Goal: Answer question/provide support: Share knowledge or assist other users

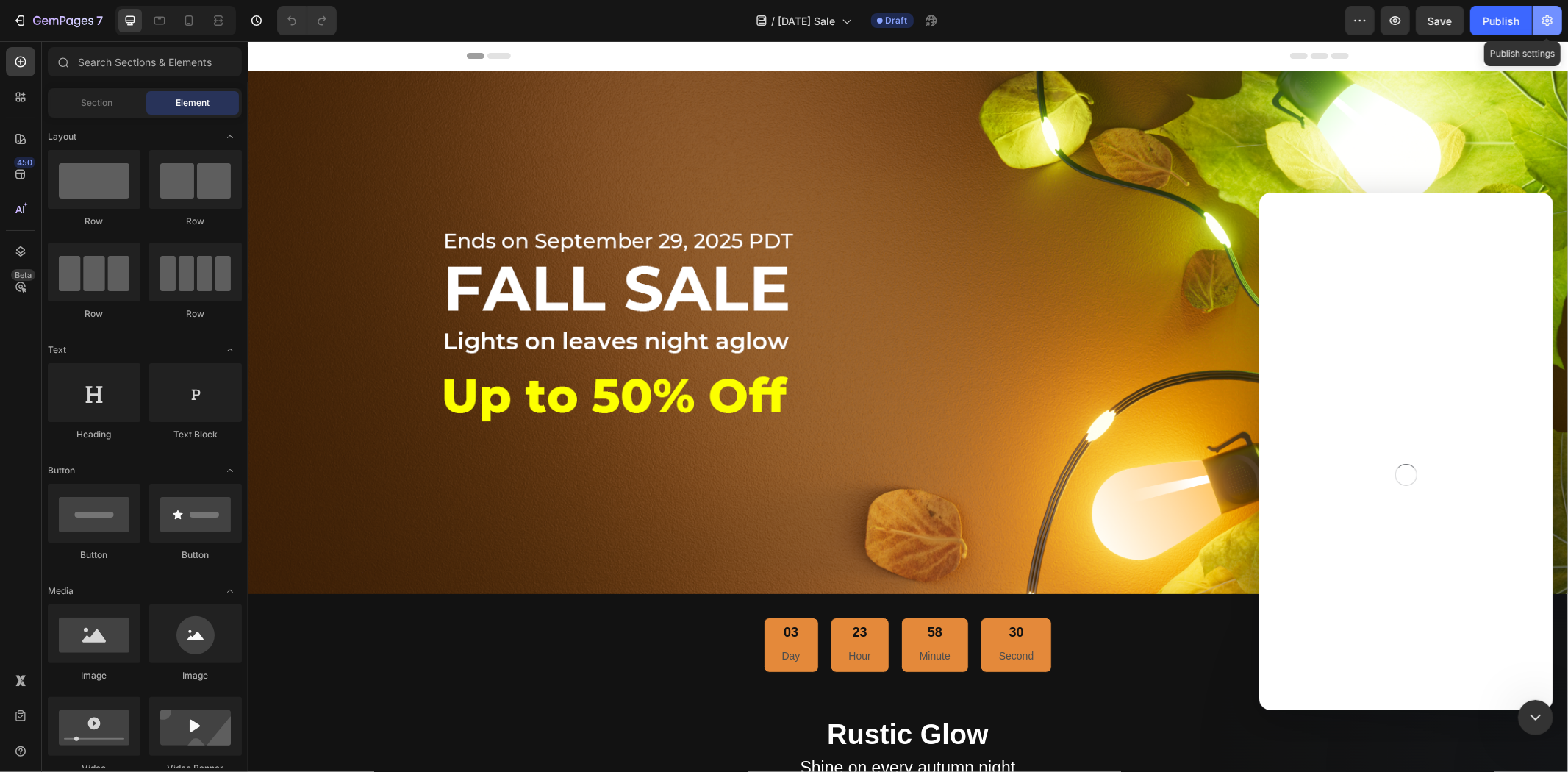
click at [1548, 21] on icon "button" at bounding box center [1548, 21] width 4 height 4
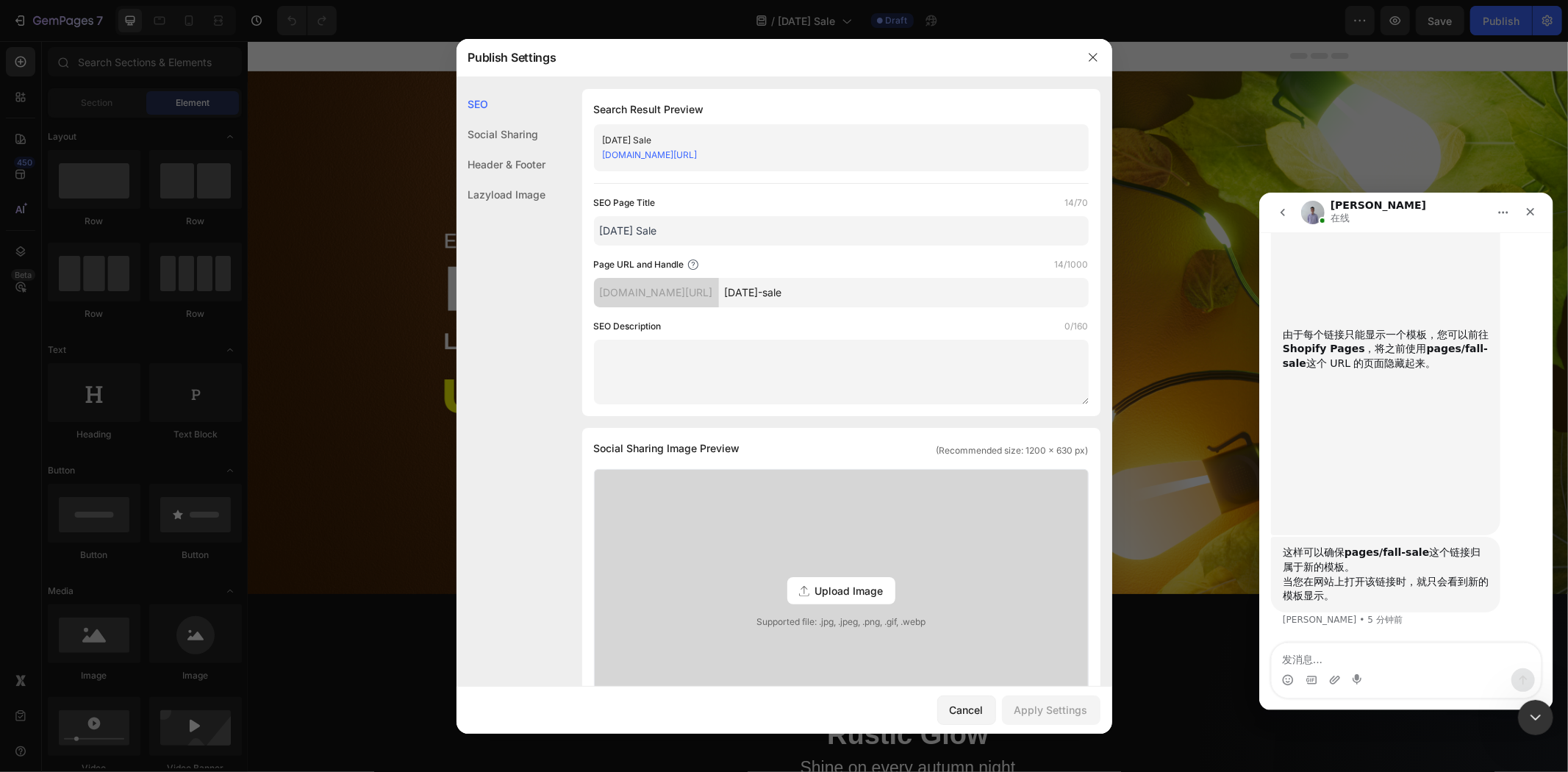
scroll to position [12537, 0]
click at [895, 298] on input "halloween-sale" at bounding box center [904, 292] width 370 height 29
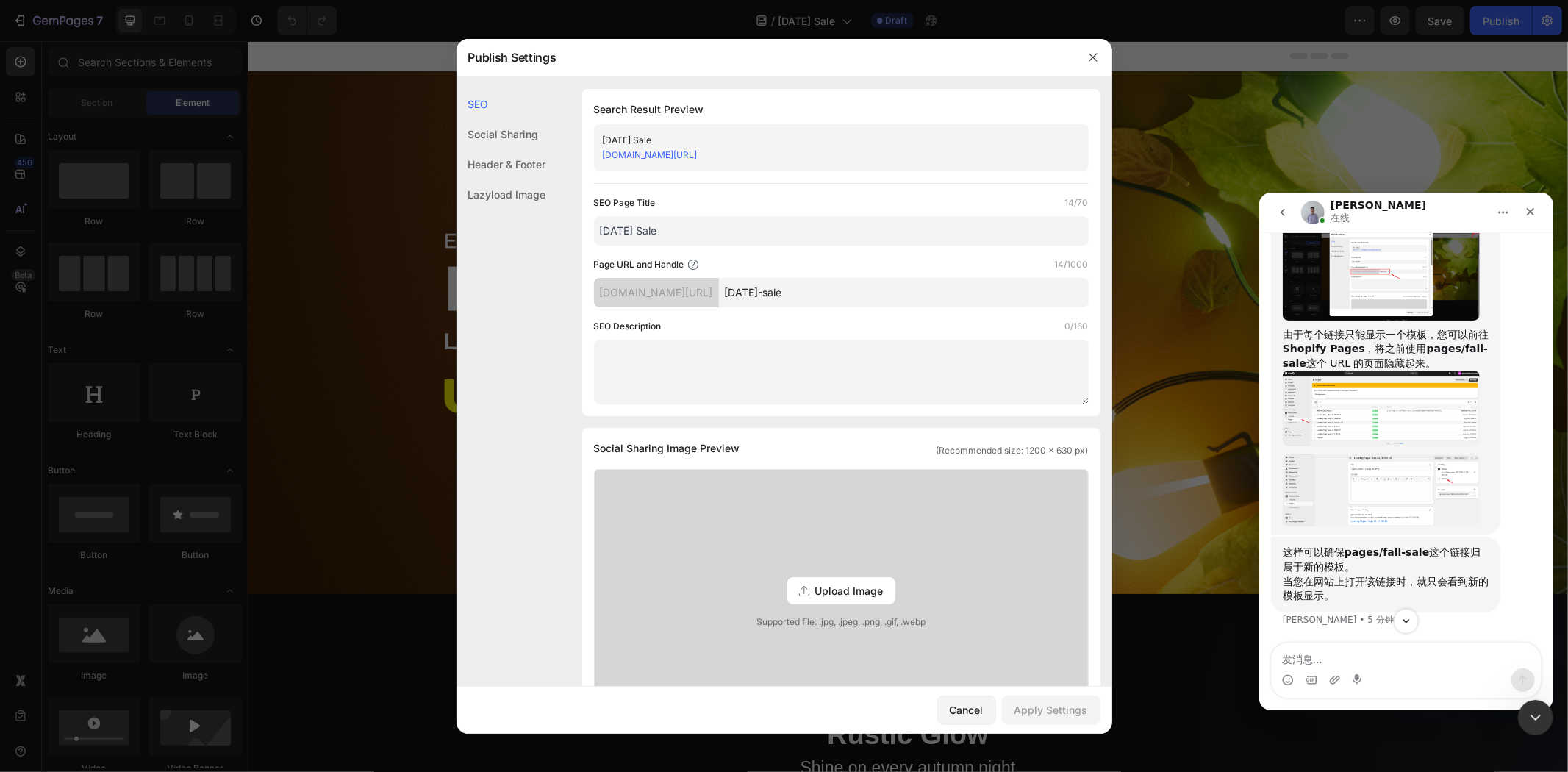
scroll to position [12456, 0]
click at [1370, 446] on img "Brad说…" at bounding box center [1381, 407] width 197 height 76
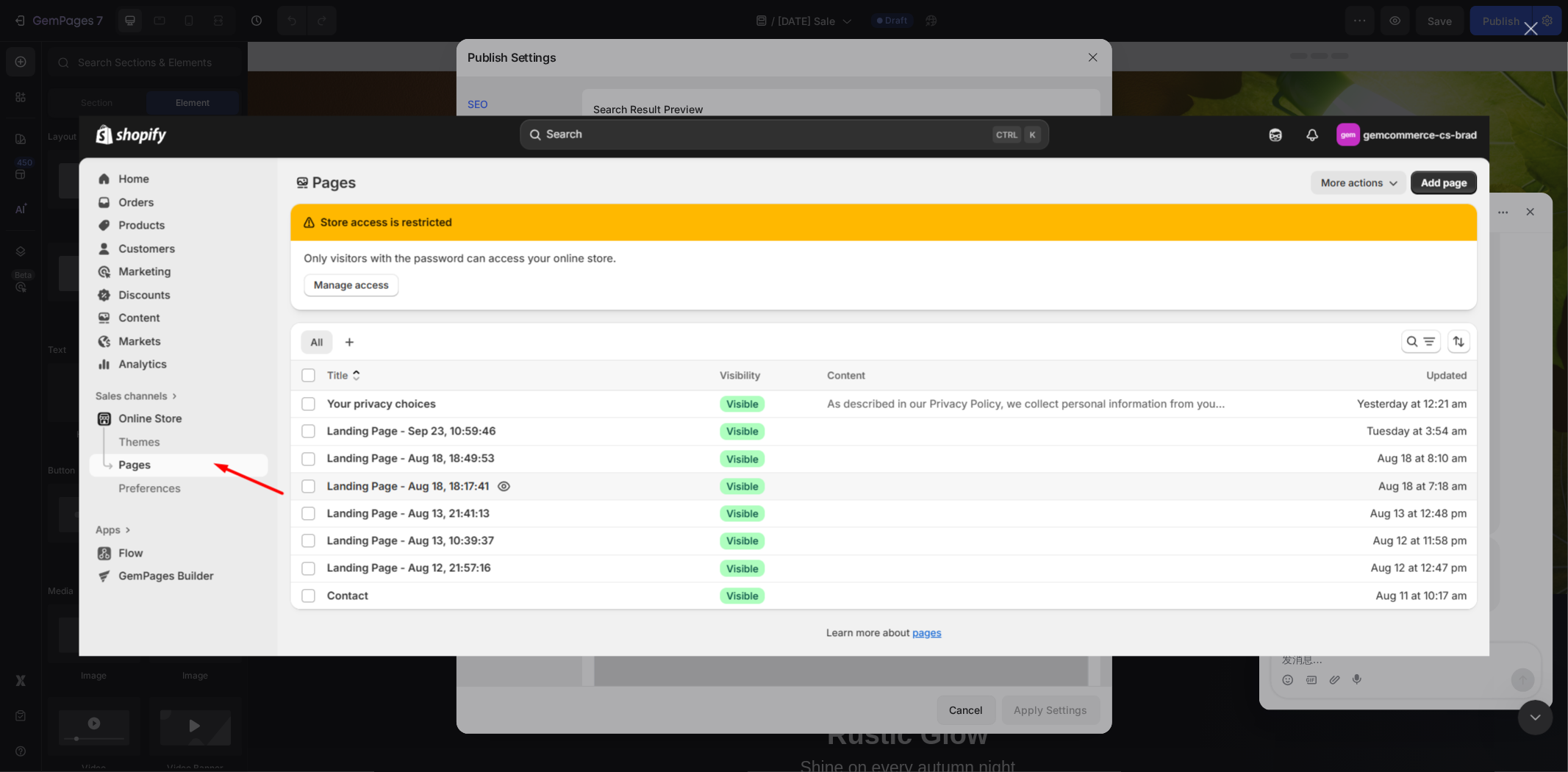
click at [1523, 473] on div "Intercom Messenger" at bounding box center [784, 386] width 1568 height 772
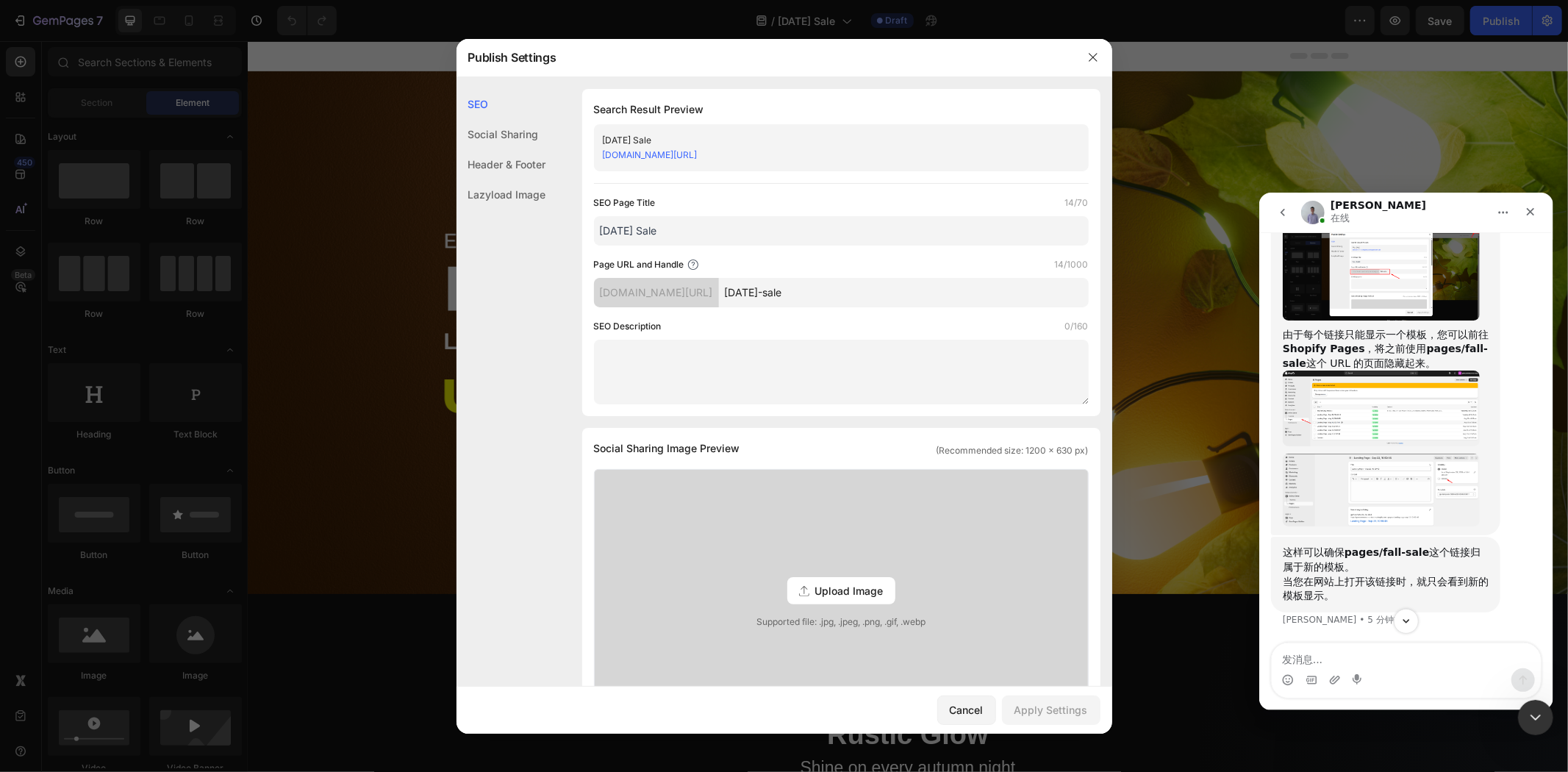
click at [1433, 526] on img "Brad说…" at bounding box center [1381, 490] width 197 height 74
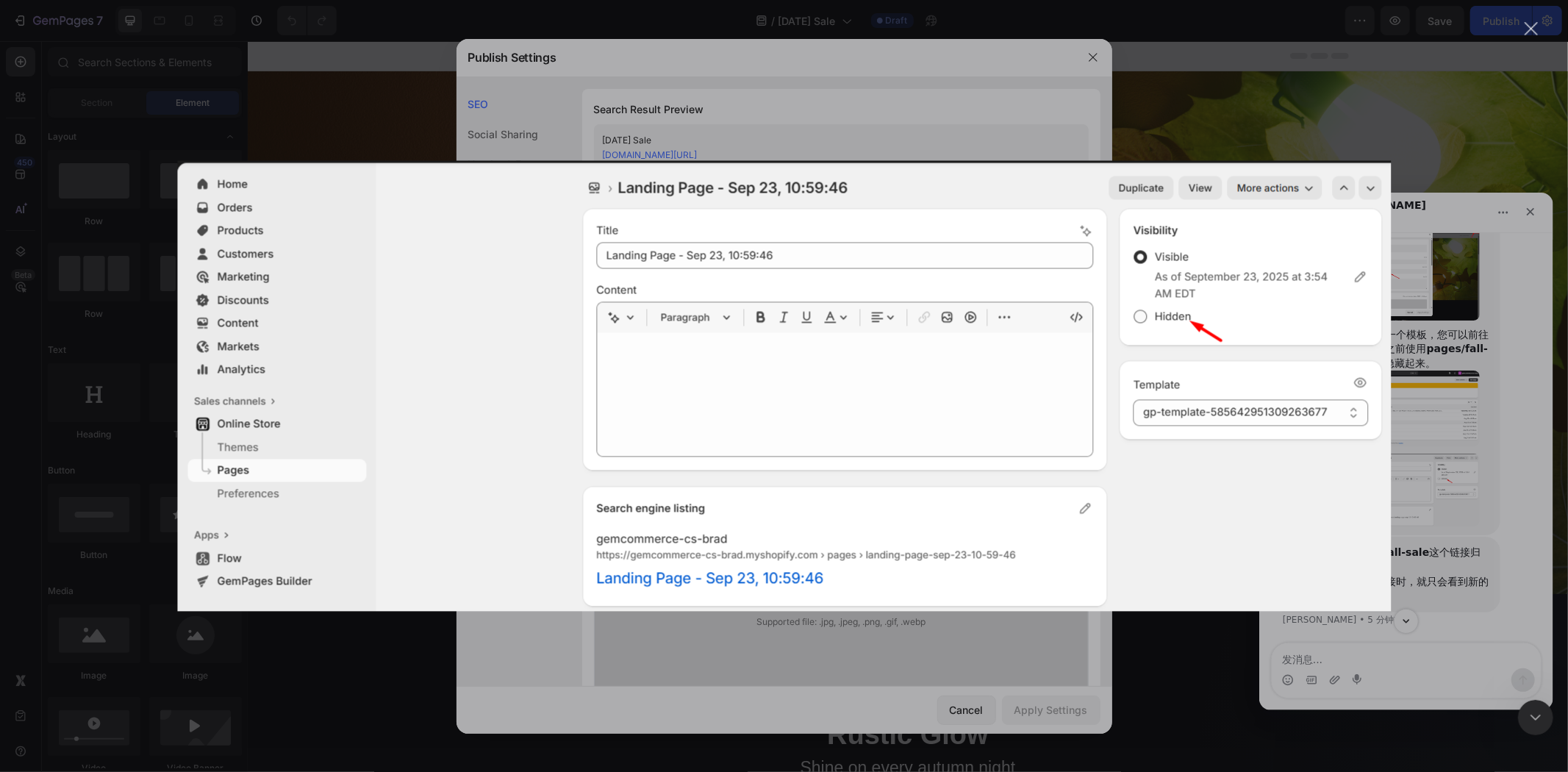
click at [1416, 540] on div "Intercom Messenger" at bounding box center [784, 386] width 1568 height 772
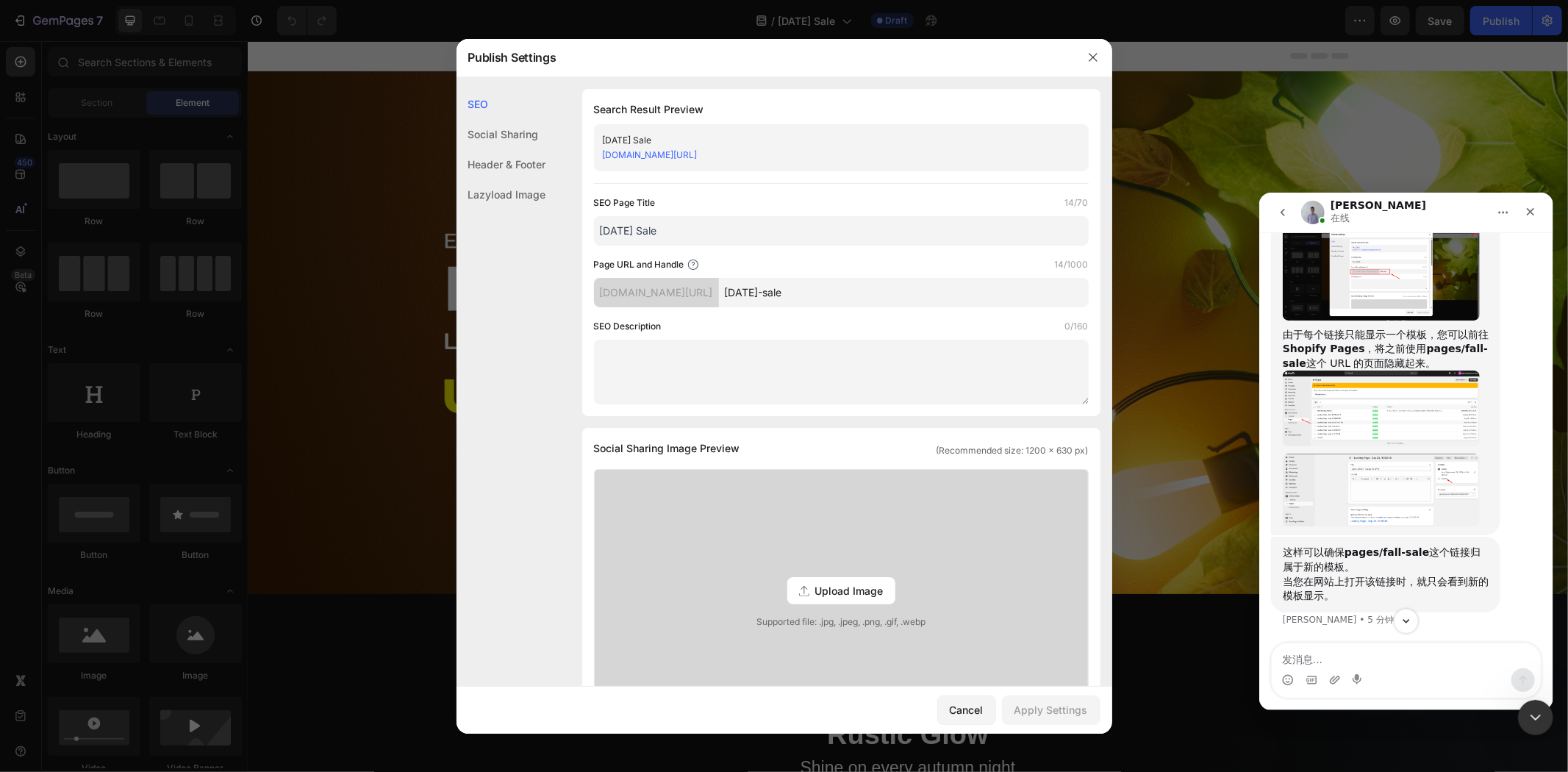
scroll to position [12537, 0]
click at [1366, 653] on textarea "发消息..." at bounding box center [1405, 655] width 269 height 25
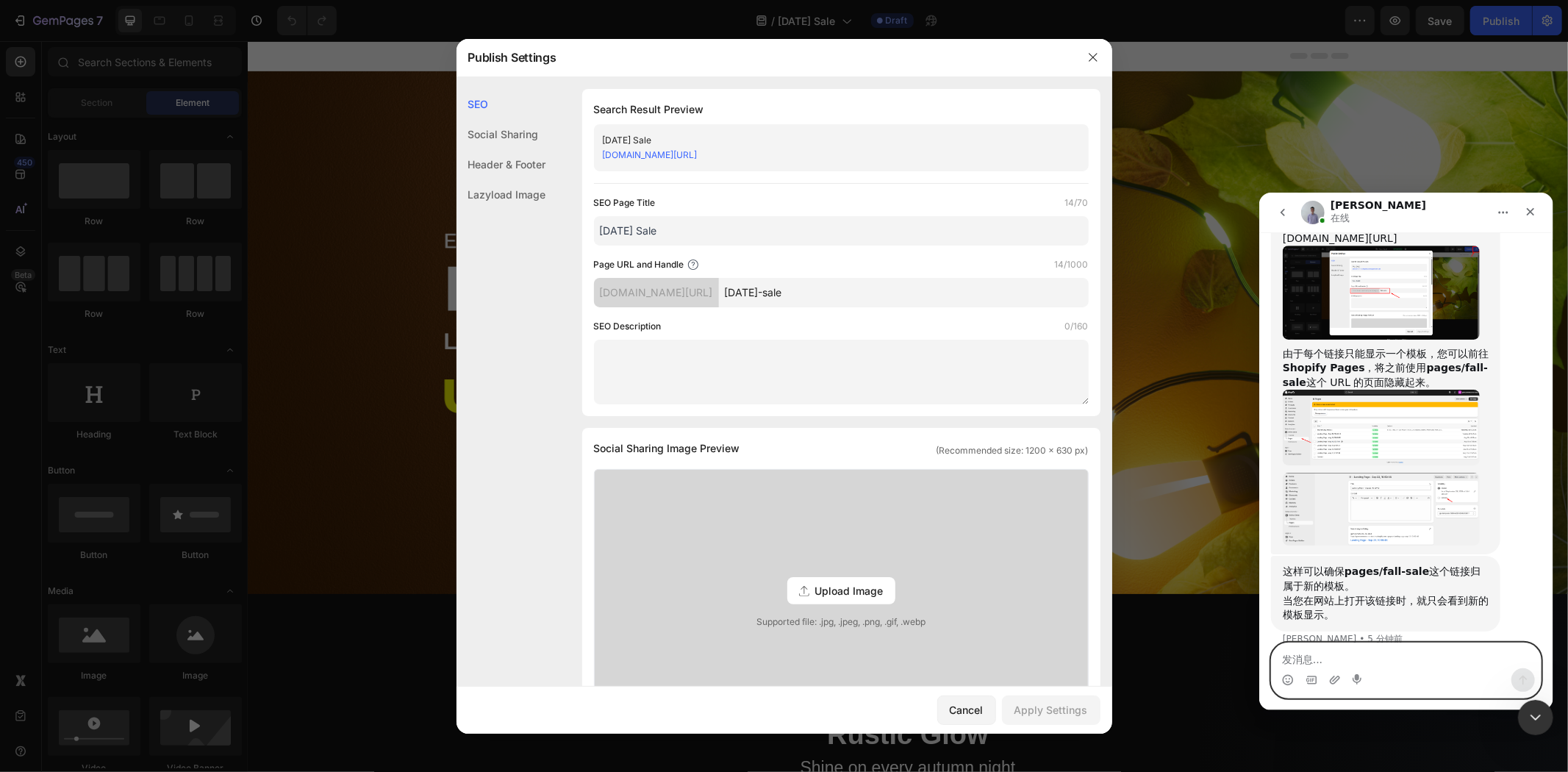
scroll to position [12292, 0]
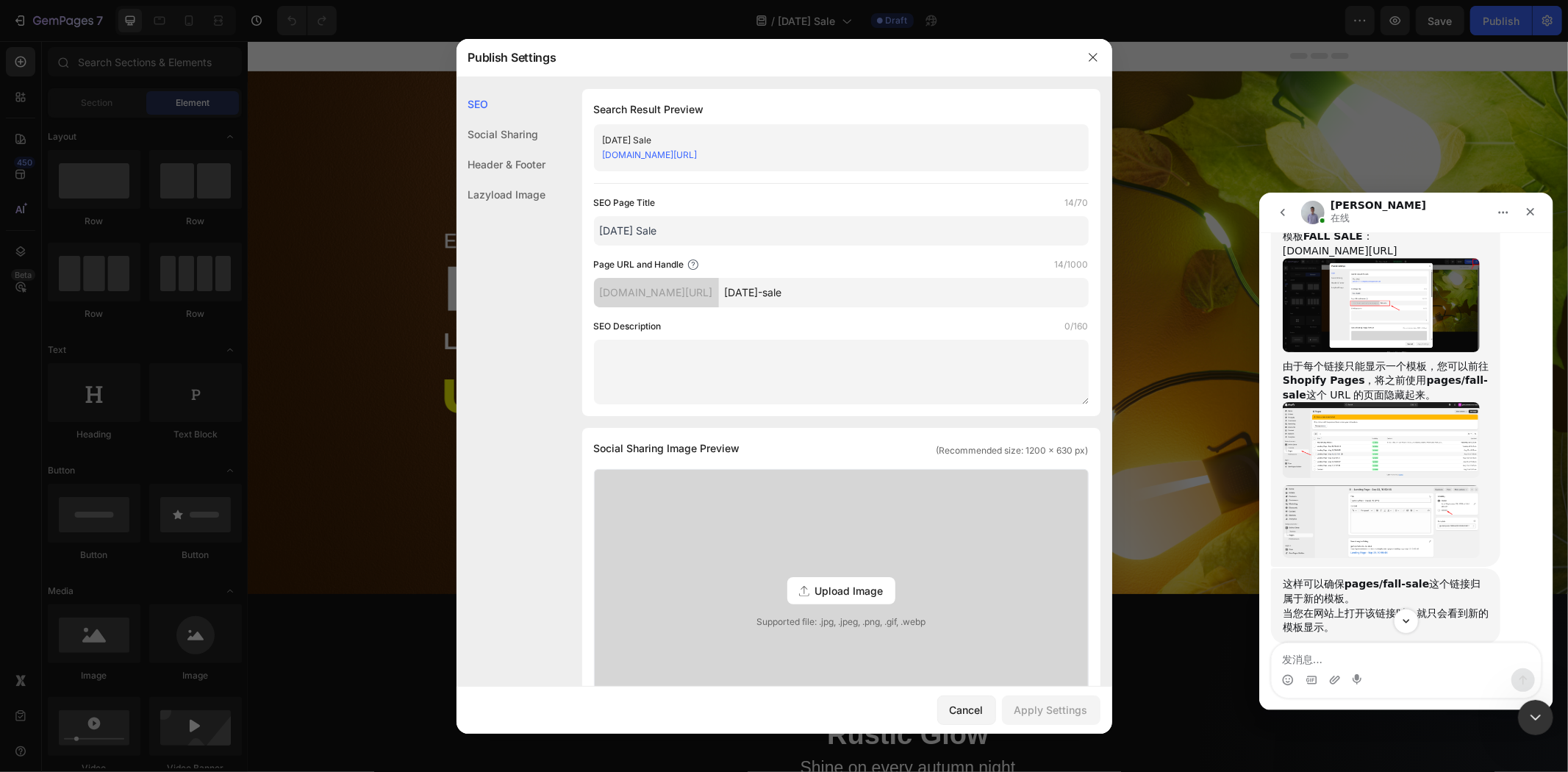
click at [903, 290] on input "halloween-sale" at bounding box center [904, 292] width 370 height 29
click at [1329, 655] on textarea "发消息..." at bounding box center [1405, 655] width 269 height 25
type textarea "我理解了"
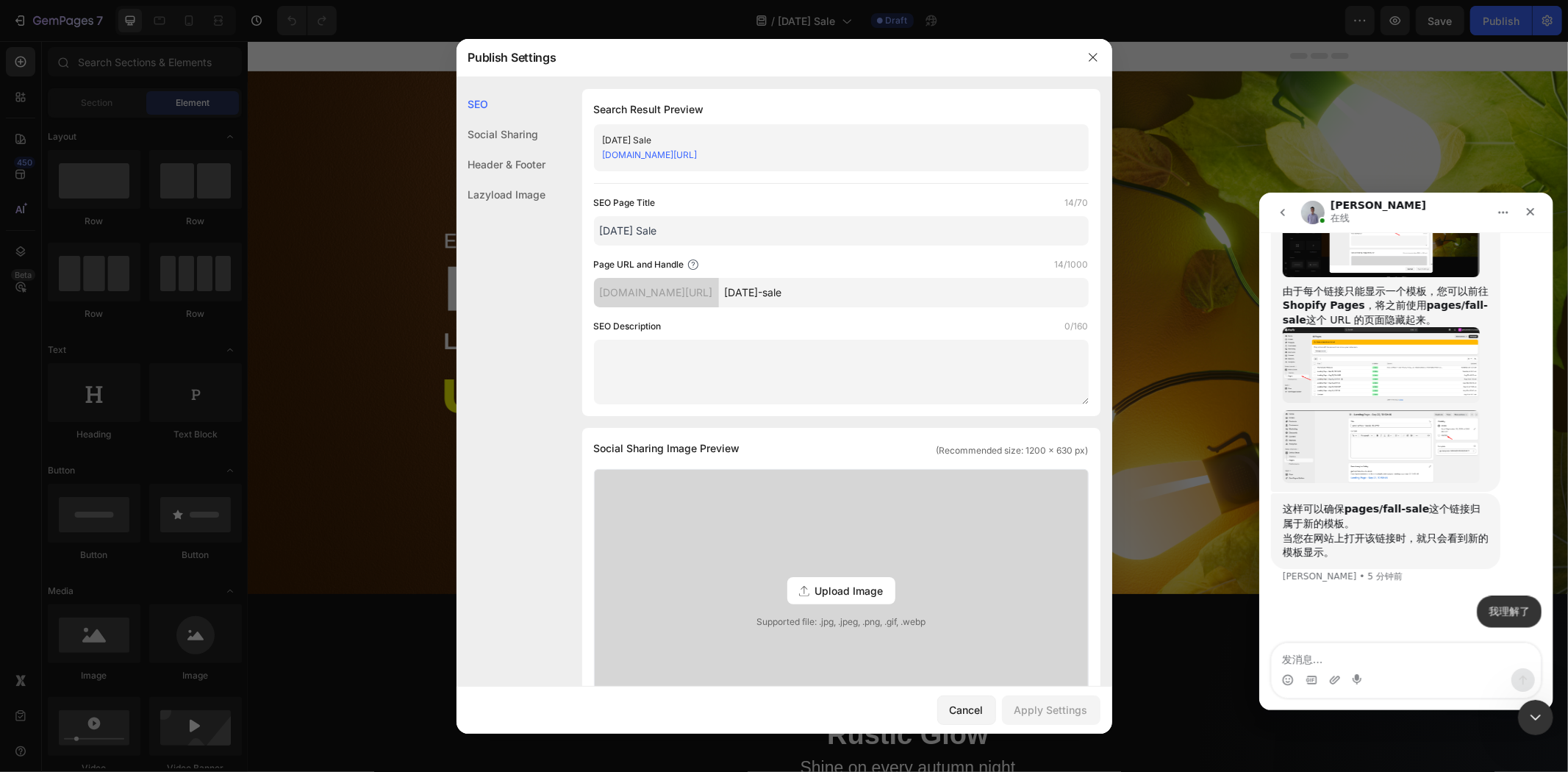
scroll to position [12581, 0]
click at [692, 266] on icon at bounding box center [693, 264] width 12 height 12
click at [1335, 651] on textarea "发消息..." at bounding box center [1405, 655] width 269 height 25
click at [1391, 657] on textarea "发消息..." at bounding box center [1405, 655] width 269 height 25
type textarea "我"
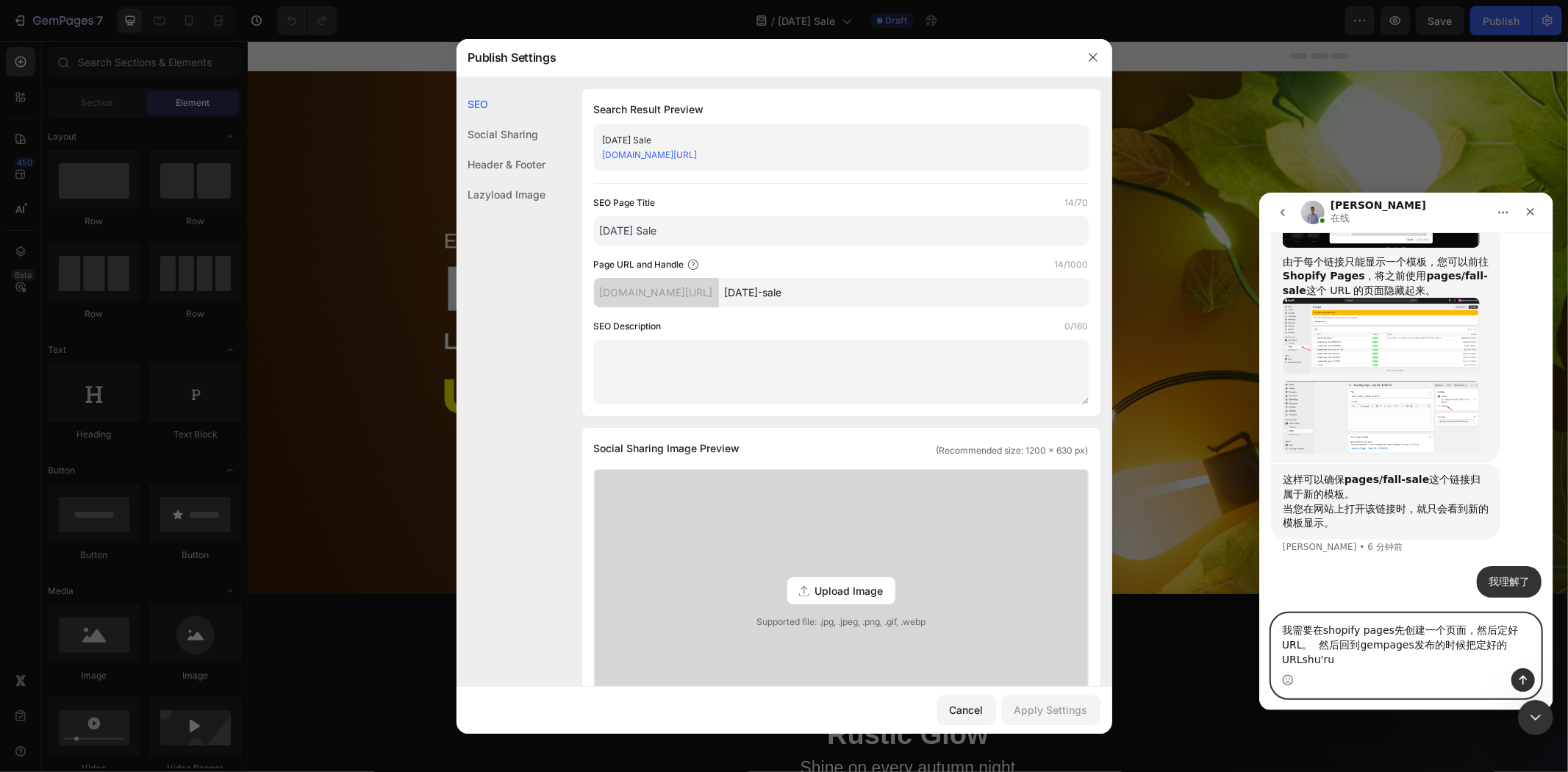
scroll to position [12610, 0]
type textarea "我需要在shopify pages先创建一个页面，然后定好URL。 然后回到gempages发布的时候把定好的URL输入进去绑定？"
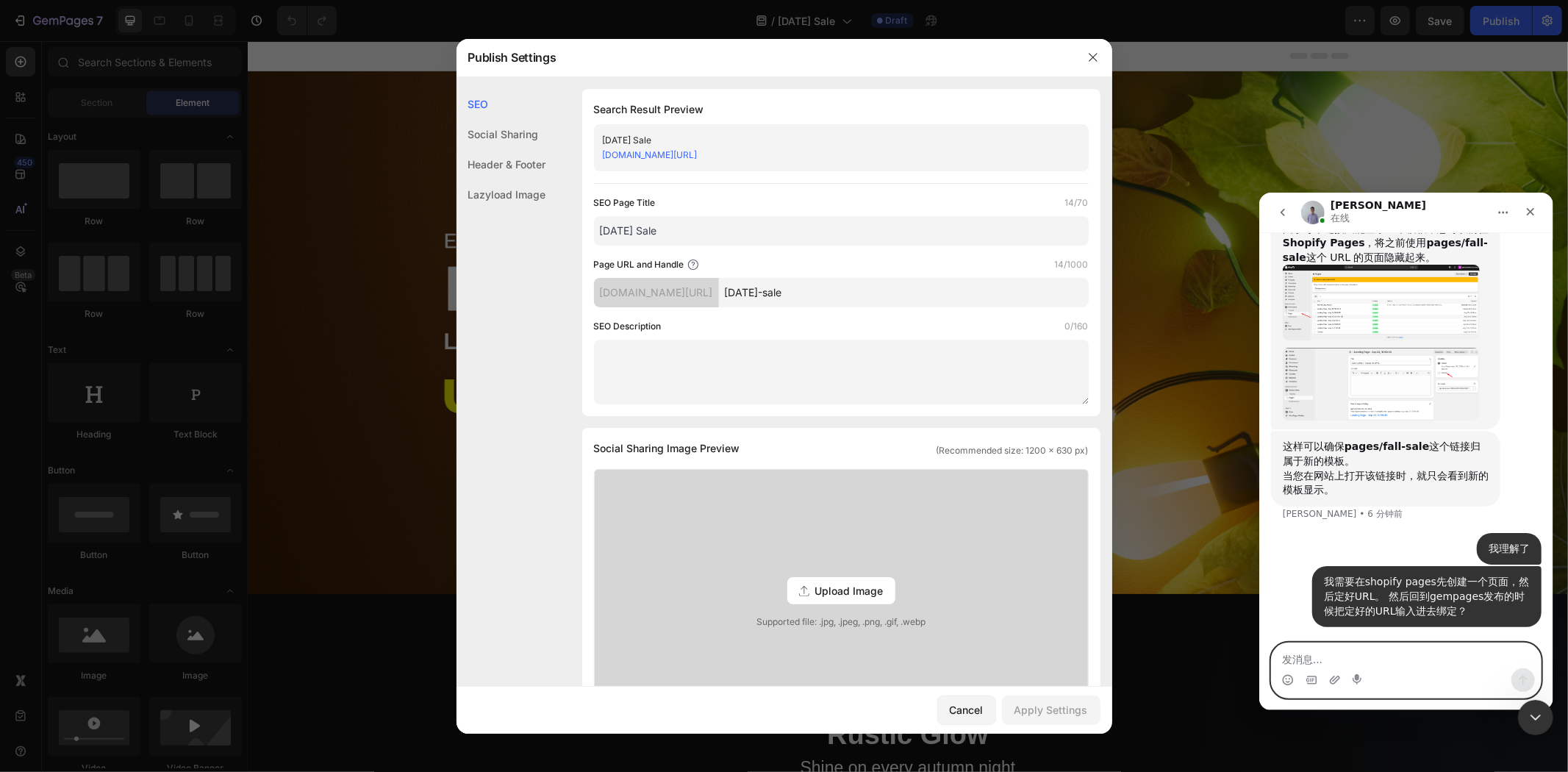
scroll to position [12642, 0]
click at [1097, 54] on icon "button" at bounding box center [1093, 57] width 12 height 12
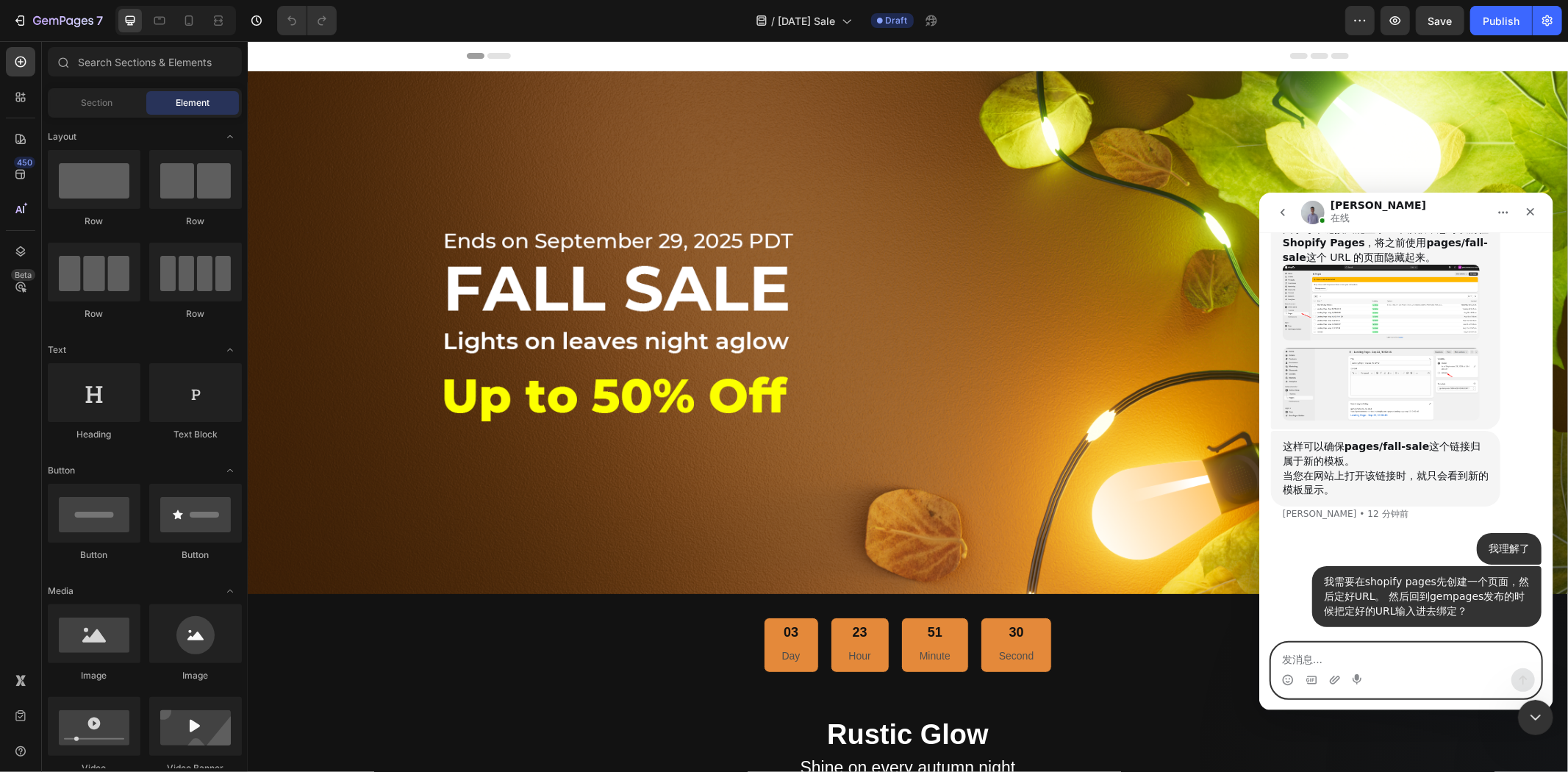
click at [1335, 665] on textarea "发消息..." at bounding box center [1405, 655] width 269 height 25
click at [64, 27] on icon "button" at bounding box center [63, 21] width 61 height 12
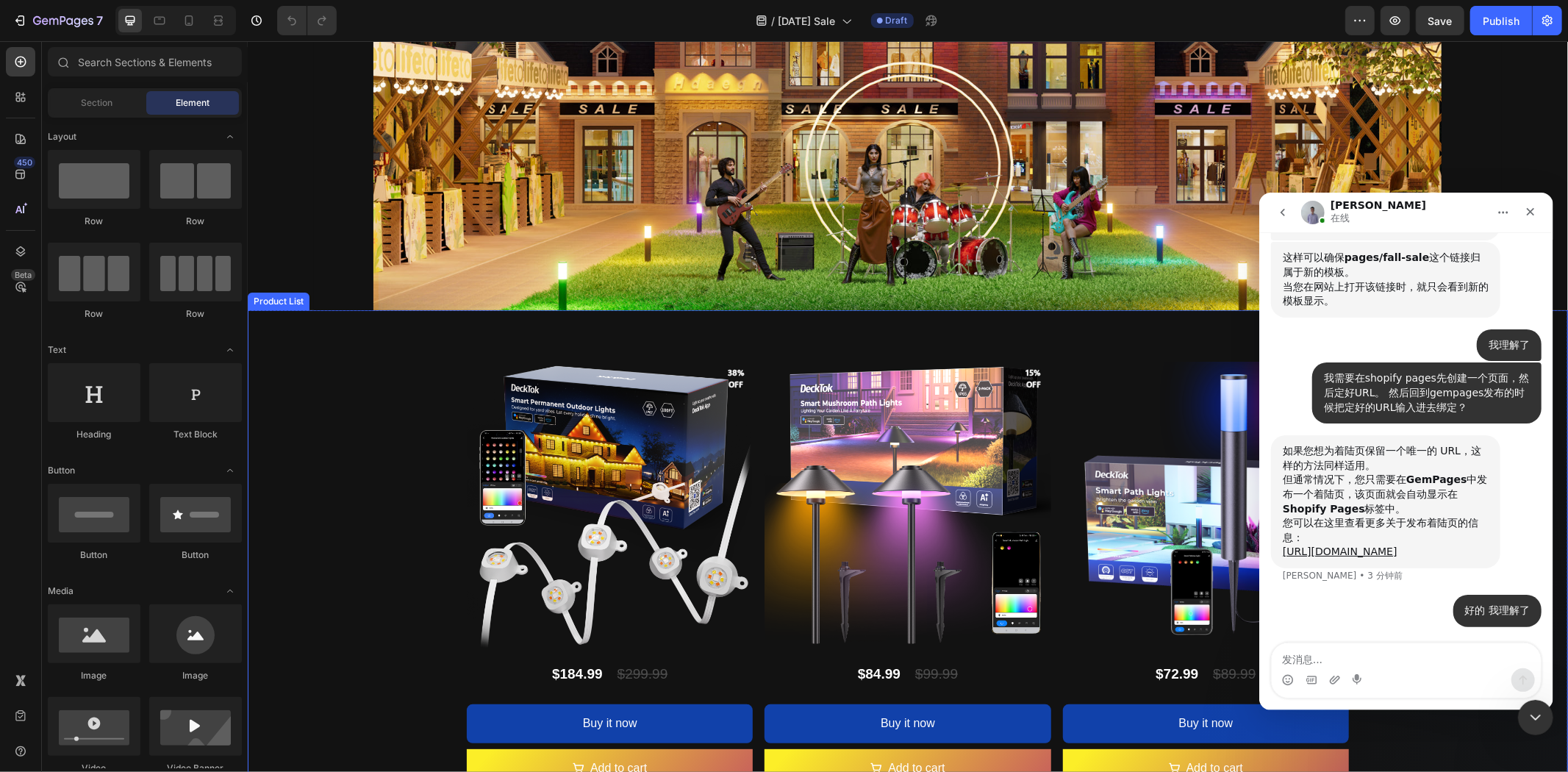
scroll to position [1429, 0]
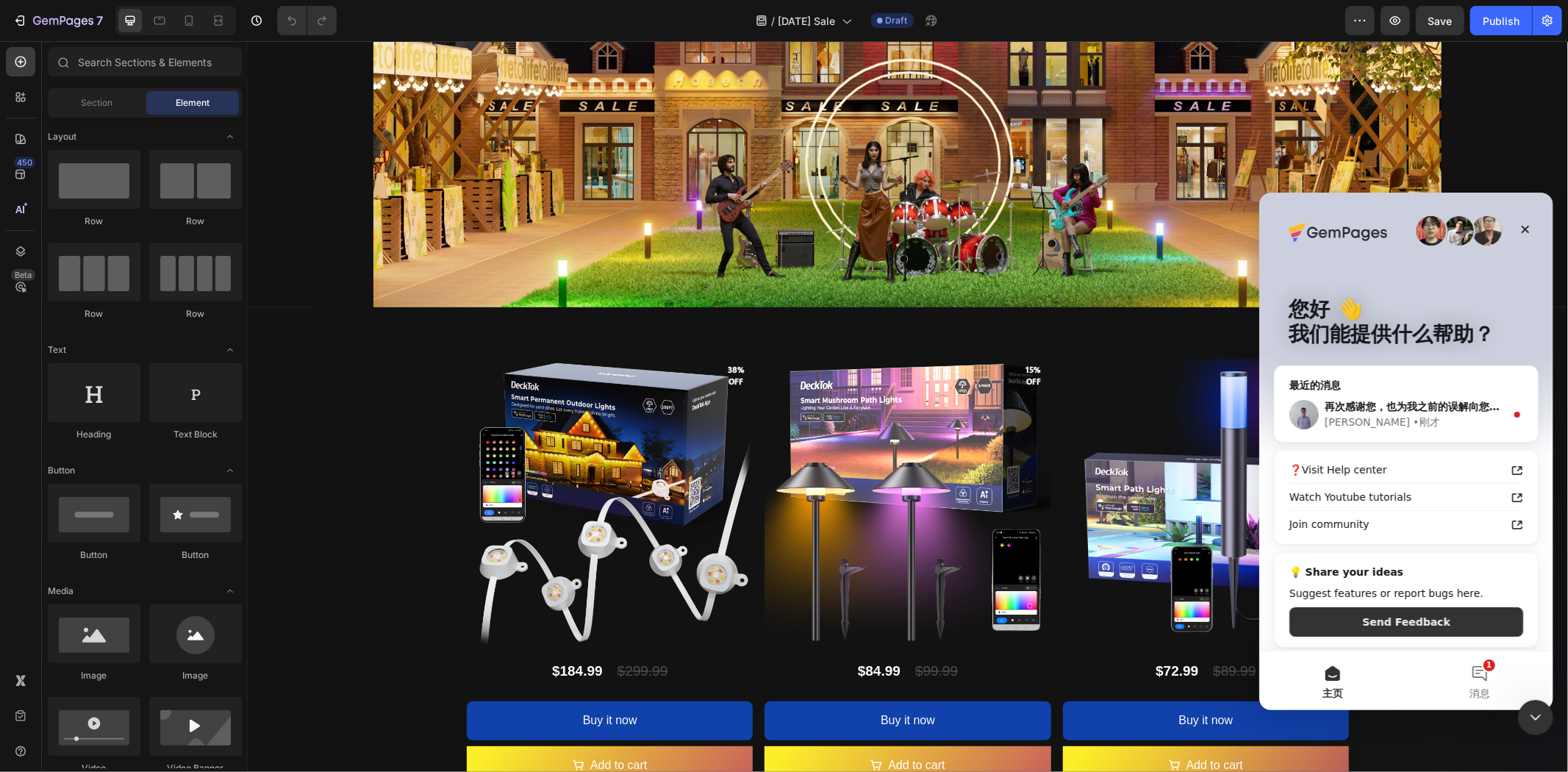
click at [1381, 384] on div "最近的消息" at bounding box center [1405, 384] width 234 height 15
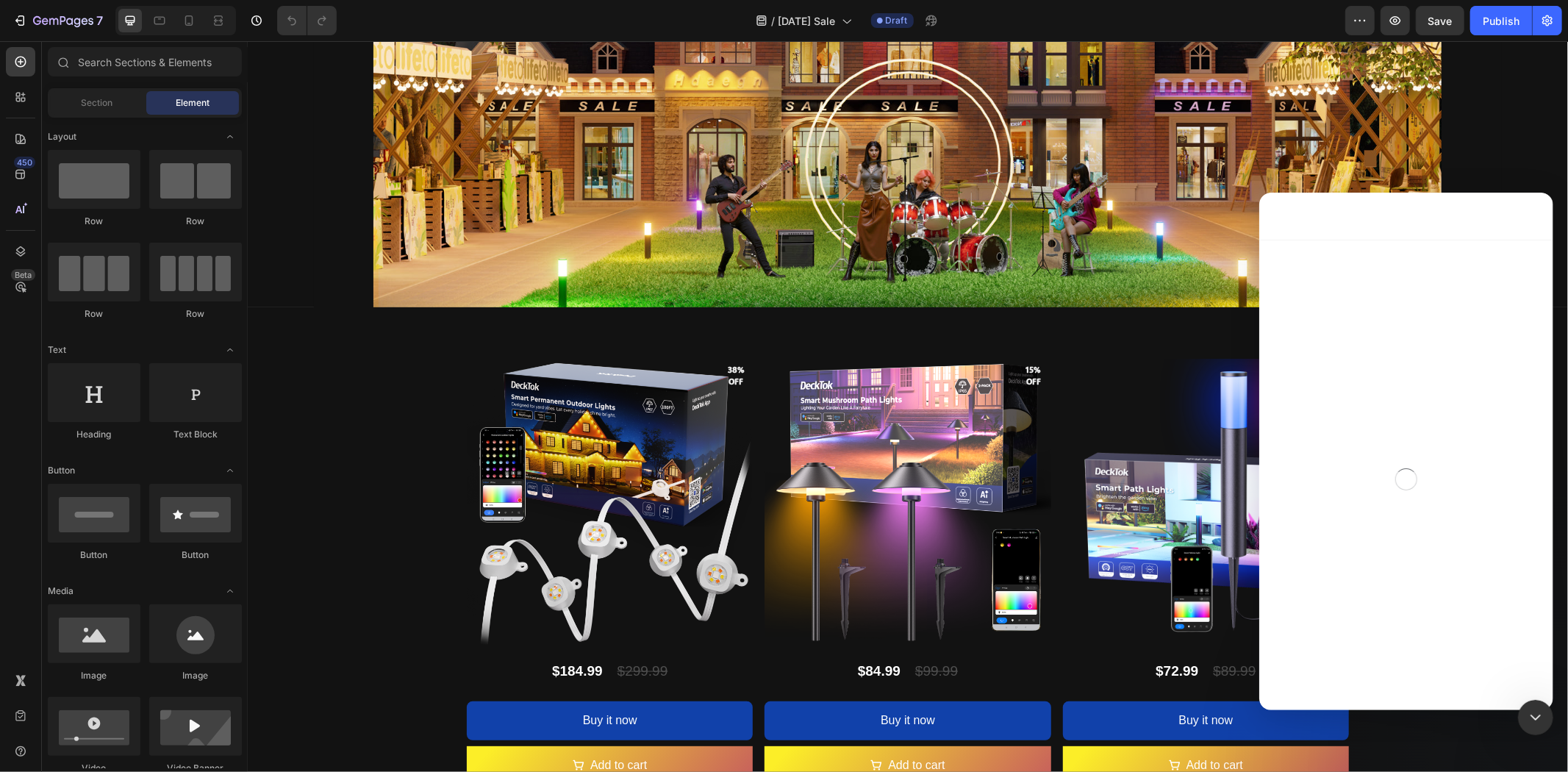
click at [1392, 415] on div "Intercom Messenger" at bounding box center [1405, 478] width 294 height 480
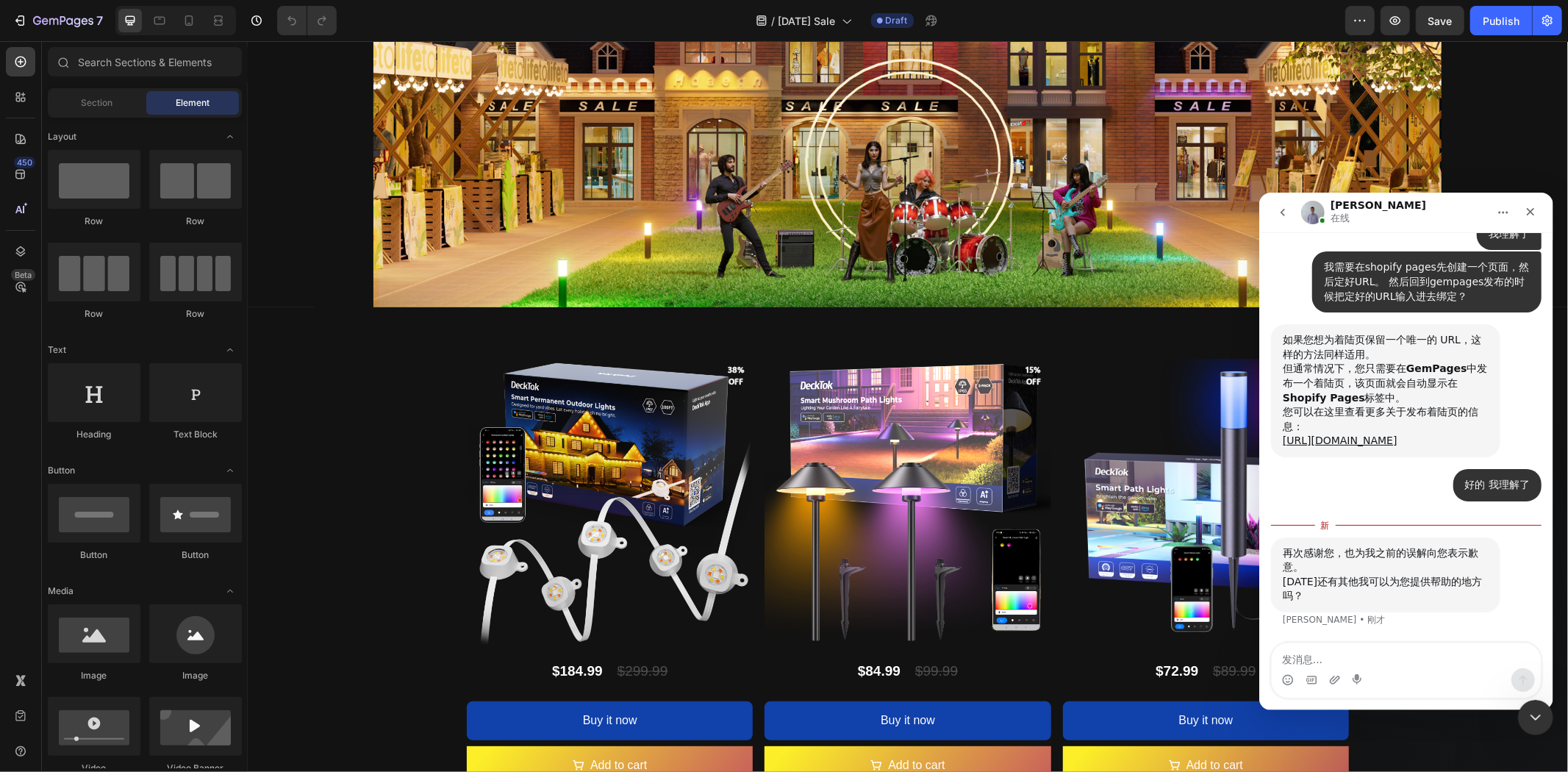
scroll to position [12942, 0]
click at [1421, 666] on textarea "发消息..." at bounding box center [1405, 655] width 269 height 25
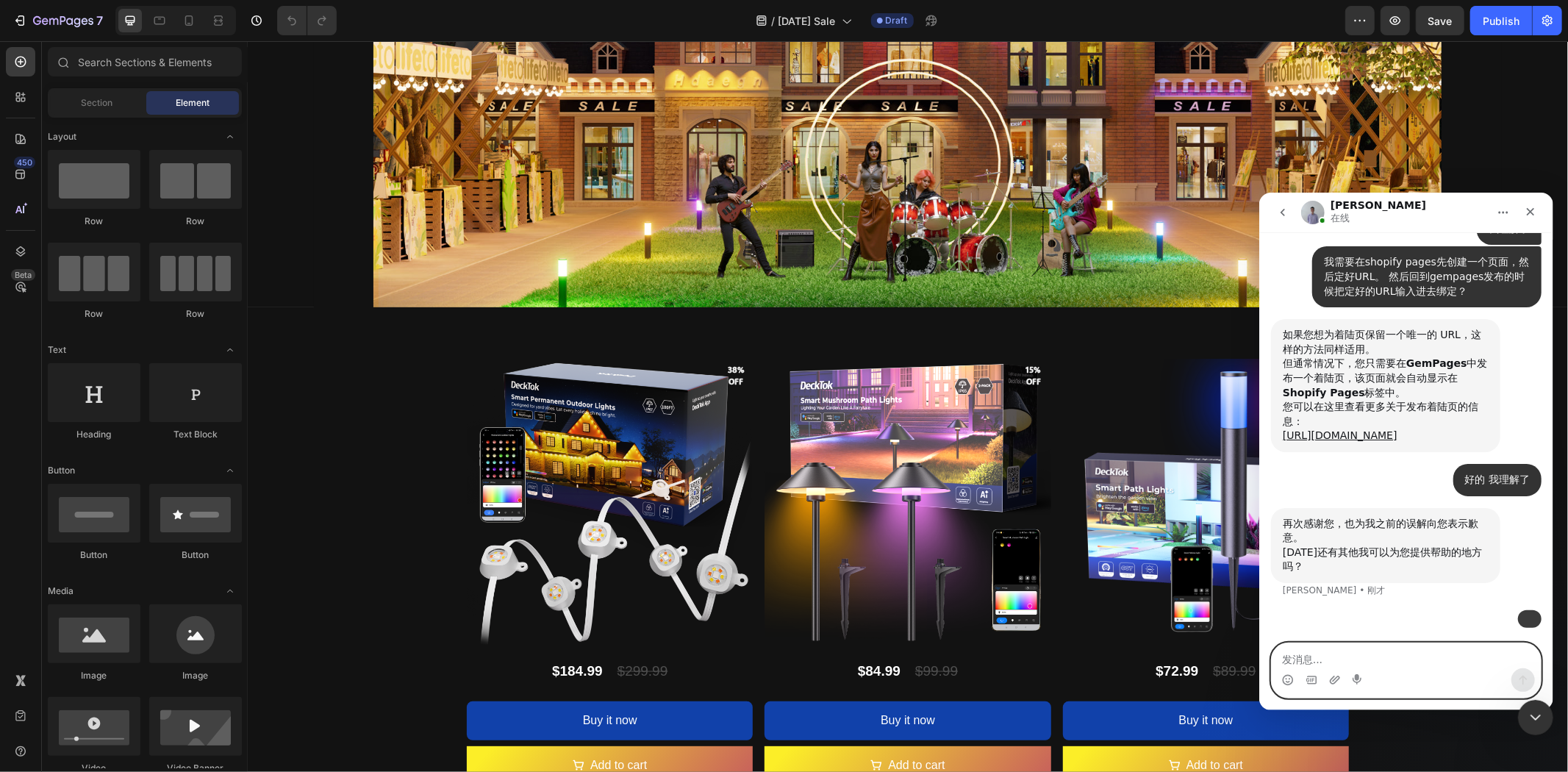
scroll to position [13079, 0]
type textarea "W"
type textarea "我想搭建一个类似的页面"
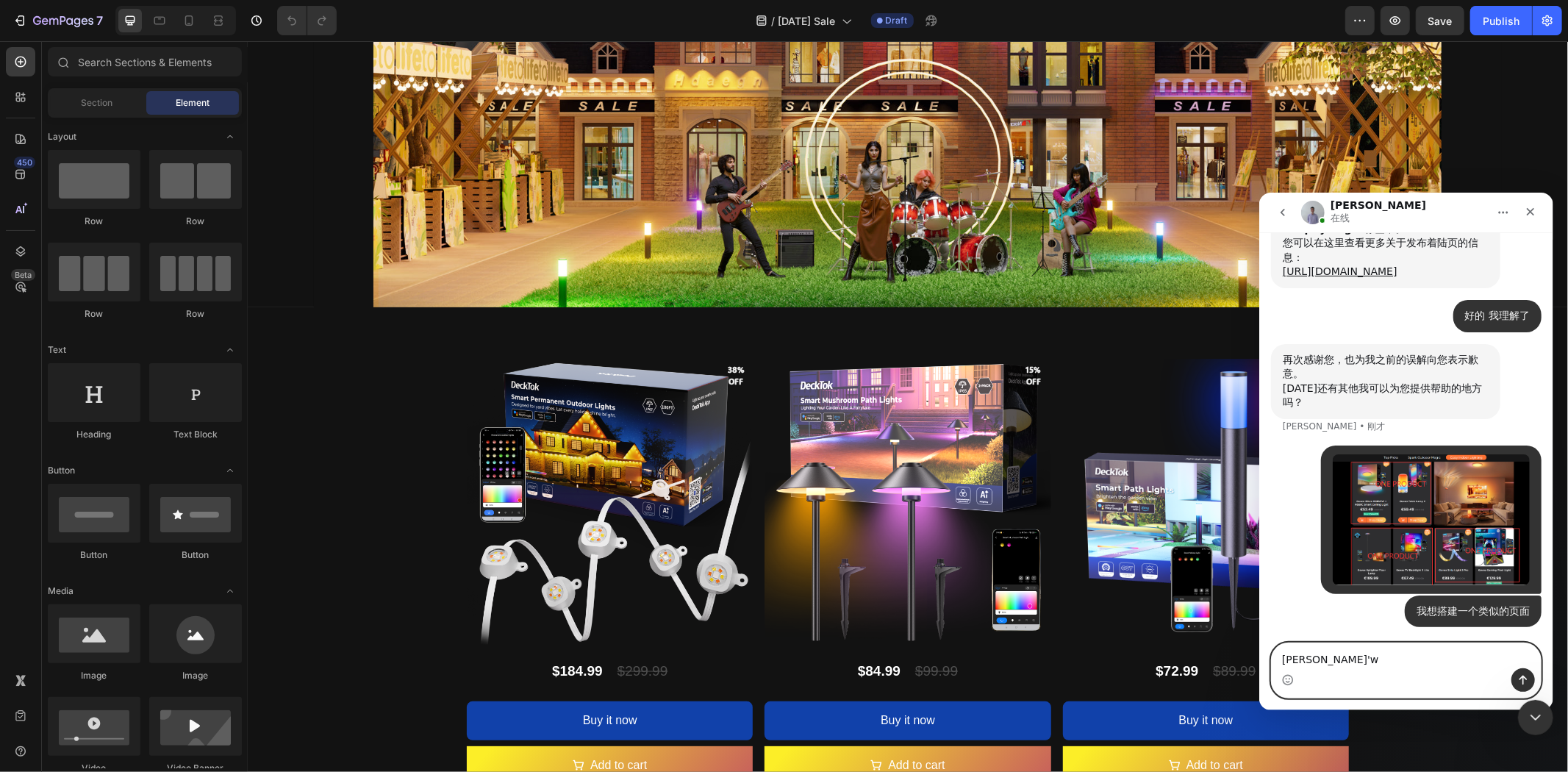
scroll to position [13112, 0]
type textarea "但我不知道该怎么操作"
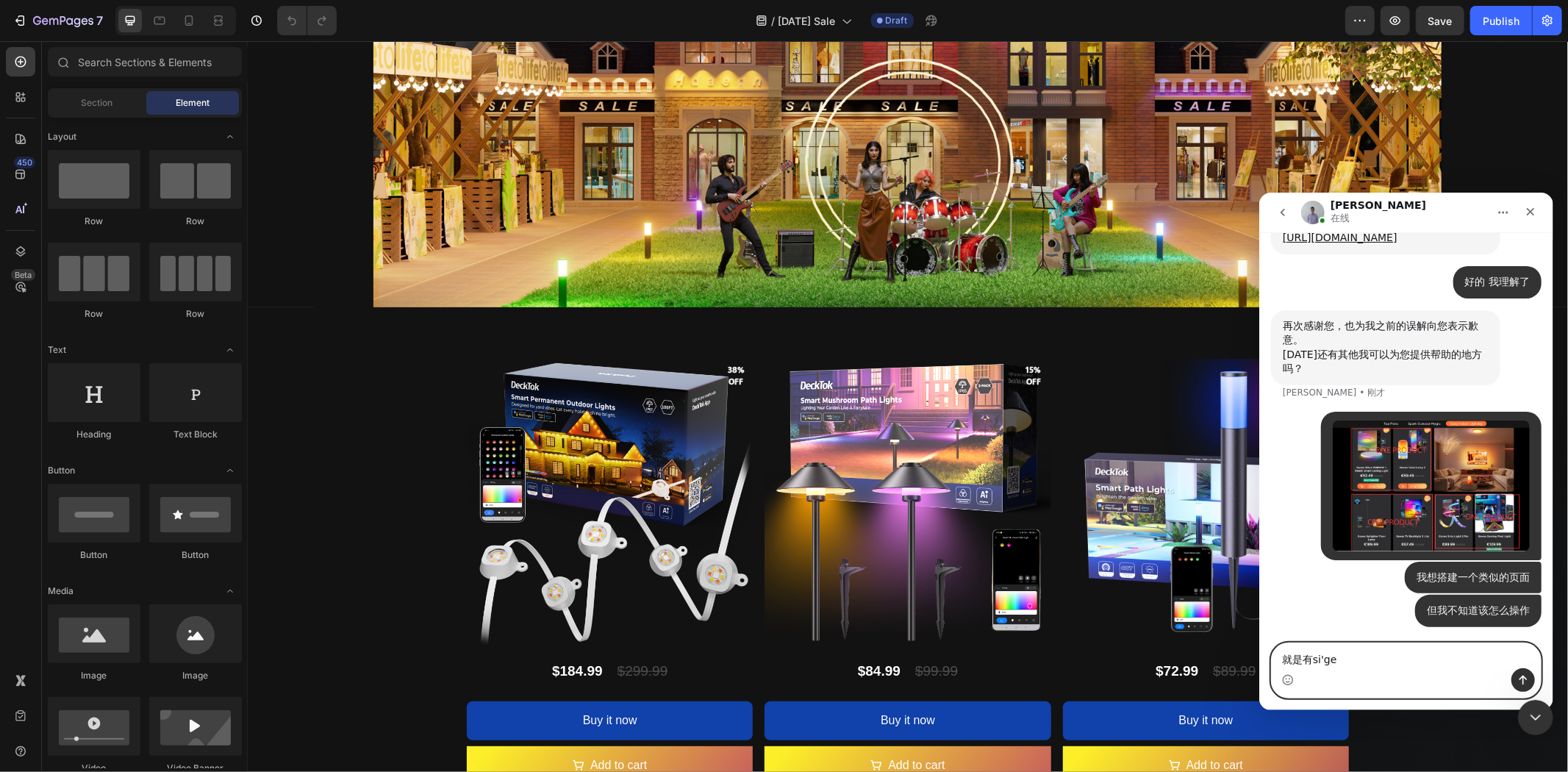
scroll to position [13145, 0]
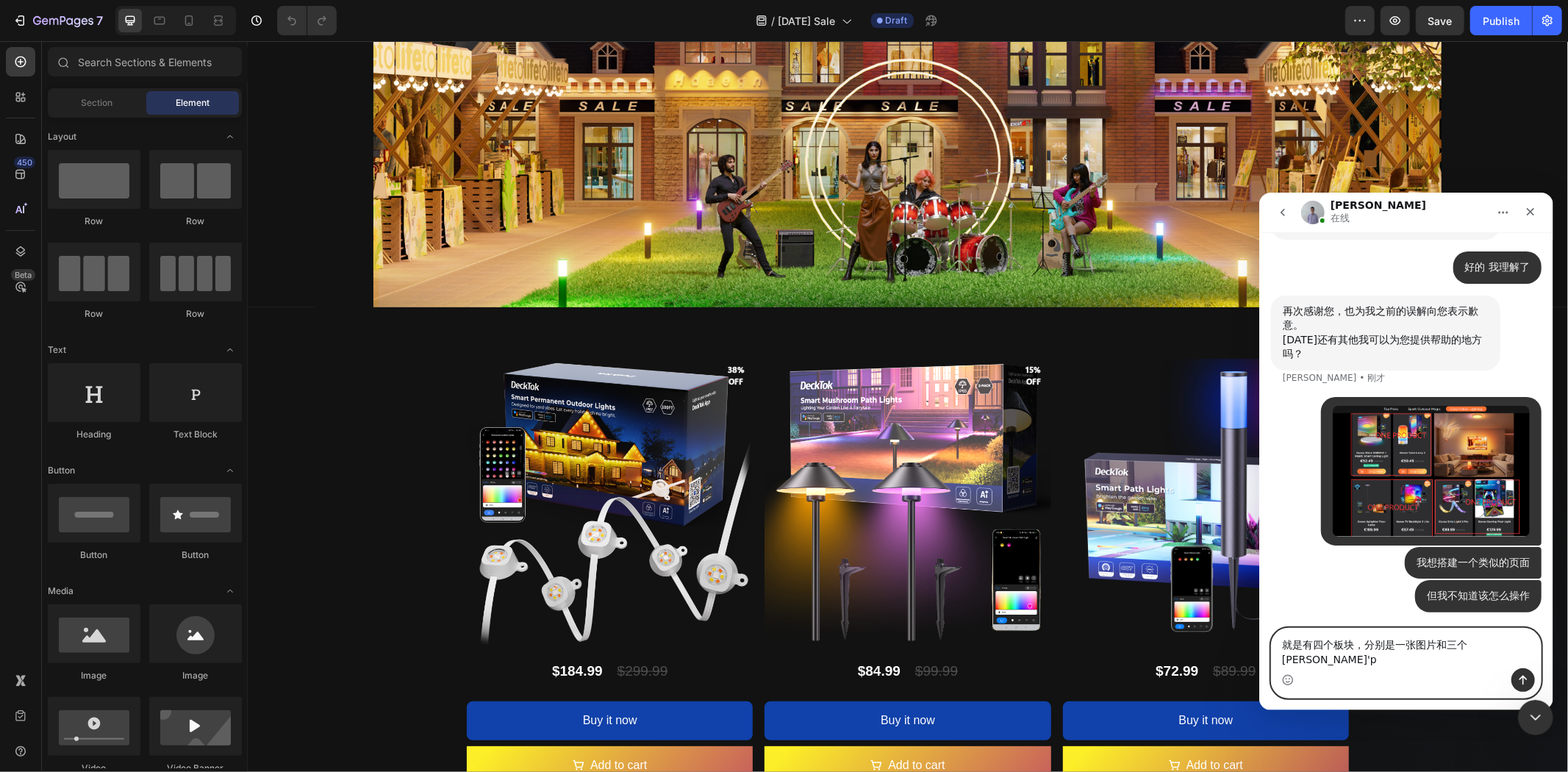
type textarea "就是有四个板块，分别是一张图片和三个产品"
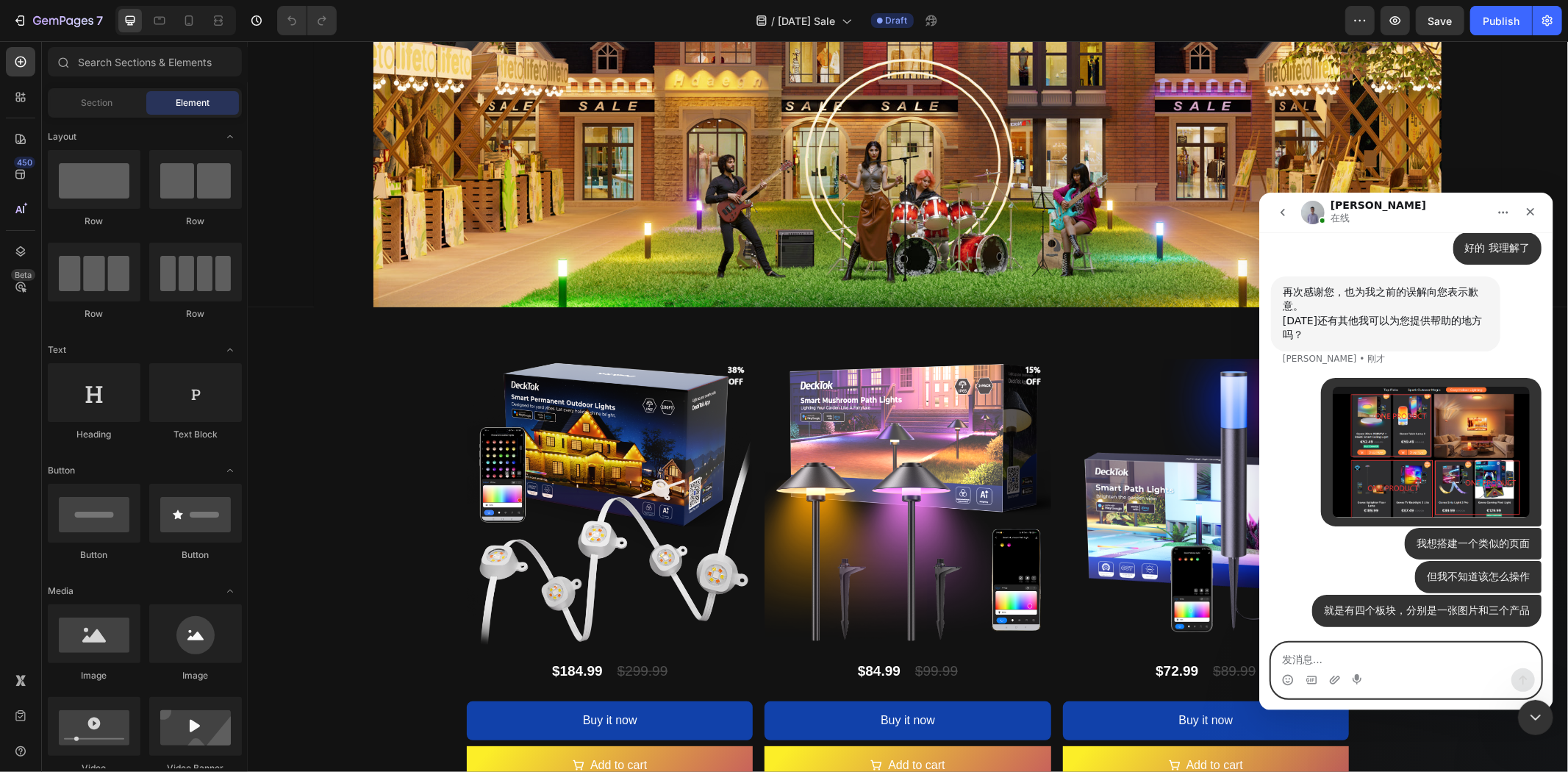
scroll to position [13178, 0]
click at [1527, 145] on div "Drop element here Hero Banner" at bounding box center [907, 68] width 1320 height 480
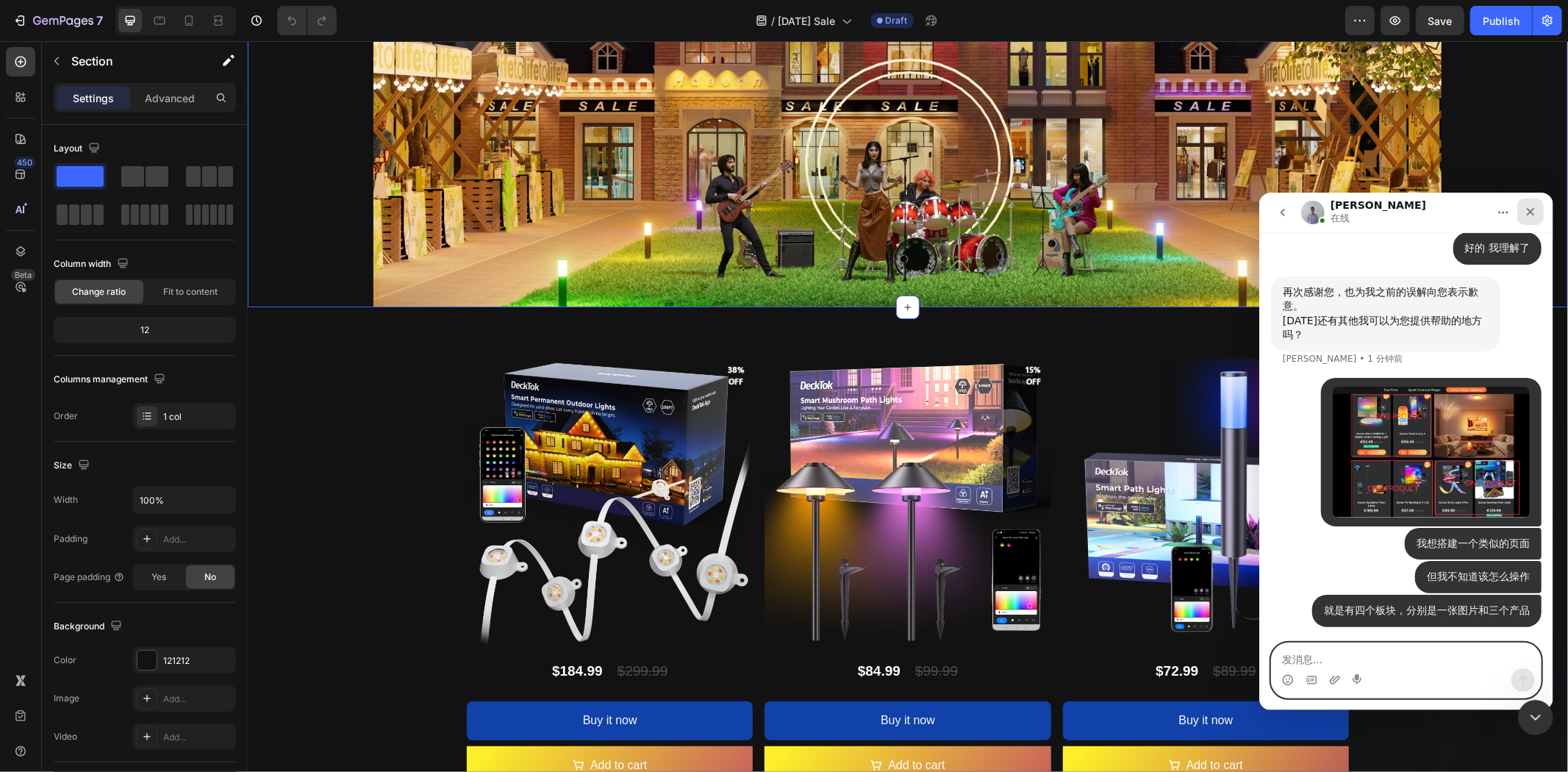
click at [1537, 212] on div "关闭" at bounding box center [1530, 211] width 26 height 26
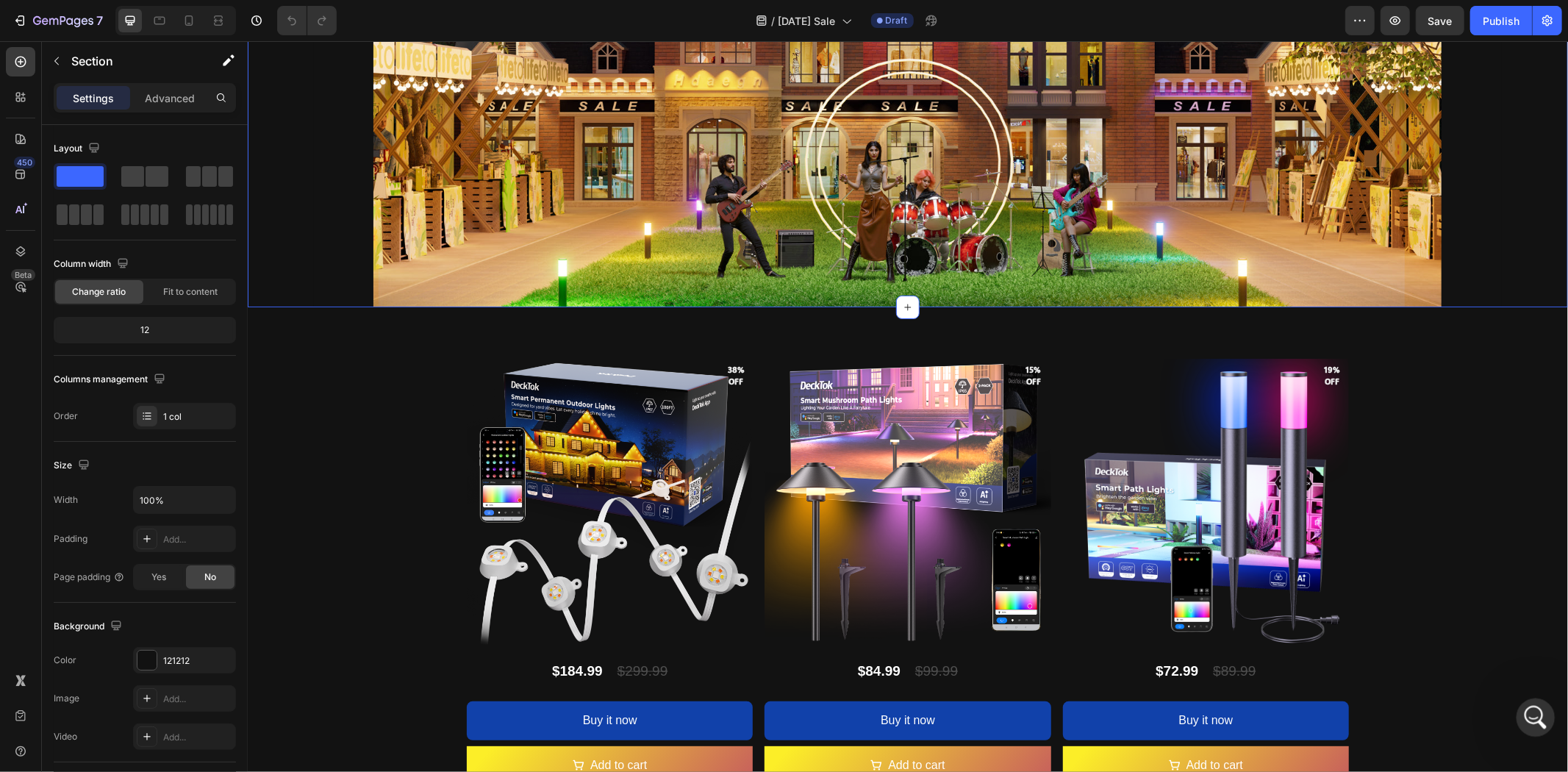
click at [1517, 716] on div "打开 Intercom Messenger" at bounding box center [1533, 714] width 48 height 48
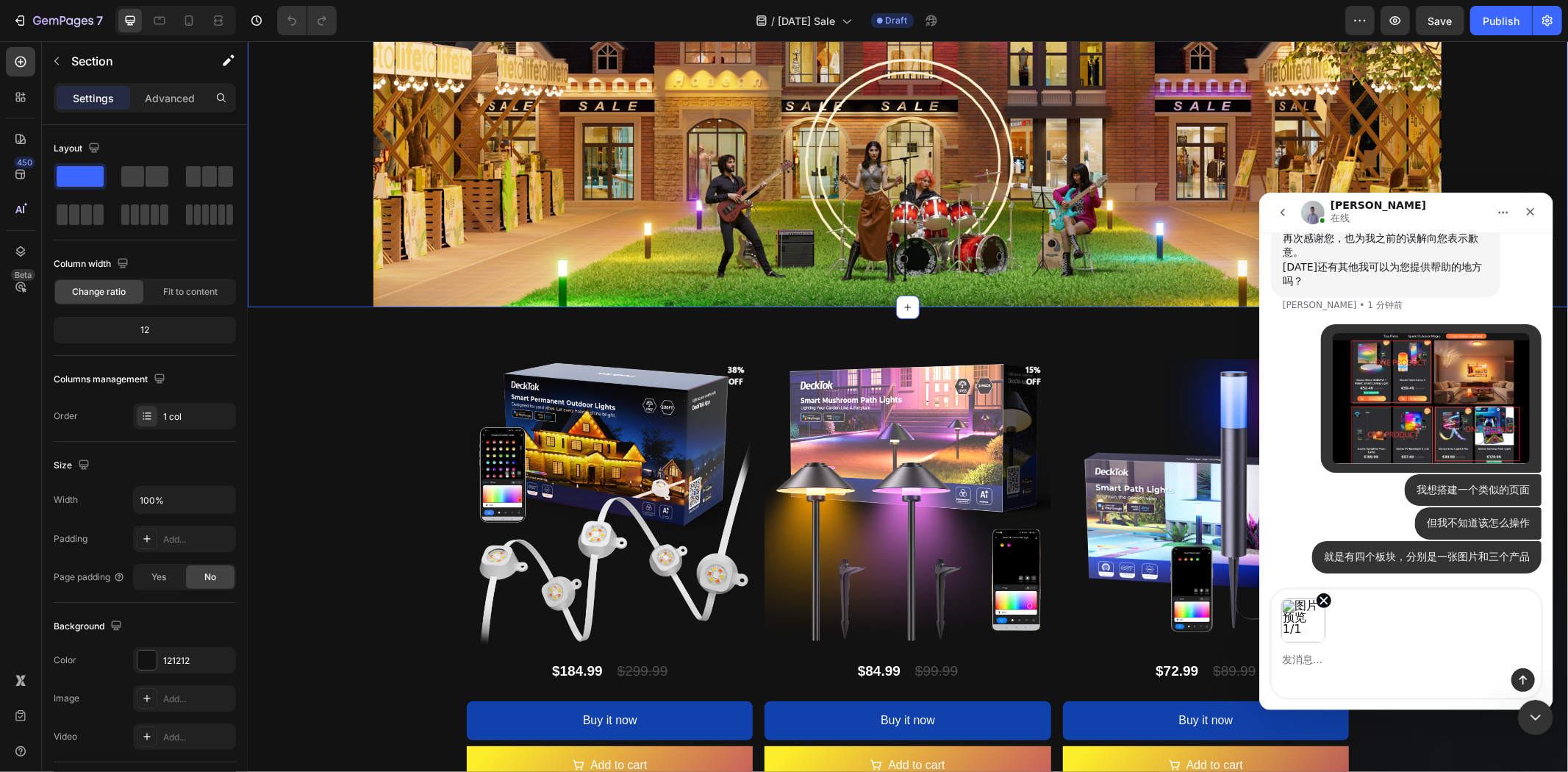
scroll to position [13233, 0]
type textarea "我们目前的布局不太mei'guan"
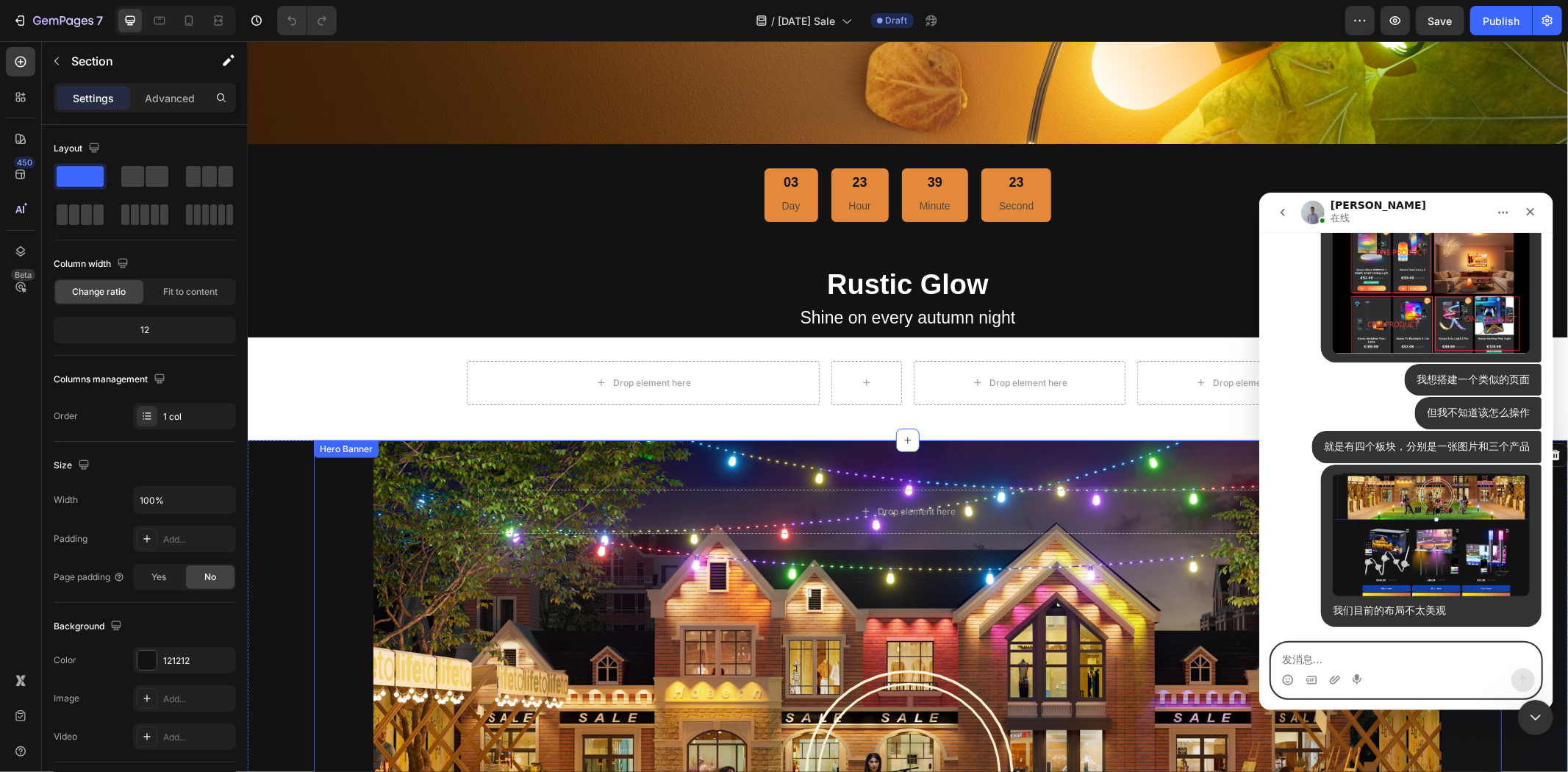
scroll to position [694, 0]
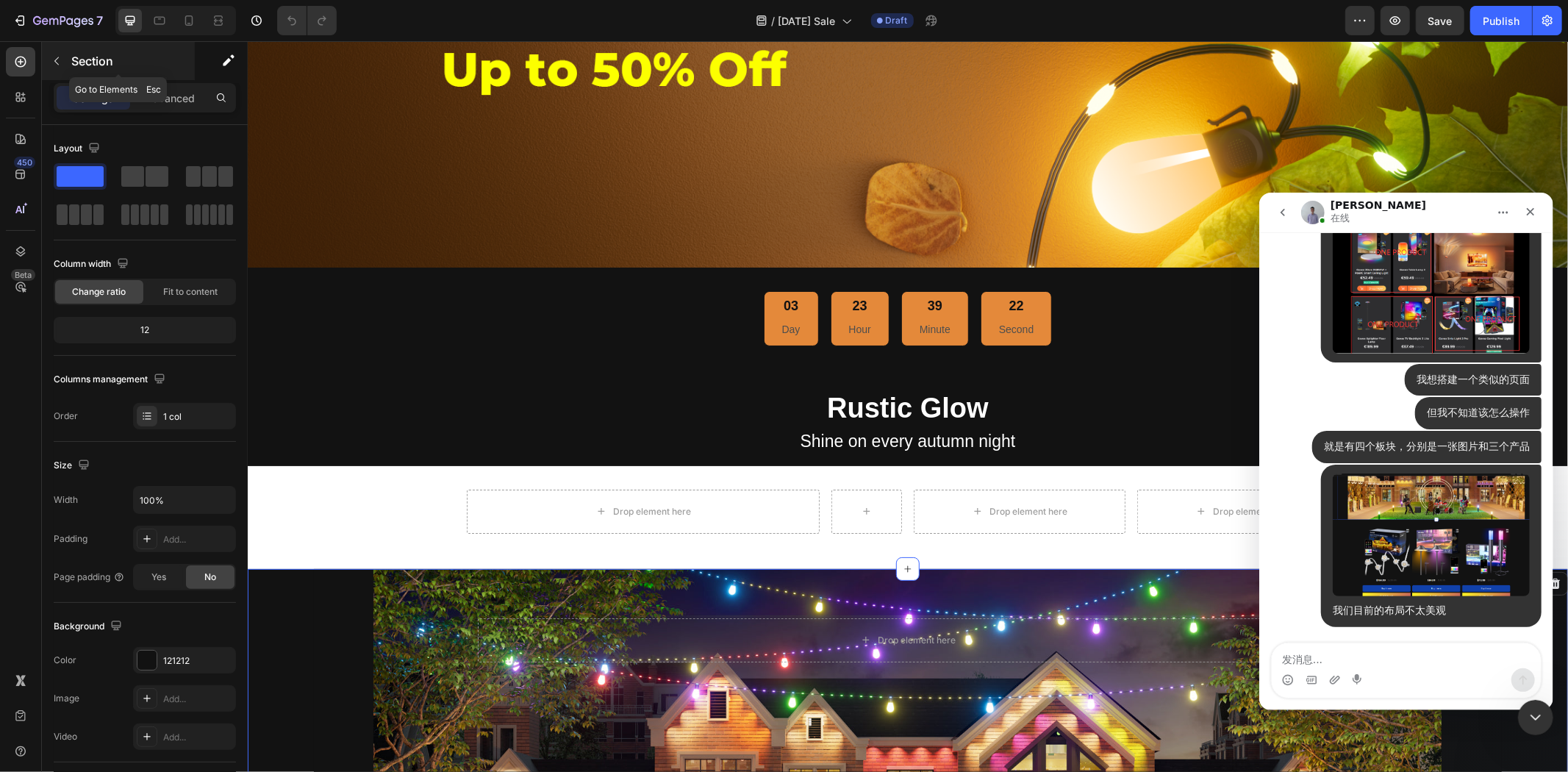
click at [58, 64] on icon "button" at bounding box center [56, 61] width 12 height 12
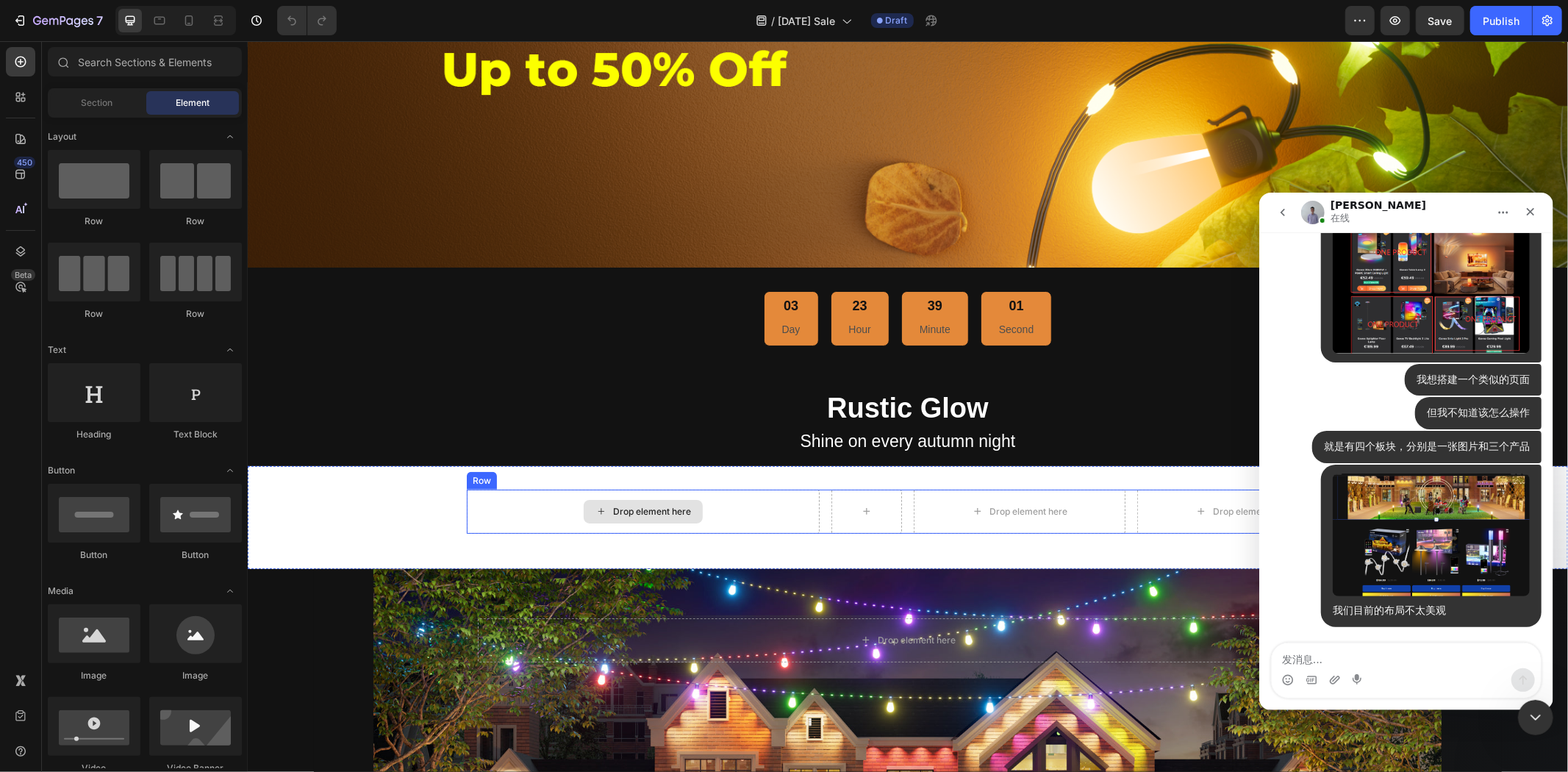
click at [524, 494] on div "Drop element here" at bounding box center [642, 510] width 353 height 44
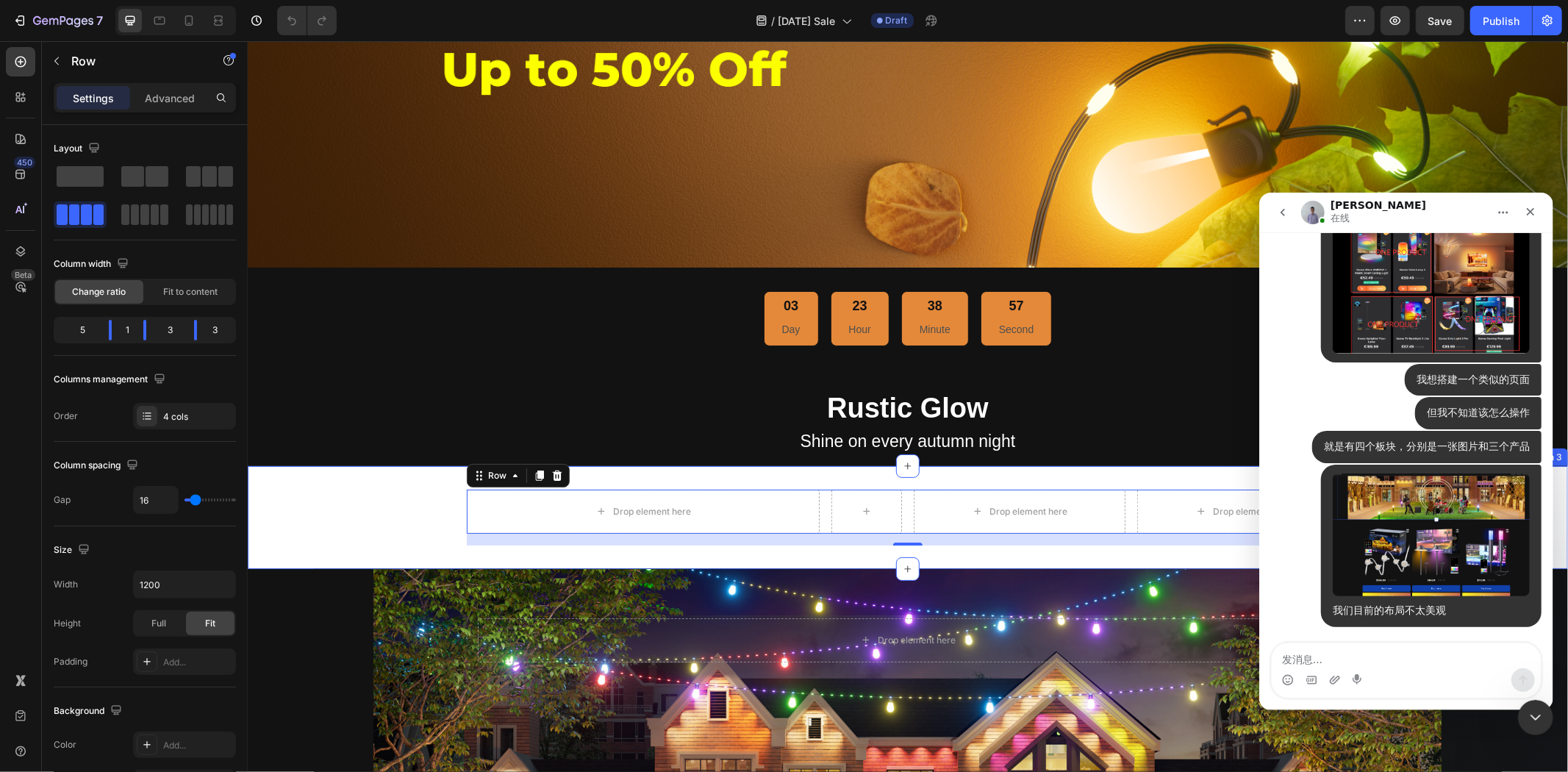
click at [358, 501] on div "Drop element here Drop element here Drop element here Row 16" at bounding box center [907, 516] width 1320 height 56
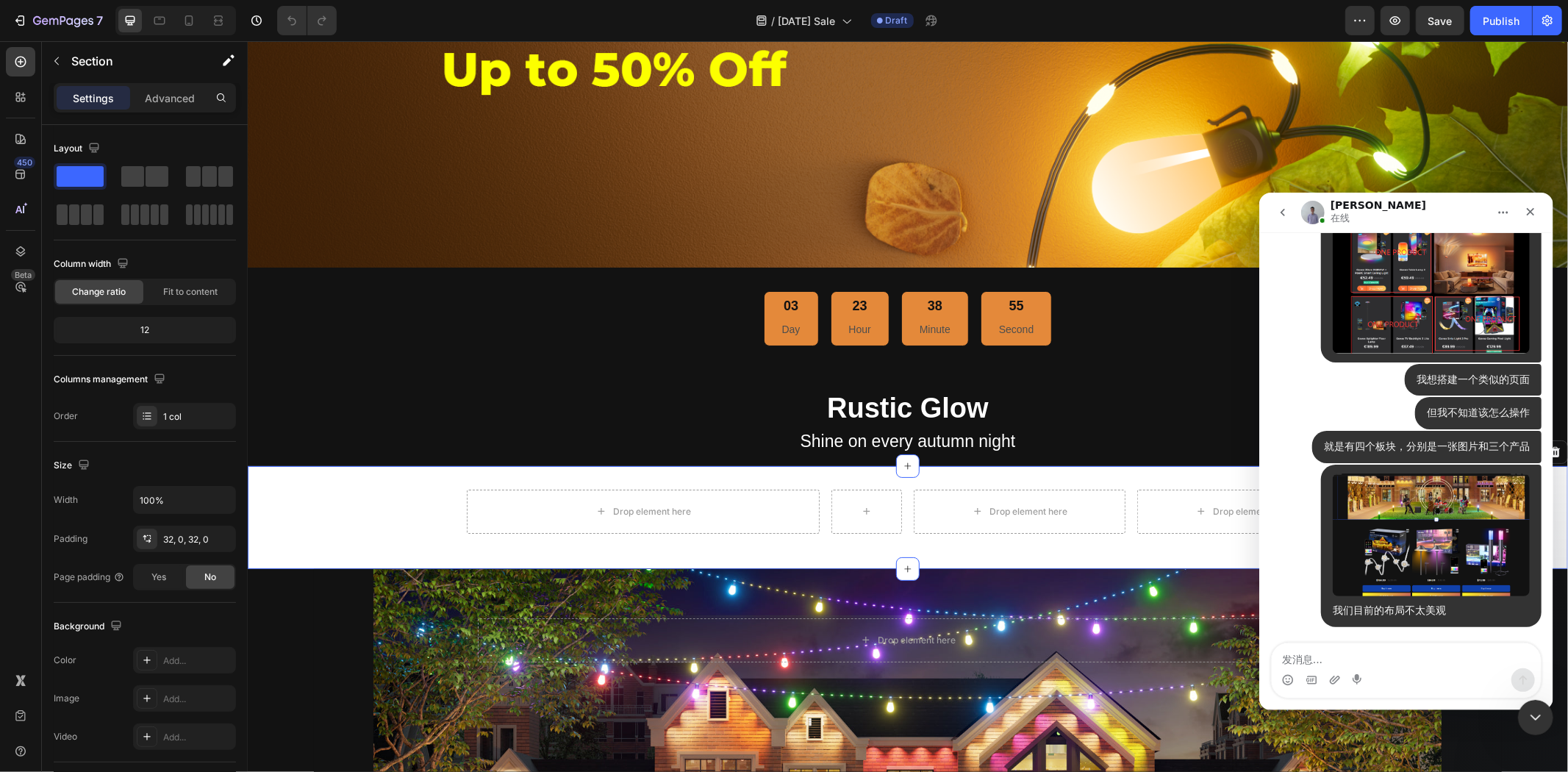
click at [562, 473] on div "Drop element here Drop element here Drop element here Row Section 3 You can cre…" at bounding box center [907, 516] width 1320 height 103
click at [1526, 209] on icon "关闭" at bounding box center [1530, 210] width 12 height 12
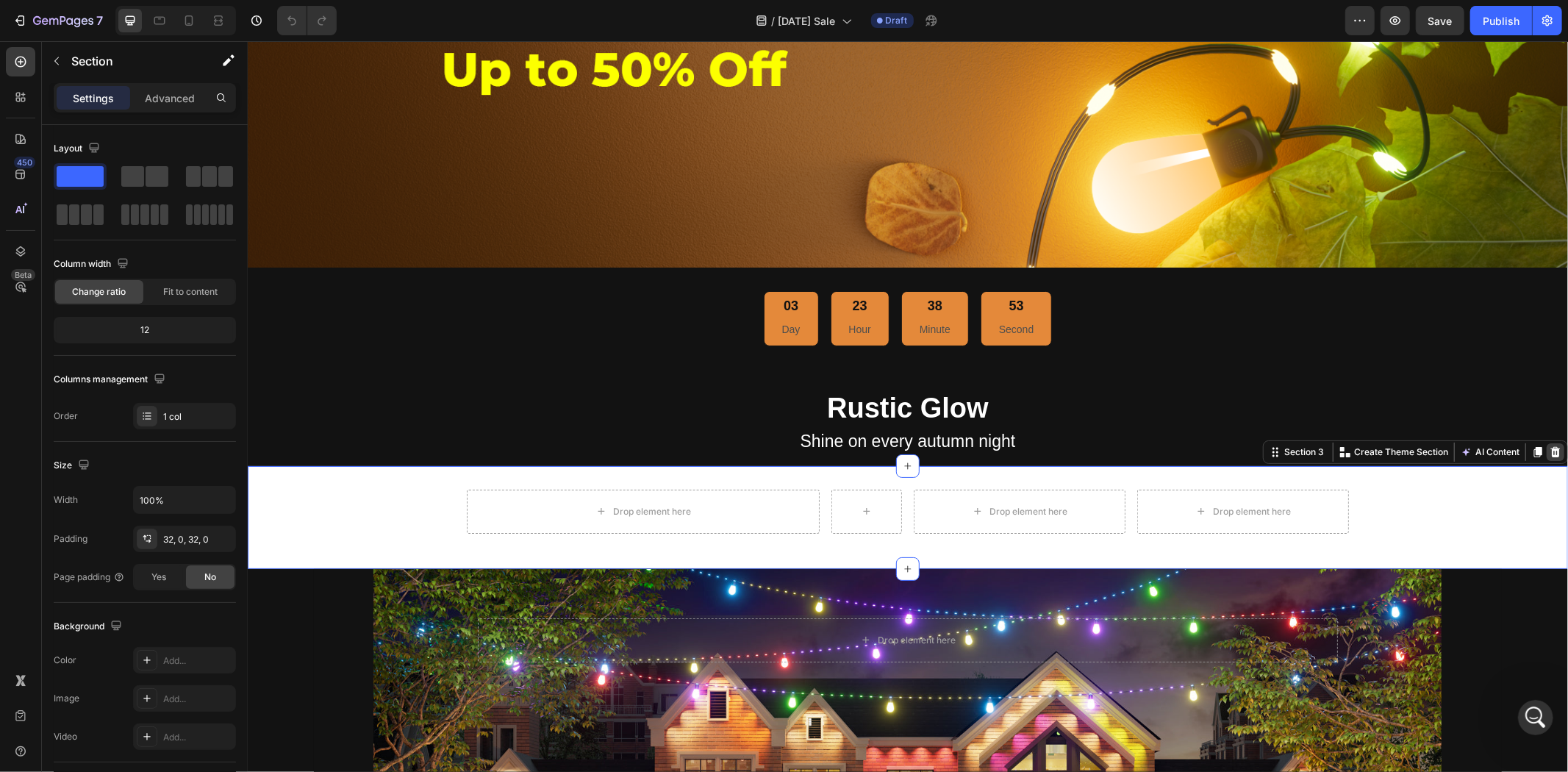
click at [1549, 446] on icon at bounding box center [1554, 451] width 12 height 12
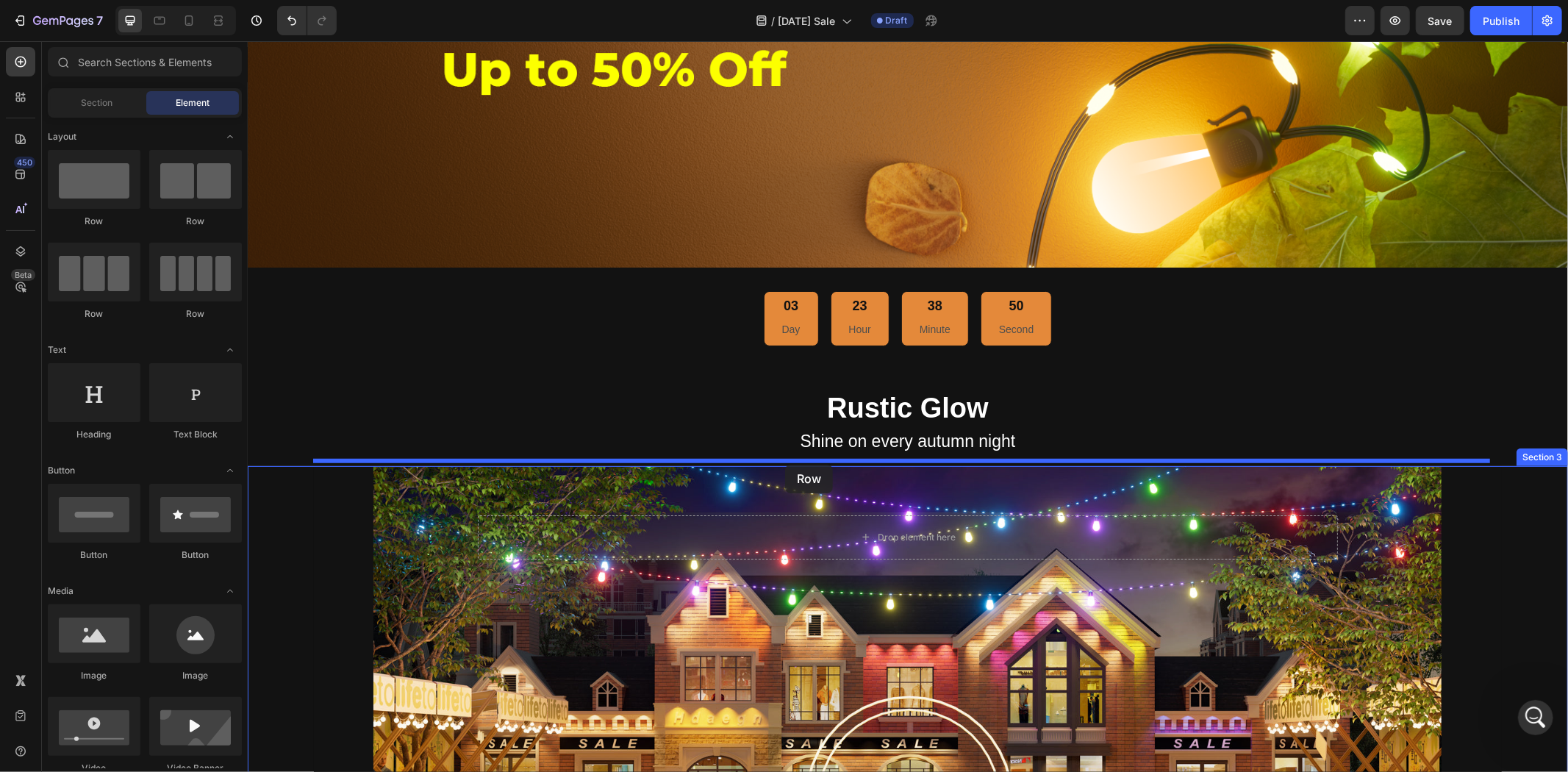
drag, startPoint x: 345, startPoint y: 225, endPoint x: 784, endPoint y: 464, distance: 499.8
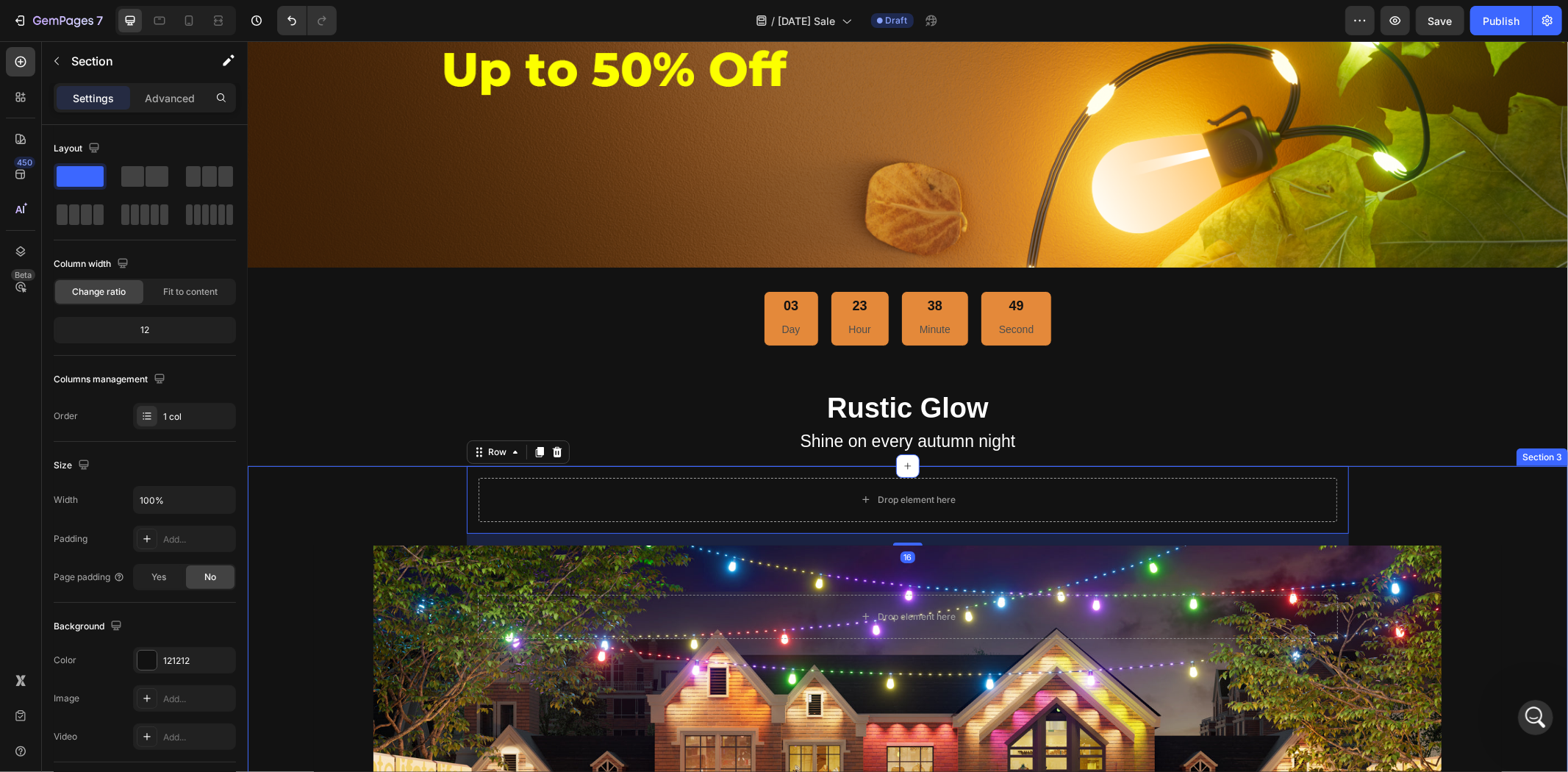
click at [401, 484] on div "Drop element here Row 16 Drop element here Hero Banner" at bounding box center [907, 744] width 1320 height 559
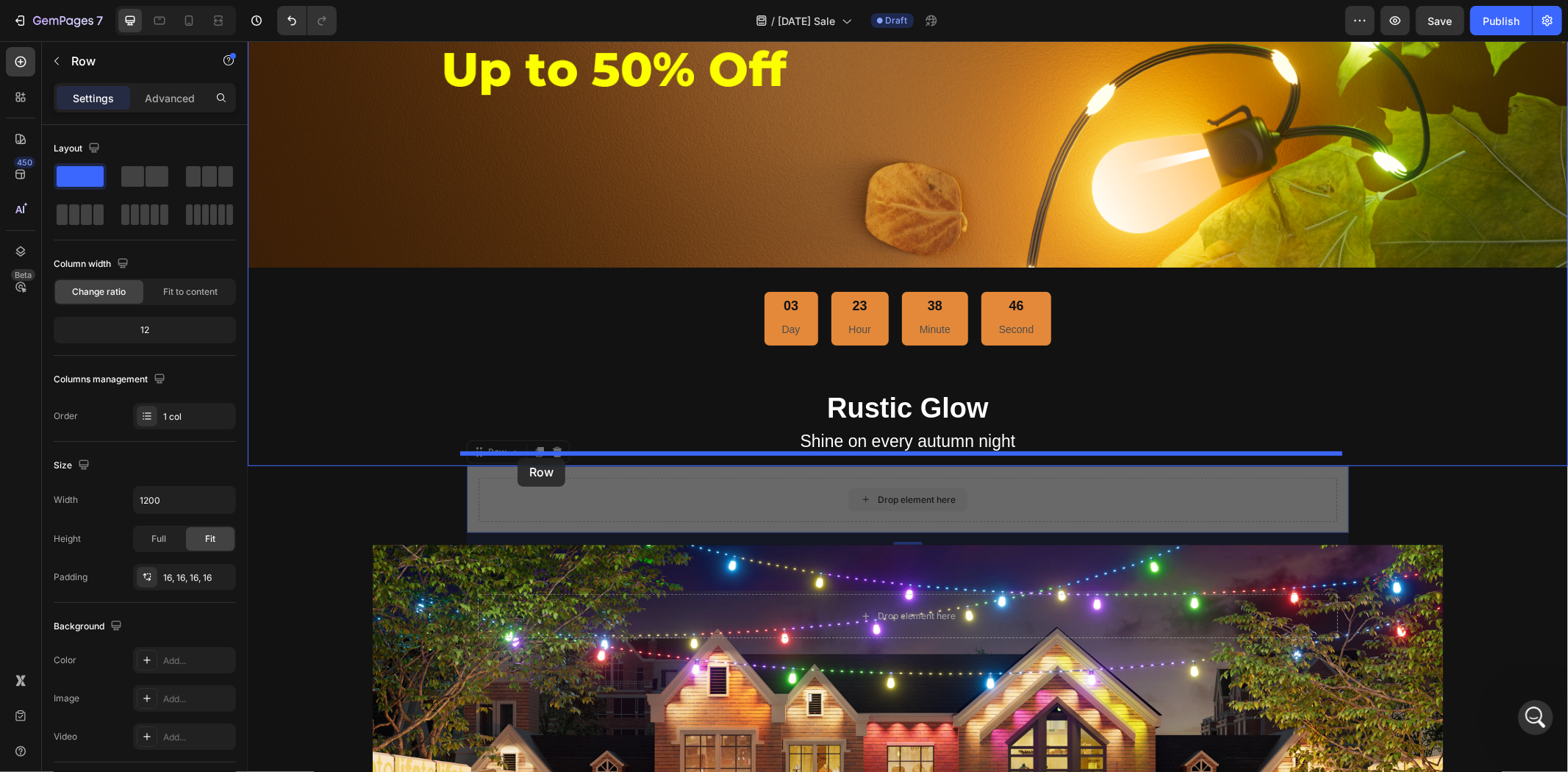
drag, startPoint x: 514, startPoint y: 480, endPoint x: 517, endPoint y: 457, distance: 23.2
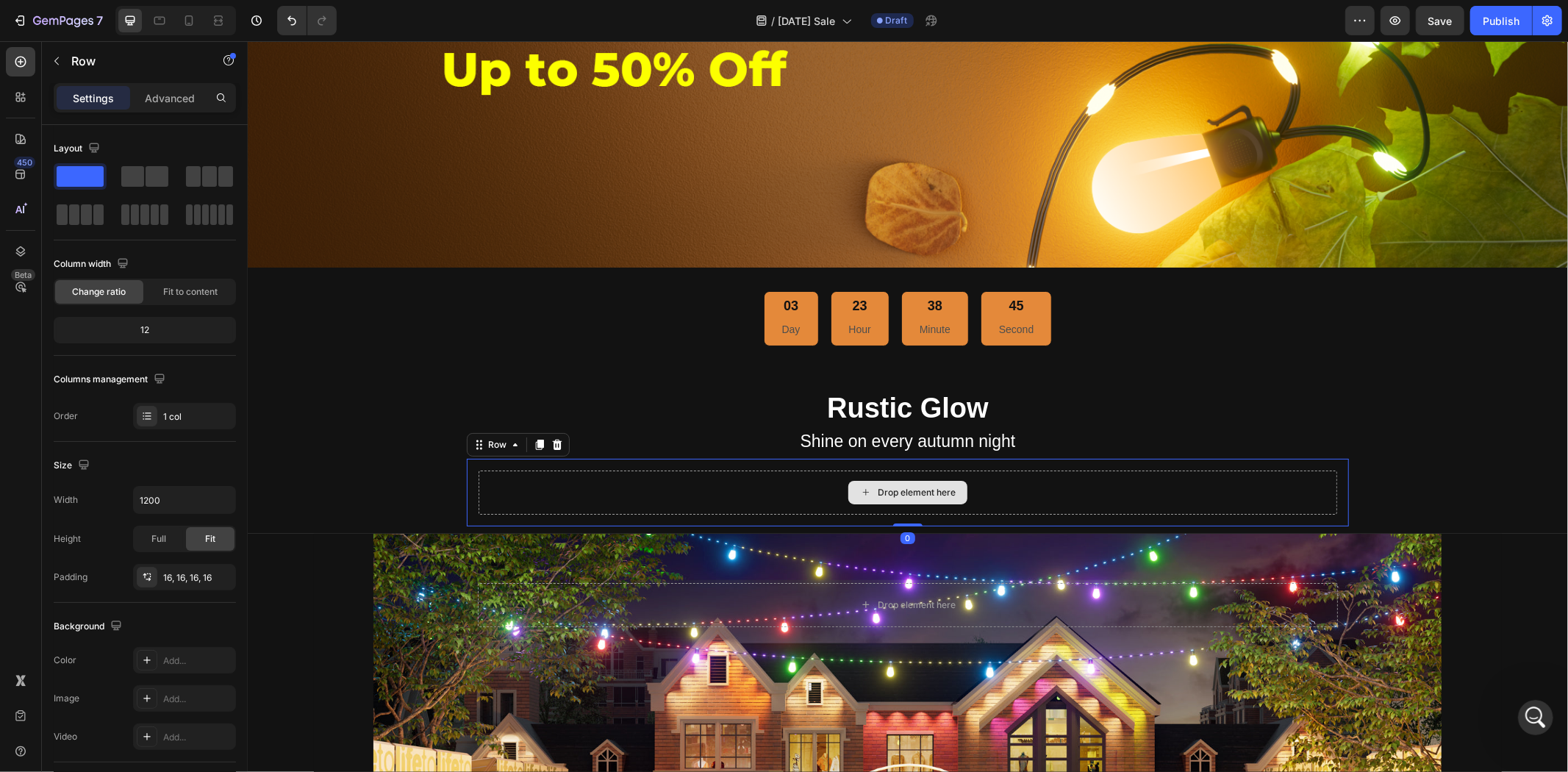
click at [478, 485] on div "Drop element here" at bounding box center [907, 491] width 859 height 44
drag, startPoint x: 336, startPoint y: 213, endPoint x: 566, endPoint y: 484, distance: 355.4
click at [70, 61] on div "Row" at bounding box center [126, 61] width 167 height 38
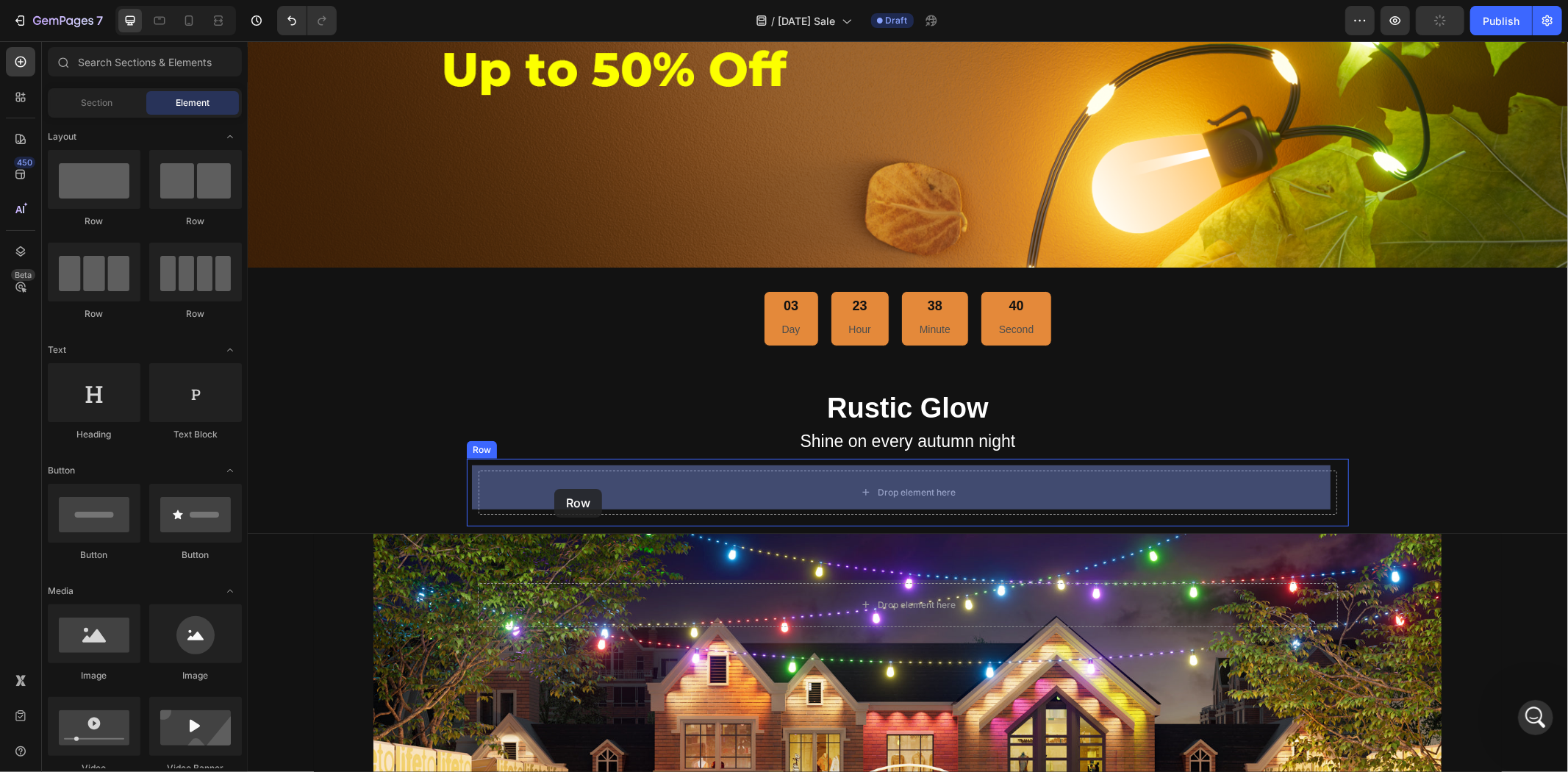
drag, startPoint x: 337, startPoint y: 206, endPoint x: 553, endPoint y: 488, distance: 355.2
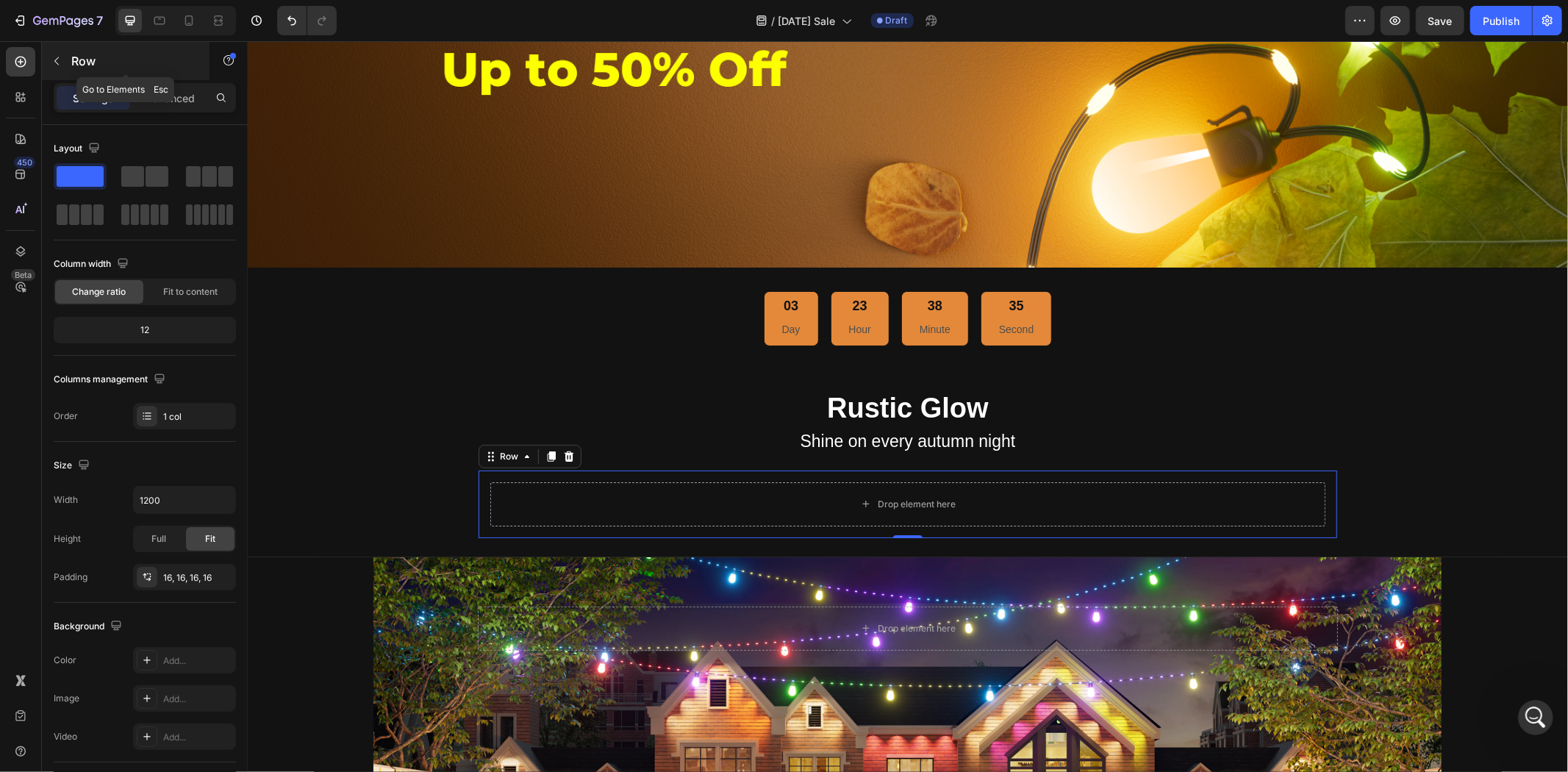
click at [66, 54] on button "button" at bounding box center [56, 61] width 24 height 24
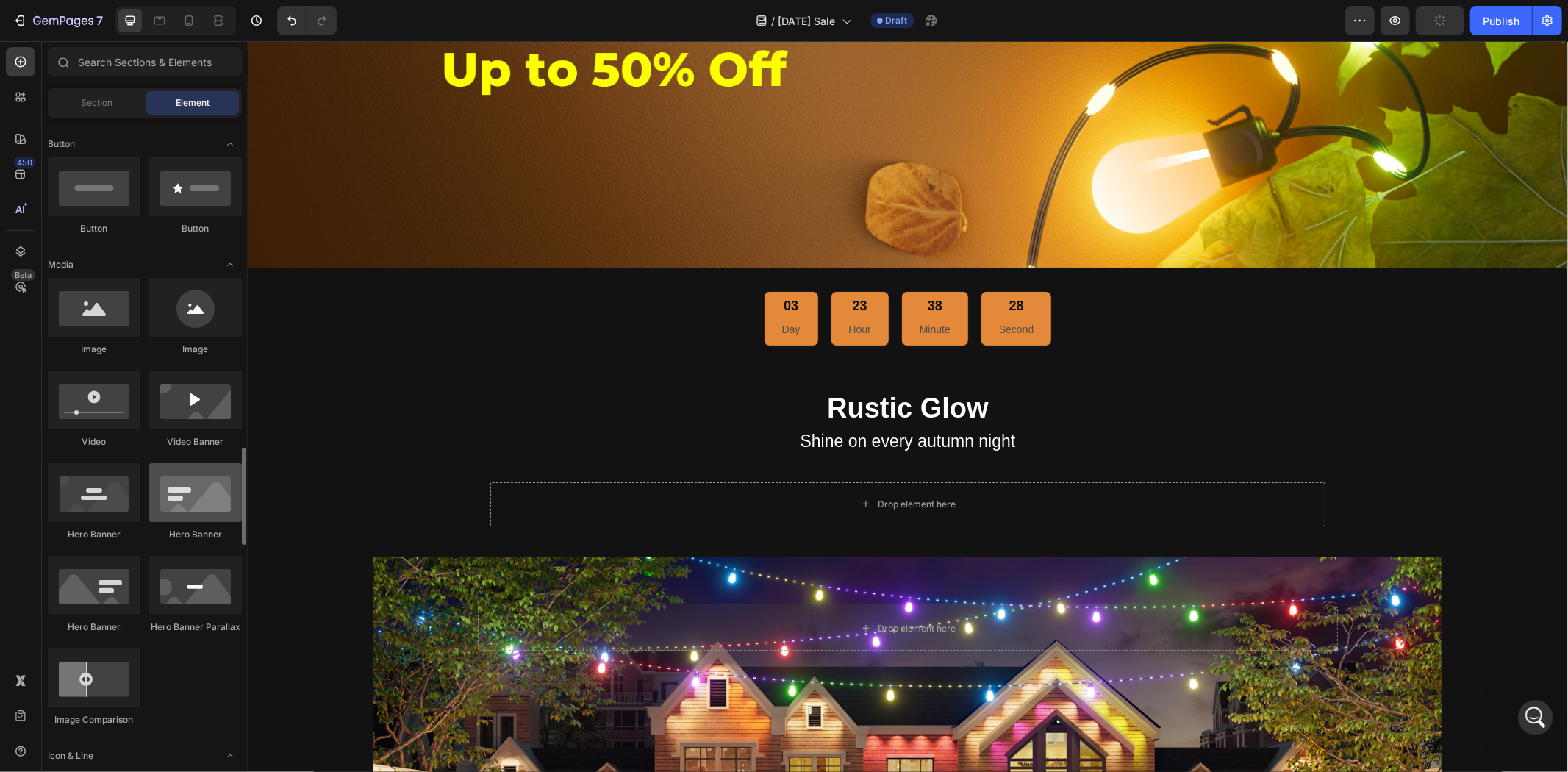
scroll to position [653, 0]
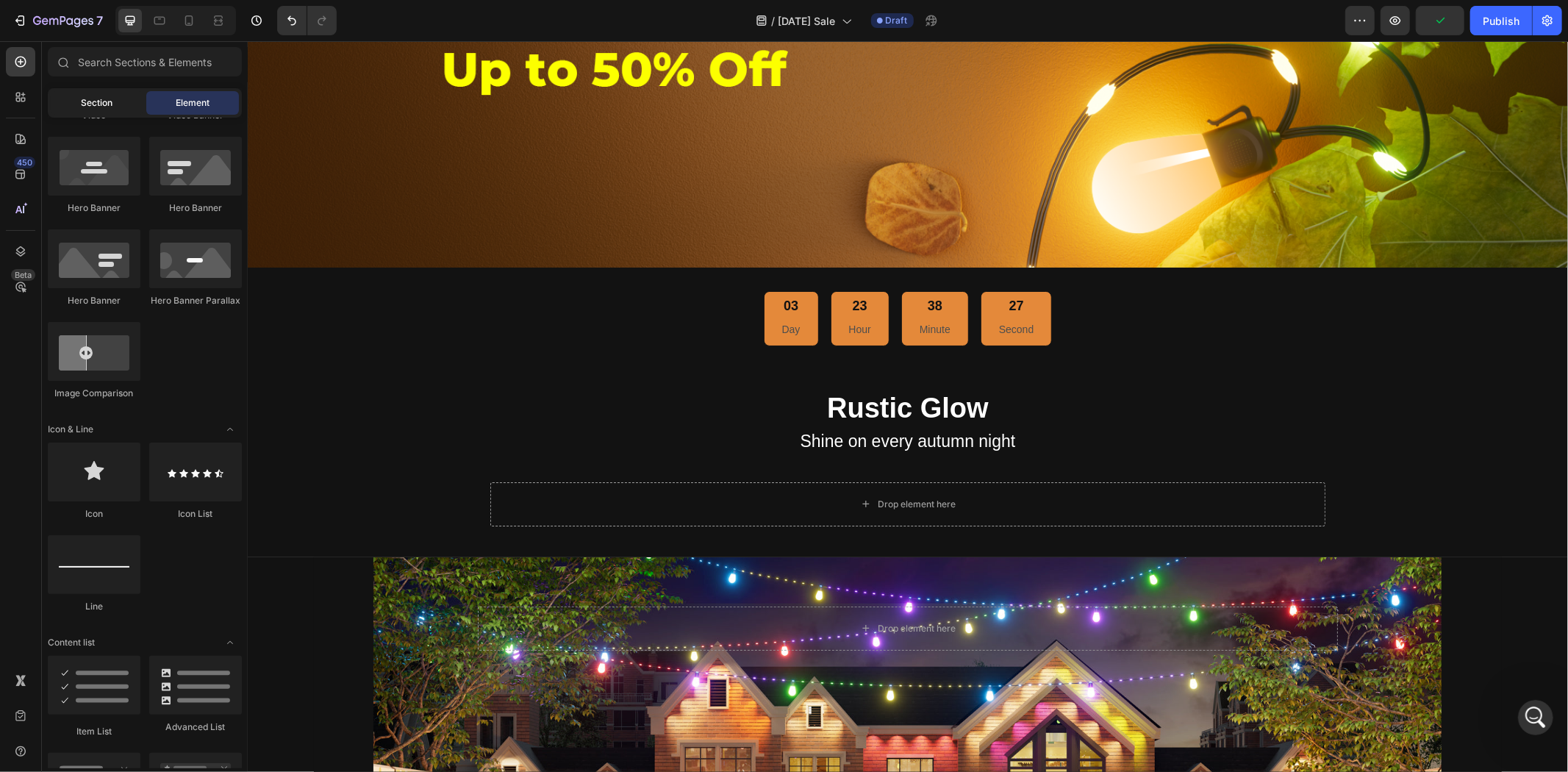
click at [86, 98] on span "Section" at bounding box center [97, 102] width 31 height 13
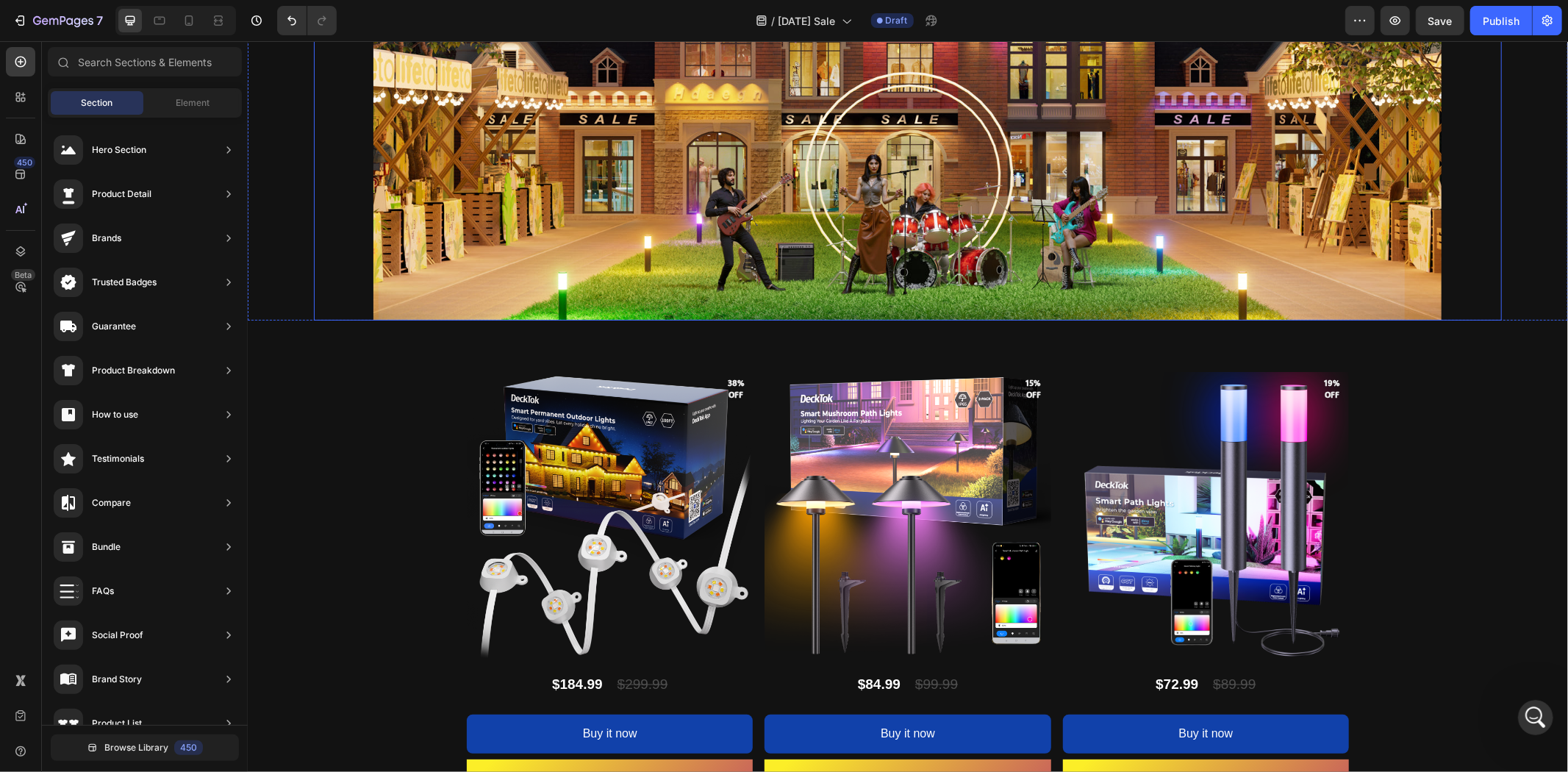
scroll to position [1184, 0]
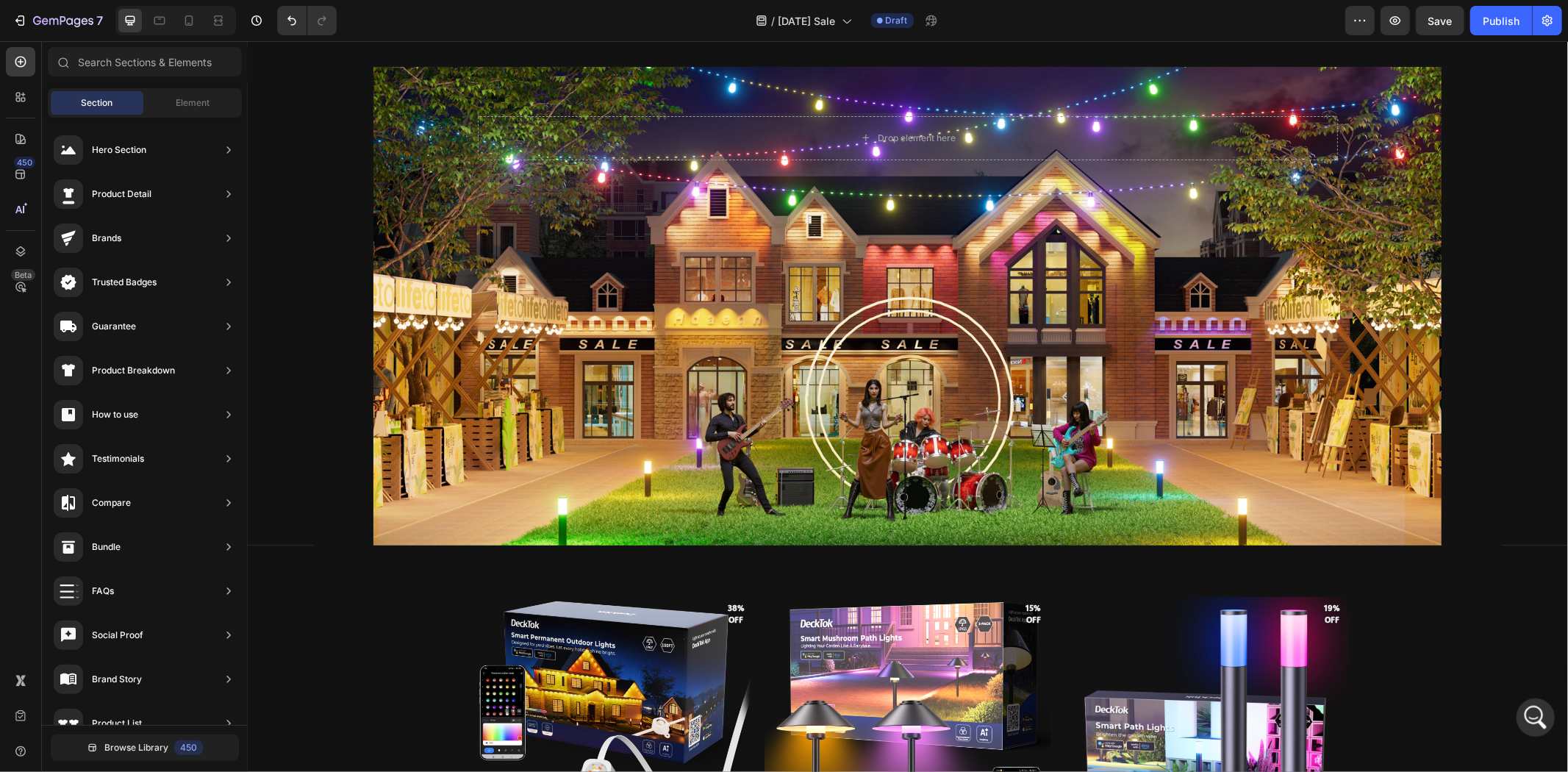
click at [1532, 712] on icon "打开 Intercom Messenger" at bounding box center [1534, 716] width 25 height 25
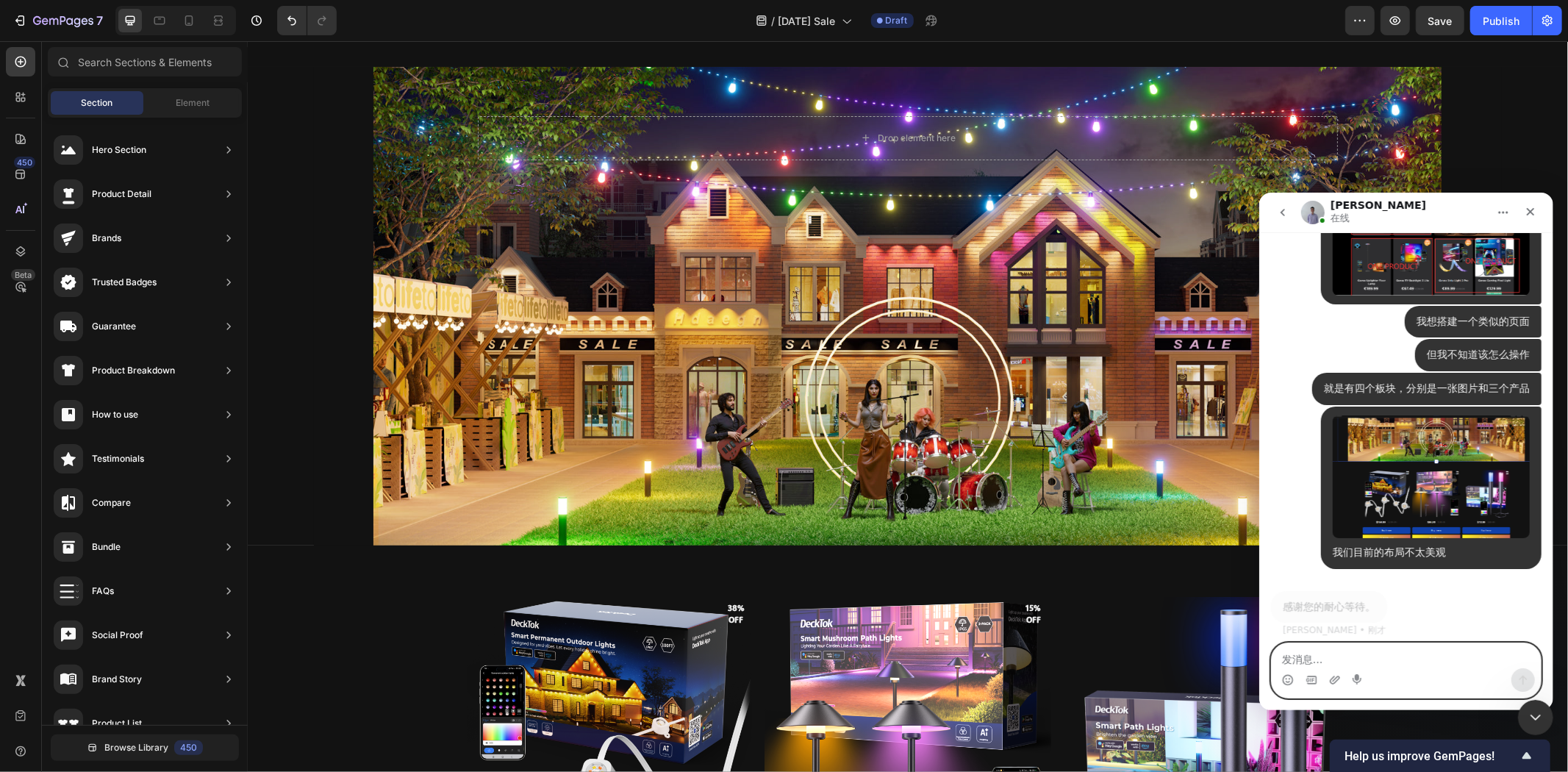
scroll to position [13387, 0]
click at [1375, 655] on textarea "发消息..." at bounding box center [1405, 655] width 269 height 25
type textarea "哈"
type textarea "我"
type textarea "希望能帮助我搭建这个页面"
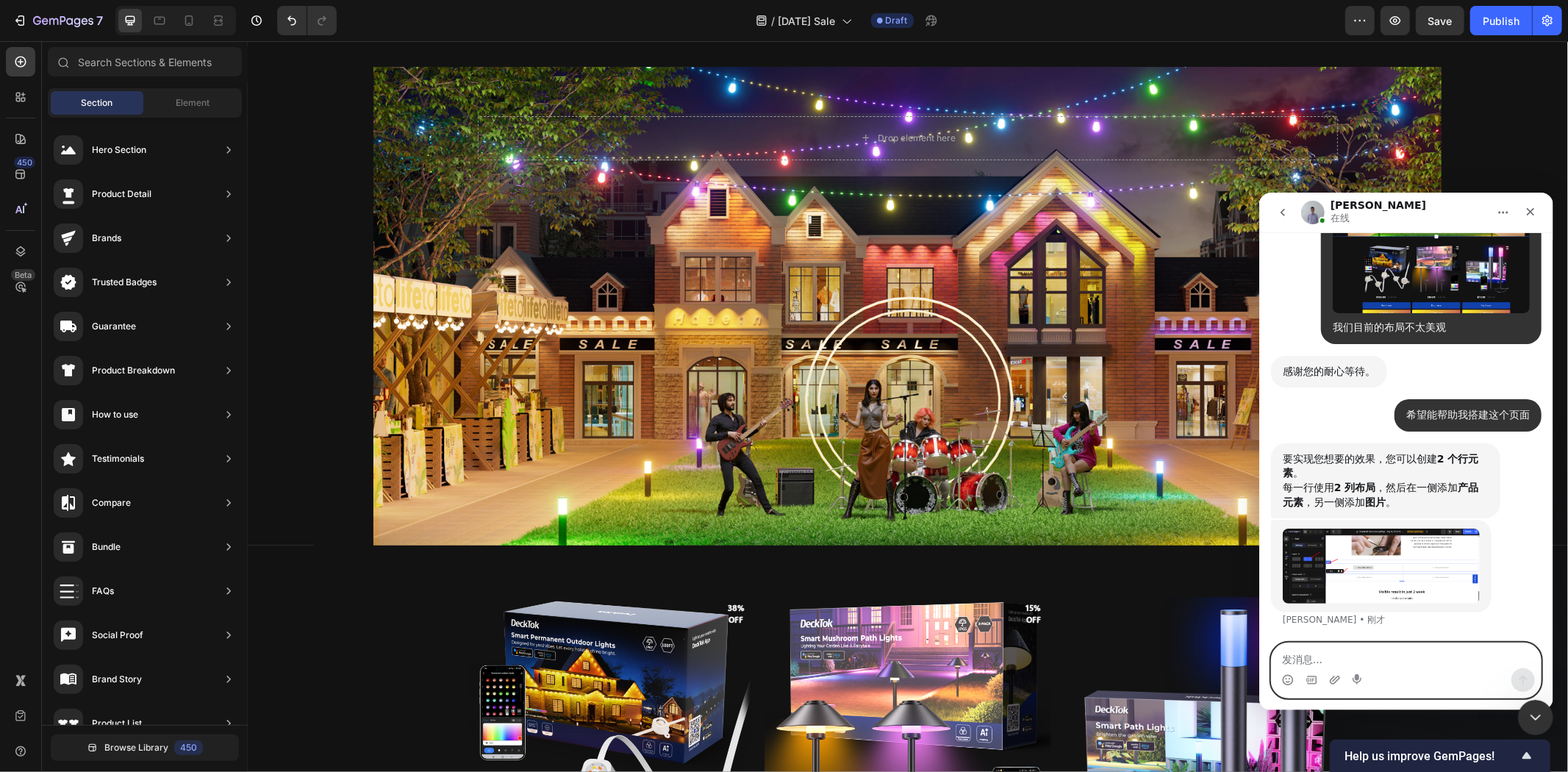
scroll to position [13611, 0]
click at [1395, 568] on img "Brad说…" at bounding box center [1381, 565] width 197 height 74
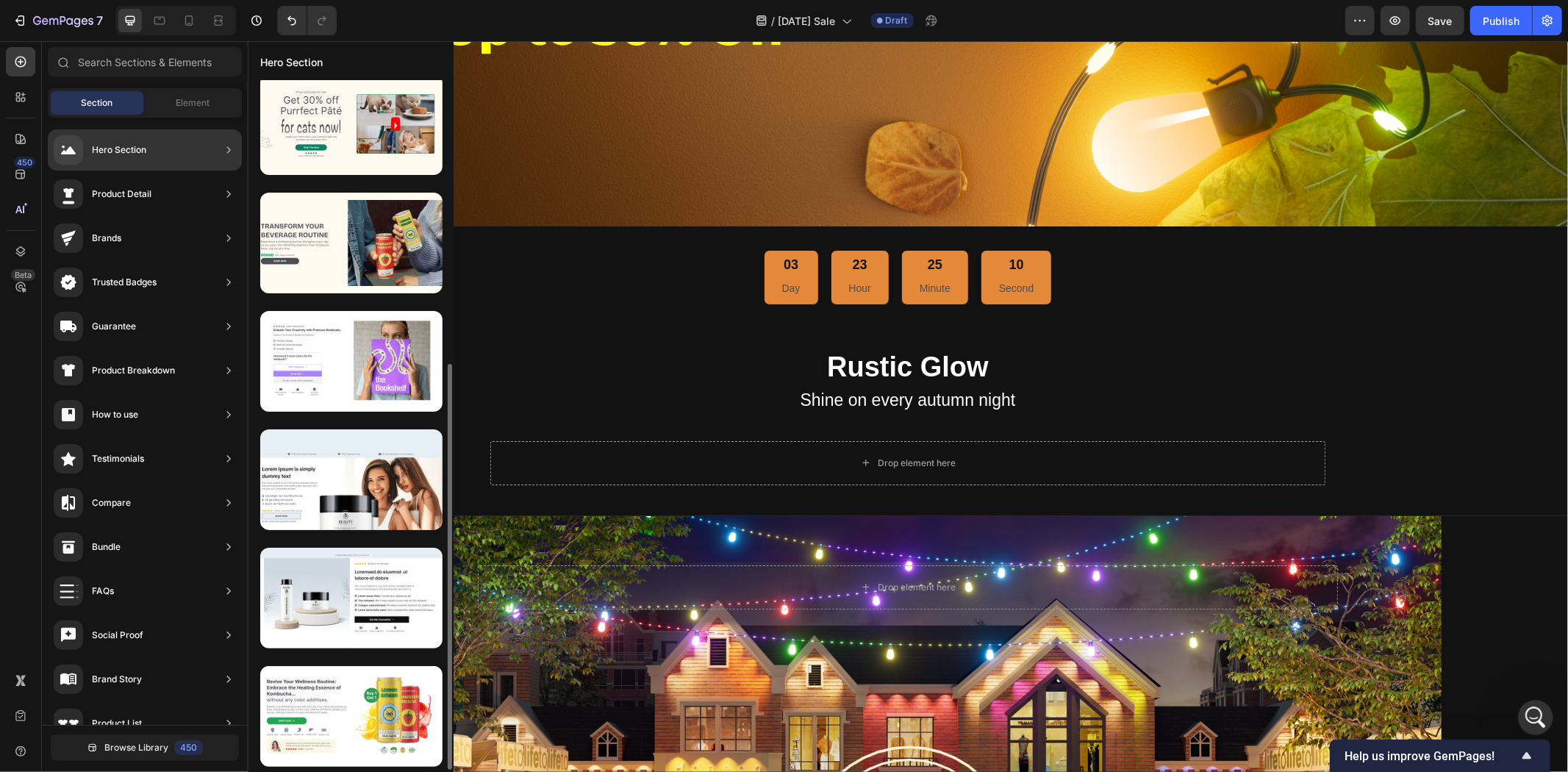
scroll to position [483, 0]
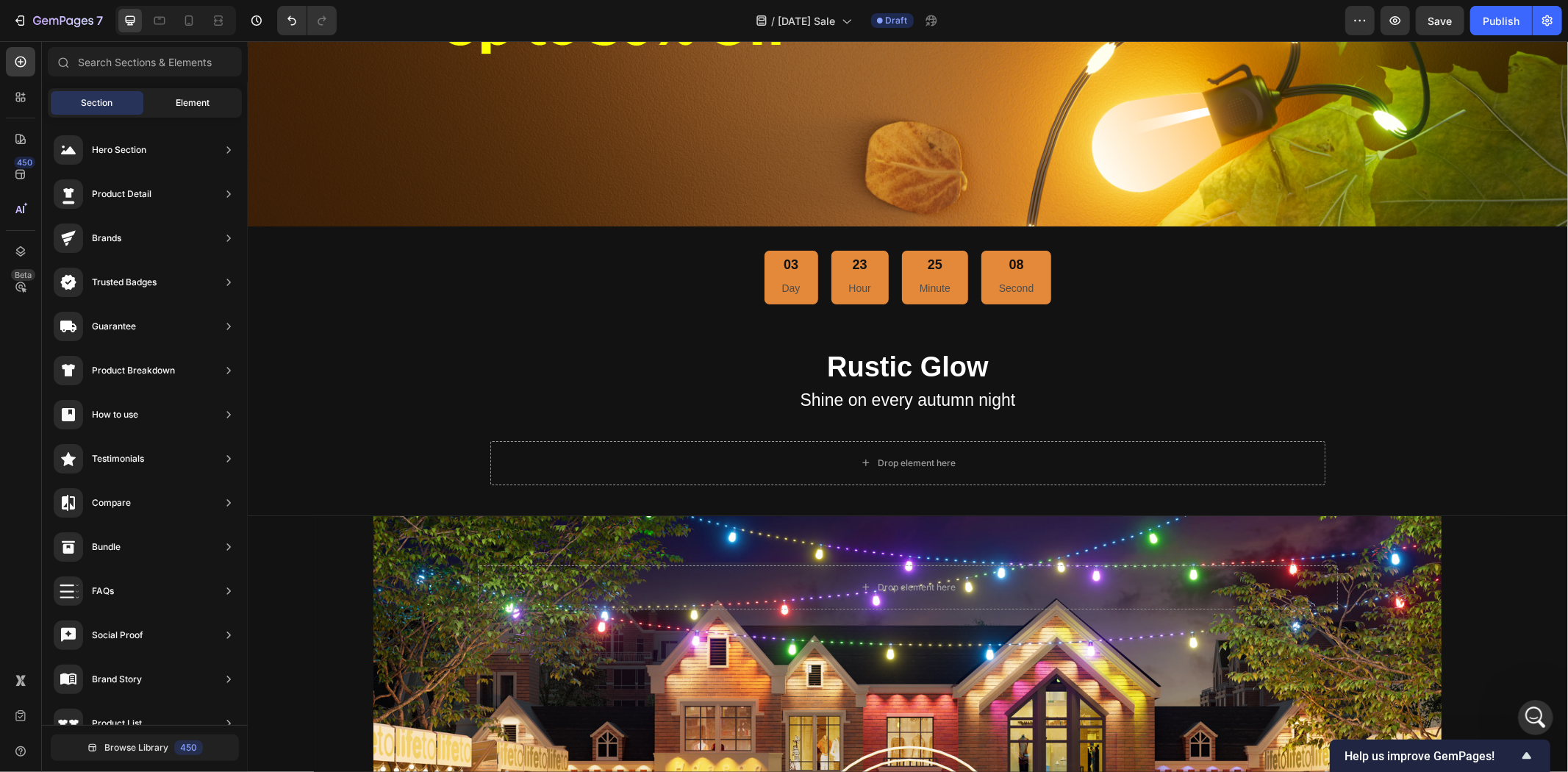
click at [182, 104] on span "Element" at bounding box center [193, 102] width 34 height 13
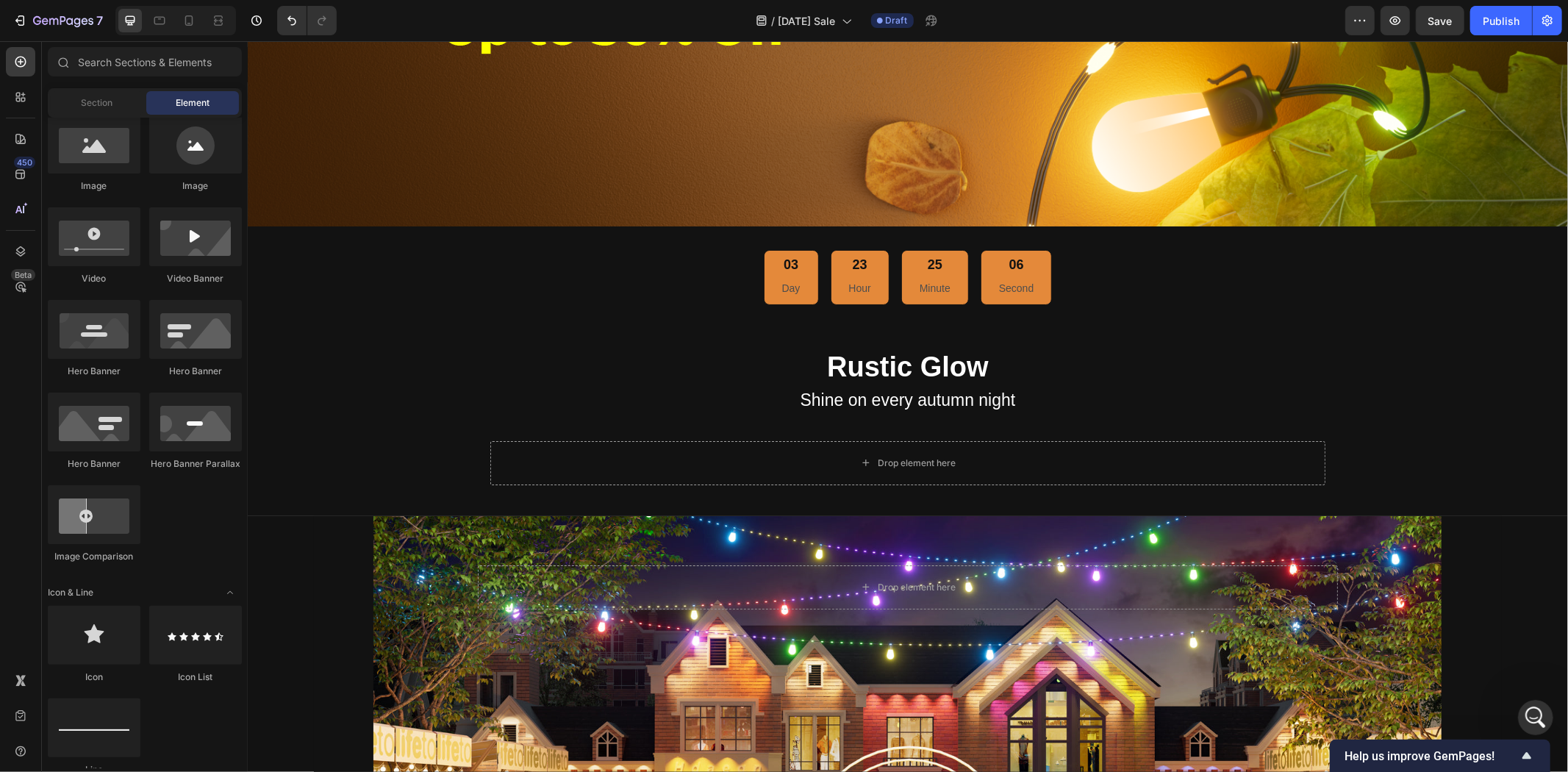
scroll to position [0, 0]
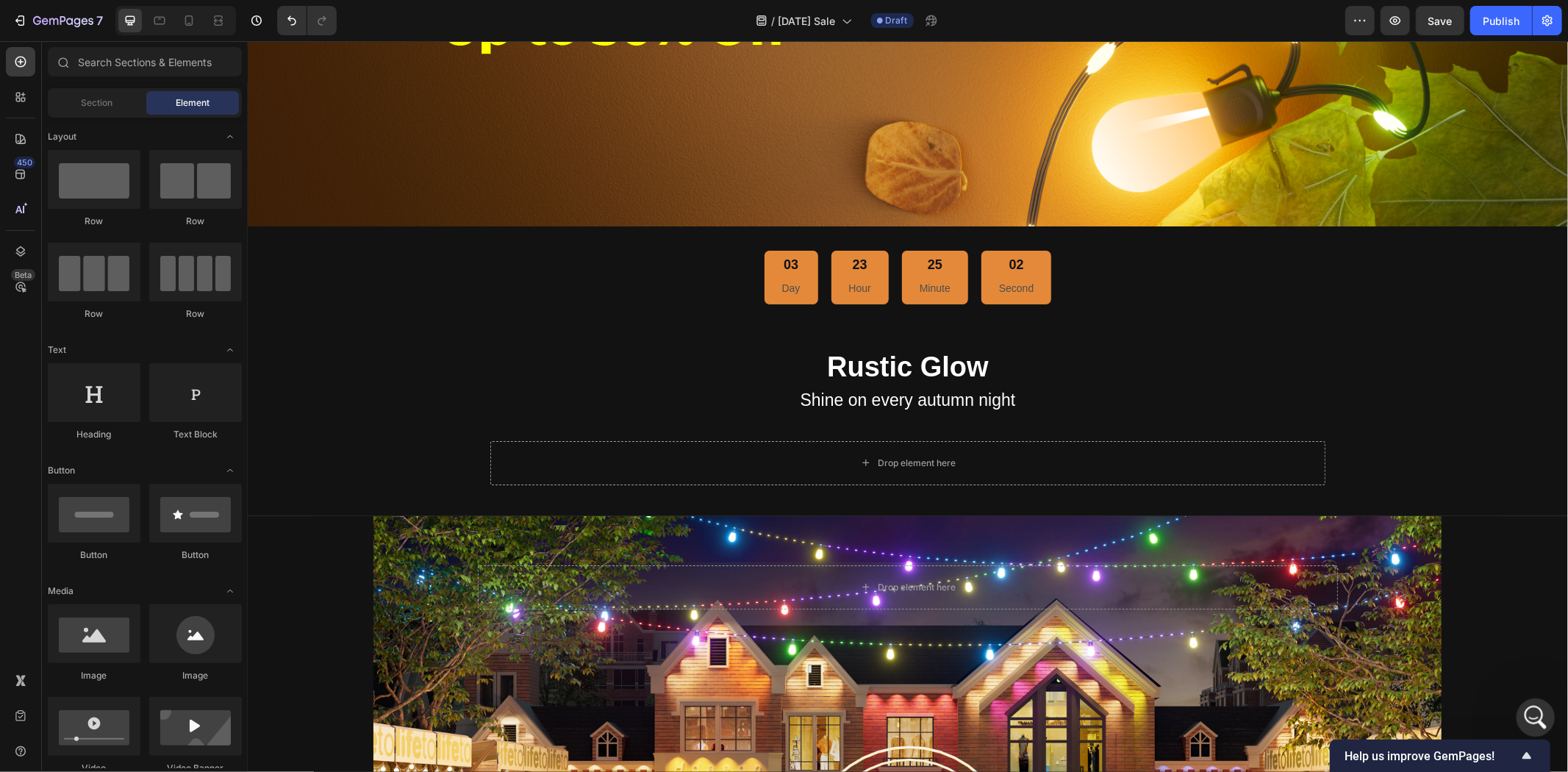
click at [1532, 708] on icon "打开 Intercom Messenger" at bounding box center [1534, 716] width 25 height 25
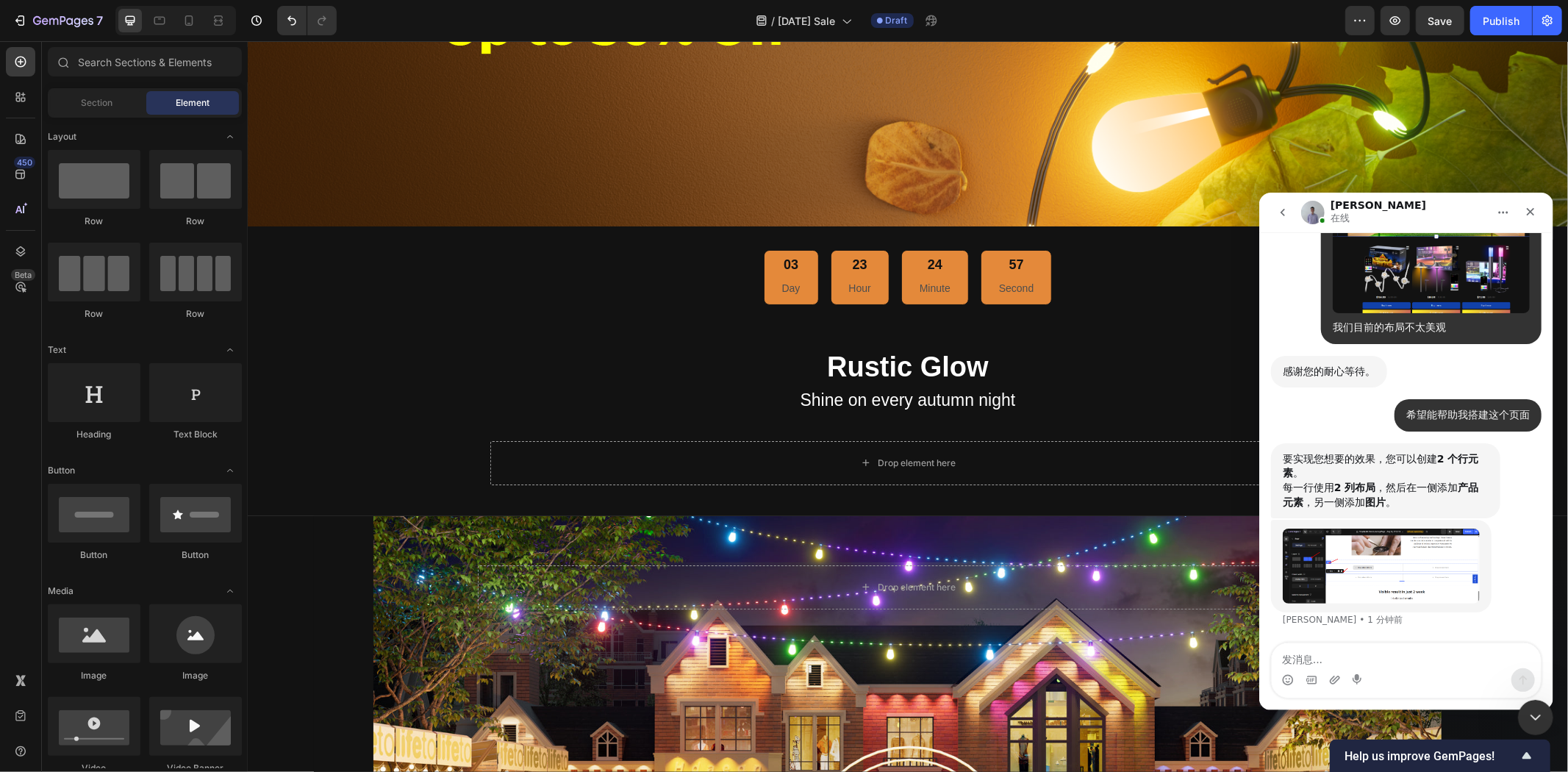
scroll to position [13611, 0]
click at [1419, 655] on textarea "发消息..." at bounding box center [1405, 655] width 269 height 25
click at [1415, 650] on textarea "发消息..." at bounding box center [1405, 655] width 269 height 25
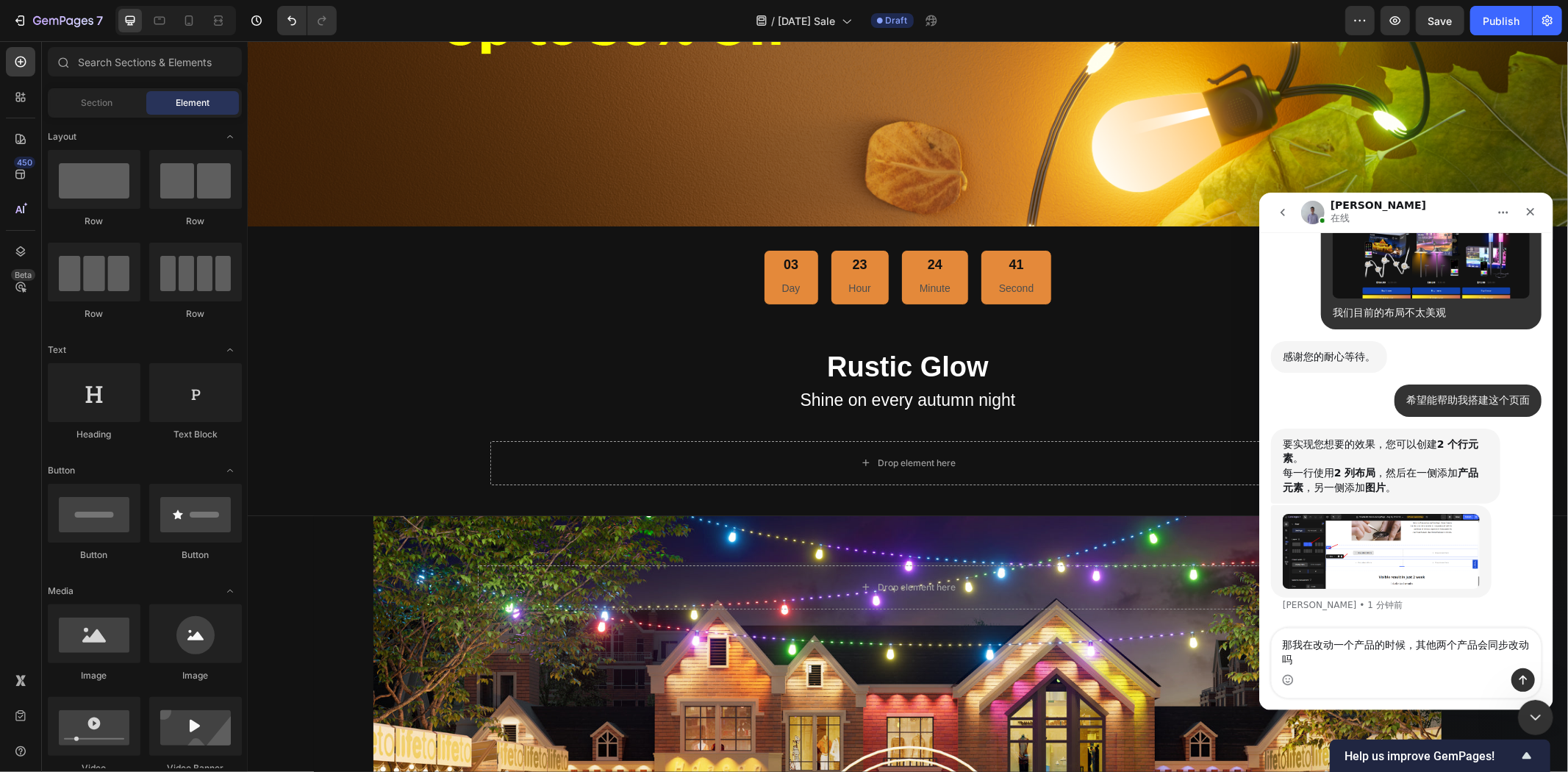
type textarea "那我在改动一个产品的时候，其他两个产品会同步改动吗？"
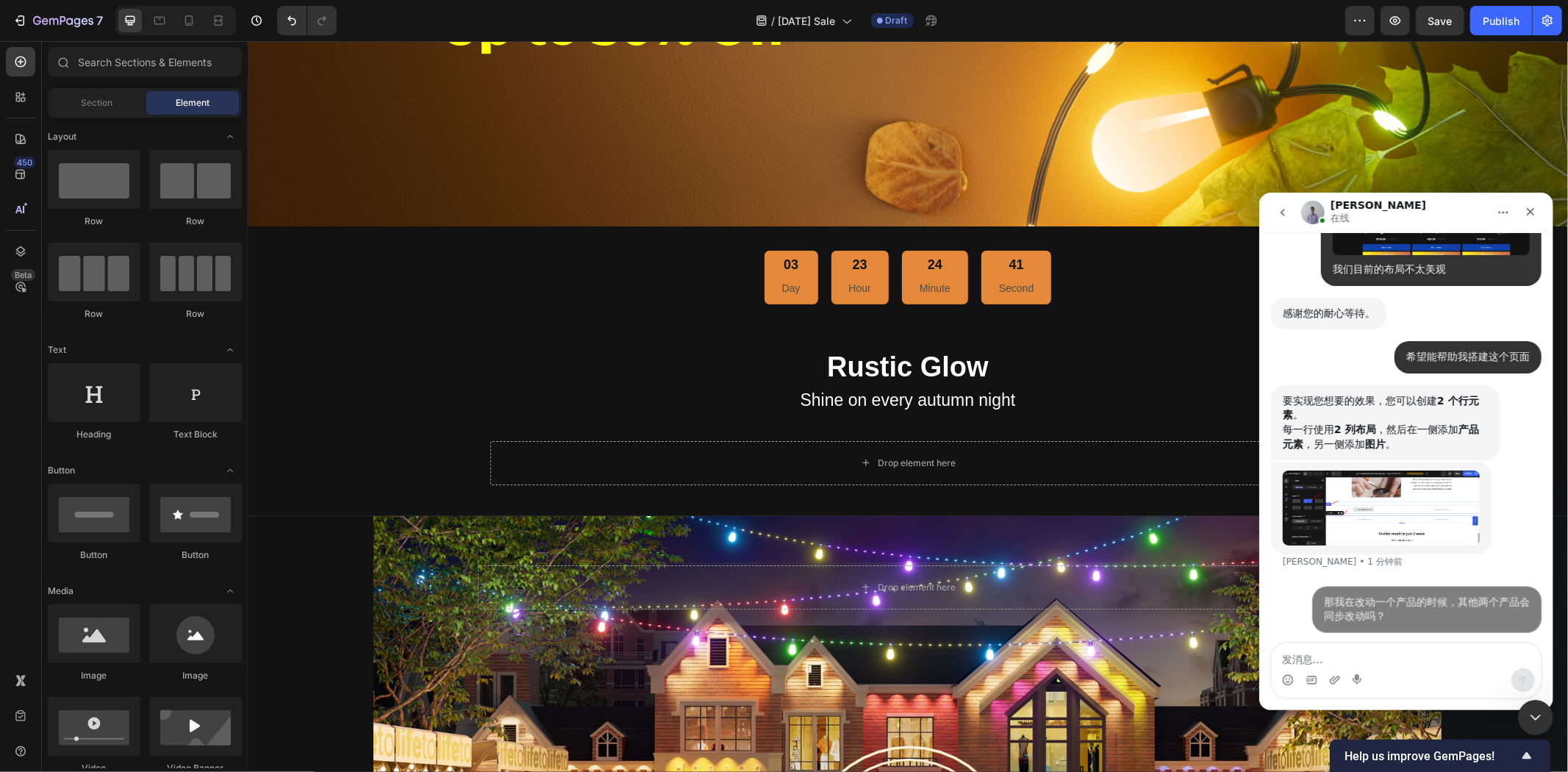
scroll to position [13670, 0]
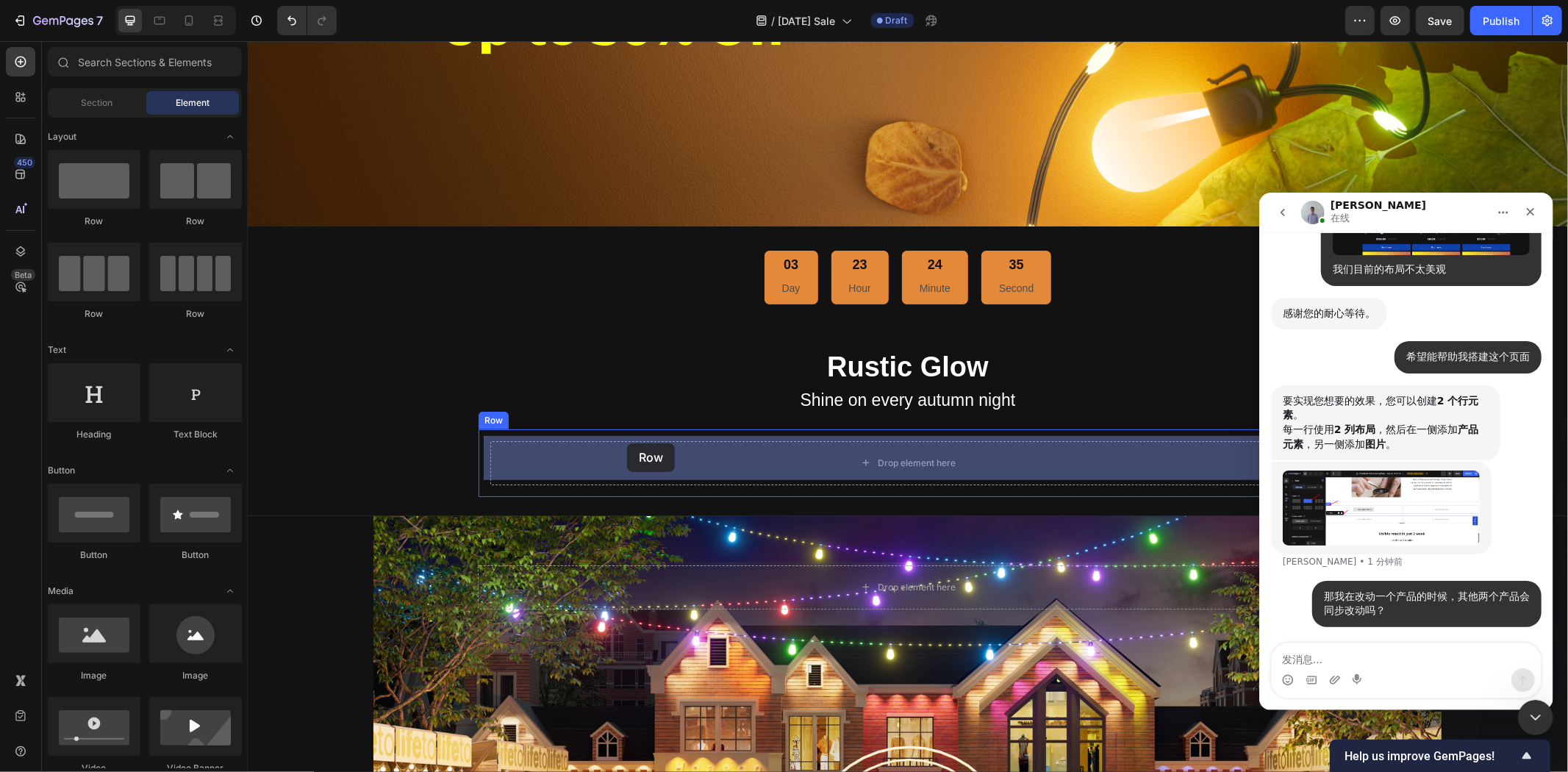
drag, startPoint x: 447, startPoint y: 213, endPoint x: 626, endPoint y: 443, distance: 291.4
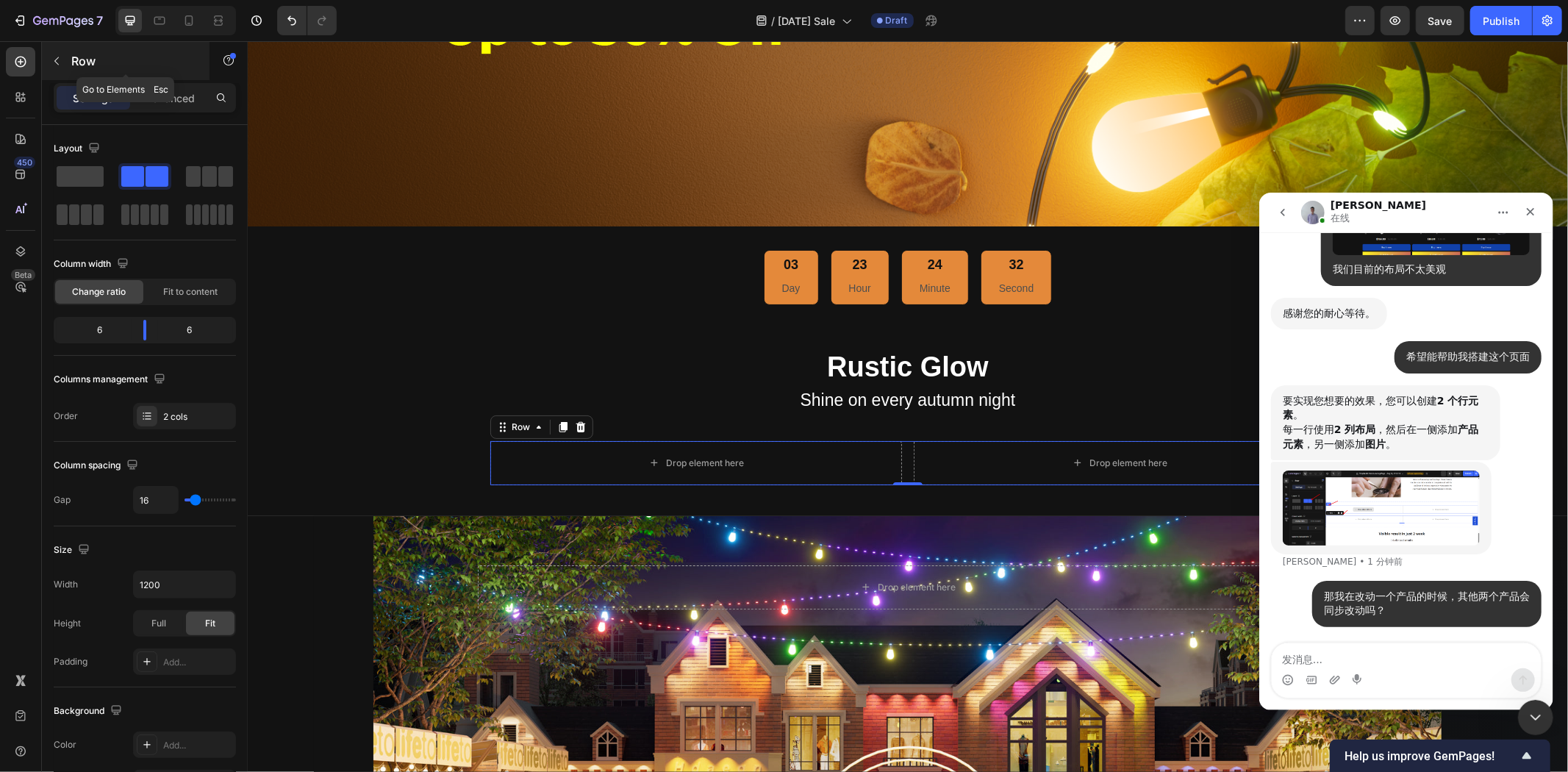
click at [61, 62] on icon "button" at bounding box center [56, 61] width 12 height 12
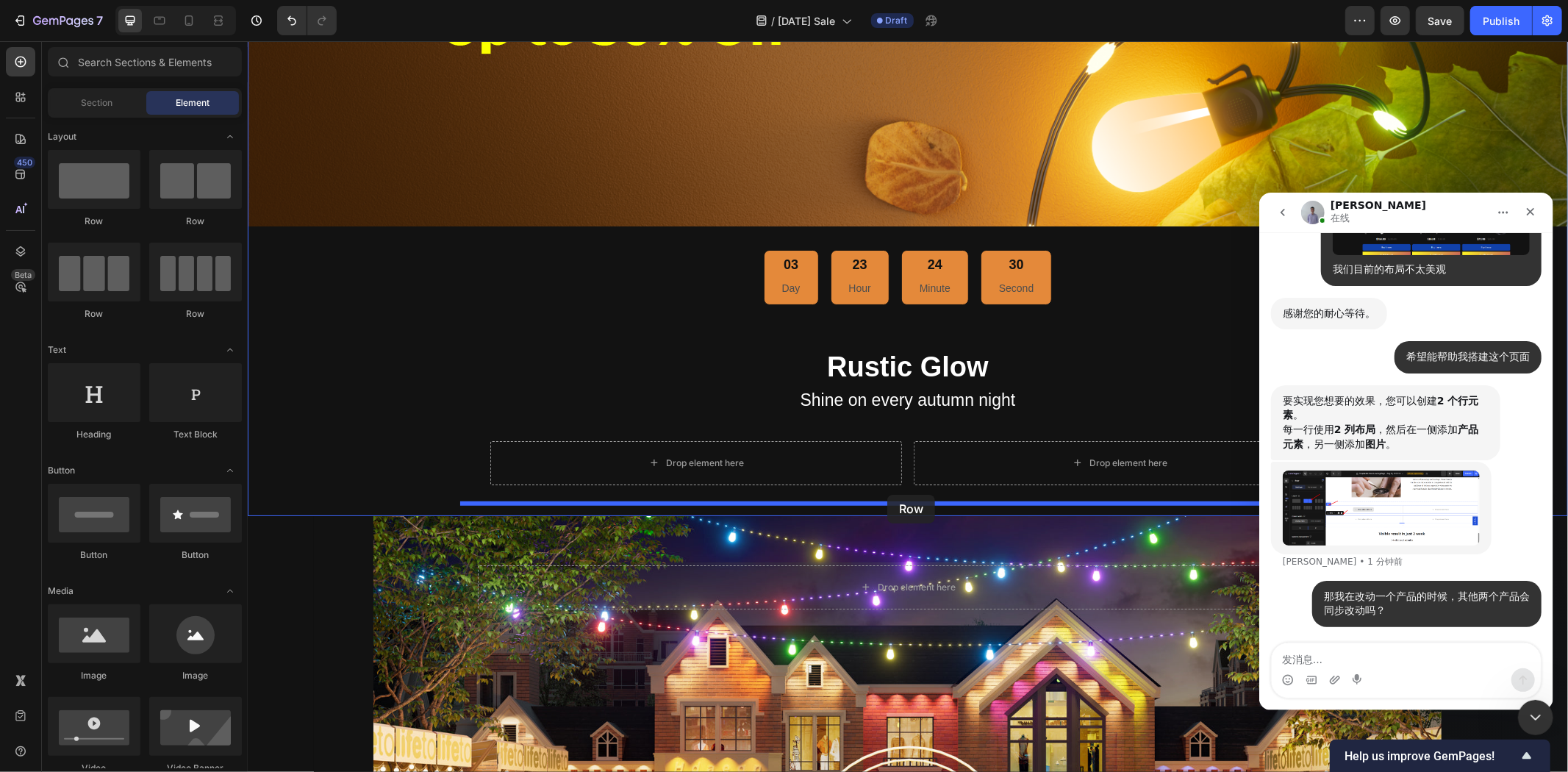
drag, startPoint x: 446, startPoint y: 230, endPoint x: 886, endPoint y: 494, distance: 513.1
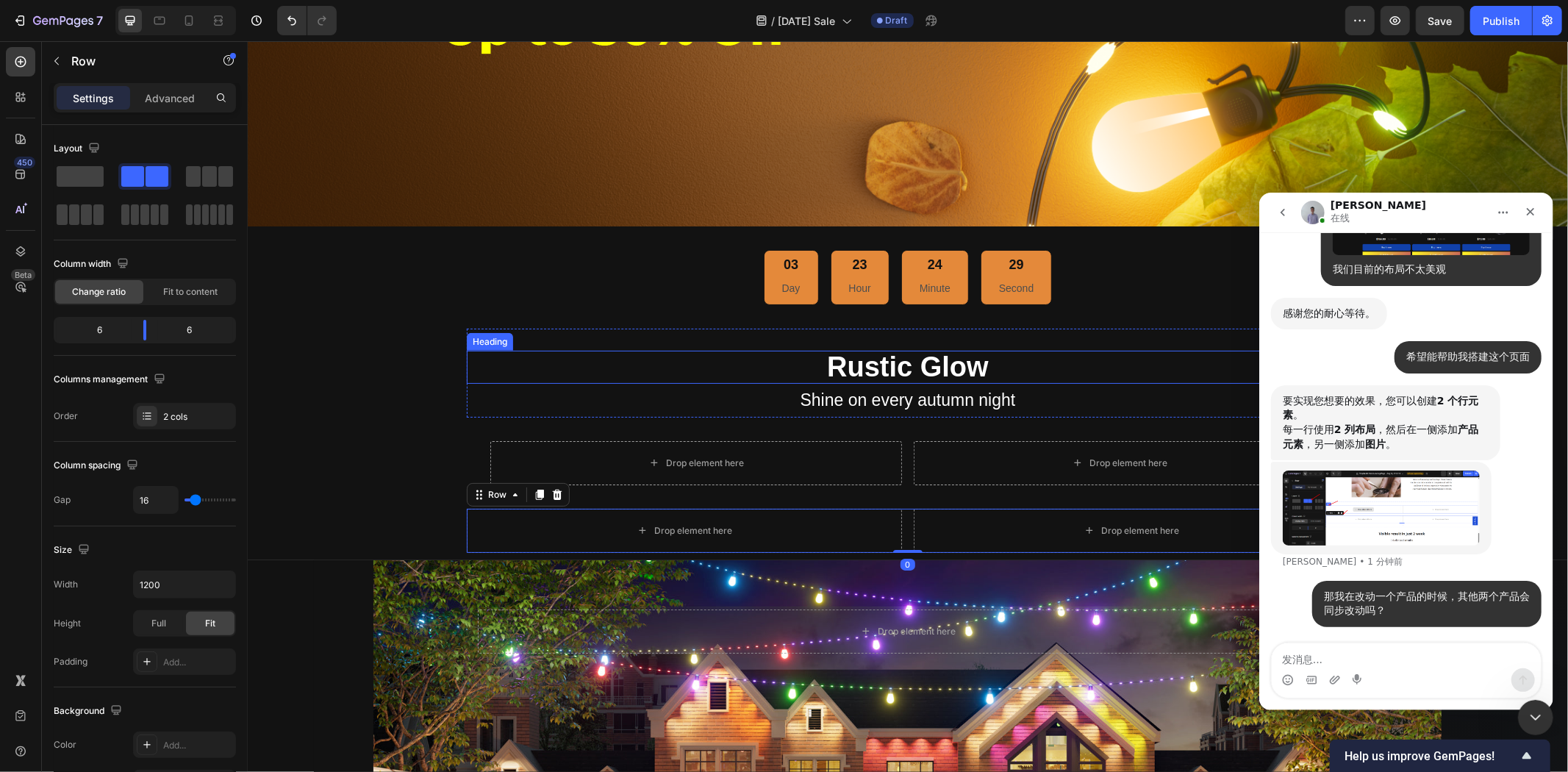
click at [546, 342] on div "Rustic Glow Heading Shine on every autumn night Text Block" at bounding box center [907, 372] width 883 height 89
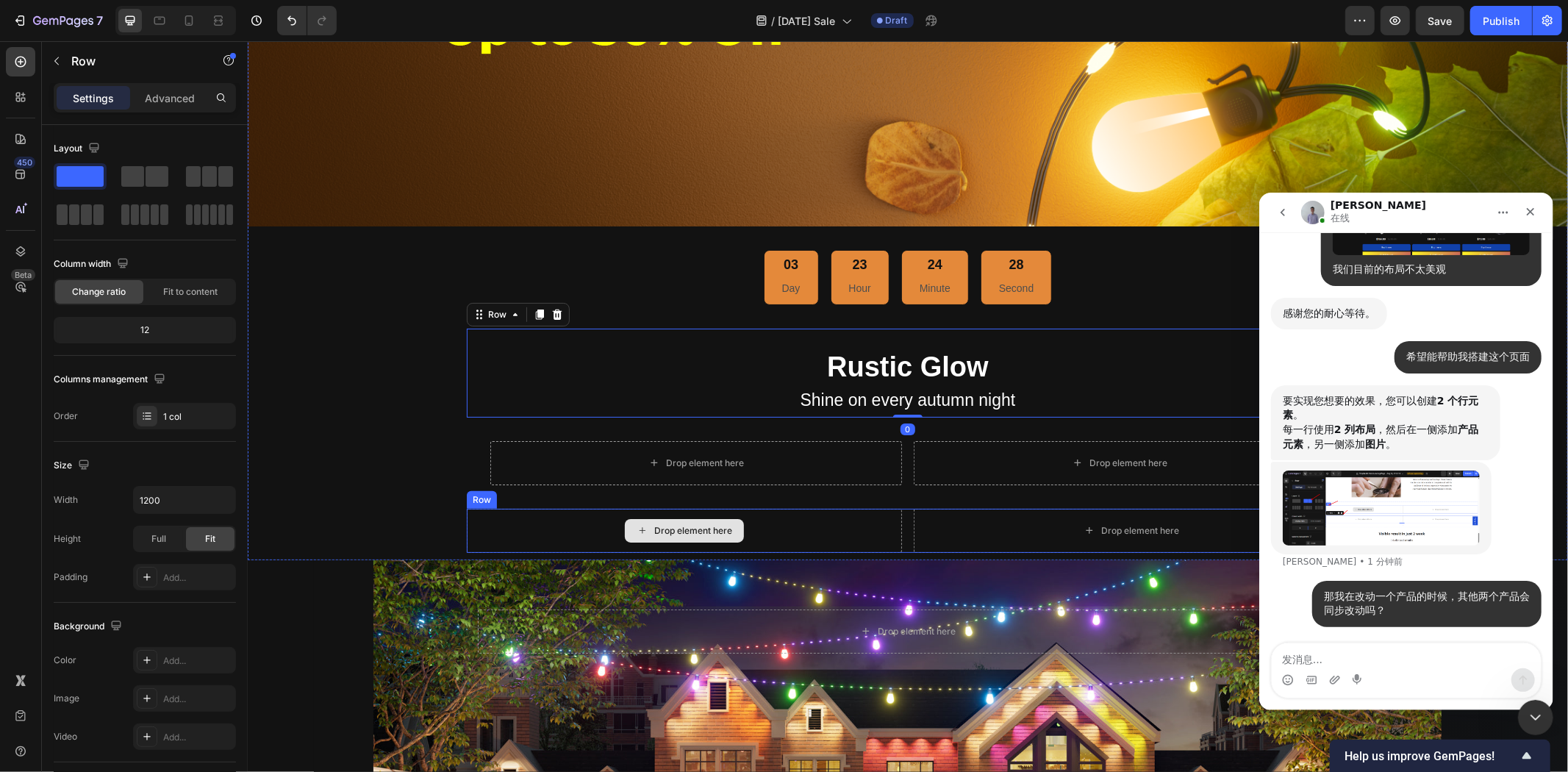
click at [523, 510] on div "Drop element here" at bounding box center [683, 530] width 435 height 44
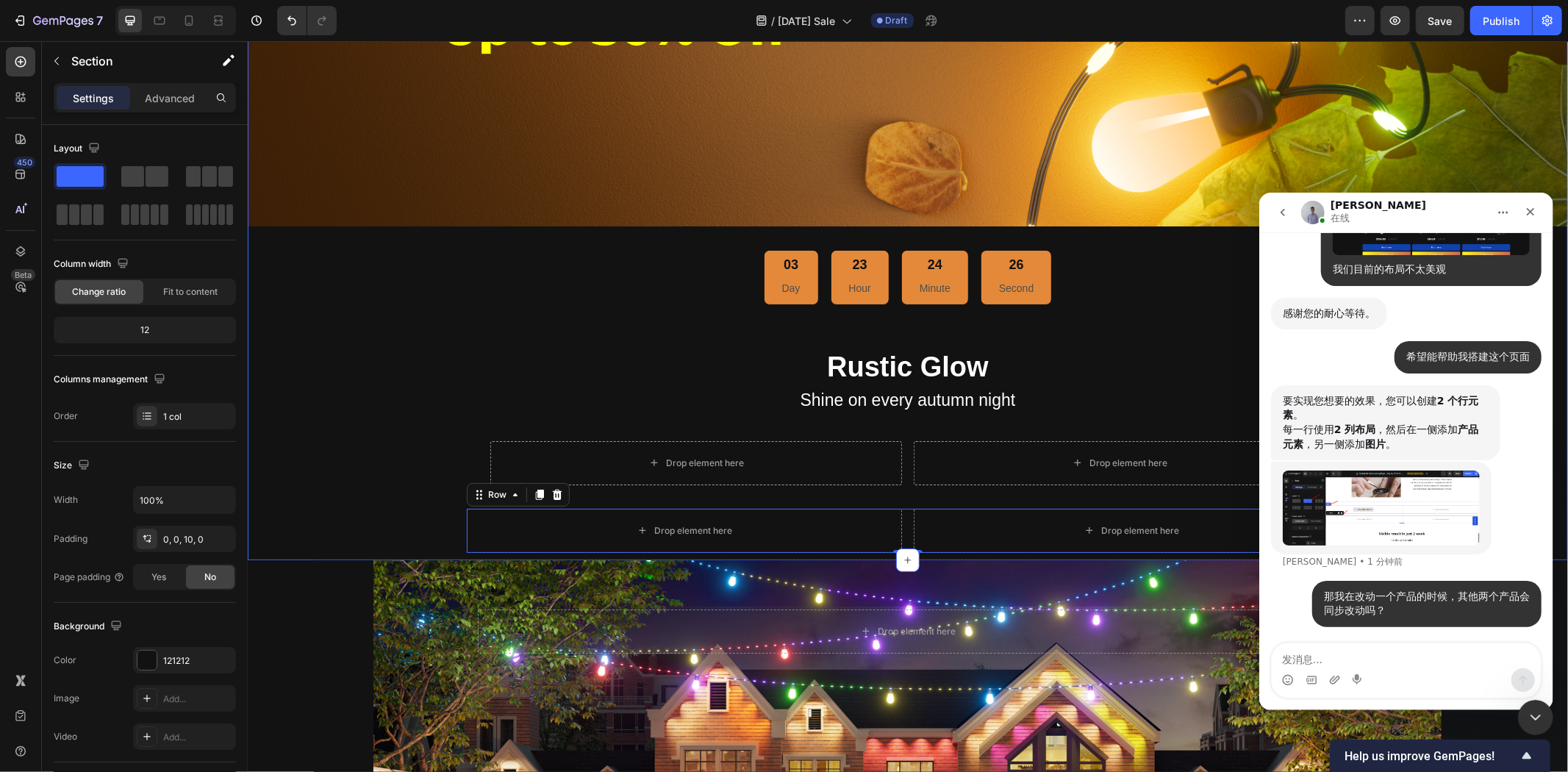
click at [393, 467] on div "Image 03 Day 23 Hour 24 Minute 26 Second Countdown Timer Rustic Glow Heading Sh…" at bounding box center [907, 127] width 1320 height 849
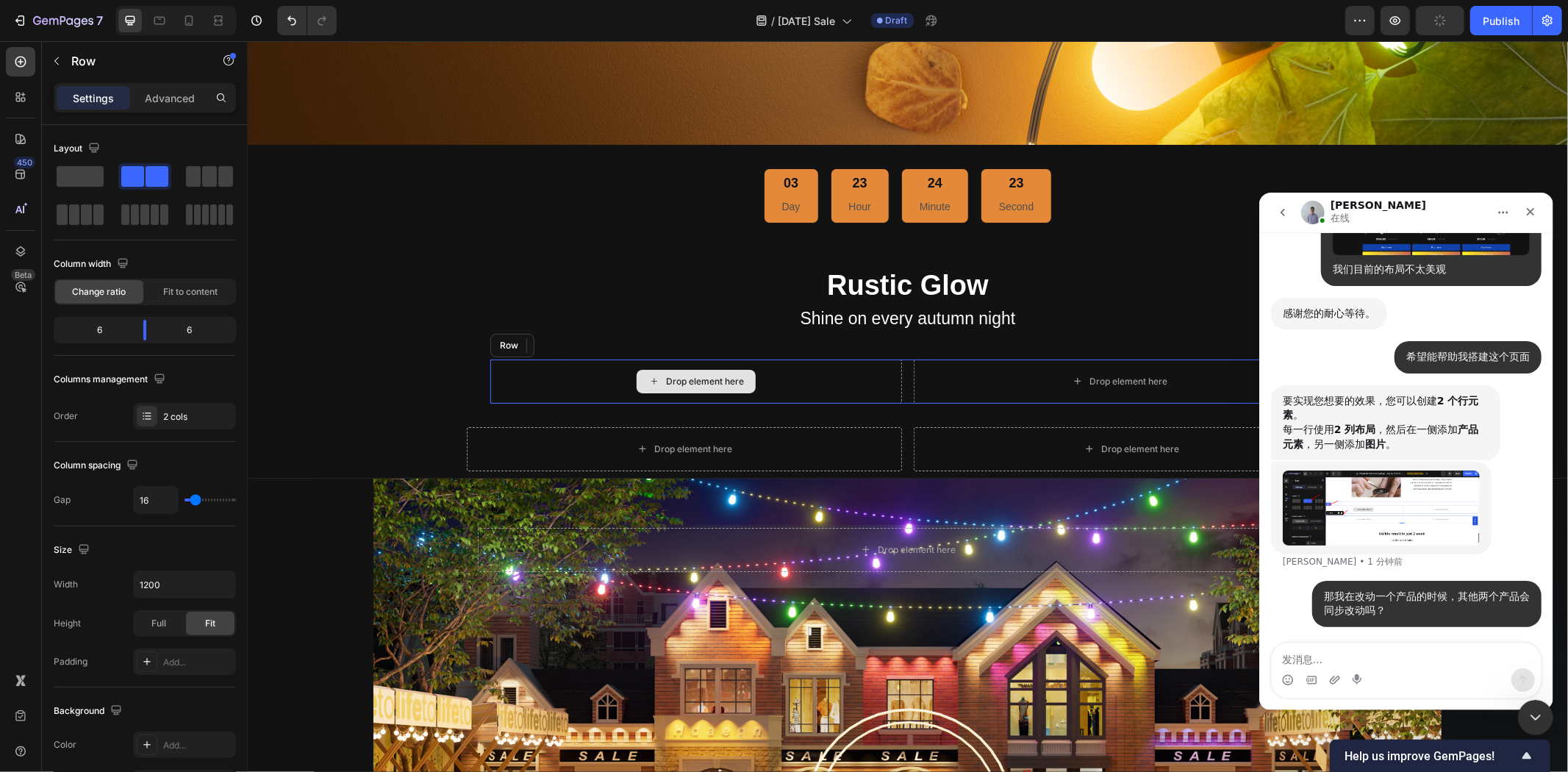
click at [553, 369] on div "Drop element here" at bounding box center [695, 380] width 411 height 44
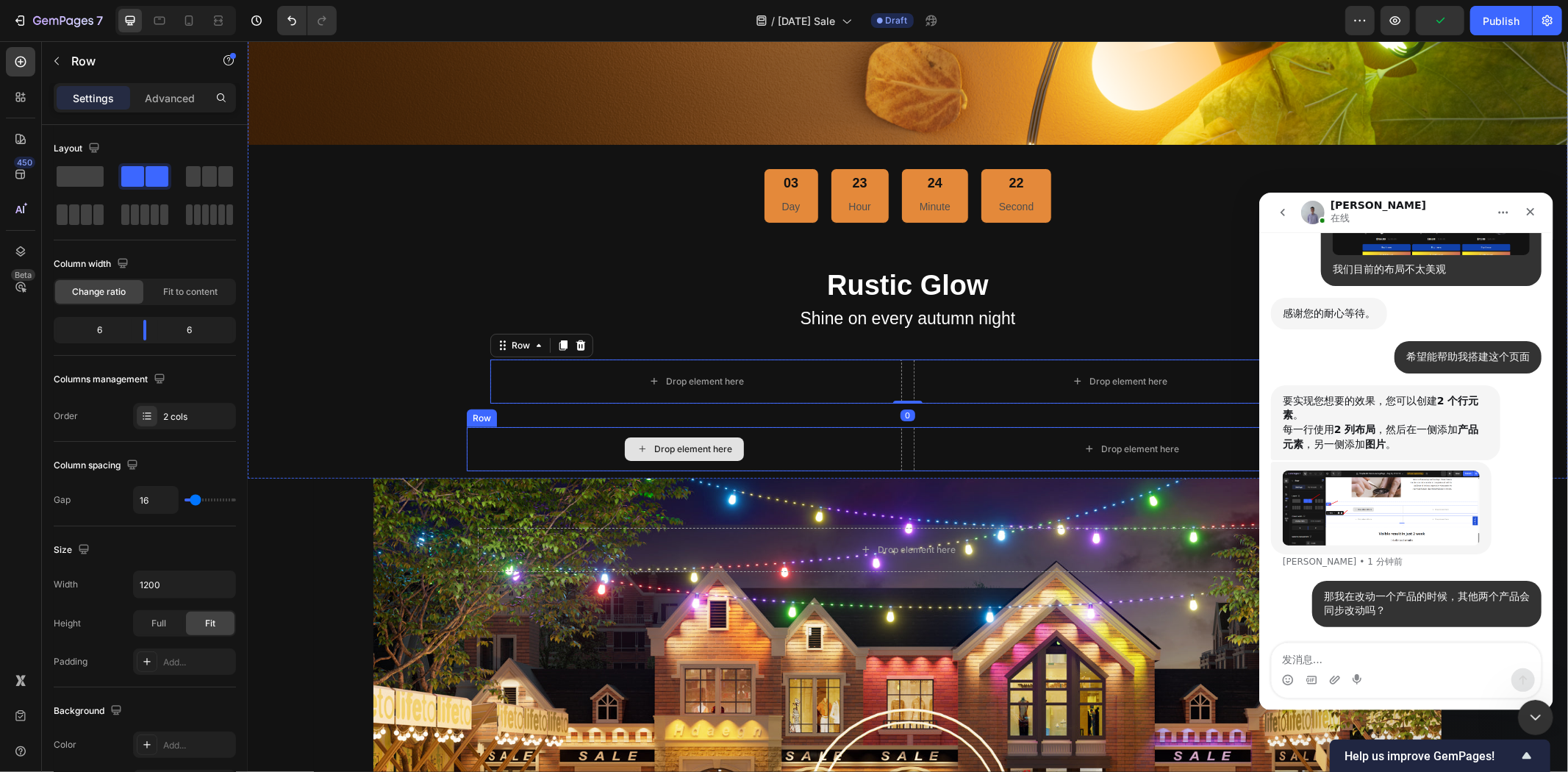
click at [527, 428] on div "Drop element here" at bounding box center [683, 448] width 435 height 44
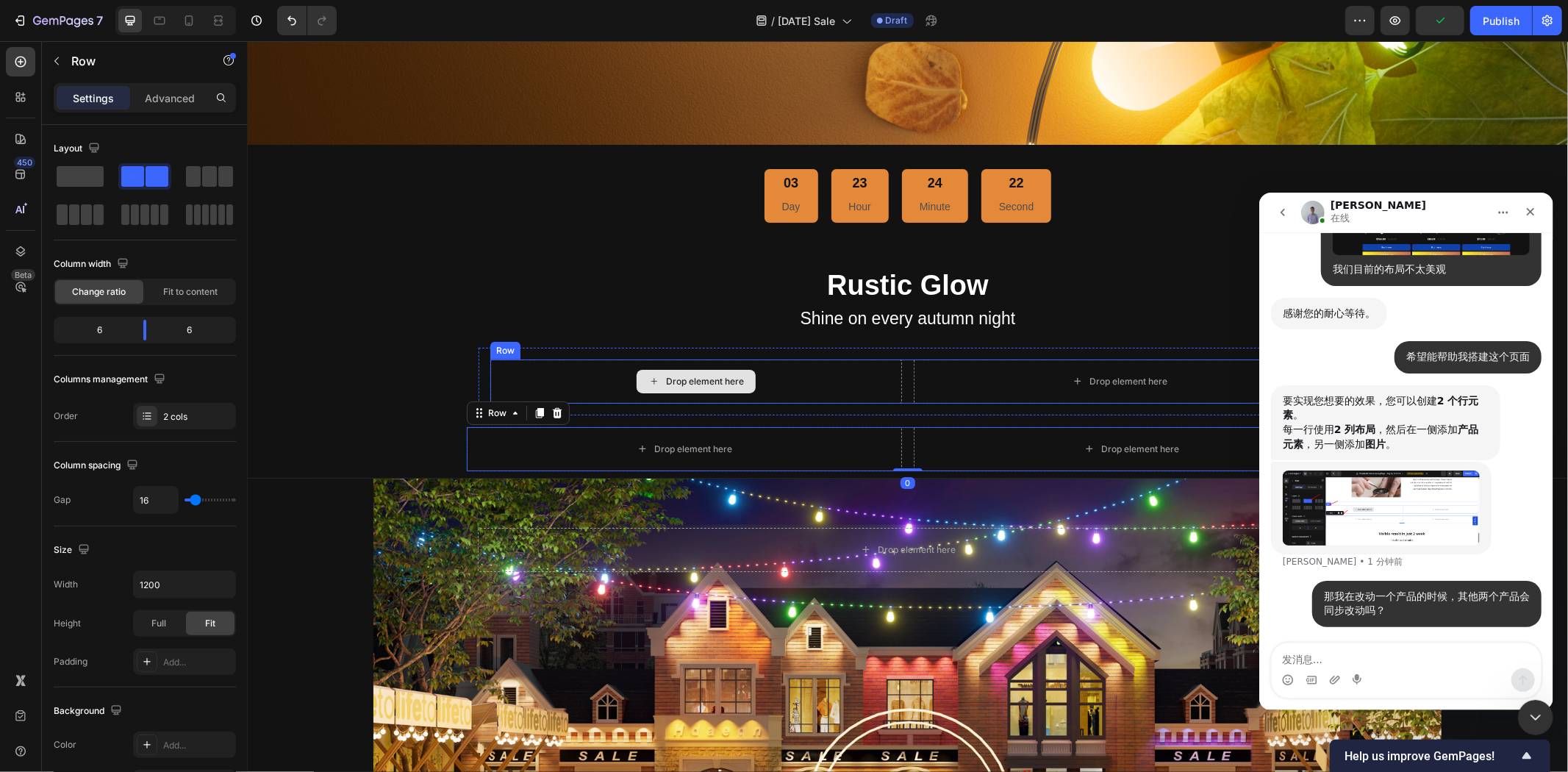
click at [531, 369] on div "Drop element here" at bounding box center [695, 380] width 411 height 44
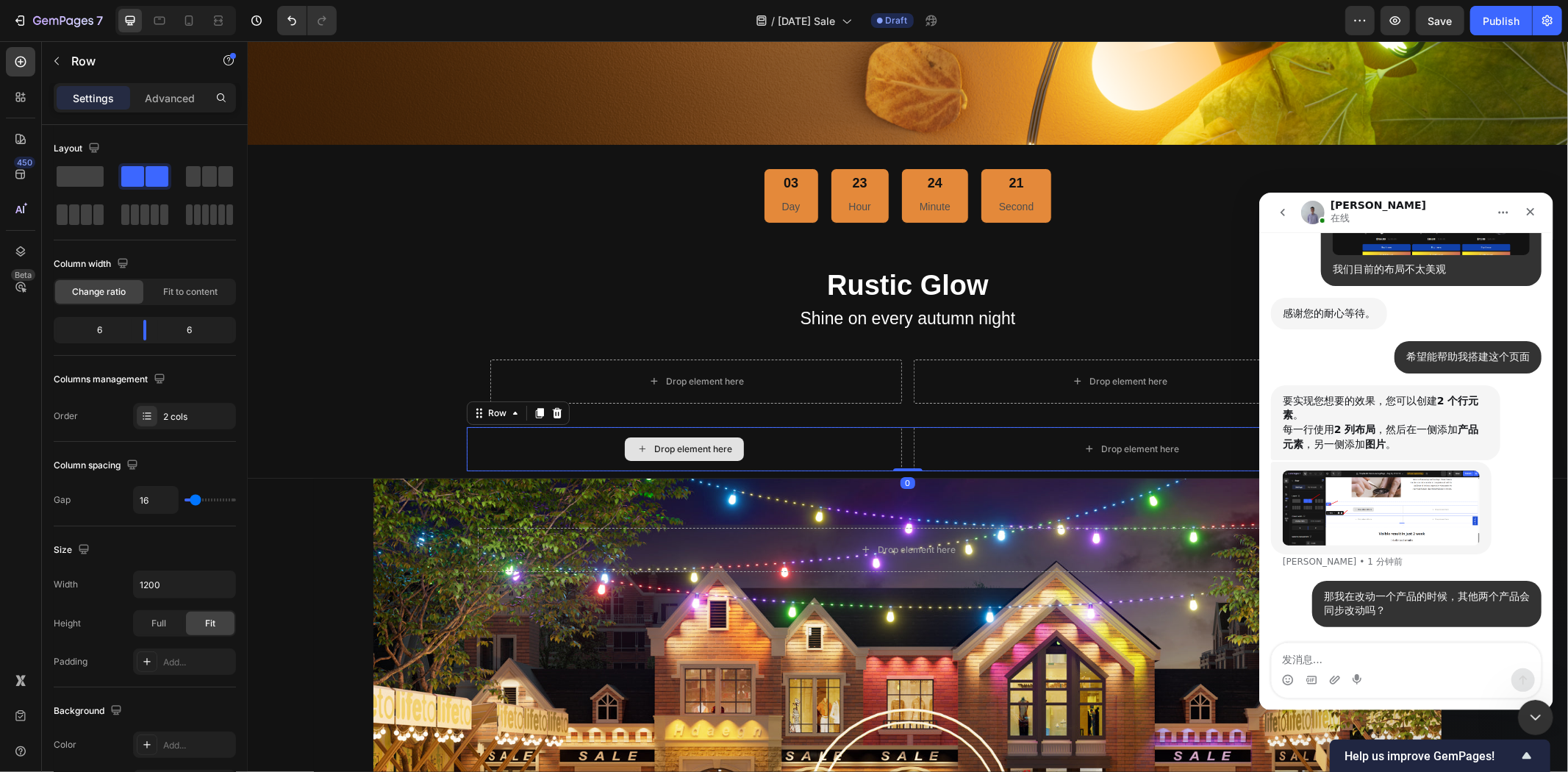
click at [552, 434] on div "Drop element here" at bounding box center [683, 448] width 435 height 44
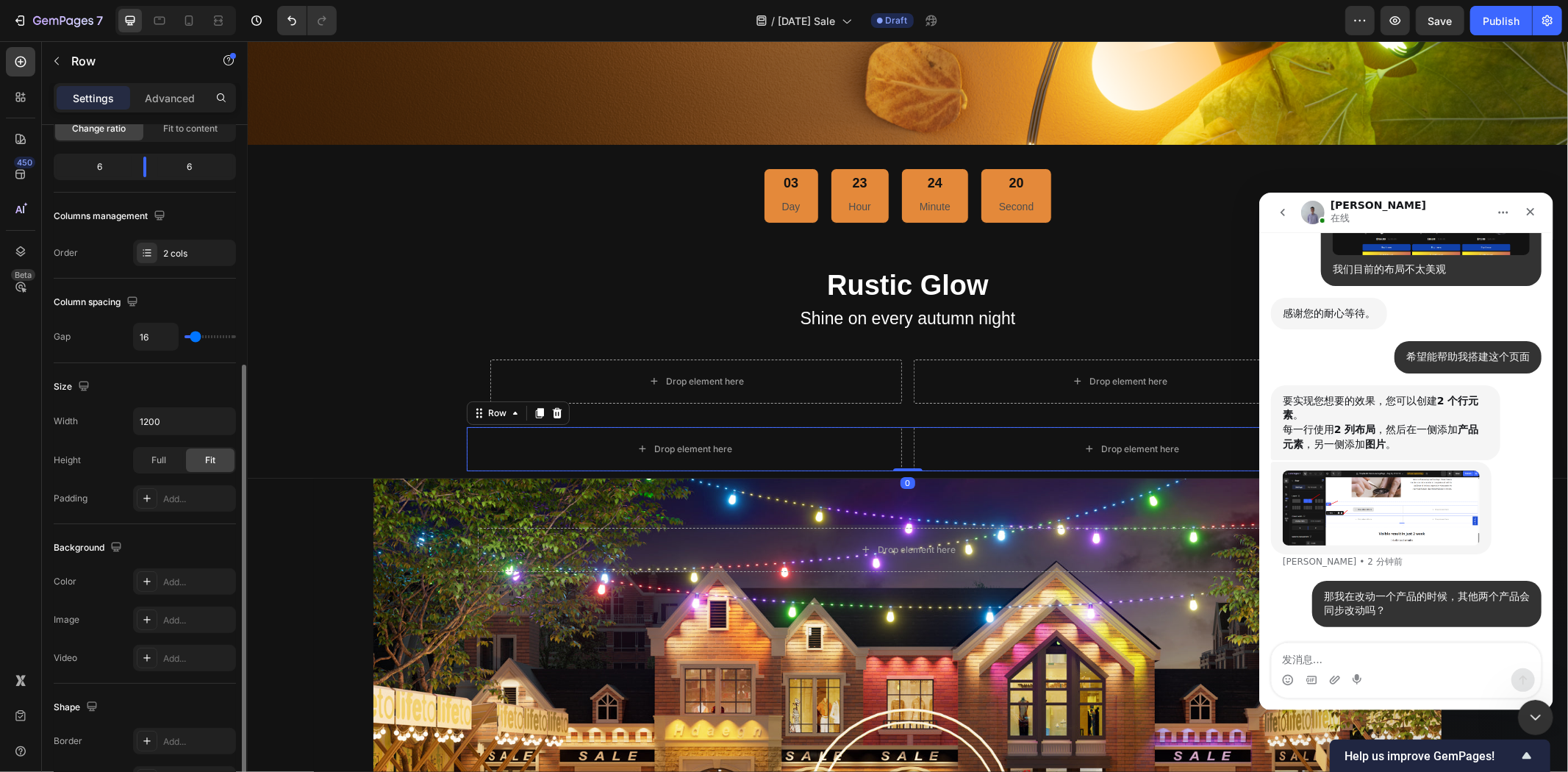
scroll to position [245, 0]
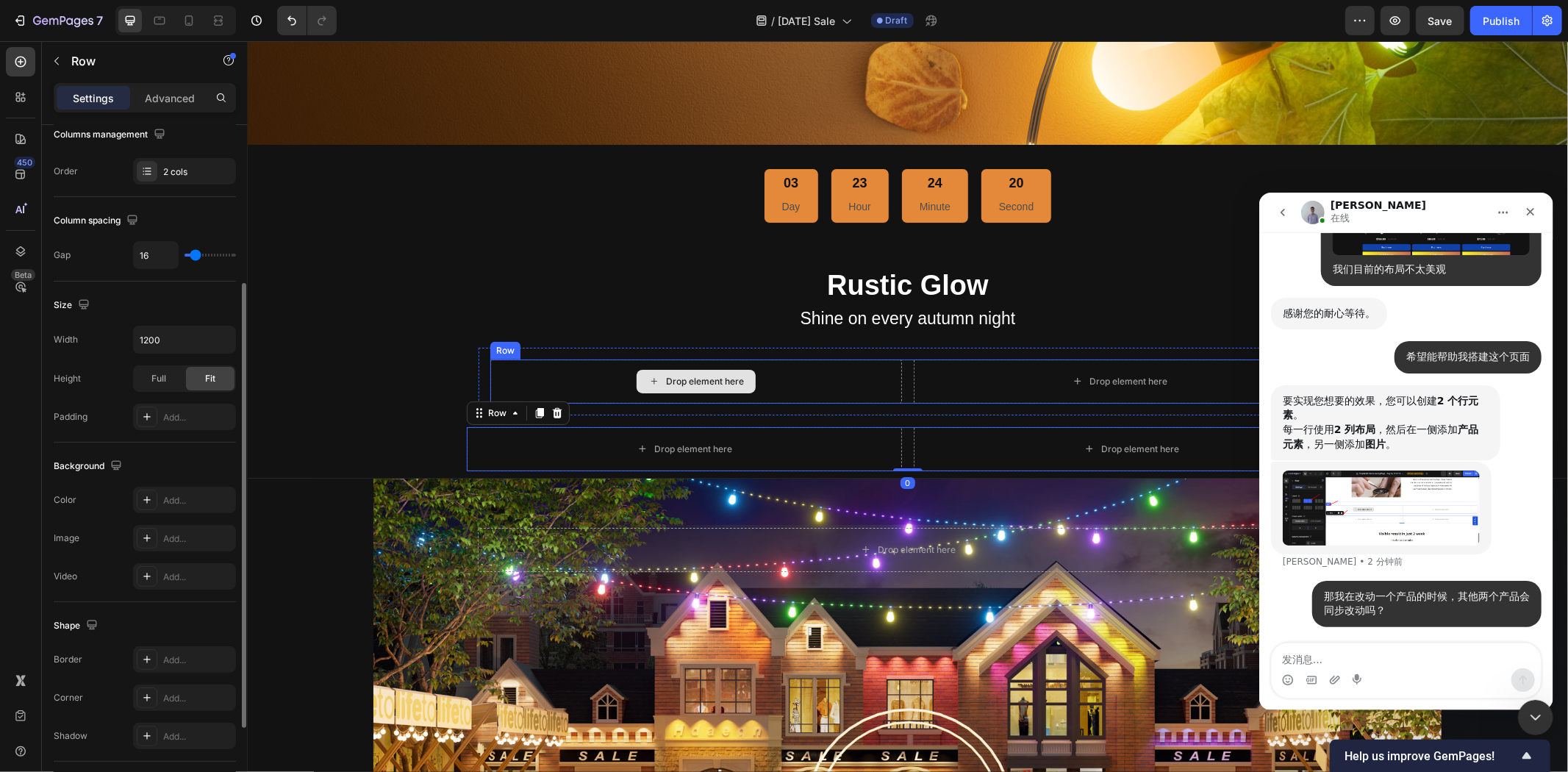
click at [583, 368] on div "Drop element here" at bounding box center [695, 380] width 411 height 44
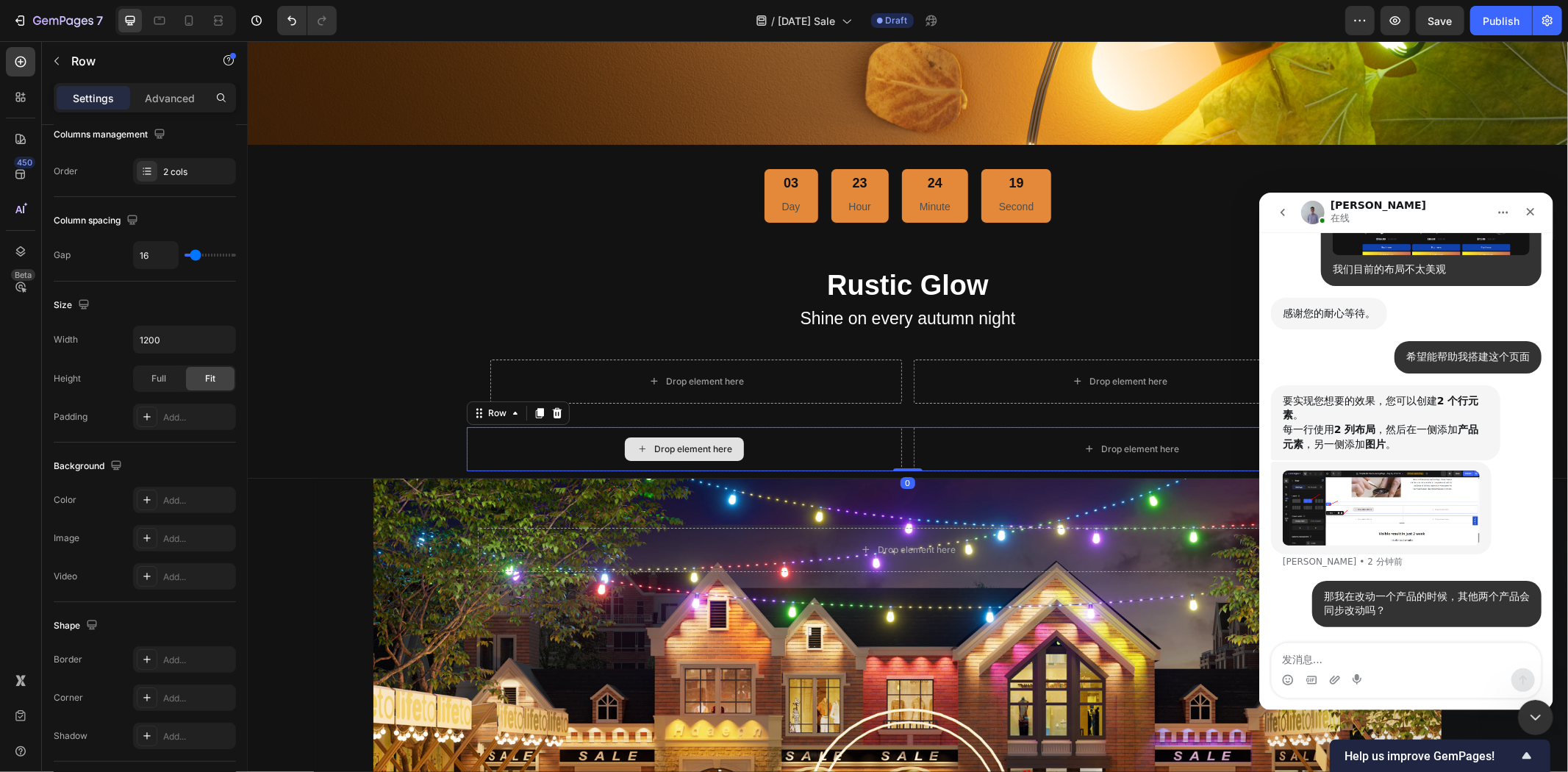
click at [569, 437] on div "Drop element here" at bounding box center [683, 448] width 435 height 44
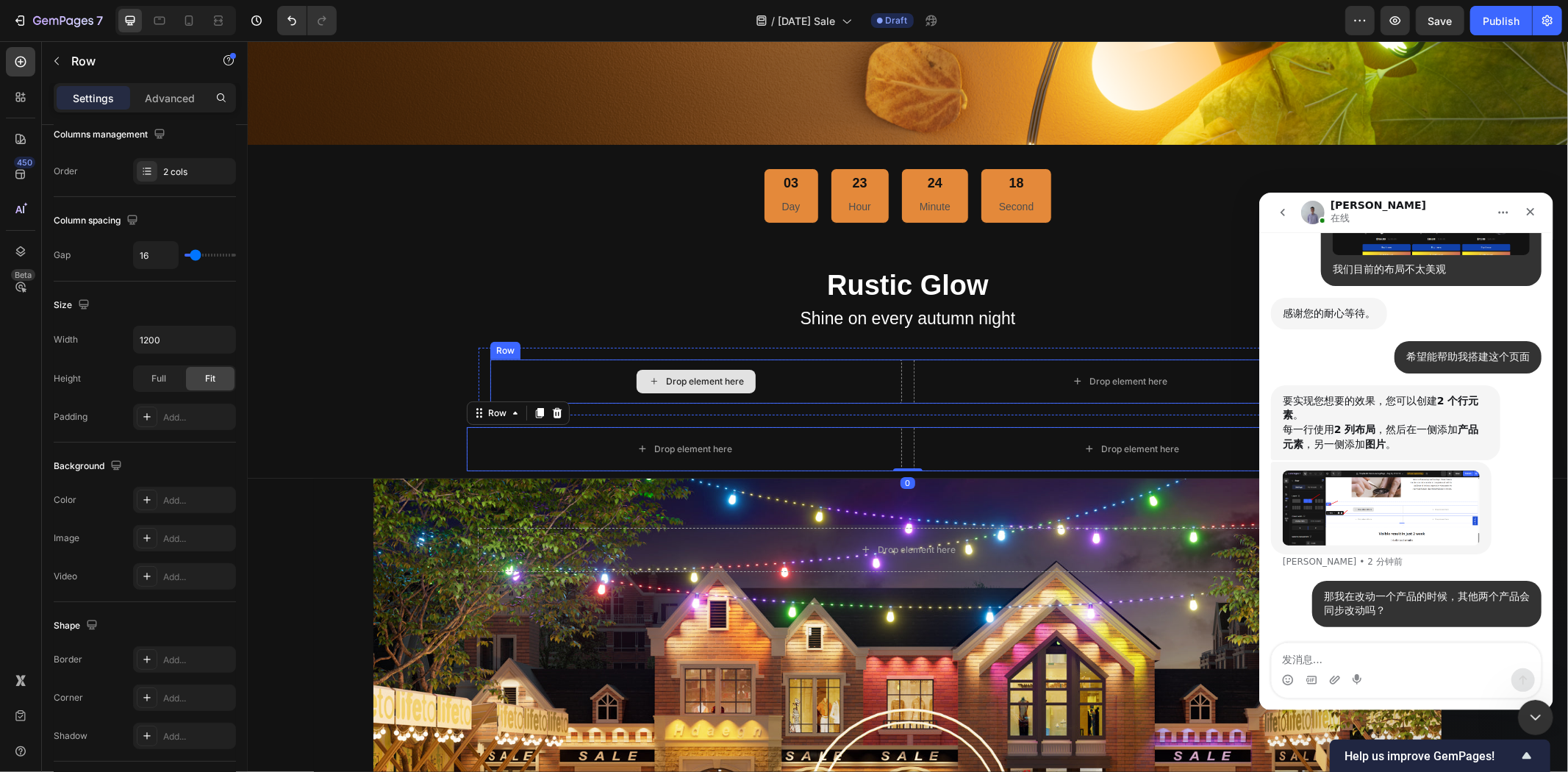
click at [622, 369] on div "Drop element here" at bounding box center [695, 380] width 411 height 44
click at [472, 411] on div "Row" at bounding box center [481, 417] width 25 height 13
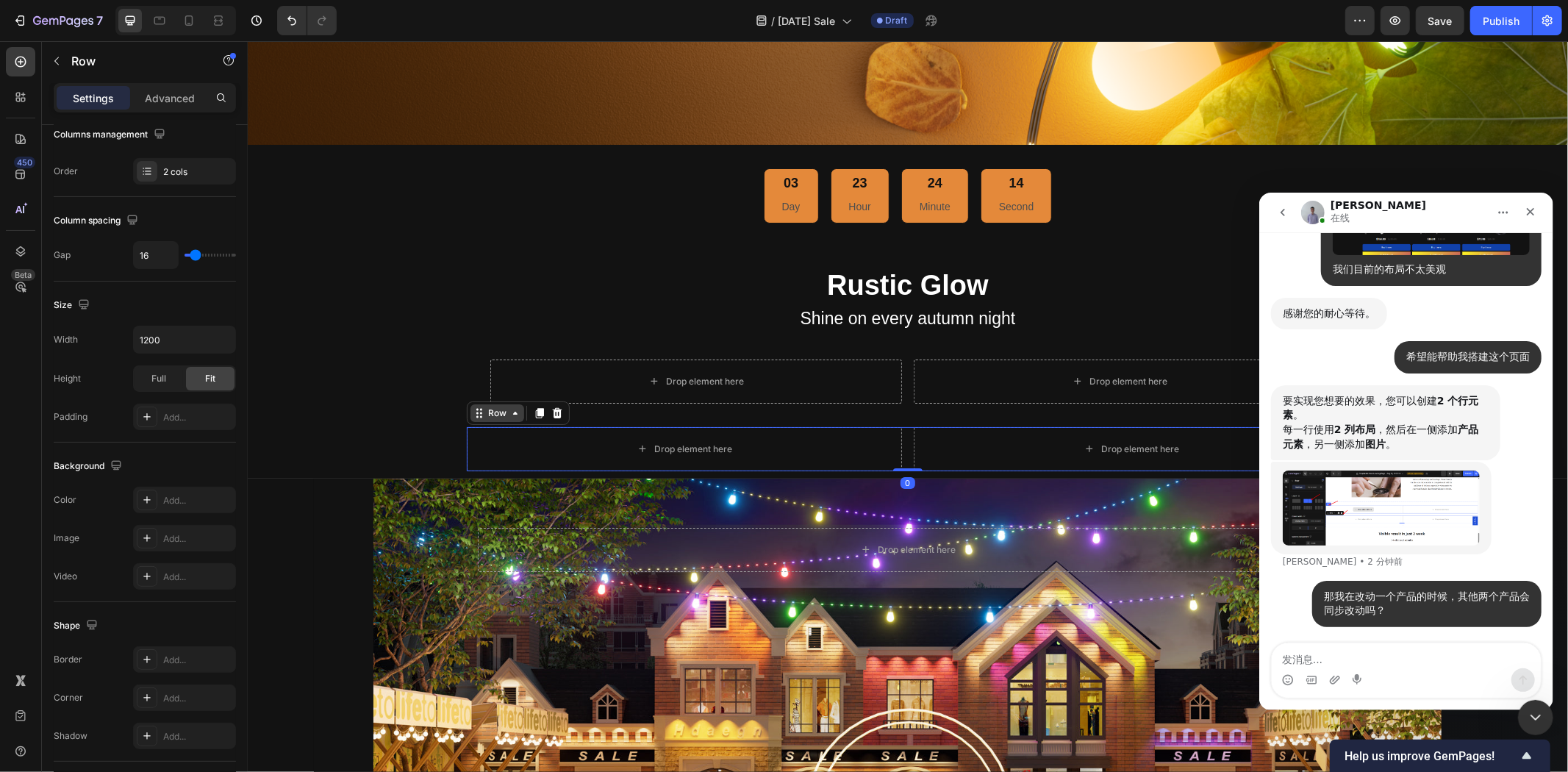
click at [473, 411] on icon at bounding box center [478, 412] width 12 height 12
click at [494, 409] on div "Row" at bounding box center [497, 412] width 25 height 13
click at [510, 411] on icon at bounding box center [514, 412] width 12 height 12
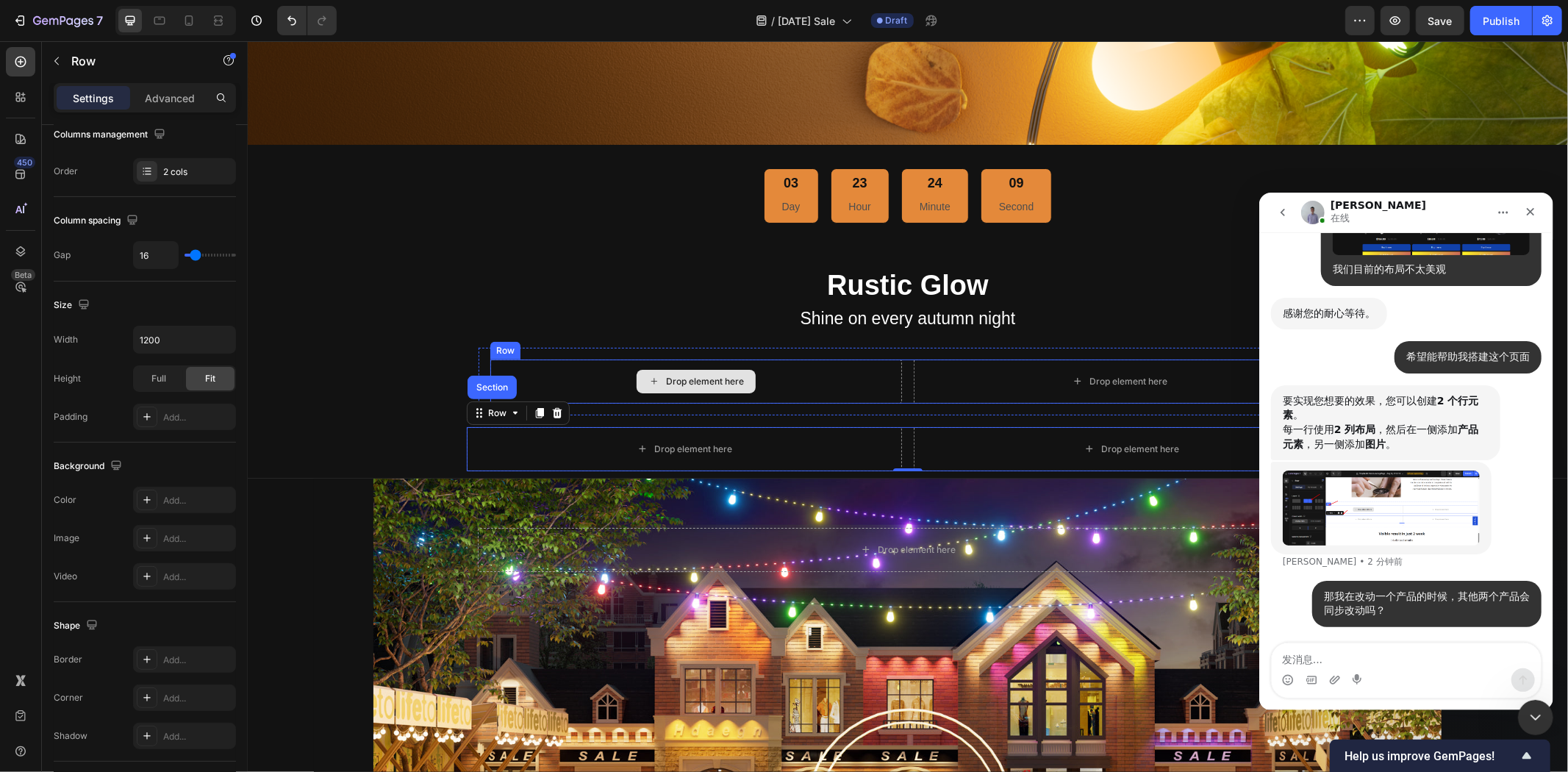
click at [599, 364] on div "Drop element here" at bounding box center [695, 380] width 411 height 44
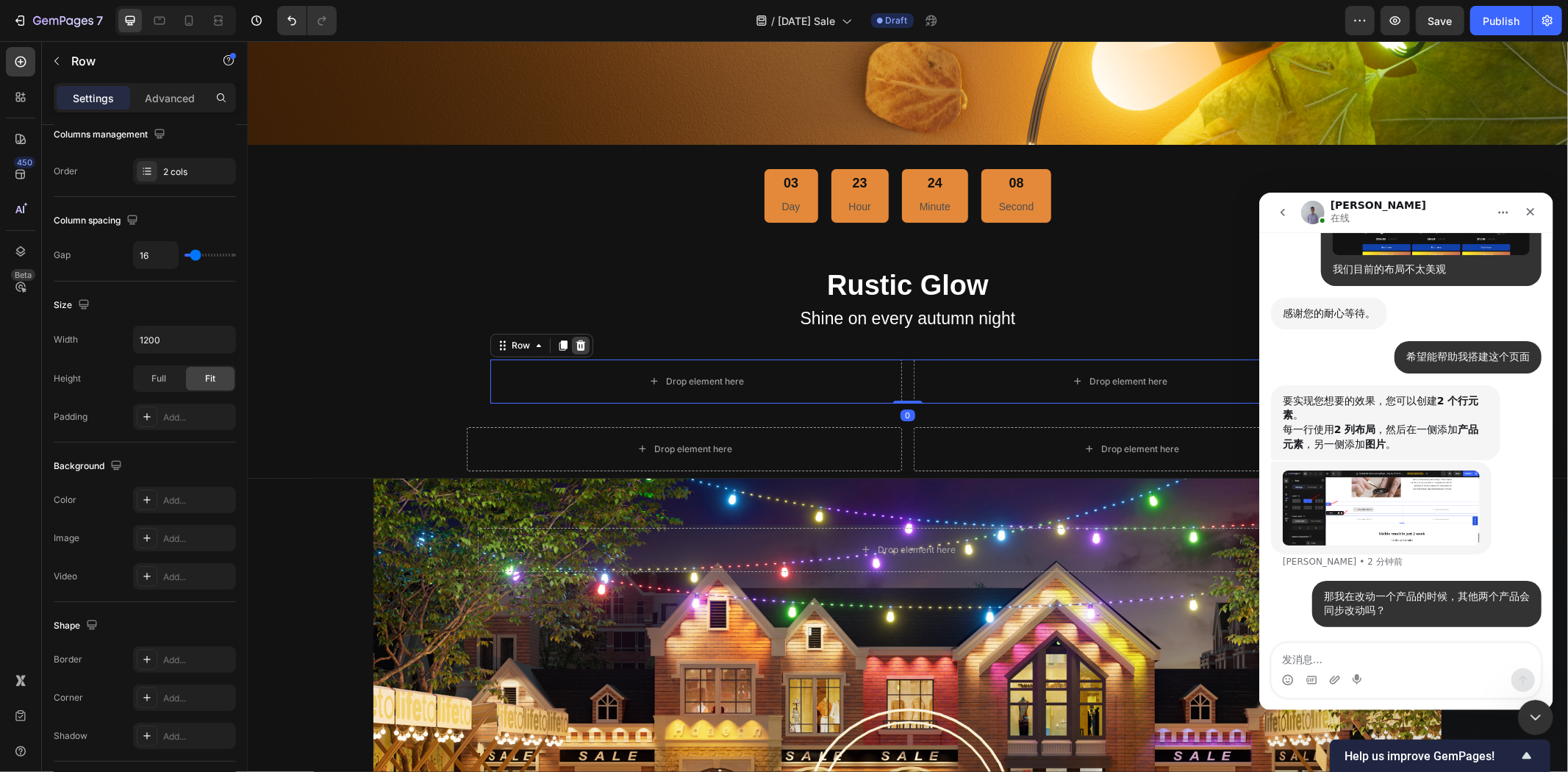
click at [572, 336] on div at bounding box center [579, 345] width 18 height 18
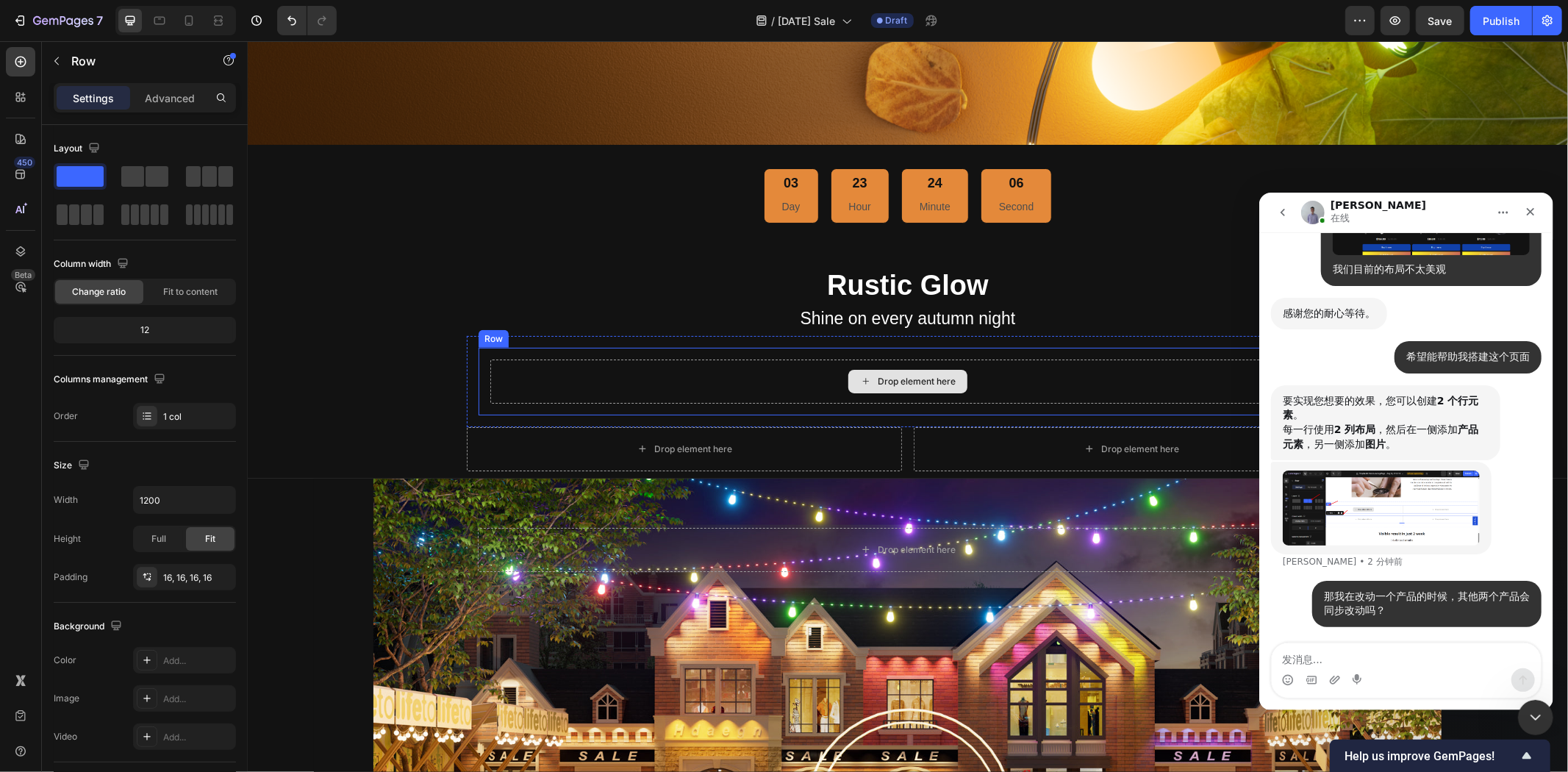
click at [539, 358] on div "Drop element here" at bounding box center [907, 380] width 835 height 44
click at [563, 332] on icon at bounding box center [568, 332] width 12 height 12
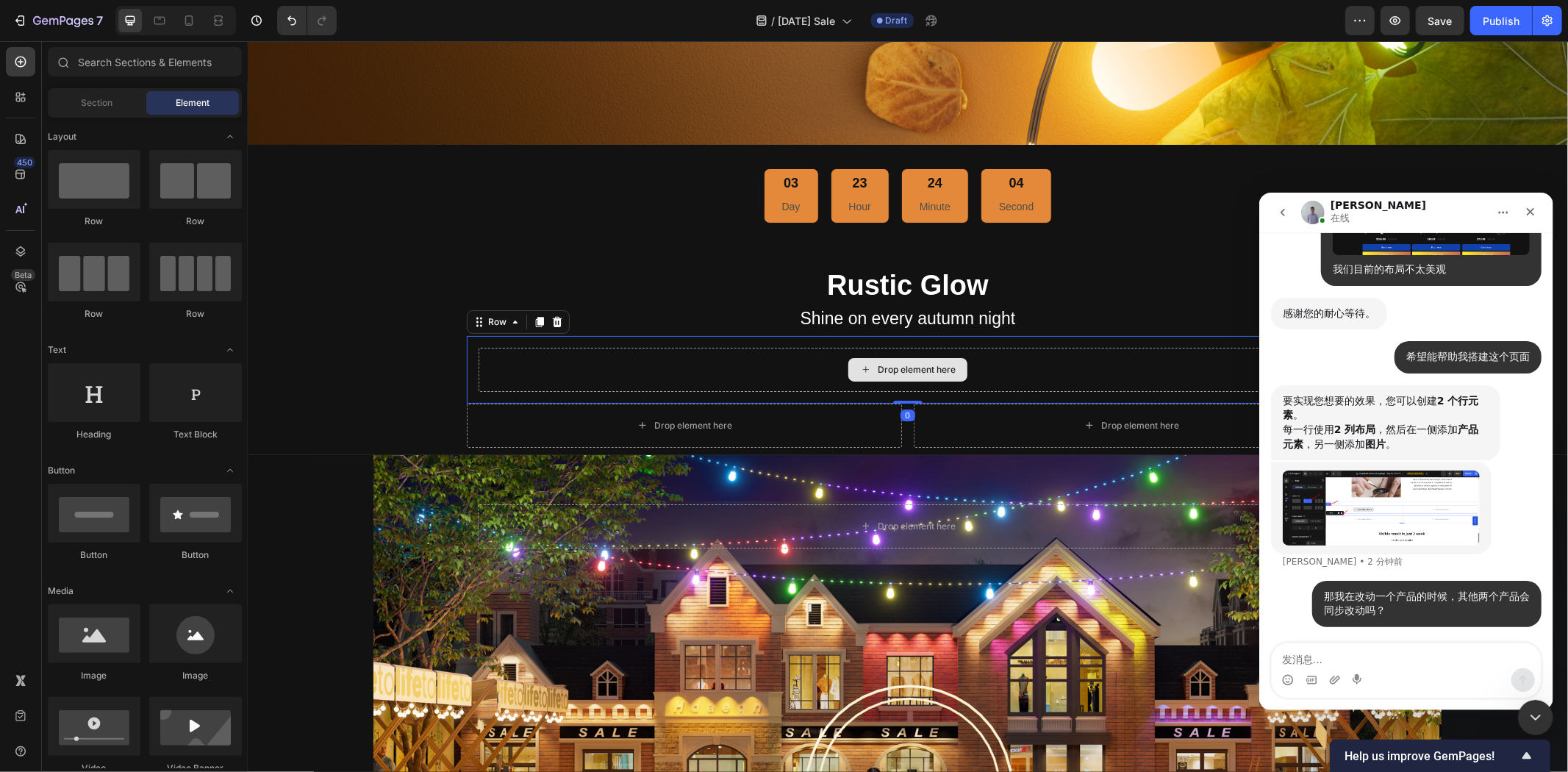
click at [563, 358] on div "Drop element here" at bounding box center [907, 368] width 859 height 44
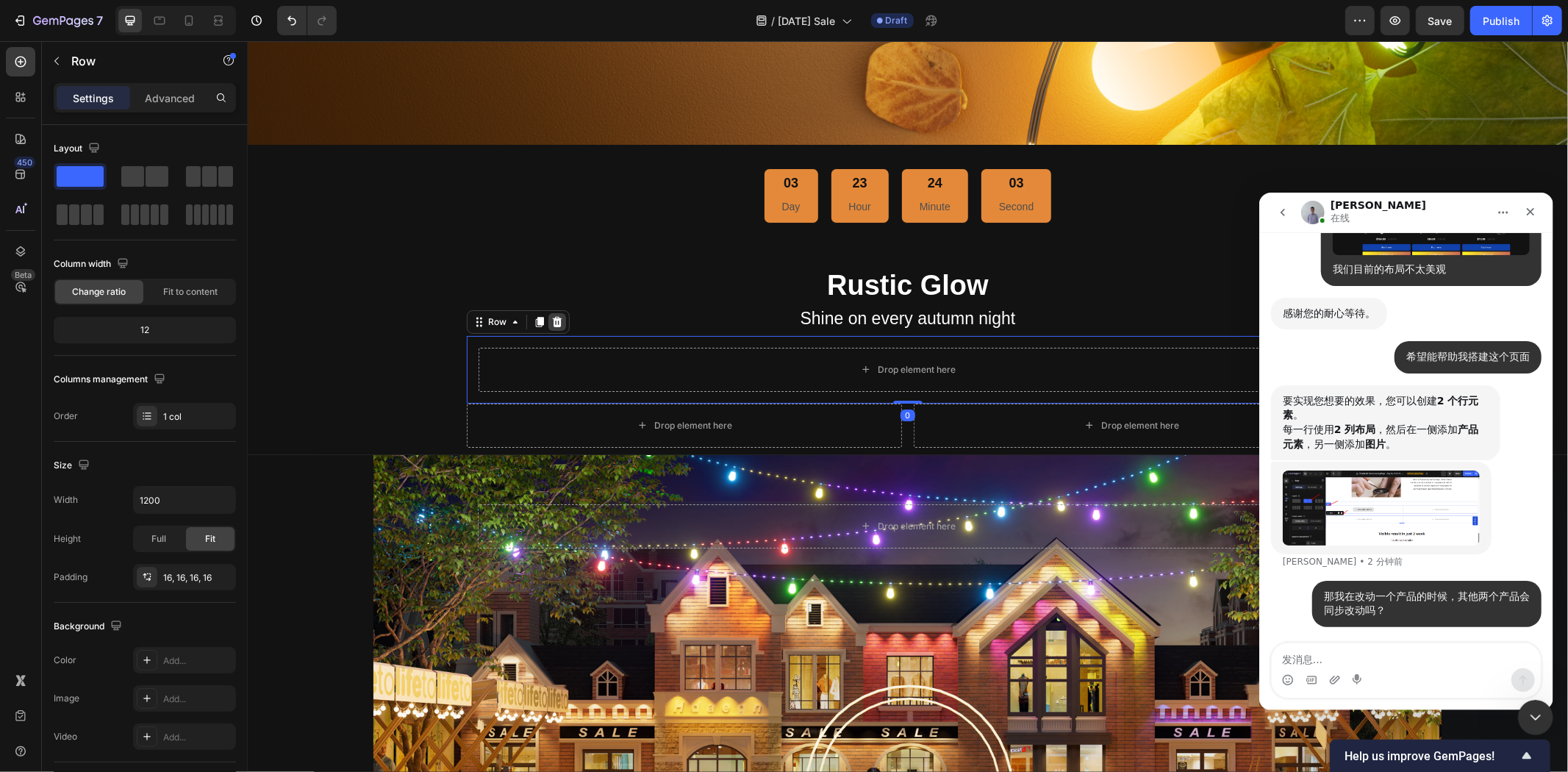
click at [552, 315] on icon at bounding box center [556, 320] width 9 height 10
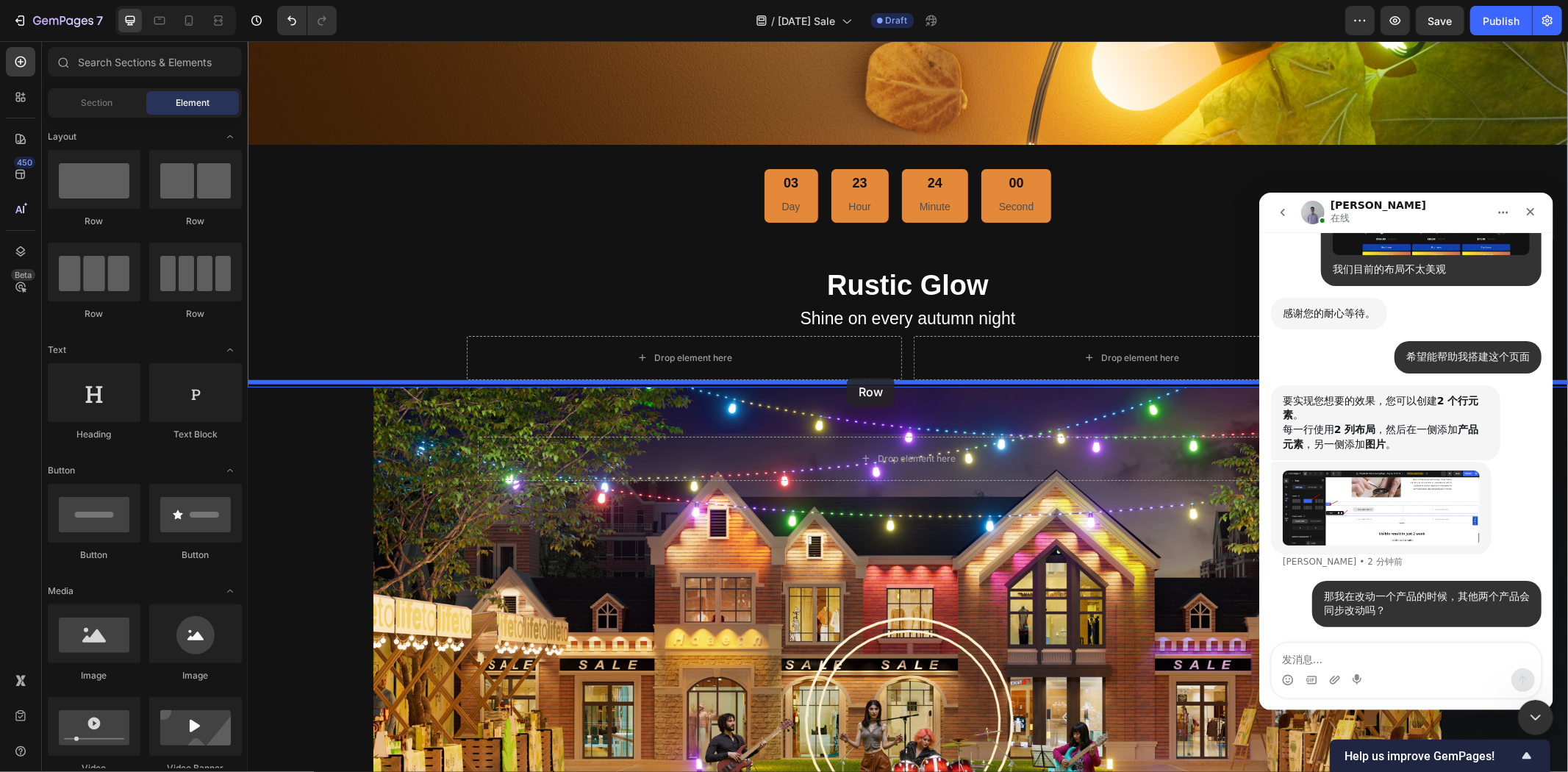
drag, startPoint x: 455, startPoint y: 233, endPoint x: 847, endPoint y: 377, distance: 417.6
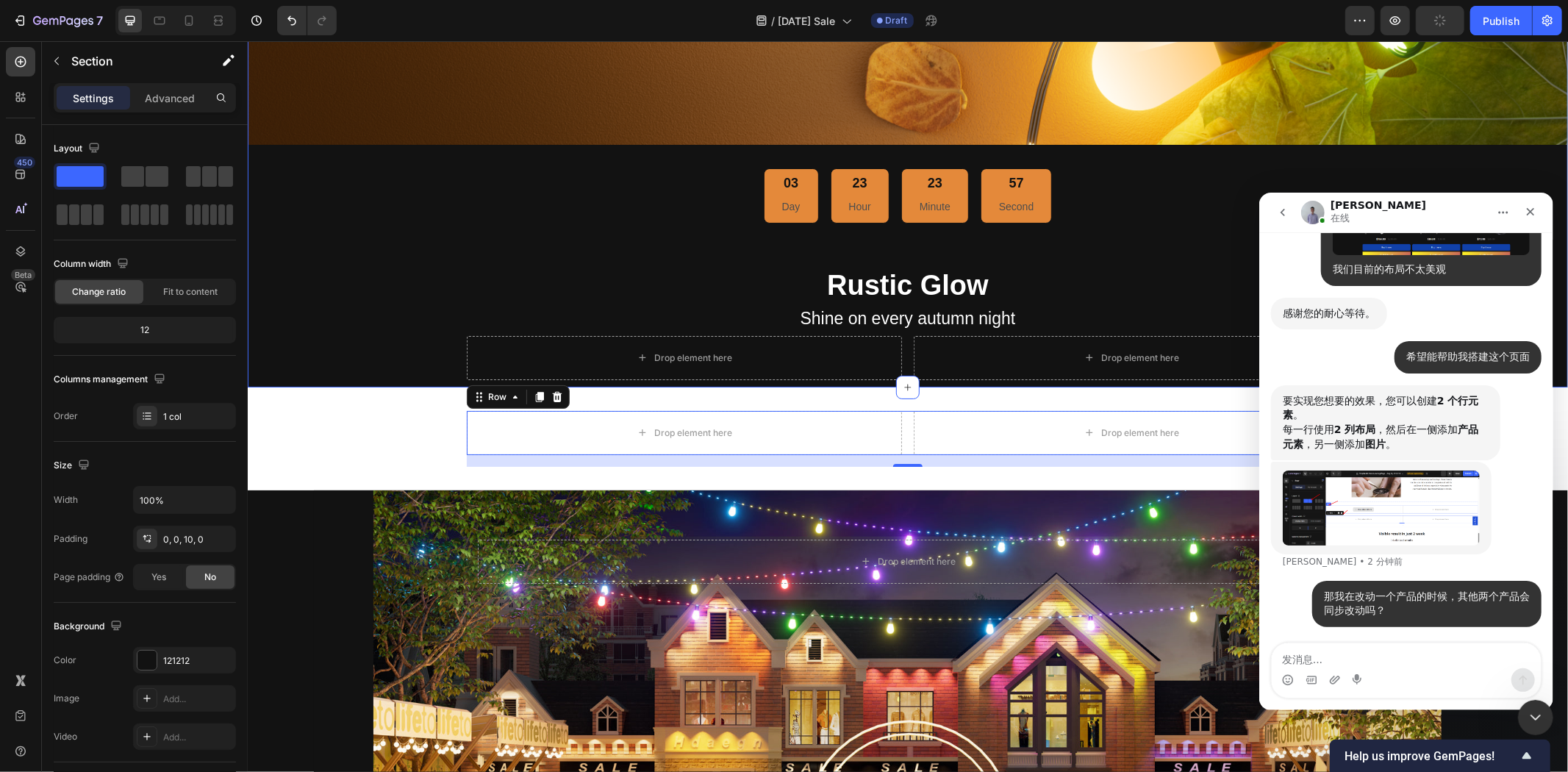
click at [354, 346] on div "Image 03 Day 23 Hour 23 Minute 57 Second Countdown Timer Rustic Glow Heading Sh…" at bounding box center [907, 1] width 1320 height 758
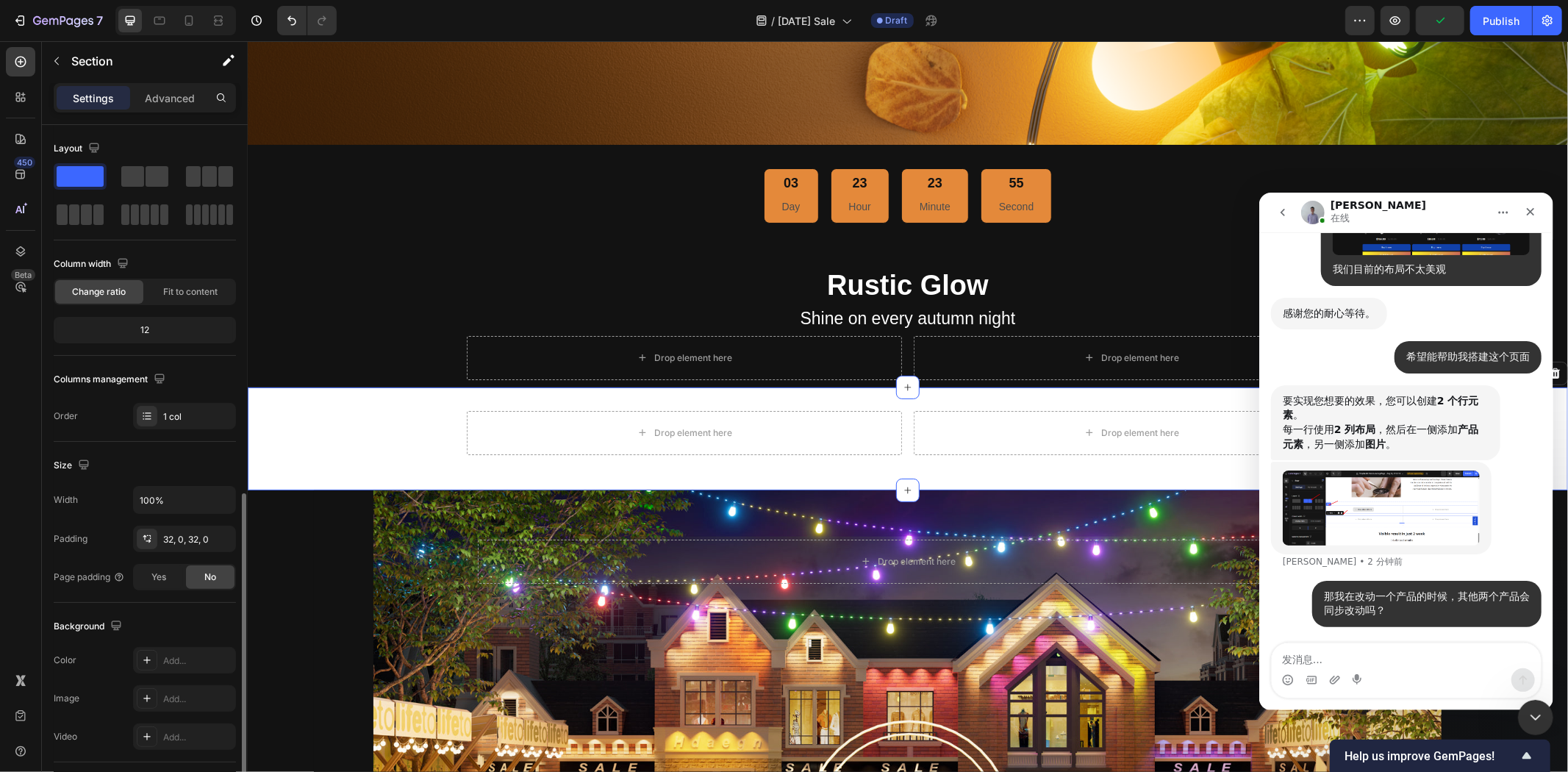
click at [352, 427] on div "Drop element here Drop element here Row" at bounding box center [907, 438] width 1320 height 56
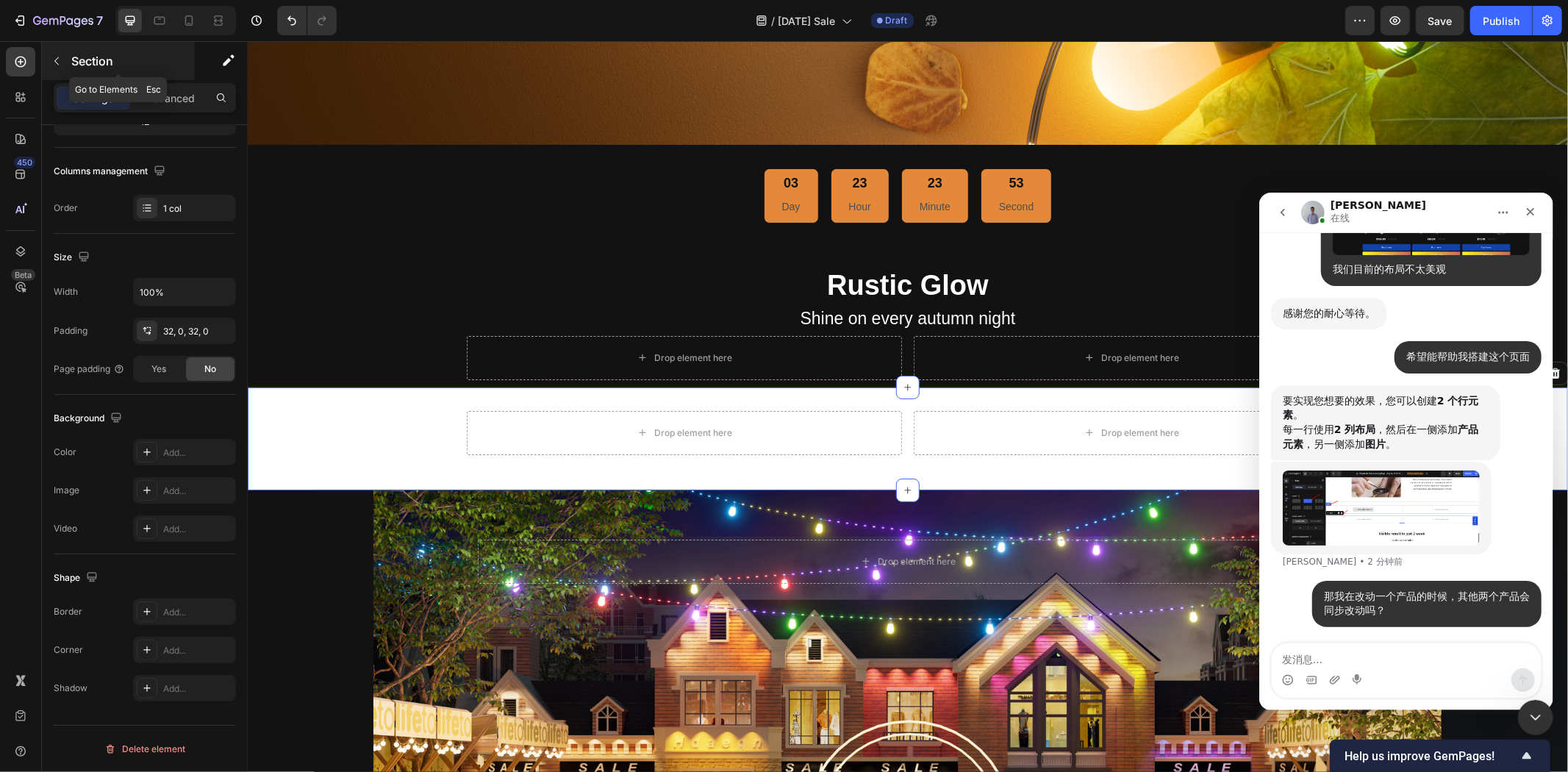
click at [53, 57] on icon "button" at bounding box center [56, 61] width 12 height 12
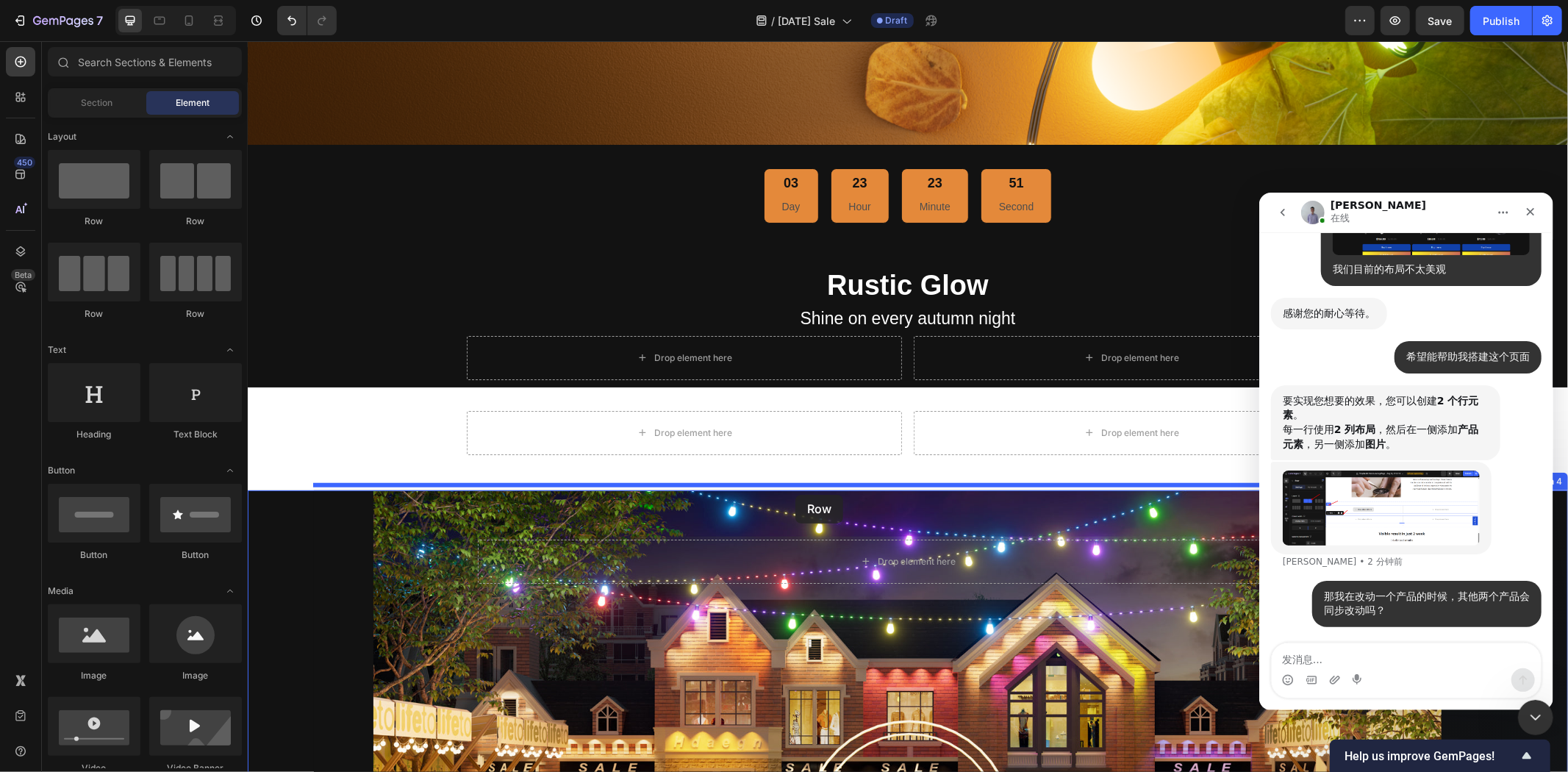
drag, startPoint x: 429, startPoint y: 216, endPoint x: 795, endPoint y: 494, distance: 459.6
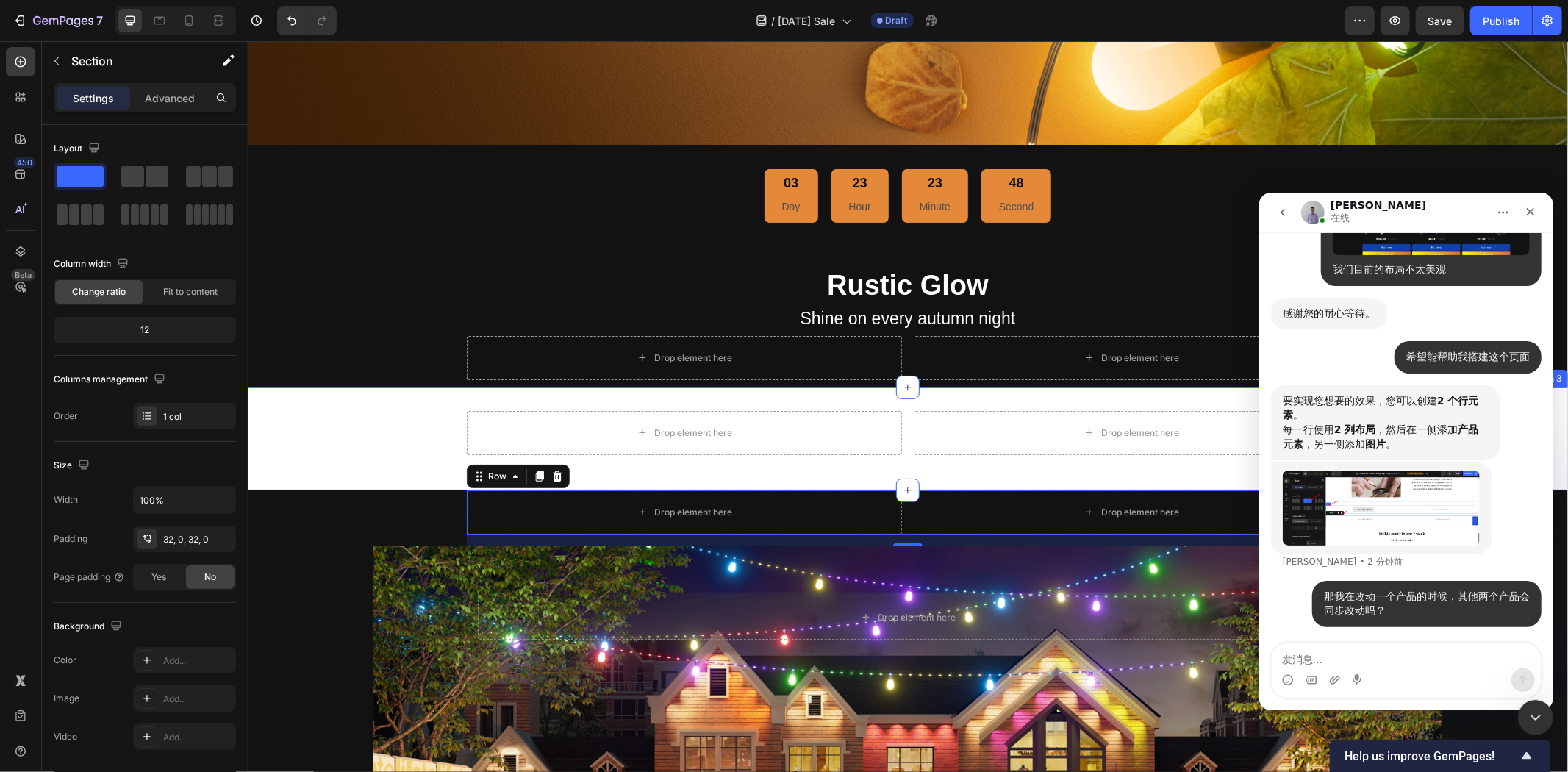
click at [365, 435] on div "Drop element here Drop element here Row" at bounding box center [907, 438] width 1320 height 56
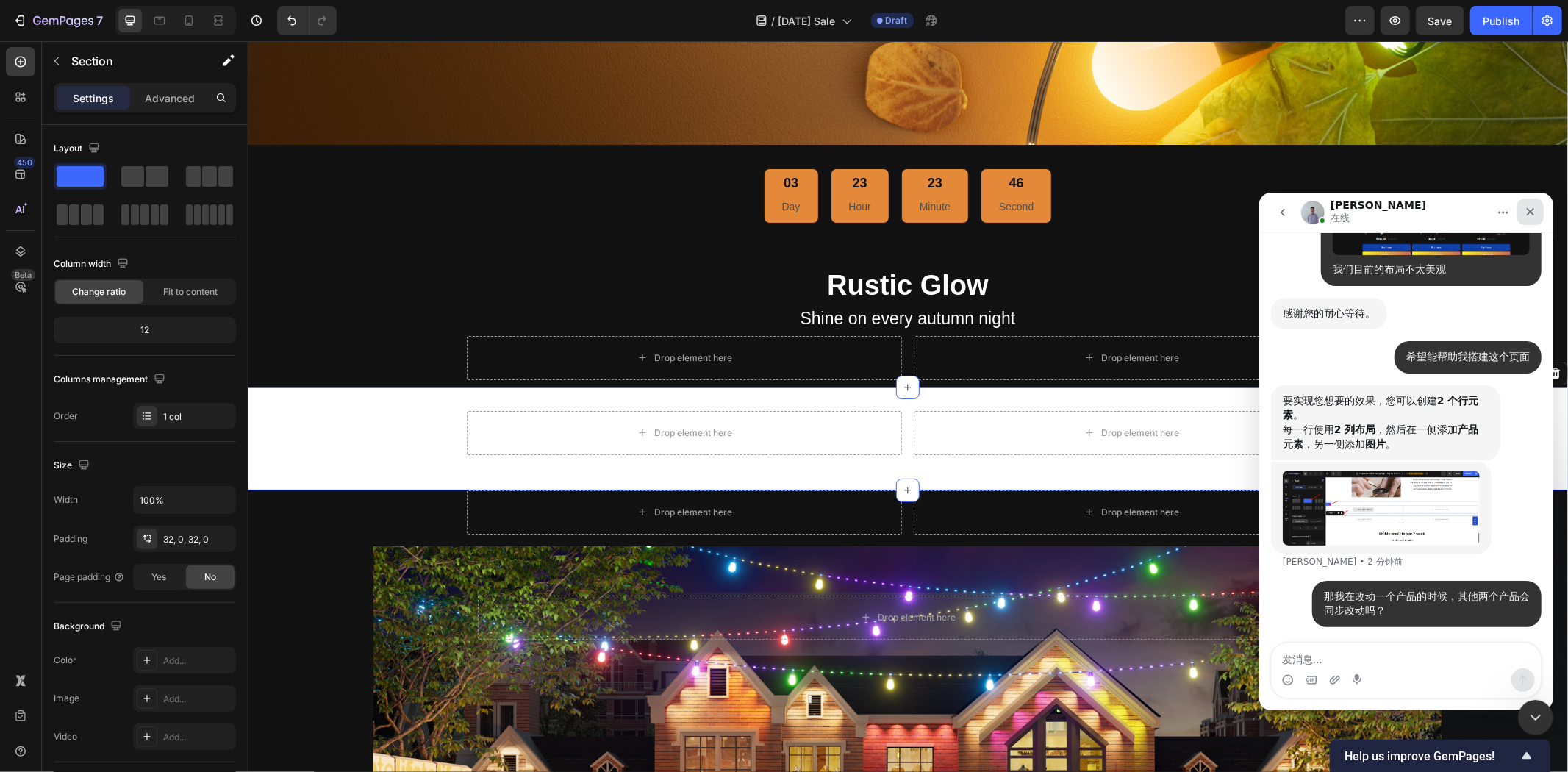
click at [1529, 216] on icon "关闭" at bounding box center [1530, 210] width 12 height 12
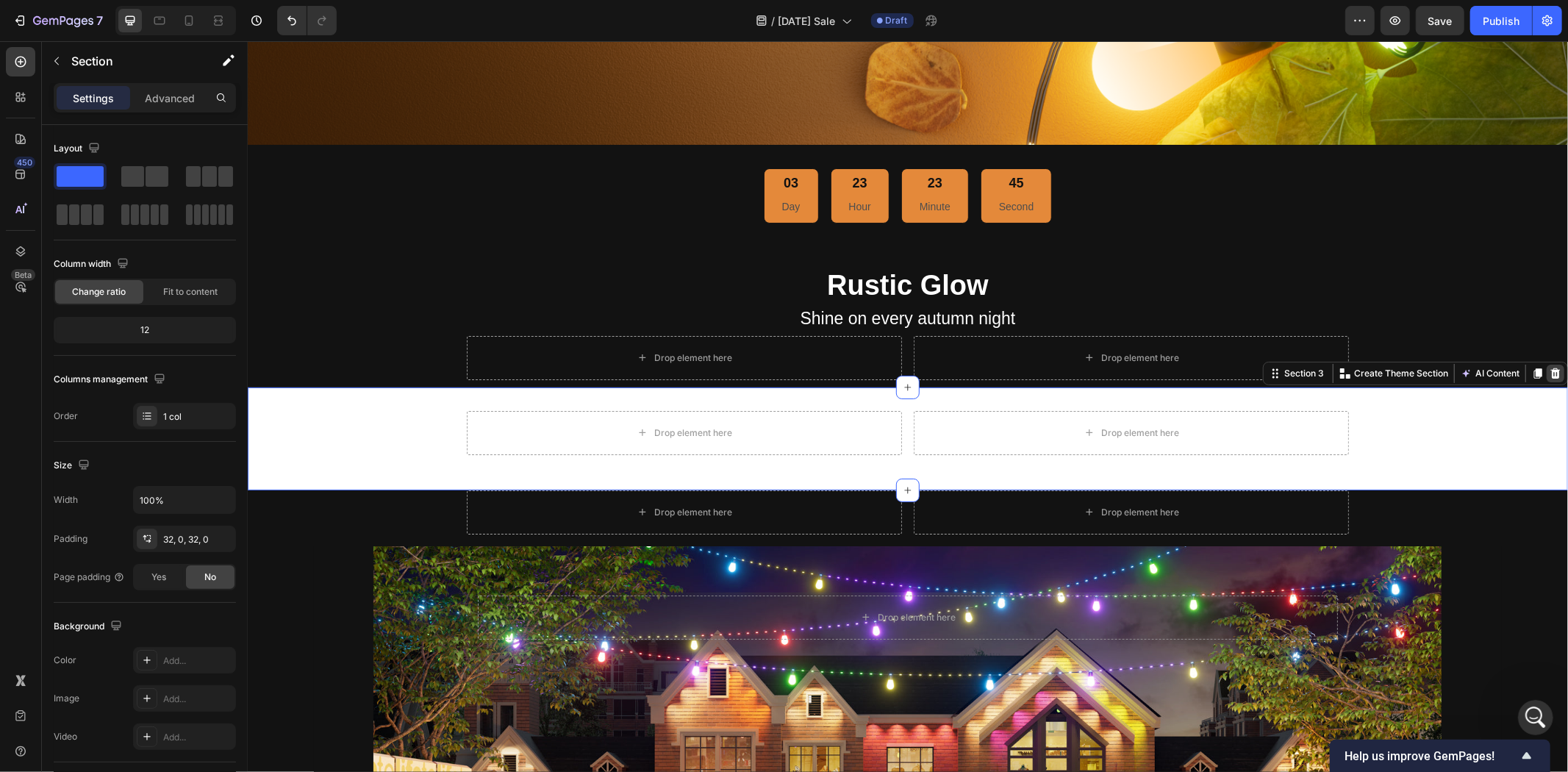
click at [1550, 367] on icon at bounding box center [1555, 371] width 9 height 10
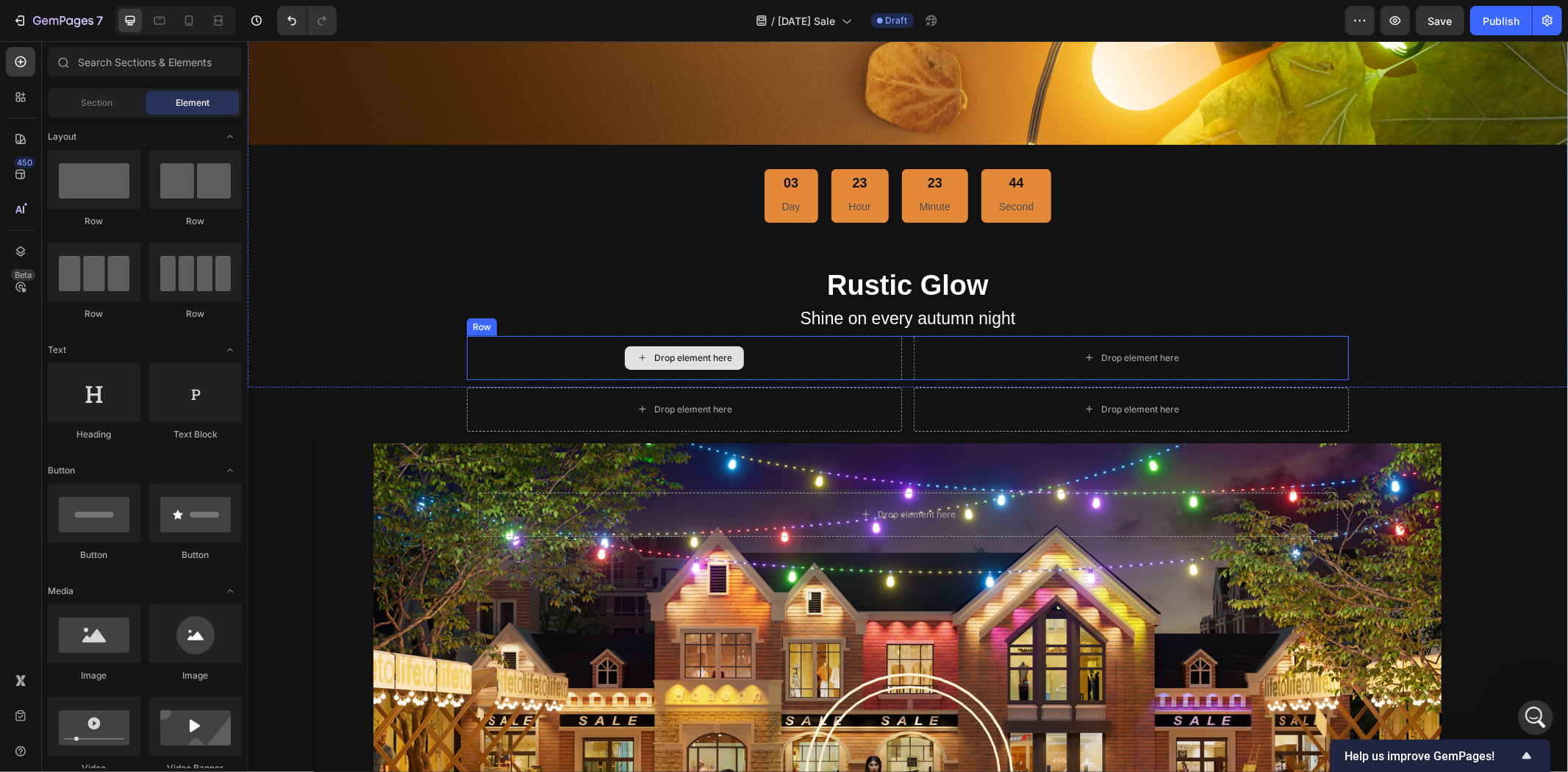
click at [817, 348] on div "Drop element here" at bounding box center [683, 357] width 435 height 44
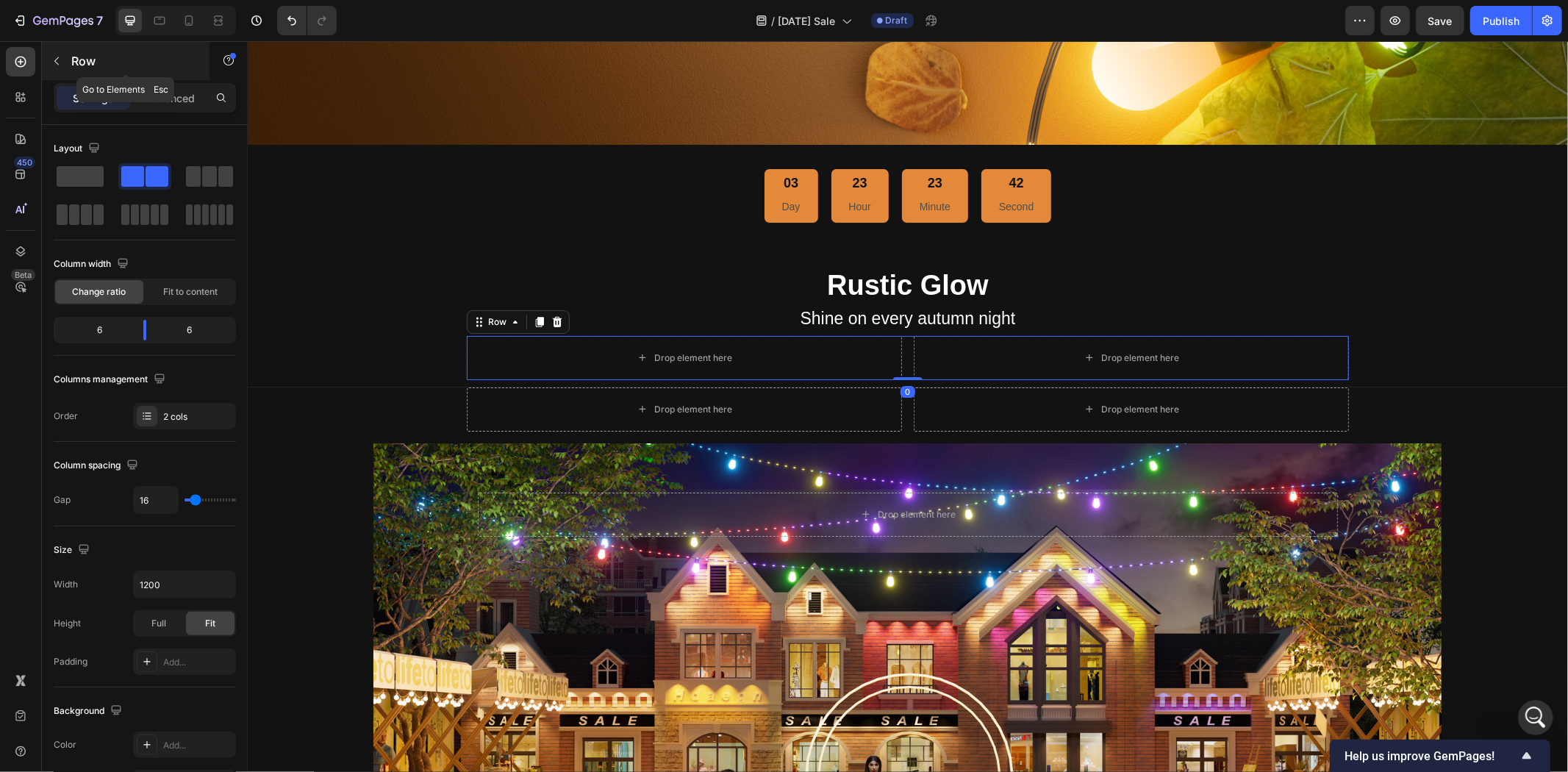
click at [68, 61] on div "Row" at bounding box center [126, 61] width 167 height 38
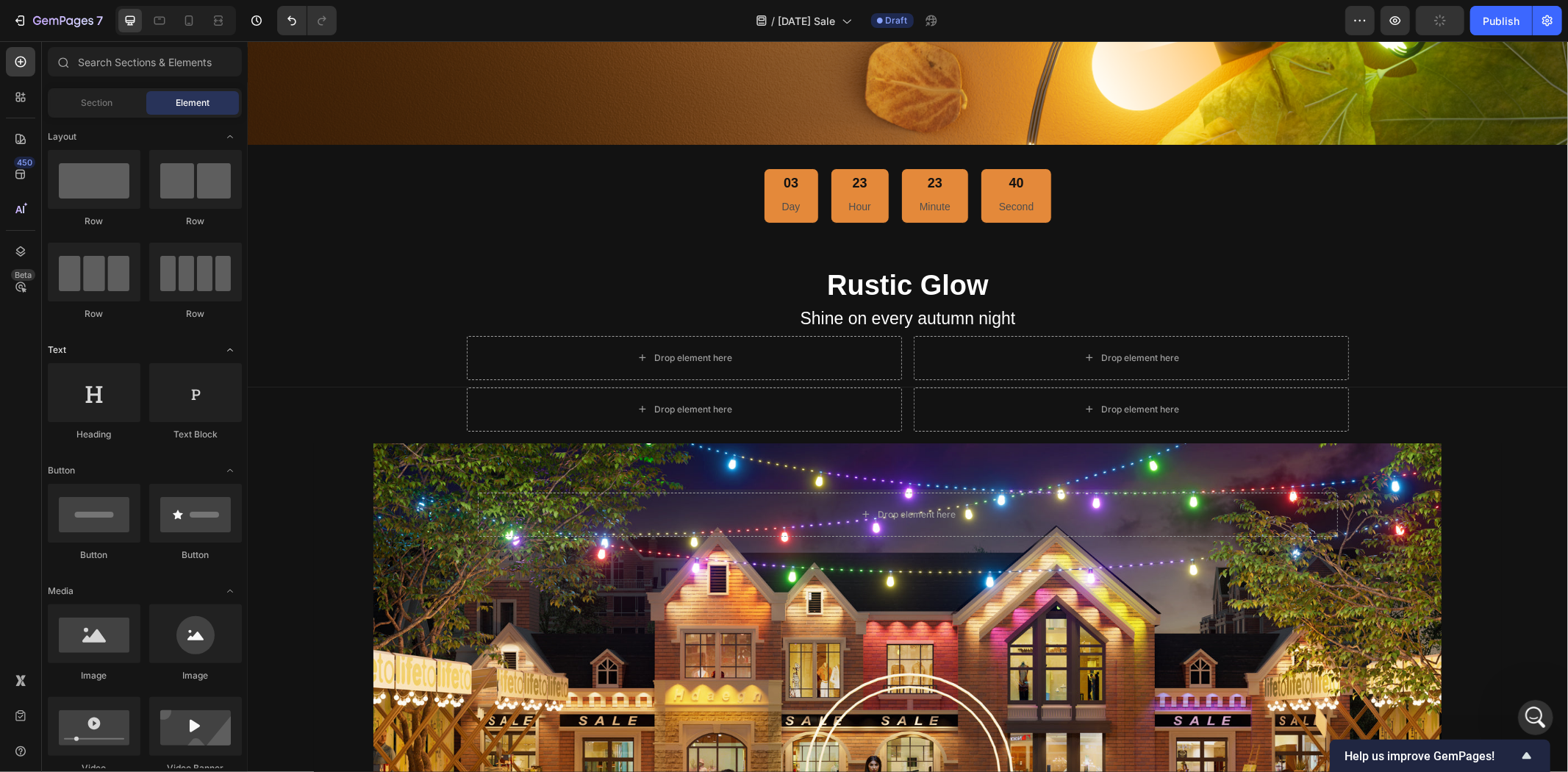
scroll to position [81, 0]
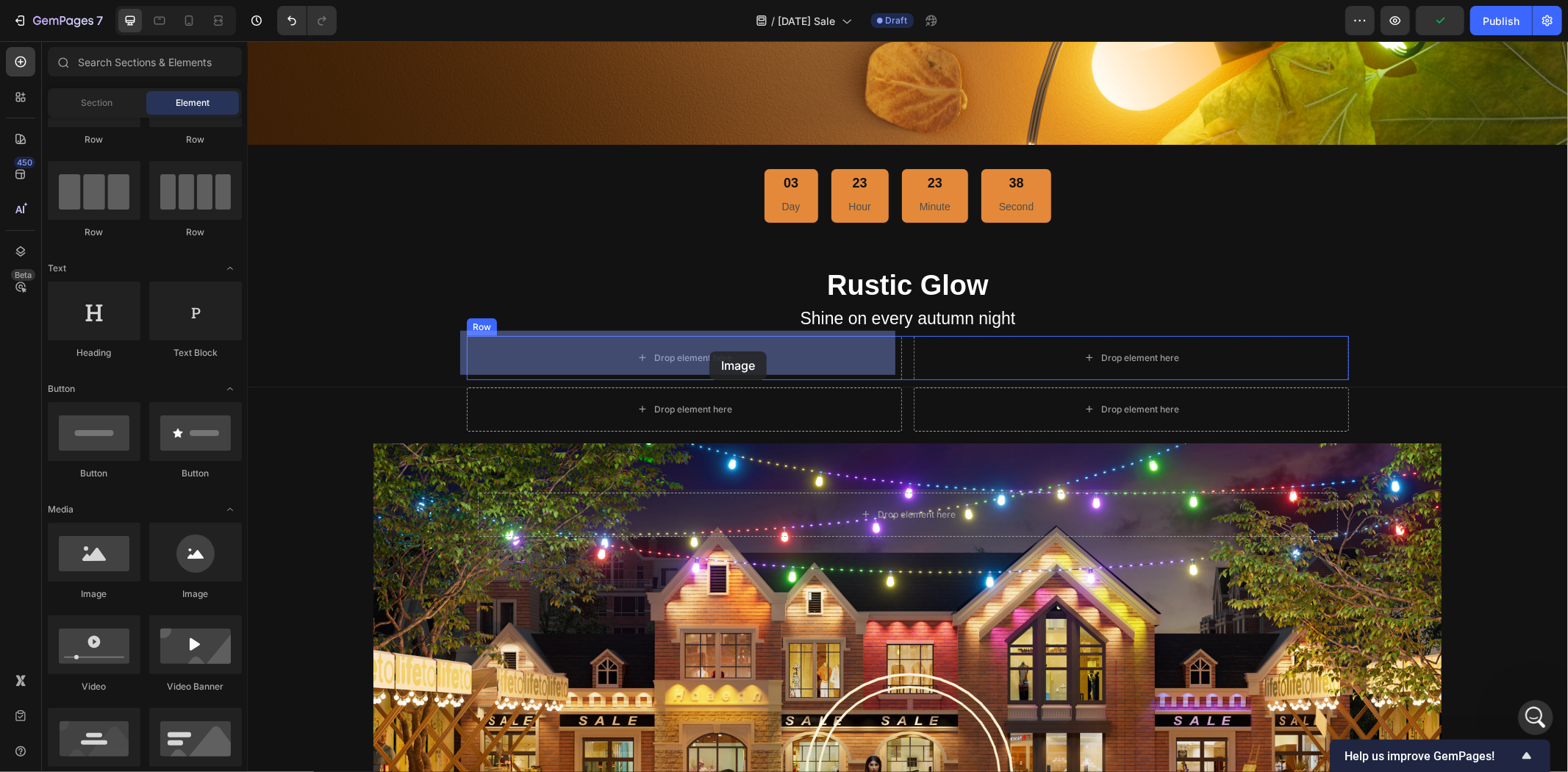
drag, startPoint x: 348, startPoint y: 606, endPoint x: 703, endPoint y: 348, distance: 438.8
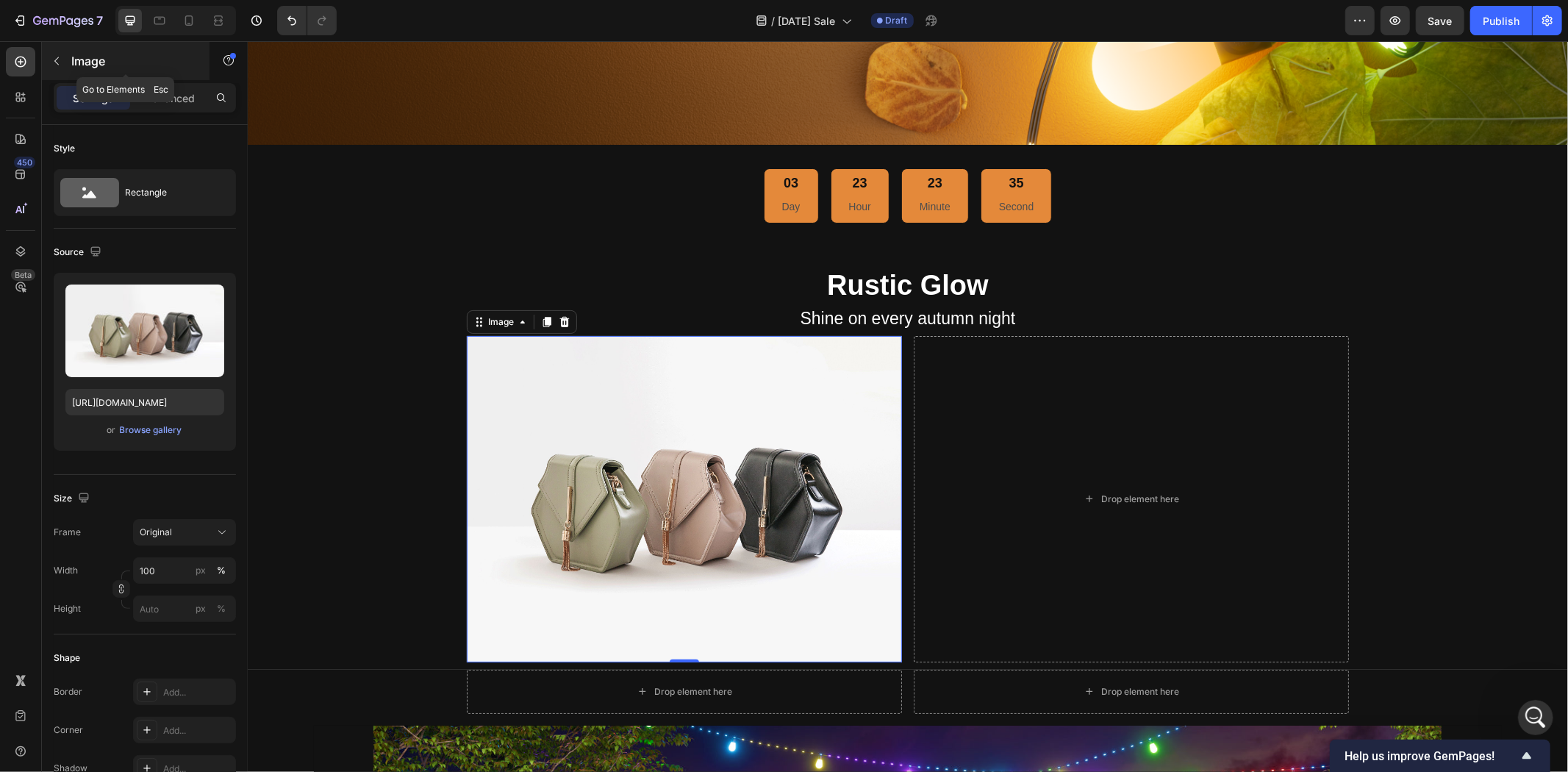
click at [63, 70] on button "button" at bounding box center [56, 61] width 24 height 24
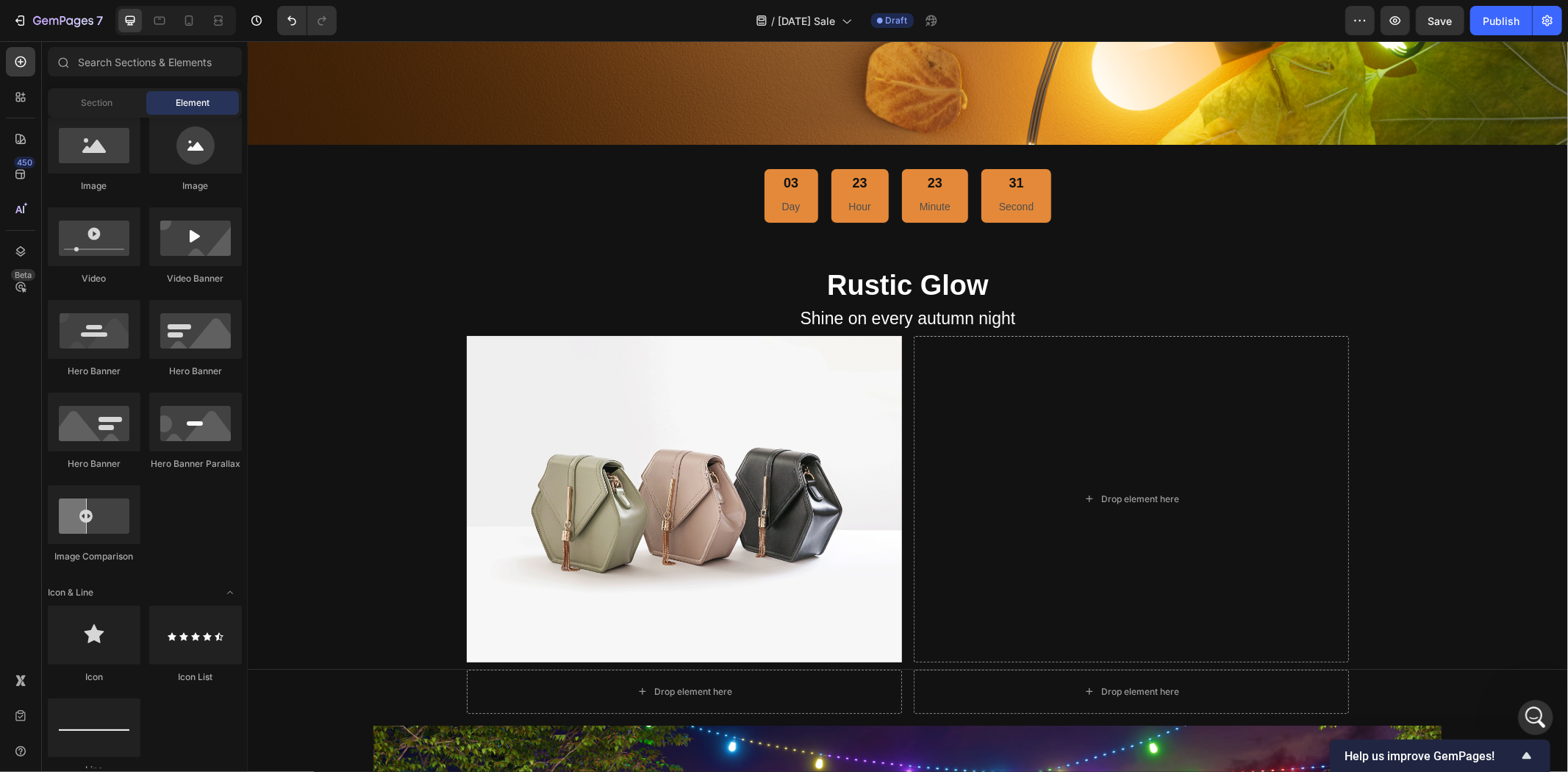
scroll to position [0, 0]
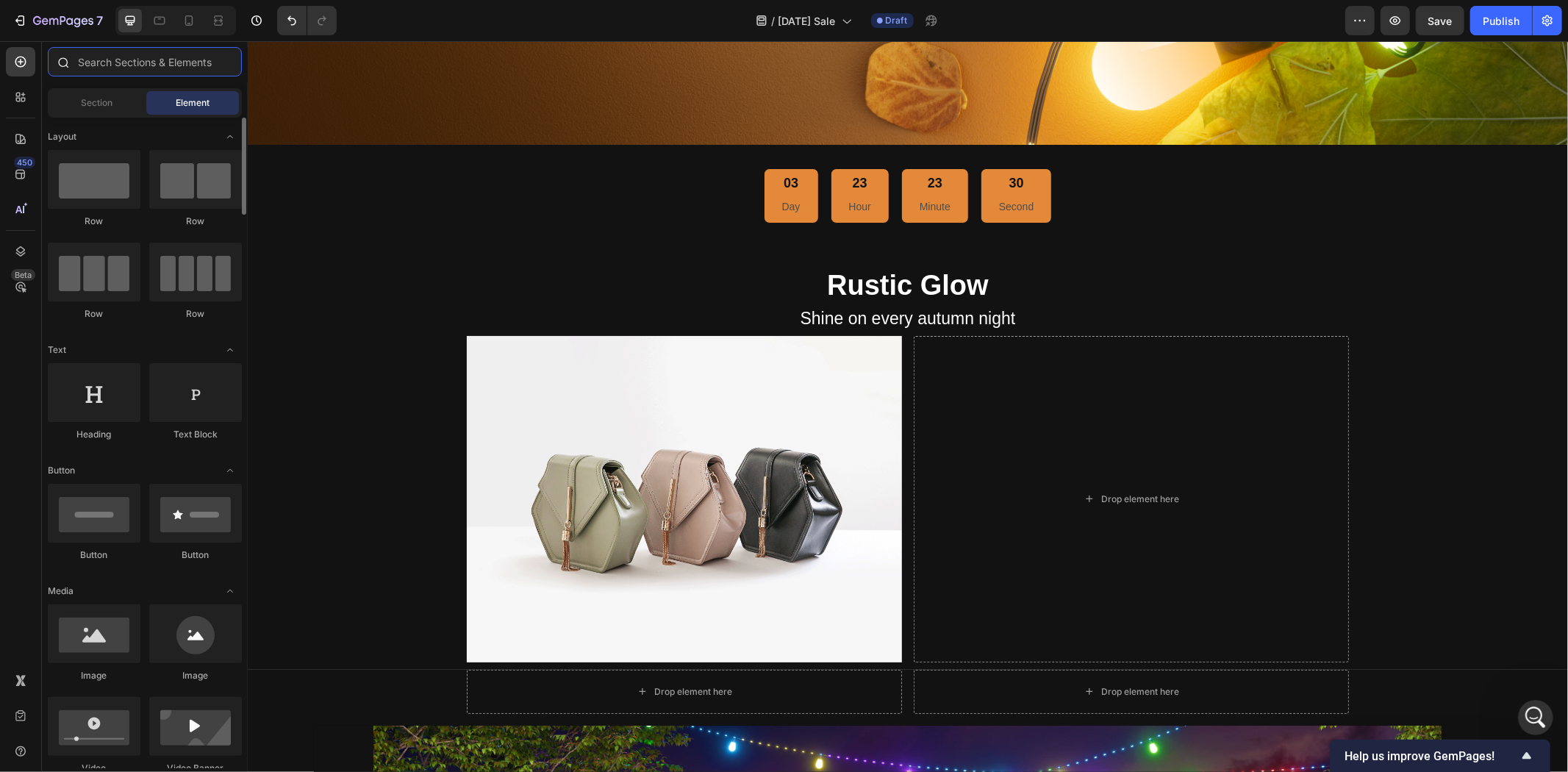
click at [147, 61] on input "text" at bounding box center [144, 61] width 194 height 29
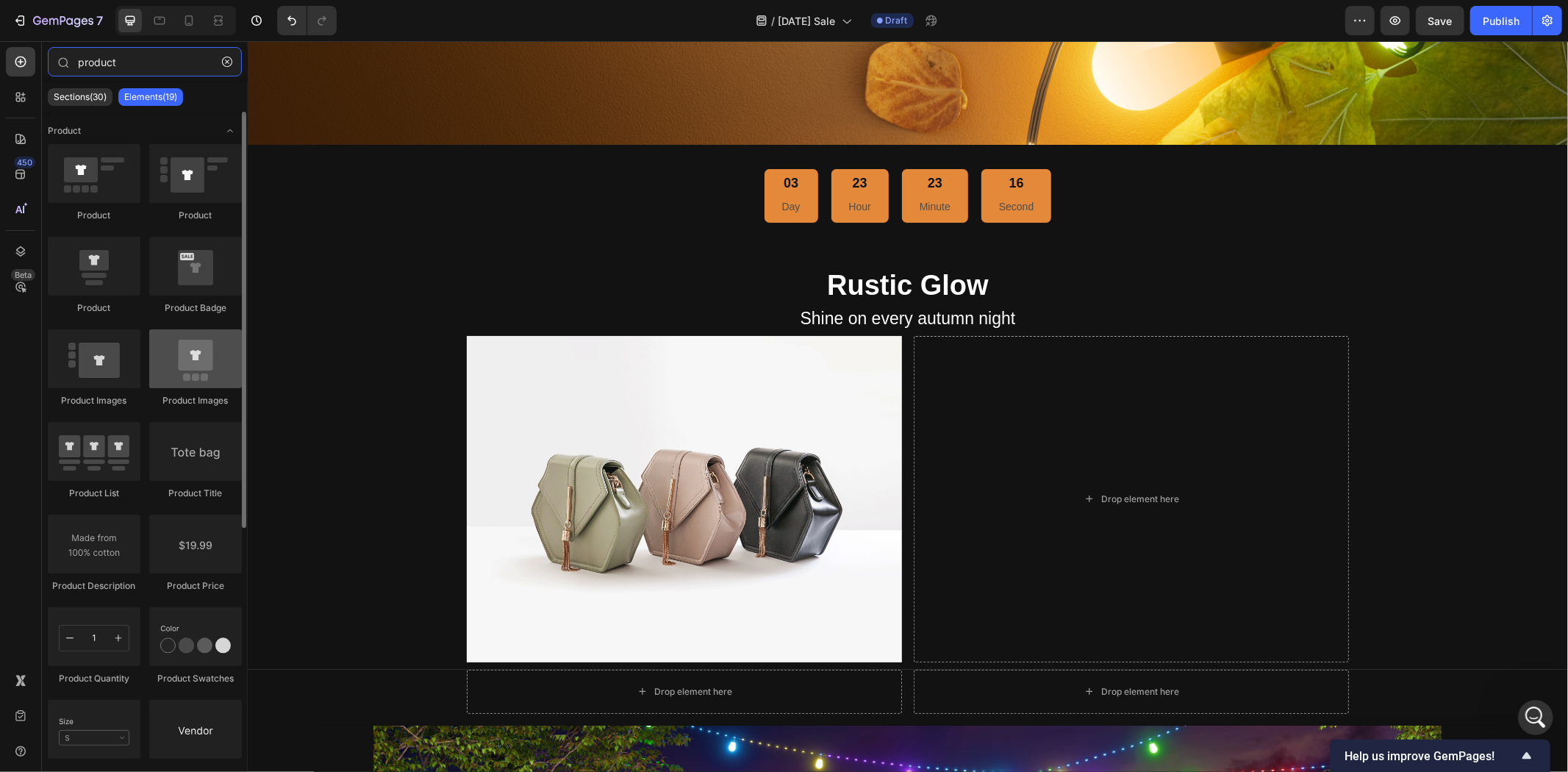
type input "product"
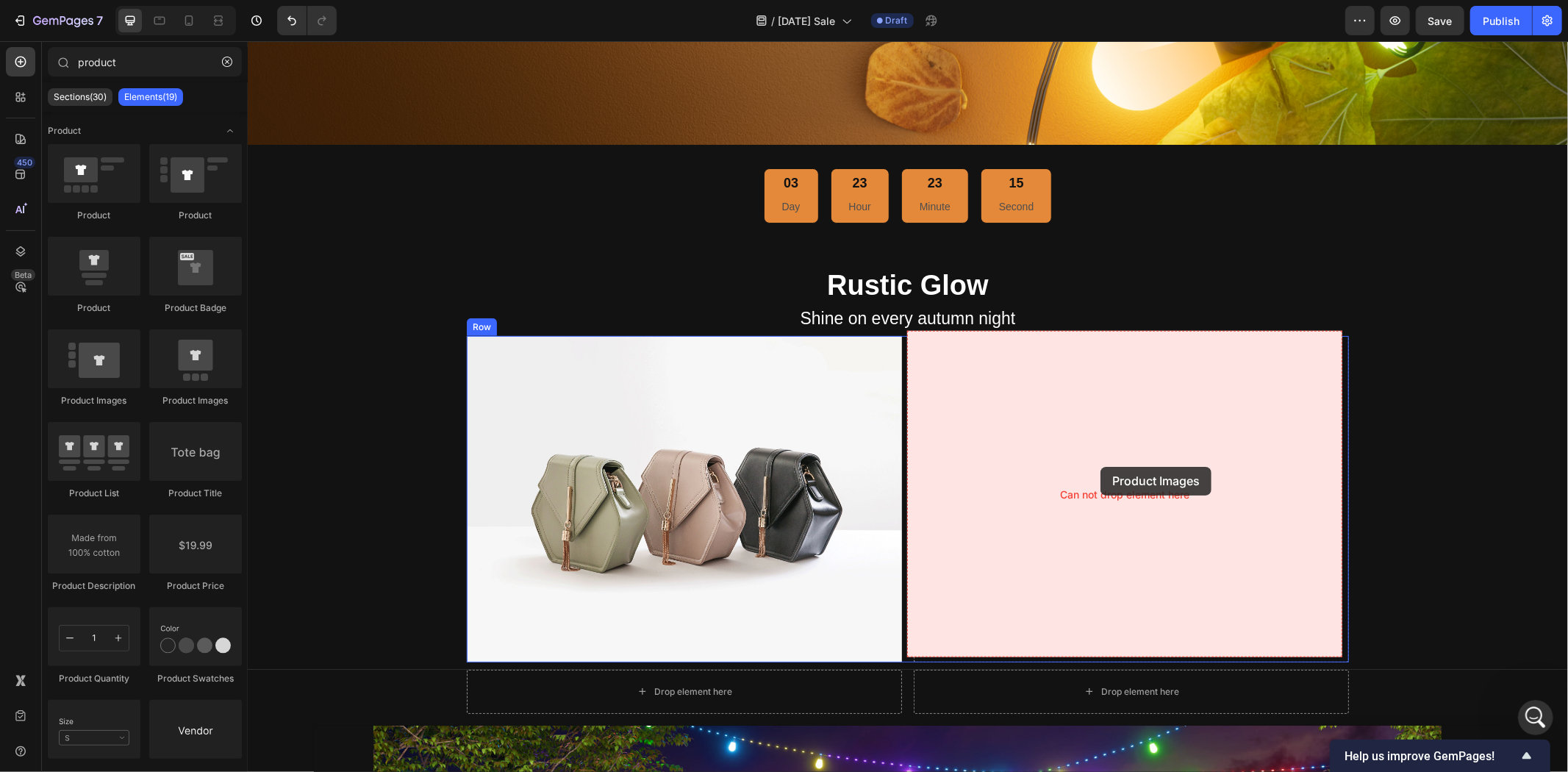
drag, startPoint x: 440, startPoint y: 411, endPoint x: 1100, endPoint y: 466, distance: 662.3
drag, startPoint x: 441, startPoint y: 403, endPoint x: 1079, endPoint y: 499, distance: 645.2
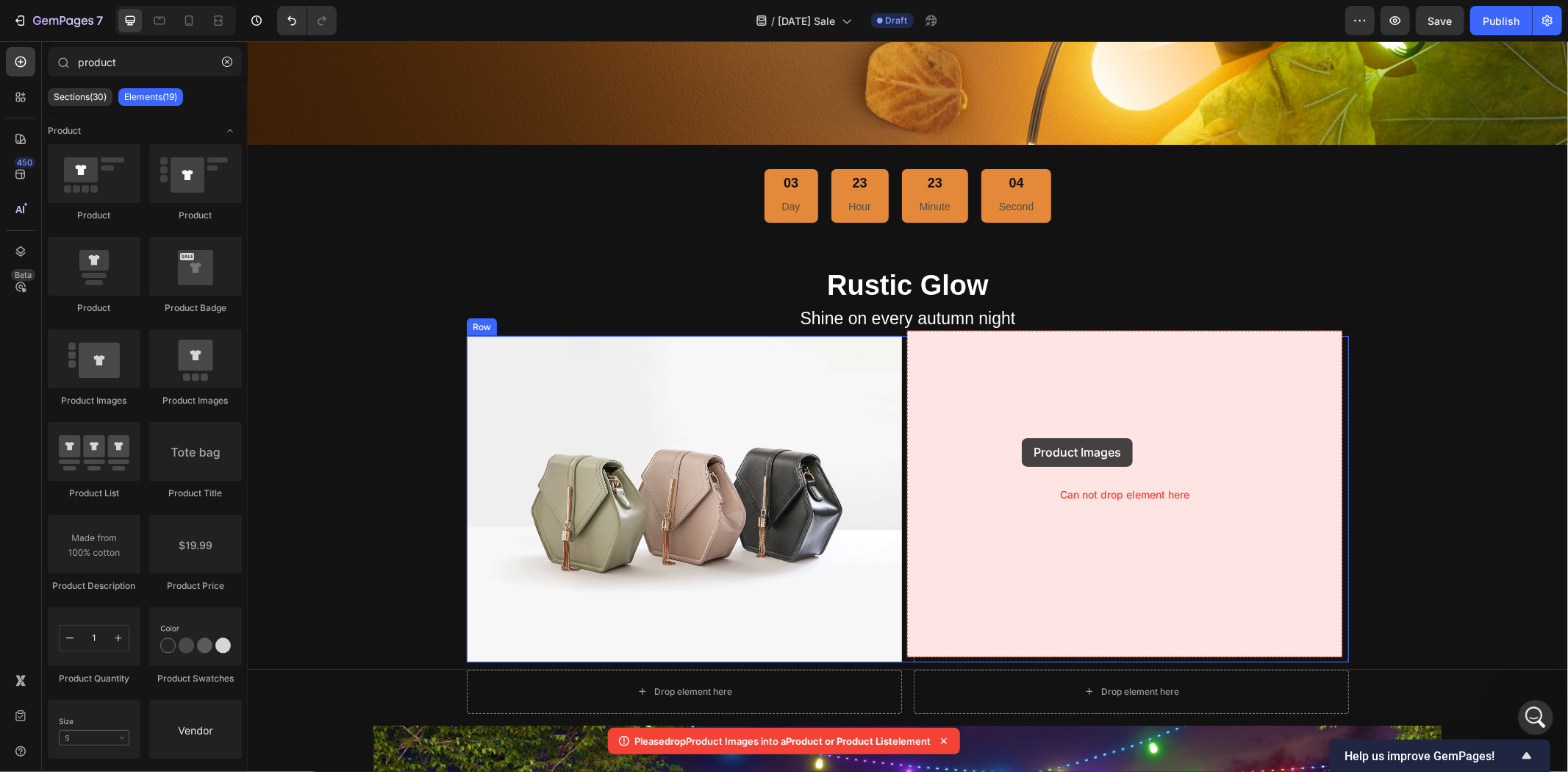
drag, startPoint x: 443, startPoint y: 398, endPoint x: 1022, endPoint y: 437, distance: 580.3
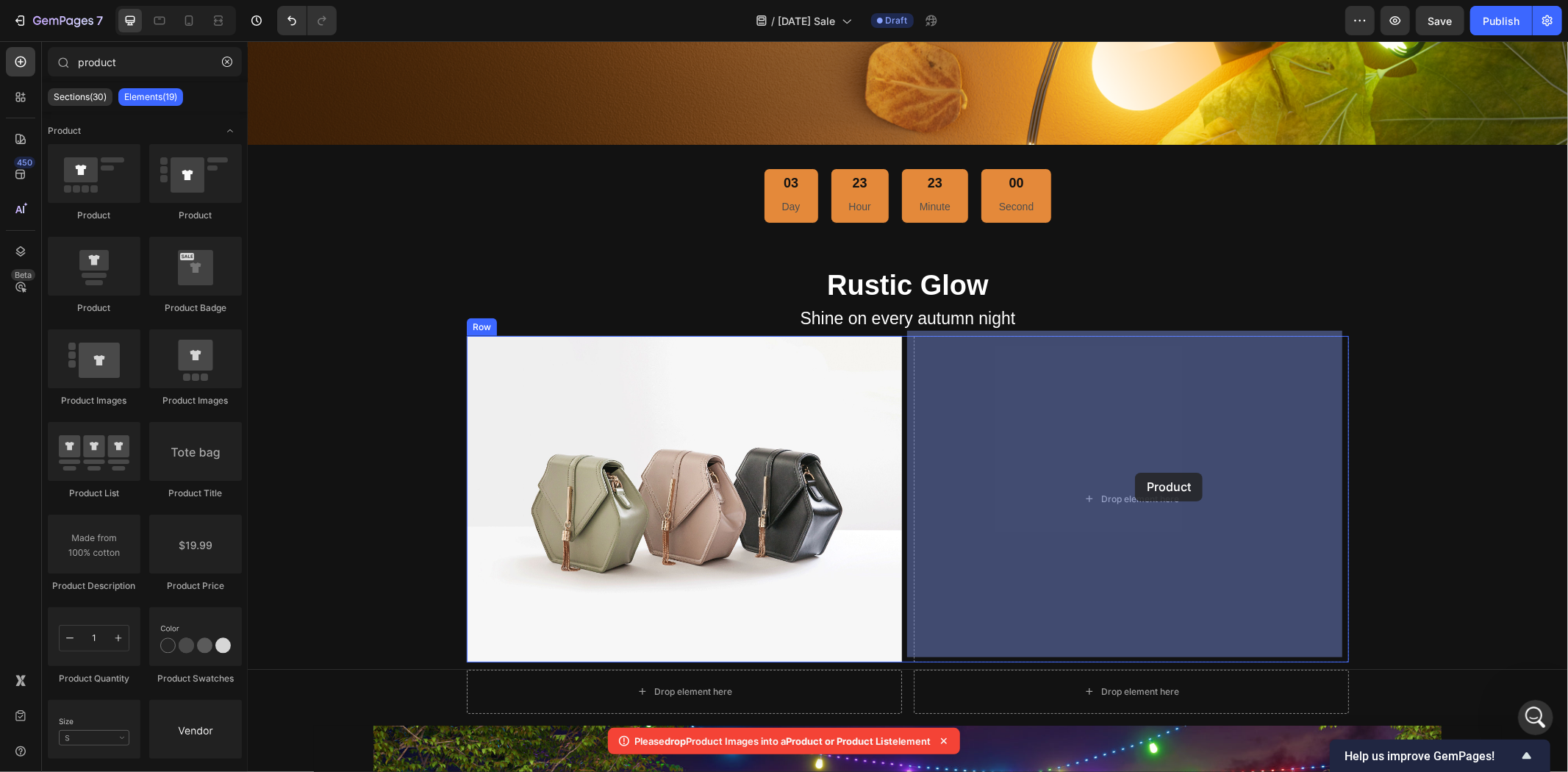
drag, startPoint x: 338, startPoint y: 316, endPoint x: 1161, endPoint y: 473, distance: 837.8
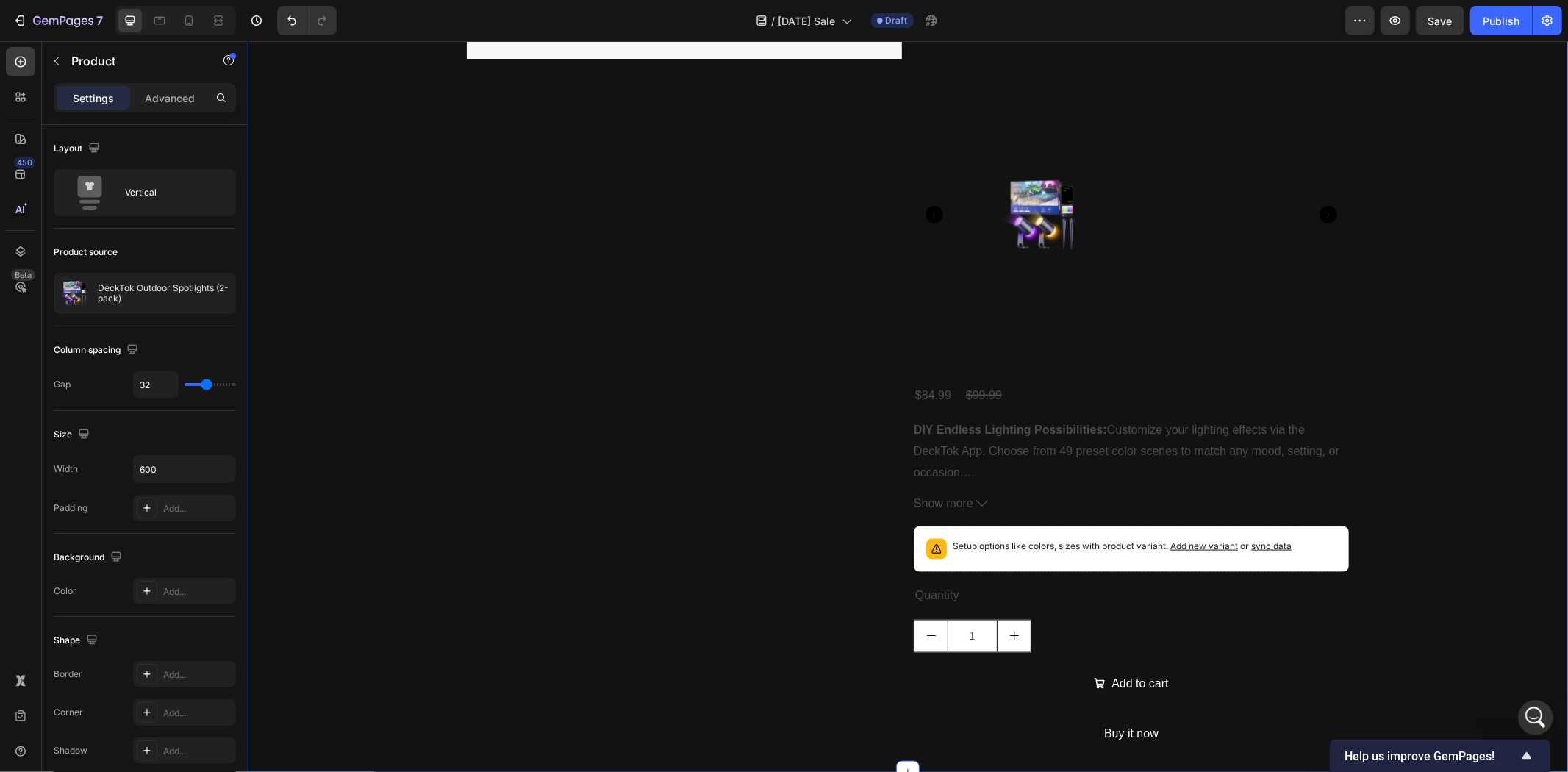
scroll to position [1634, 0]
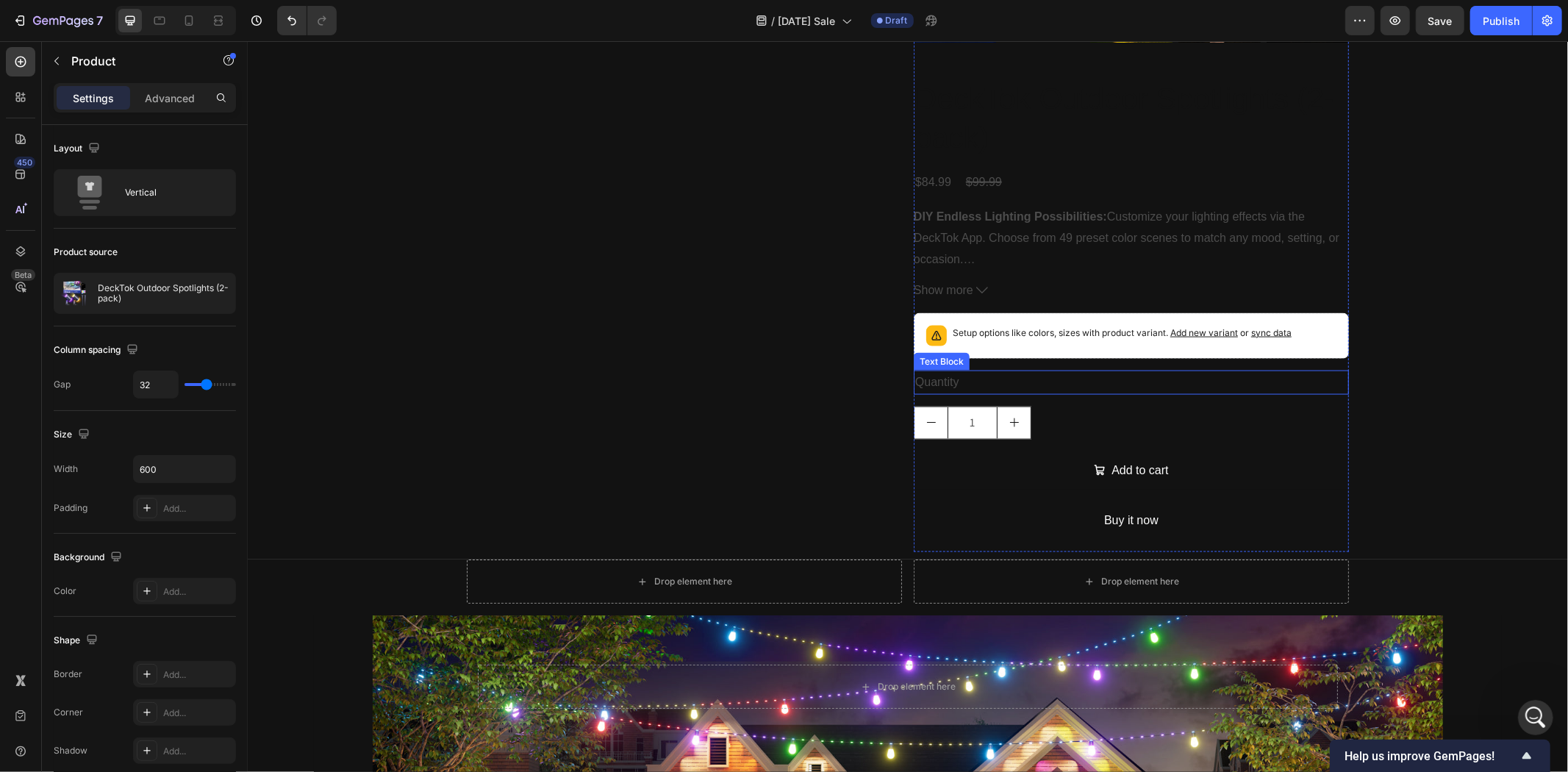
click at [1129, 378] on div "Quantity" at bounding box center [1131, 382] width 435 height 25
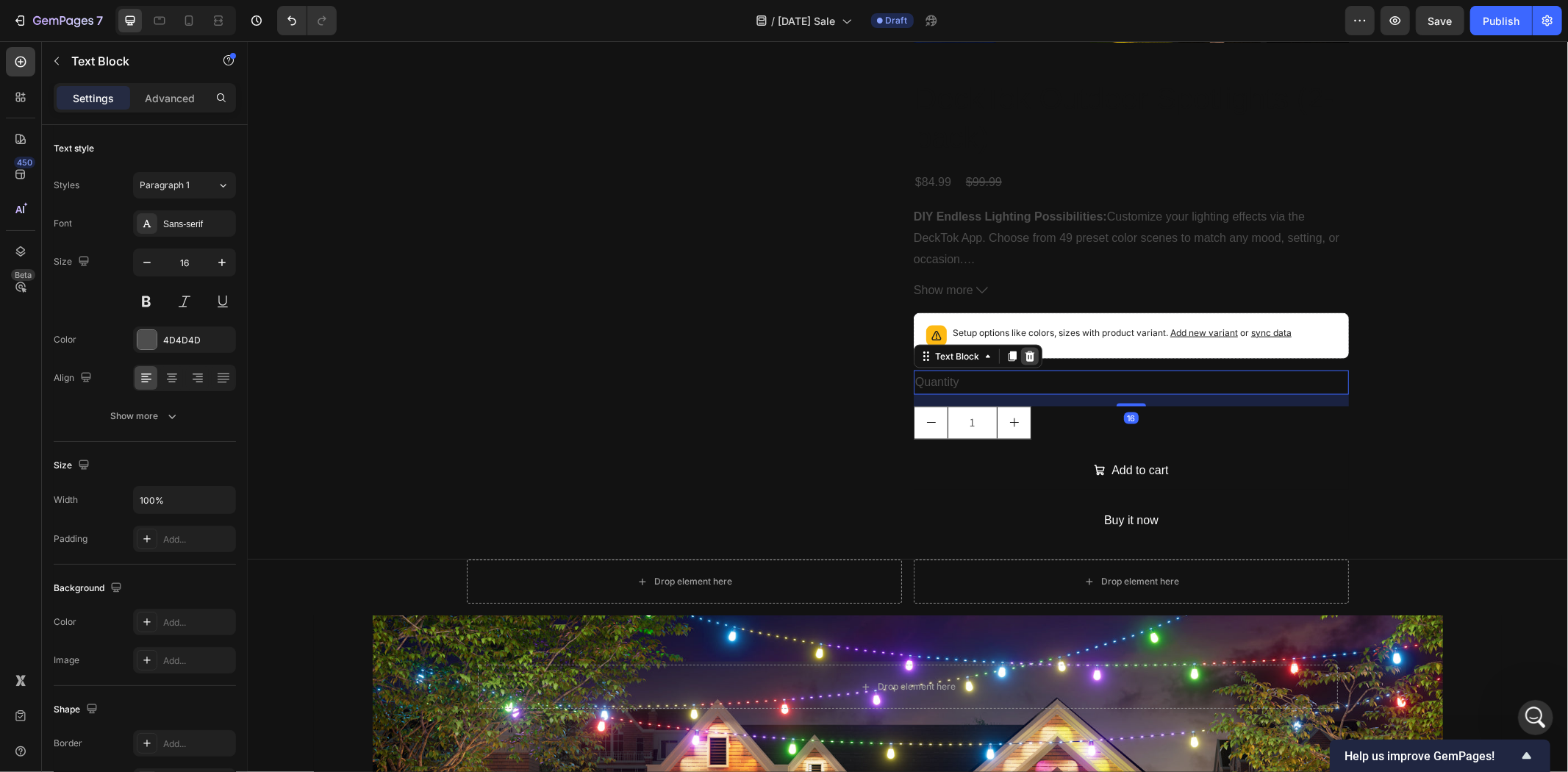
click at [1025, 351] on icon at bounding box center [1029, 355] width 9 height 10
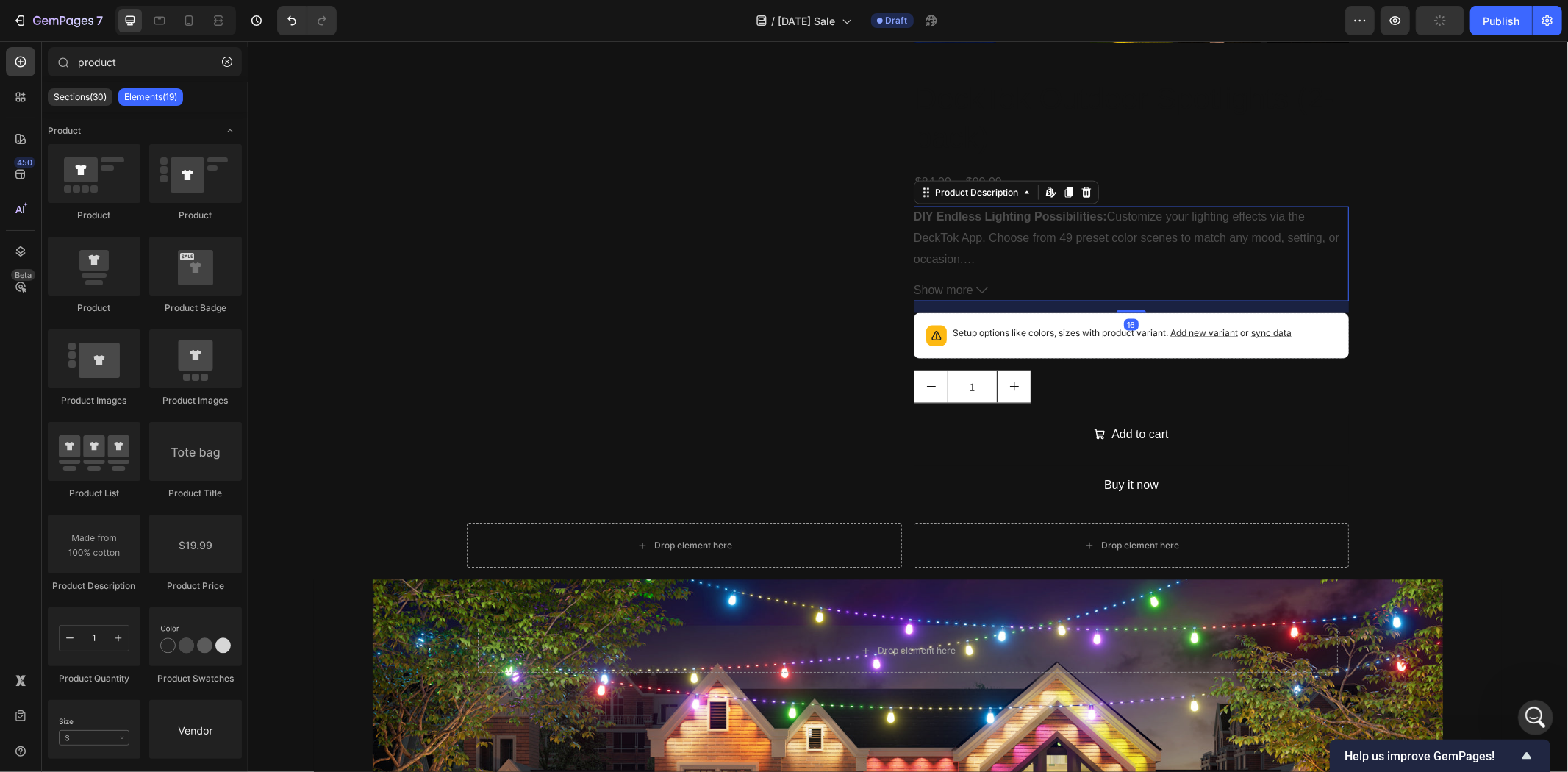
click at [1071, 279] on button "Show more" at bounding box center [1131, 290] width 435 height 21
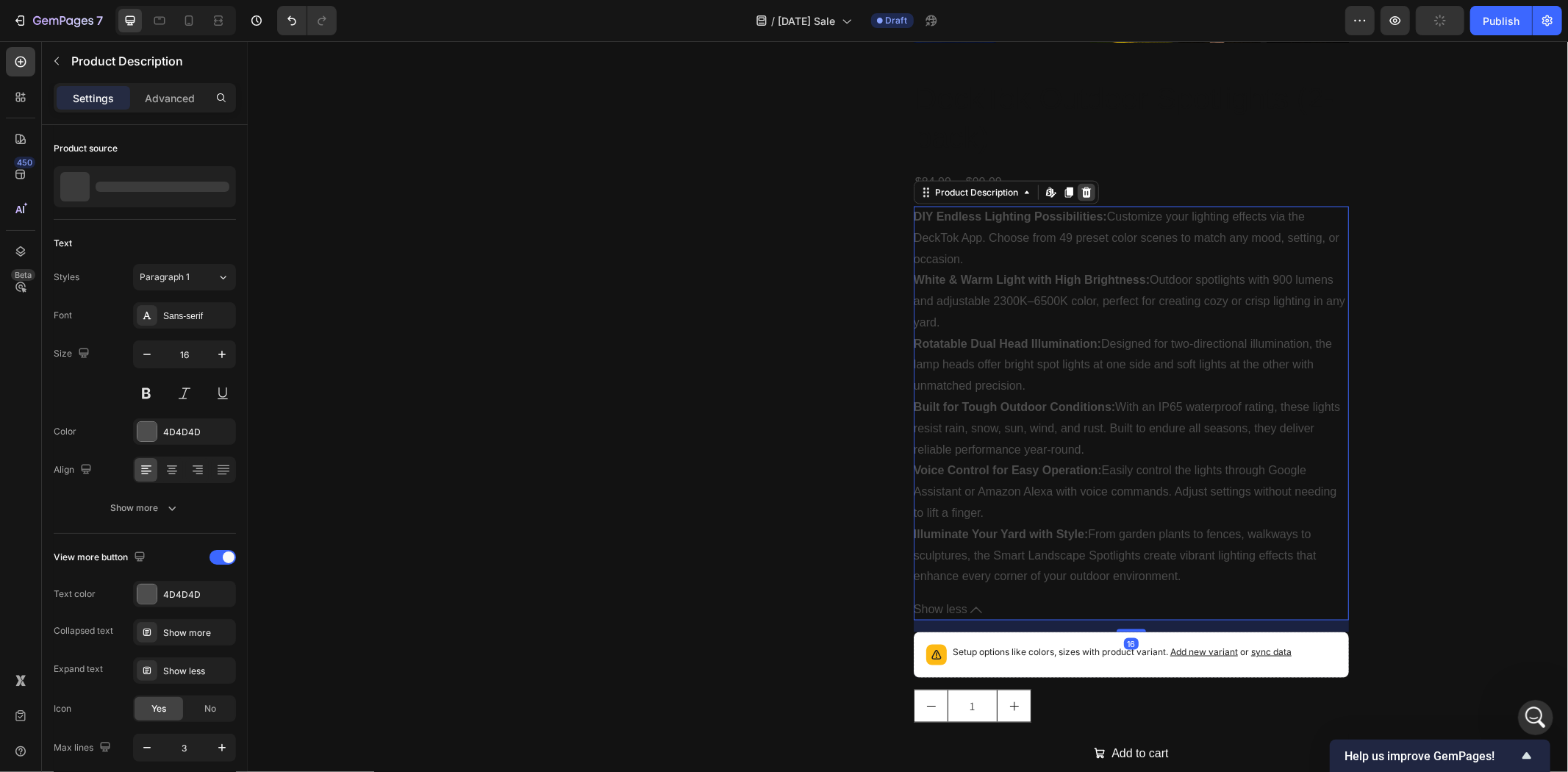
click at [1081, 188] on icon at bounding box center [1086, 191] width 9 height 10
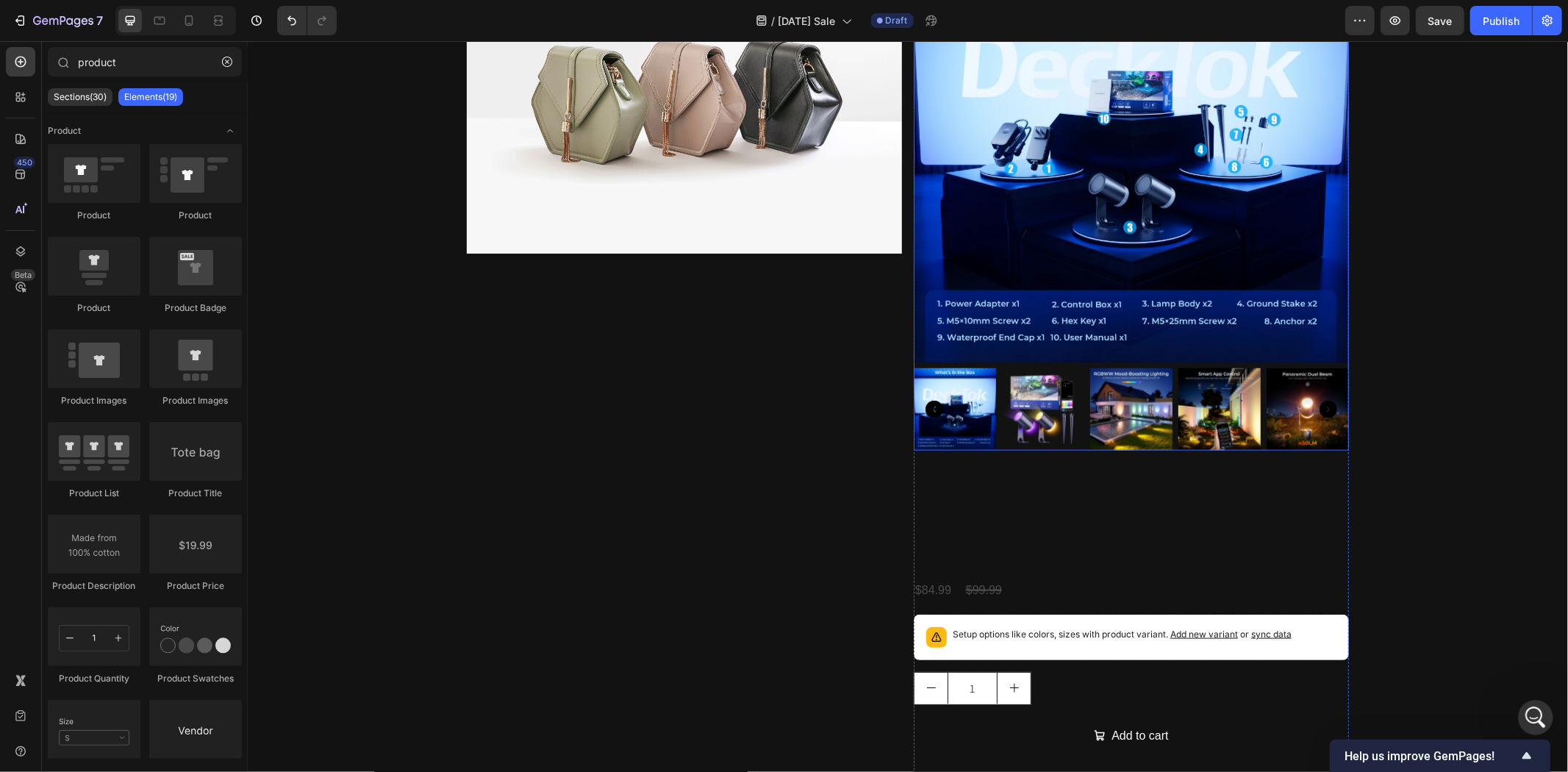
scroll to position [1061, 0]
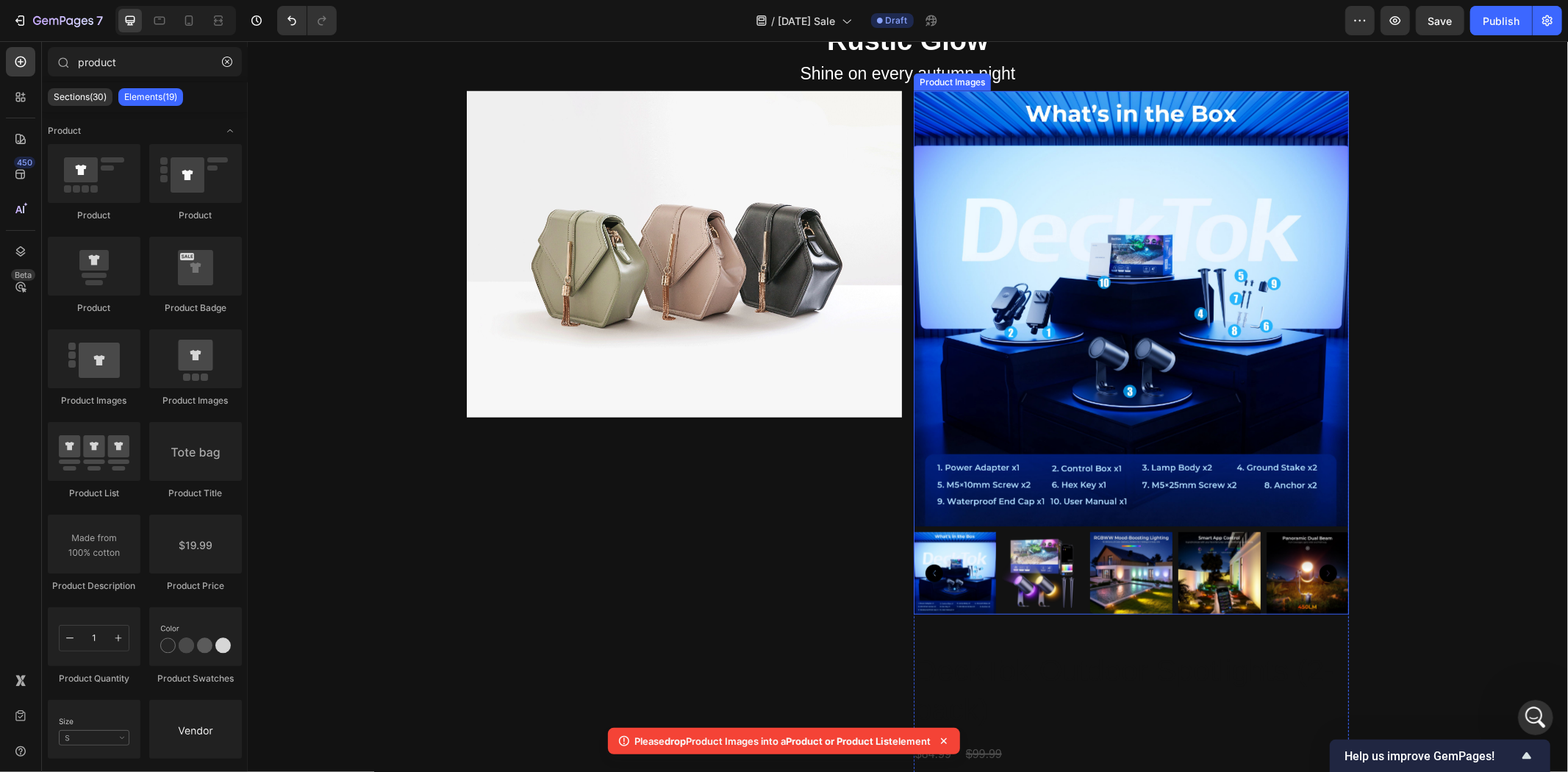
click at [1035, 560] on img at bounding box center [1042, 572] width 82 height 82
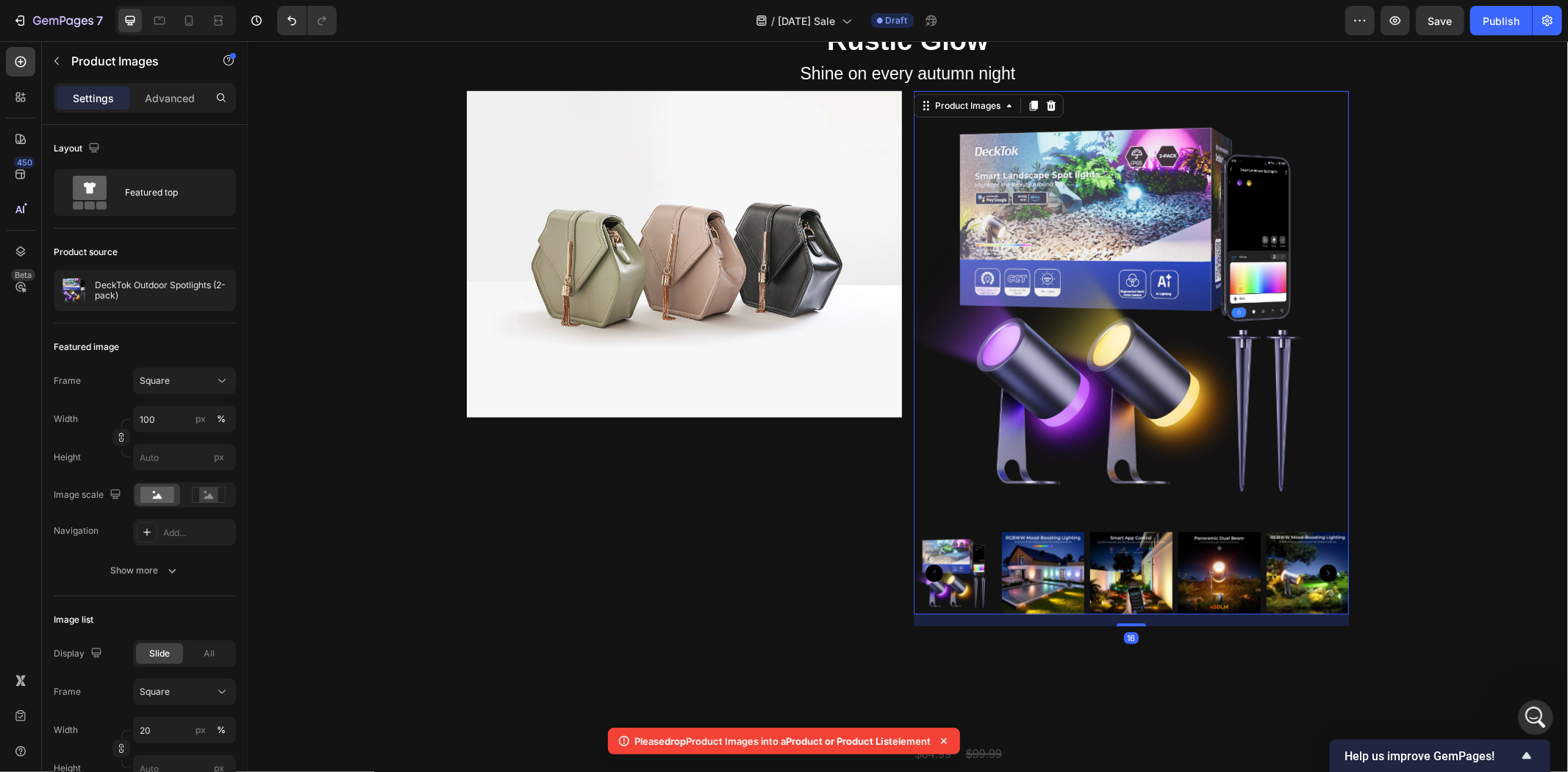
click at [1183, 559] on img at bounding box center [1219, 572] width 82 height 82
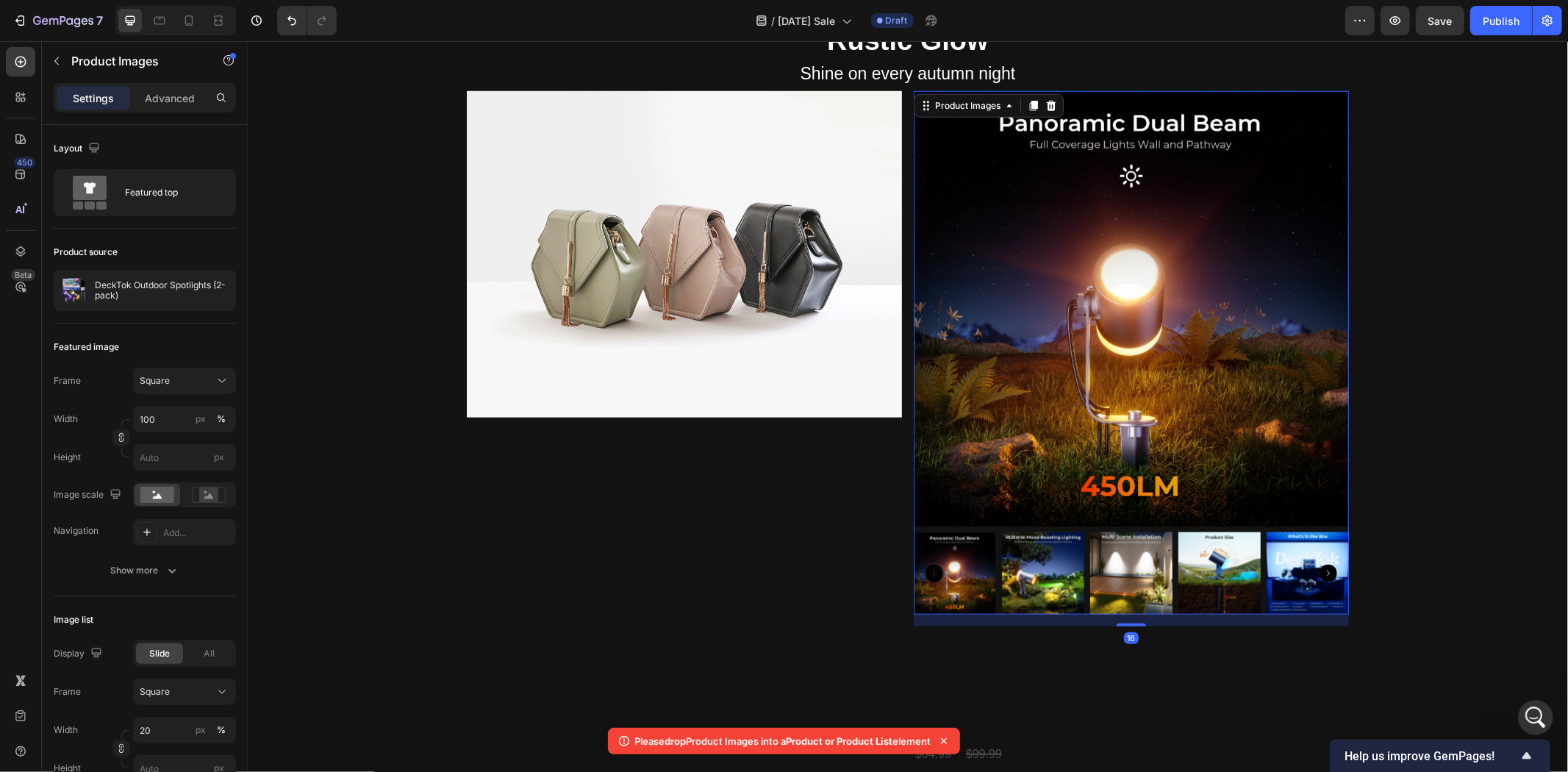
click at [1319, 571] on icon "Carousel Next Arrow" at bounding box center [1328, 572] width 18 height 18
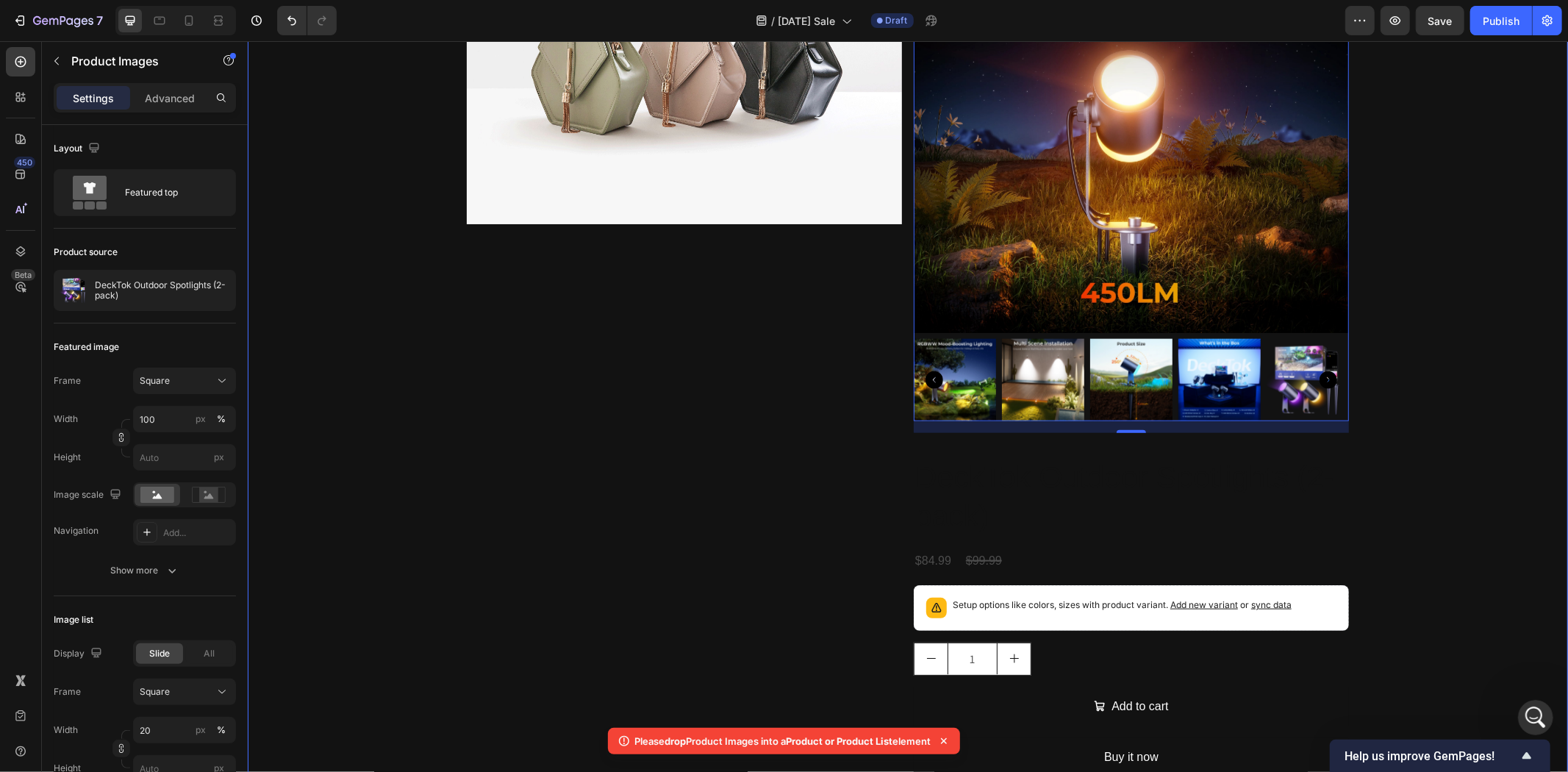
scroll to position [1306, 0]
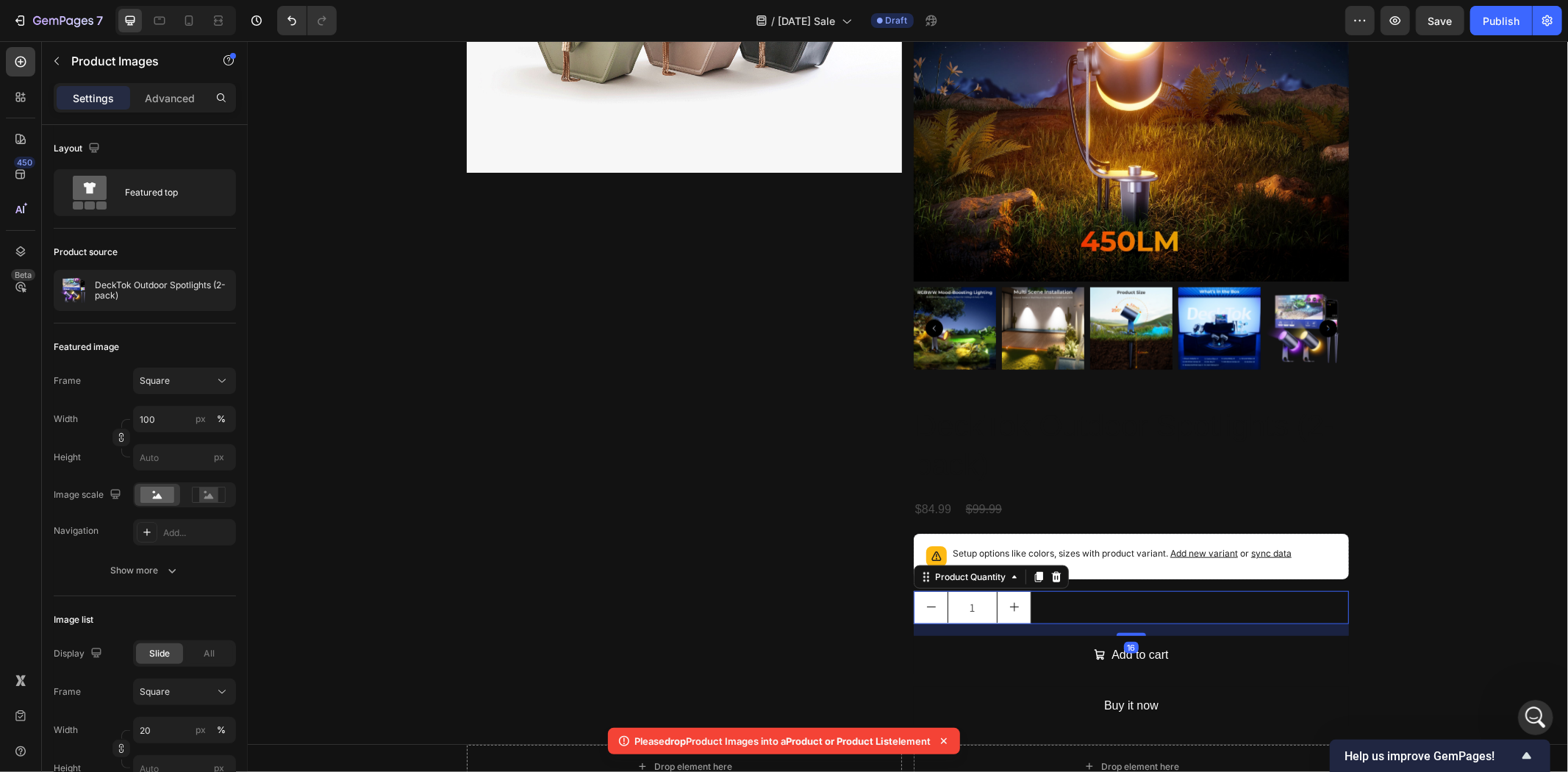
click at [1146, 600] on div "1" at bounding box center [1131, 606] width 435 height 33
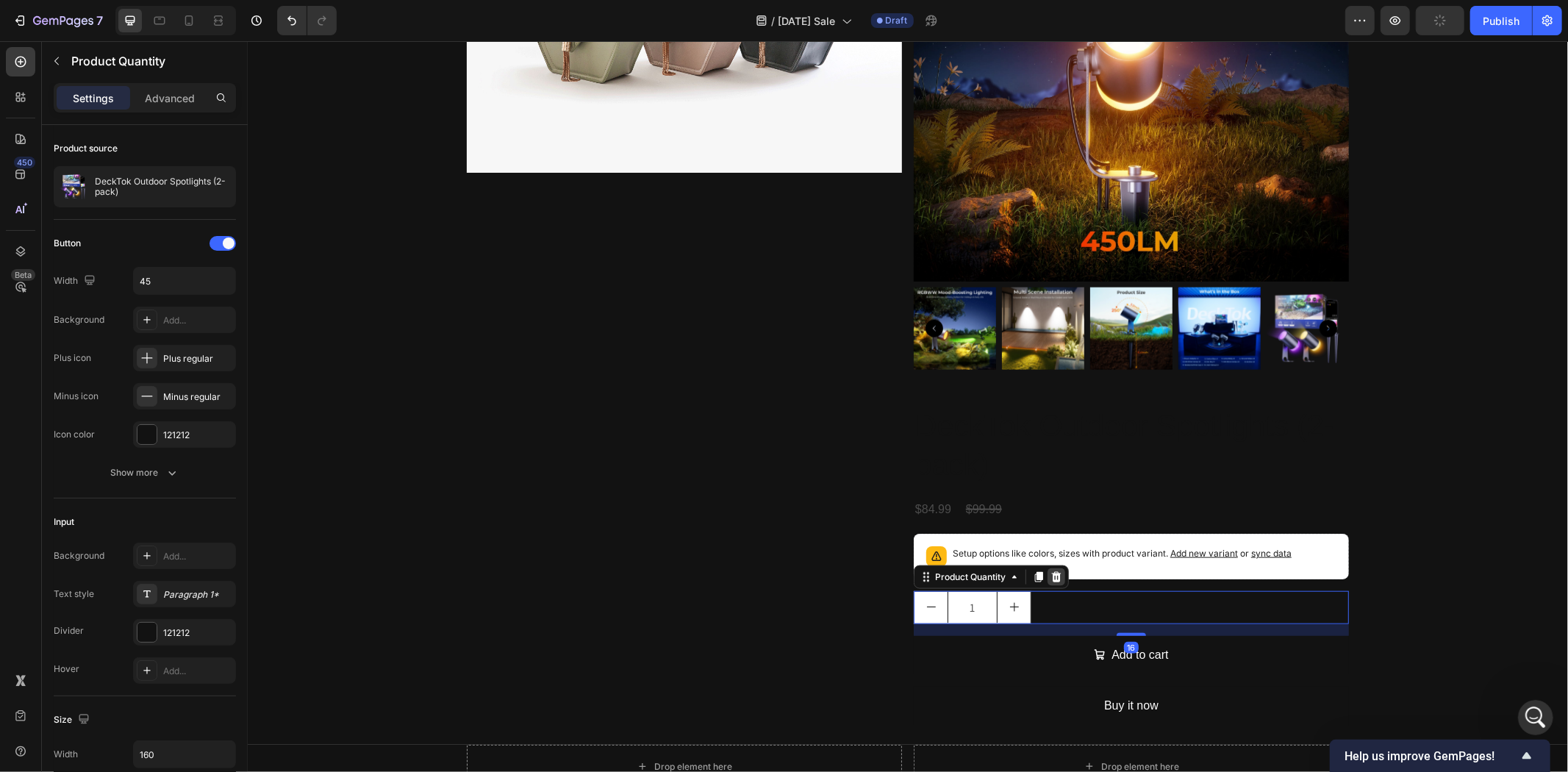
click at [1051, 571] on icon at bounding box center [1056, 576] width 9 height 10
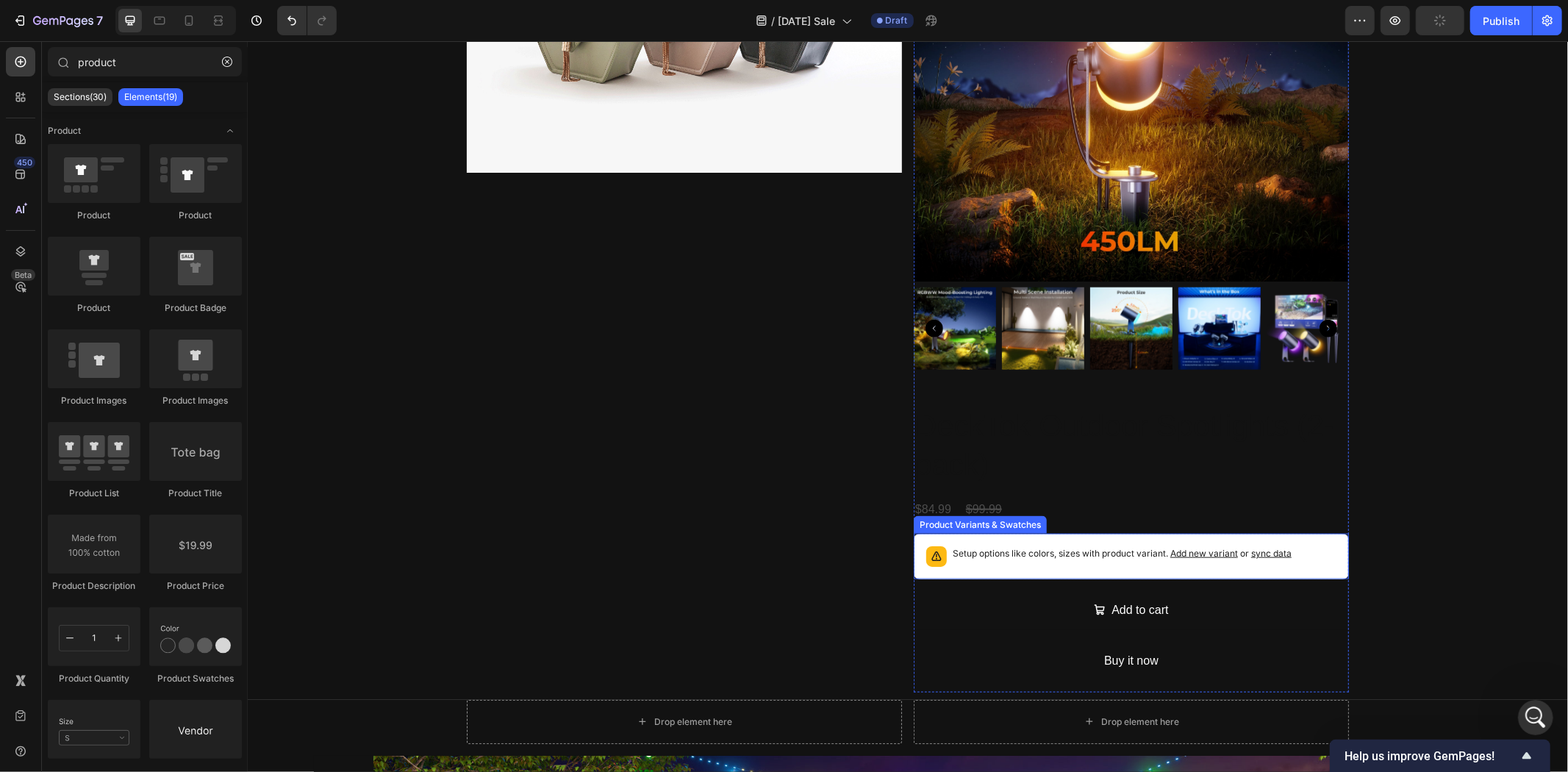
click at [1081, 539] on div "Setup options like colors, sizes with product variant. Add new variant or sync …" at bounding box center [1131, 556] width 422 height 32
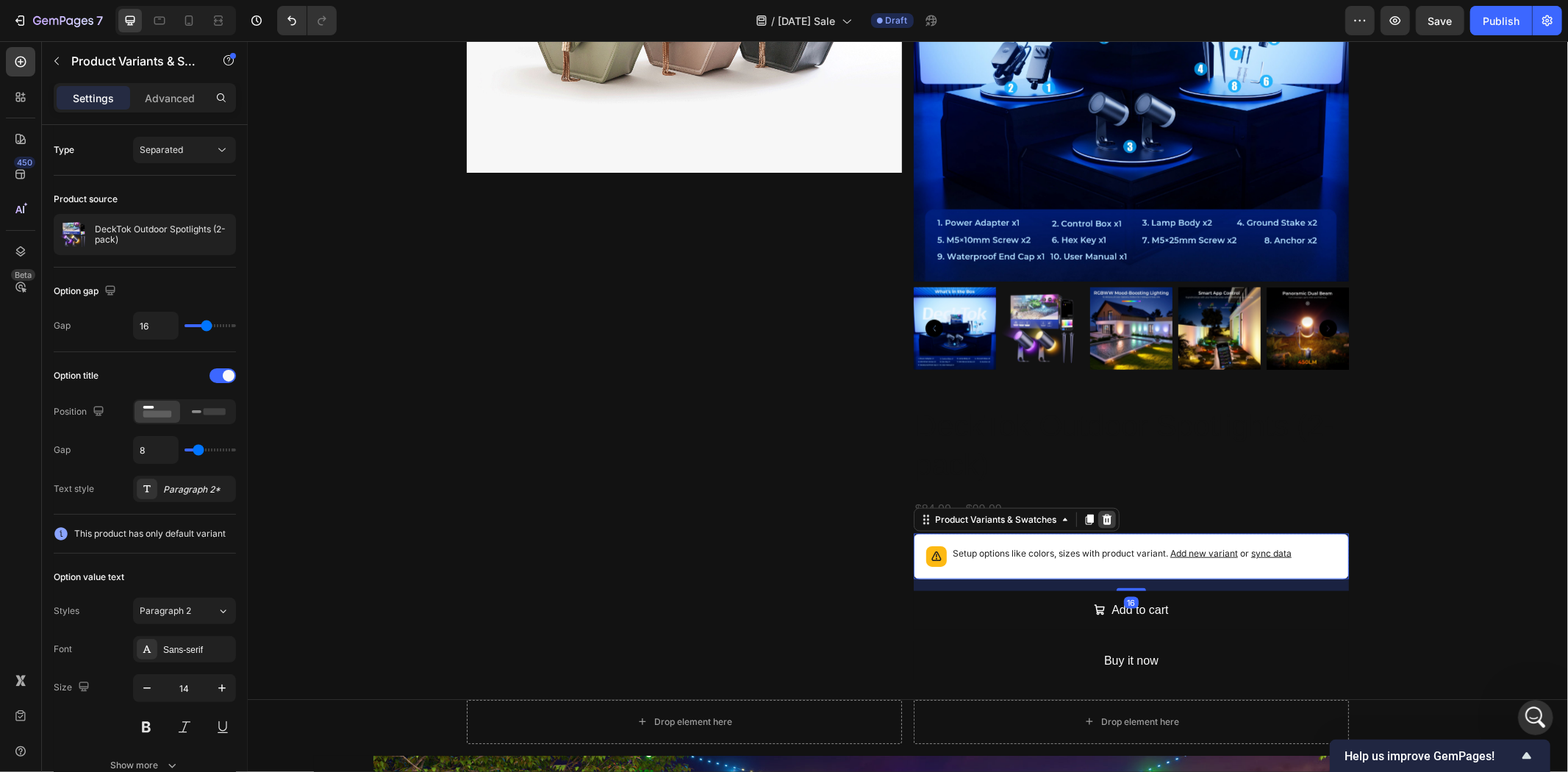
click at [1101, 515] on icon at bounding box center [1106, 519] width 12 height 12
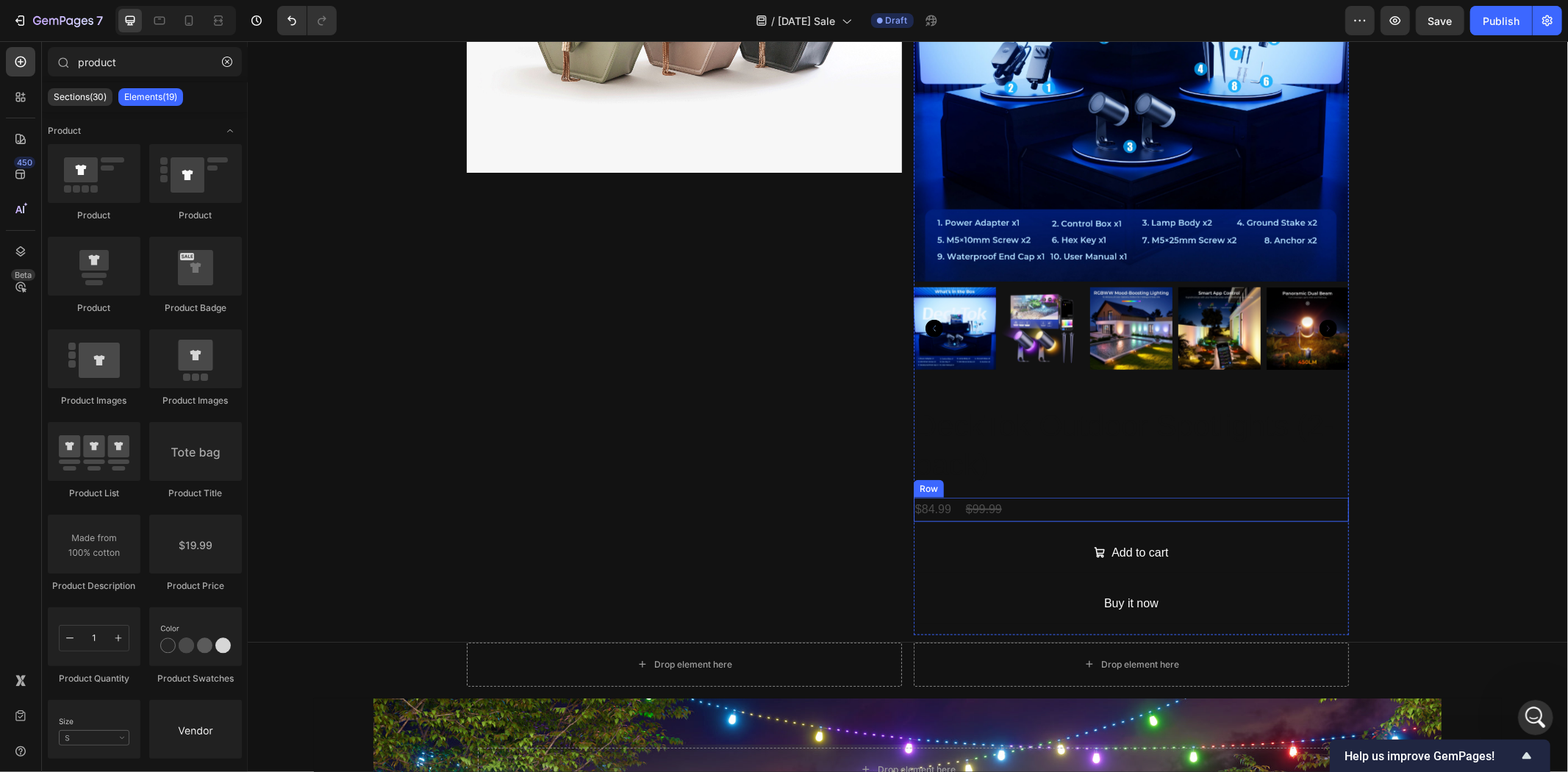
click at [1098, 500] on div "$84.99 Product Price Product Price $99.99 Product Price Product Price Row" at bounding box center [1131, 510] width 435 height 25
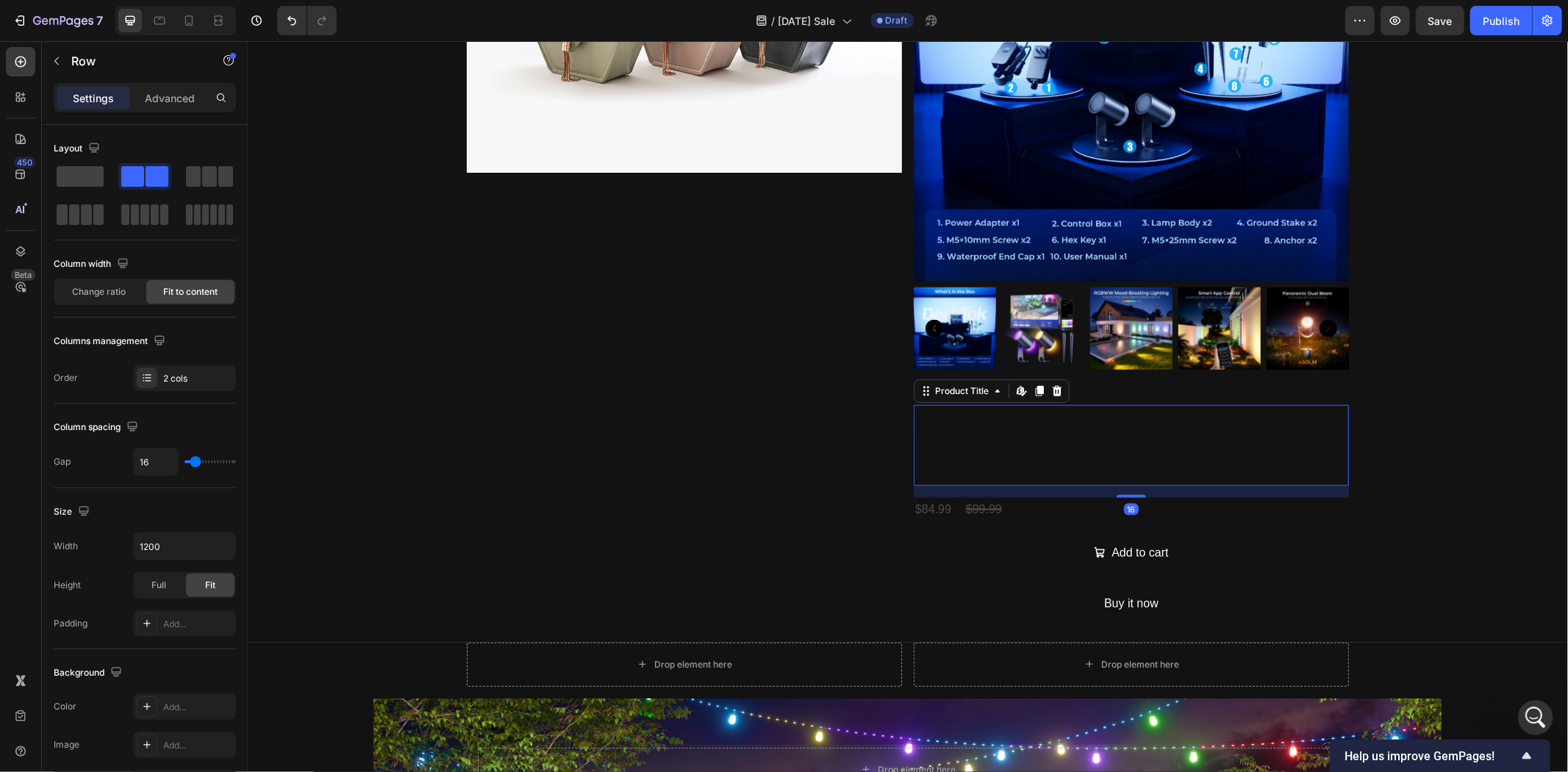
click at [1078, 433] on h2 "DeckTok Outdoor Spotlights (2-pack)" at bounding box center [1131, 445] width 435 height 81
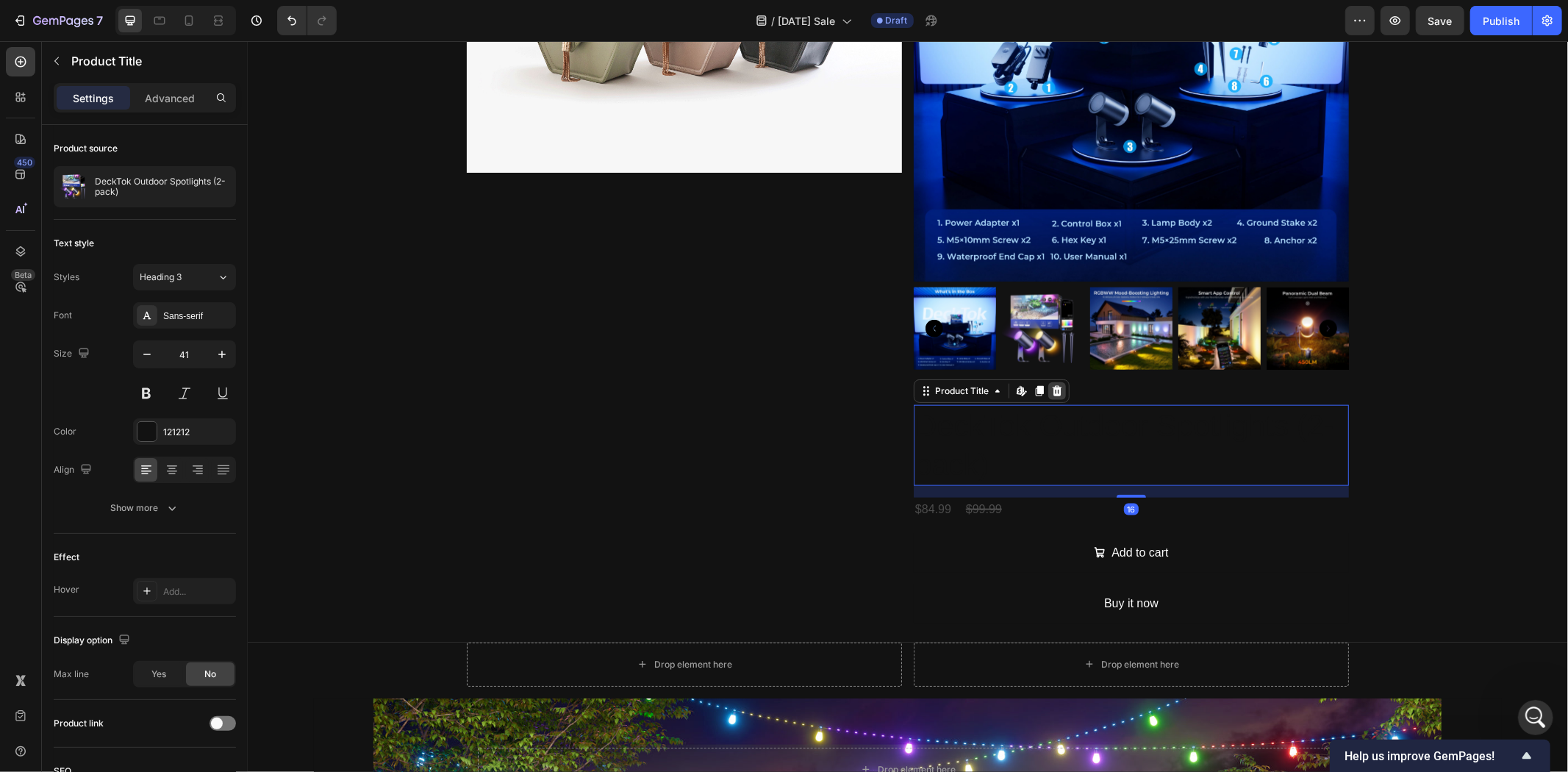
click at [1054, 384] on icon at bounding box center [1057, 389] width 9 height 10
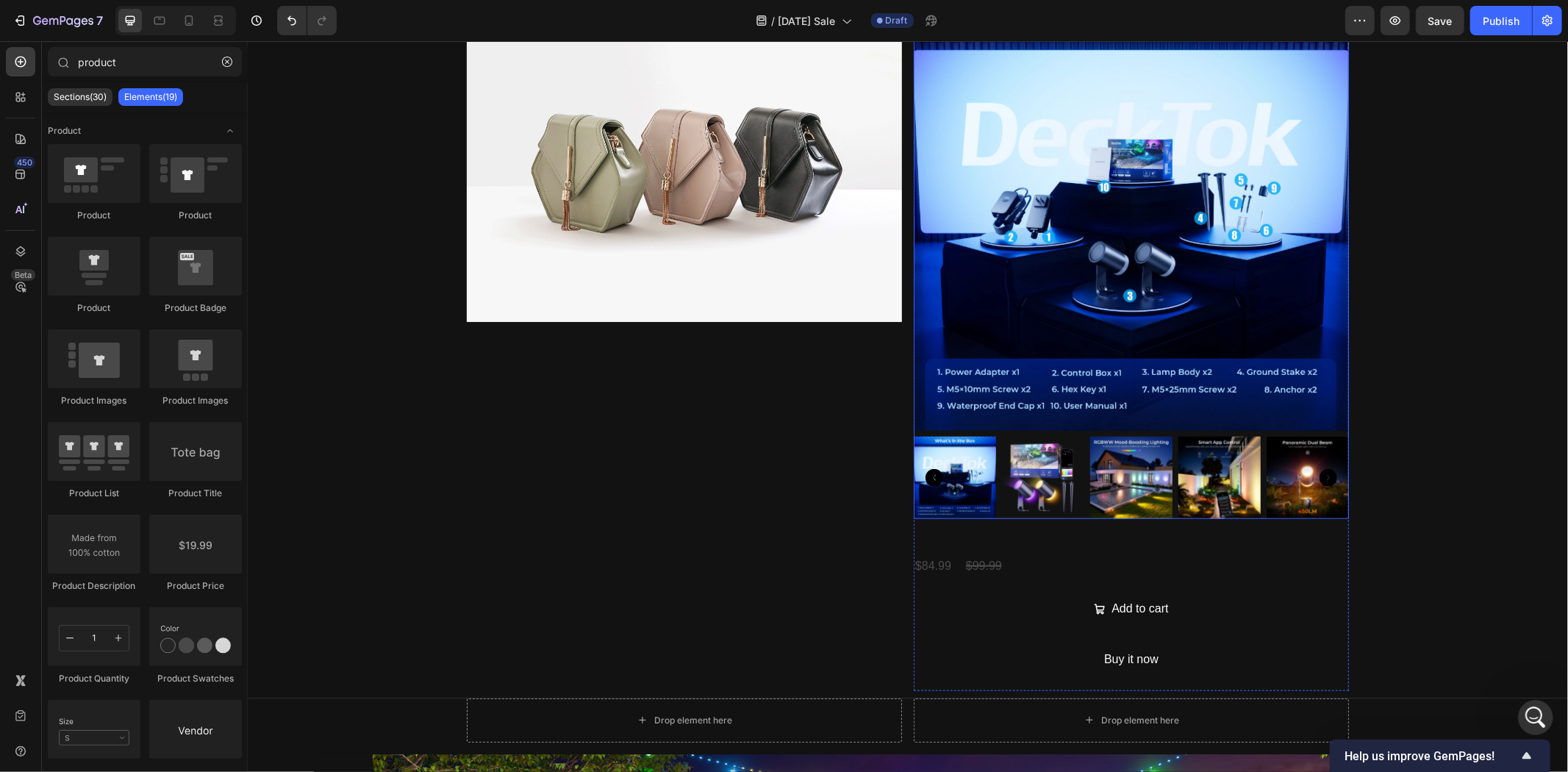
scroll to position [1143, 0]
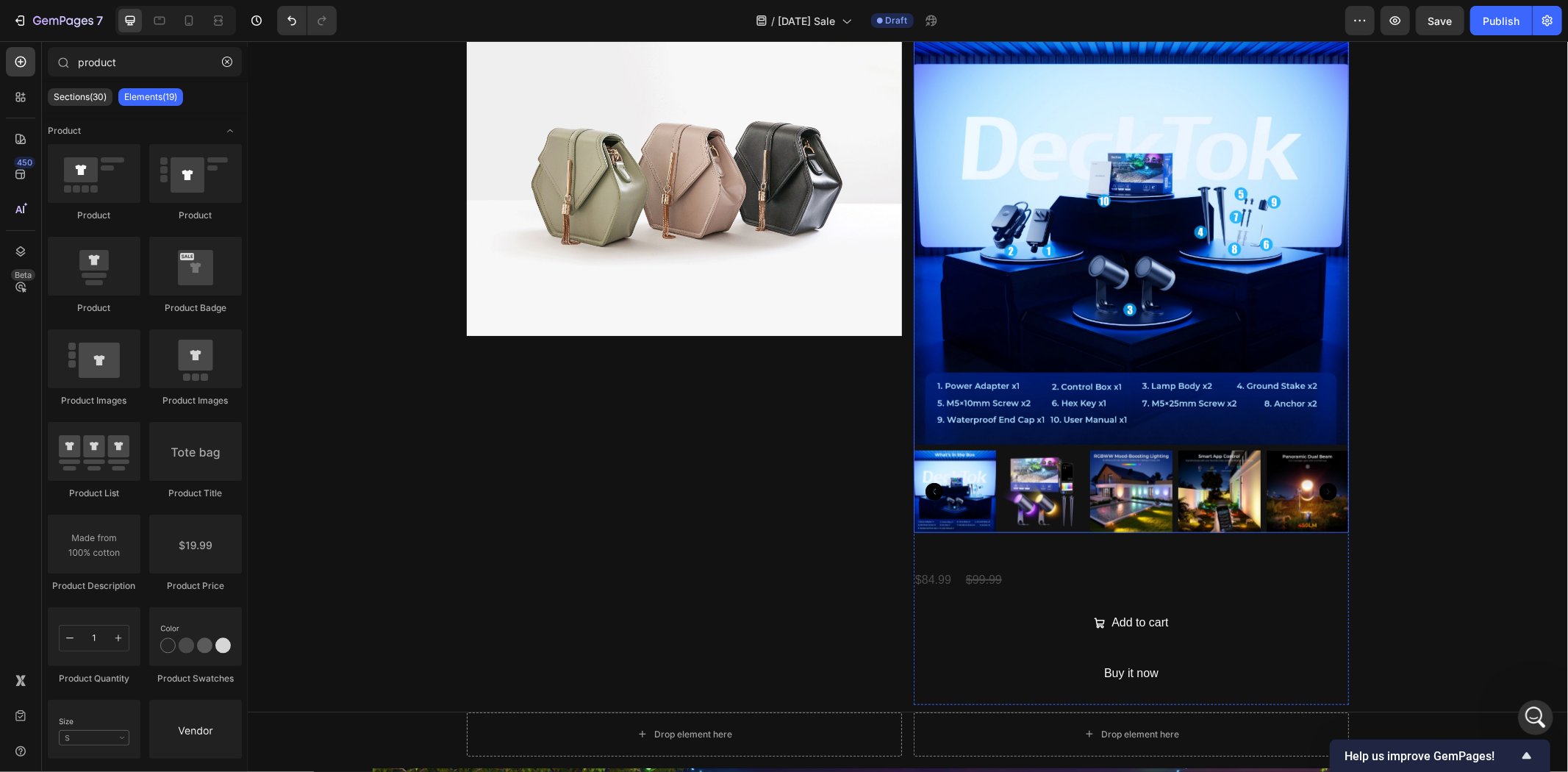
click at [1073, 487] on img at bounding box center [1042, 490] width 82 height 82
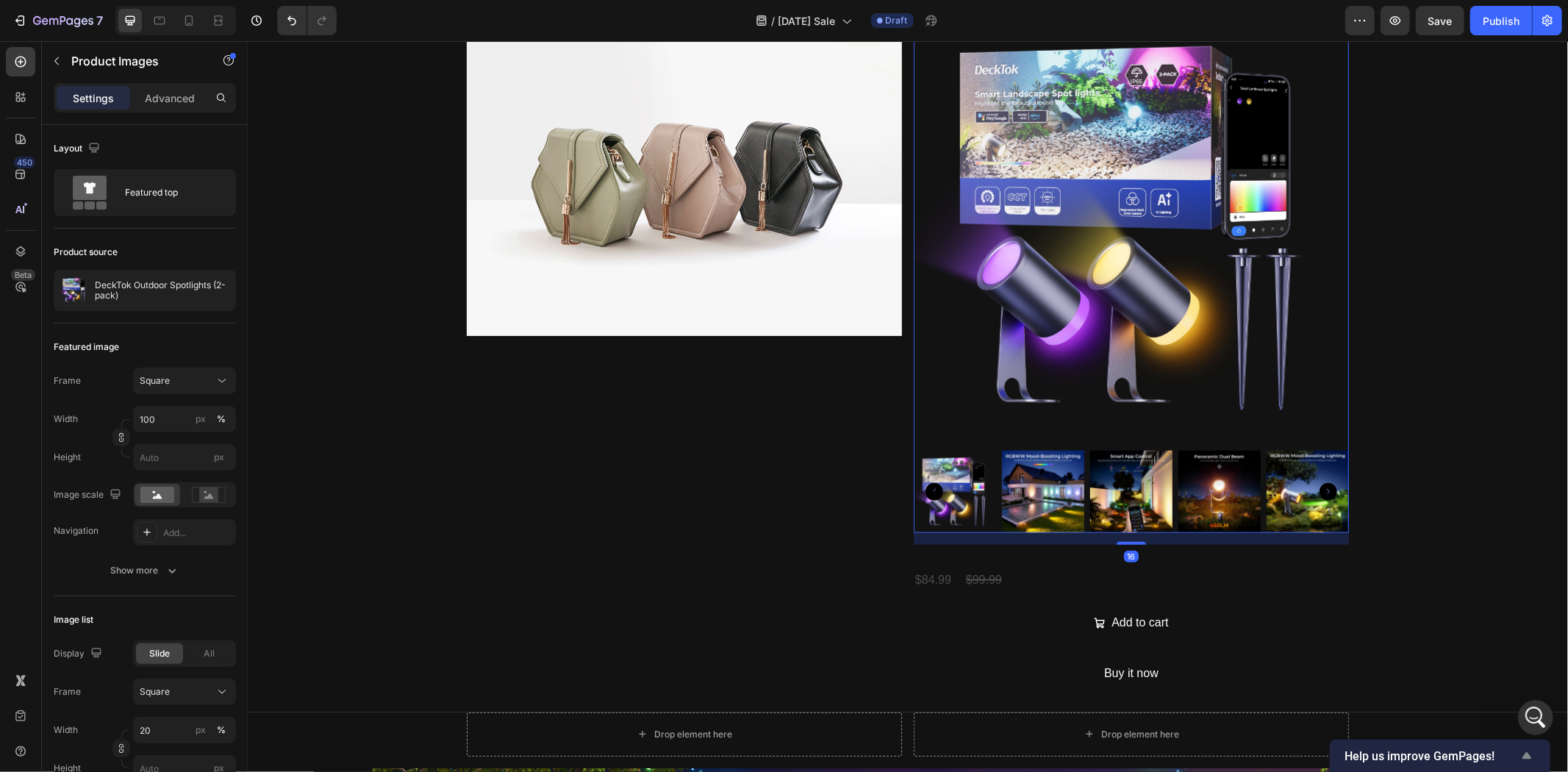
click at [1473, 753] on span "Help us improve GemPages!" at bounding box center [1431, 756] width 173 height 14
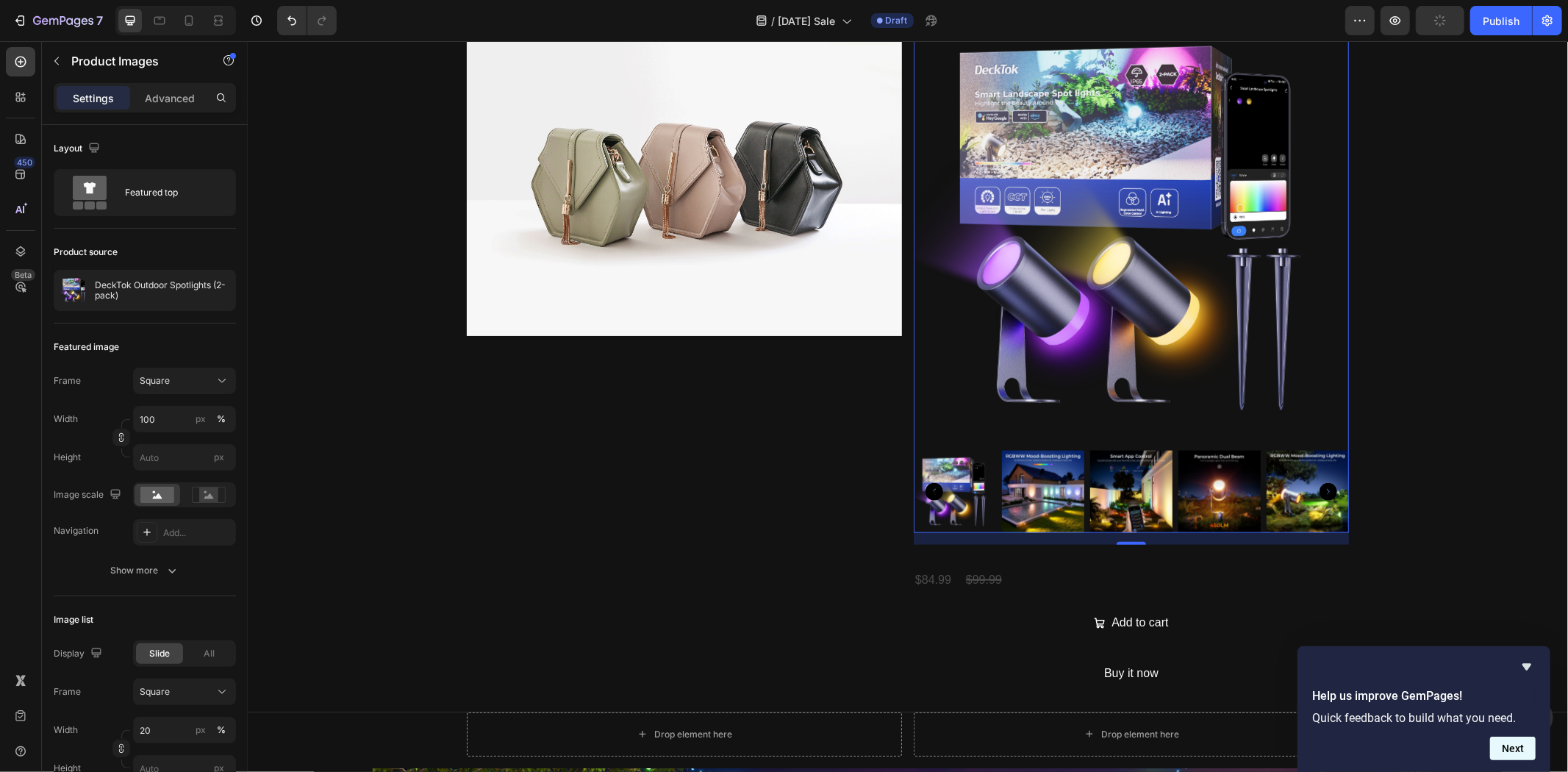
click at [1514, 750] on button "Next" at bounding box center [1513, 748] width 45 height 24
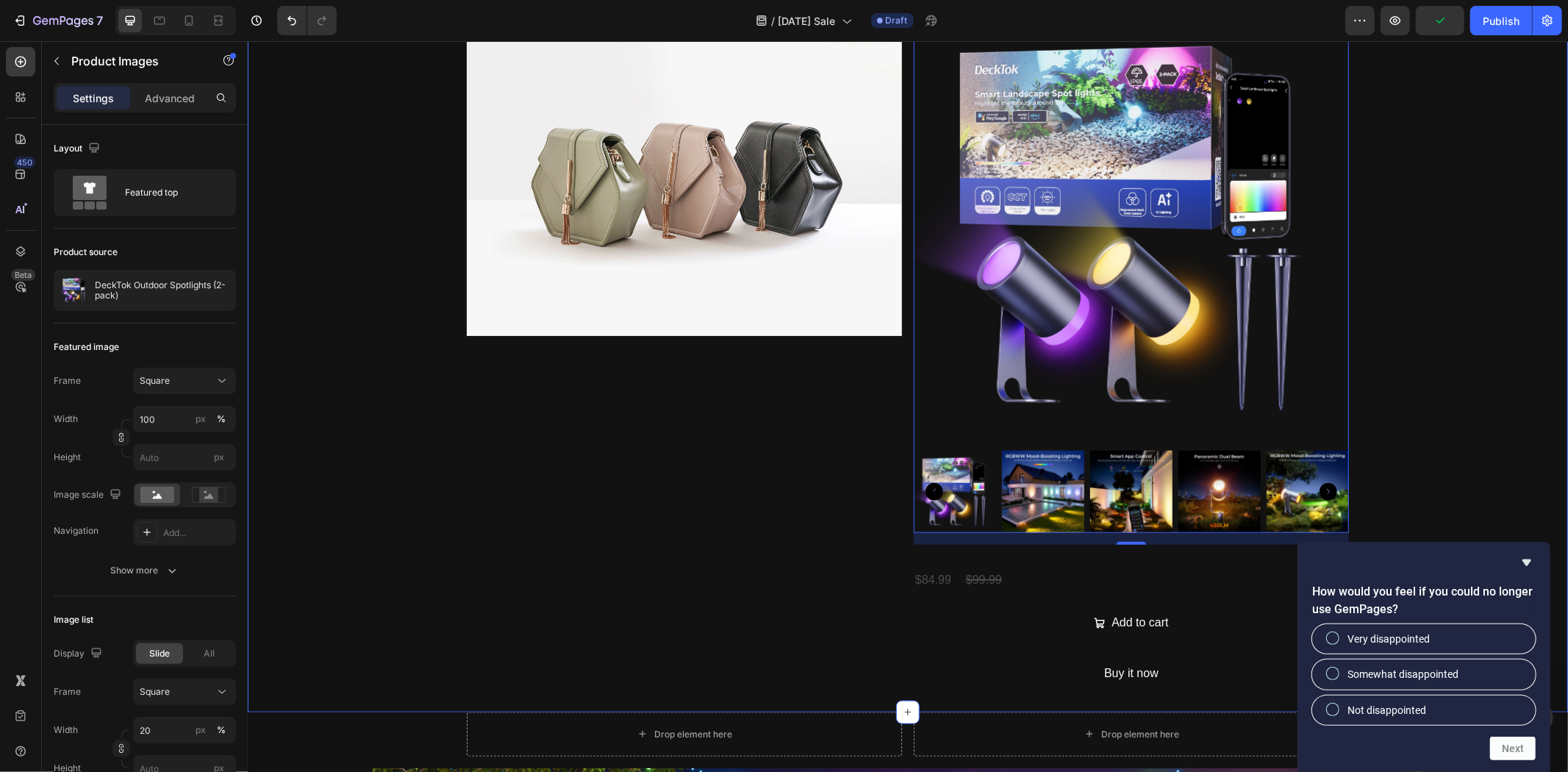
click at [1518, 485] on div "Image 03 Day 23 Hour 22 Minute 26 Second Countdown Timer Rustic Glow Heading Sh…" at bounding box center [907, -1] width 1320 height 1409
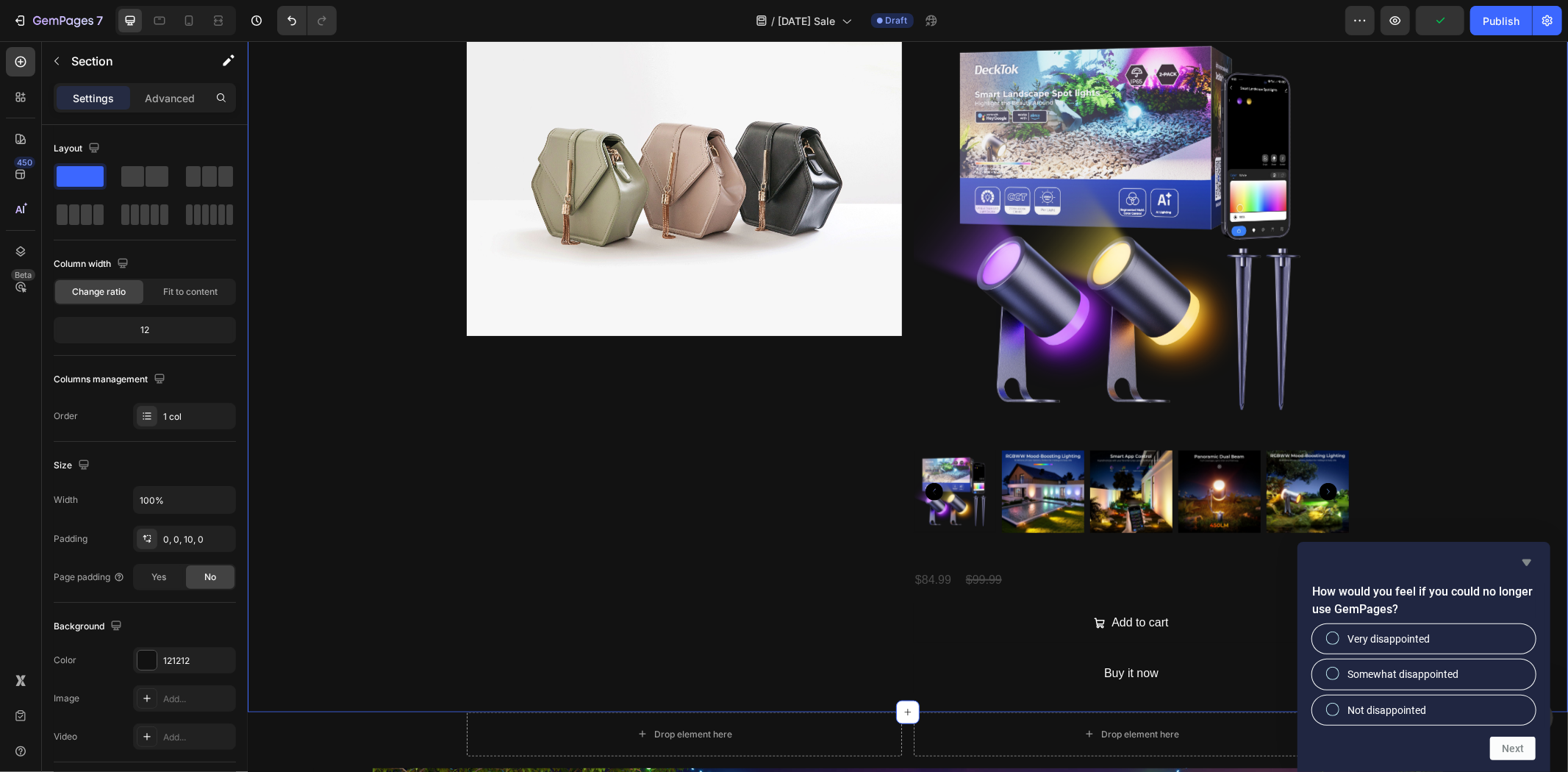
click at [1519, 562] on icon "Hide survey" at bounding box center [1527, 562] width 18 height 18
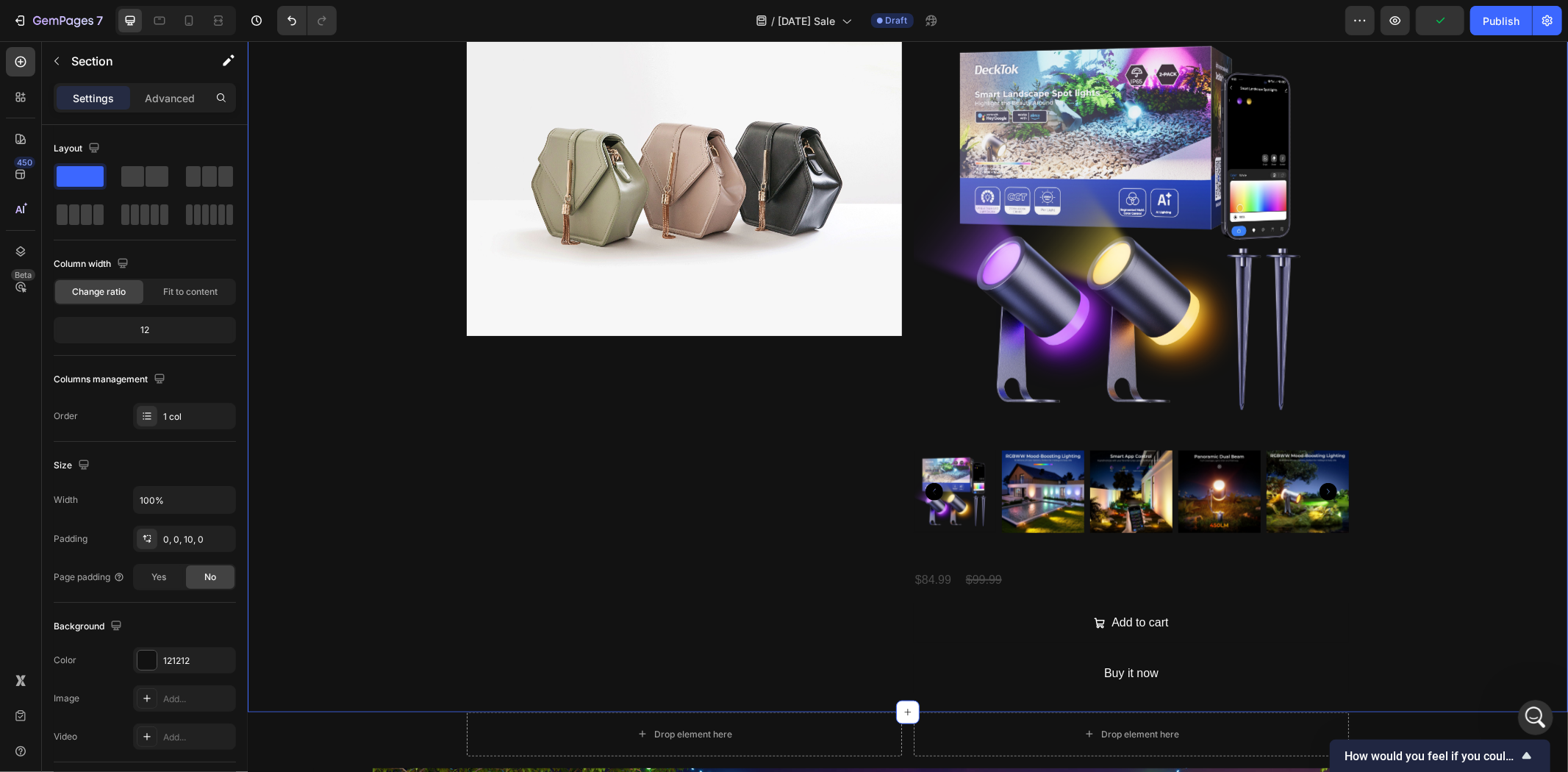
click at [1480, 458] on div "Image 03 Day 23 Hour 22 Minute 25 Second Countdown Timer Rustic Glow Heading Sh…" at bounding box center [907, -1] width 1320 height 1409
click at [1535, 711] on icon "打开 Intercom Messenger" at bounding box center [1534, 716] width 25 height 25
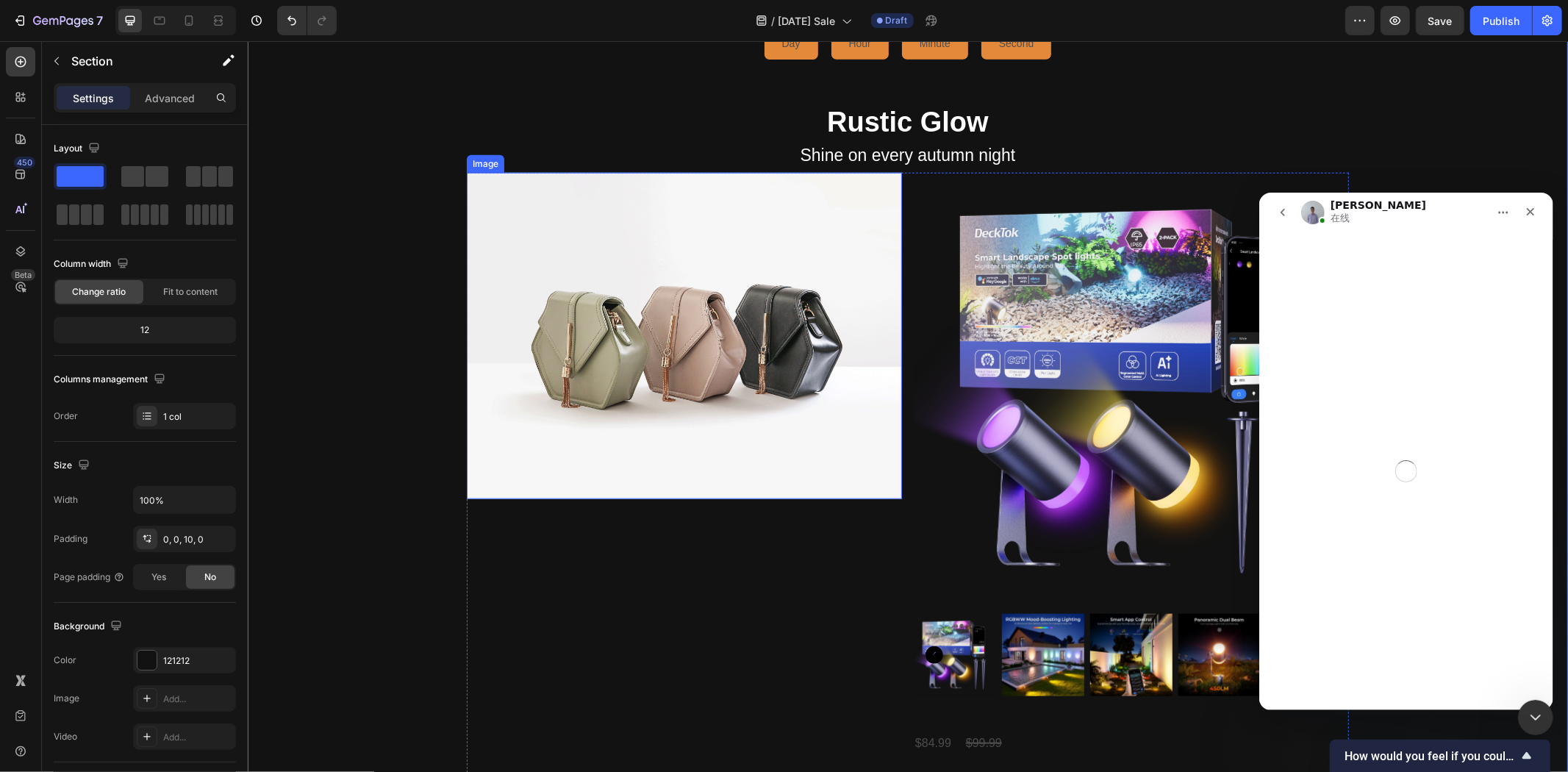
scroll to position [1061, 0]
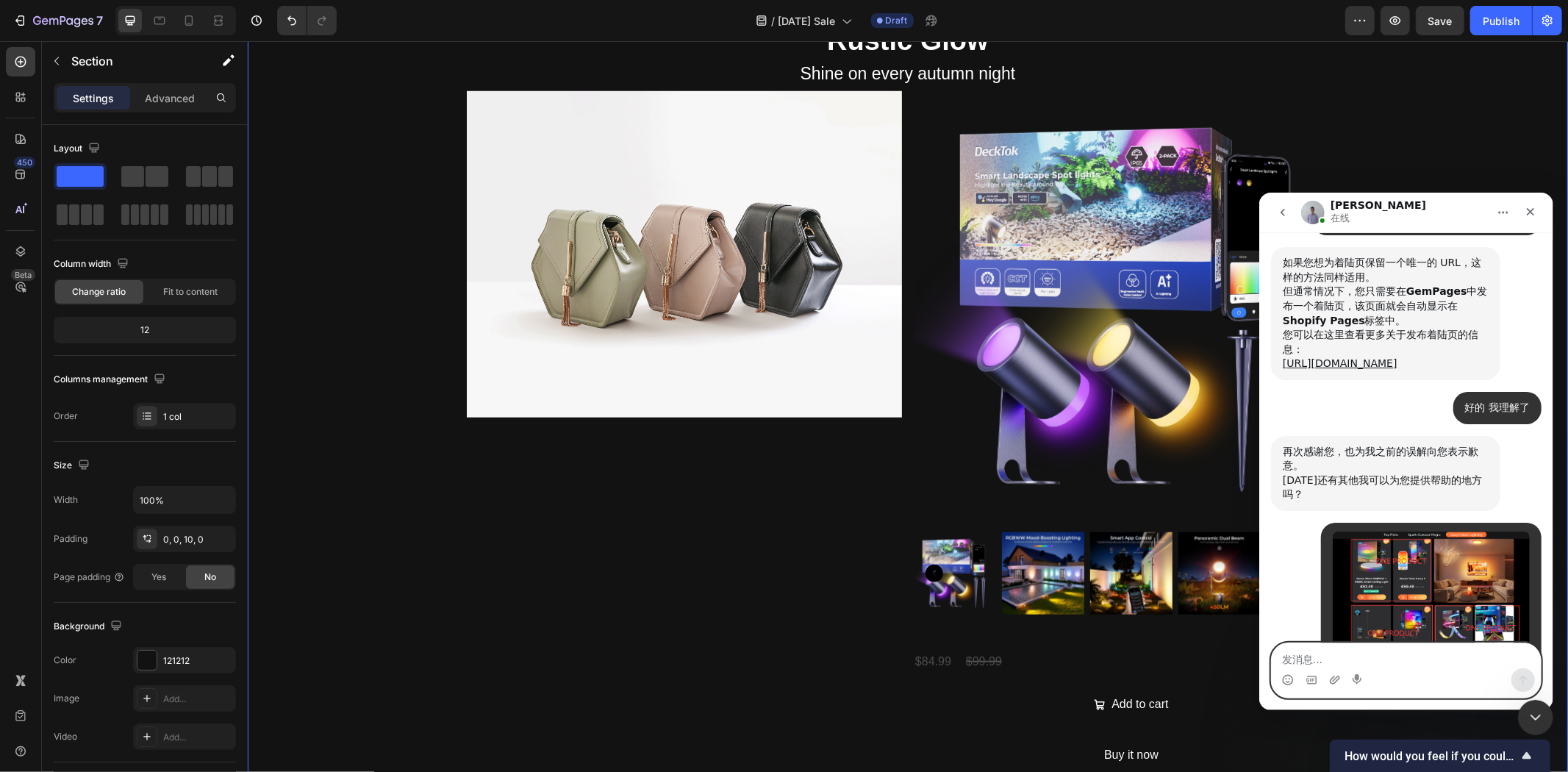
click at [1356, 656] on textarea "发消息..." at bounding box center [1405, 655] width 269 height 25
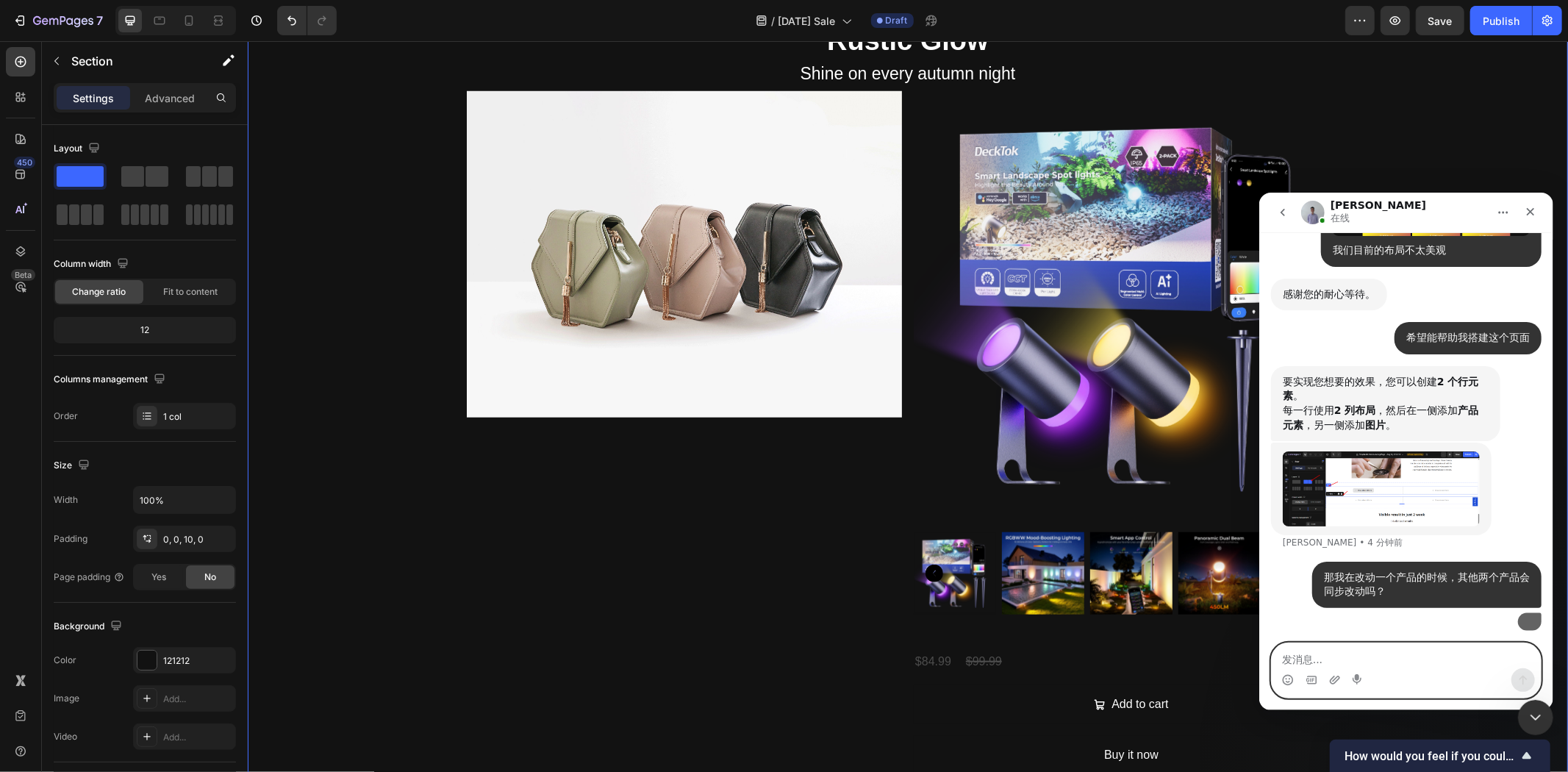
scroll to position [13804, 0]
click at [1355, 653] on textarea "发消息..." at bounding box center [1405, 655] width 269 height 25
click at [81, 61] on p "Section" at bounding box center [131, 61] width 120 height 18
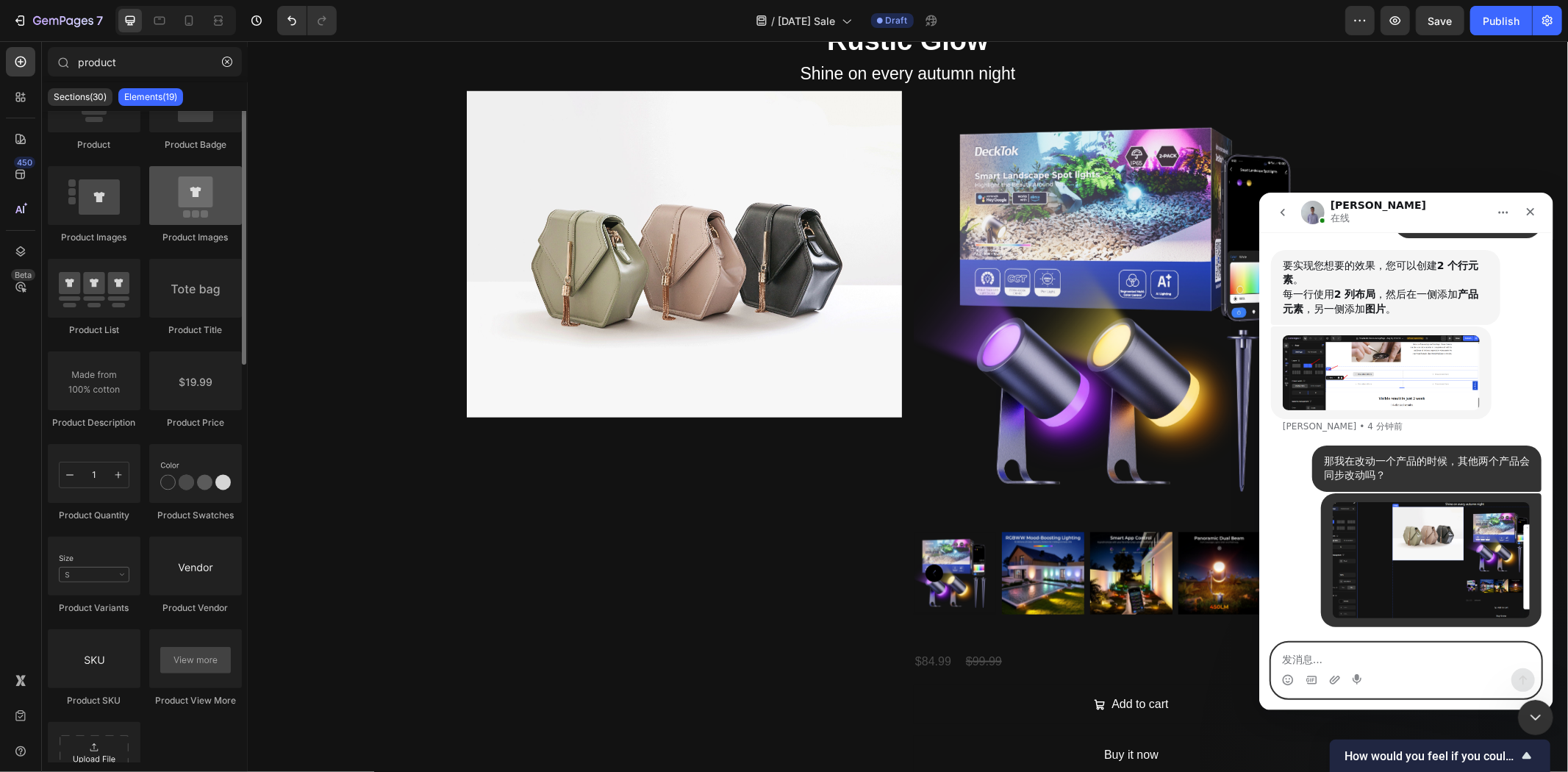
scroll to position [0, 0]
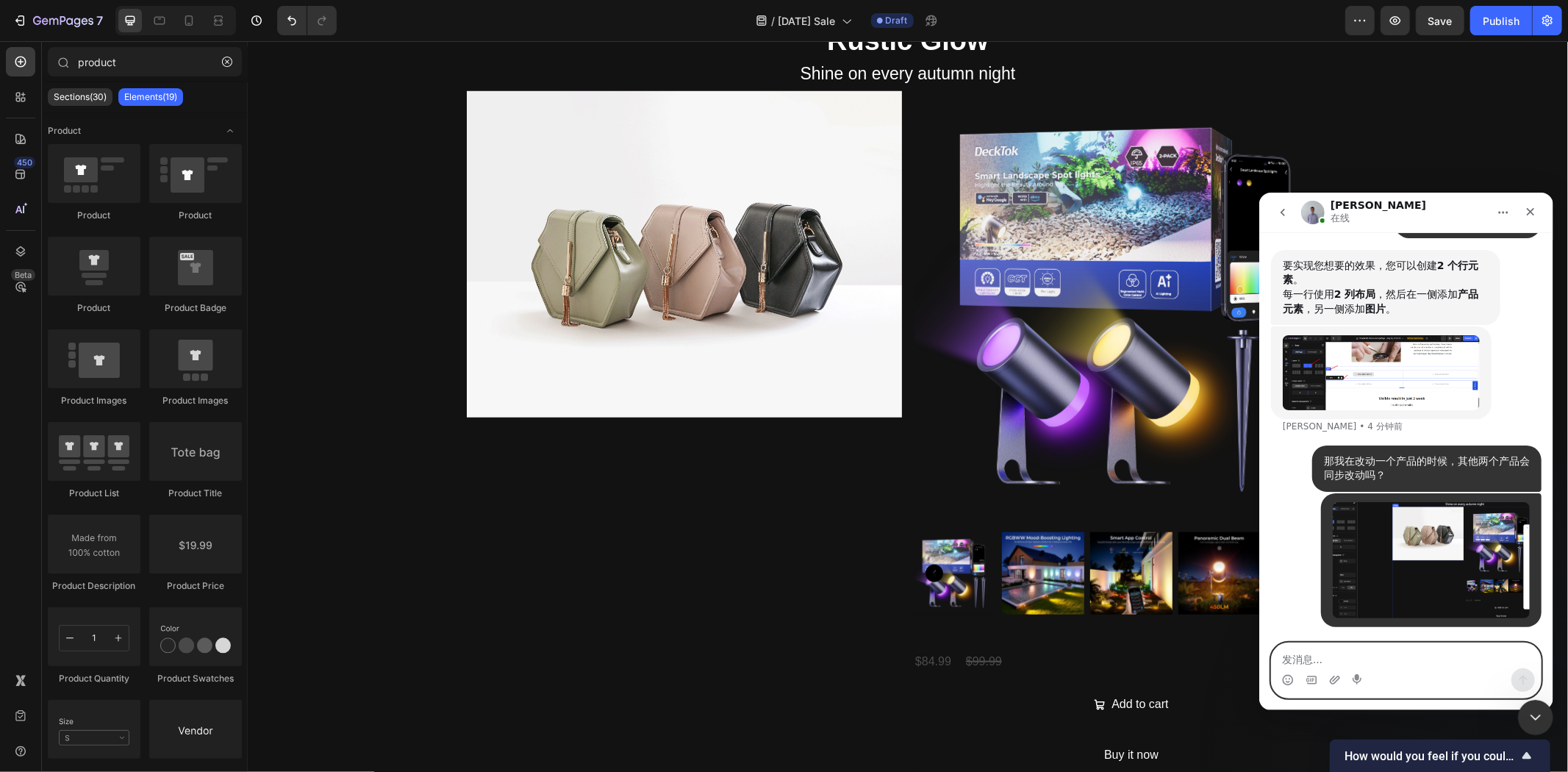
click at [1321, 663] on textarea "发消息..." at bounding box center [1405, 655] width 269 height 25
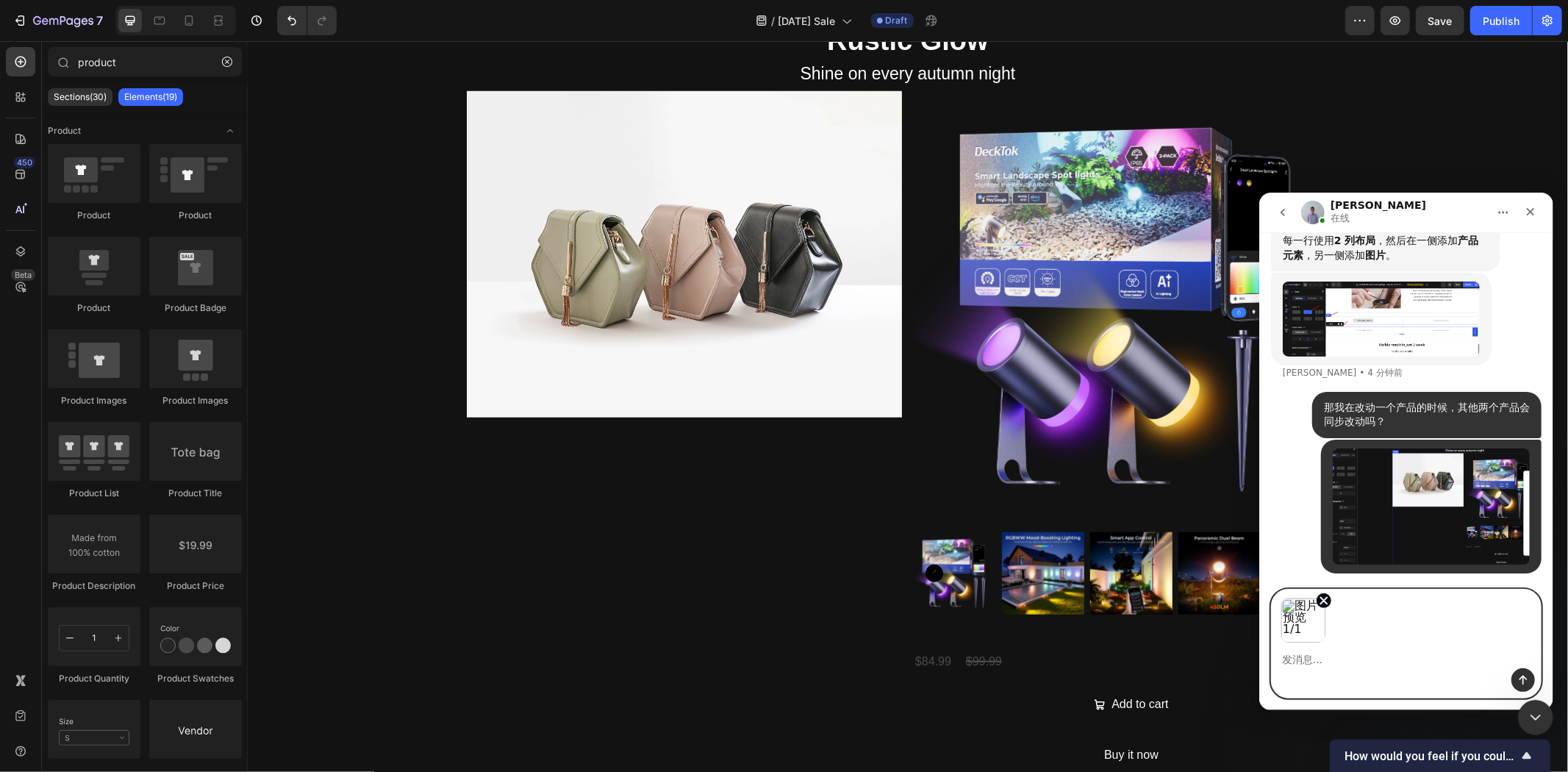
scroll to position [13858, 0]
type textarea "我该怎么选择"
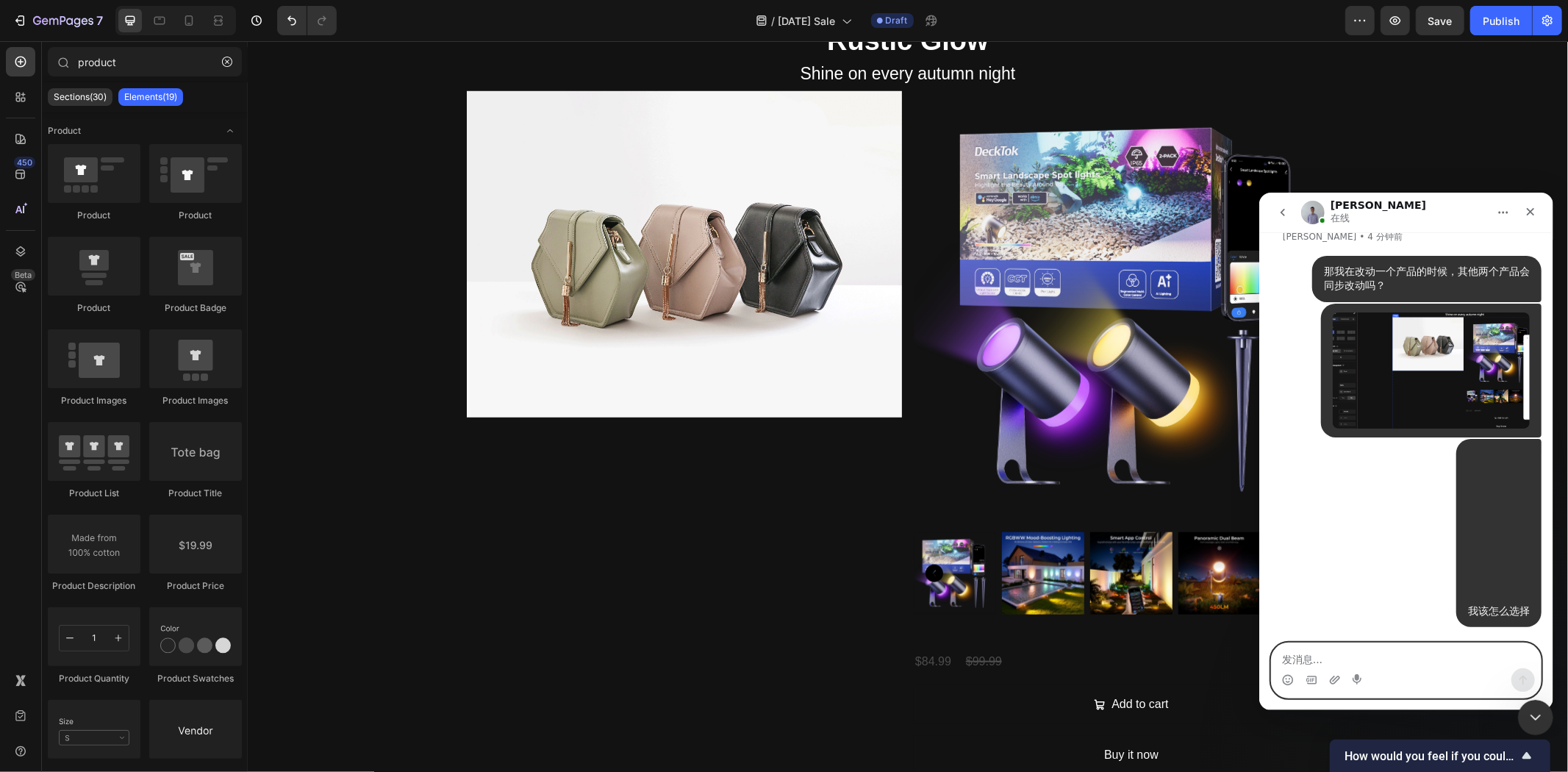
scroll to position [14043, 0]
click at [1094, 201] on img at bounding box center [1131, 308] width 435 height 435
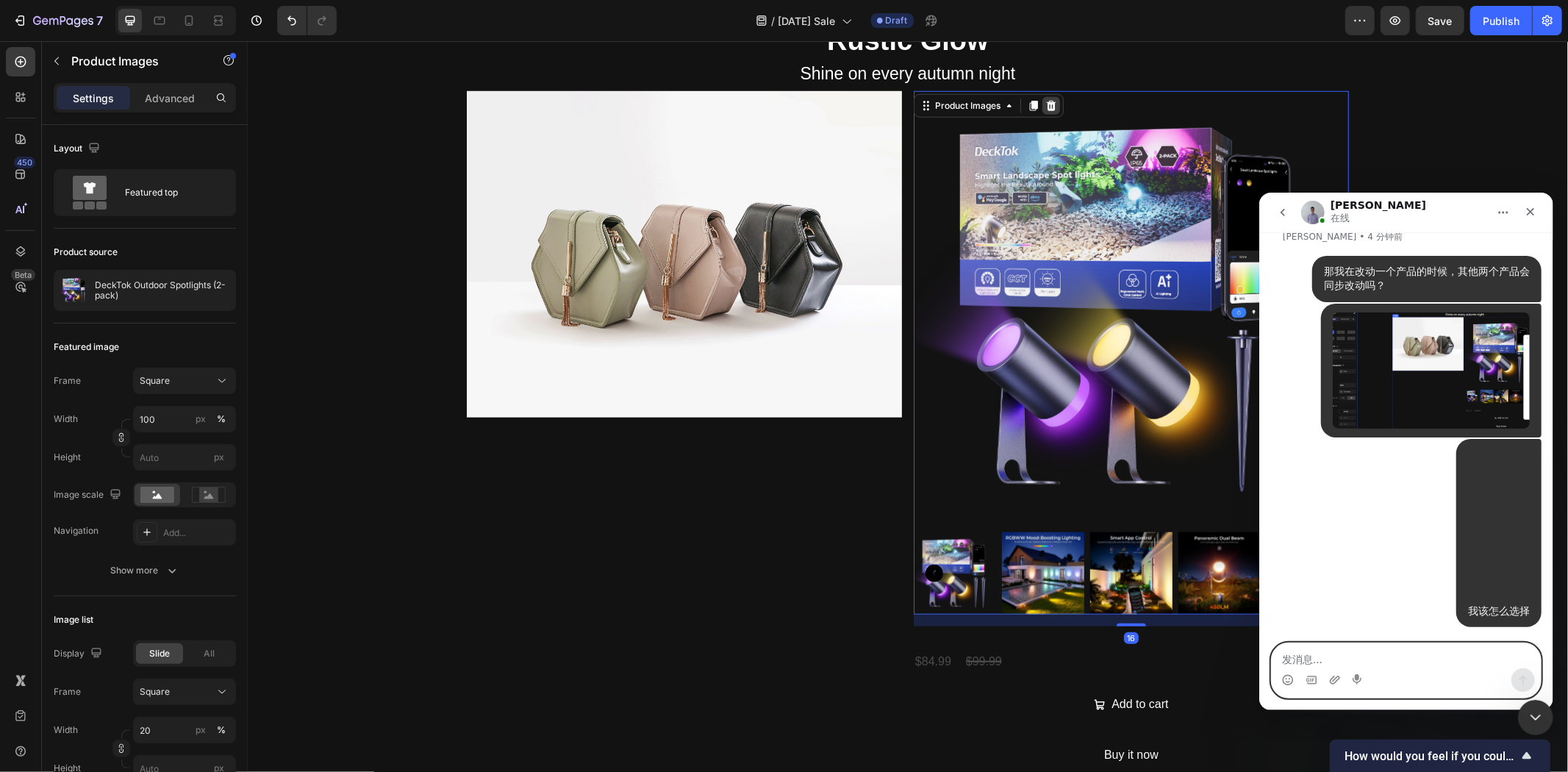
click at [1046, 99] on icon at bounding box center [1051, 104] width 9 height 10
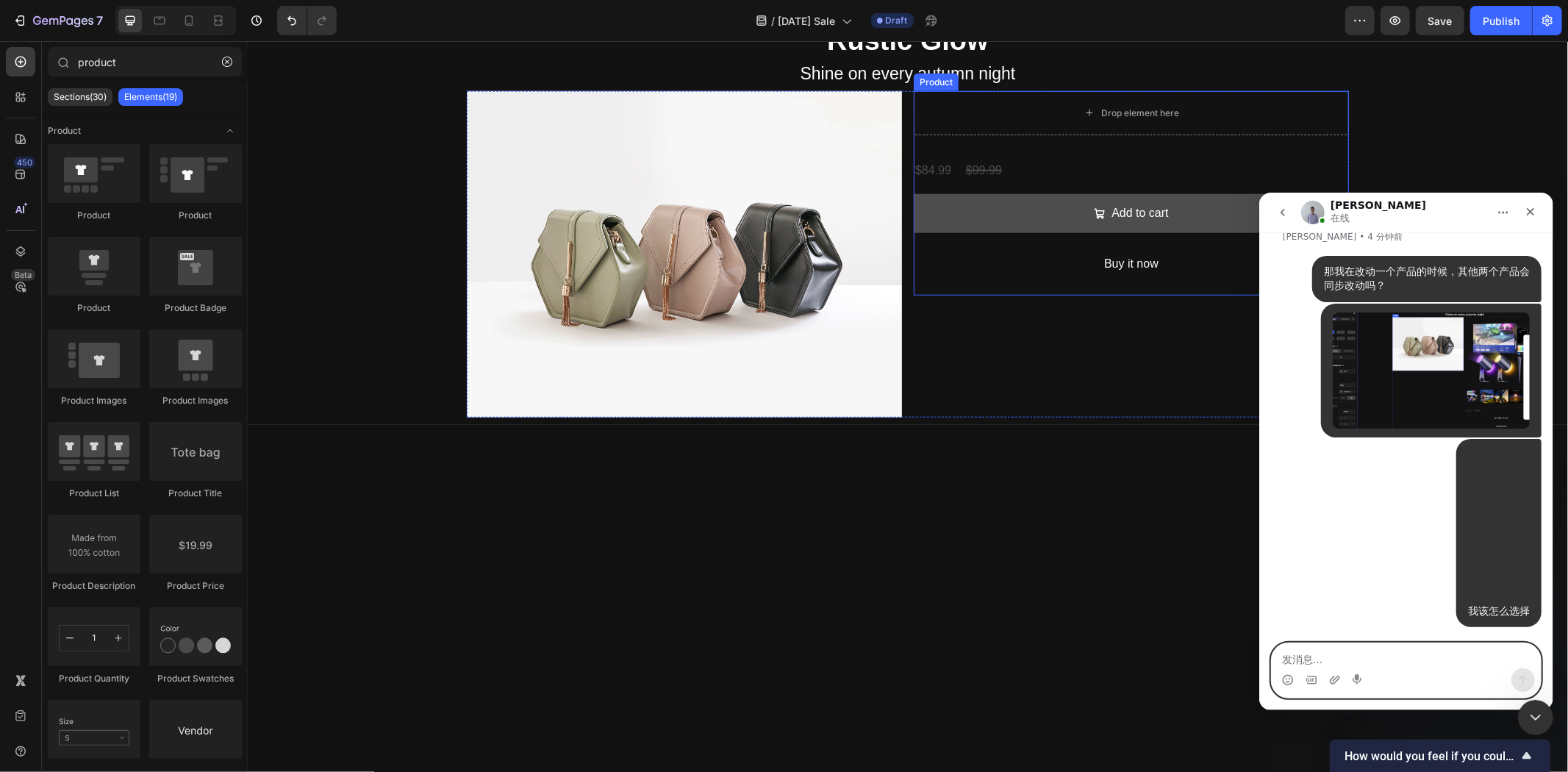
scroll to position [14042, 0]
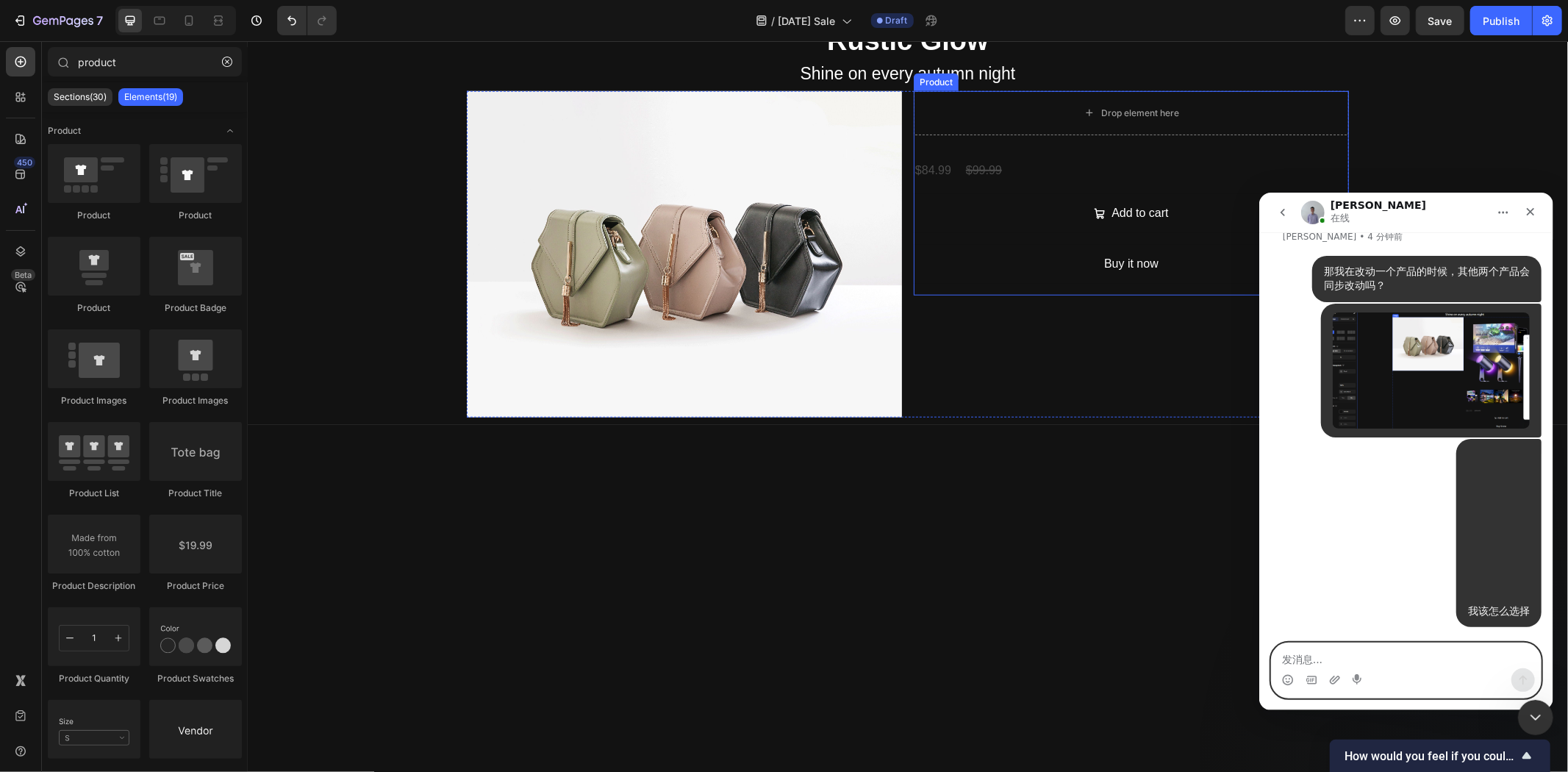
click at [1065, 149] on div "Drop element here $84.99 Product Price Product Price $99.99 Product Price Produ…" at bounding box center [1131, 193] width 435 height 204
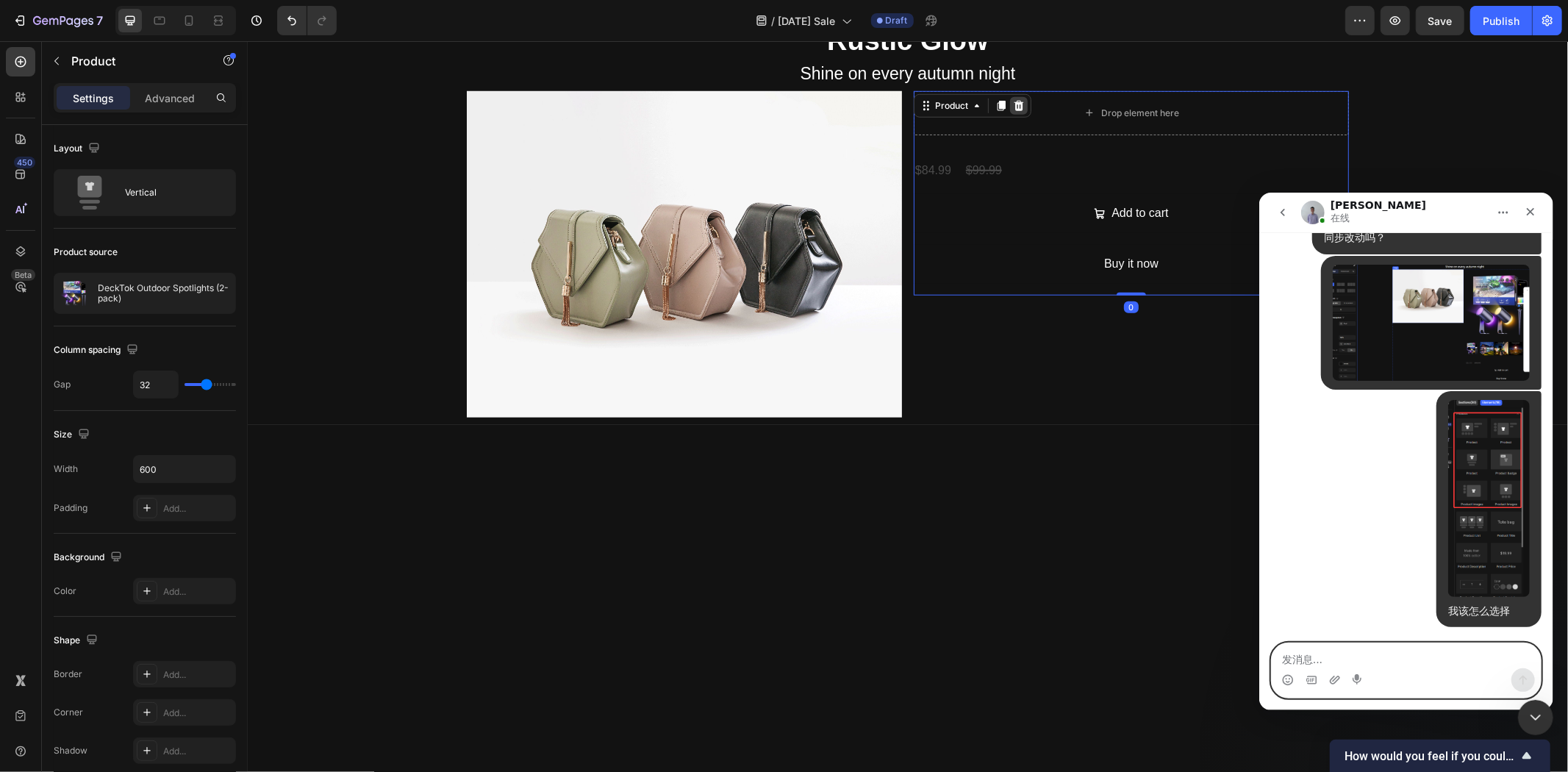
click at [1012, 99] on icon at bounding box center [1018, 104] width 12 height 12
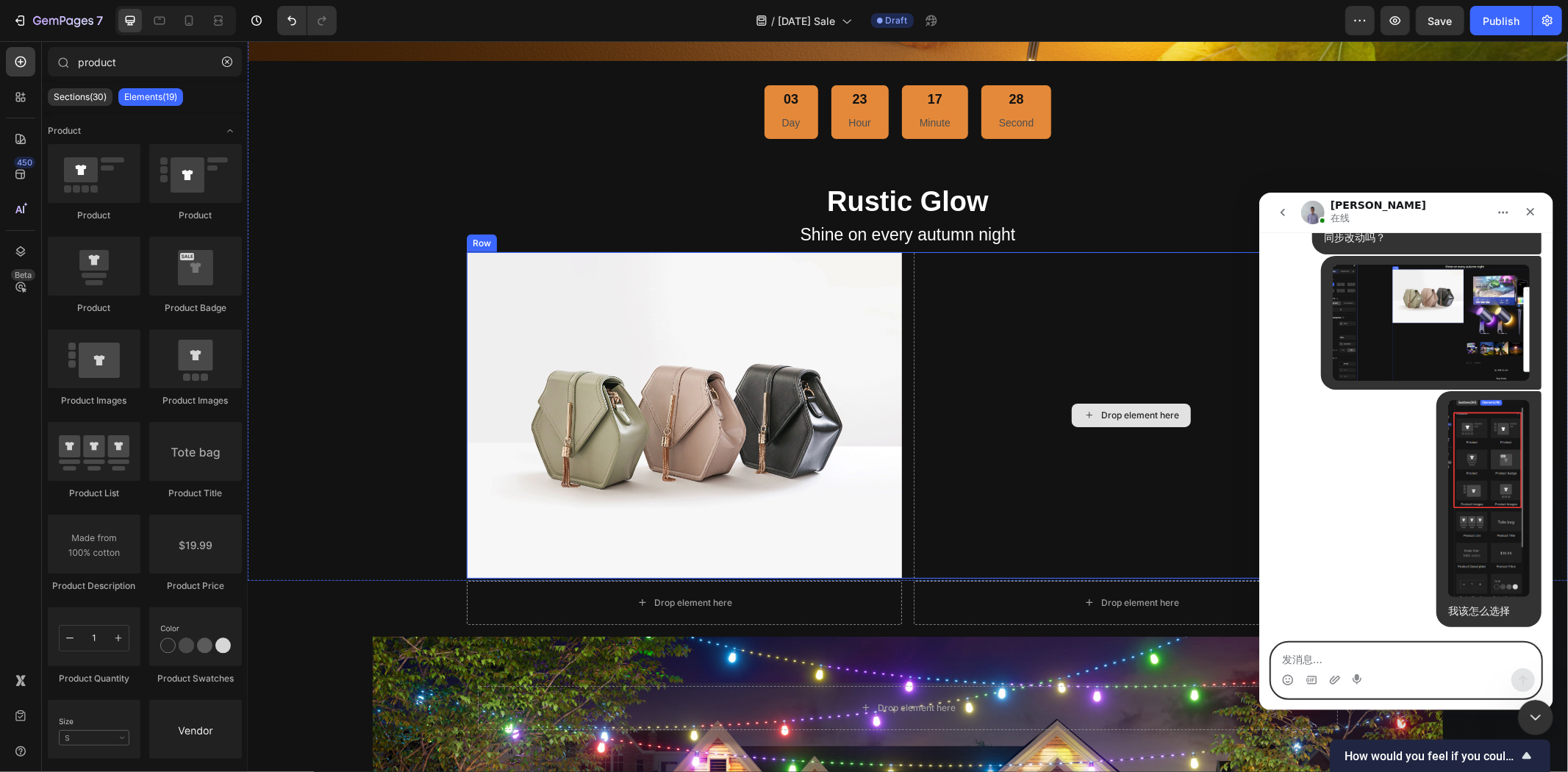
scroll to position [899, 0]
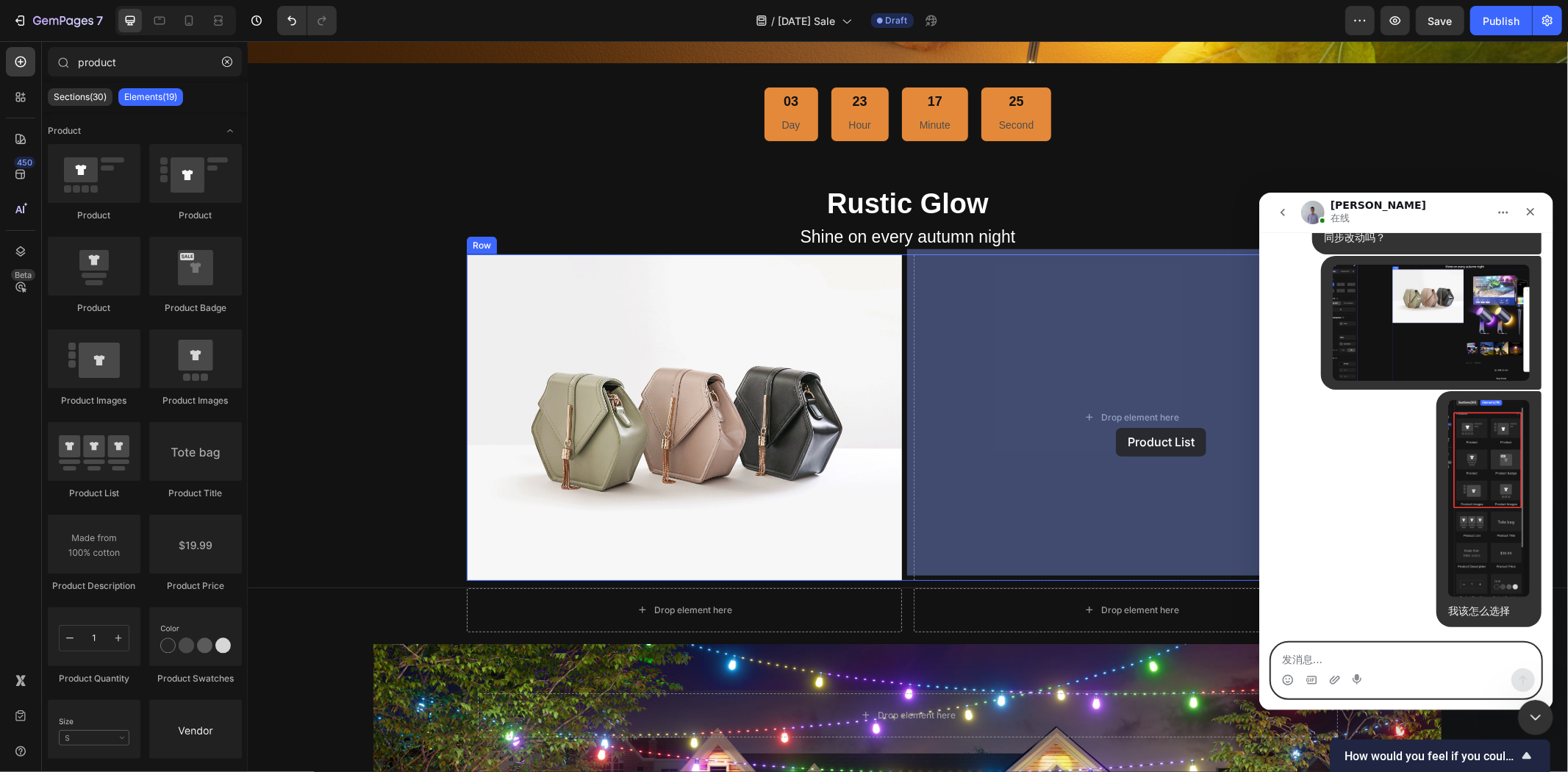
drag, startPoint x: 353, startPoint y: 505, endPoint x: 1115, endPoint y: 427, distance: 766.0
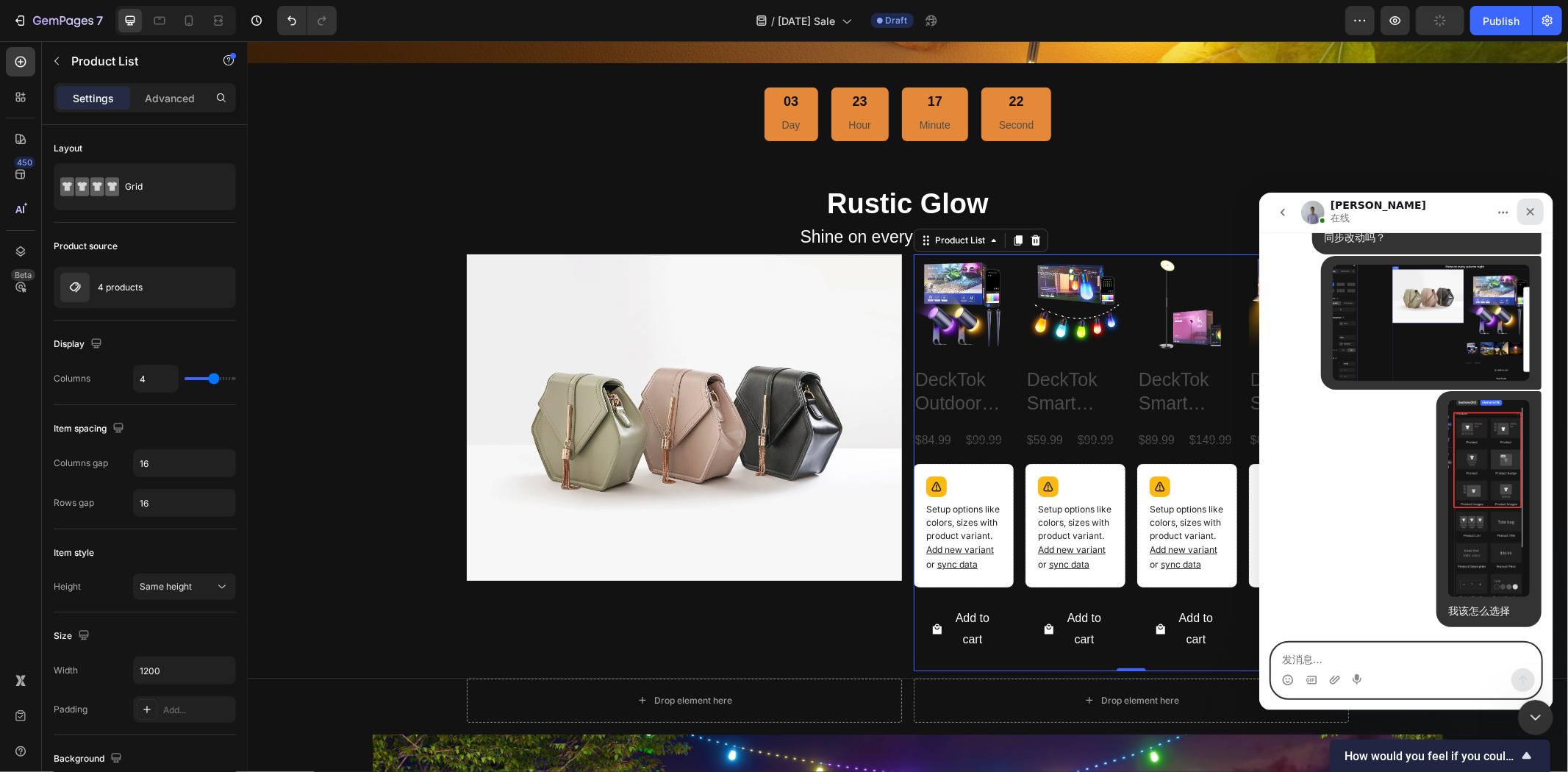
click at [1527, 214] on icon "关闭" at bounding box center [1530, 211] width 8 height 8
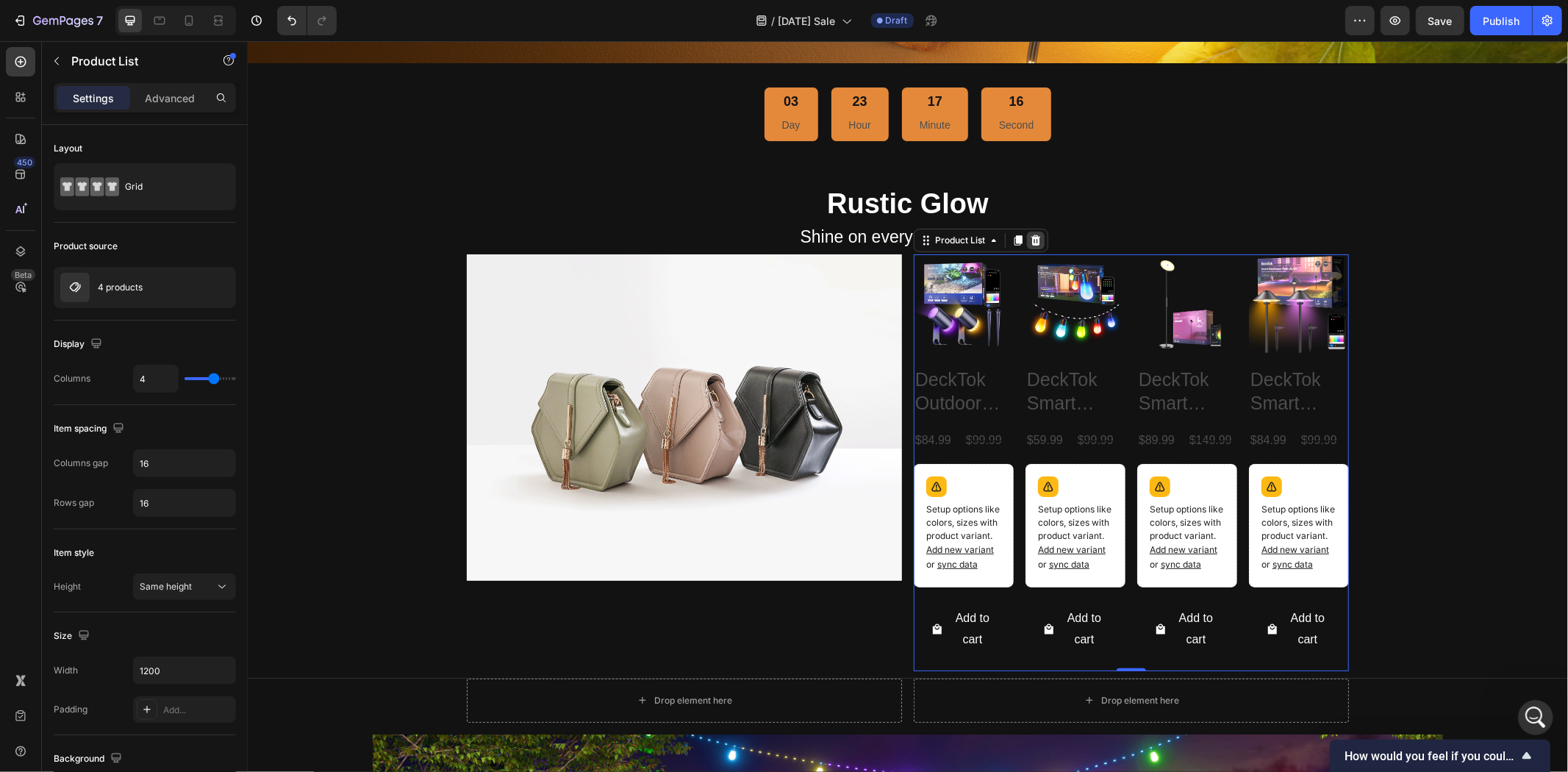
click at [1032, 234] on icon at bounding box center [1035, 239] width 9 height 10
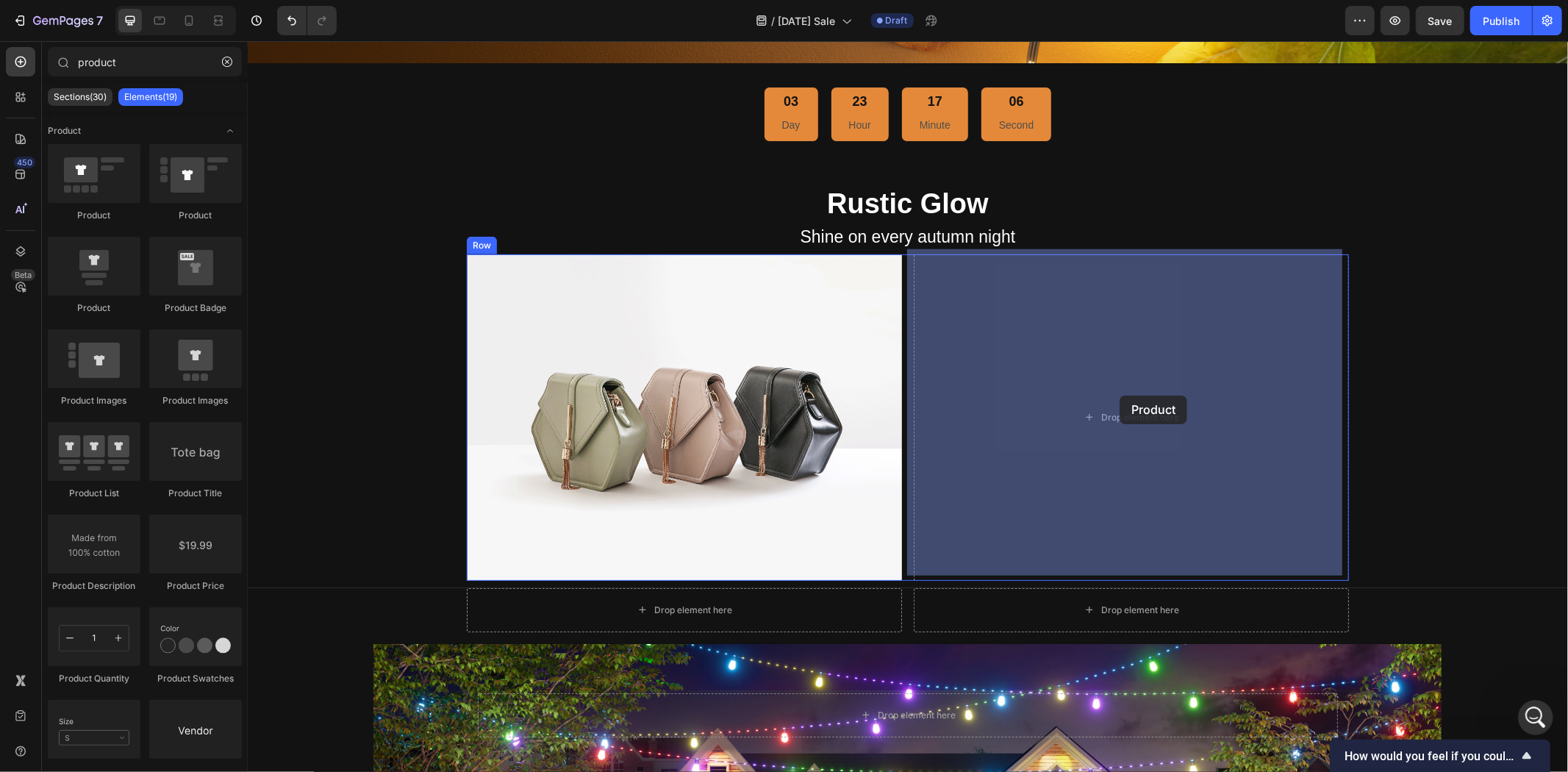
drag, startPoint x: 345, startPoint y: 316, endPoint x: 1135, endPoint y: 396, distance: 794.0
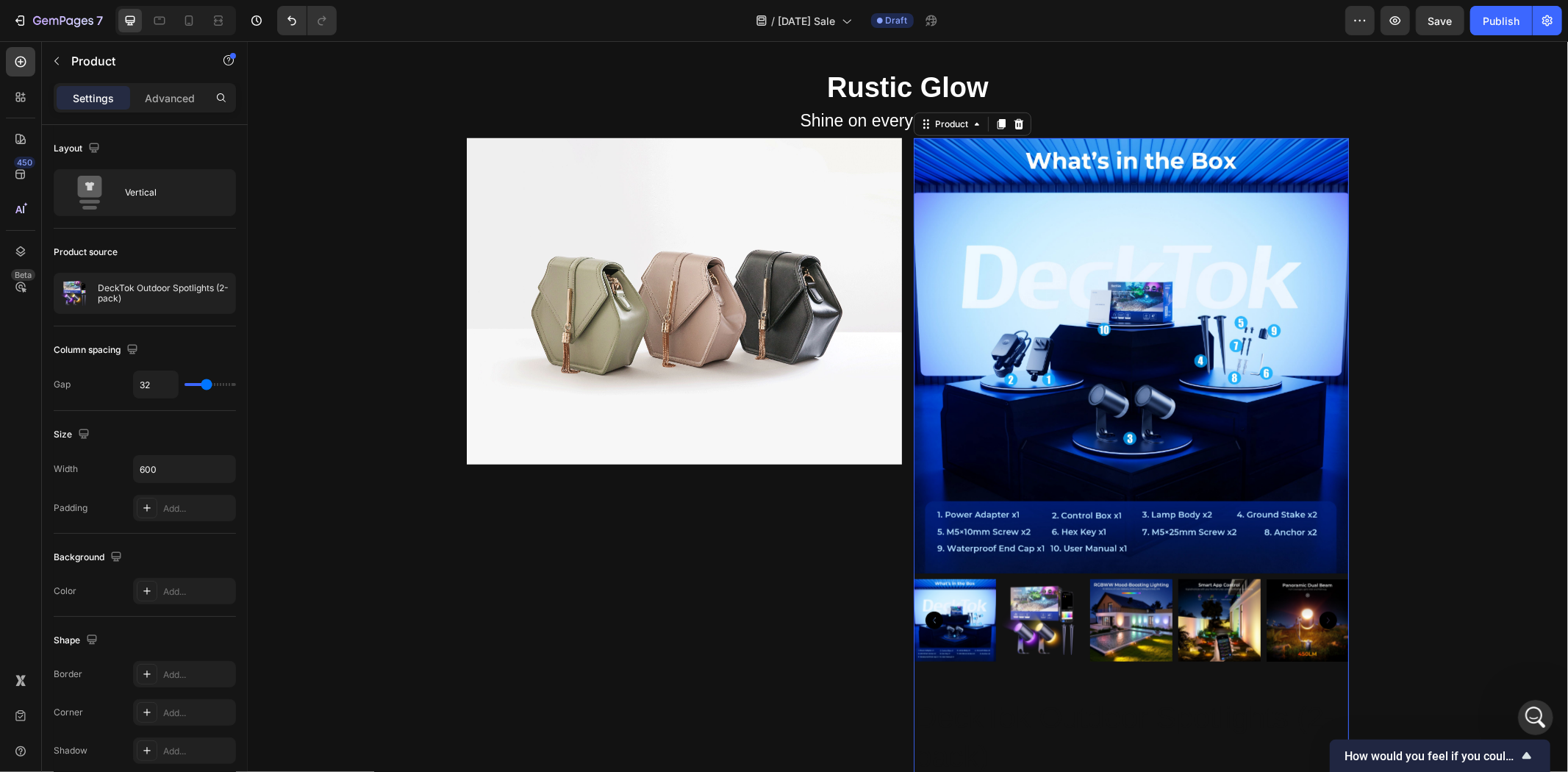
scroll to position [817, 0]
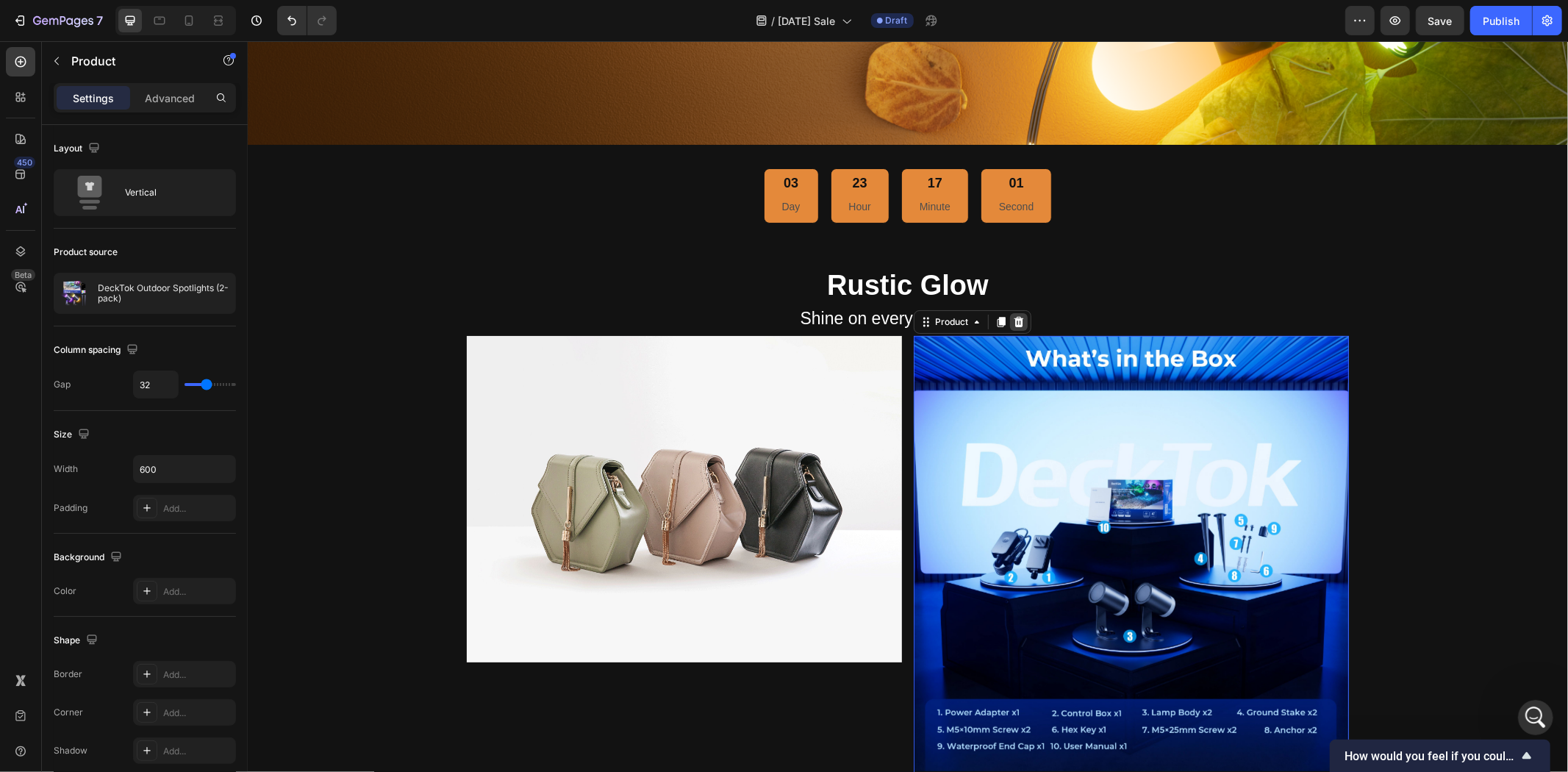
click at [1015, 315] on icon at bounding box center [1018, 320] width 9 height 10
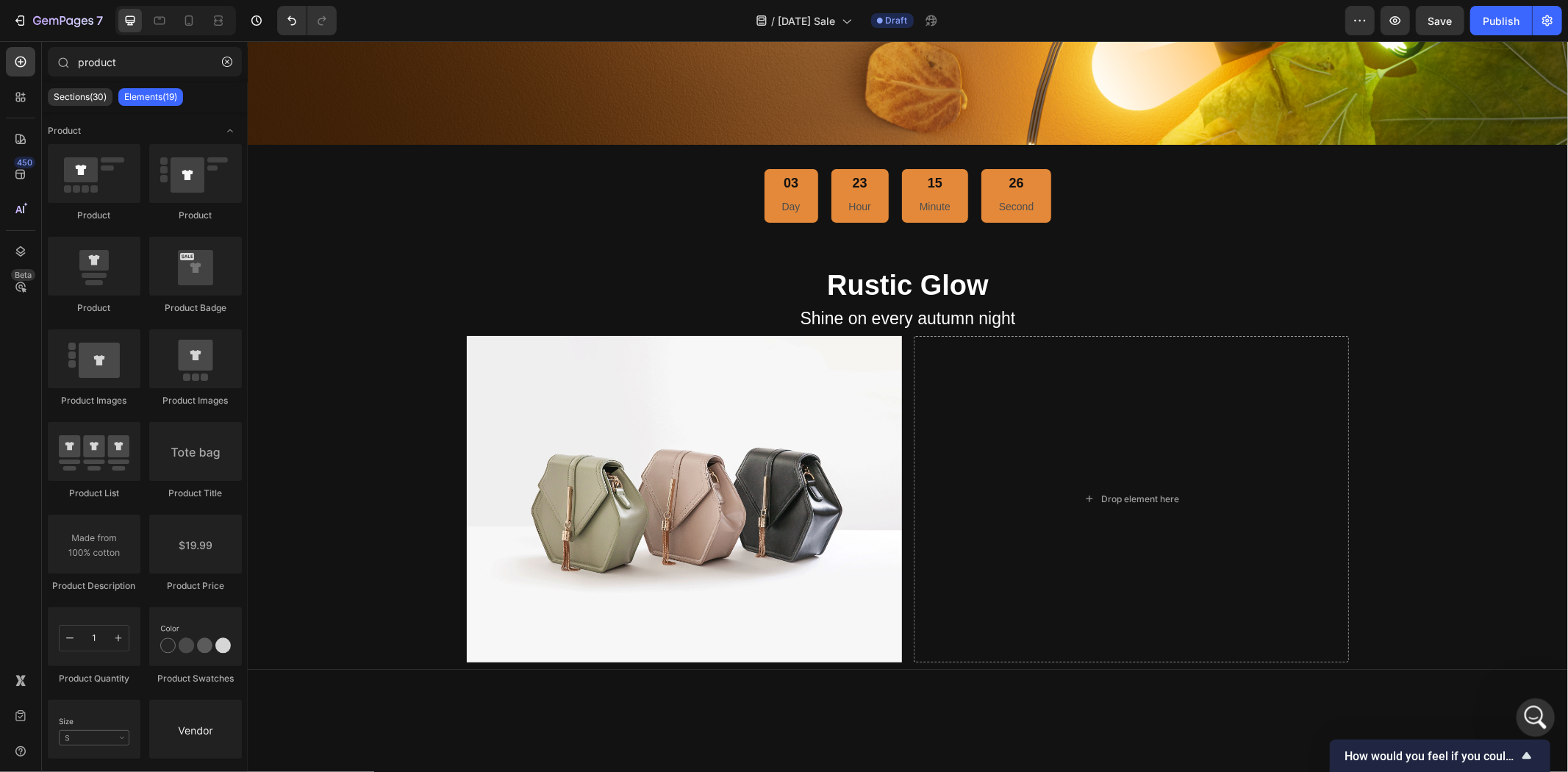
click at [1529, 708] on icon "打开 Intercom Messenger" at bounding box center [1534, 716] width 25 height 25
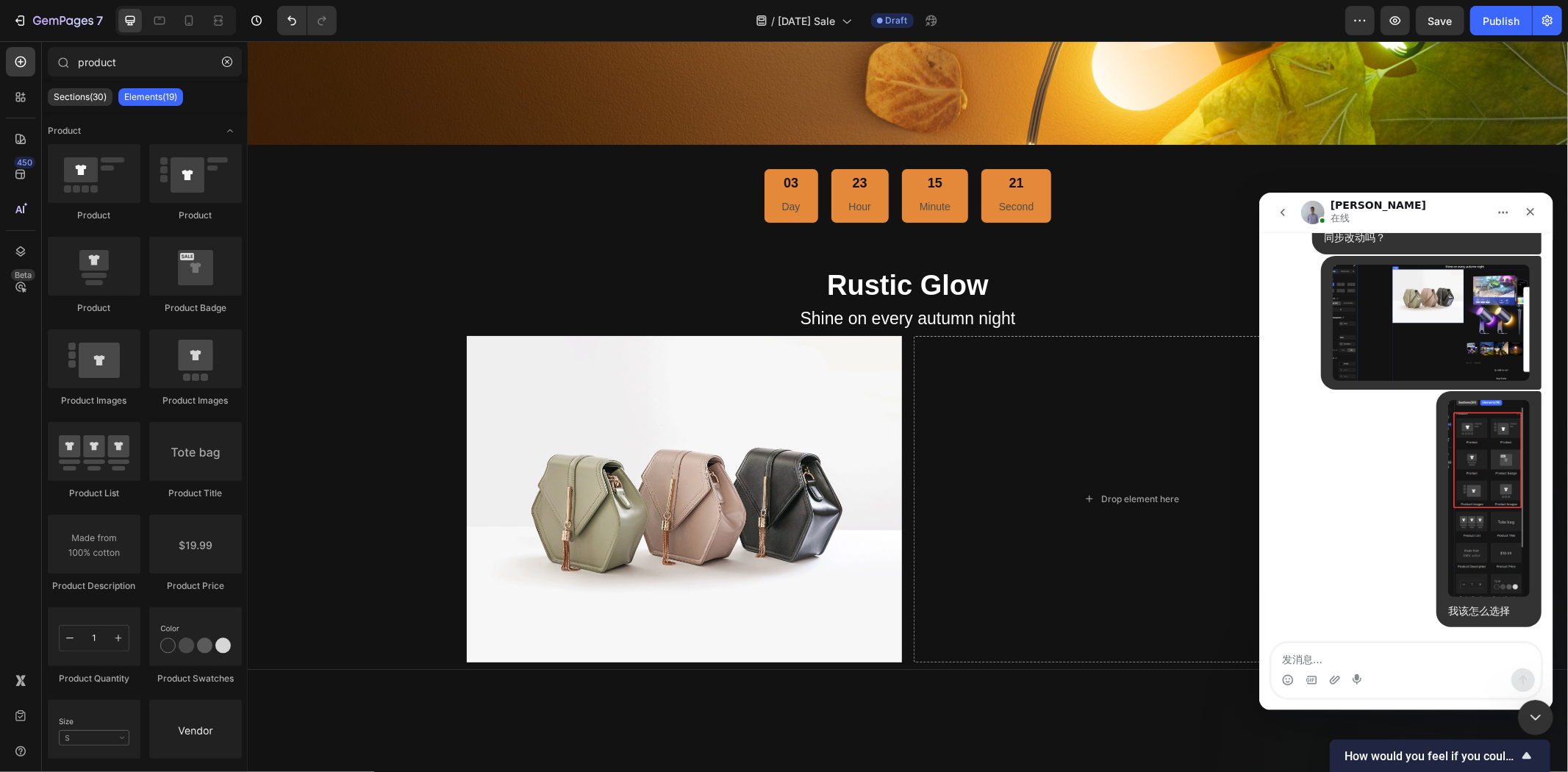
scroll to position [14043, 0]
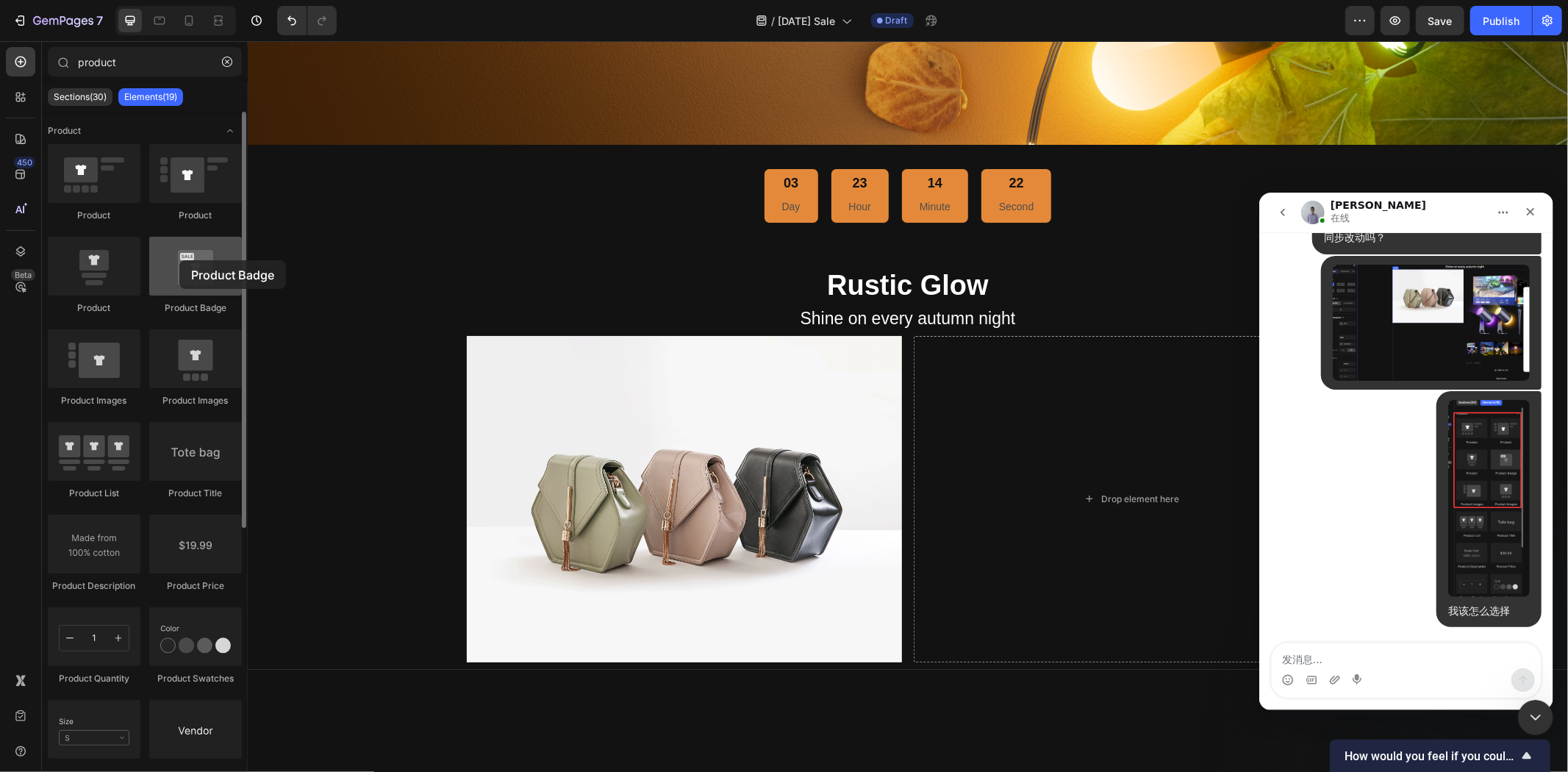
drag, startPoint x: 215, startPoint y: 273, endPoint x: 181, endPoint y: 261, distance: 36.1
click at [181, 261] on div at bounding box center [195, 266] width 93 height 59
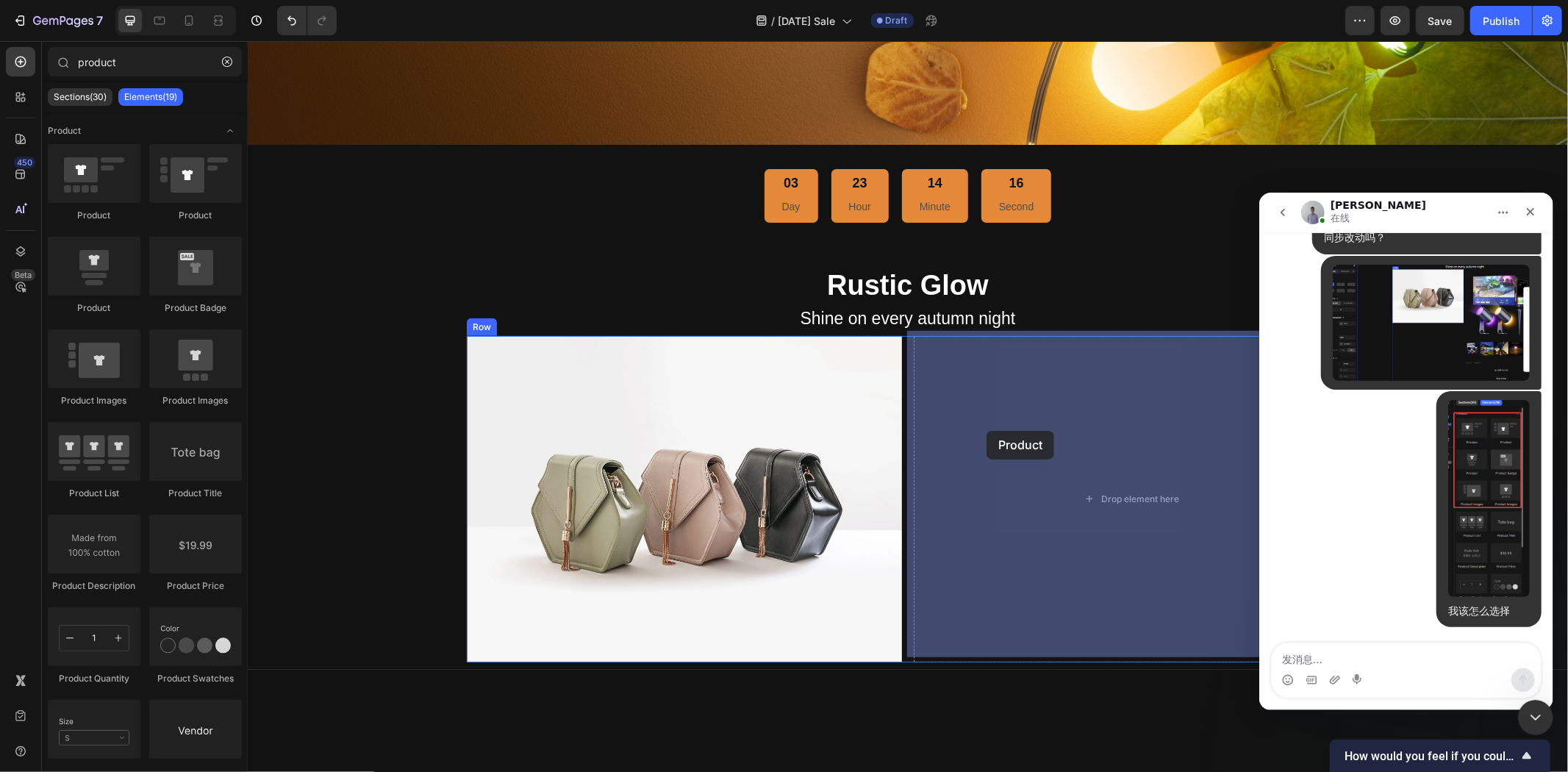
drag, startPoint x: 335, startPoint y: 219, endPoint x: 986, endPoint y: 430, distance: 684.3
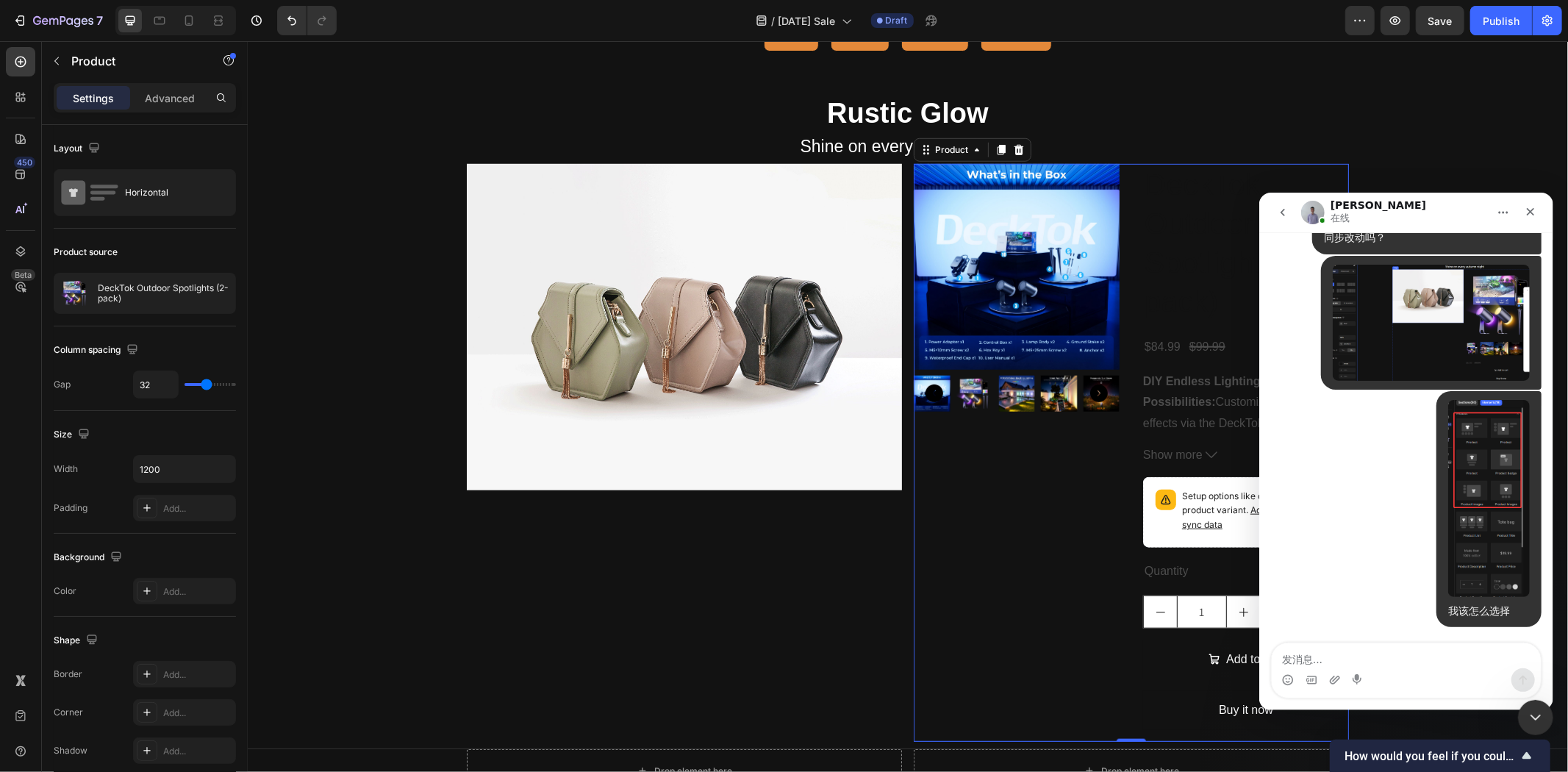
scroll to position [899, 0]
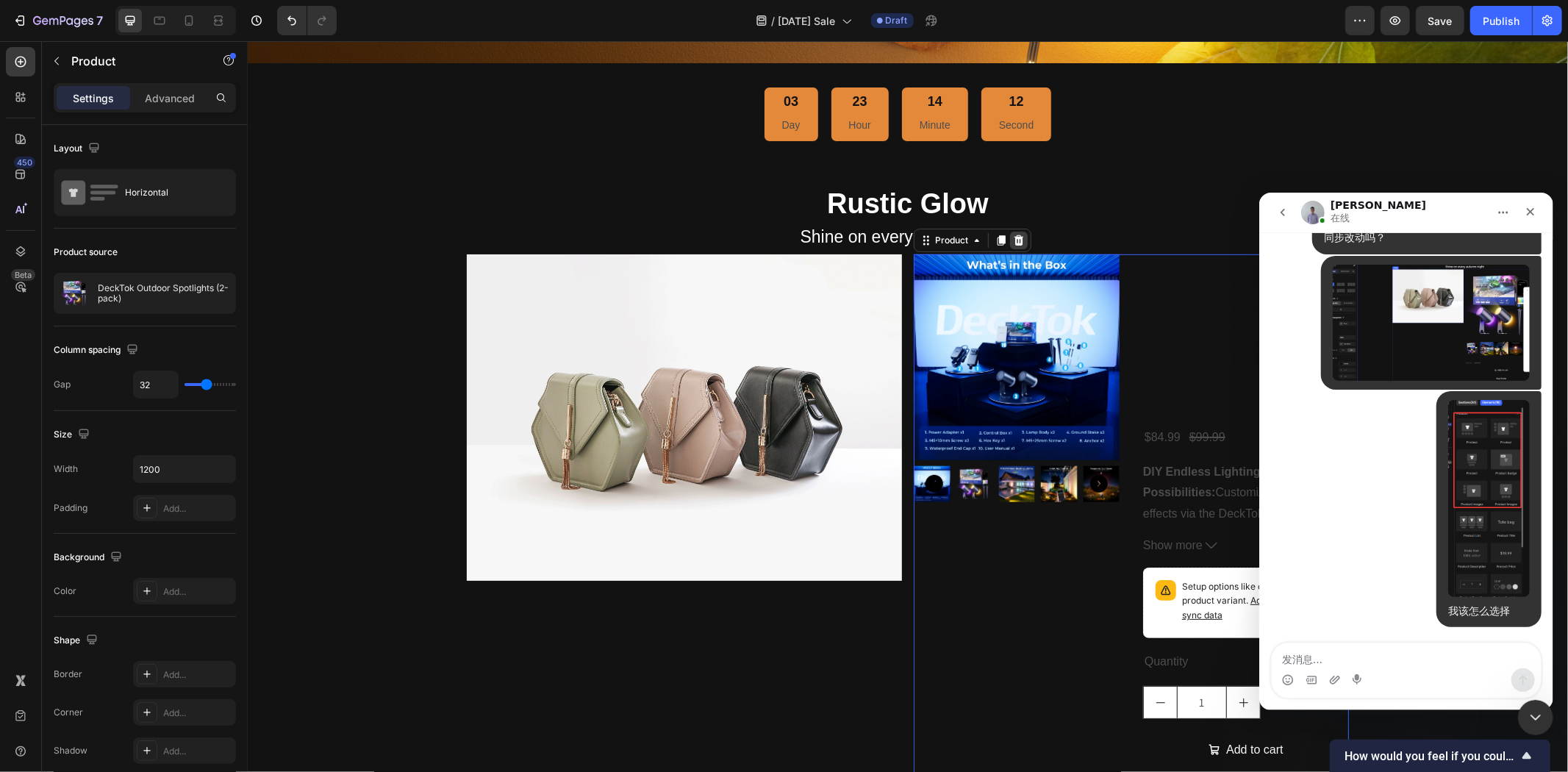
click at [1009, 231] on div at bounding box center [1018, 239] width 18 height 18
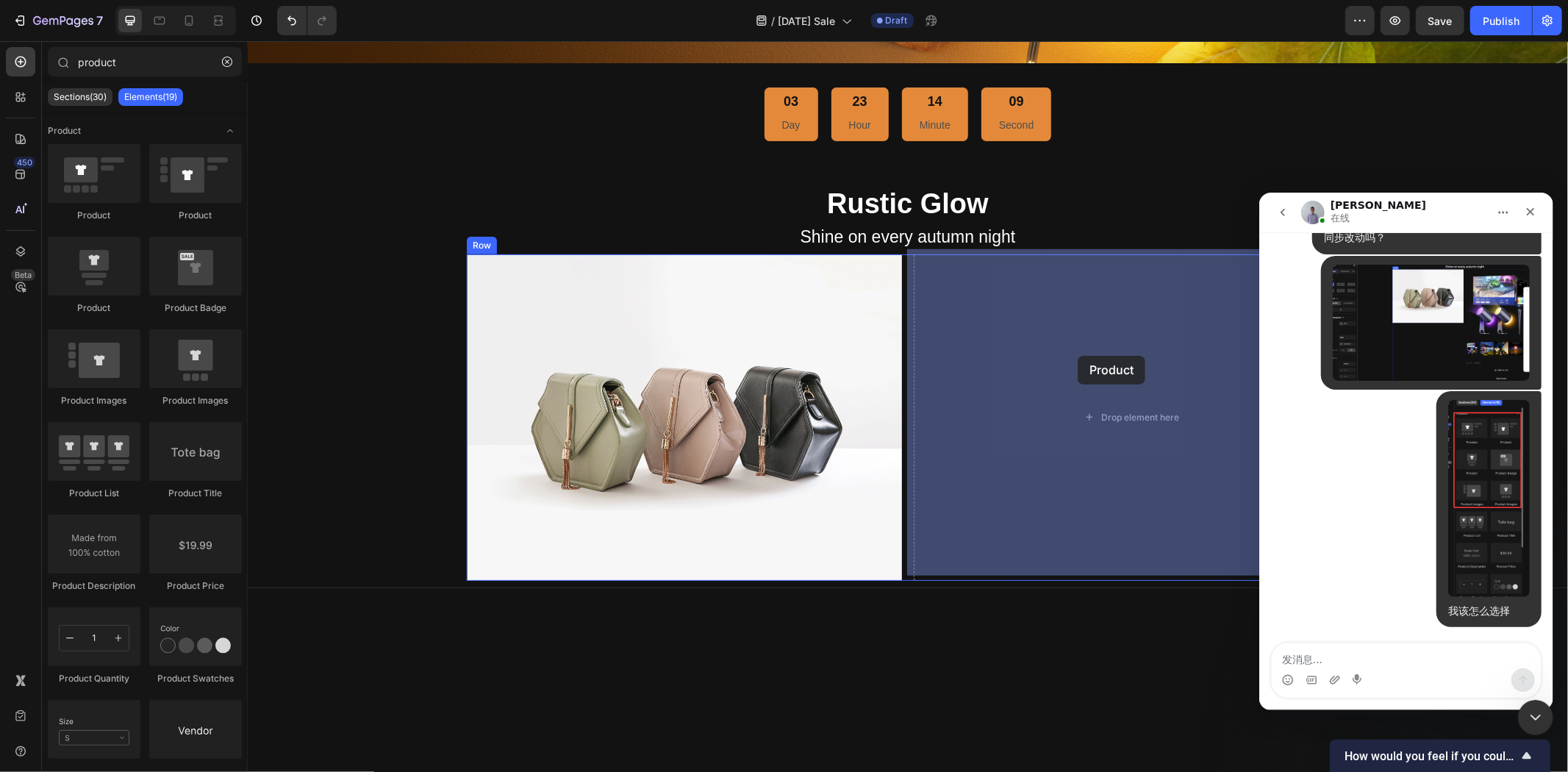
drag, startPoint x: 373, startPoint y: 316, endPoint x: 1077, endPoint y: 355, distance: 705.1
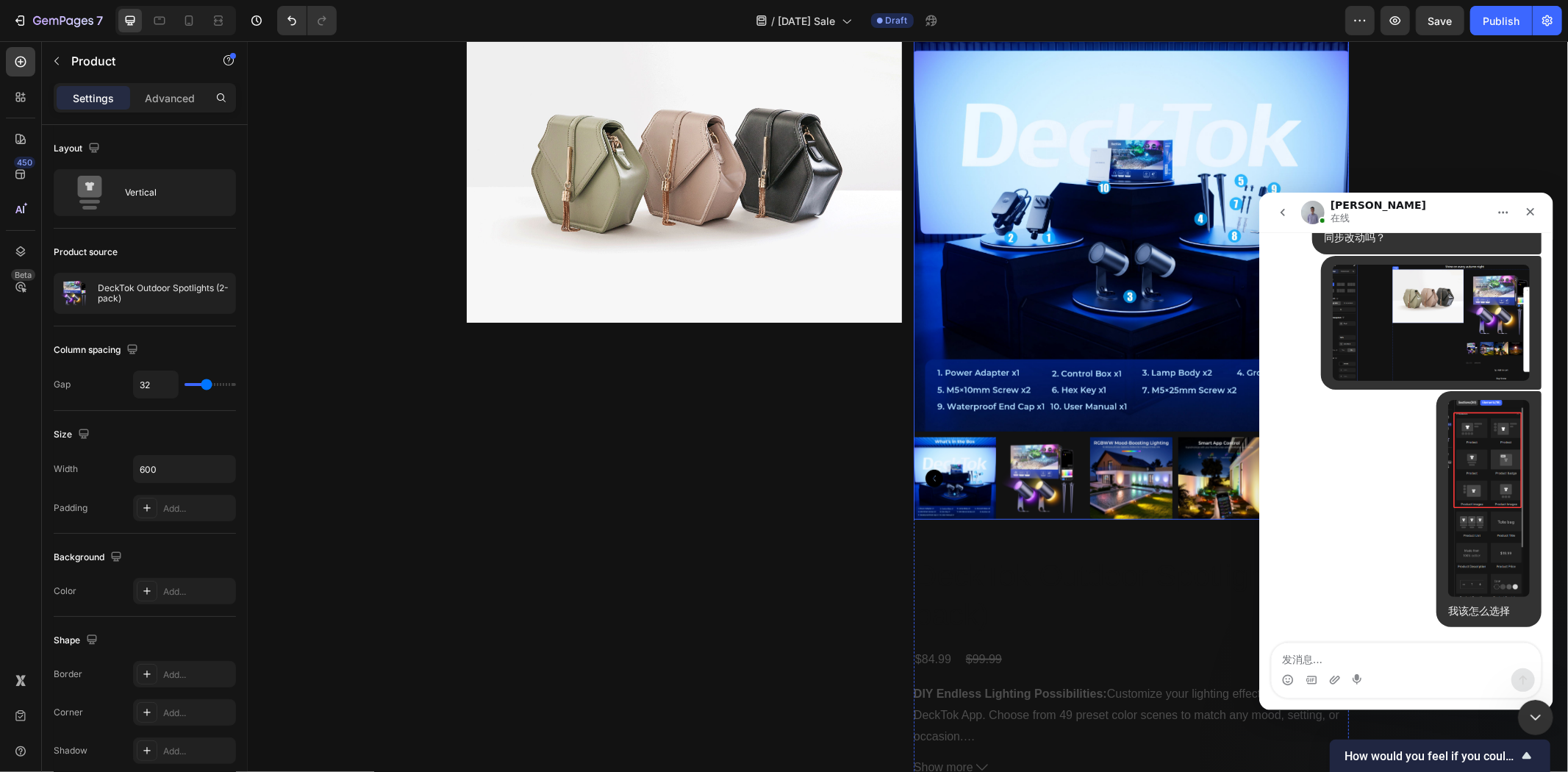
scroll to position [1061, 0]
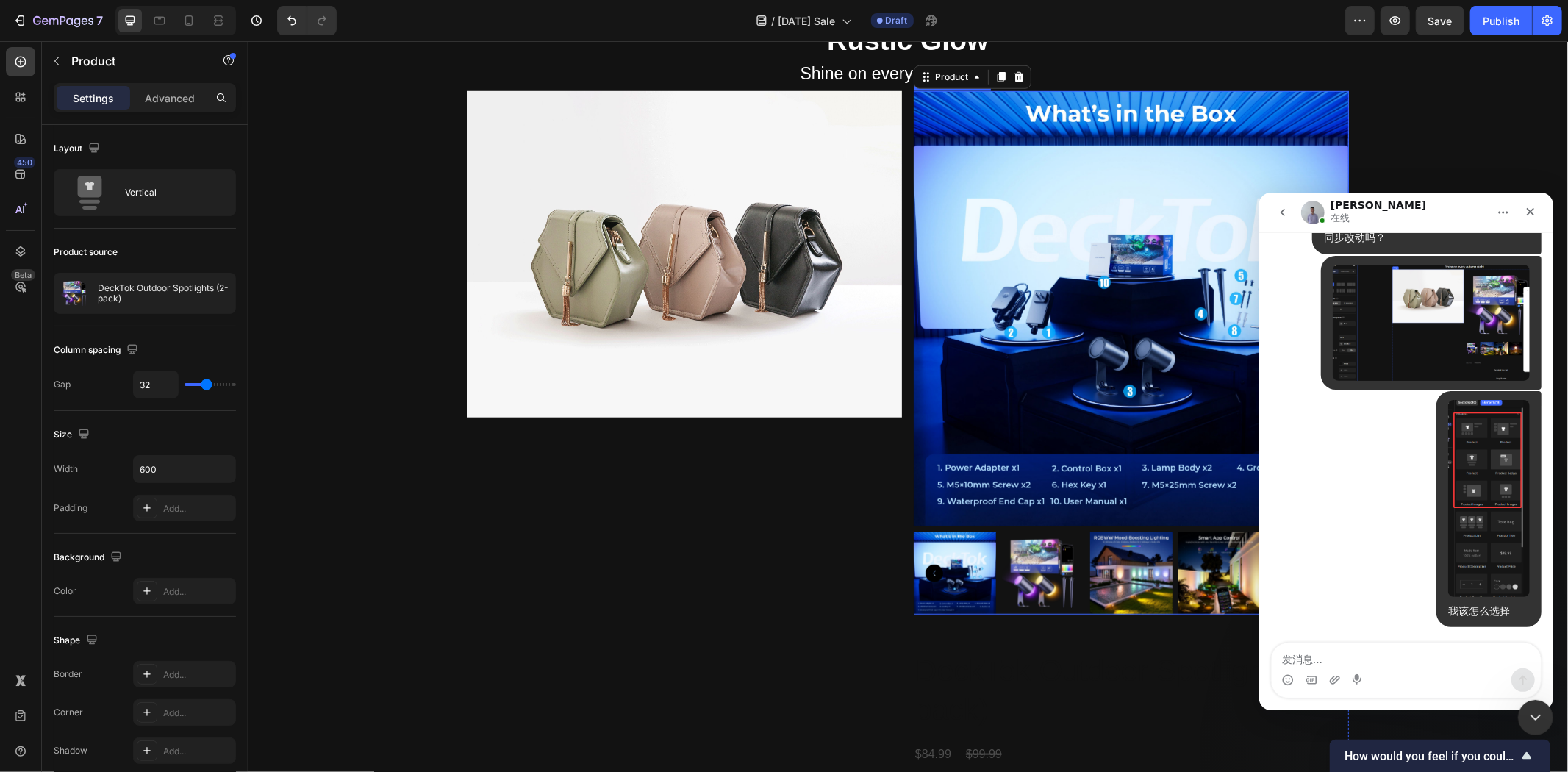
click at [1041, 553] on img at bounding box center [1042, 572] width 82 height 82
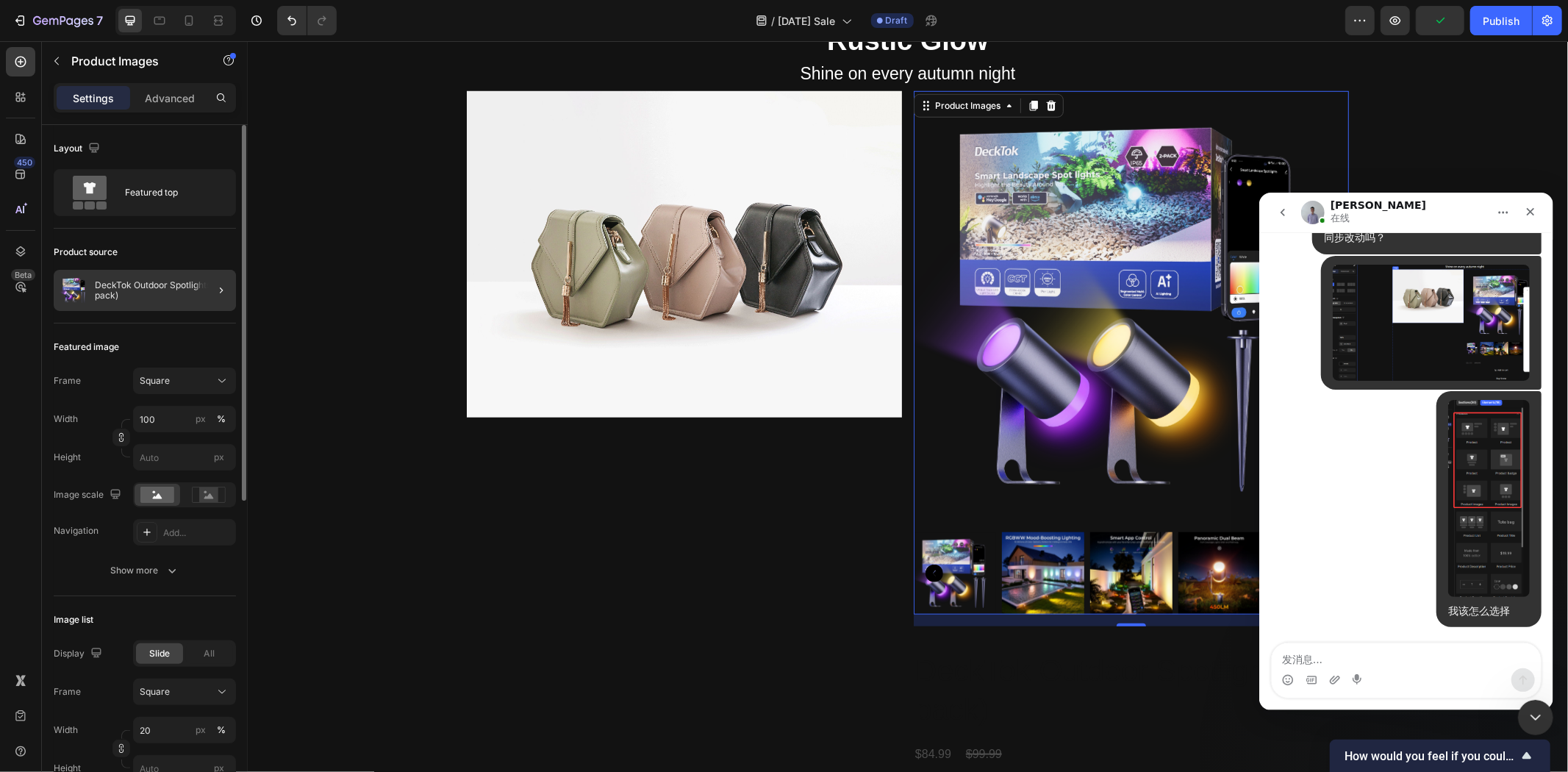
click at [202, 288] on div at bounding box center [216, 291] width 41 height 41
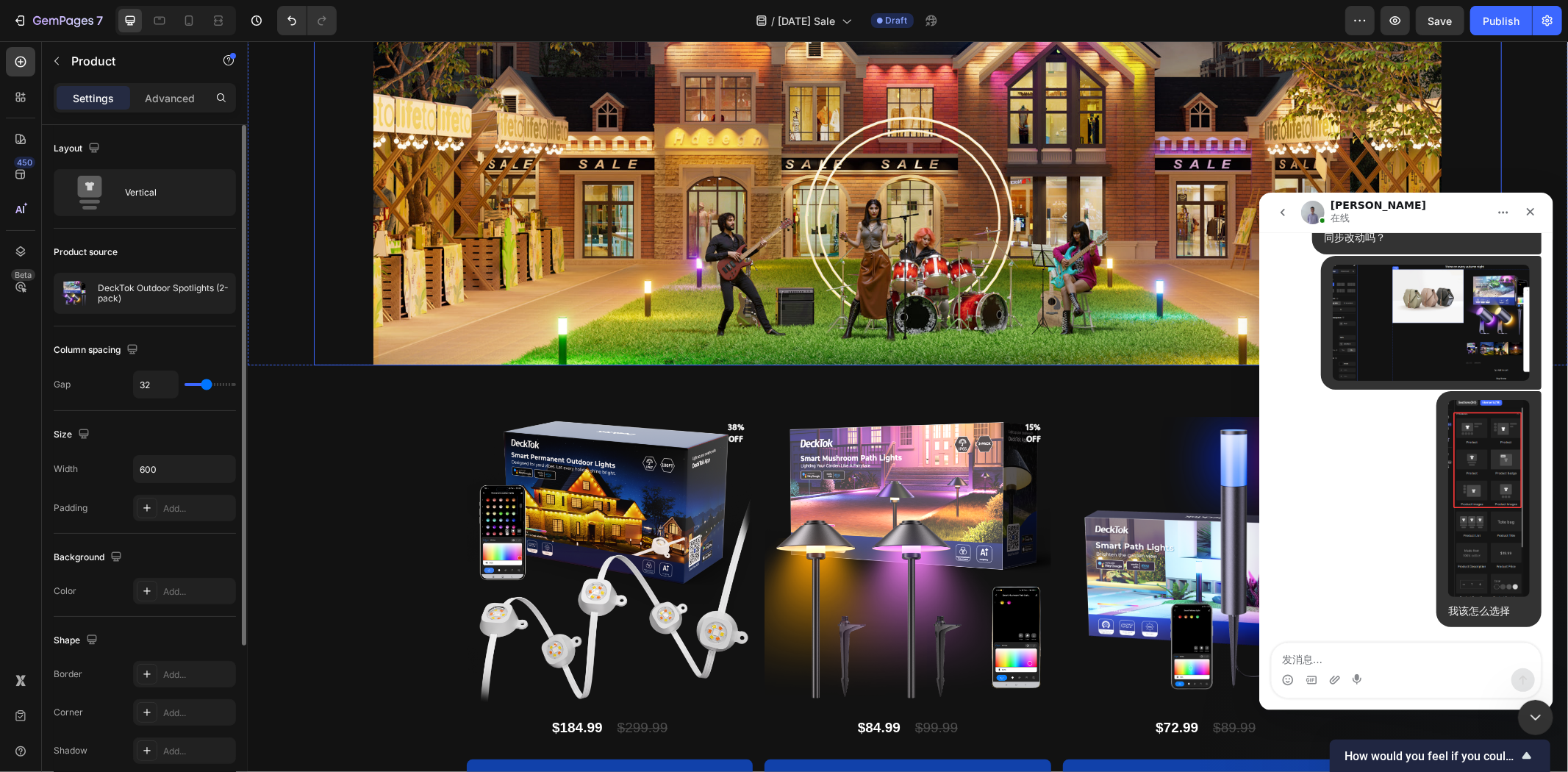
scroll to position [2532, 0]
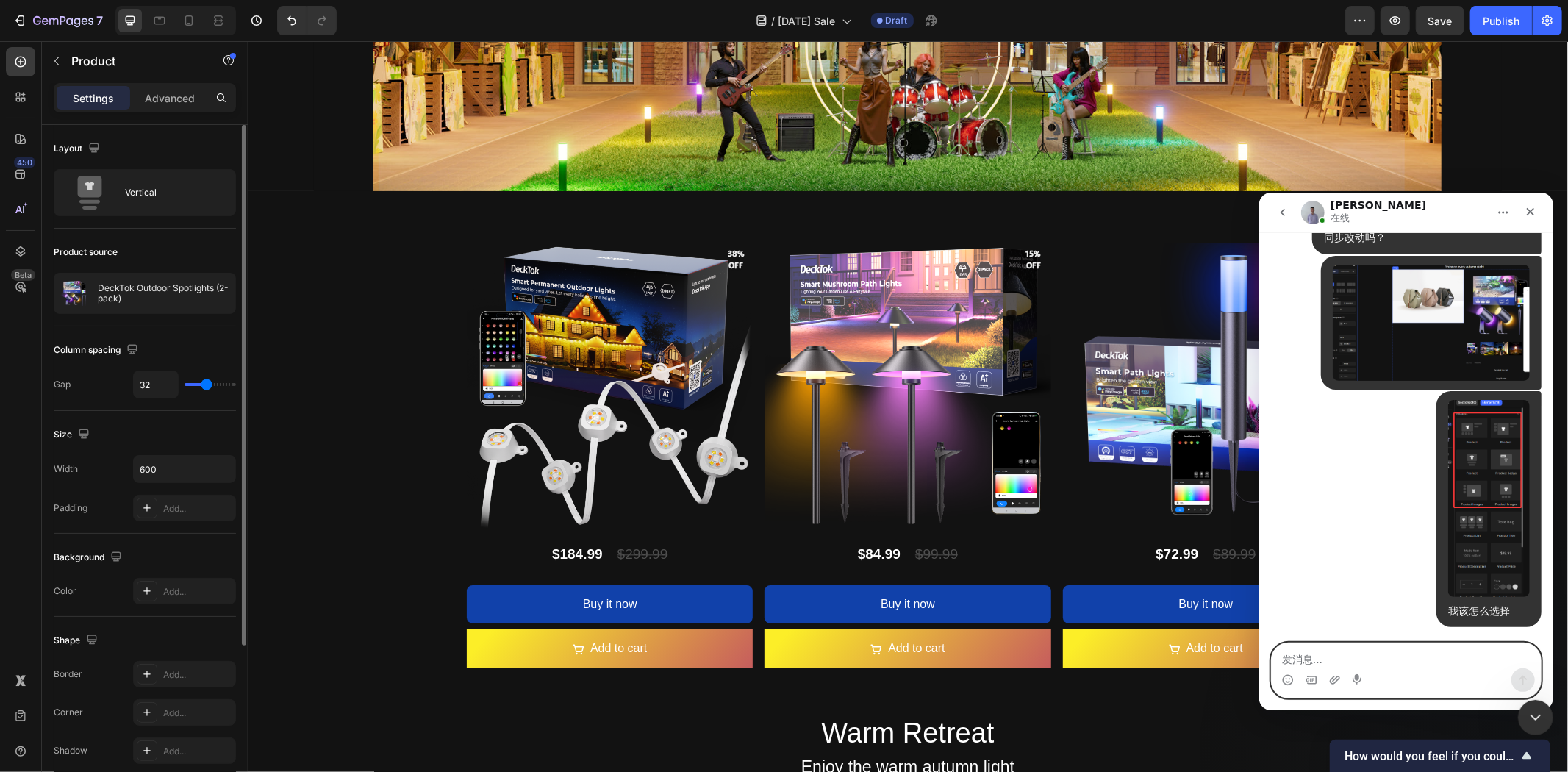
click at [1339, 656] on textarea "发消息..." at bounding box center [1405, 655] width 269 height 25
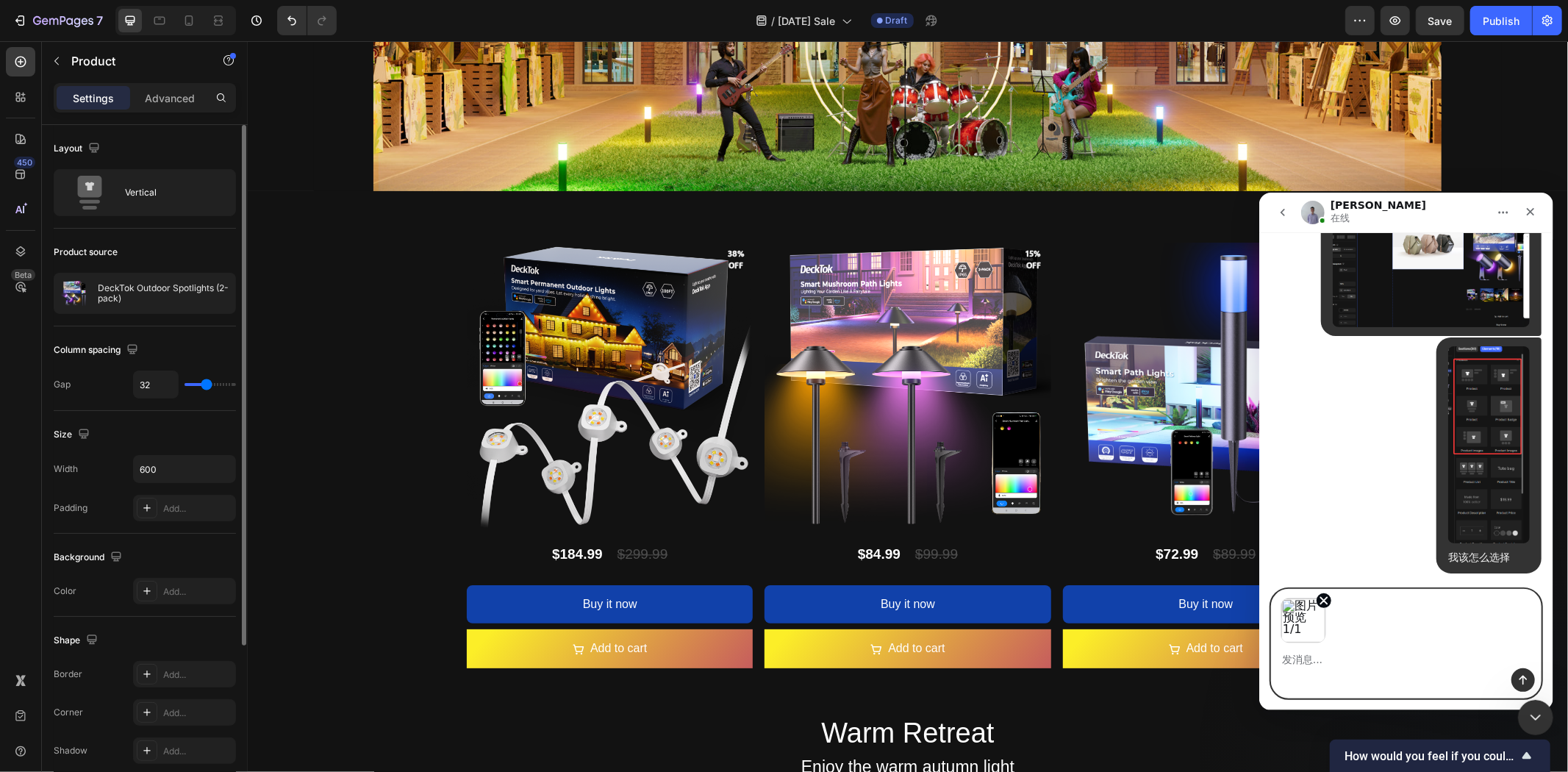
scroll to position [14096, 0]
type textarea "我想右边展示成这样"
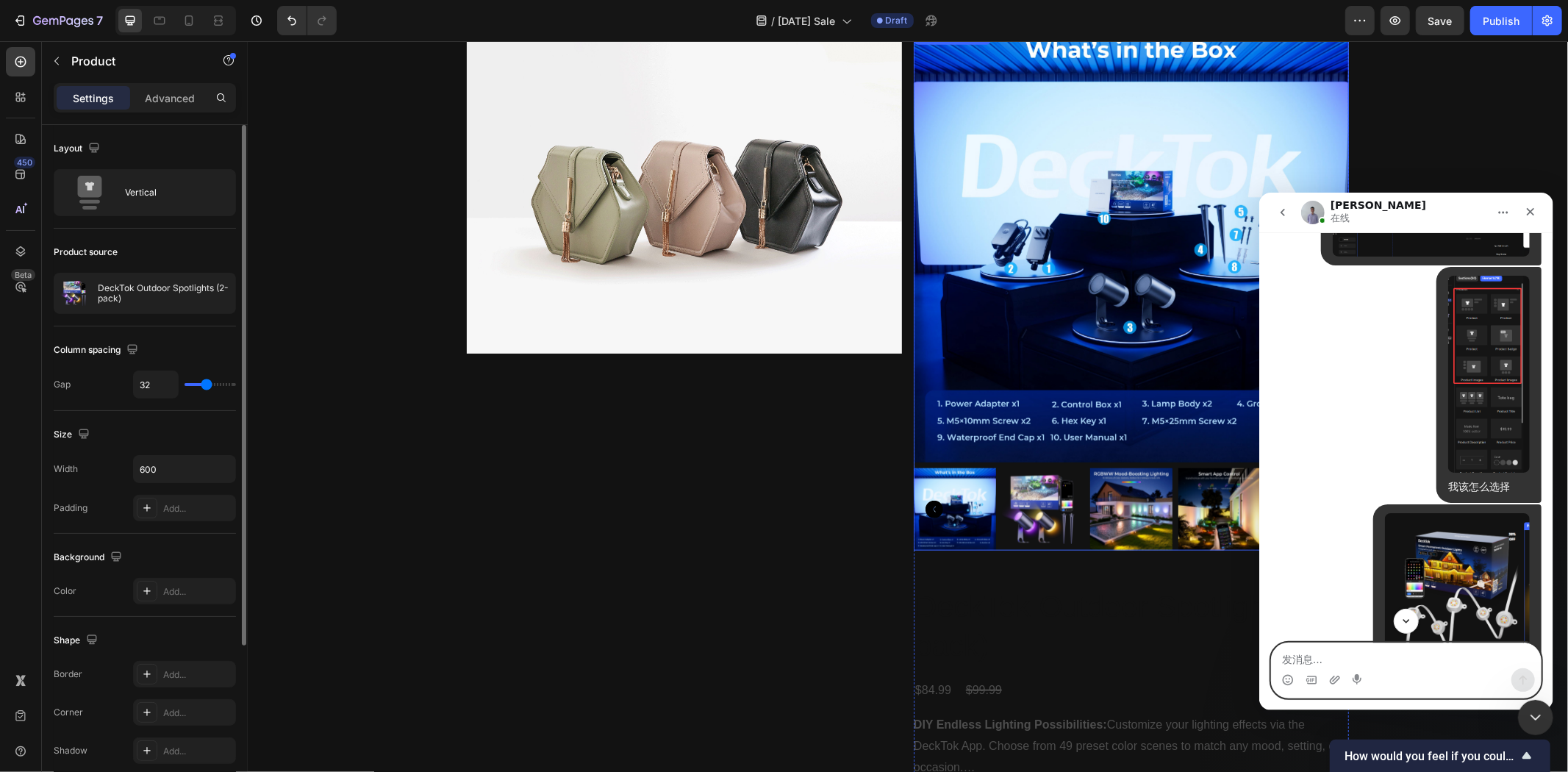
scroll to position [1031, 0]
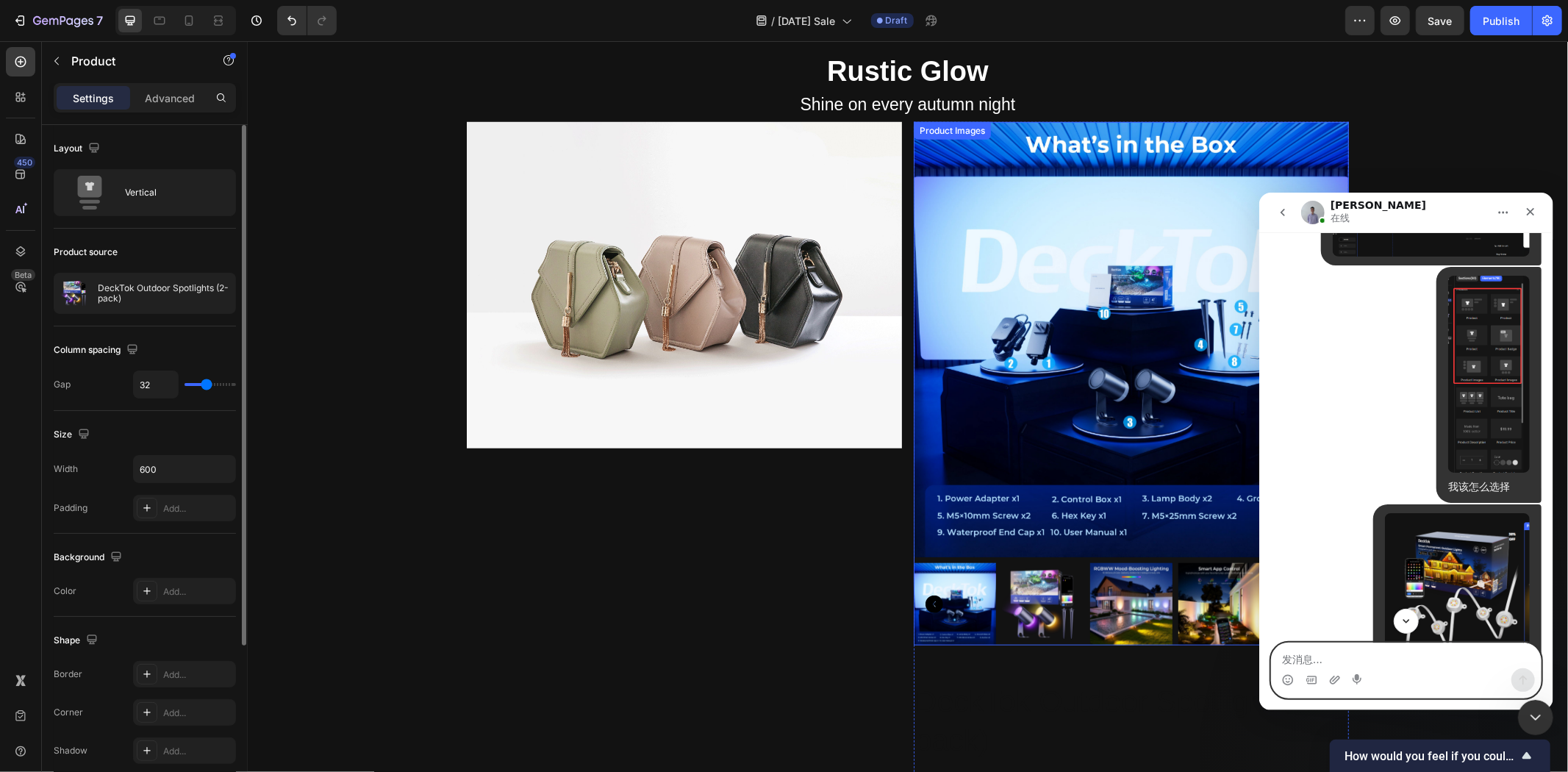
click at [972, 144] on img at bounding box center [1131, 338] width 435 height 435
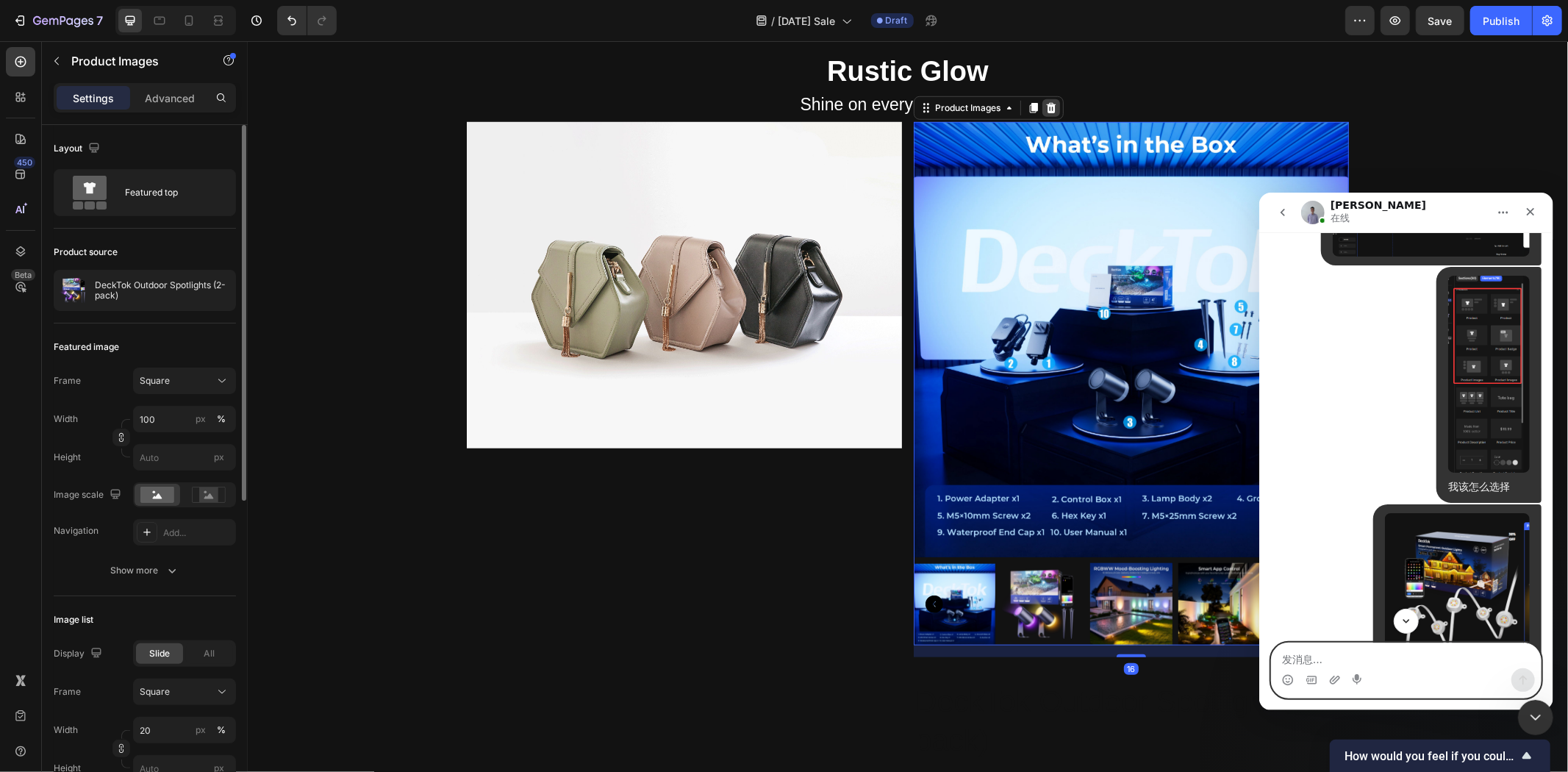
click at [1045, 102] on icon at bounding box center [1050, 107] width 12 height 12
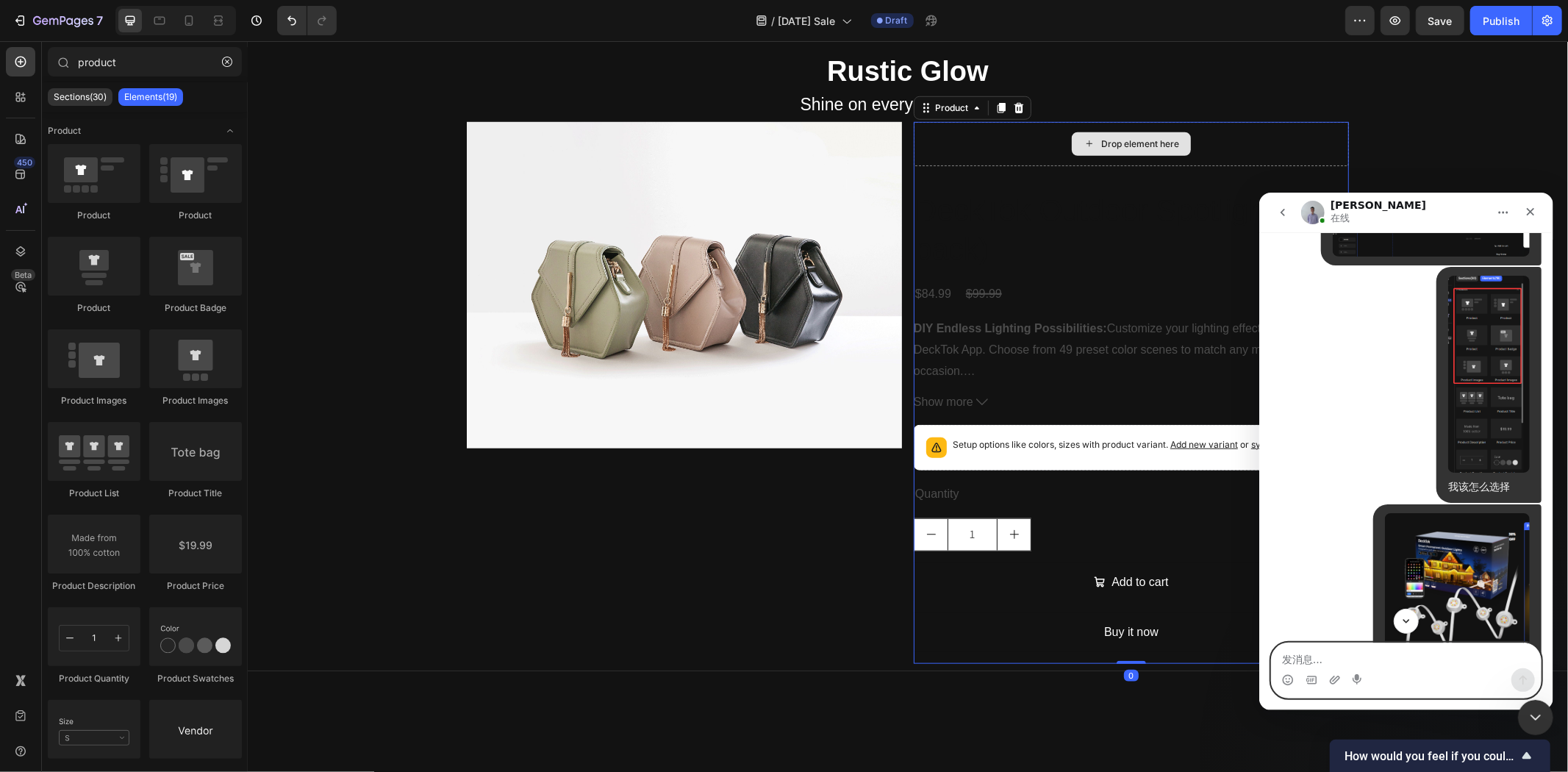
click at [1014, 139] on div "Drop element here" at bounding box center [1131, 143] width 435 height 44
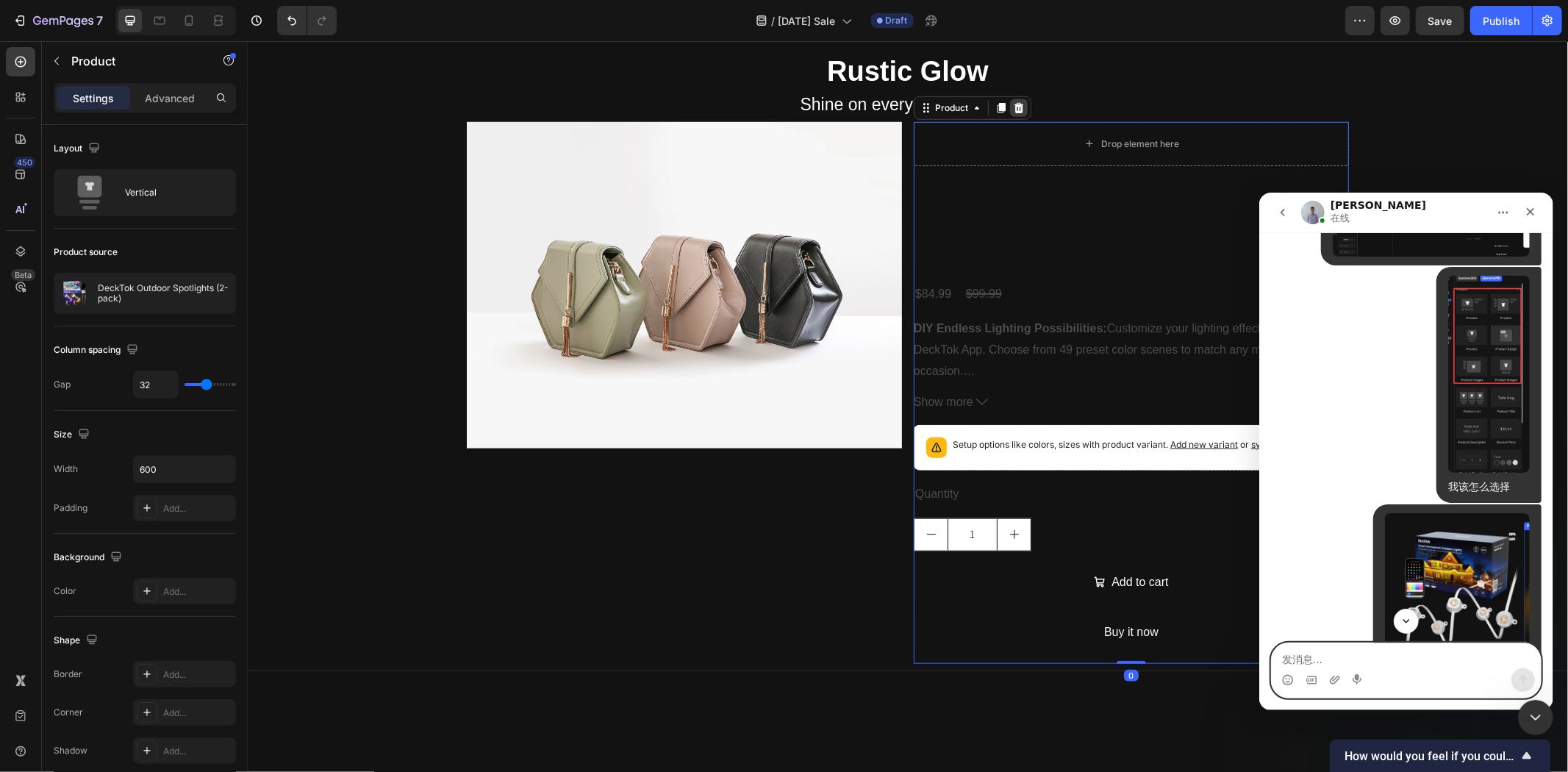
click at [1015, 101] on icon at bounding box center [1018, 106] width 9 height 10
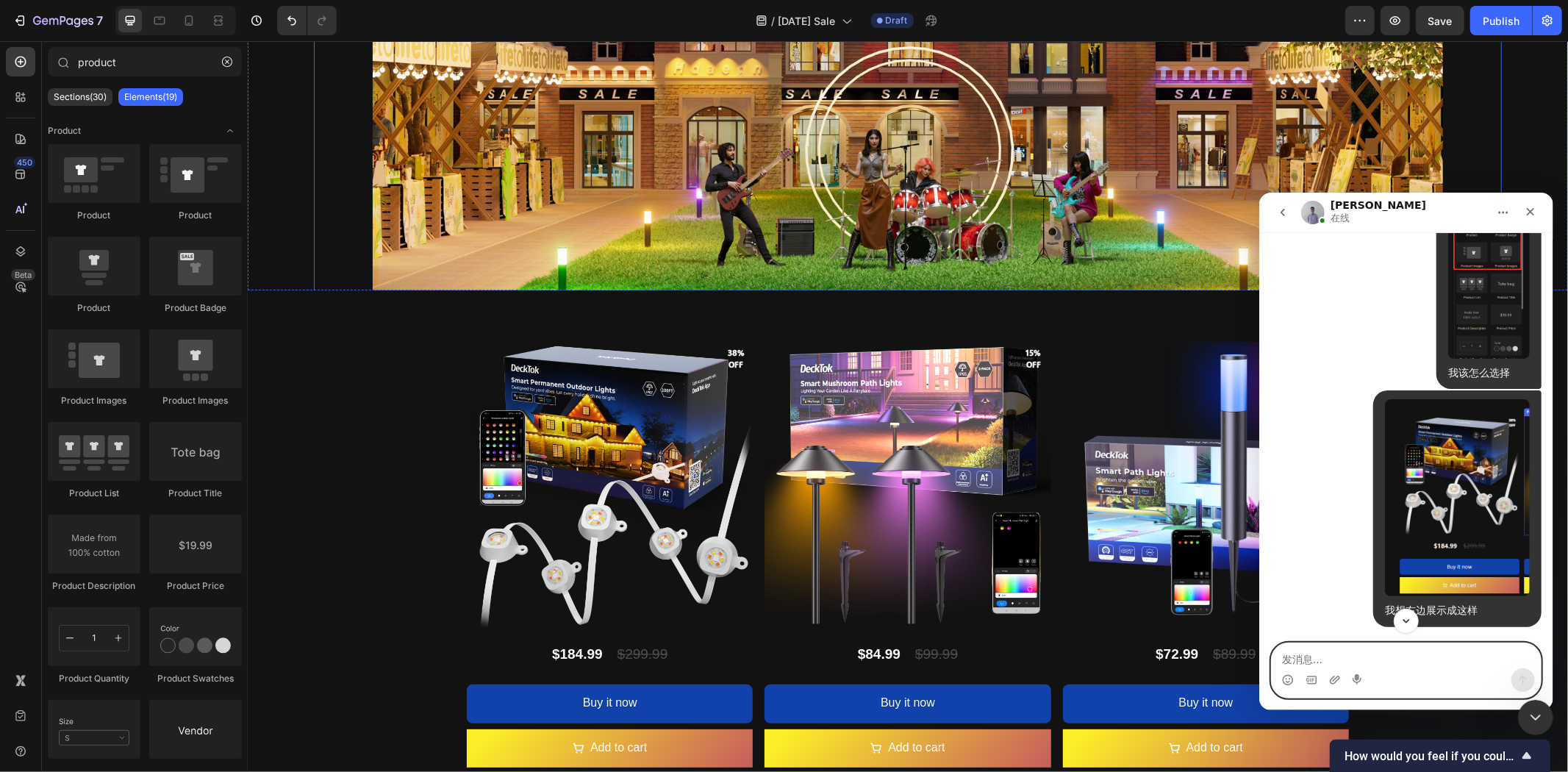
scroll to position [1929, 0]
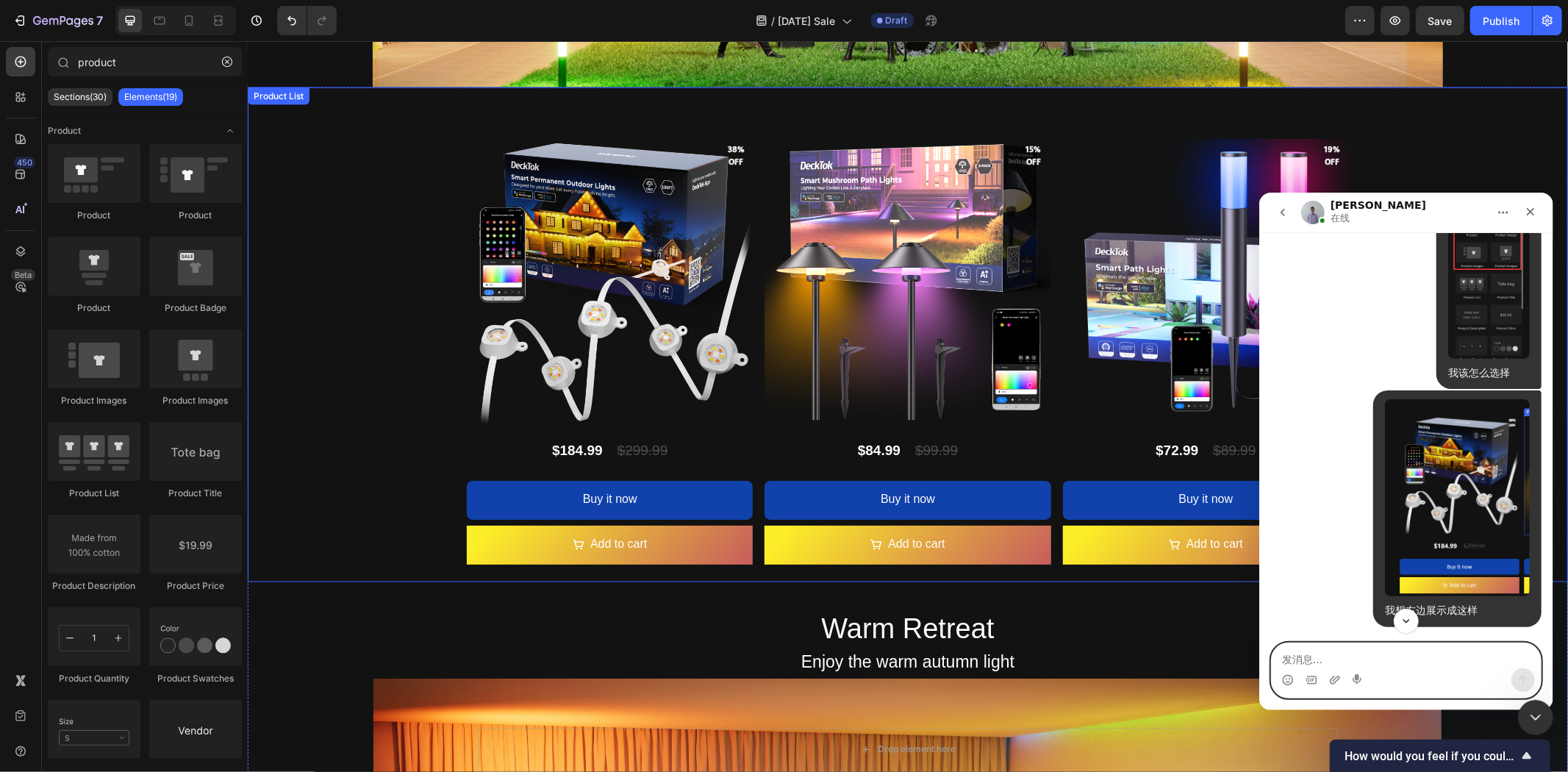
click at [437, 180] on div "Product Images 38% off Product Badge DeckTok Smart Permanent Outdoor Lights Pro…" at bounding box center [907, 334] width 1320 height 495
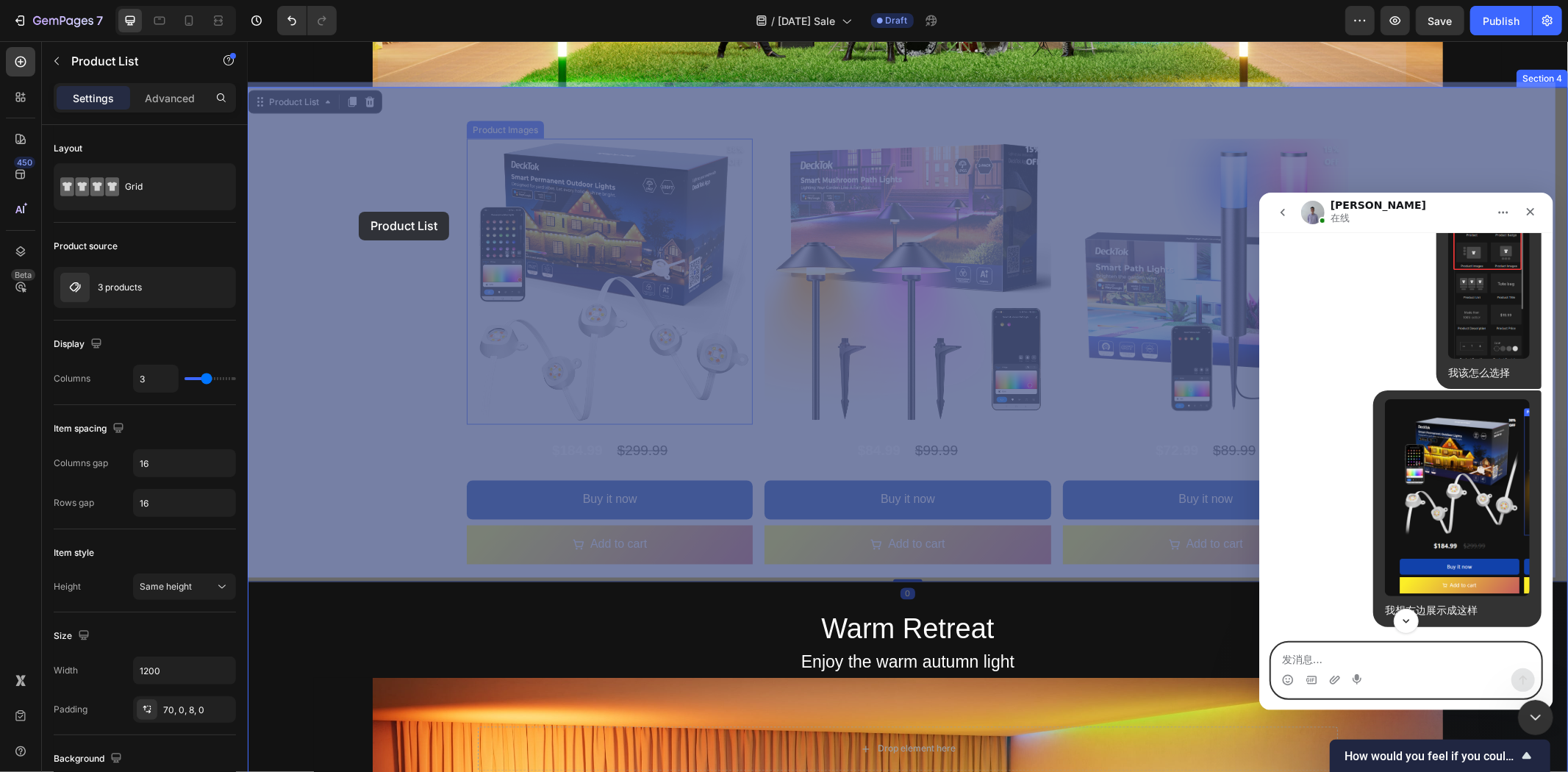
drag, startPoint x: 441, startPoint y: 182, endPoint x: 358, endPoint y: 211, distance: 87.9
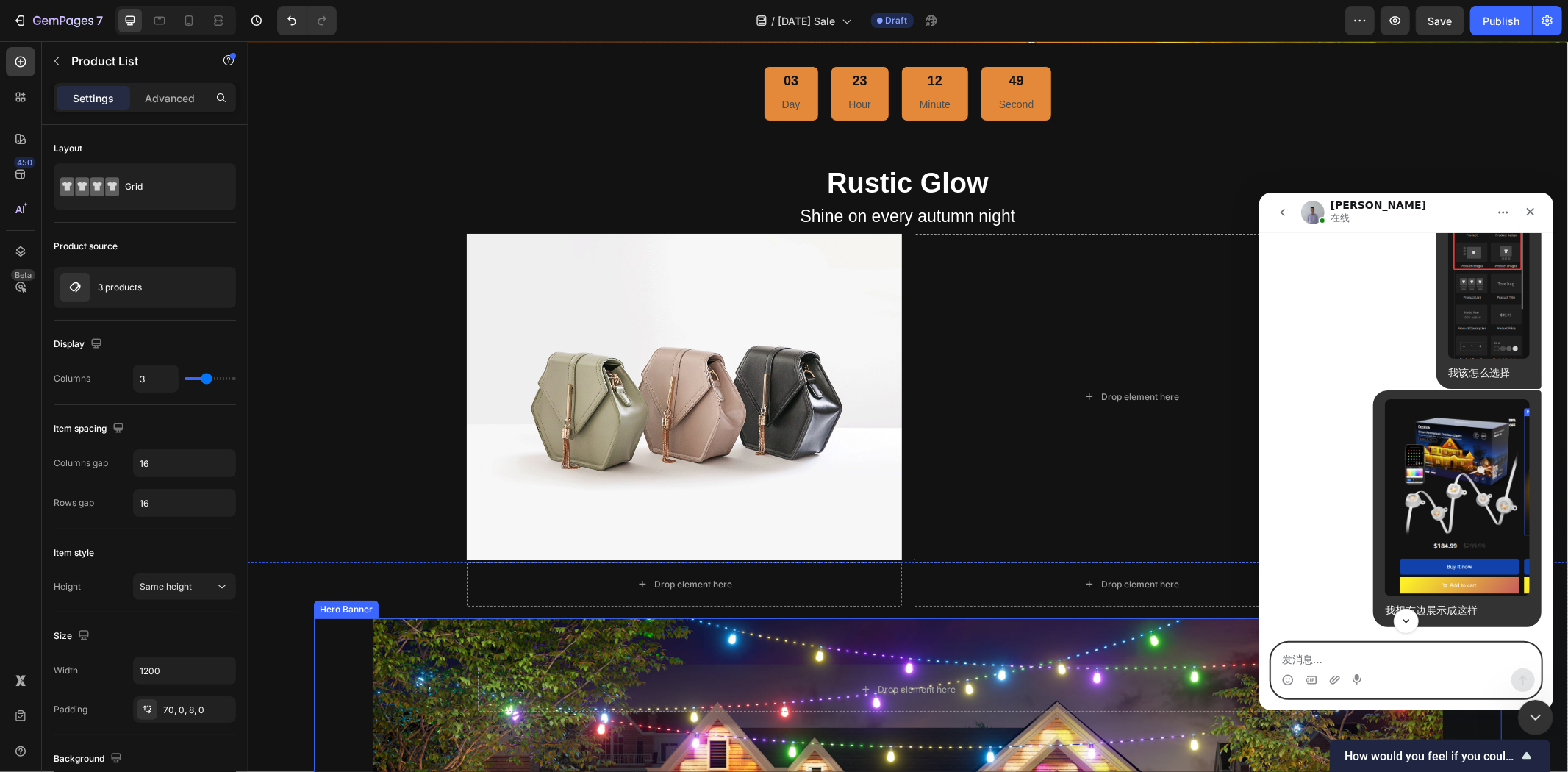
scroll to position [912, 0]
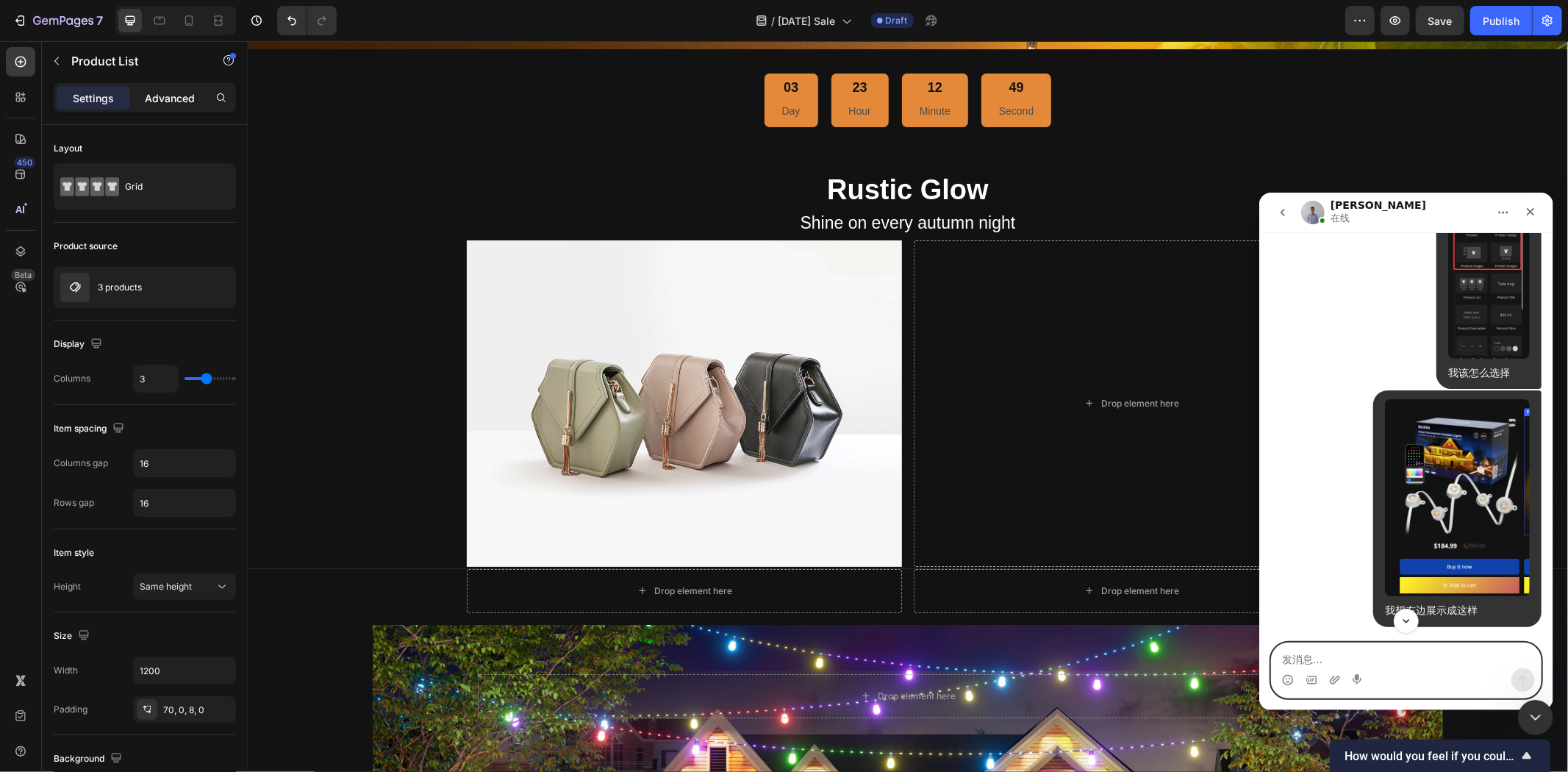
click at [143, 90] on div "Advanced" at bounding box center [170, 97] width 74 height 24
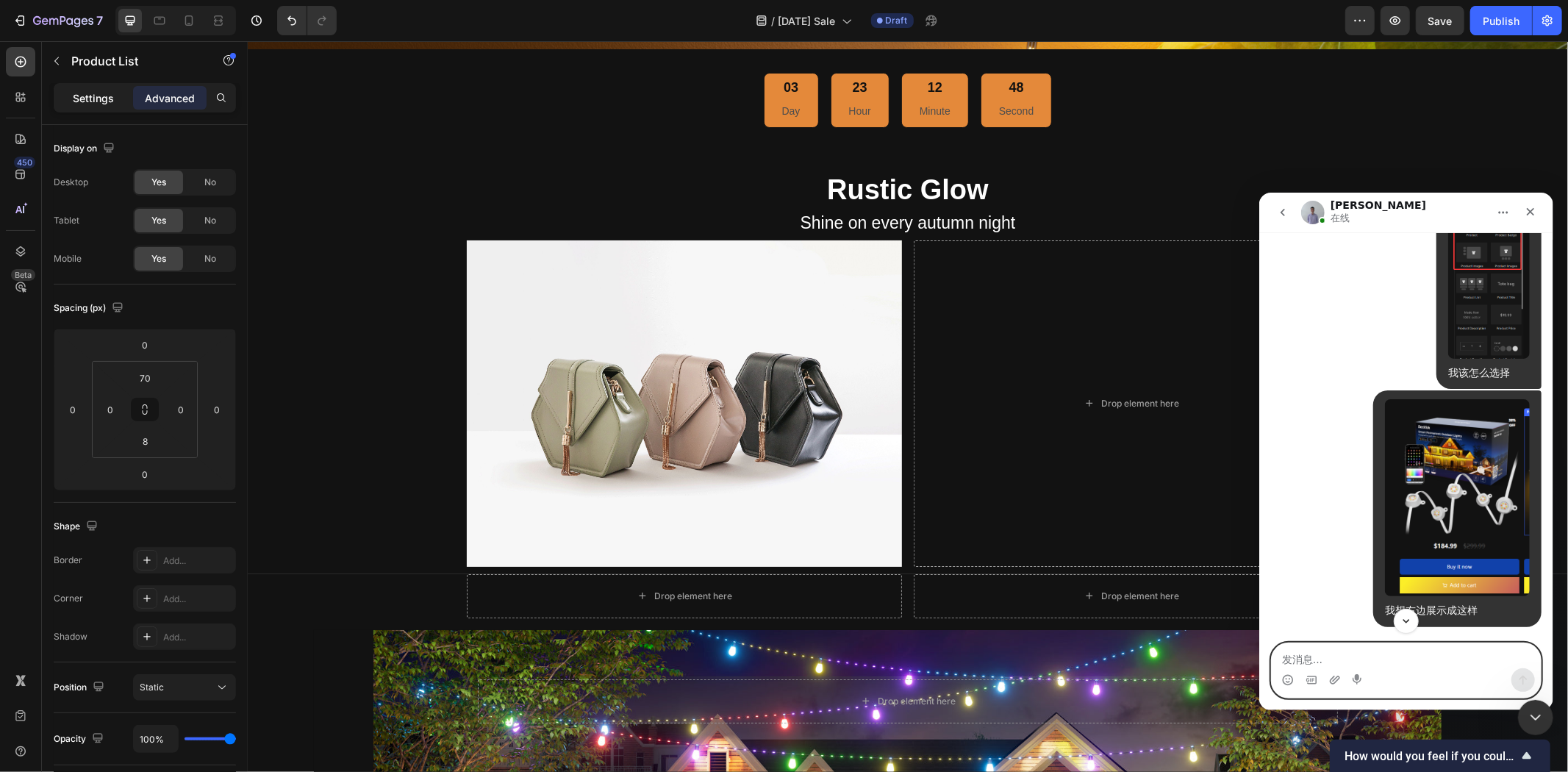
click at [96, 101] on p "Settings" at bounding box center [94, 98] width 41 height 15
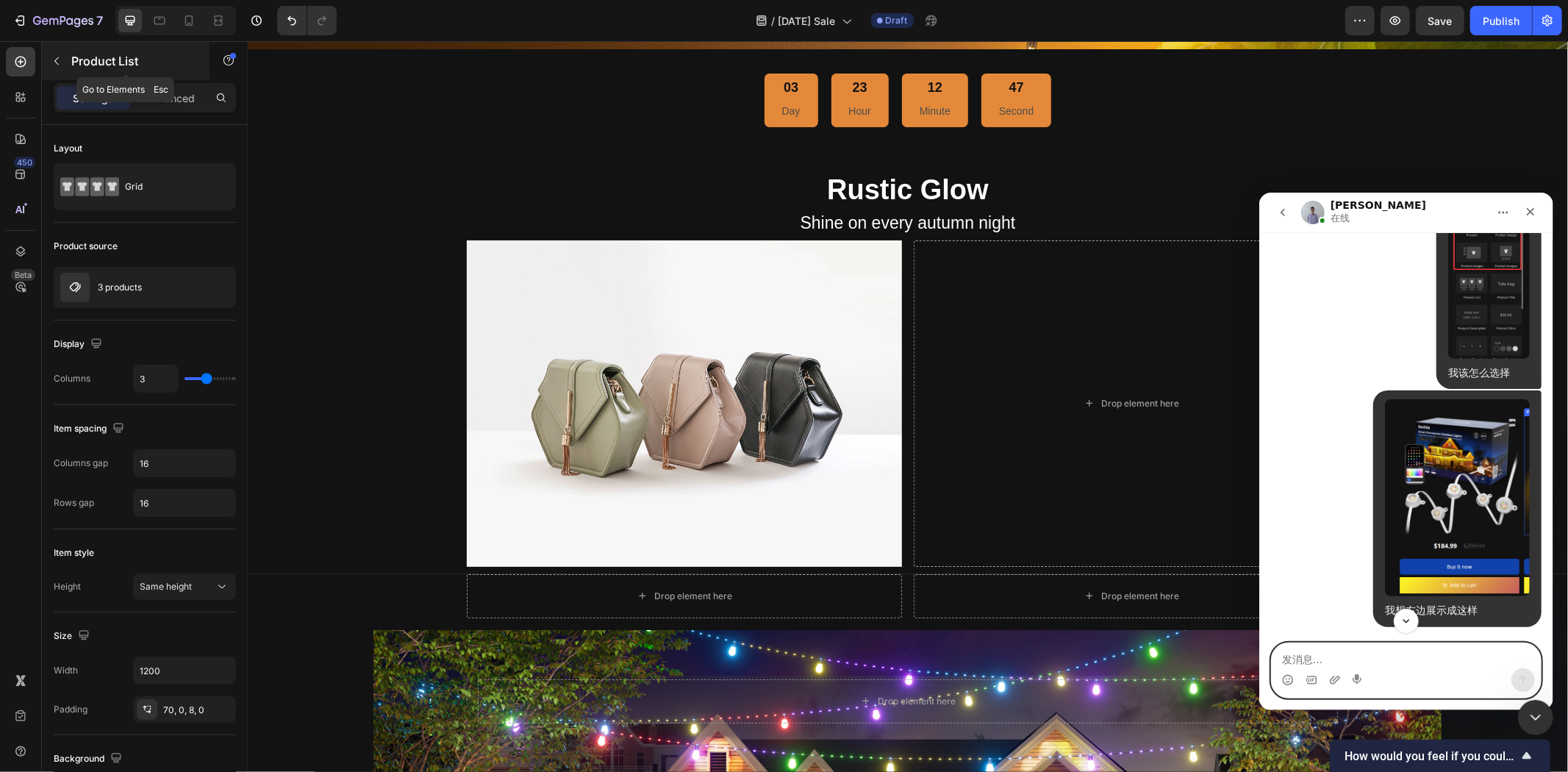
click at [76, 61] on p "Product List" at bounding box center [134, 61] width 125 height 18
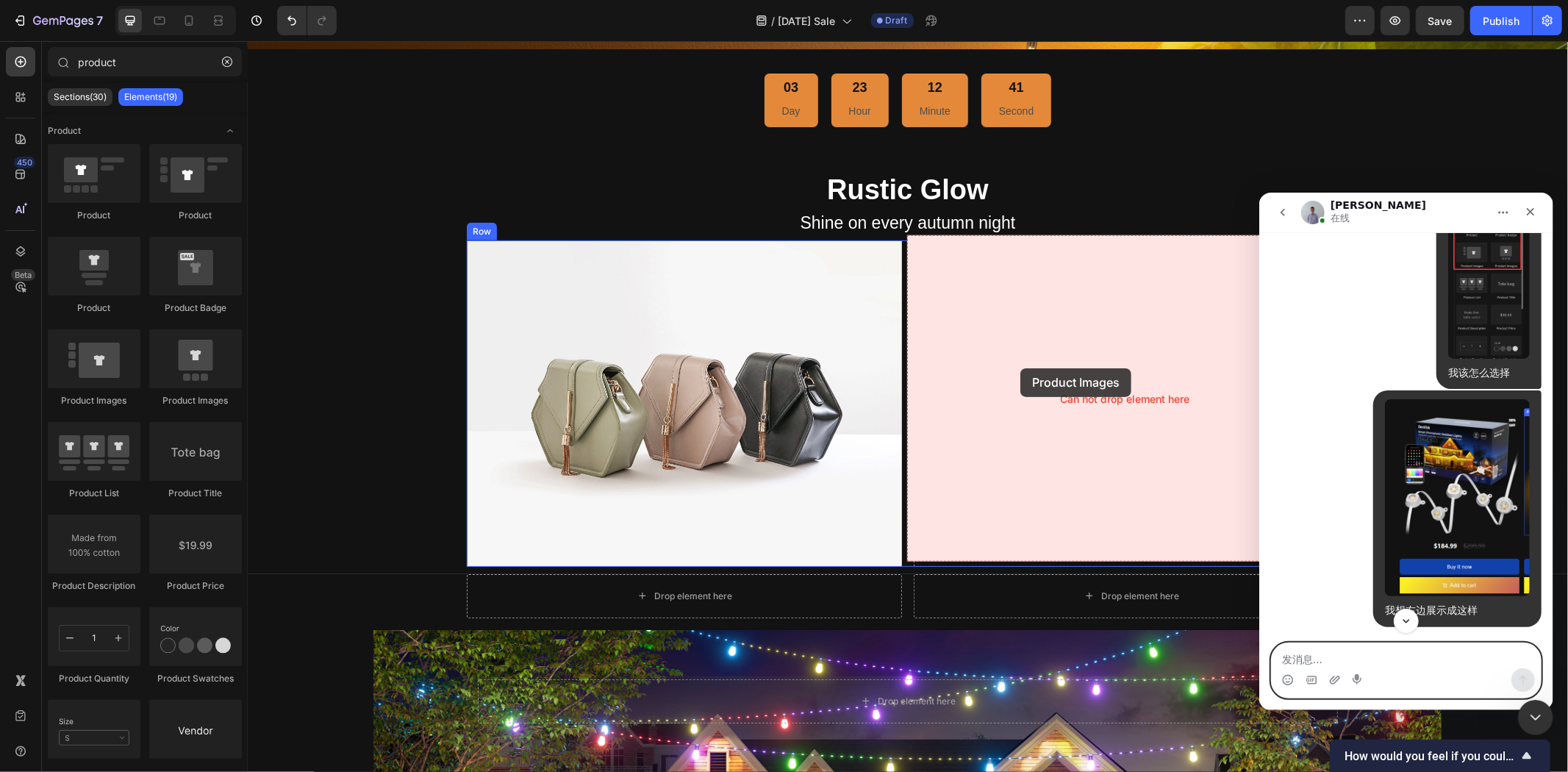
drag, startPoint x: 447, startPoint y: 411, endPoint x: 1020, endPoint y: 368, distance: 574.6
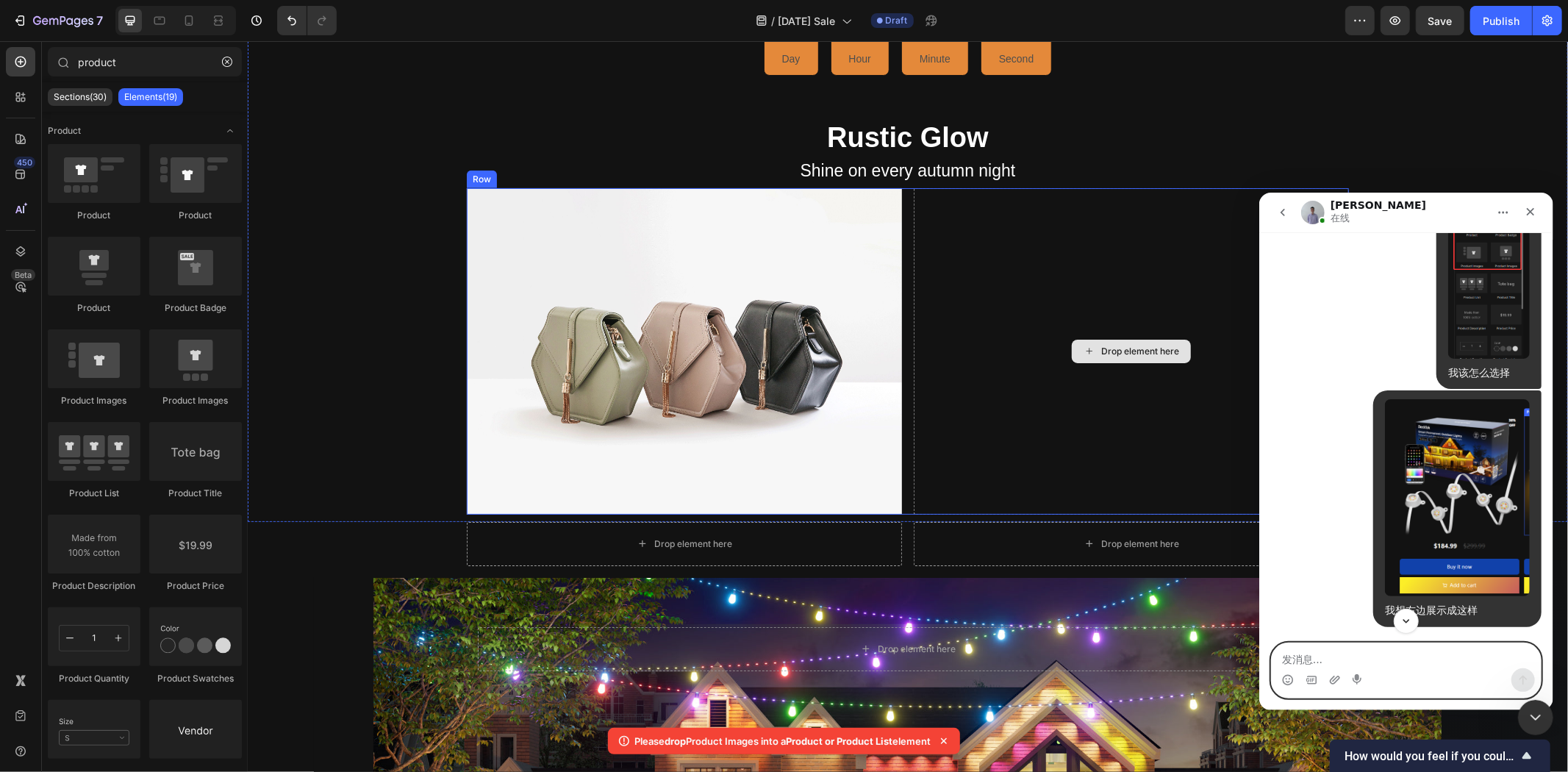
scroll to position [994, 0]
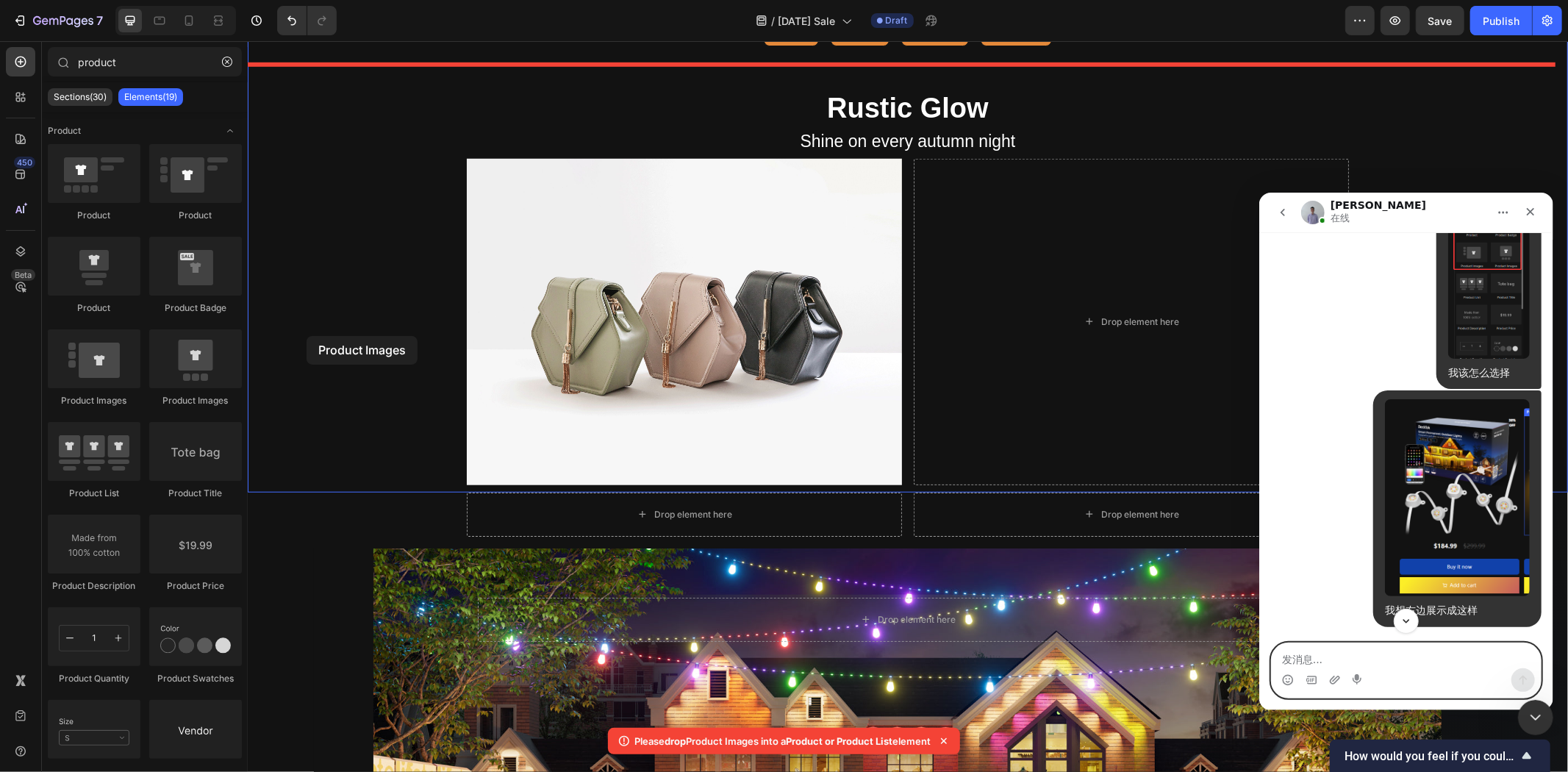
drag, startPoint x: 437, startPoint y: 405, endPoint x: 323, endPoint y: 335, distance: 133.8
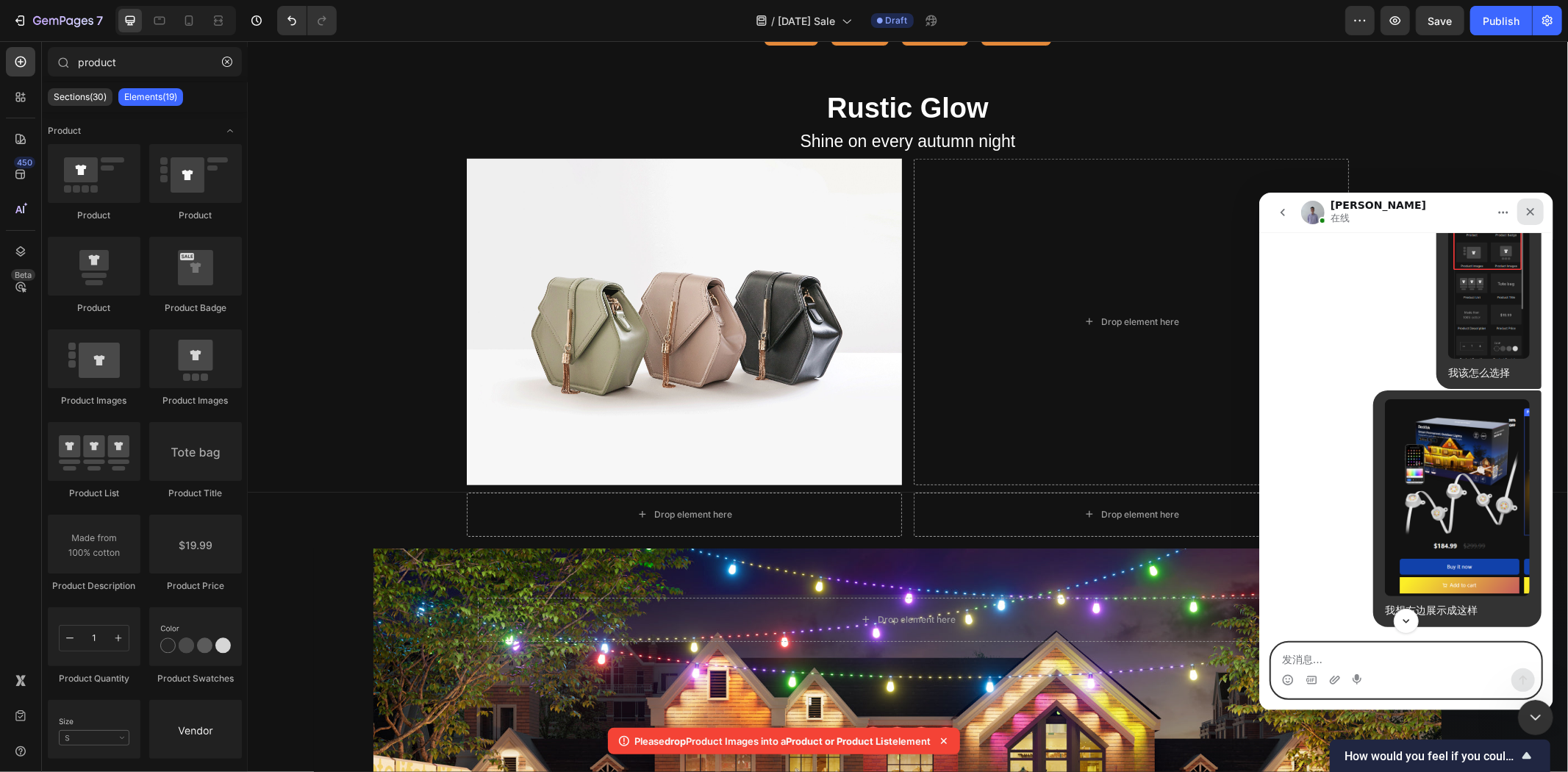
click at [1527, 219] on div "关闭" at bounding box center [1530, 211] width 26 height 26
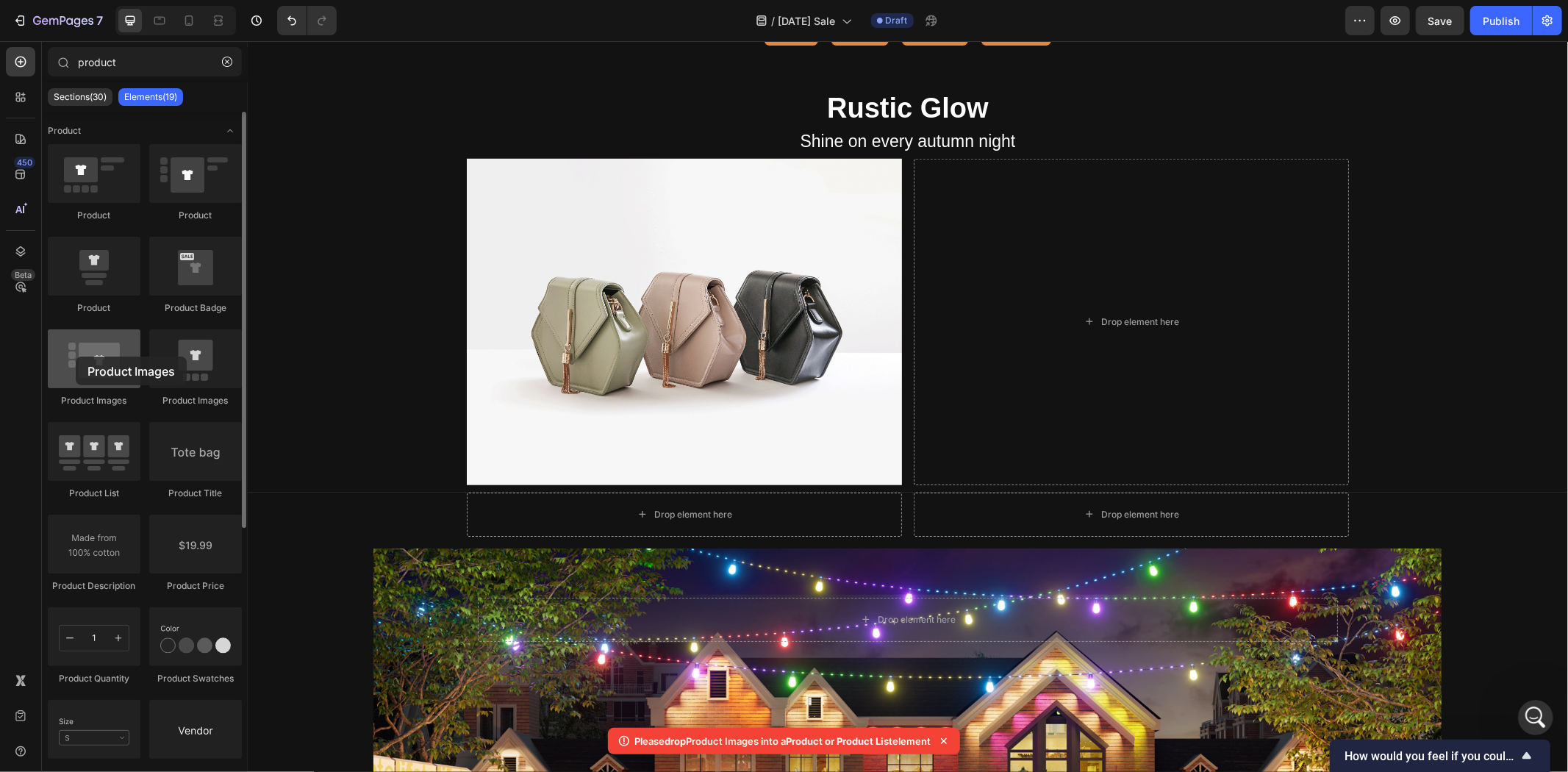
drag, startPoint x: 94, startPoint y: 368, endPoint x: 99, endPoint y: 358, distance: 11.2
click at [96, 358] on div at bounding box center [94, 358] width 93 height 59
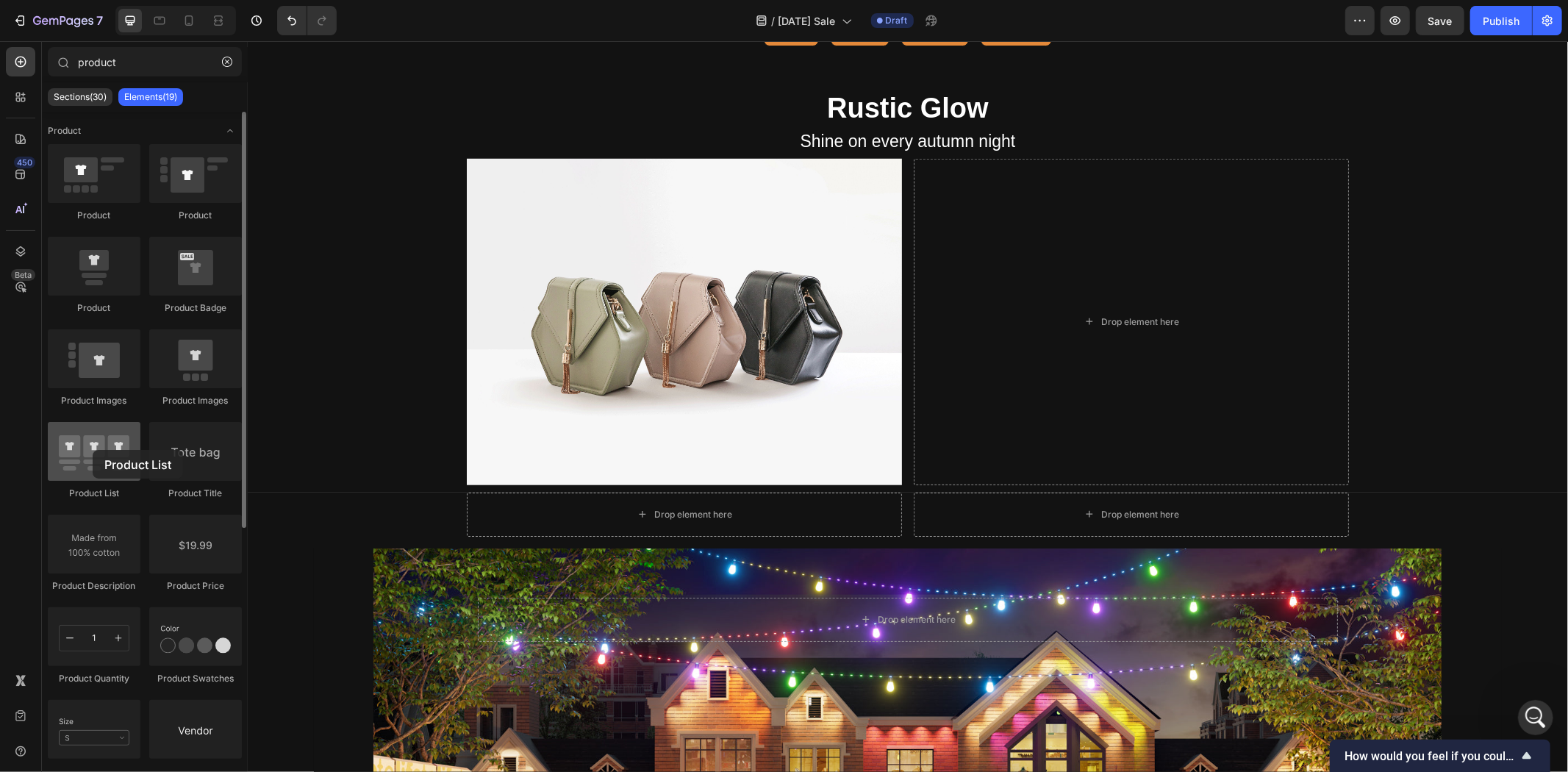
drag, startPoint x: 88, startPoint y: 453, endPoint x: 130, endPoint y: 432, distance: 47.0
click at [92, 450] on div at bounding box center [94, 451] width 93 height 59
drag, startPoint x: 25, startPoint y: 329, endPoint x: 206, endPoint y: 364, distance: 184.4
click at [206, 364] on div at bounding box center [195, 358] width 93 height 59
drag, startPoint x: 91, startPoint y: 363, endPoint x: 81, endPoint y: 351, distance: 15.6
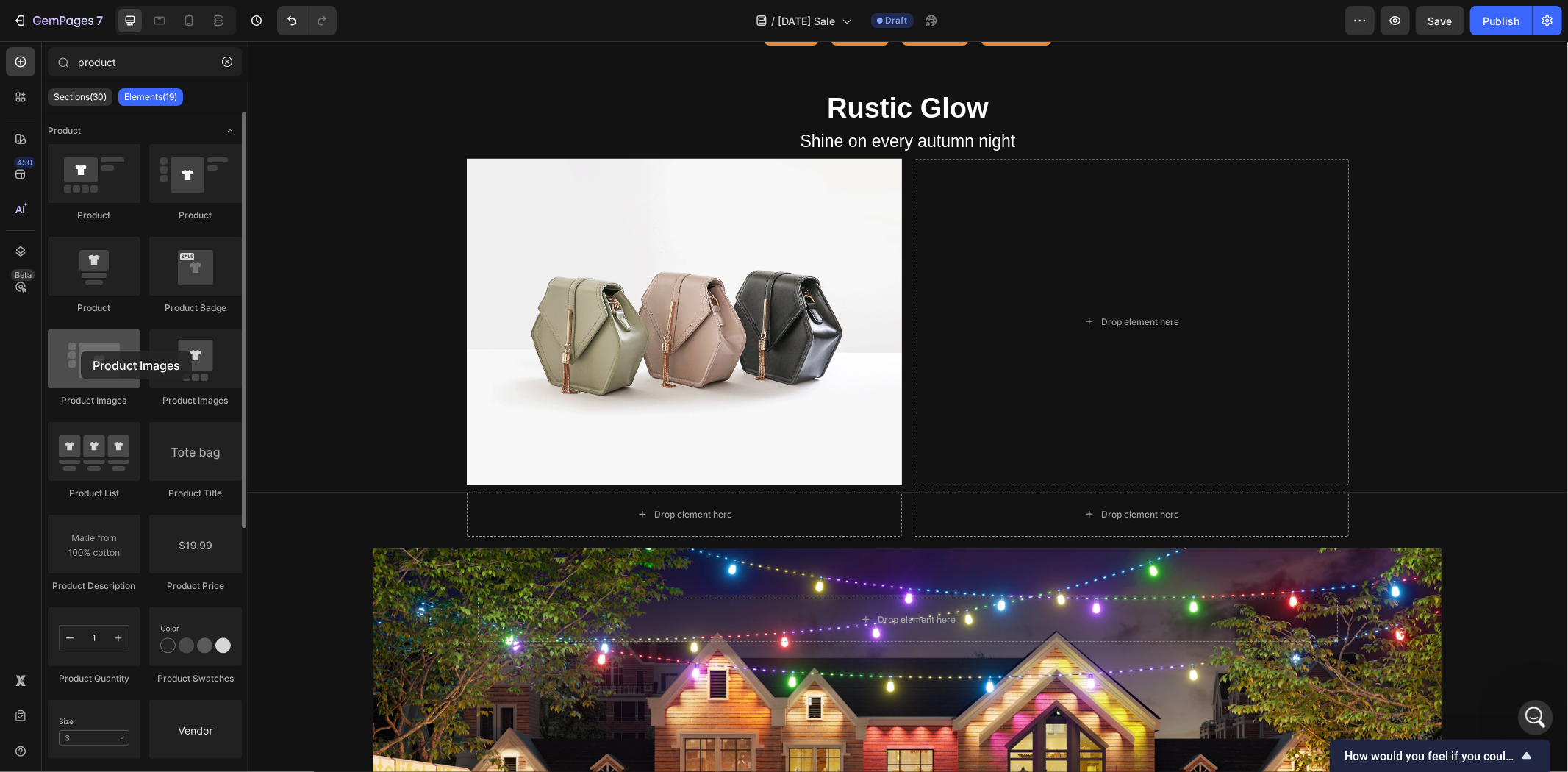
click at [81, 351] on div at bounding box center [94, 358] width 93 height 59
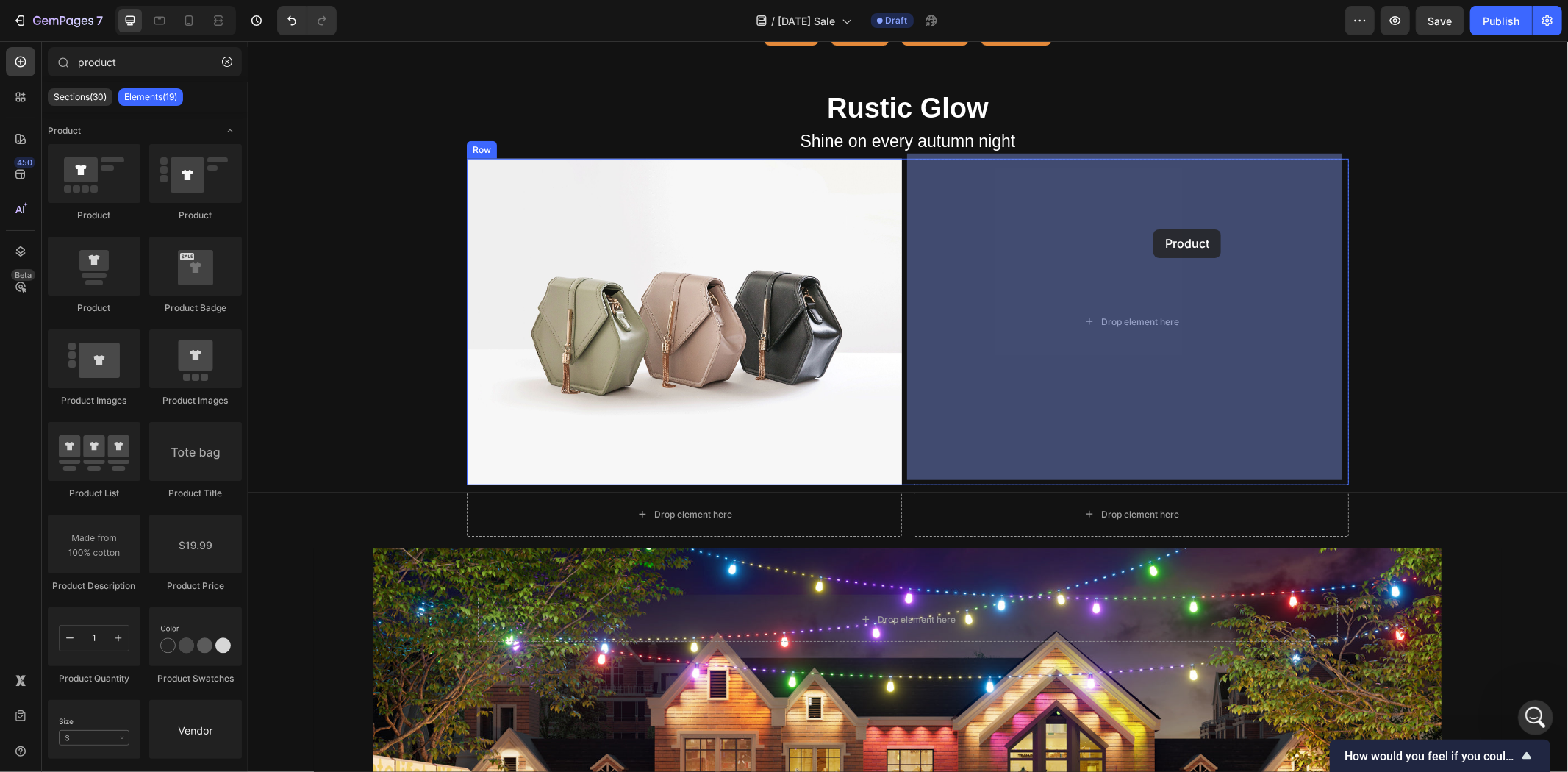
drag, startPoint x: 348, startPoint y: 315, endPoint x: 1153, endPoint y: 229, distance: 809.6
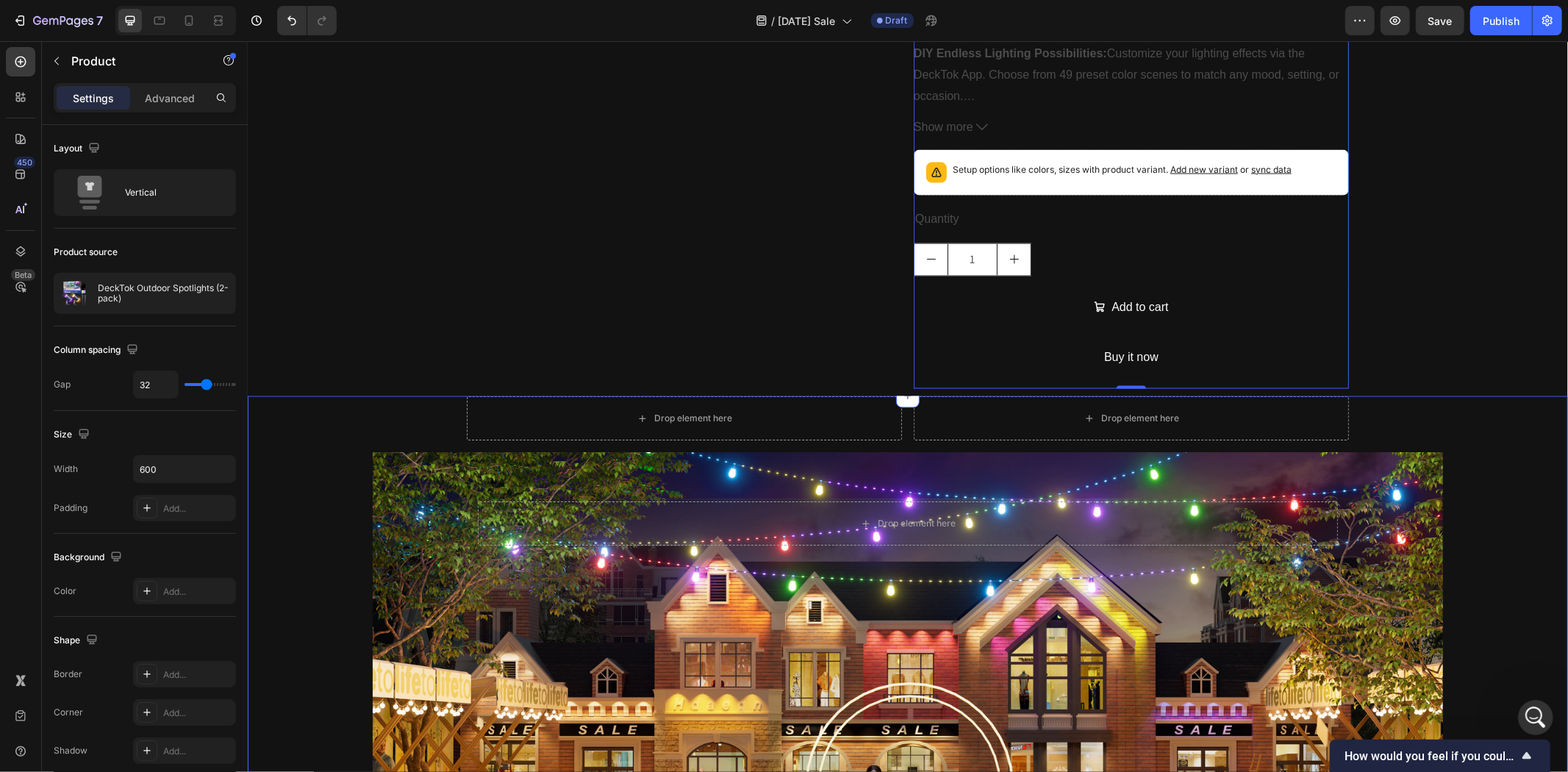
scroll to position [1810, 0]
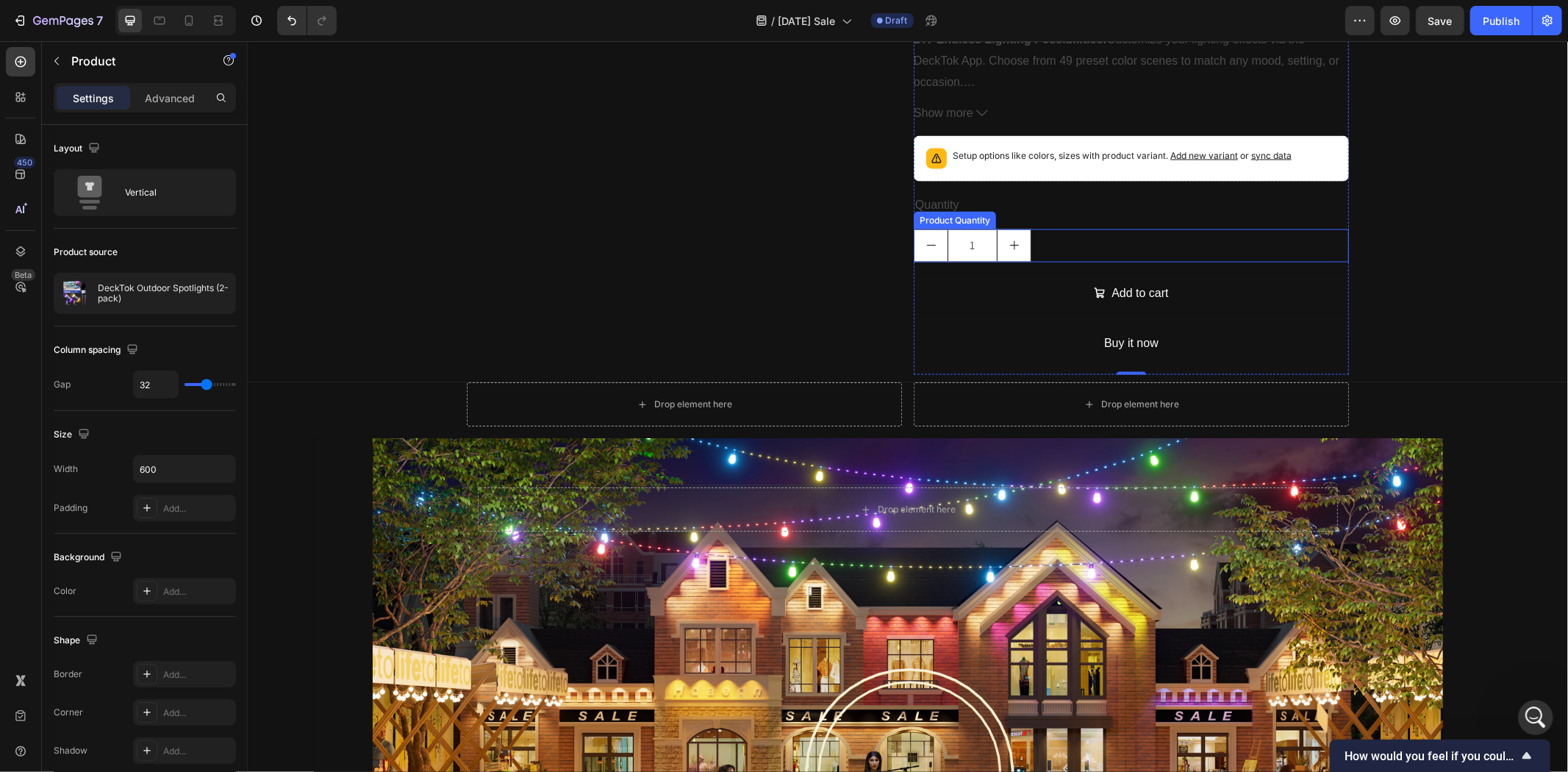
click at [1050, 229] on div "1" at bounding box center [1131, 245] width 435 height 33
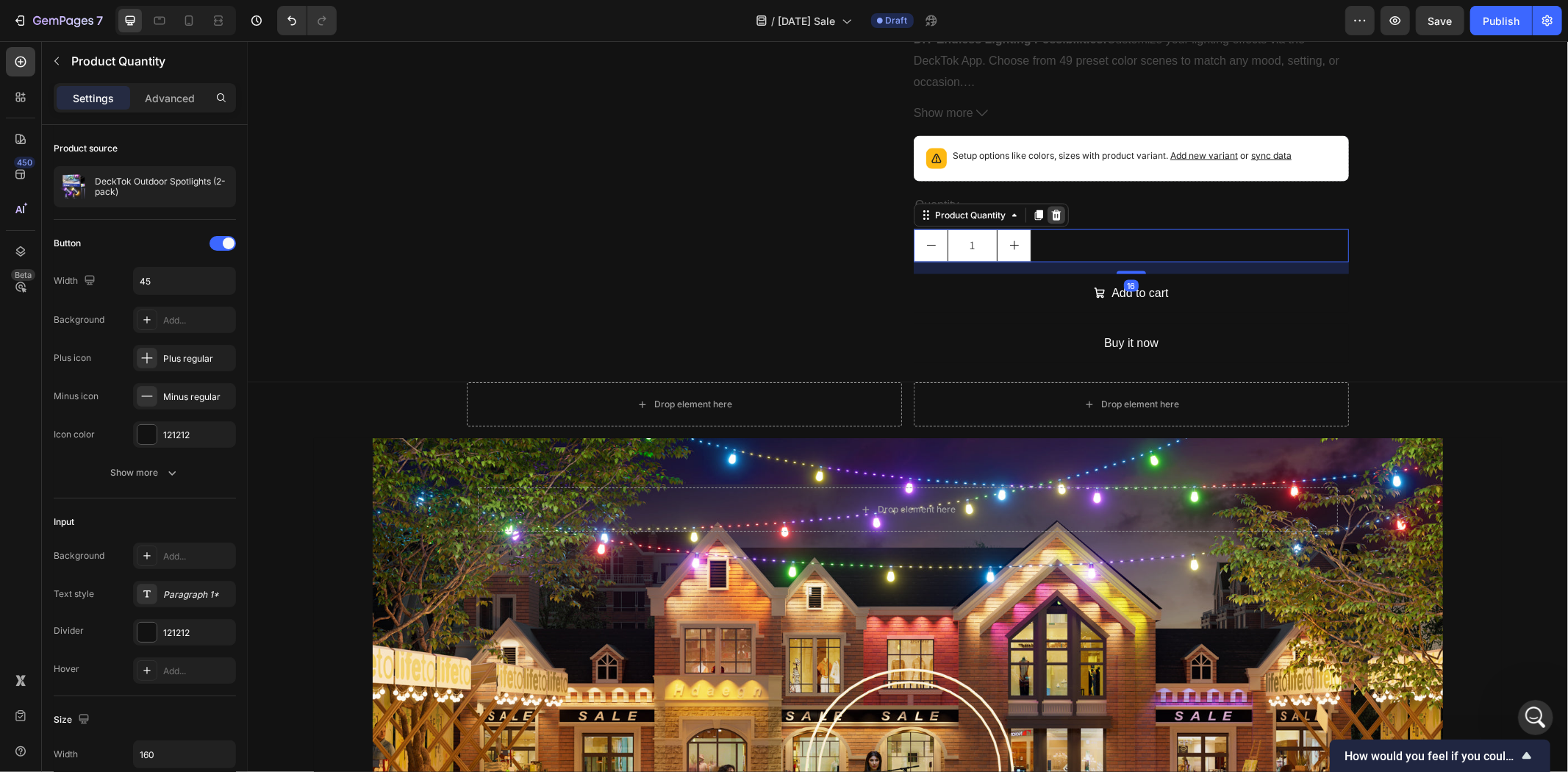
click at [1051, 209] on icon at bounding box center [1056, 213] width 9 height 10
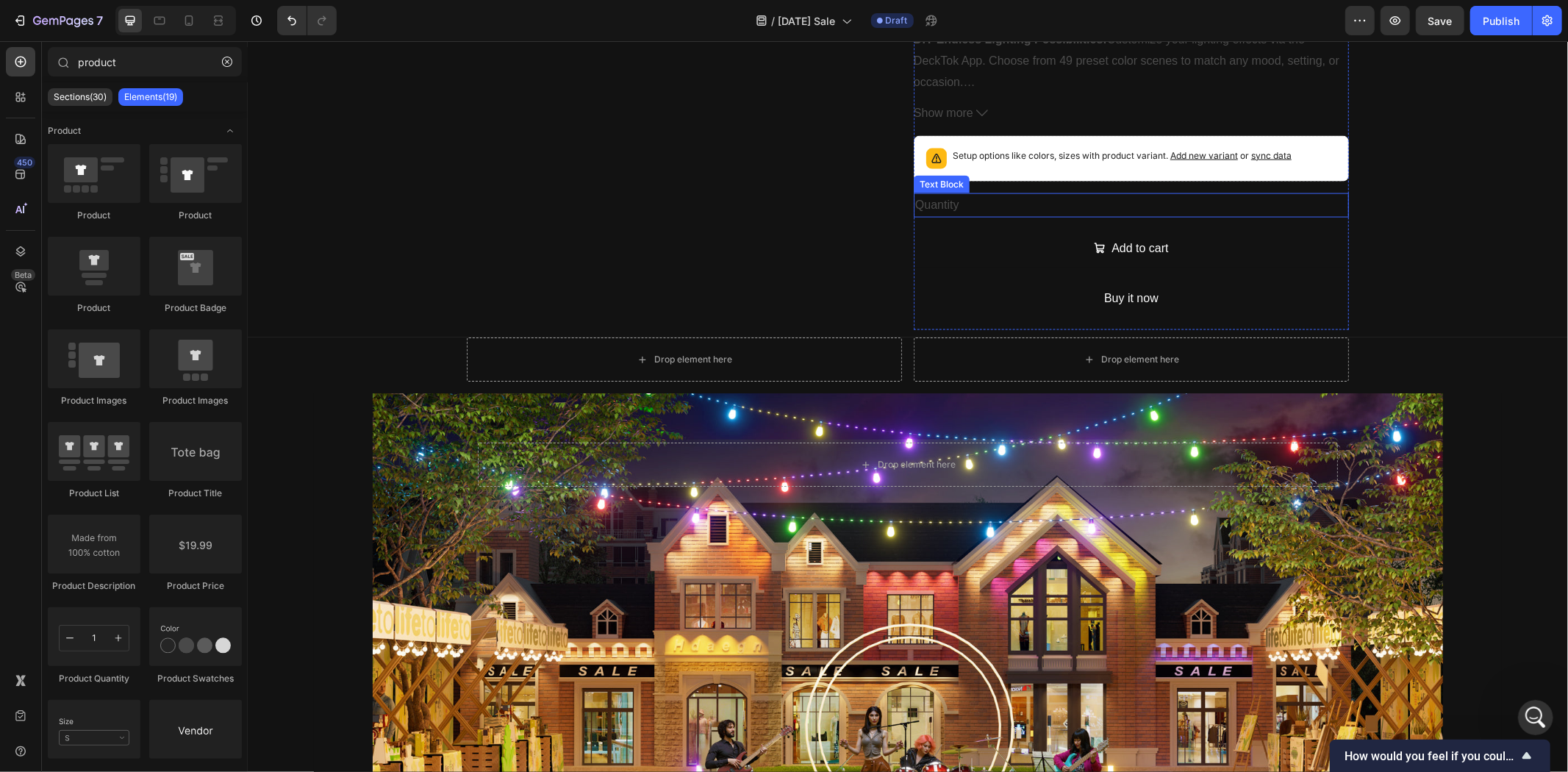
click at [993, 202] on div "Quantity" at bounding box center [1131, 205] width 435 height 25
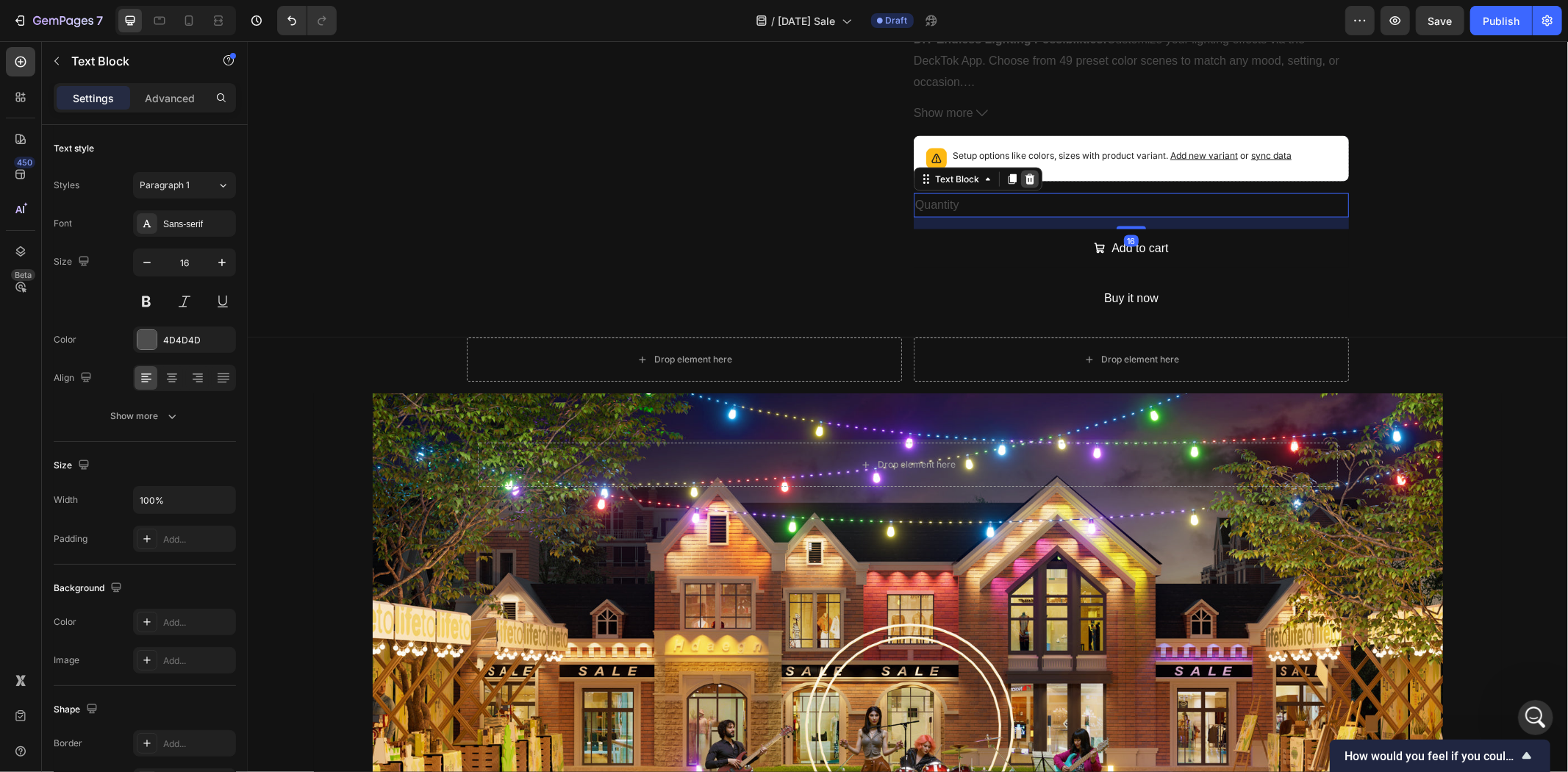
click at [1025, 177] on icon at bounding box center [1029, 178] width 9 height 10
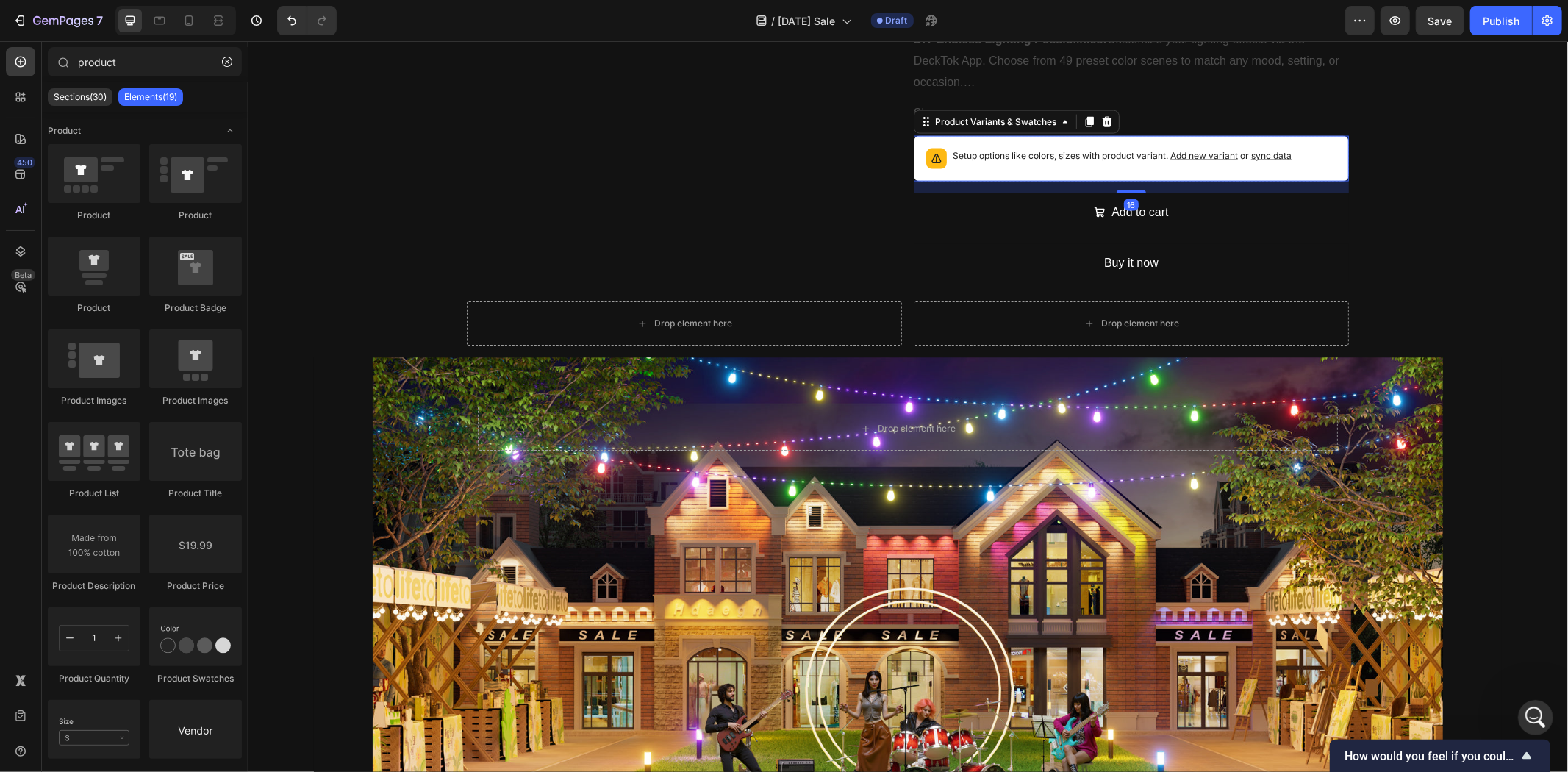
click at [1017, 150] on p "Setup options like colors, sizes with product variant. Add new variant or sync …" at bounding box center [1122, 155] width 339 height 15
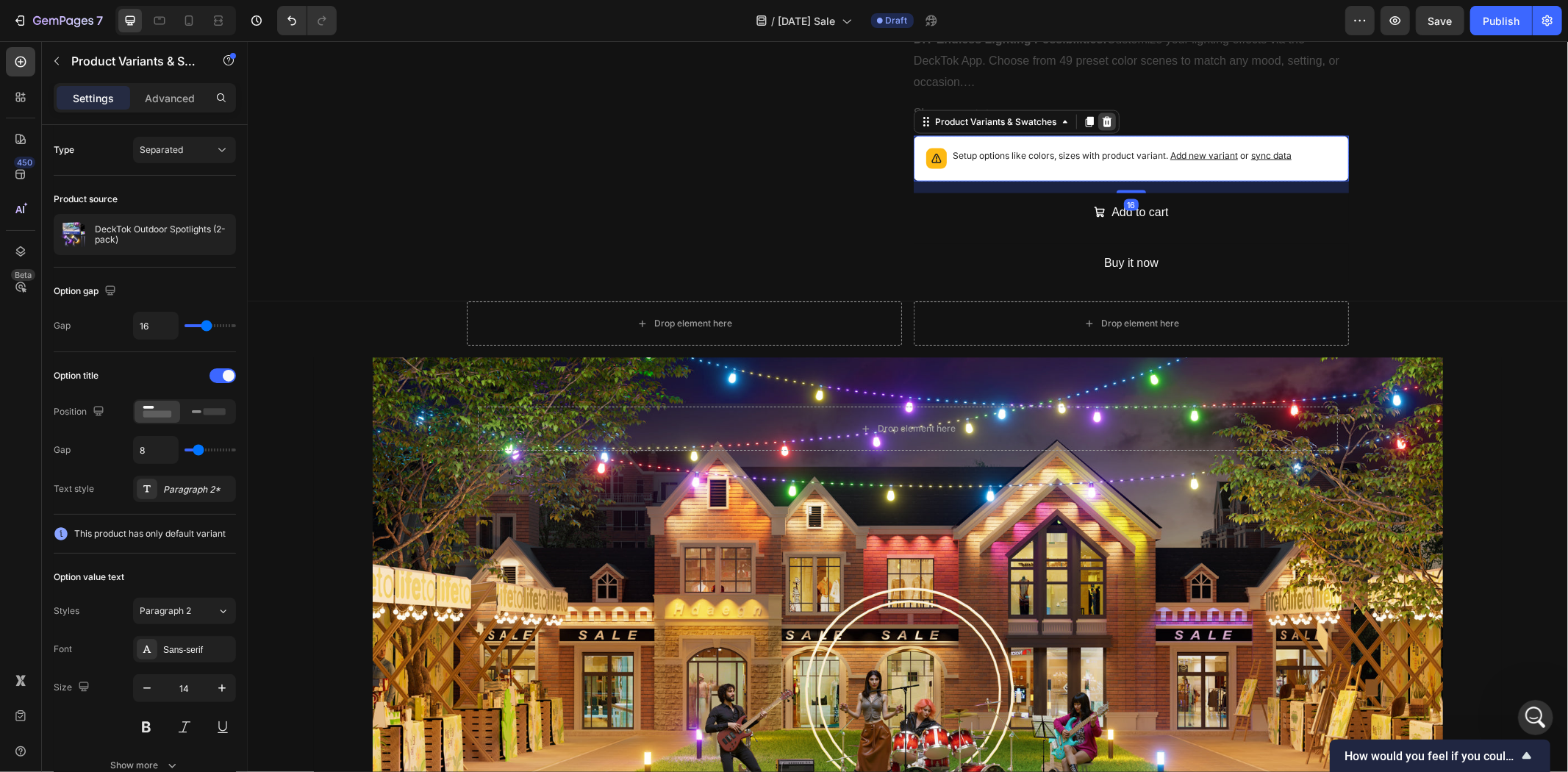
click at [1102, 116] on icon at bounding box center [1107, 120] width 9 height 10
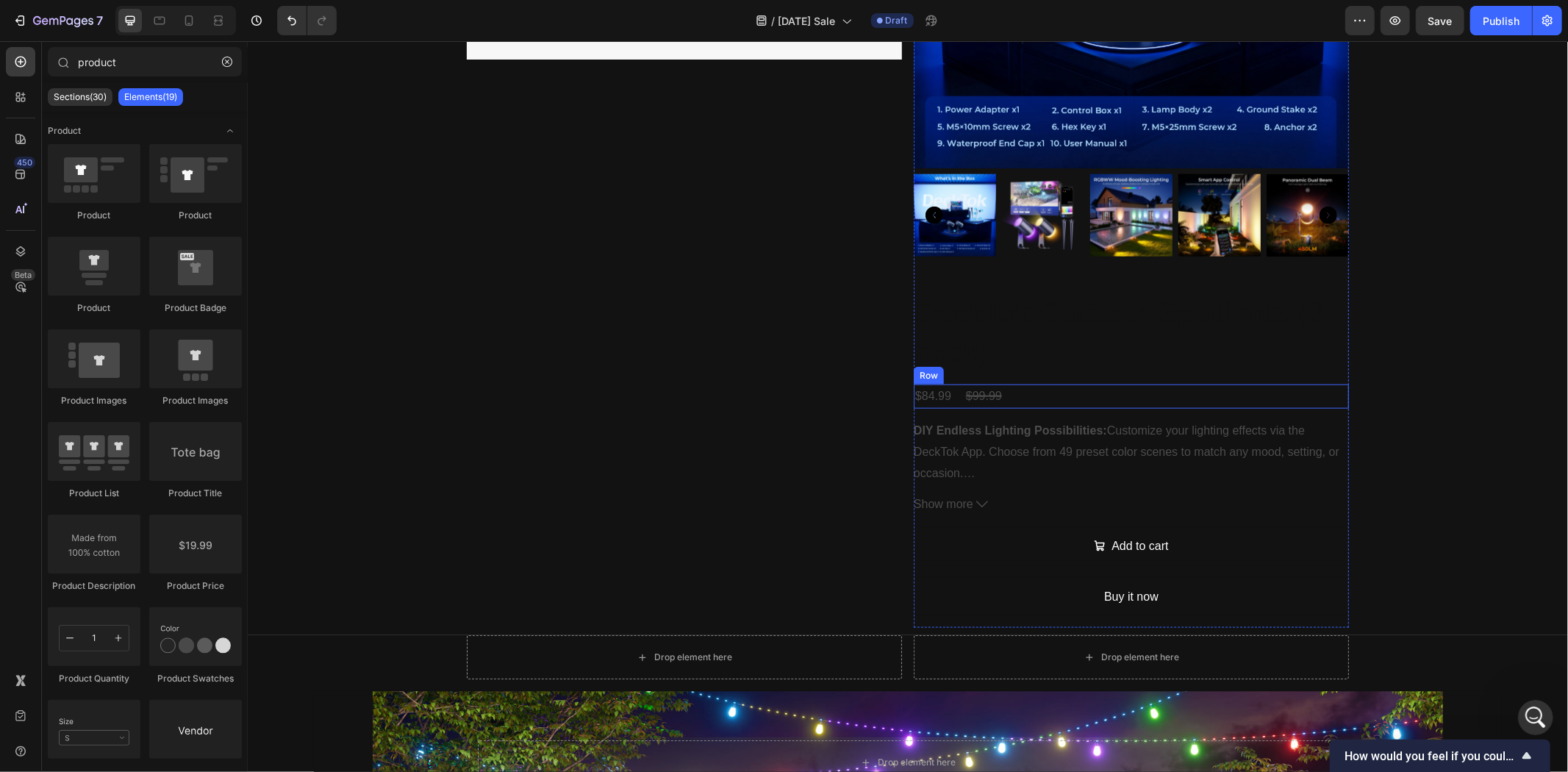
scroll to position [1402, 0]
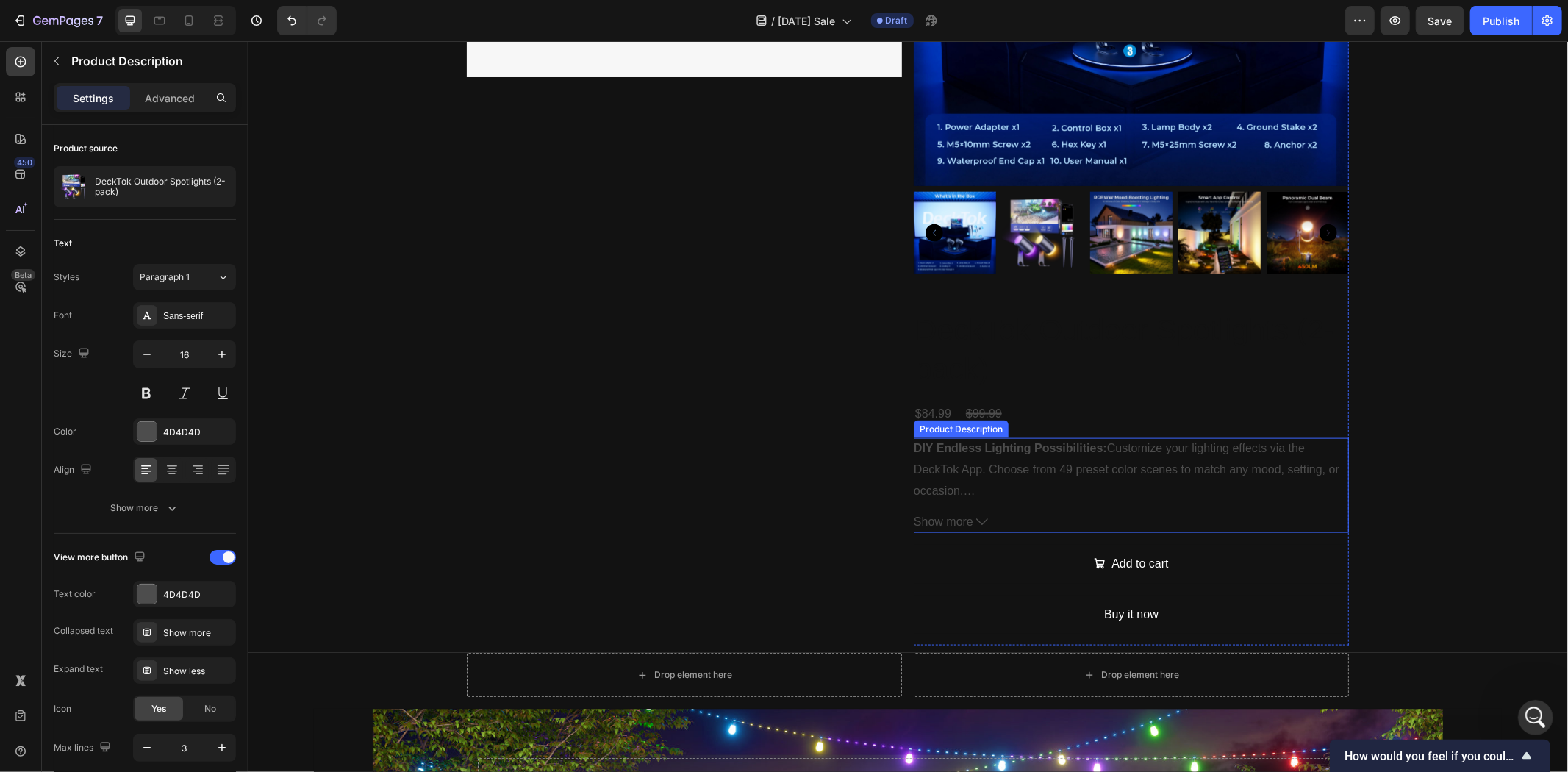
click at [1087, 450] on div "DIY Endless Lighting Possibilities: Customize your lighting effects via the Dec…" at bounding box center [1131, 468] width 435 height 61
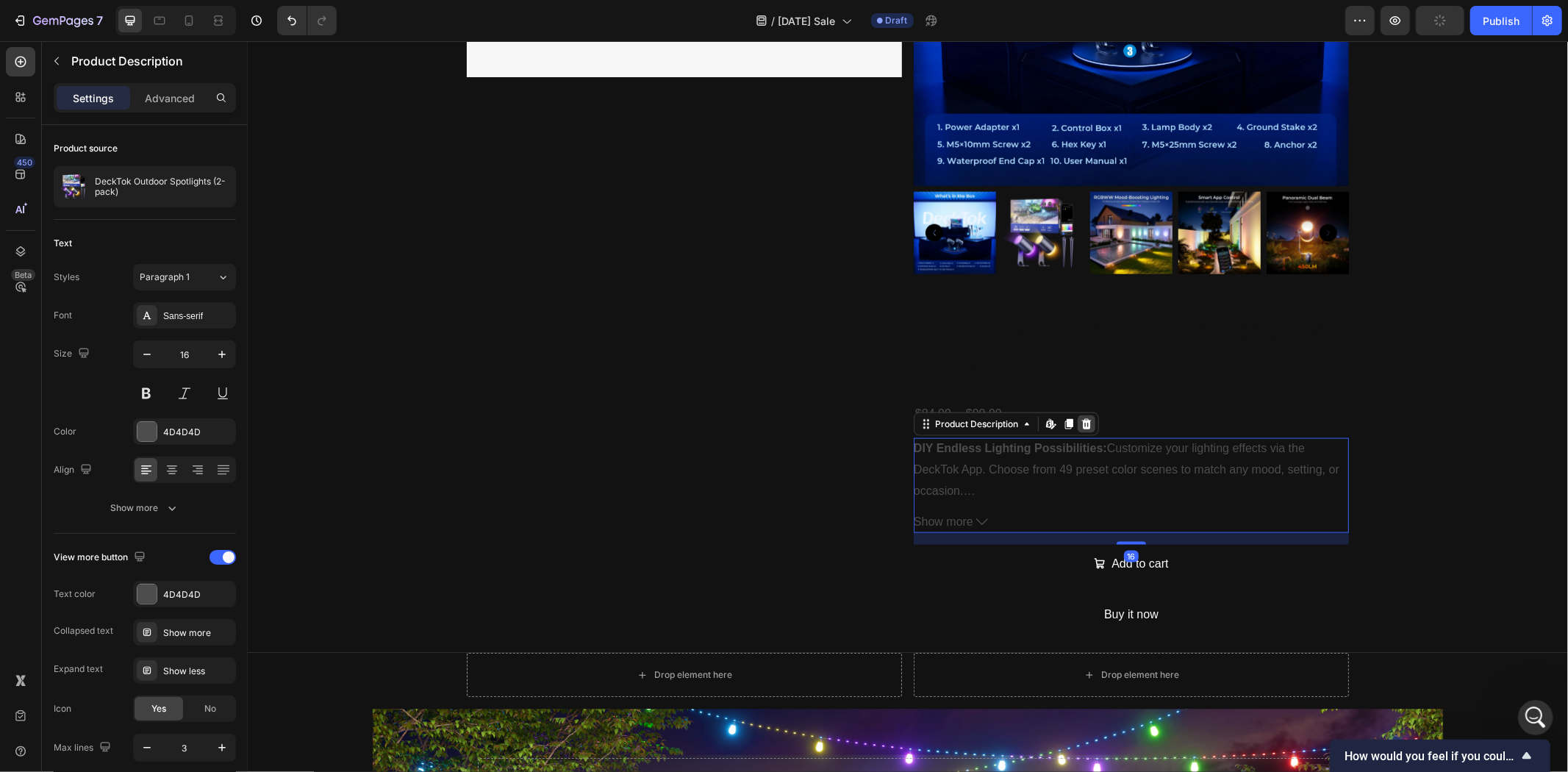
click at [1081, 420] on icon at bounding box center [1086, 423] width 9 height 10
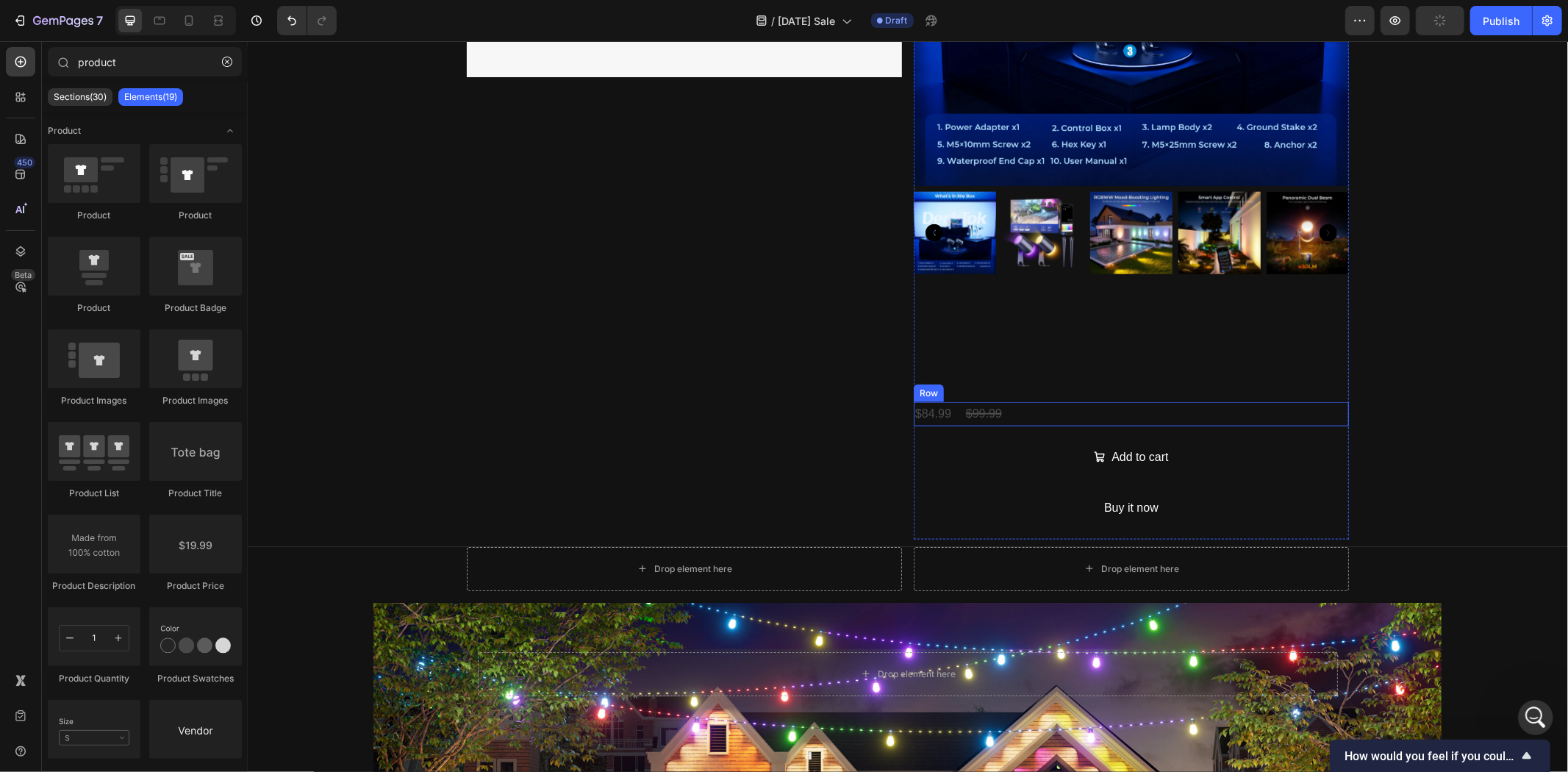
click at [1060, 409] on div "$84.99 Product Price Product Price $99.99 Product Price Product Price Row" at bounding box center [1131, 414] width 435 height 25
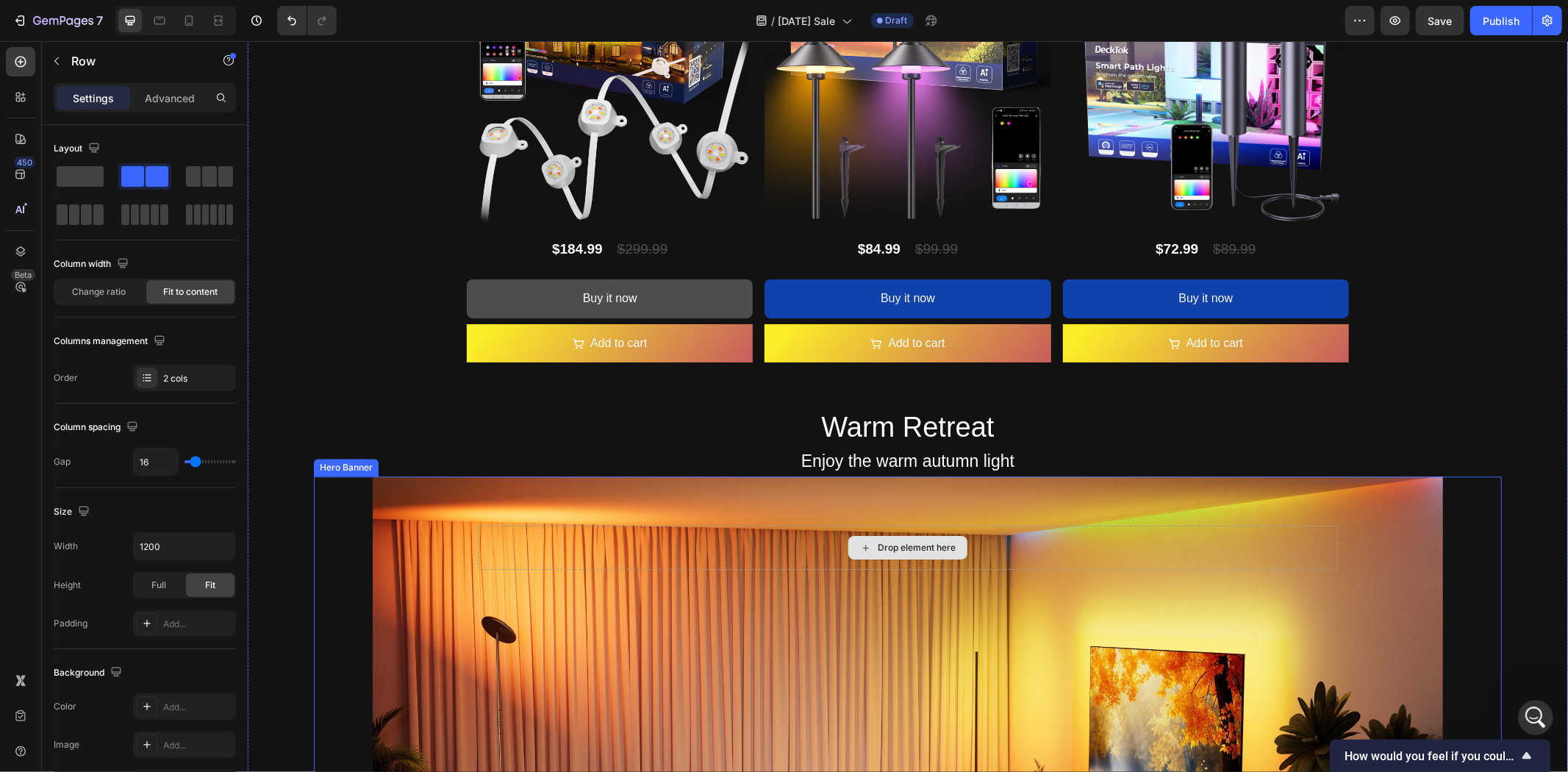
scroll to position [2464, 0]
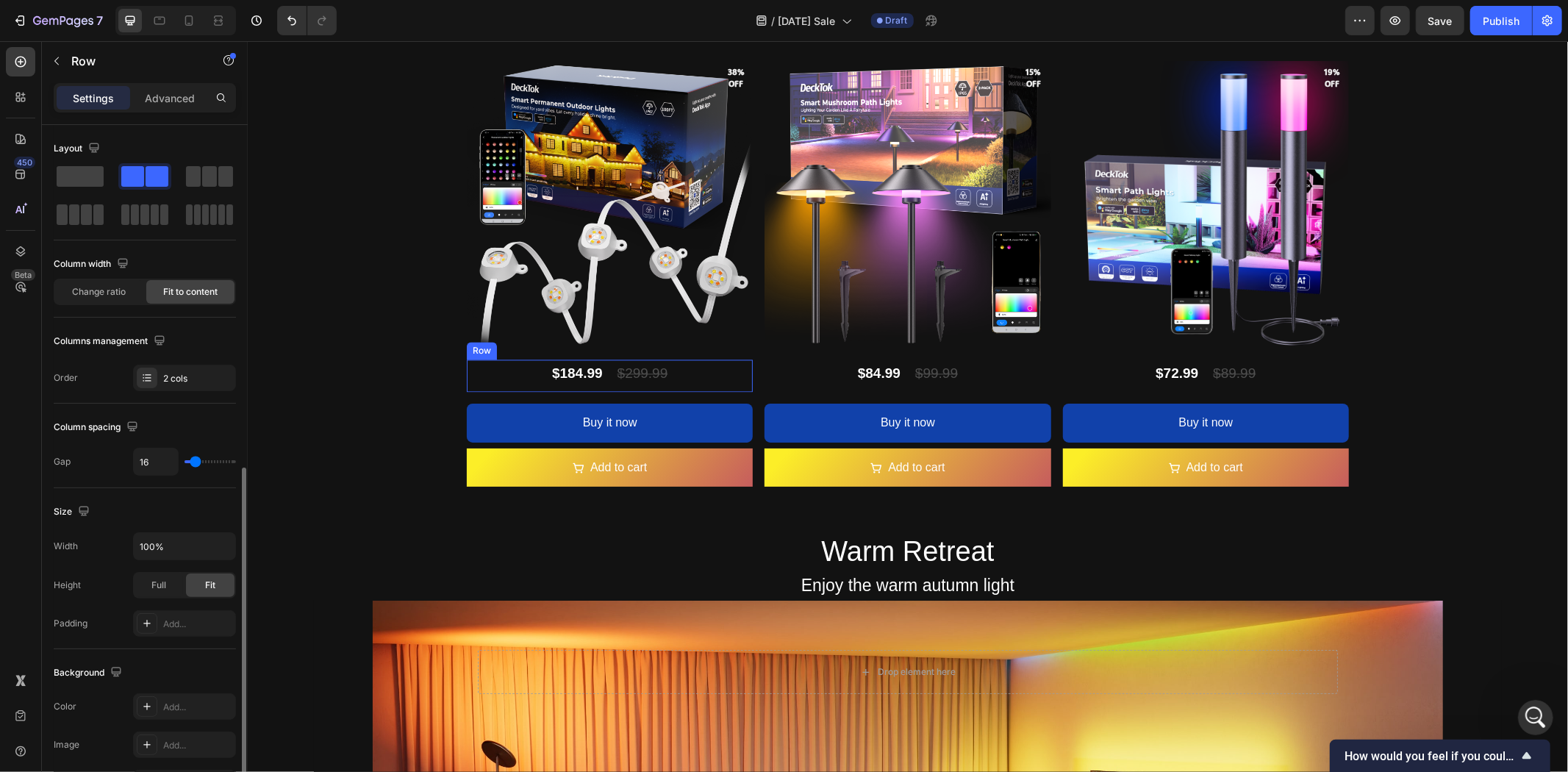
click at [692, 373] on div "$184.99 Product Price Product Price $299.99 Product Price Product Price Row" at bounding box center [609, 374] width 286 height 32
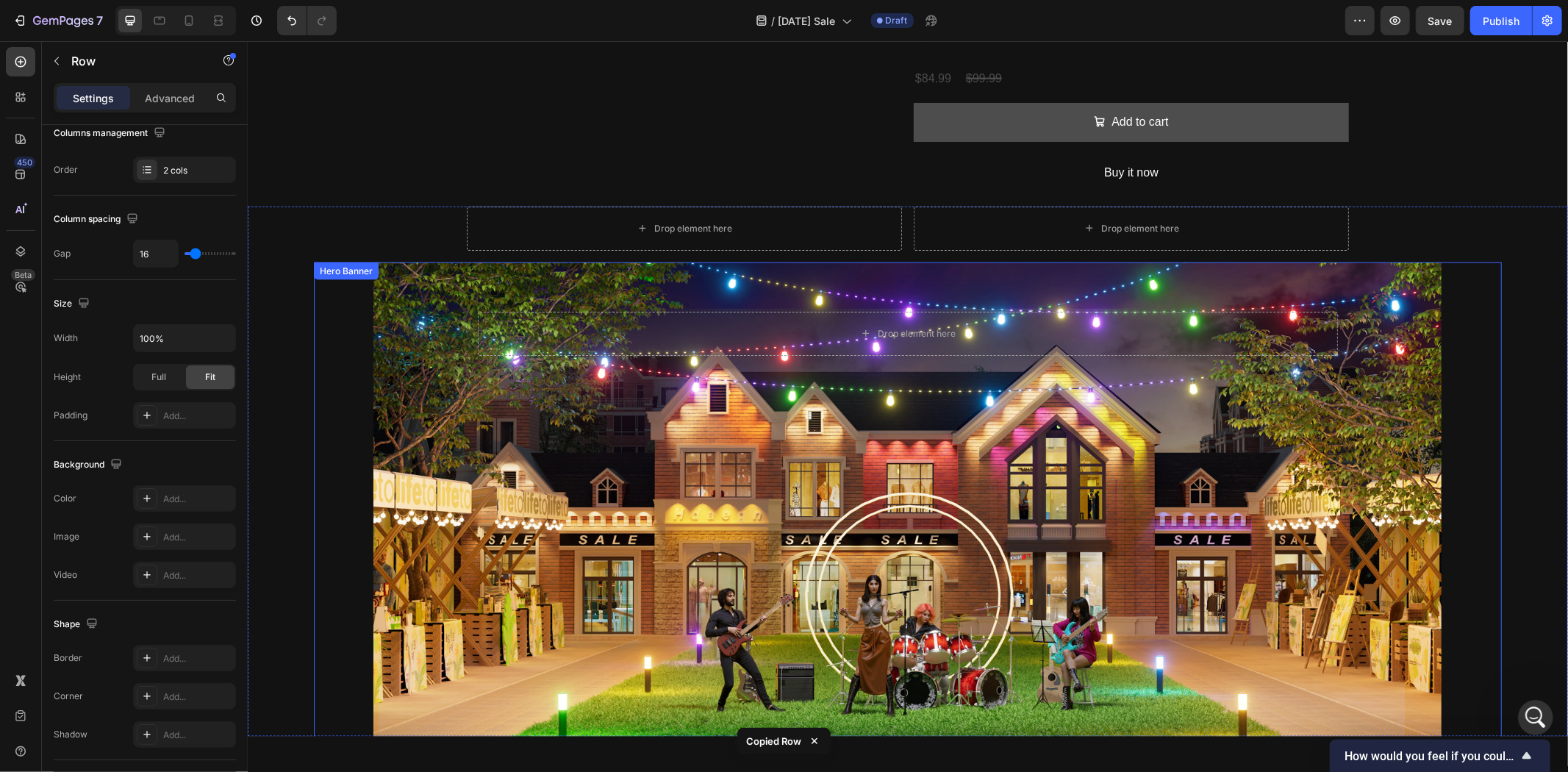
scroll to position [1402, 0]
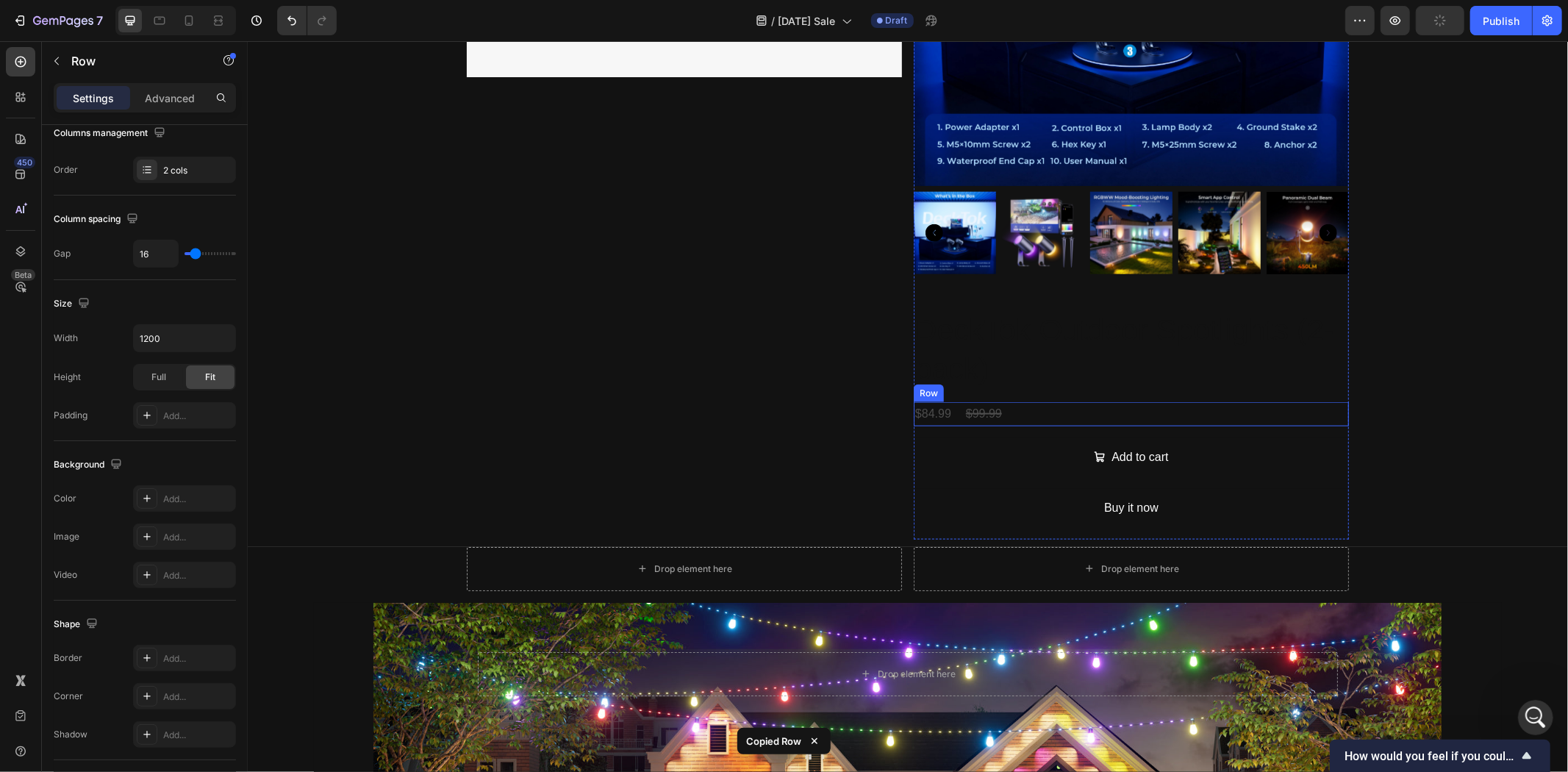
click at [1022, 411] on div "$84.99 Product Price Product Price $99.99 Product Price Product Price Row" at bounding box center [1131, 414] width 435 height 25
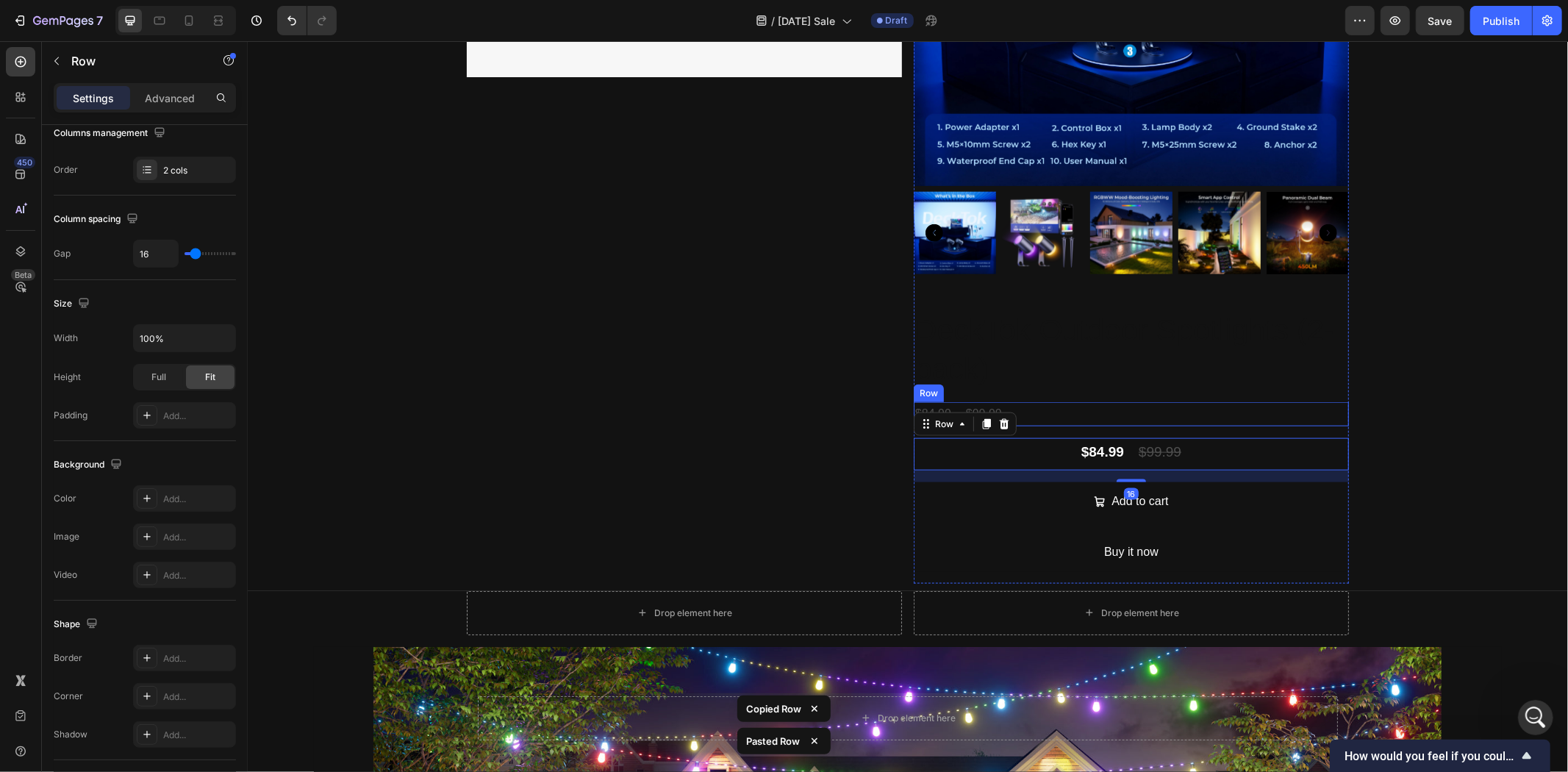
click at [1065, 409] on div "$84.99 Product Price Product Price $99.99 Product Price Product Price Row" at bounding box center [1131, 414] width 435 height 25
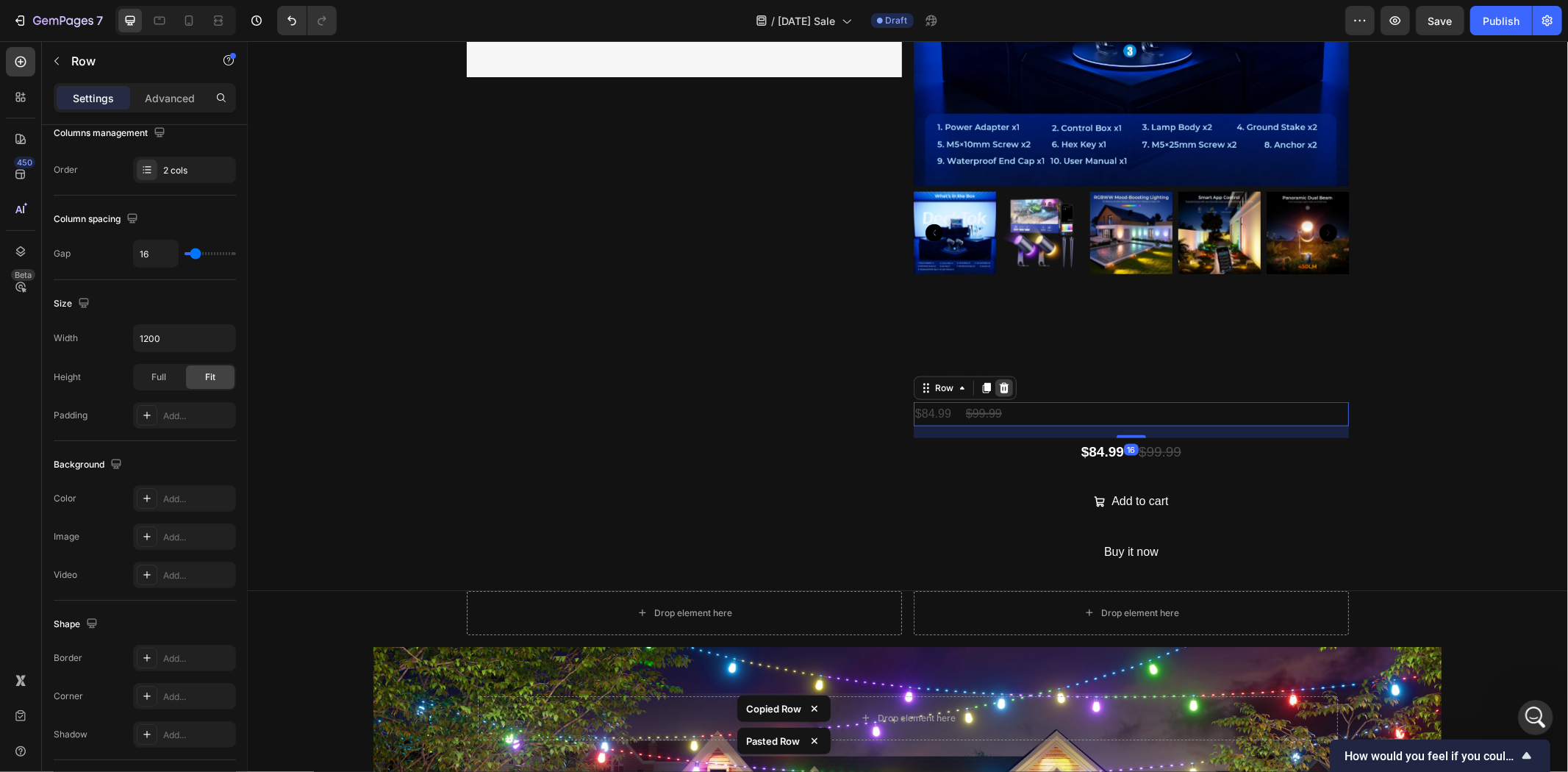
click at [999, 382] on icon at bounding box center [1004, 387] width 9 height 10
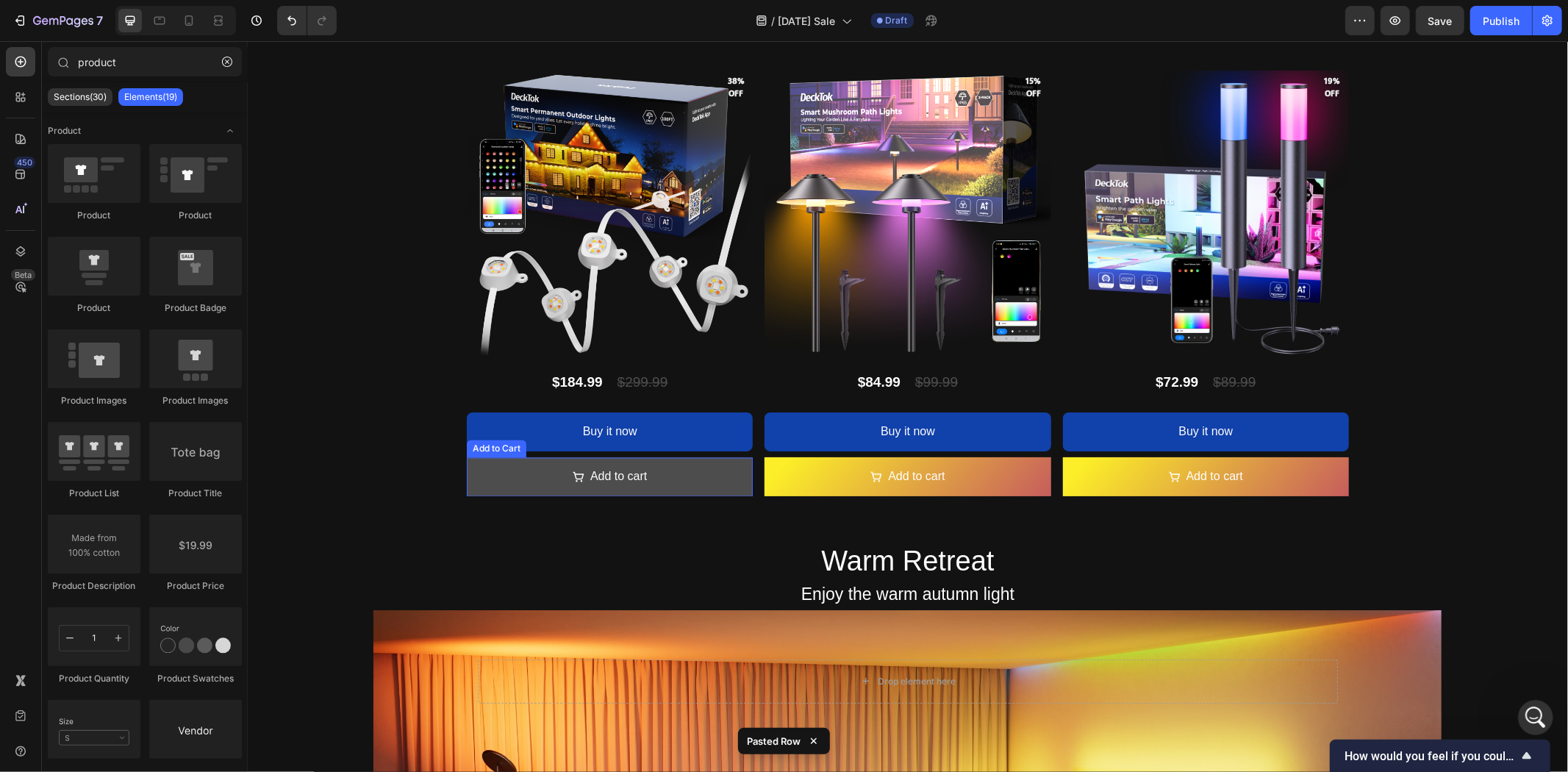
scroll to position [2464, 0]
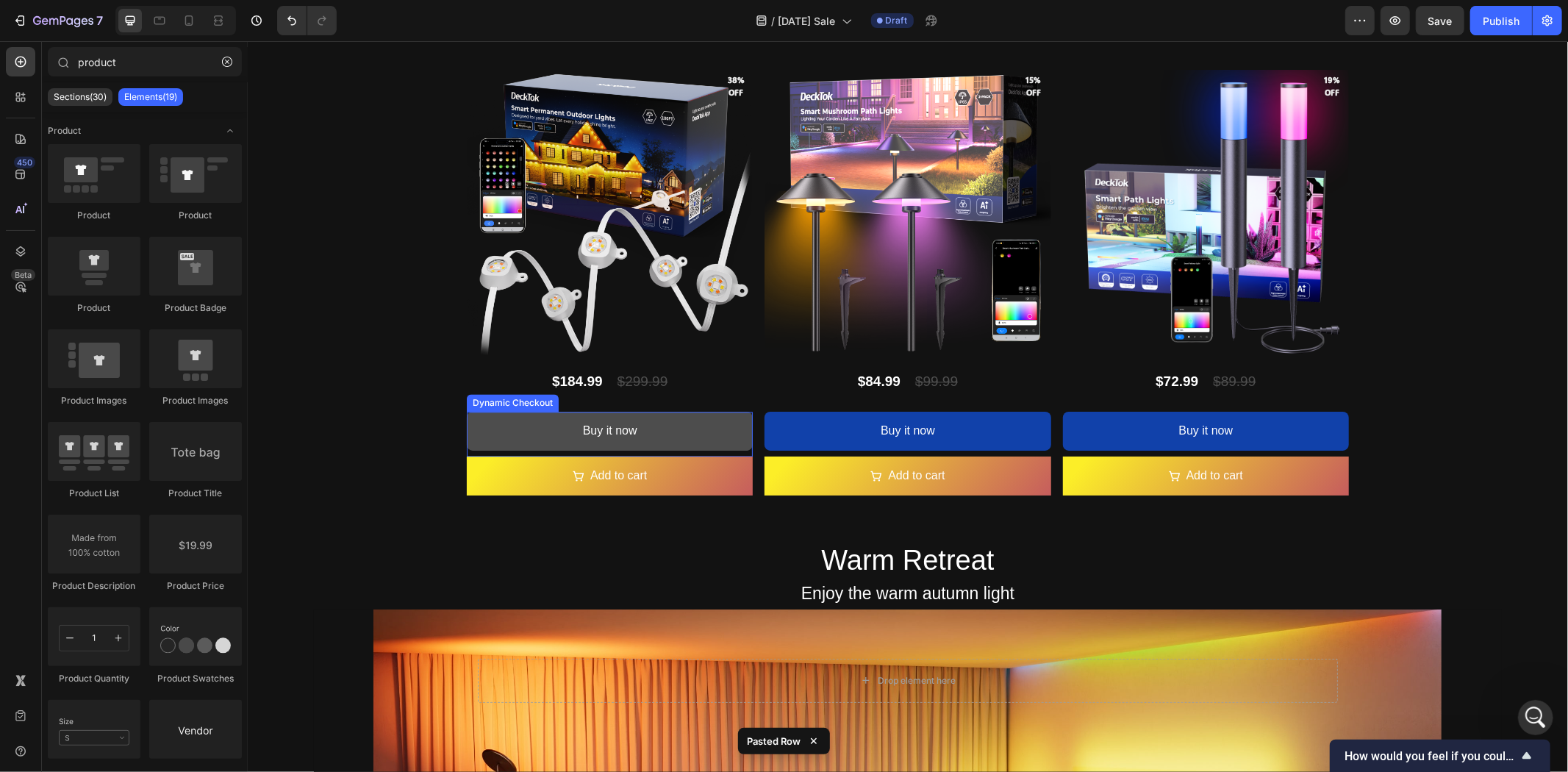
click at [673, 429] on button "Buy it now" at bounding box center [609, 430] width 286 height 39
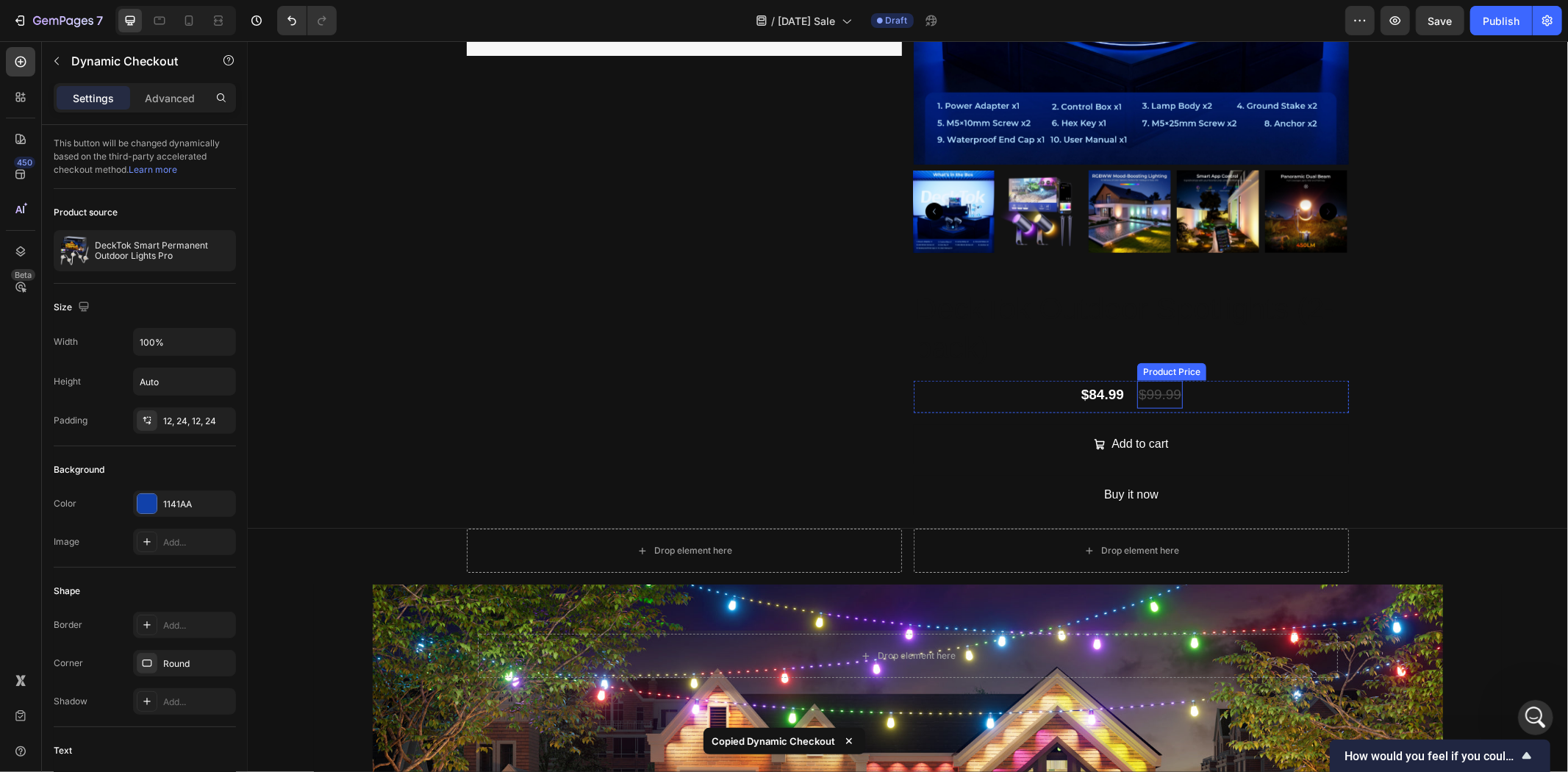
scroll to position [1402, 0]
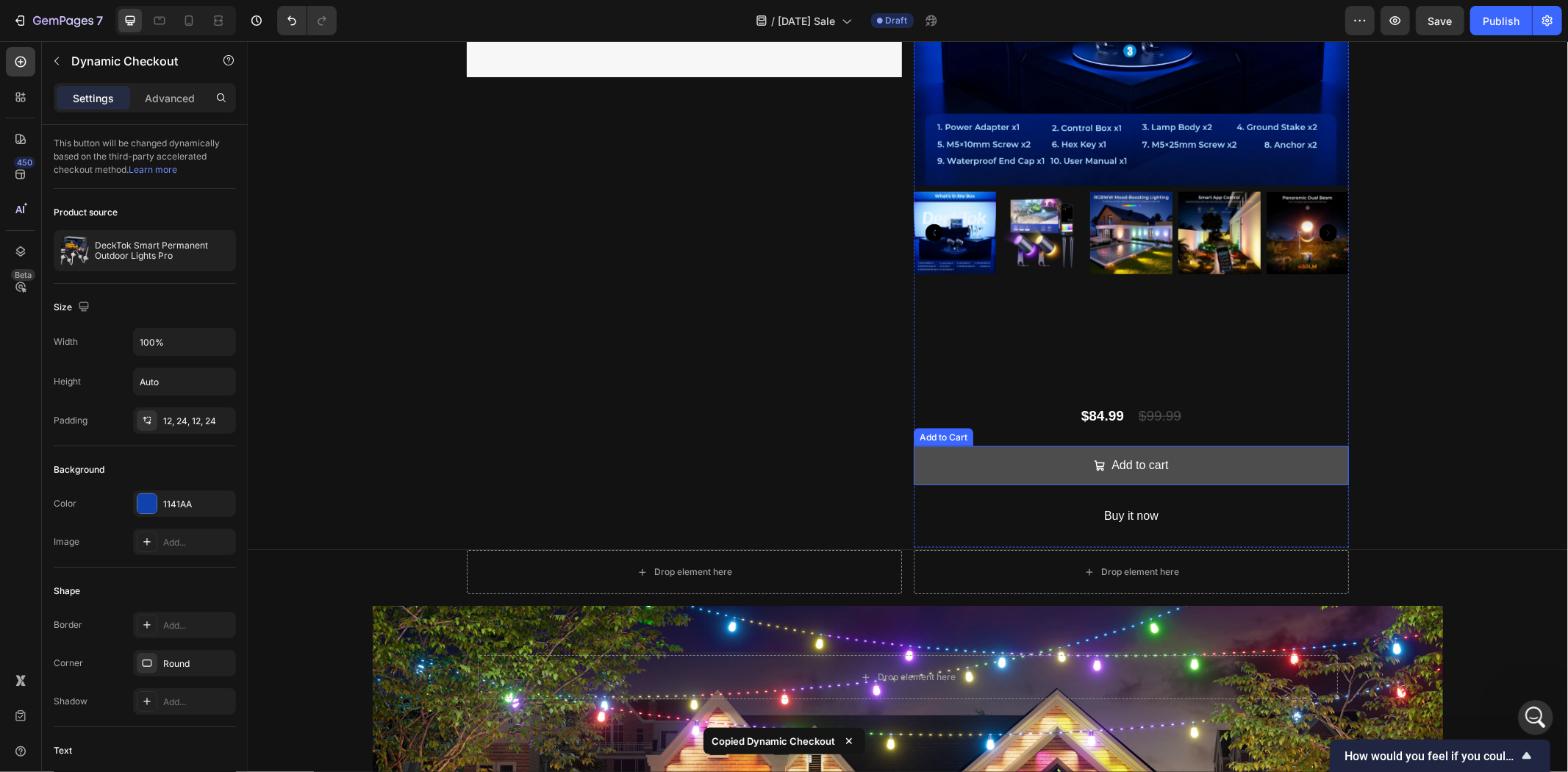
click at [1214, 463] on button "Add to cart" at bounding box center [1131, 465] width 435 height 39
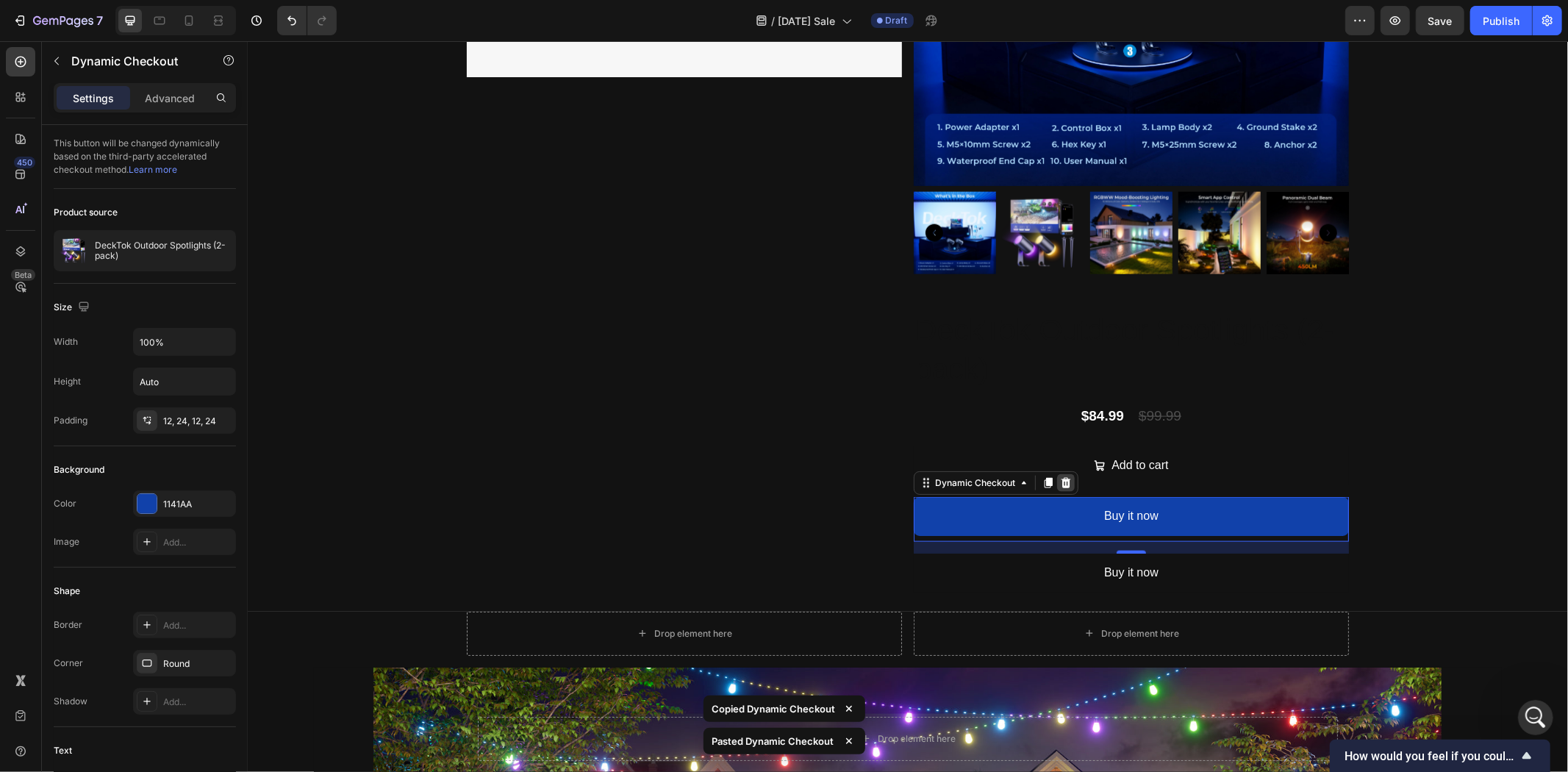
click at [1062, 477] on icon at bounding box center [1065, 482] width 12 height 12
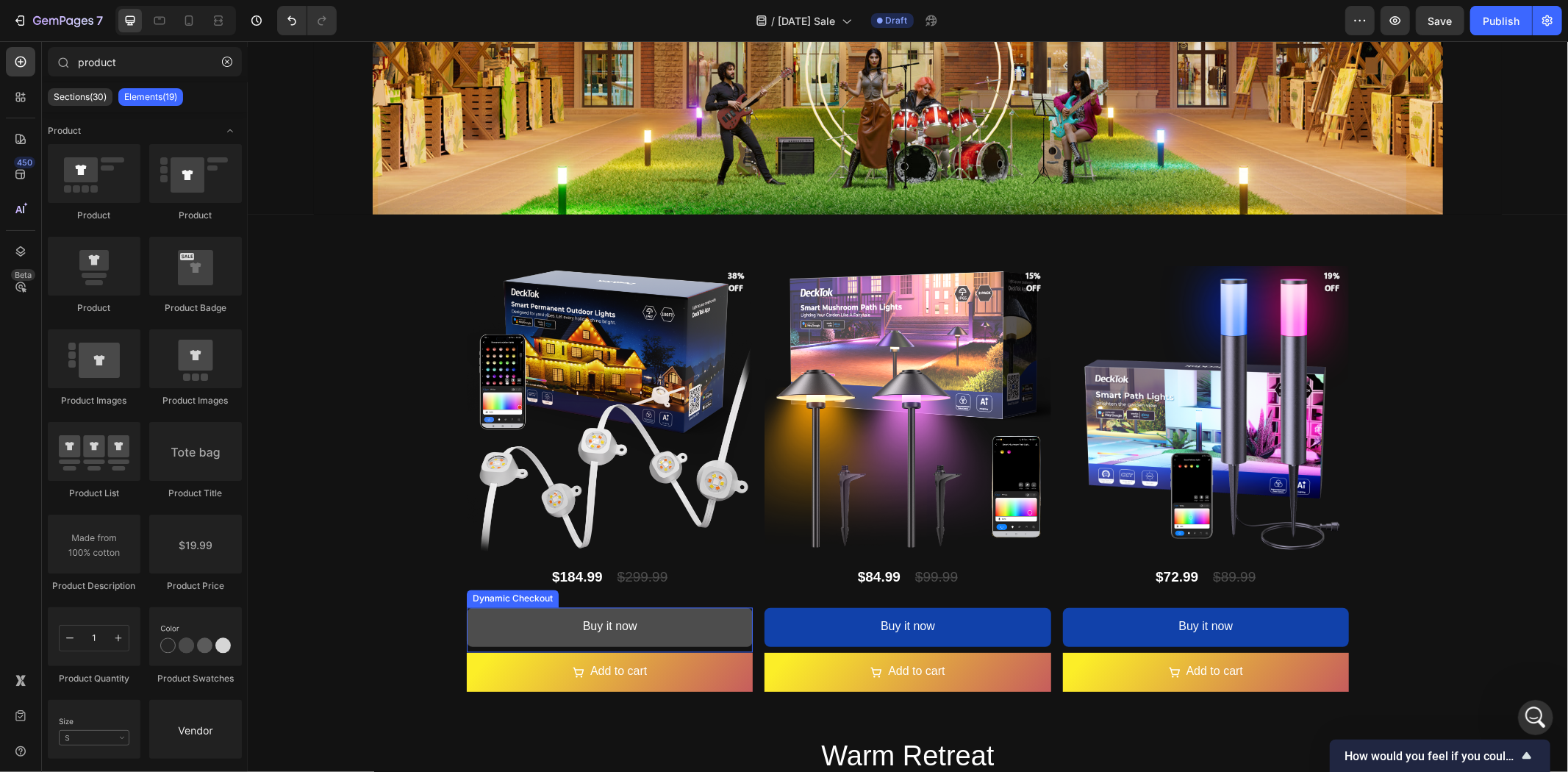
scroll to position [2301, 0]
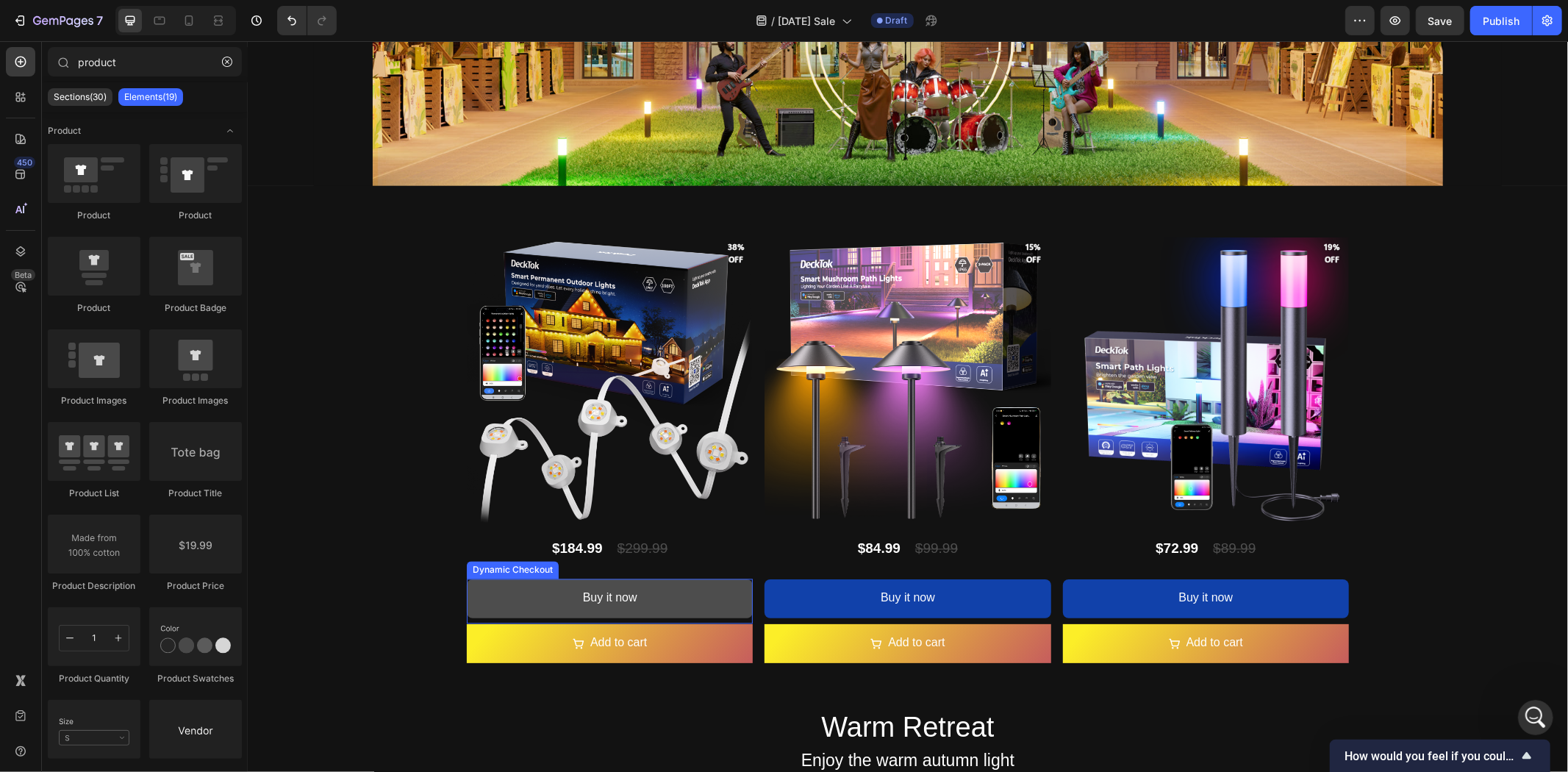
click at [692, 597] on button "Buy it now" at bounding box center [609, 598] width 286 height 39
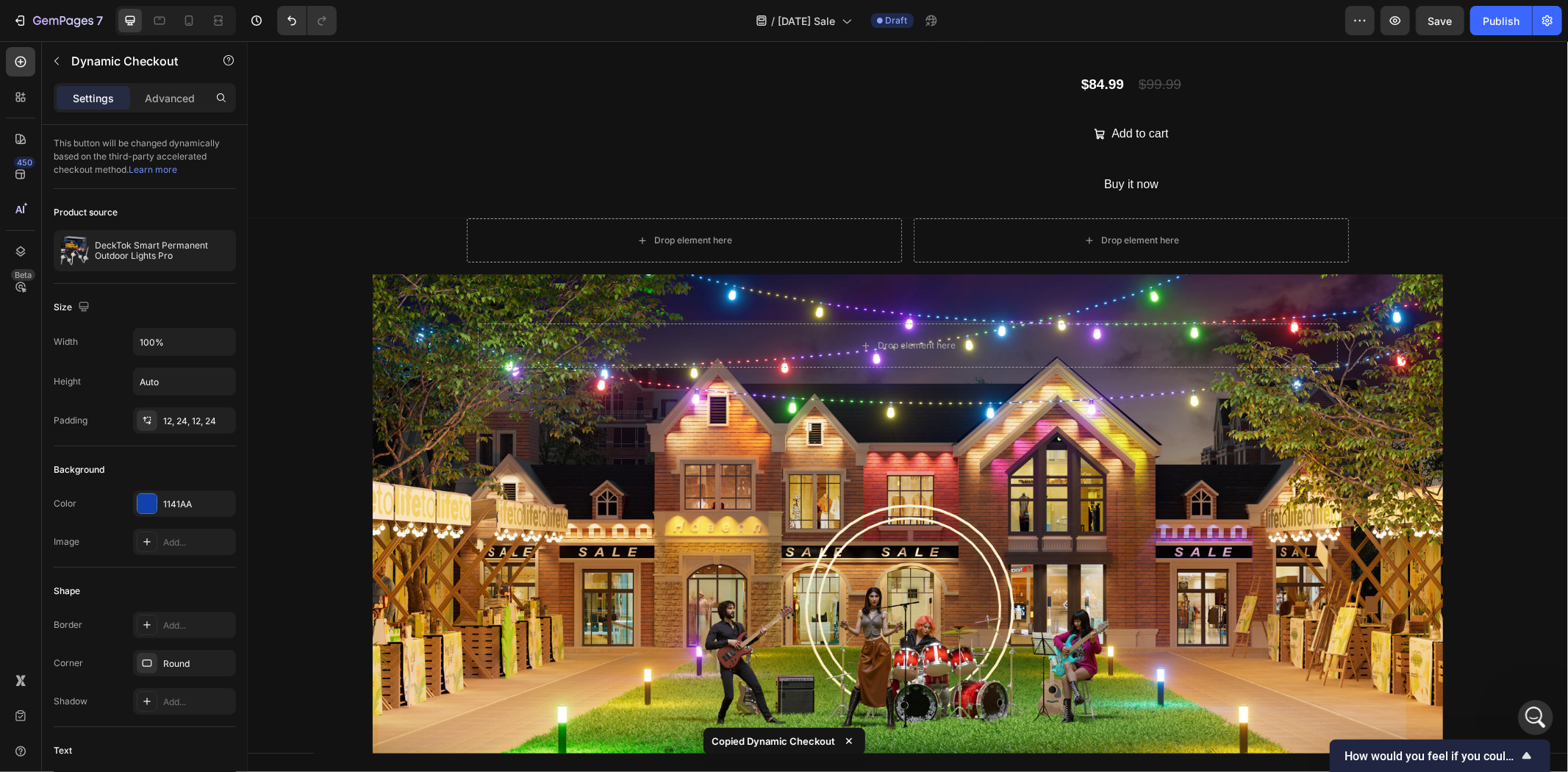
scroll to position [1483, 0]
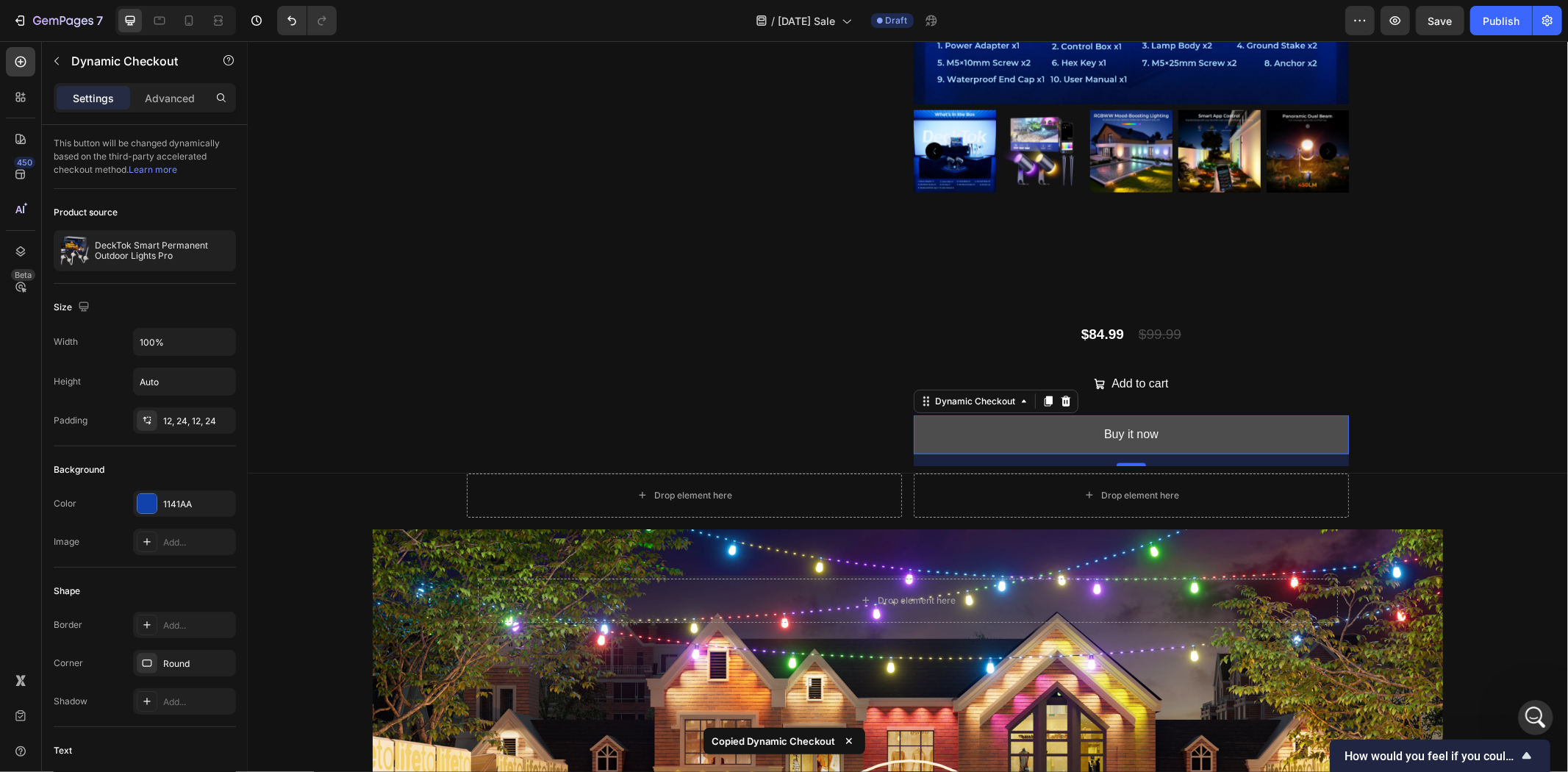
click at [1168, 414] on button "Buy it now" at bounding box center [1131, 434] width 435 height 39
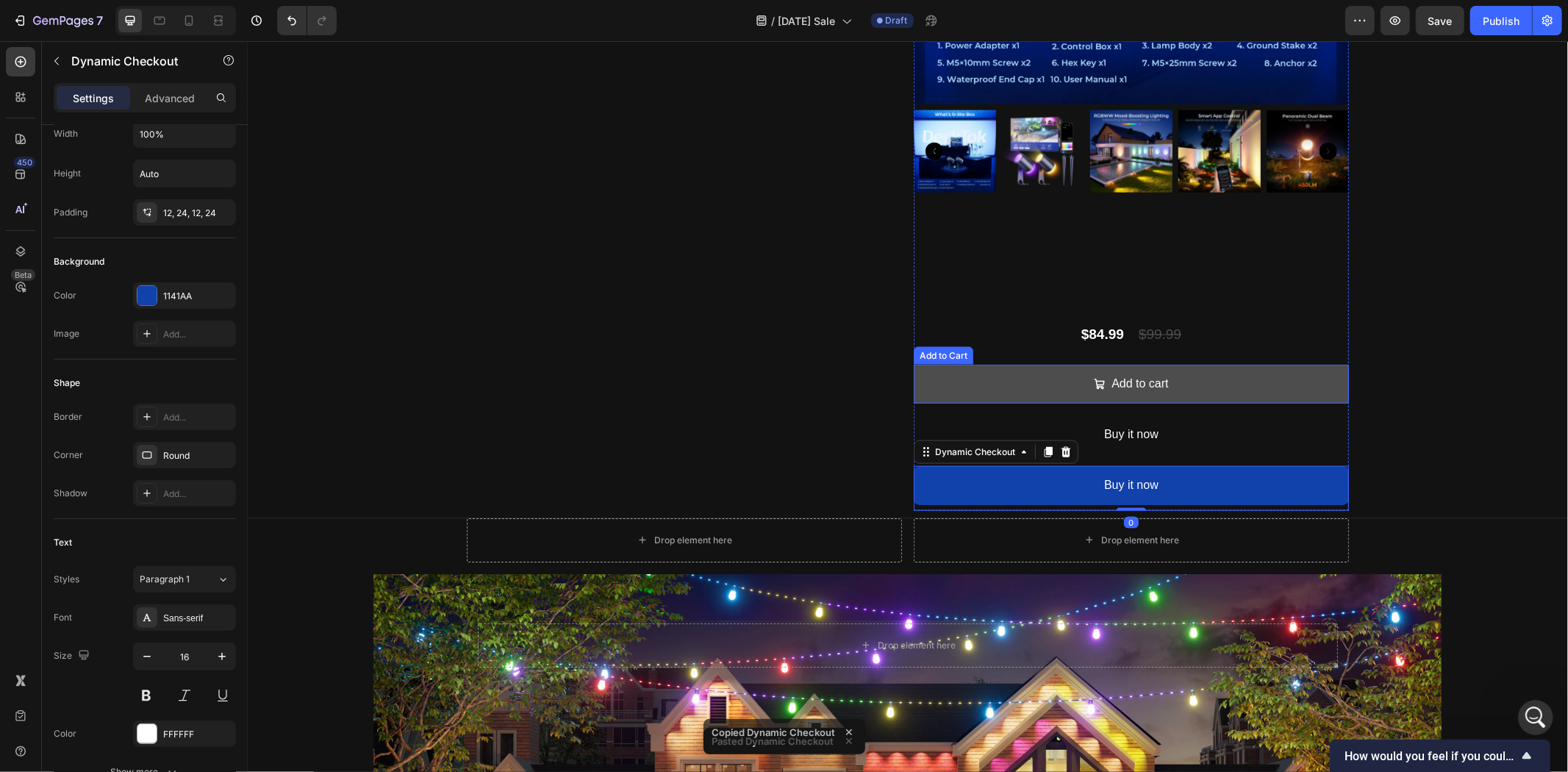
click at [974, 370] on button "Add to cart" at bounding box center [1131, 383] width 435 height 39
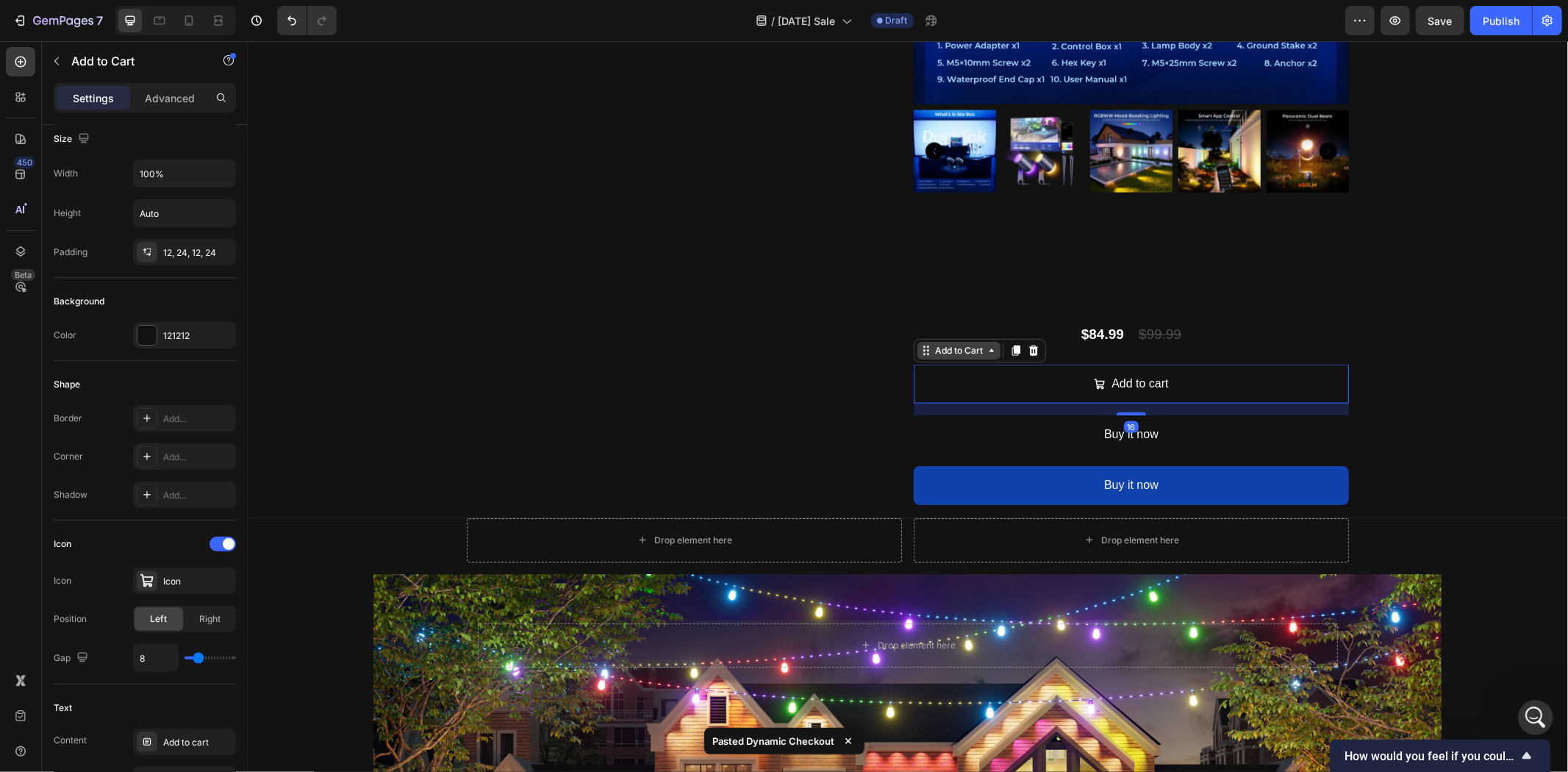
scroll to position [0, 0]
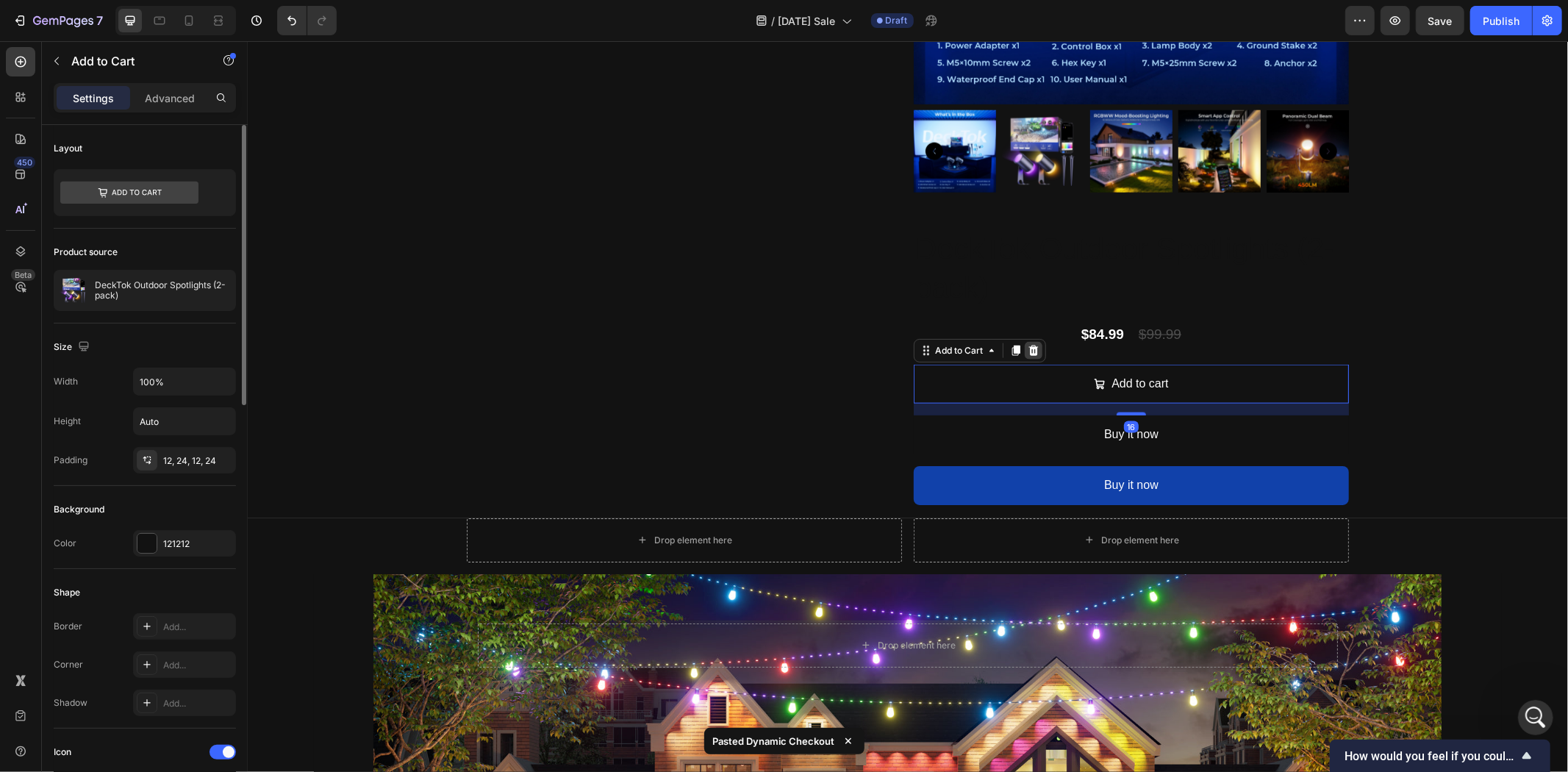
click at [1027, 345] on icon at bounding box center [1032, 349] width 12 height 12
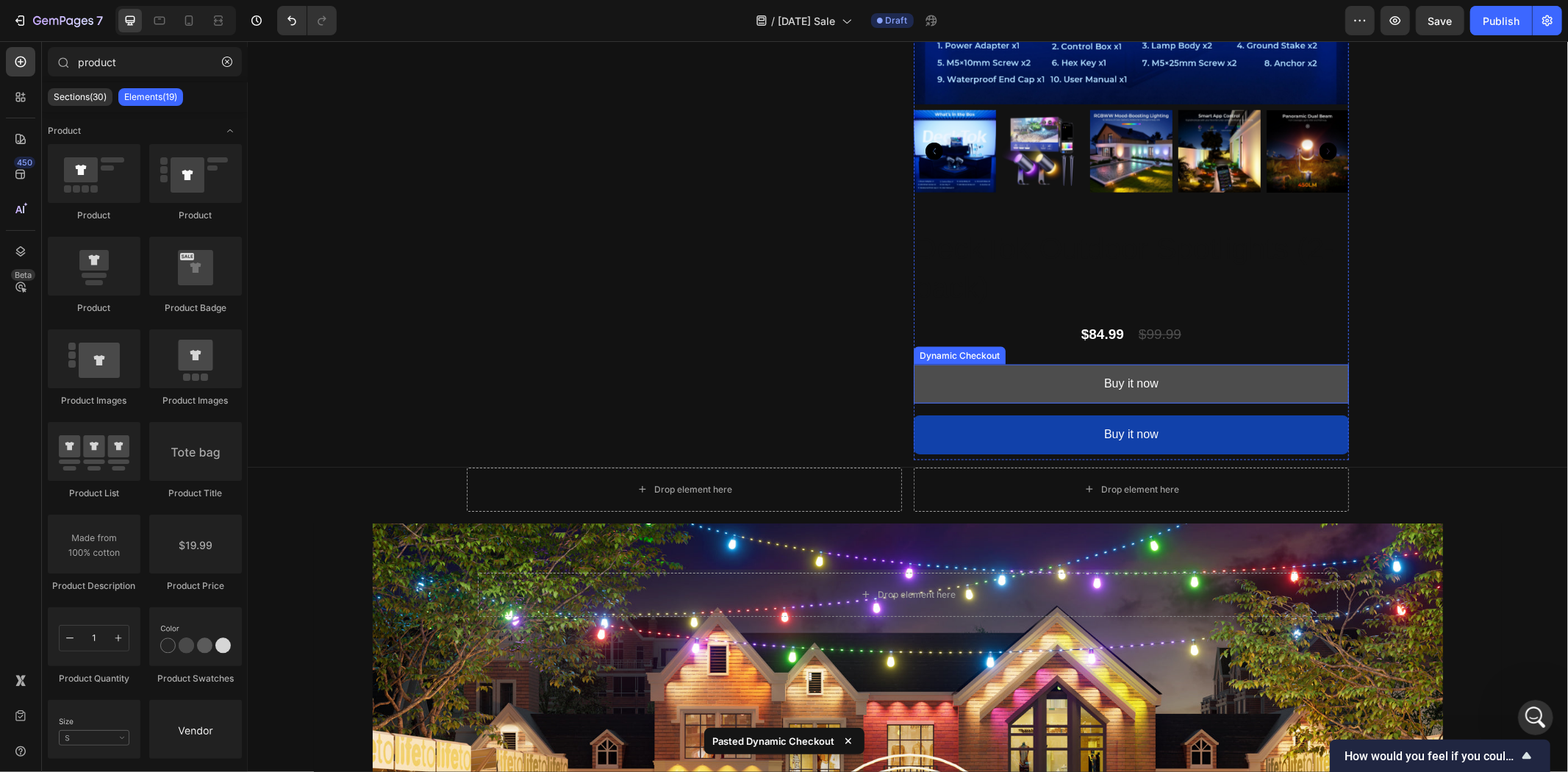
click at [1039, 387] on button "Buy it now" at bounding box center [1131, 383] width 435 height 39
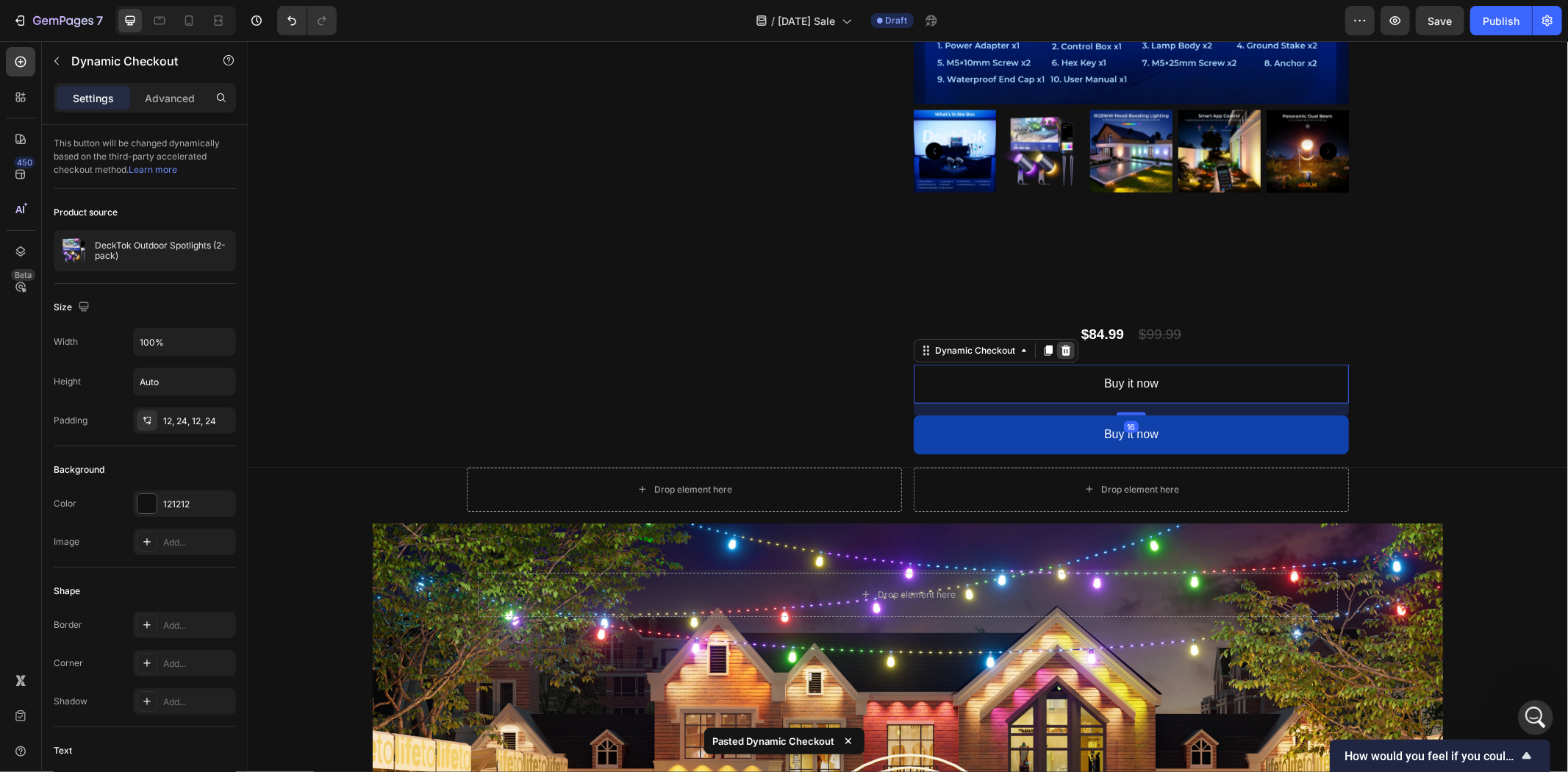
click at [1061, 345] on icon at bounding box center [1065, 349] width 9 height 10
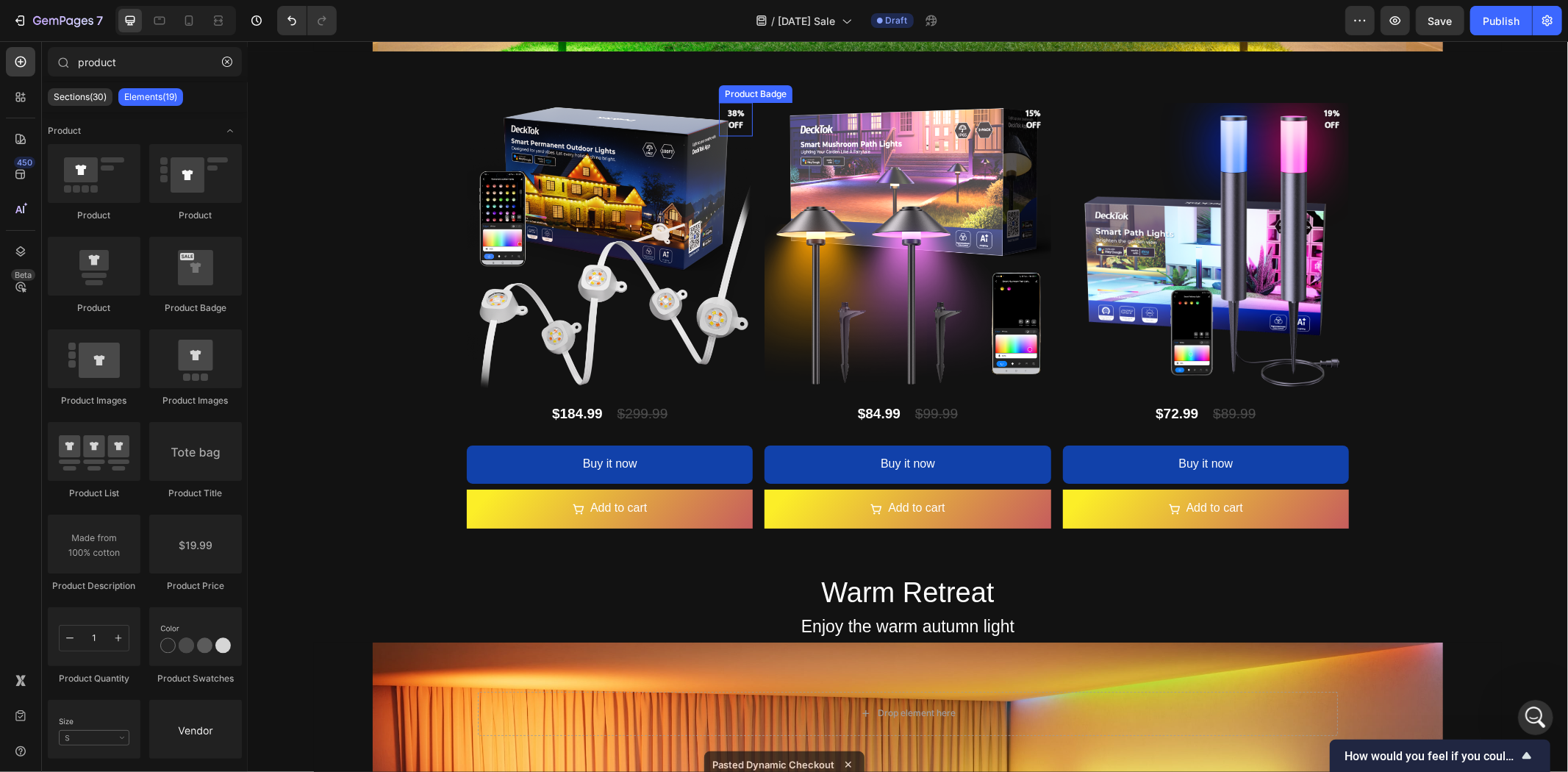
scroll to position [2464, 0]
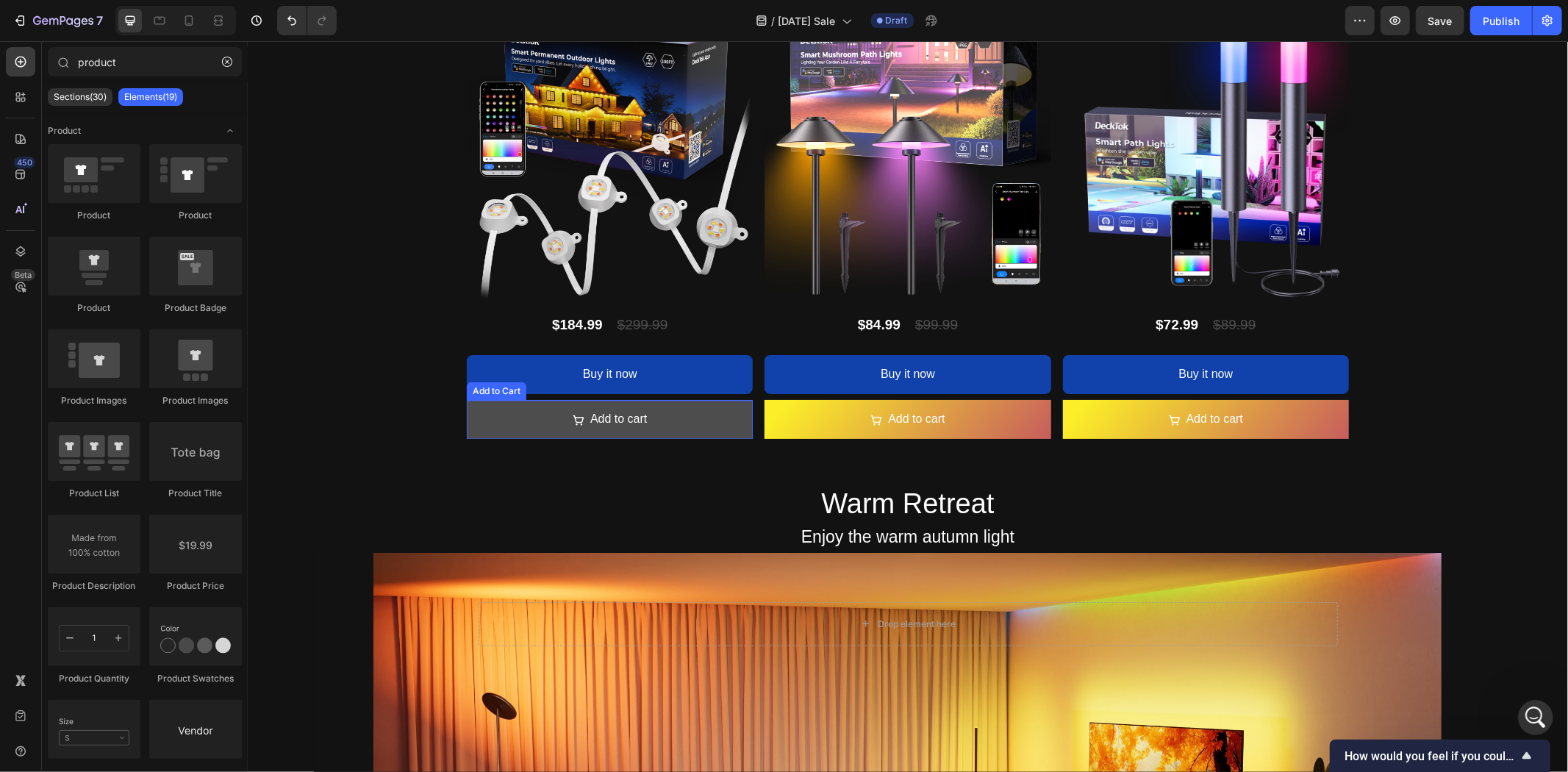
click at [655, 415] on button "Add to cart" at bounding box center [609, 418] width 286 height 39
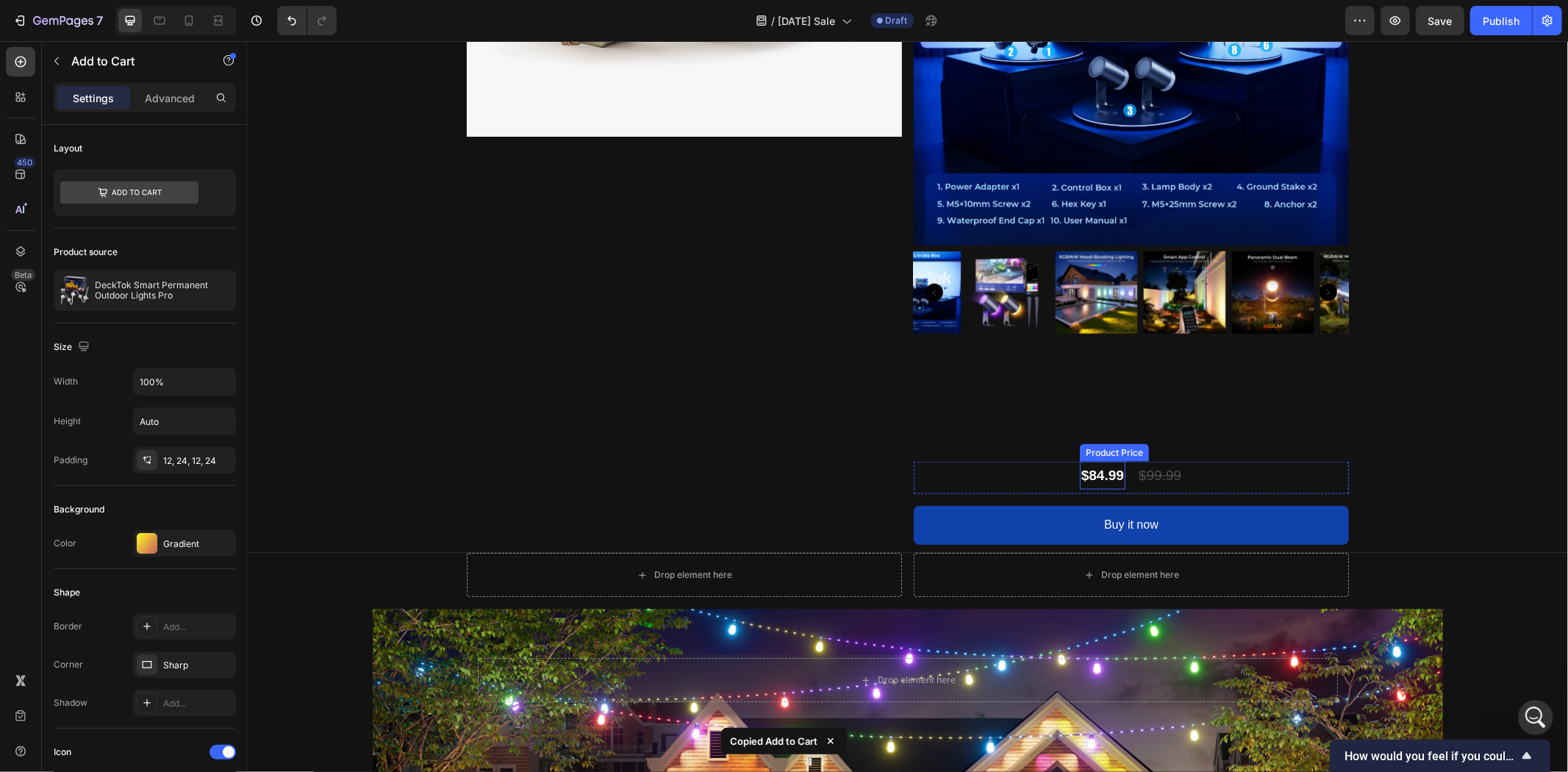
scroll to position [1239, 0]
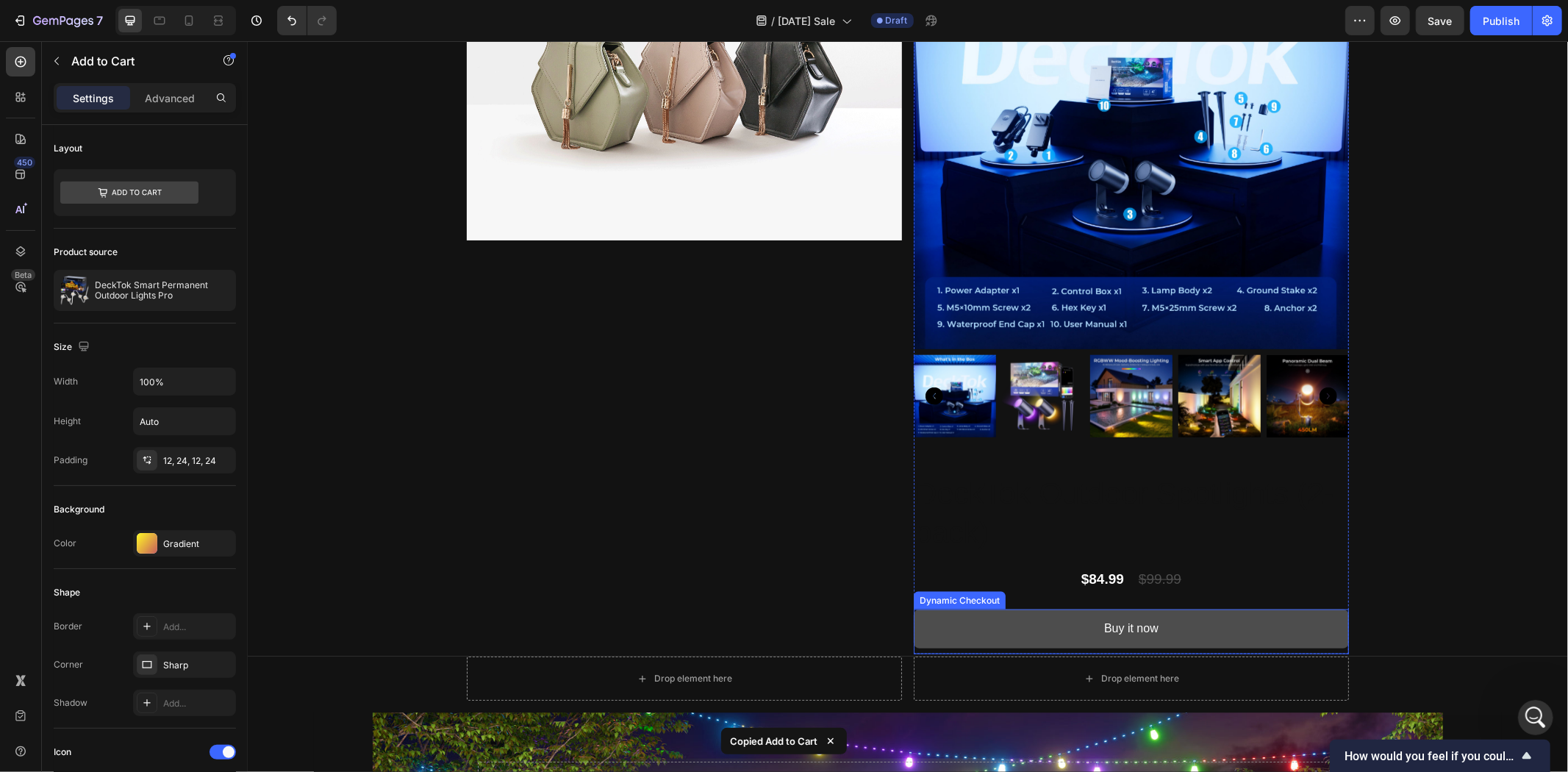
click at [1076, 630] on button "Buy it now" at bounding box center [1131, 628] width 435 height 39
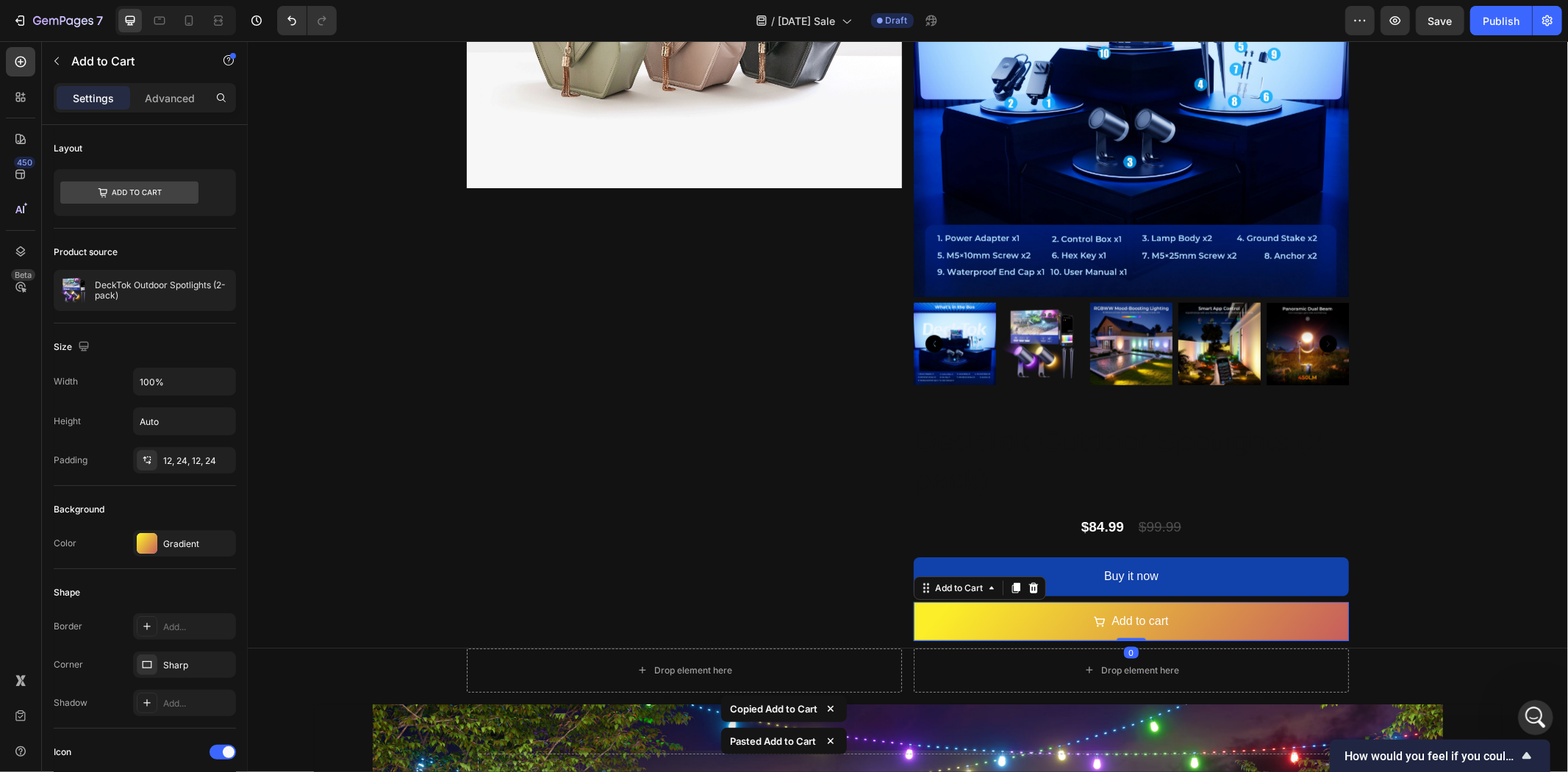
scroll to position [1320, 0]
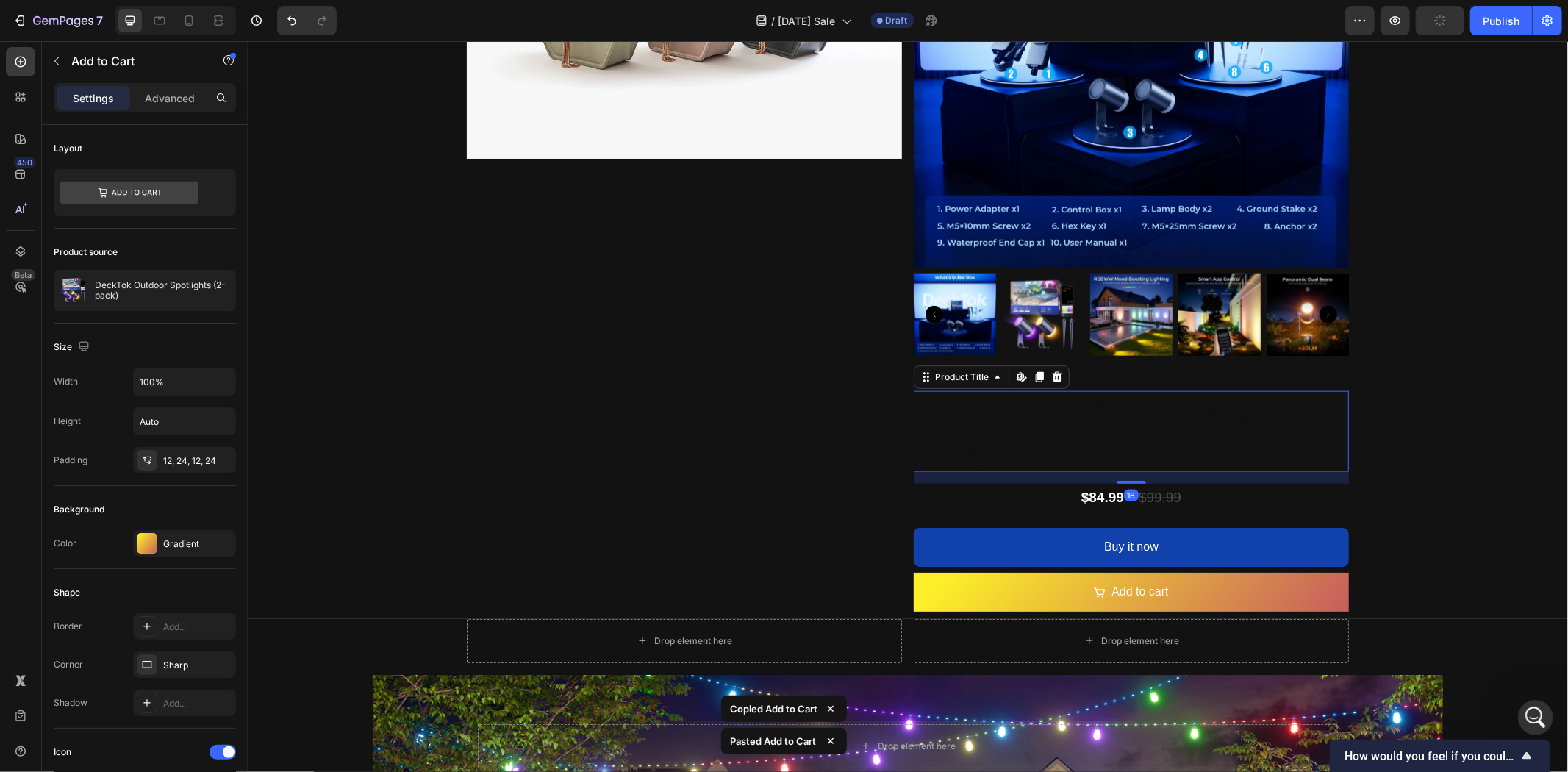
click at [1116, 426] on h2 "DeckTok Outdoor Spotlights (2-pack)" at bounding box center [1131, 431] width 435 height 81
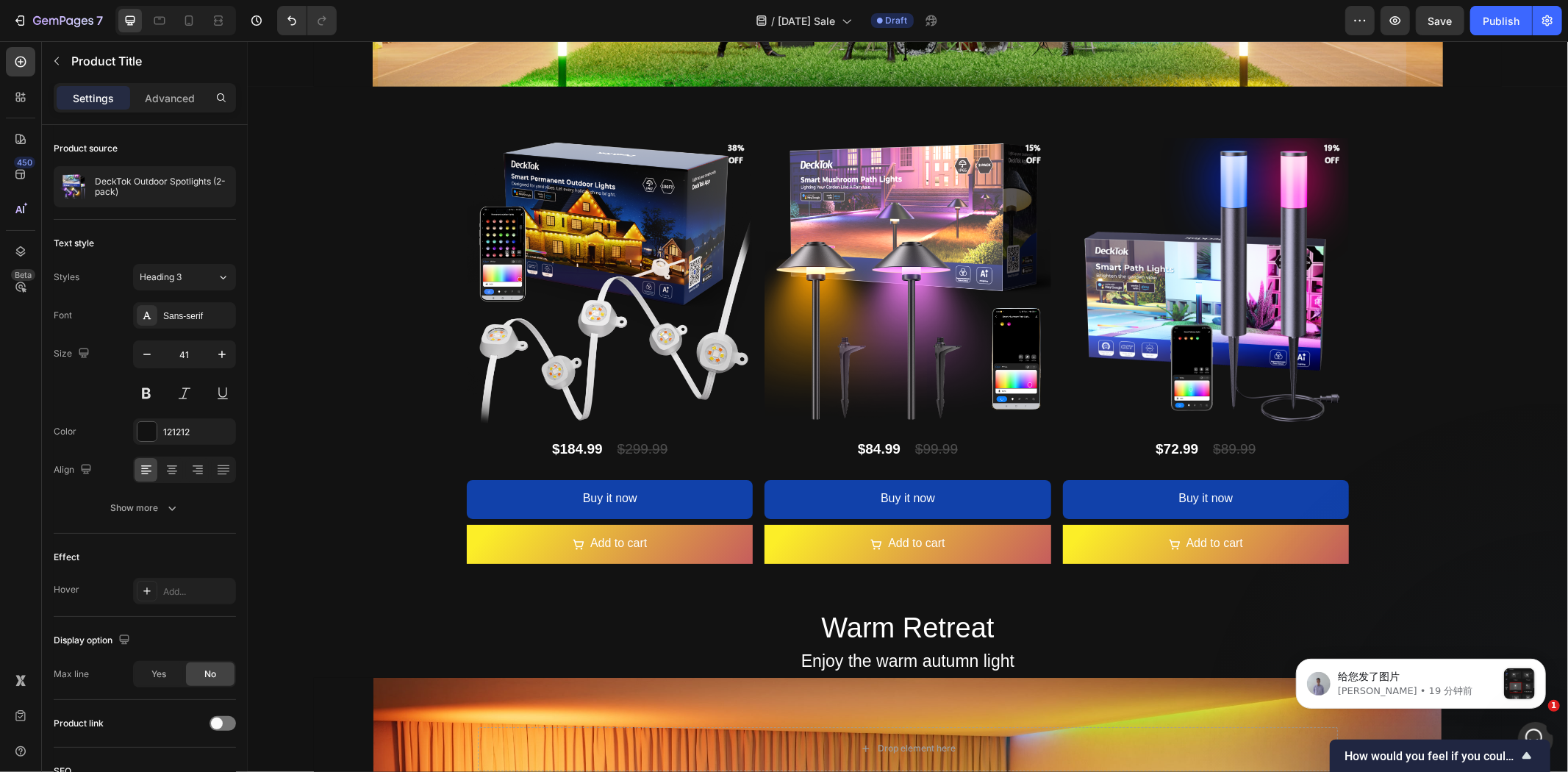
scroll to position [0, 0]
click at [1451, 677] on p "给您发了图片" at bounding box center [1416, 676] width 159 height 15
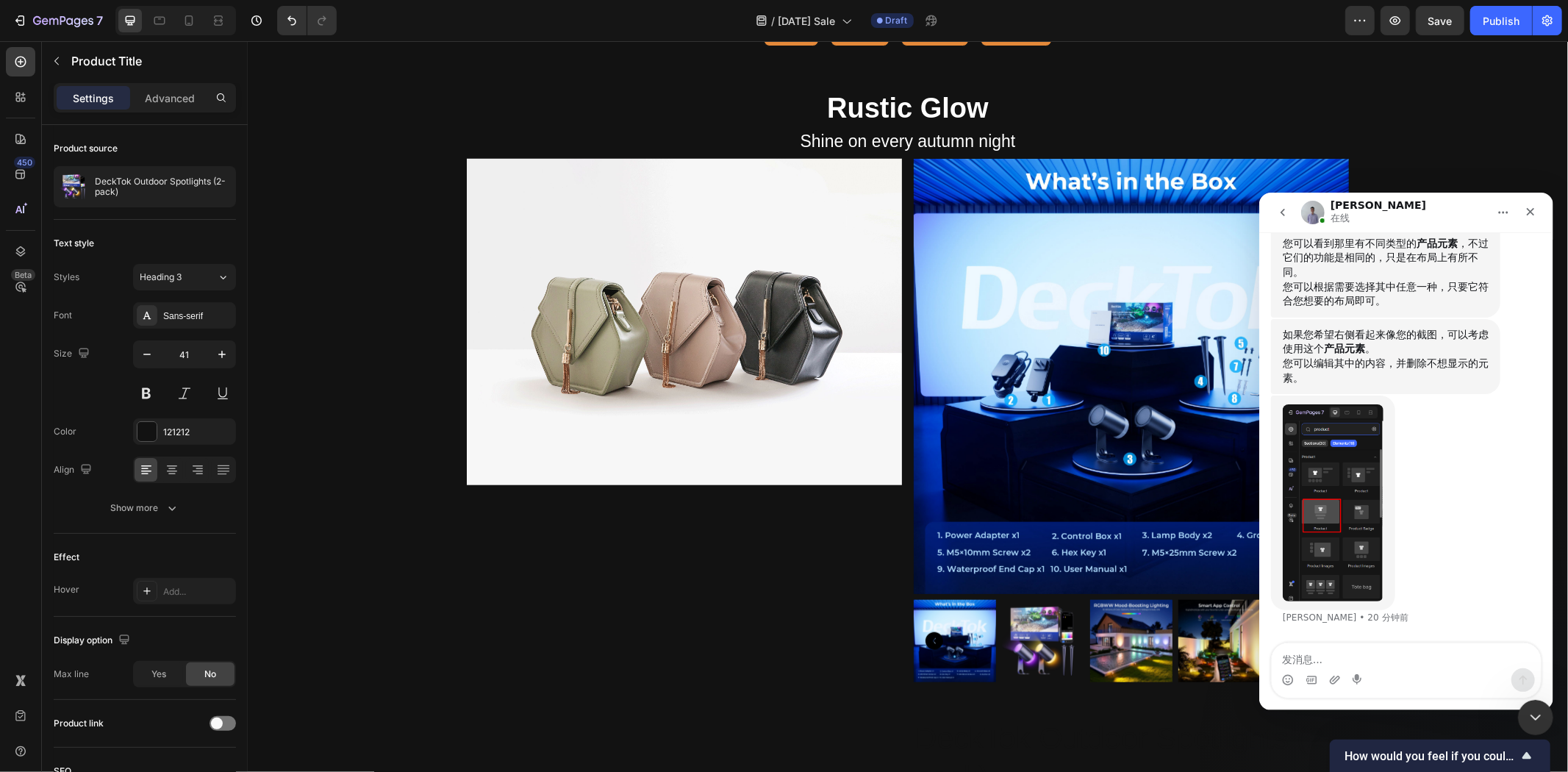
scroll to position [14879, 0]
click at [1405, 655] on textarea "发消息..." at bounding box center [1405, 655] width 269 height 25
type textarea "OK我尝试尝试"
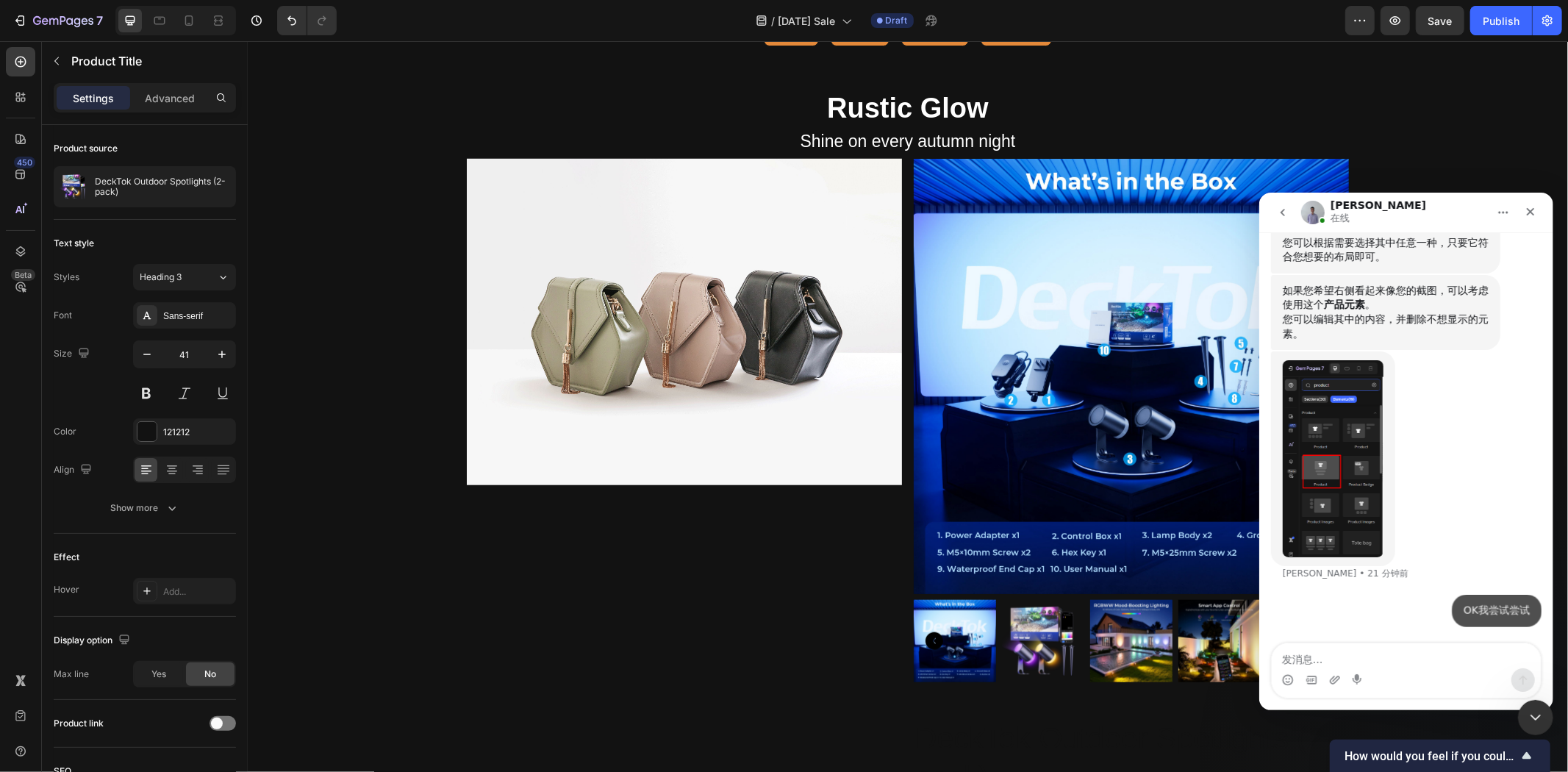
scroll to position [14899, 0]
click at [1375, 102] on div "Image 03 Day 22 Hour 47 Minute 21 Second Countdown Timer Rustic Glow Heading Sh…" at bounding box center [907, 191] width 1320 height 1493
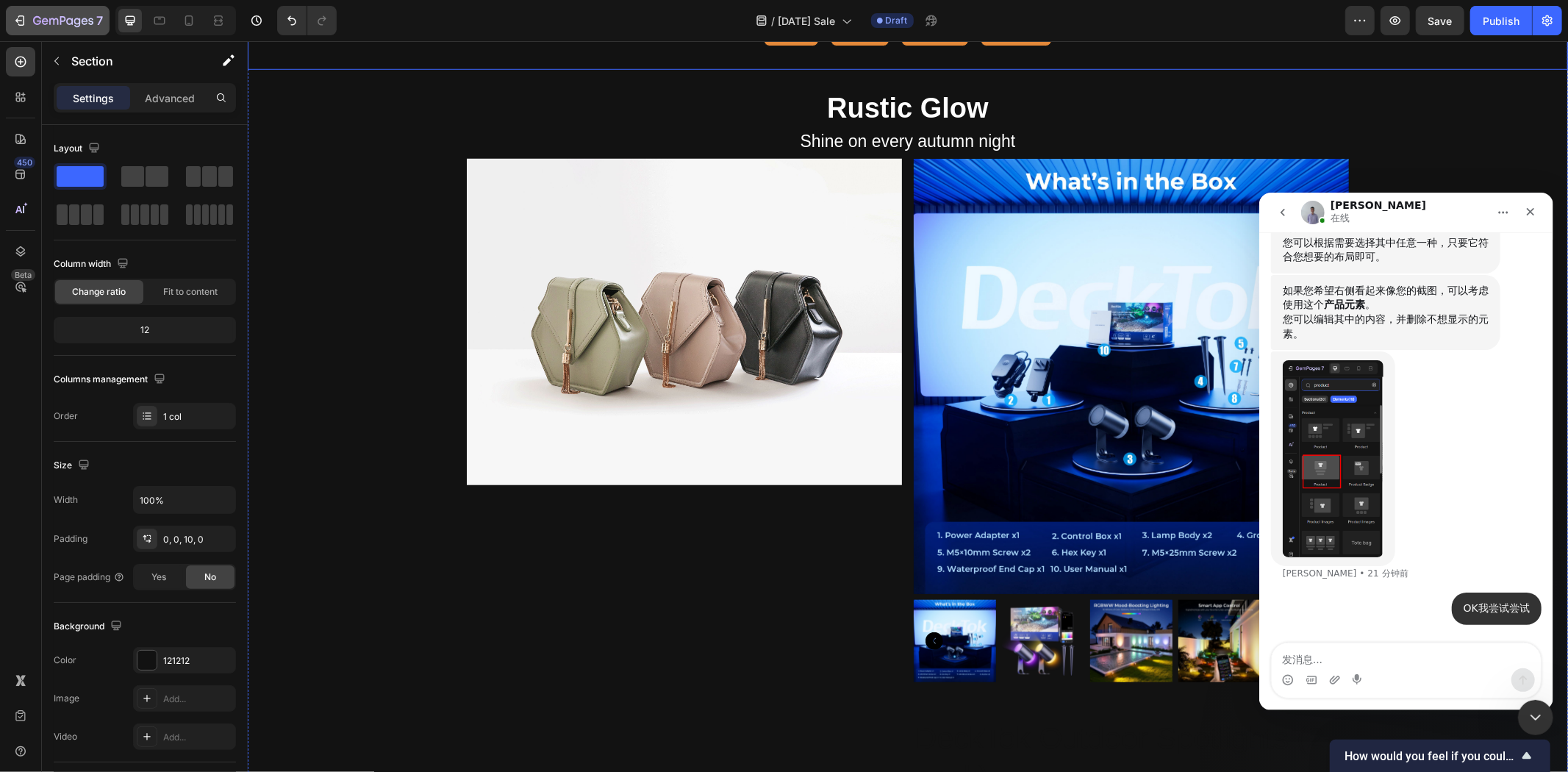
scroll to position [14898, 0]
click at [71, 24] on icon "button" at bounding box center [69, 21] width 7 height 7
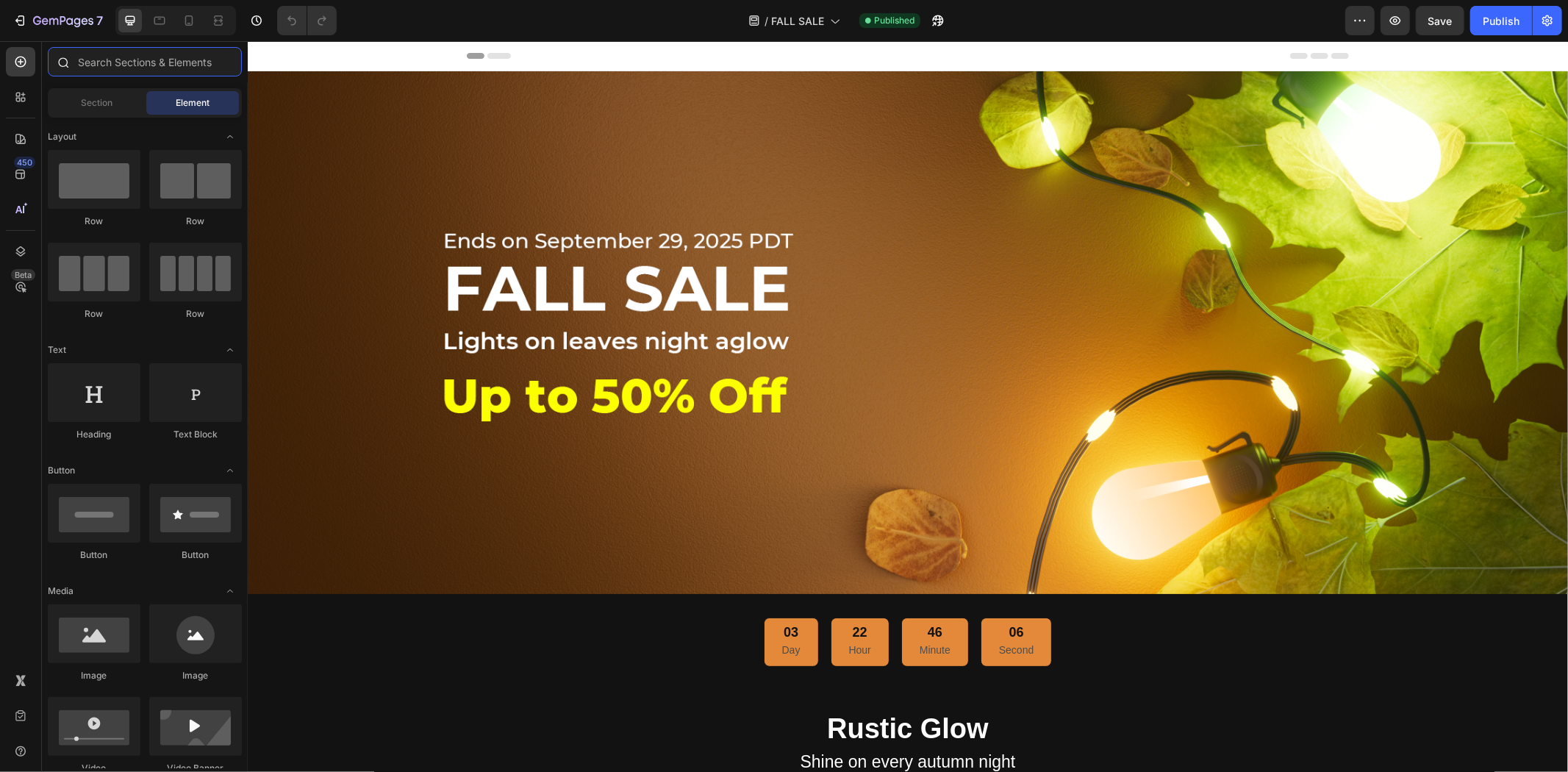
click at [170, 61] on input "text" at bounding box center [144, 61] width 194 height 29
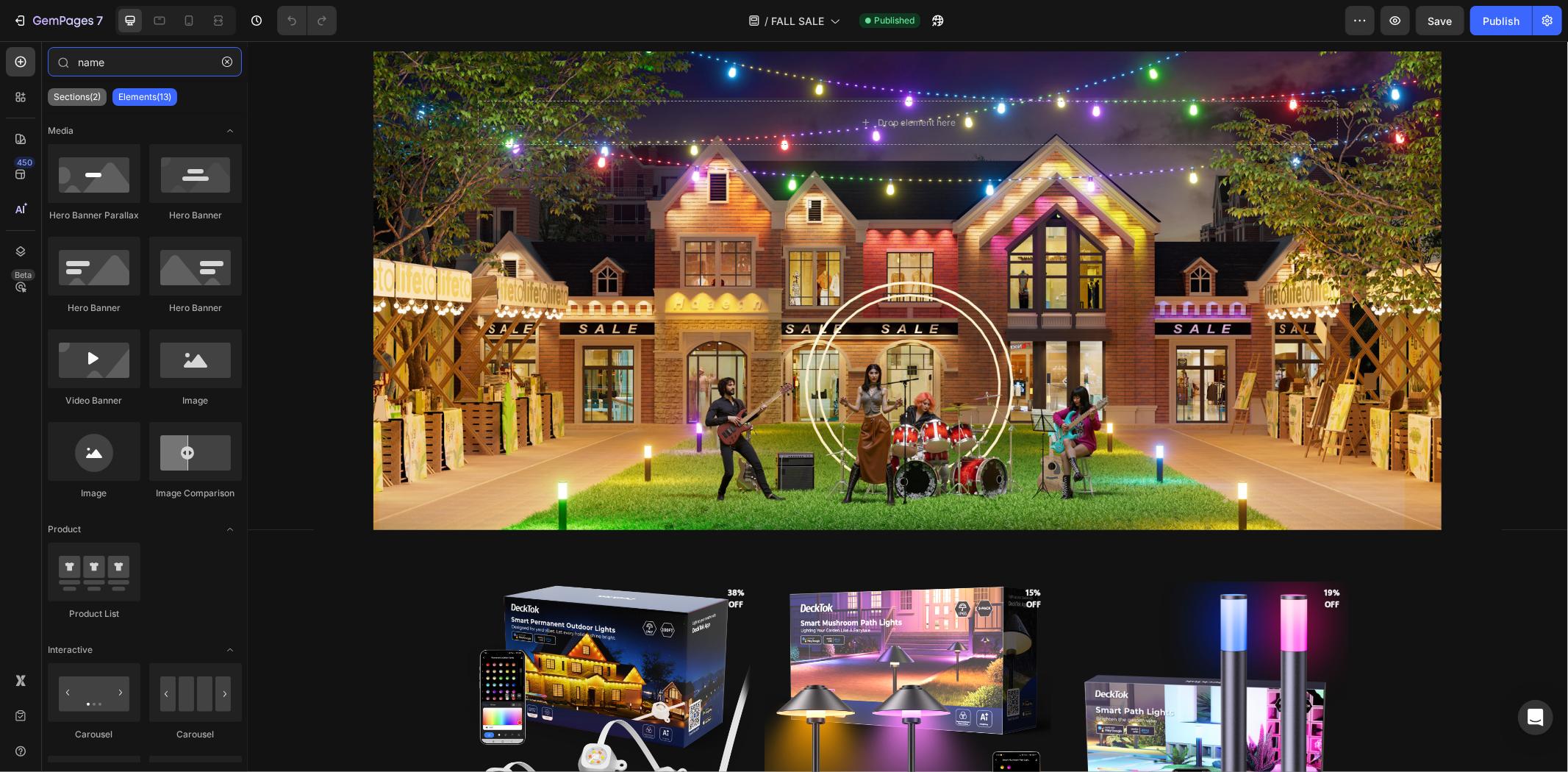
type input "name"
click at [85, 89] on div "Sections(2)" at bounding box center [77, 97] width 59 height 18
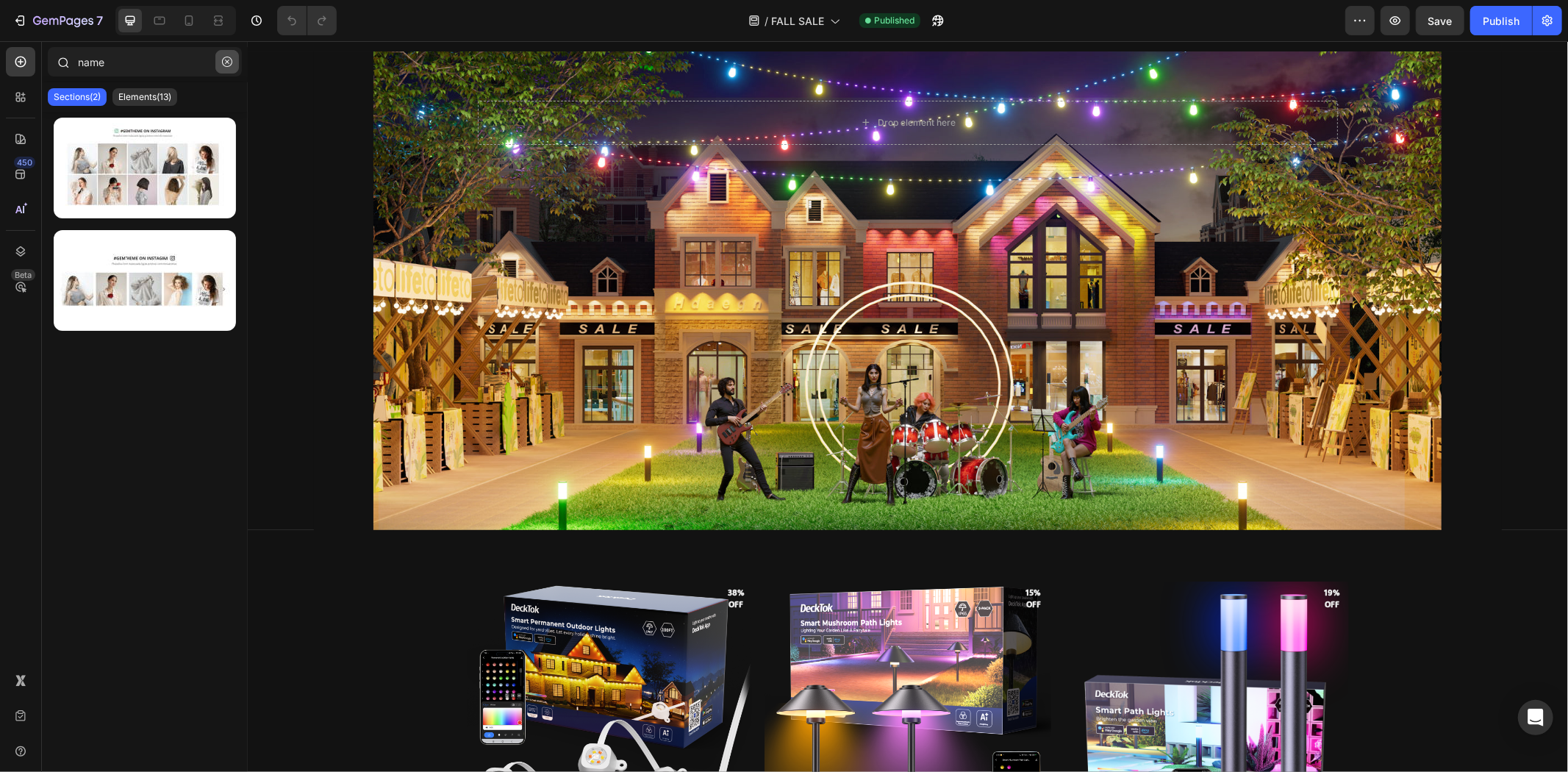
click at [226, 61] on icon "button" at bounding box center [227, 62] width 5 height 5
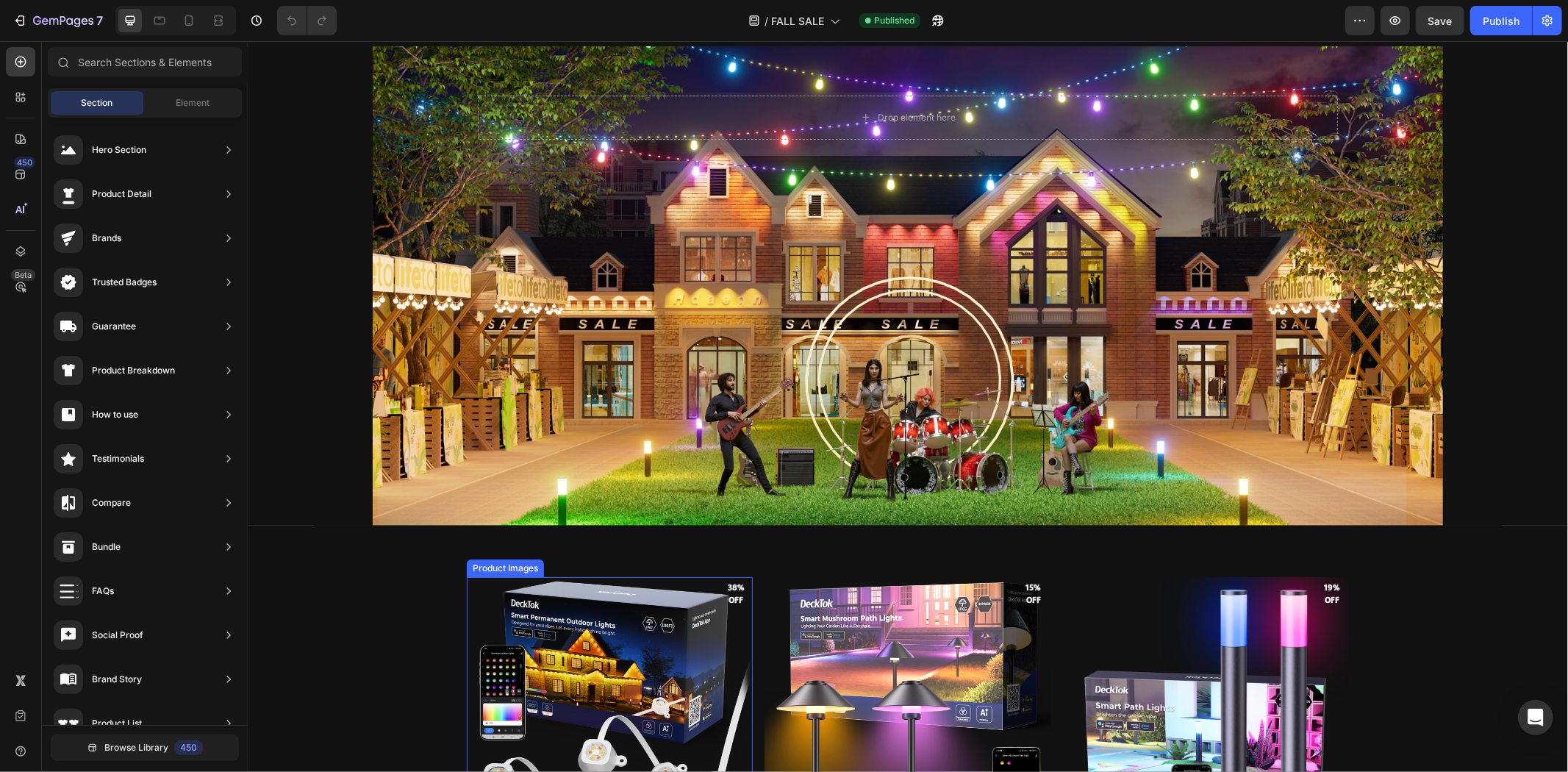
scroll to position [1429, 0]
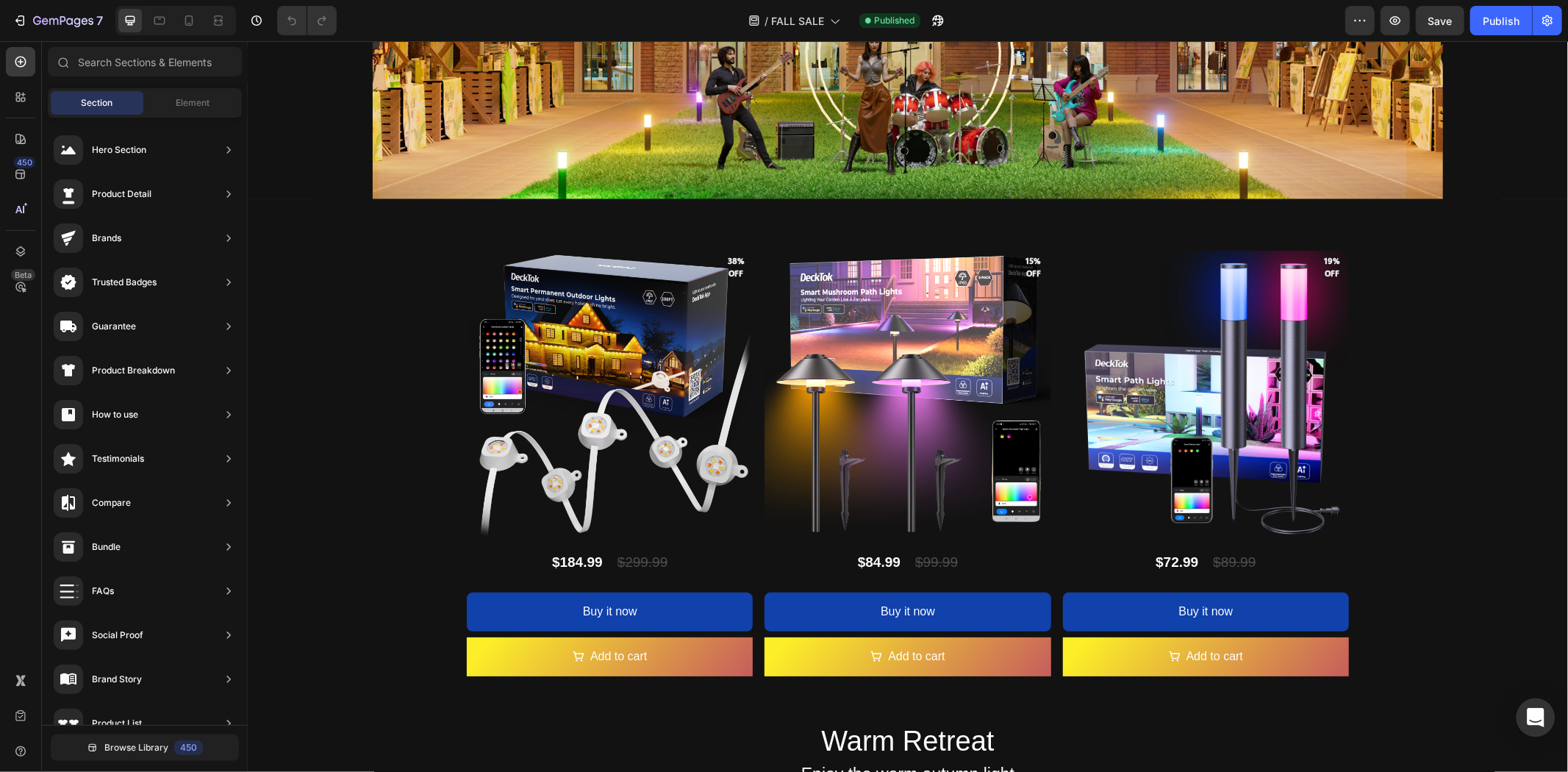
click at [1530, 718] on icon "Open Intercom Messenger" at bounding box center [1536, 717] width 17 height 19
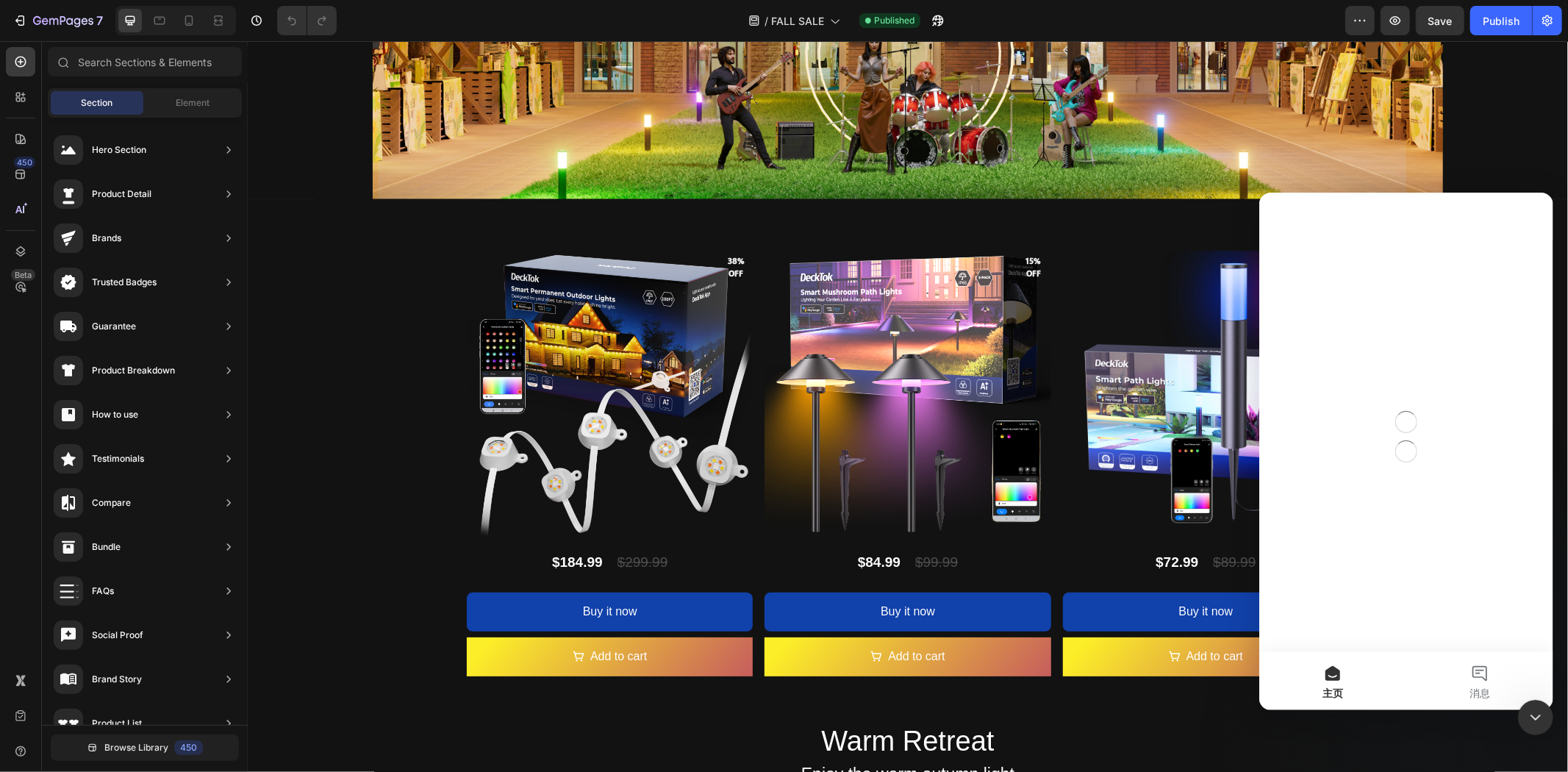
scroll to position [0, 0]
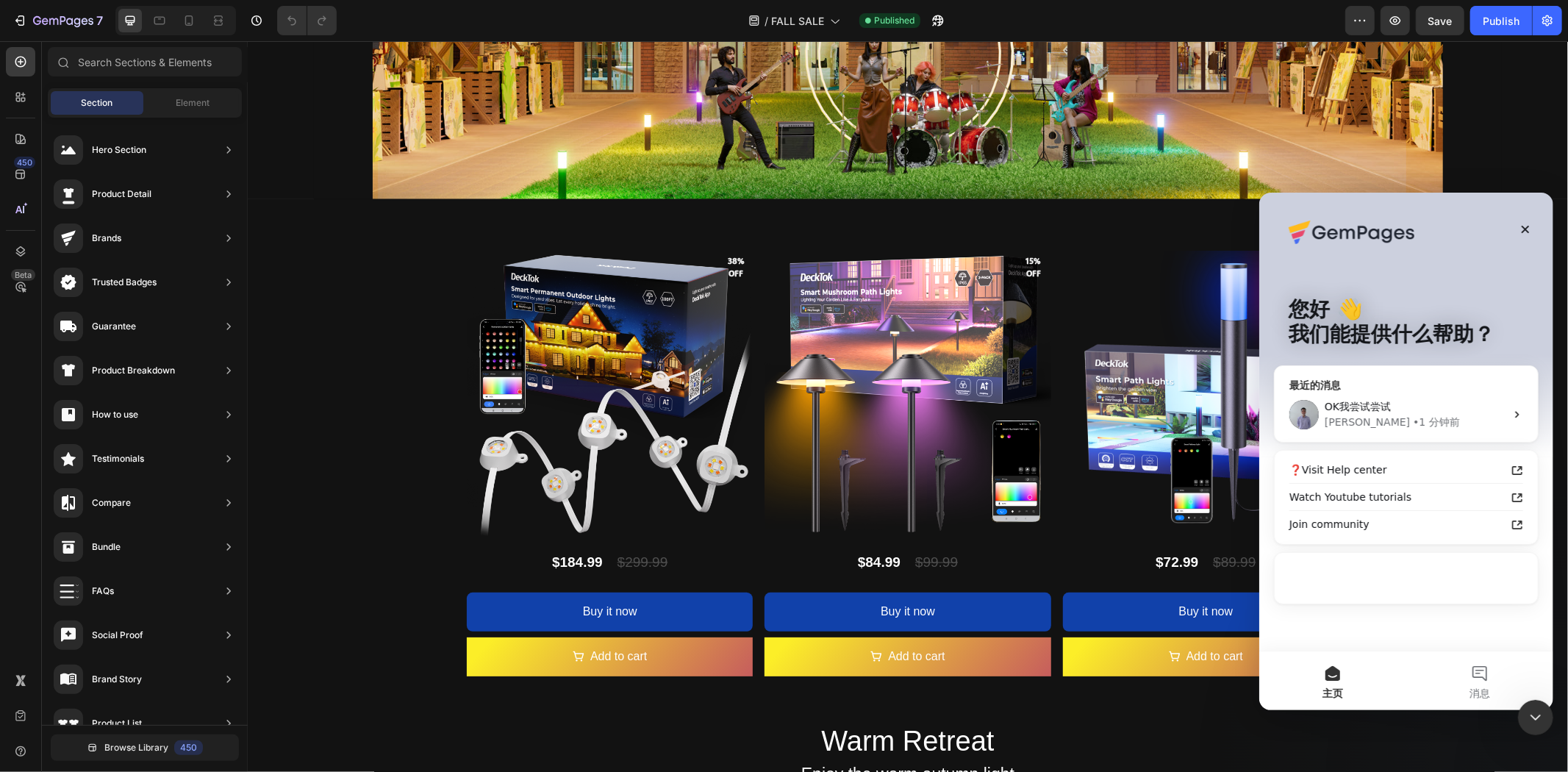
click at [1406, 421] on div "Brad • 1 分钟前" at bounding box center [1415, 421] width 181 height 15
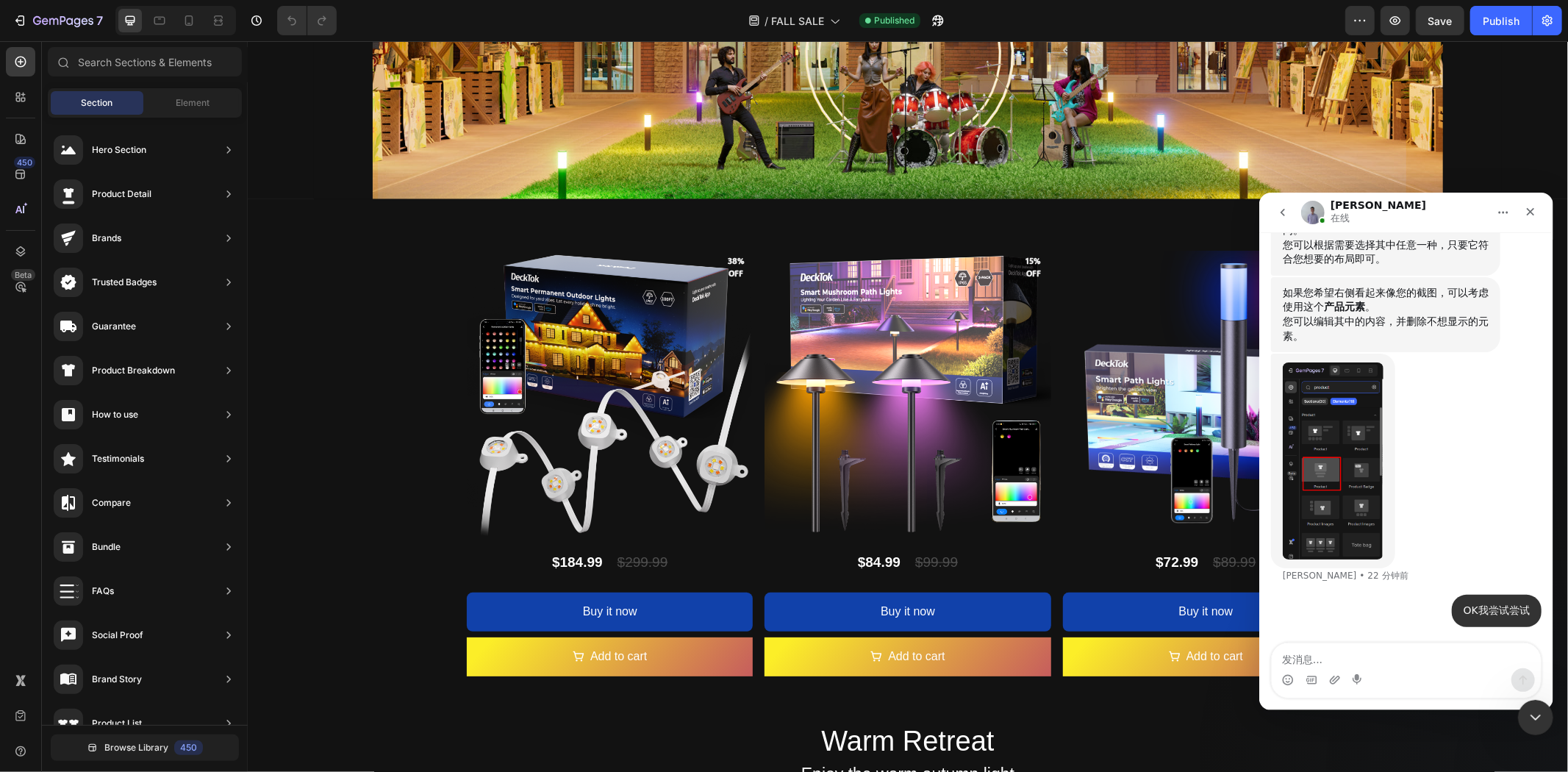
scroll to position [14899, 0]
click at [1381, 660] on textarea "发消息..." at bounding box center [1405, 655] width 269 height 25
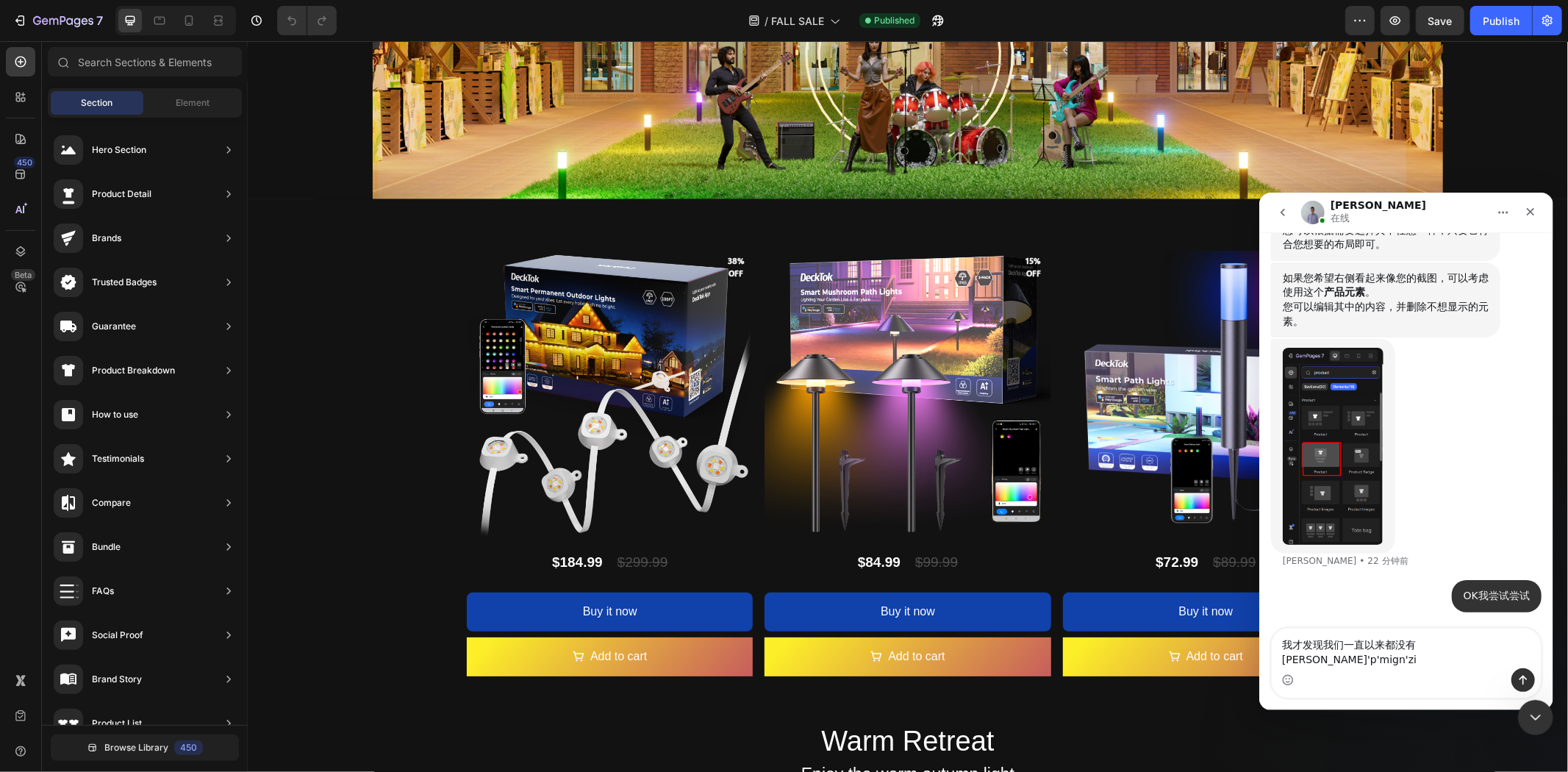
type textarea "我才发现我们一直以来都没有产品名字"
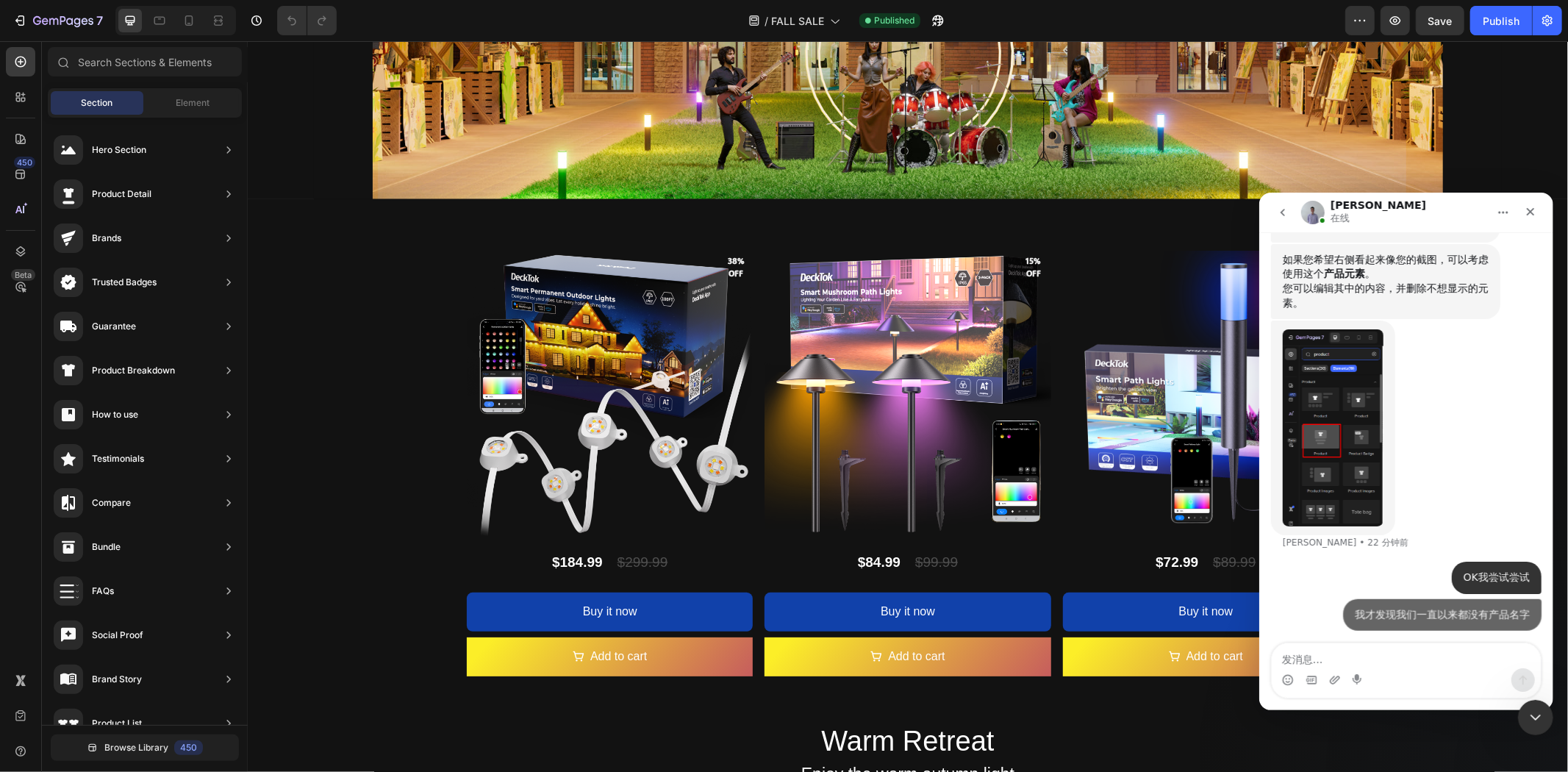
scroll to position [14933, 0]
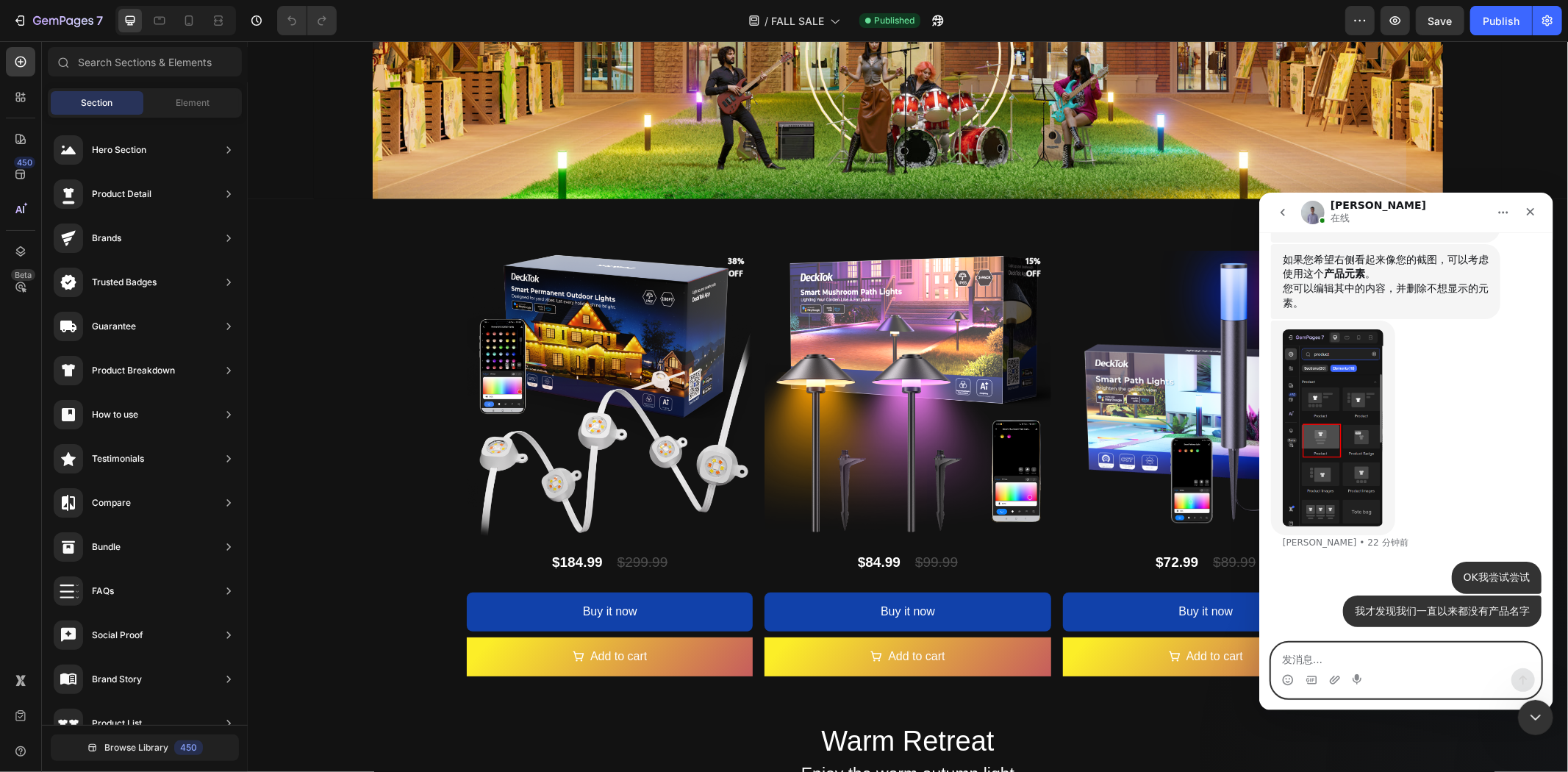
click at [1359, 648] on textarea "发消息..." at bounding box center [1405, 655] width 269 height 25
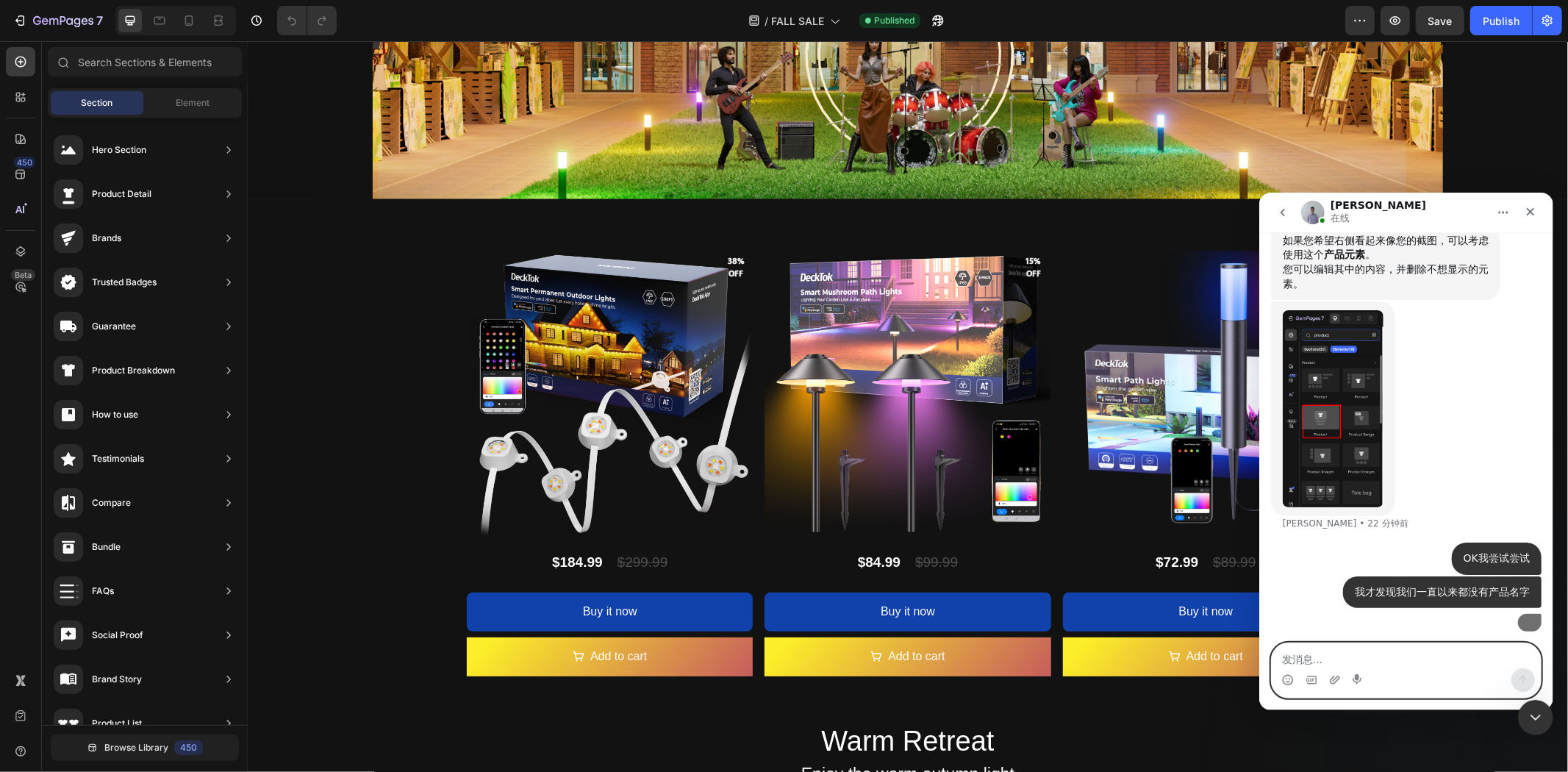
scroll to position [15082, 0]
type textarea "嫩"
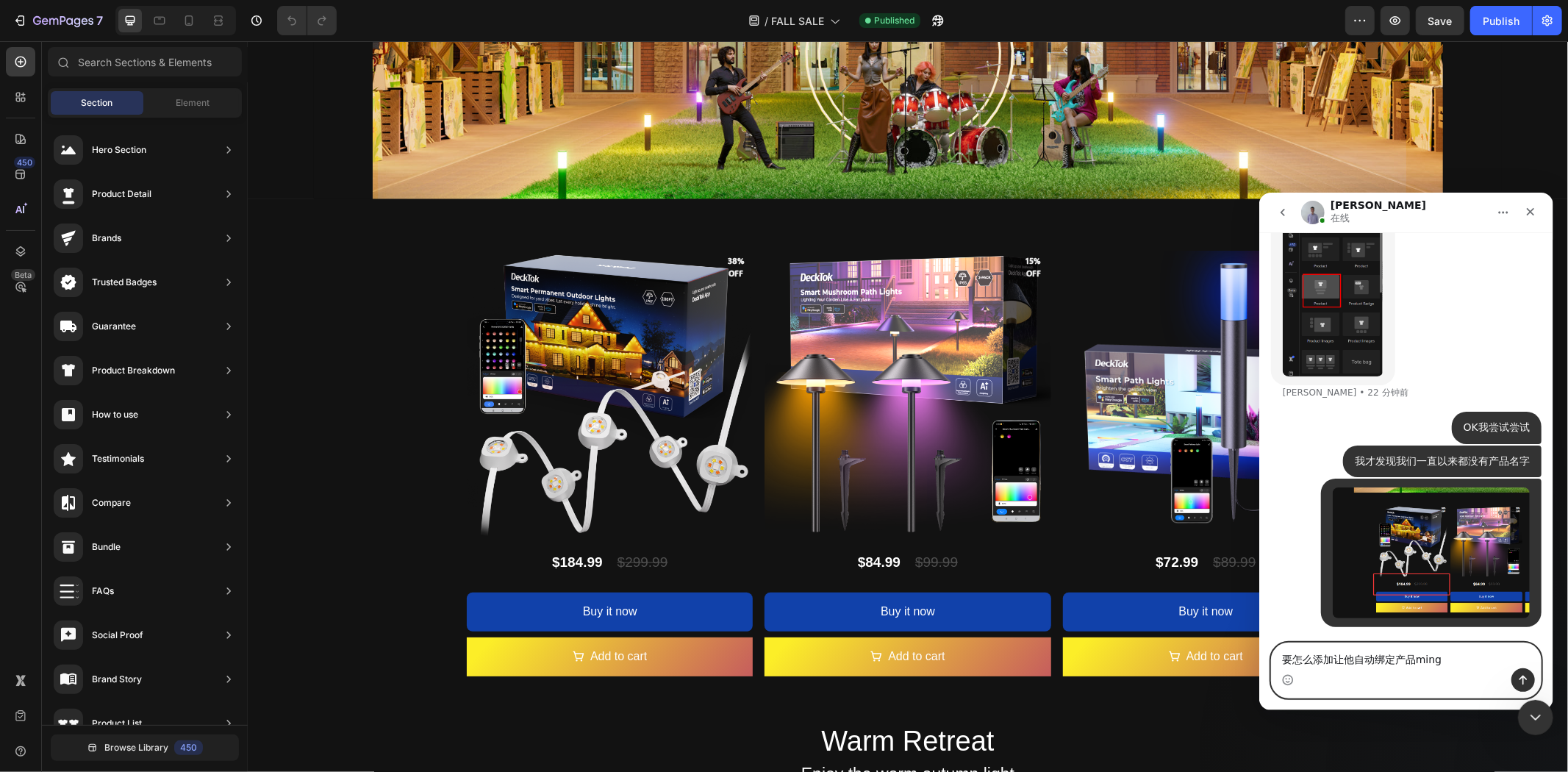
type textarea "要怎么添加让他自动绑定产品名"
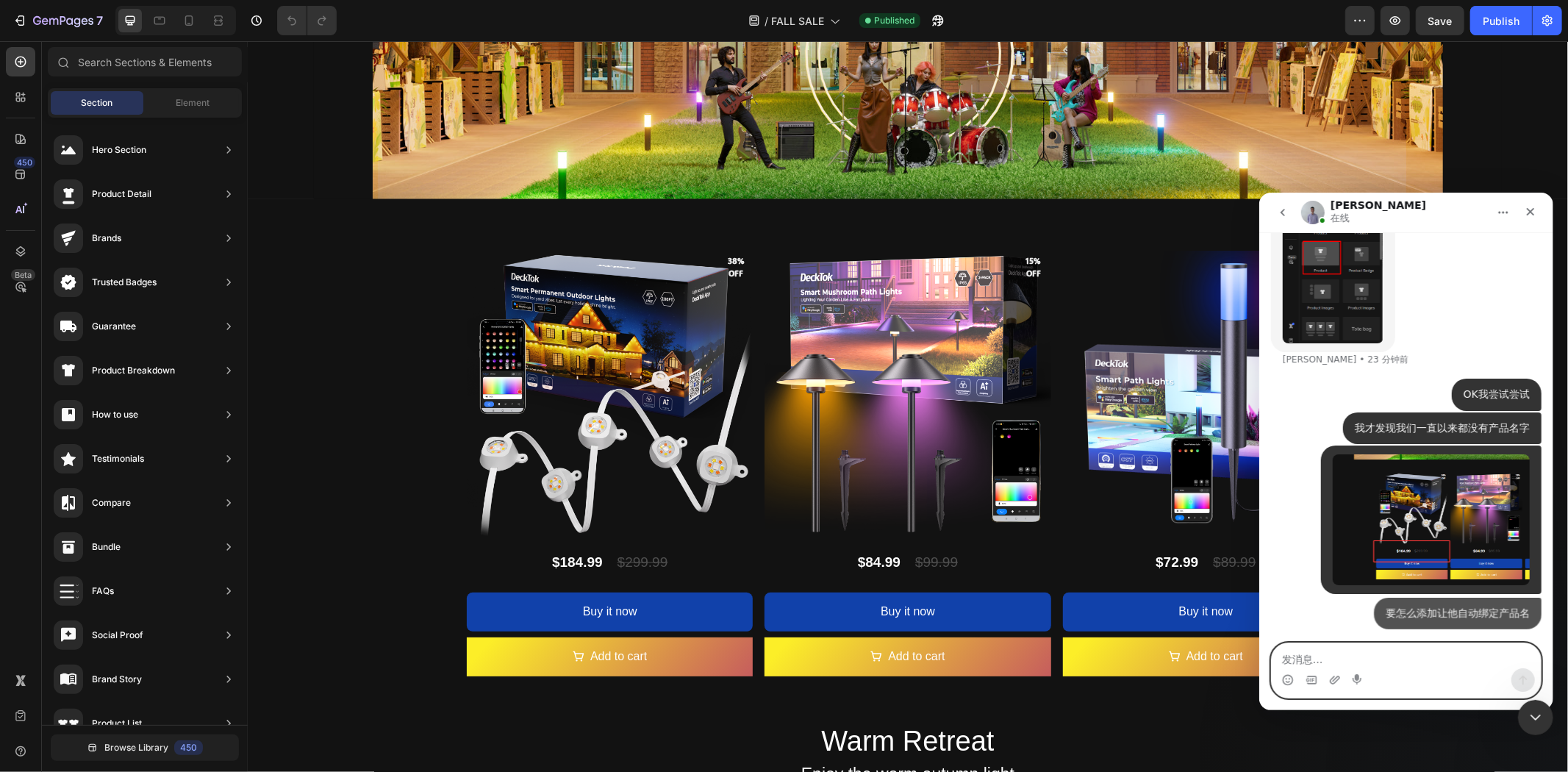
scroll to position [15115, 0]
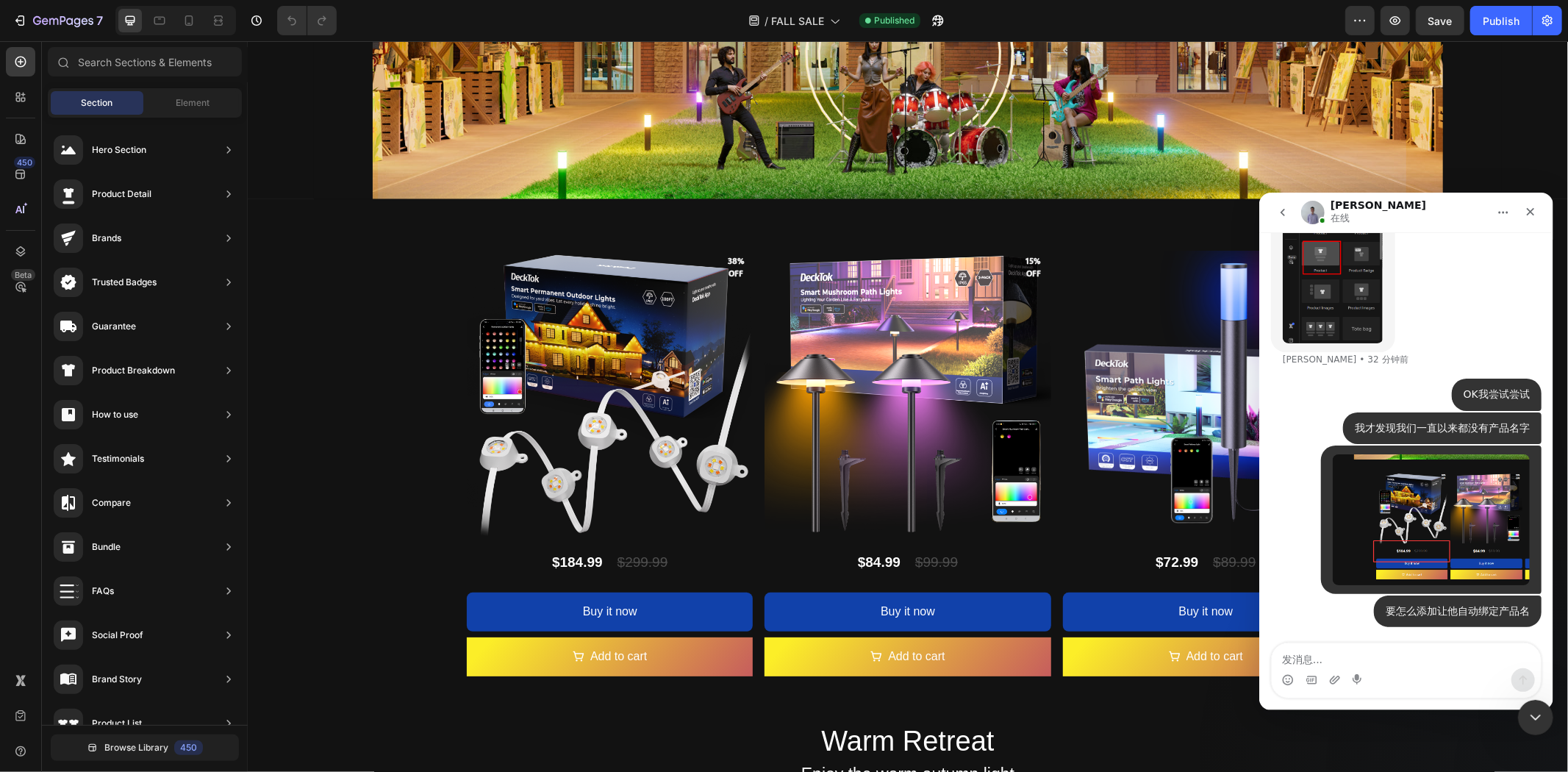
click at [1474, 289] on div "Brad • 32 分钟前" at bounding box center [1405, 257] width 271 height 241
click at [164, 101] on div "Element" at bounding box center [193, 103] width 93 height 24
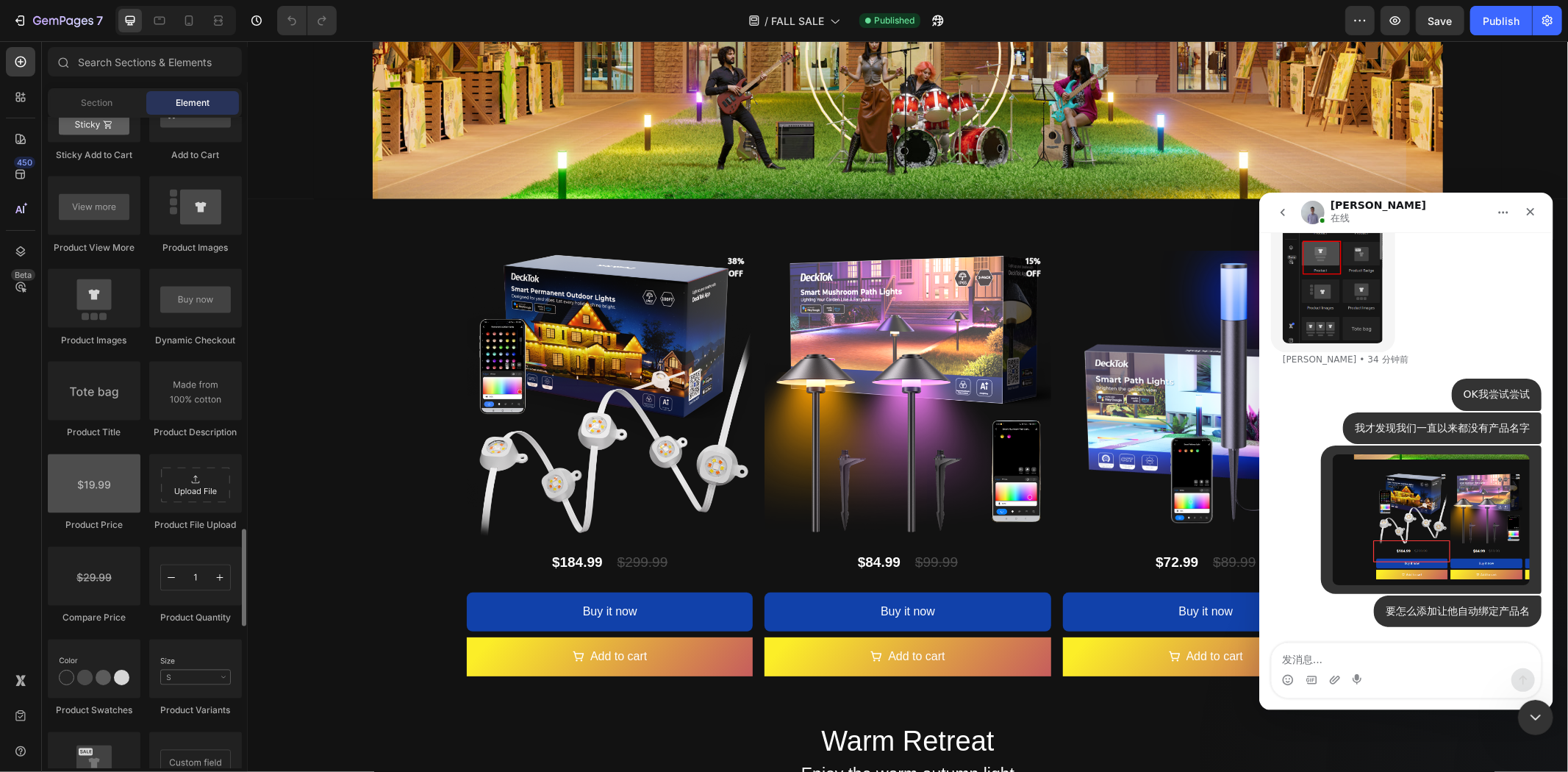
scroll to position [2205, 0]
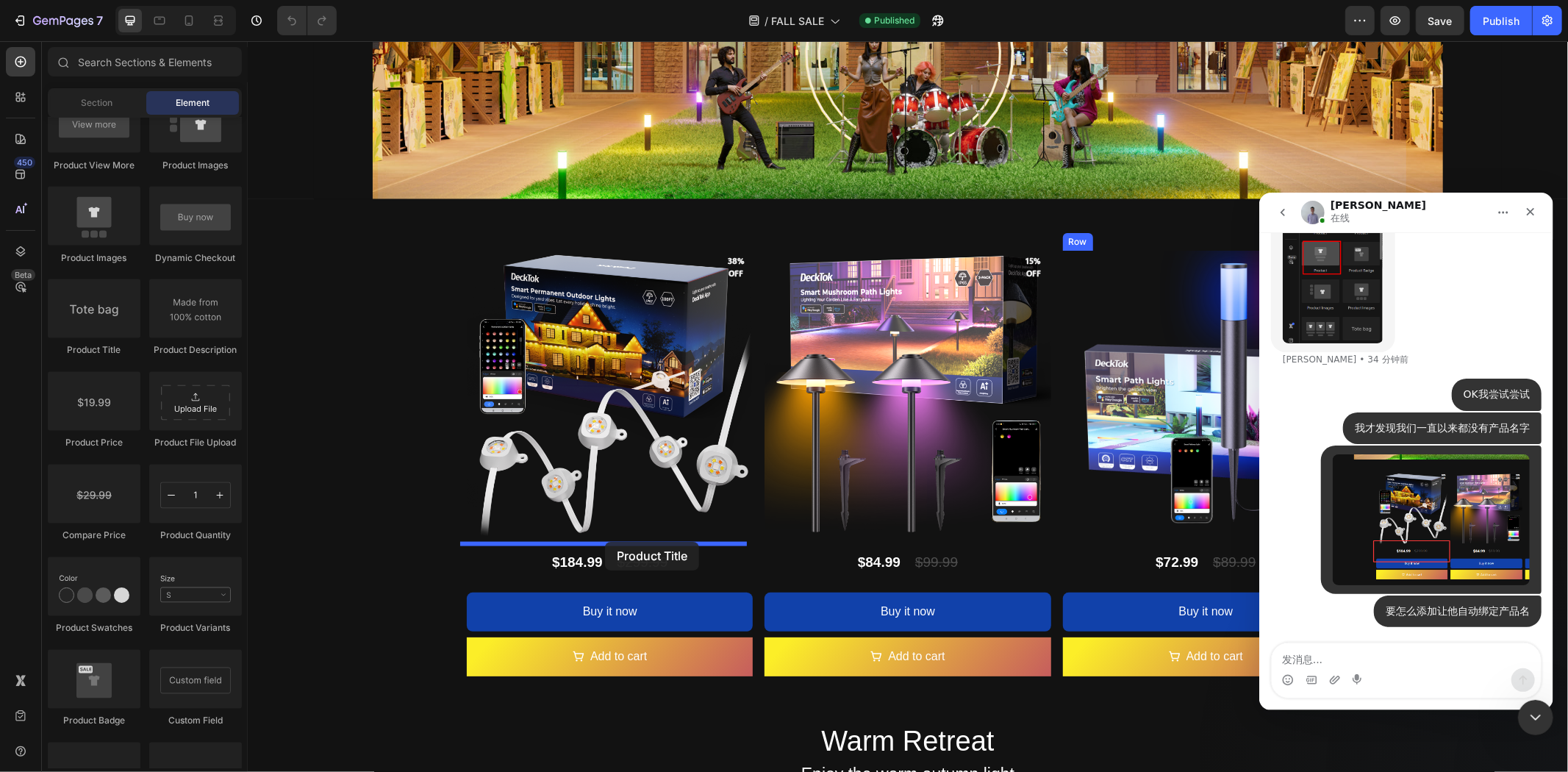
drag, startPoint x: 339, startPoint y: 359, endPoint x: 604, endPoint y: 541, distance: 321.5
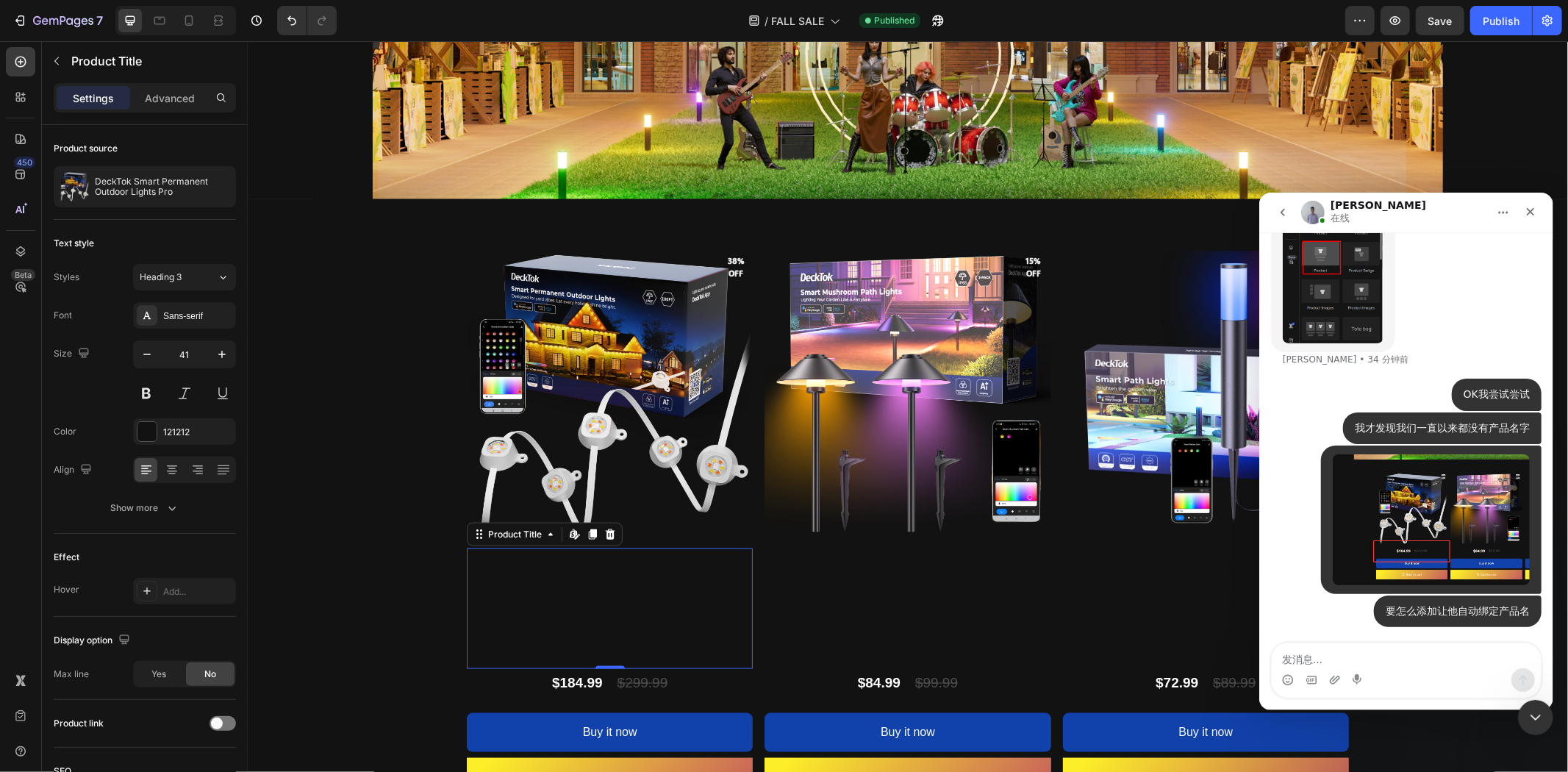
click at [566, 603] on h2 "DeckTok Smart Permanent Outdoor Lights Pro" at bounding box center [609, 608] width 286 height 120
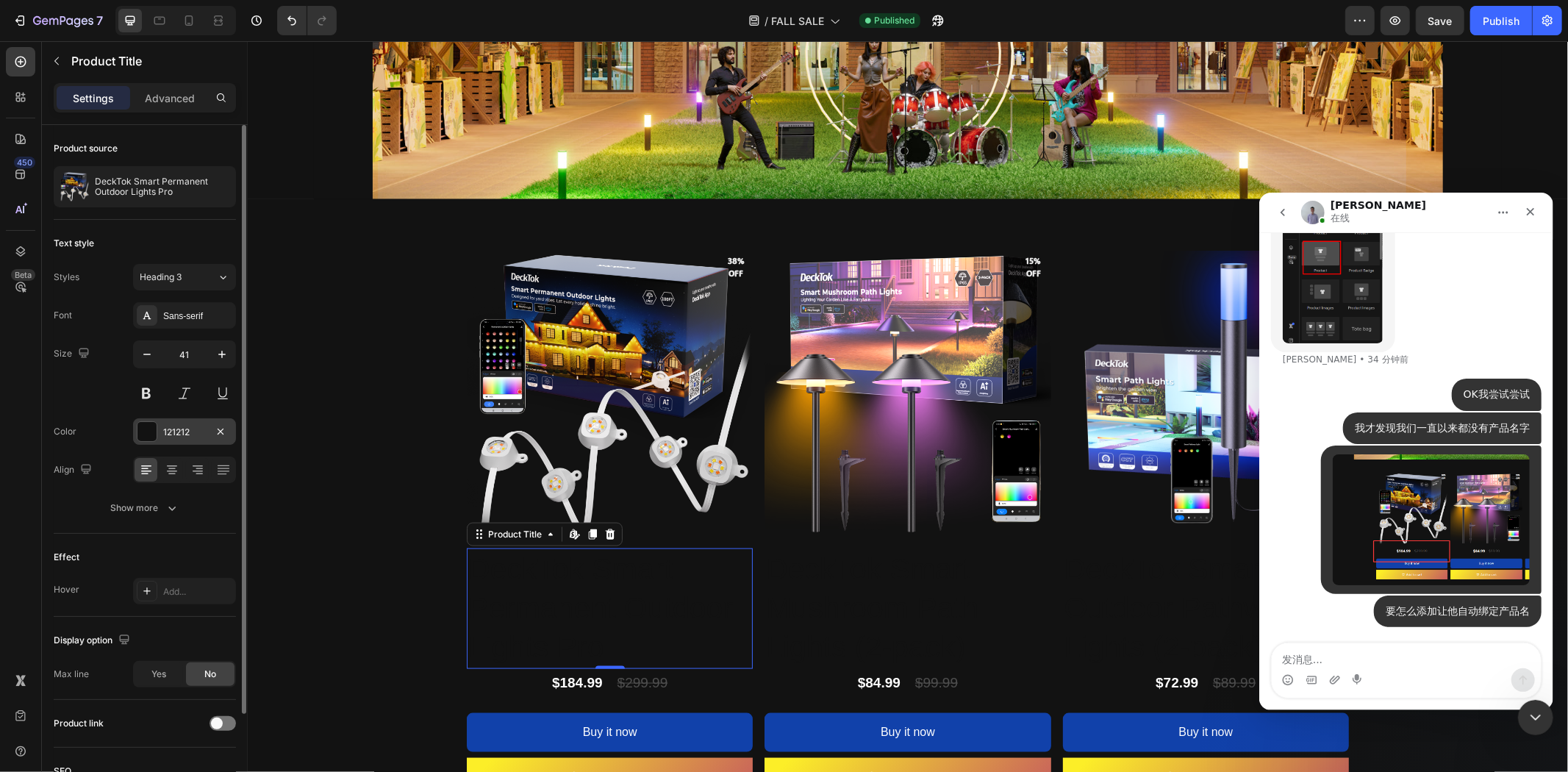
click at [184, 437] on div "121212" at bounding box center [185, 432] width 43 height 13
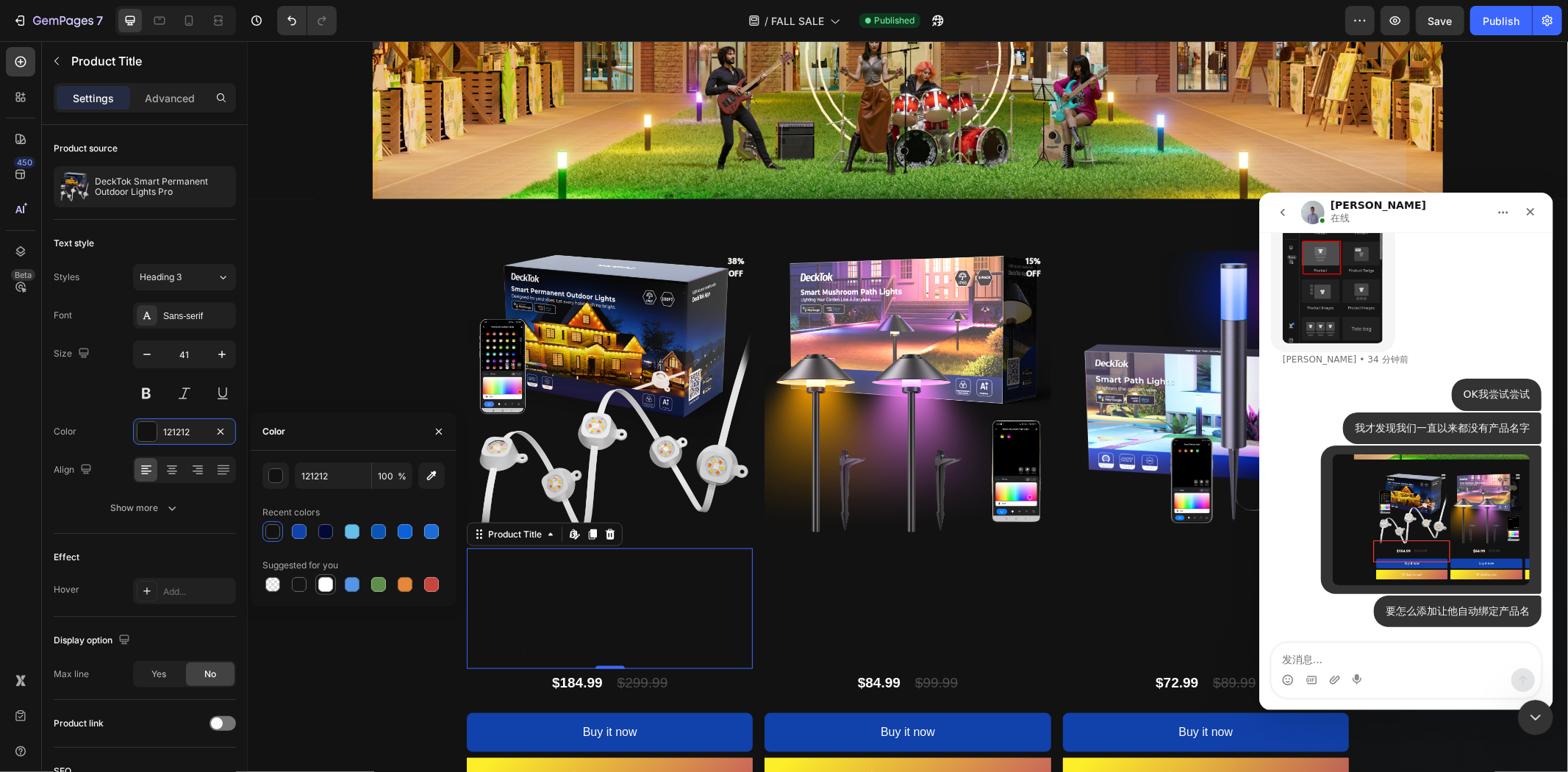
click at [323, 589] on div at bounding box center [325, 584] width 15 height 15
type input "FFFFFF"
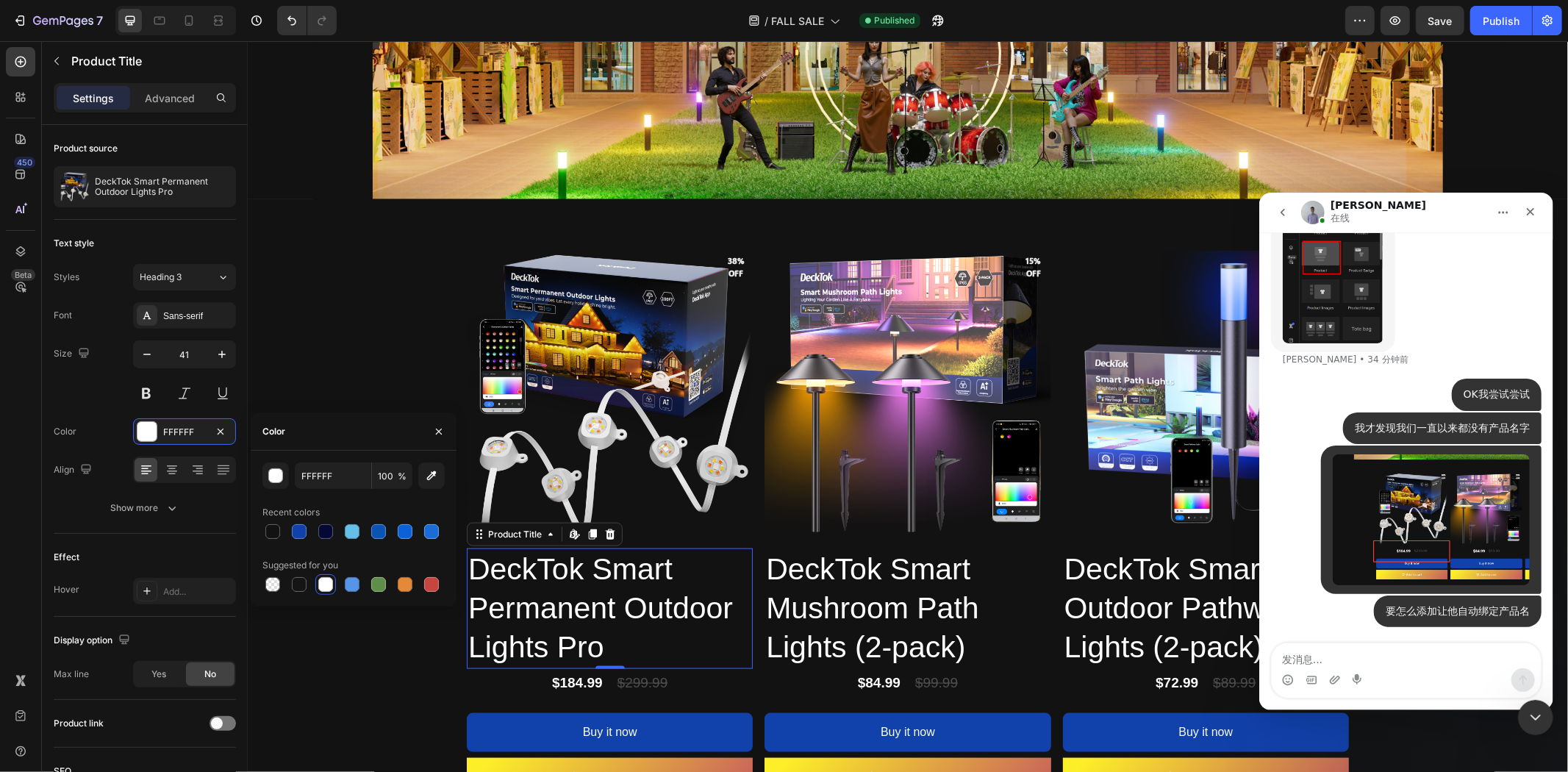
click at [635, 586] on h2 "DeckTok Smart Permanent Outdoor Lights Pro" at bounding box center [609, 608] width 286 height 120
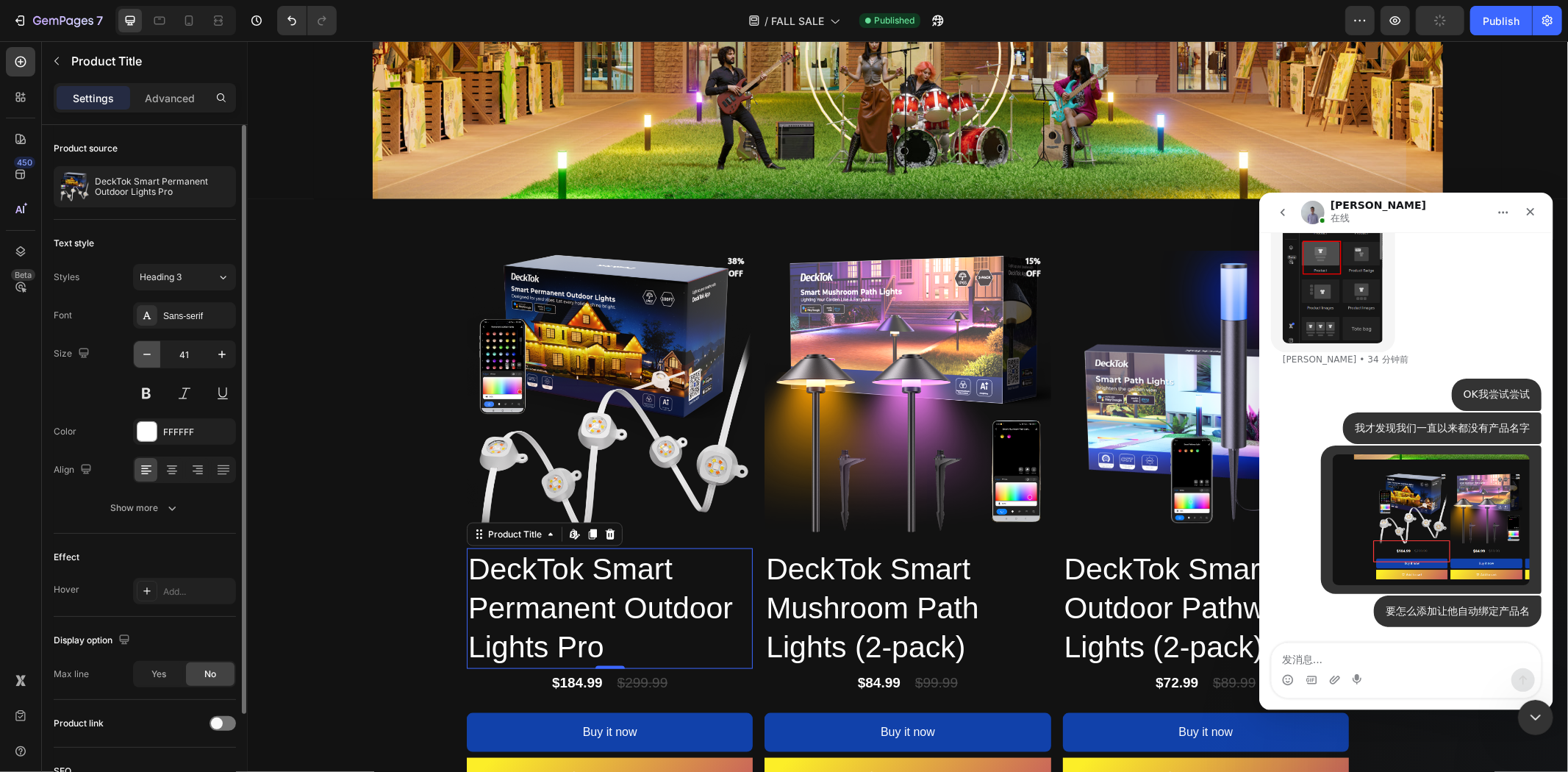
click at [148, 364] on button "button" at bounding box center [147, 354] width 26 height 26
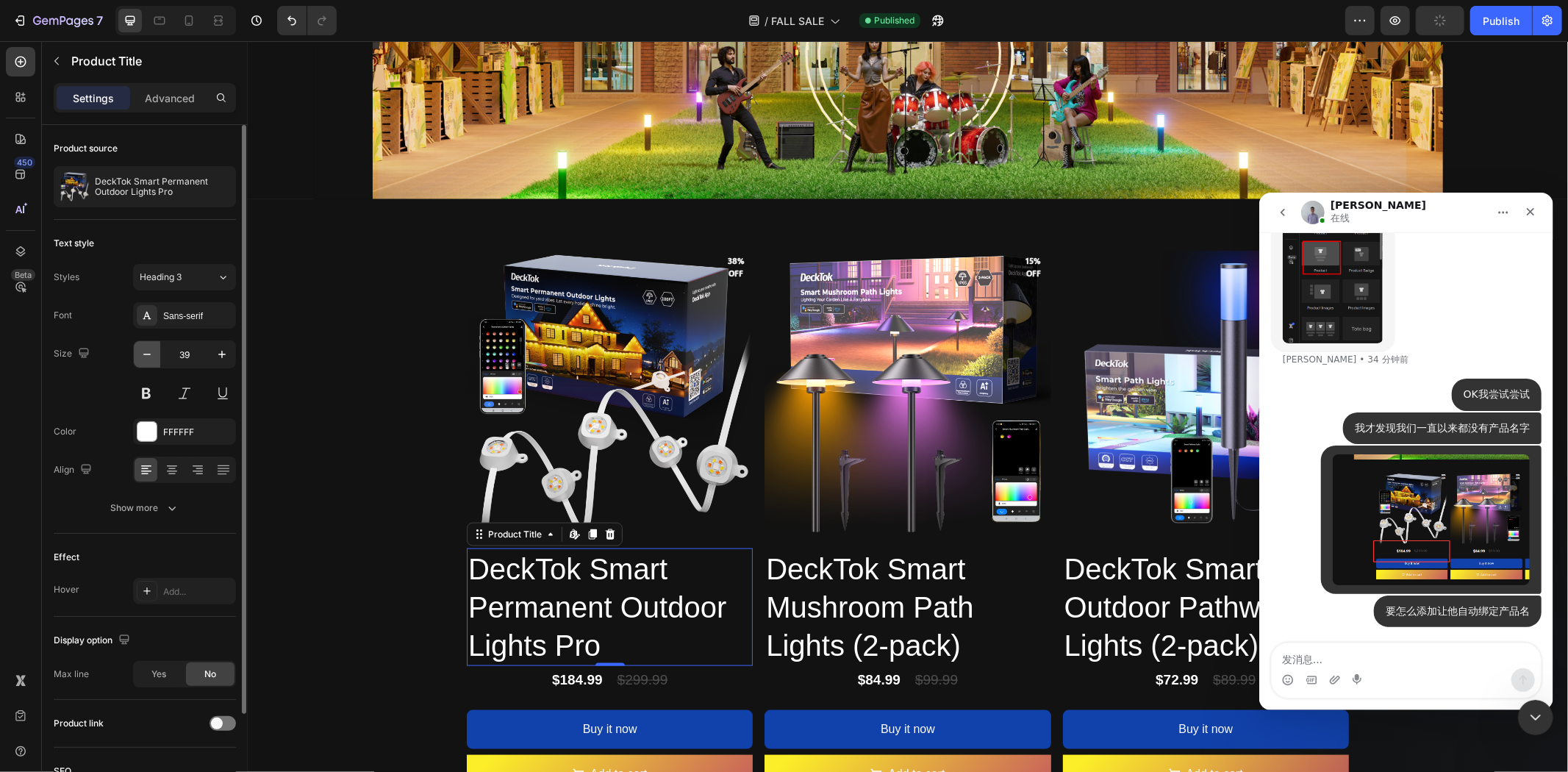
click at [148, 364] on button "button" at bounding box center [147, 354] width 26 height 26
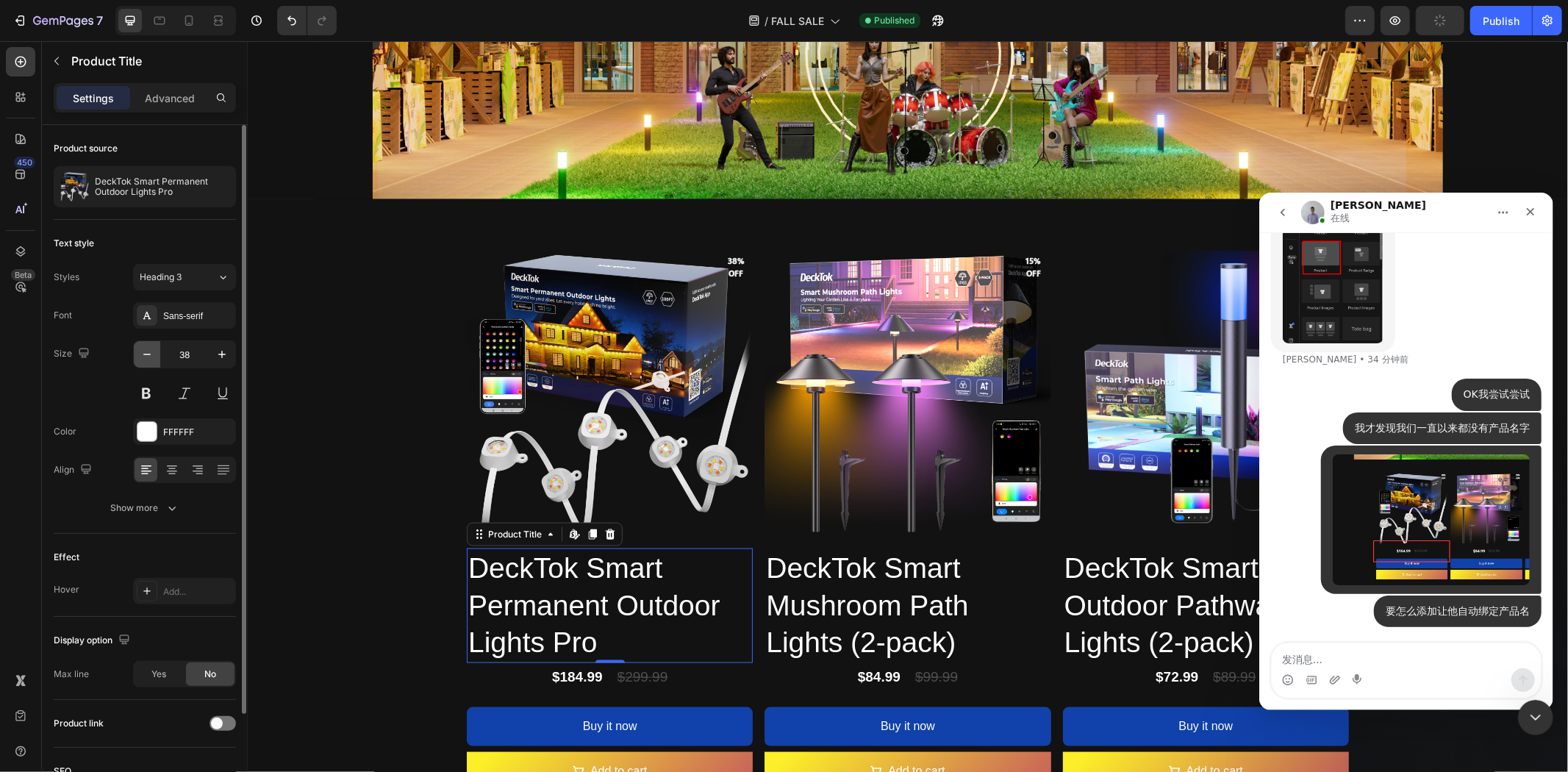
click at [148, 364] on button "button" at bounding box center [147, 354] width 26 height 26
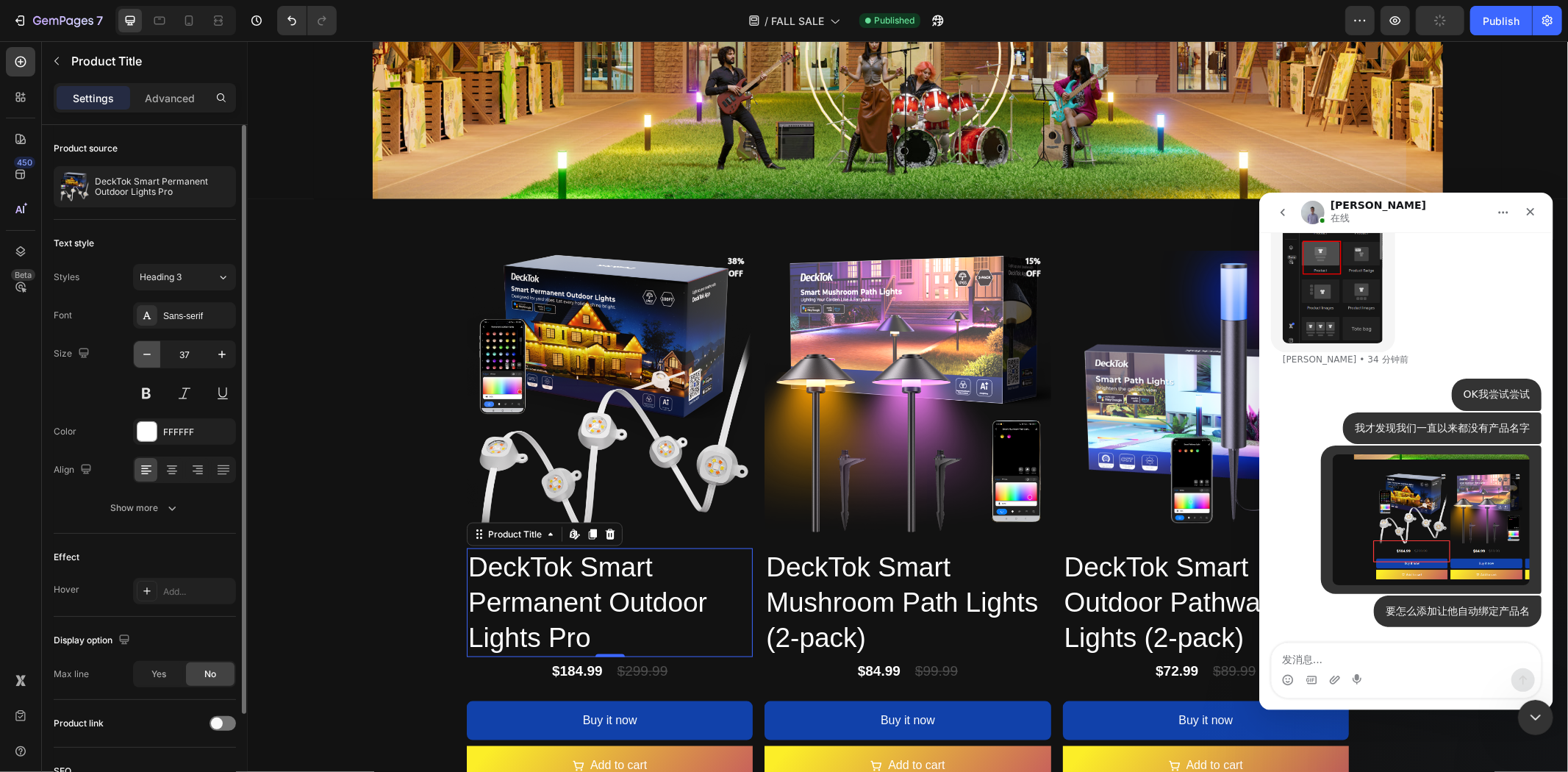
click at [148, 364] on button "button" at bounding box center [147, 354] width 26 height 26
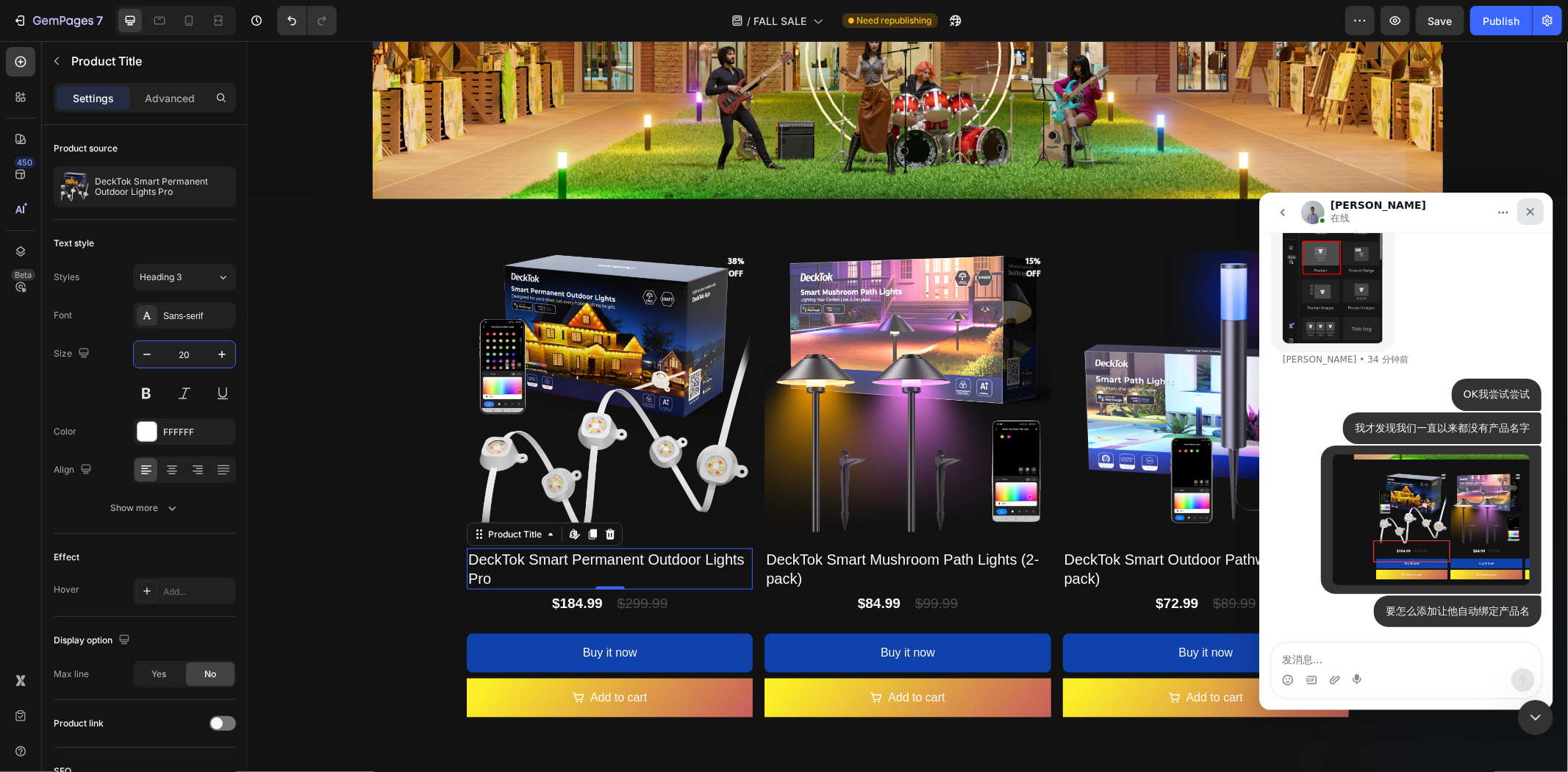
type input "20"
click at [1529, 216] on icon "关闭" at bounding box center [1530, 210] width 12 height 12
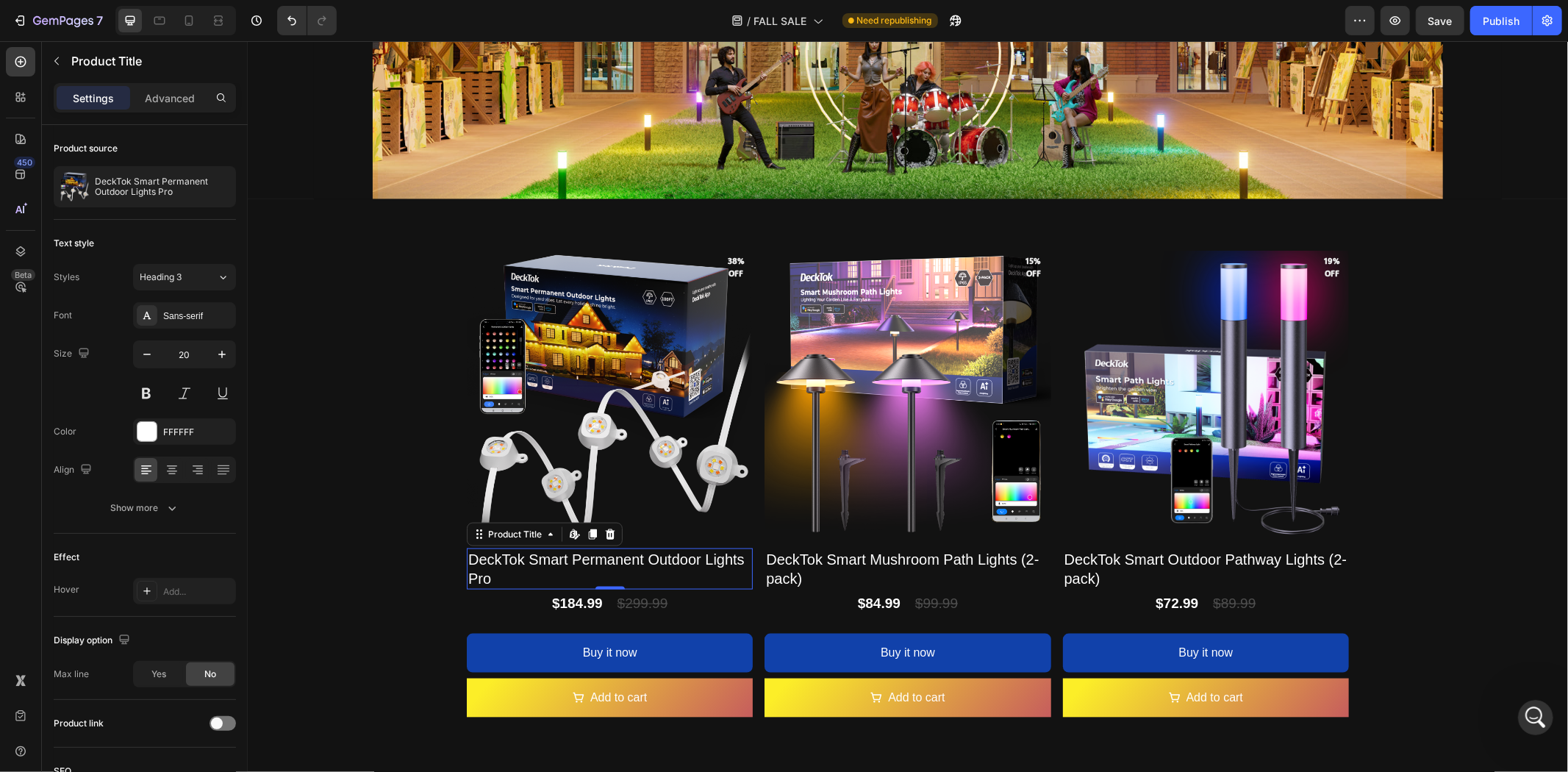
scroll to position [15115, 0]
click at [675, 561] on h2 "DeckTok Smart Permanent Outdoor Lights Pro" at bounding box center [609, 569] width 286 height 41
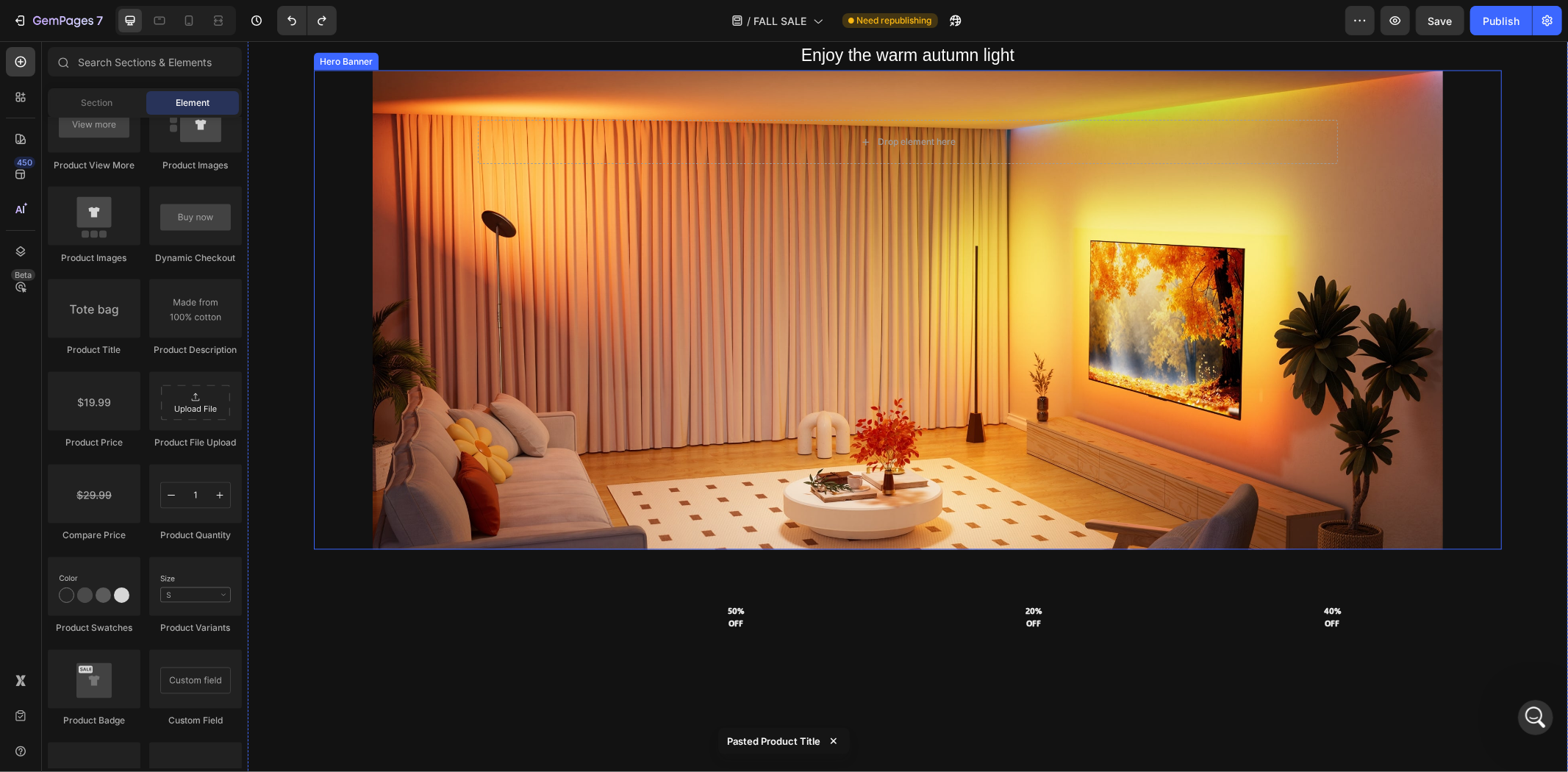
scroll to position [2411, 0]
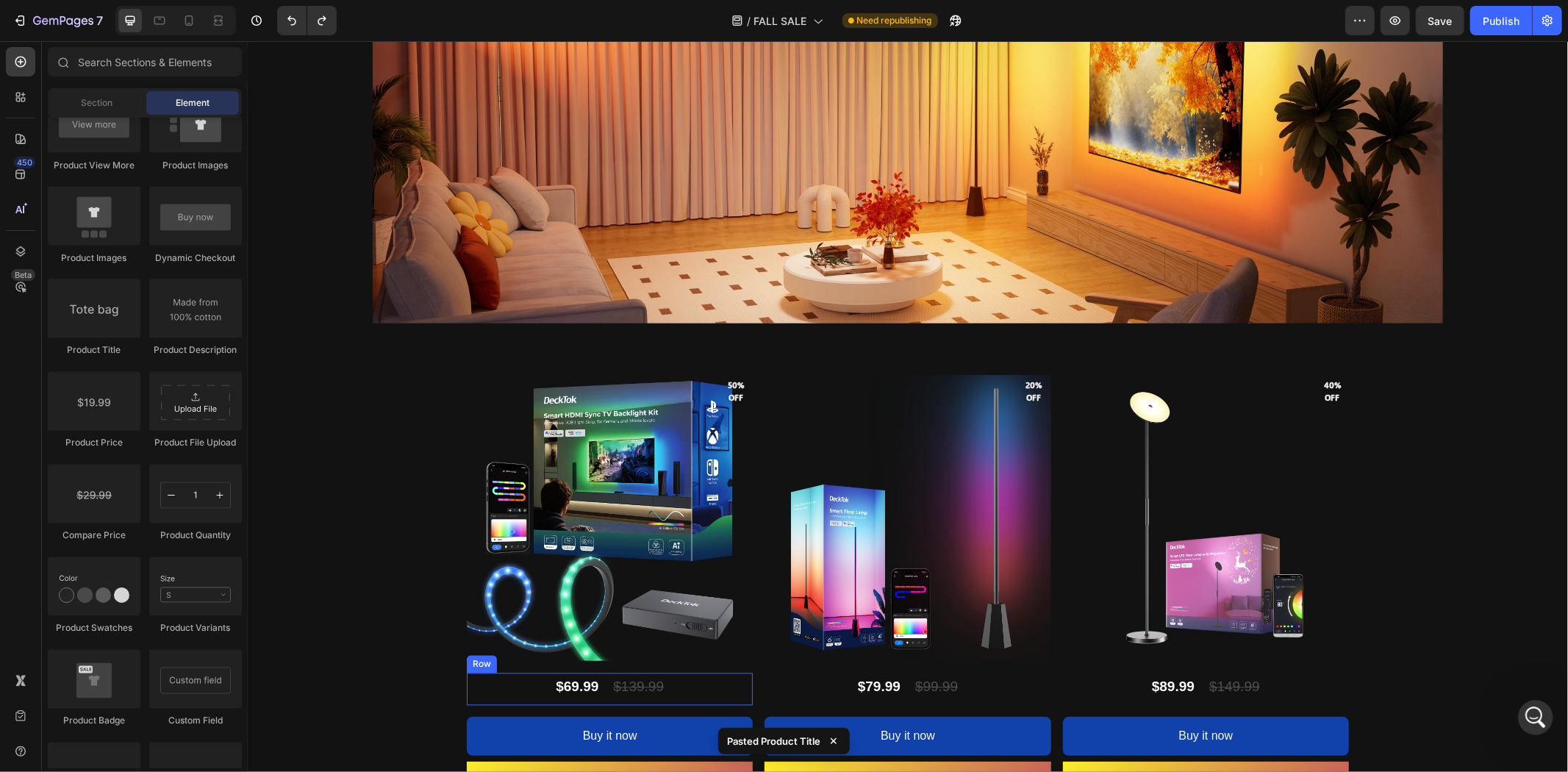
click at [516, 683] on div "$69.99 Product Price Product Price $139.99 Product Price Product Price Row" at bounding box center [609, 688] width 286 height 32
click at [596, 672] on div "$69.99 Product Price Product Price $139.99 Product Price Product Price Row" at bounding box center [609, 688] width 286 height 32
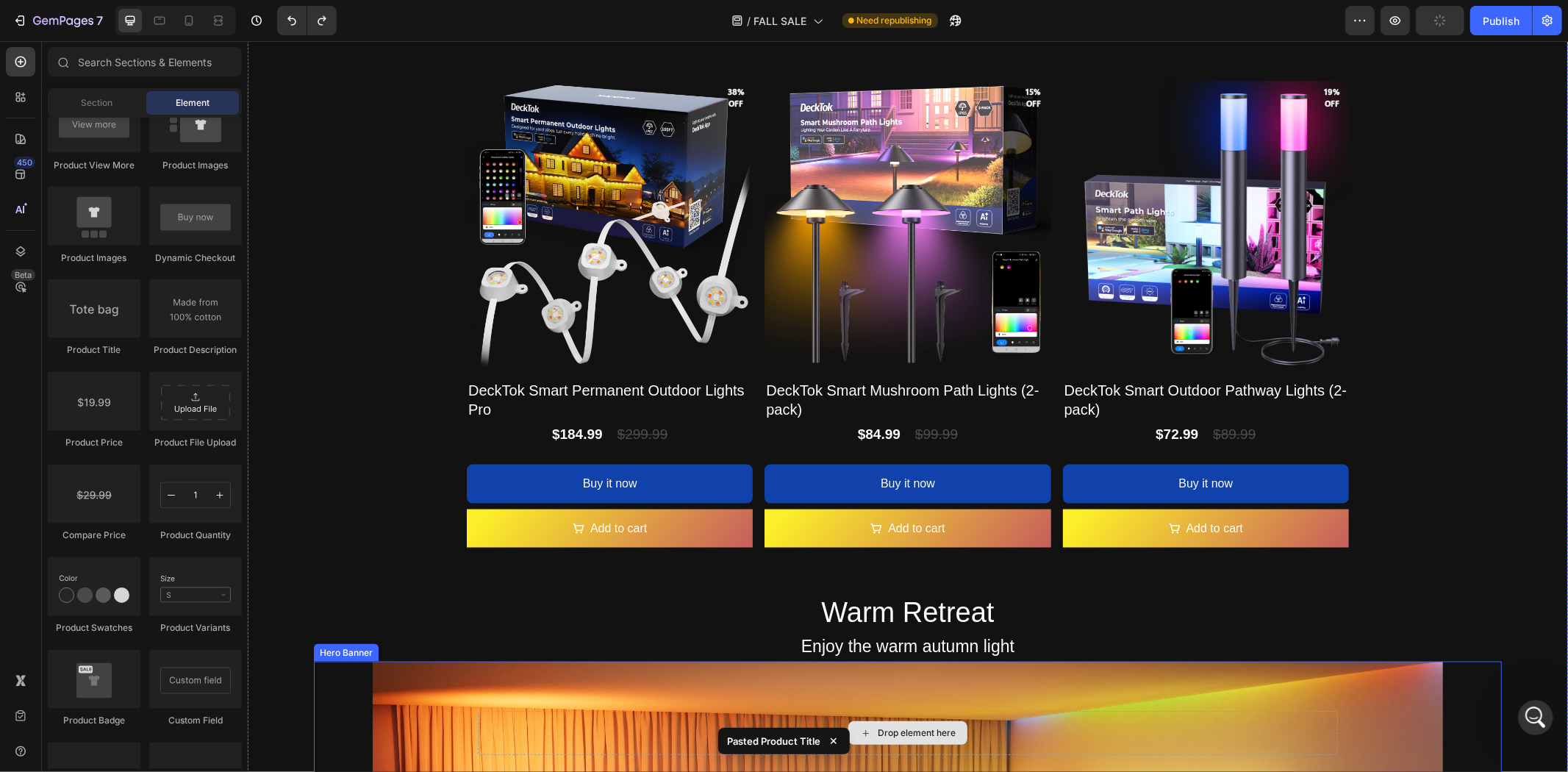
scroll to position [1512, 0]
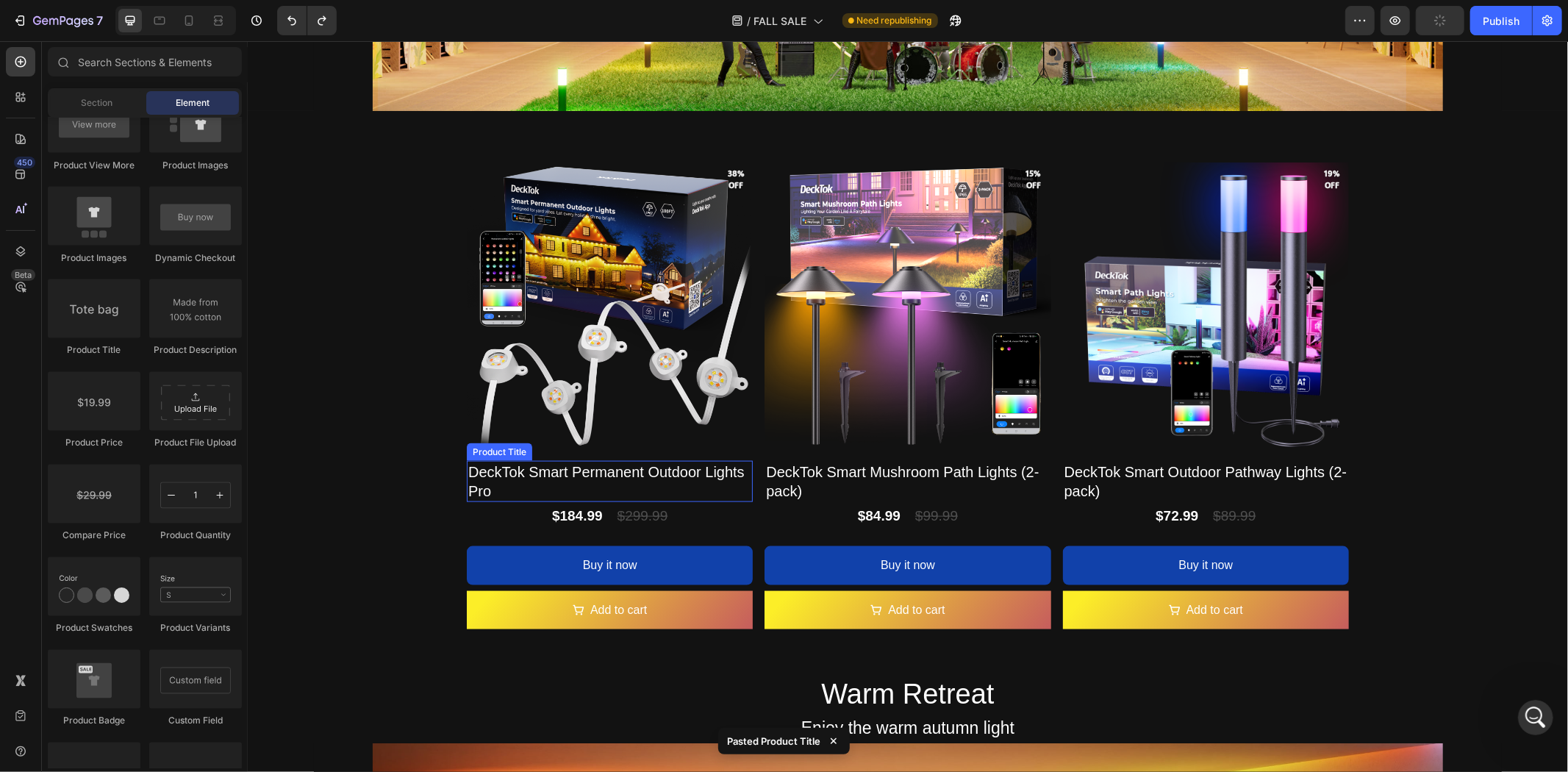
click at [594, 473] on h2 "DeckTok Smart Permanent Outdoor Lights Pro" at bounding box center [609, 481] width 286 height 41
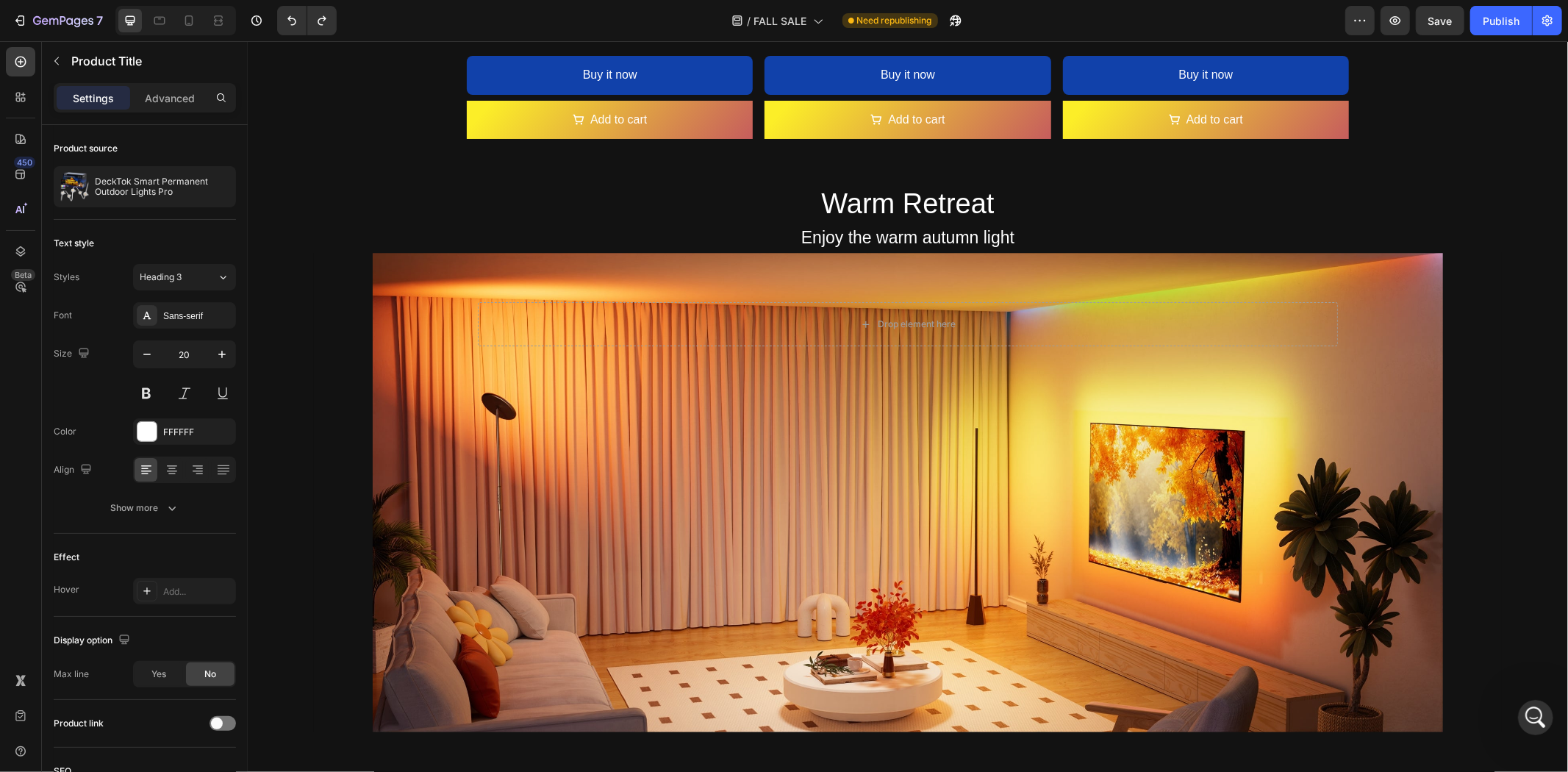
scroll to position [2493, 0]
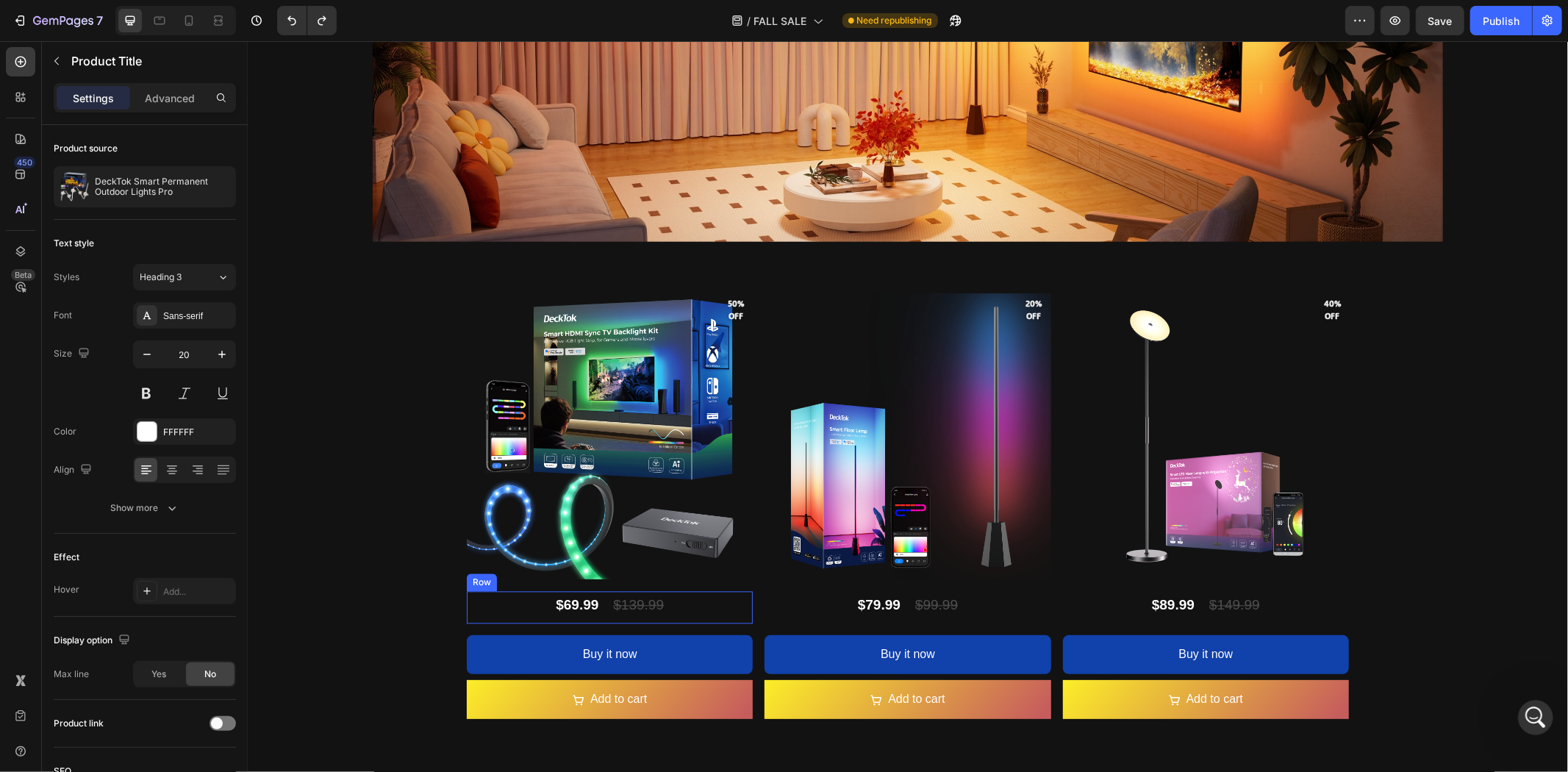
click at [520, 592] on div "$69.99 Product Price Product Price $139.99 Product Price Product Price Row" at bounding box center [609, 606] width 286 height 32
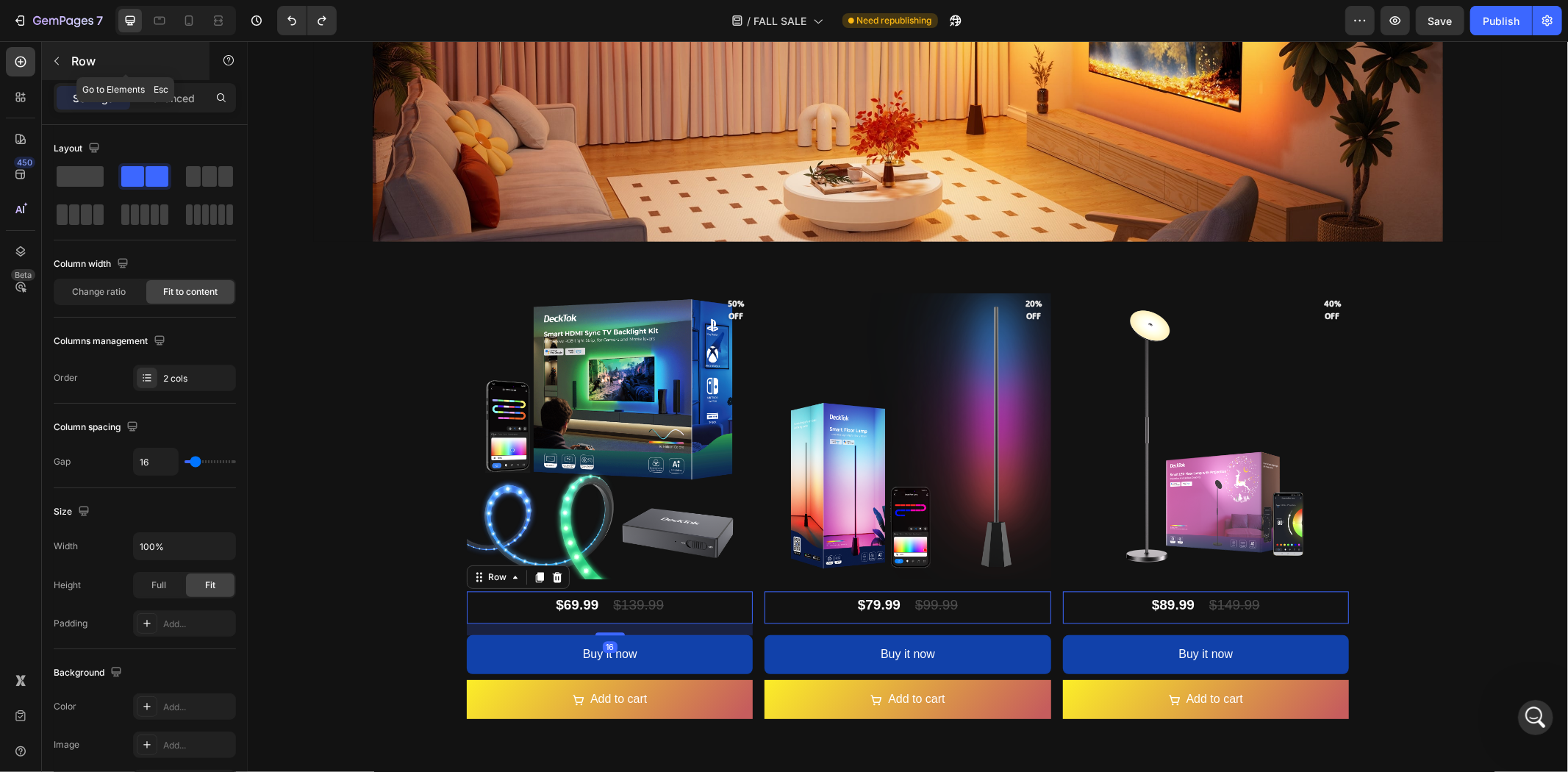
click at [78, 61] on p "Row" at bounding box center [134, 61] width 125 height 18
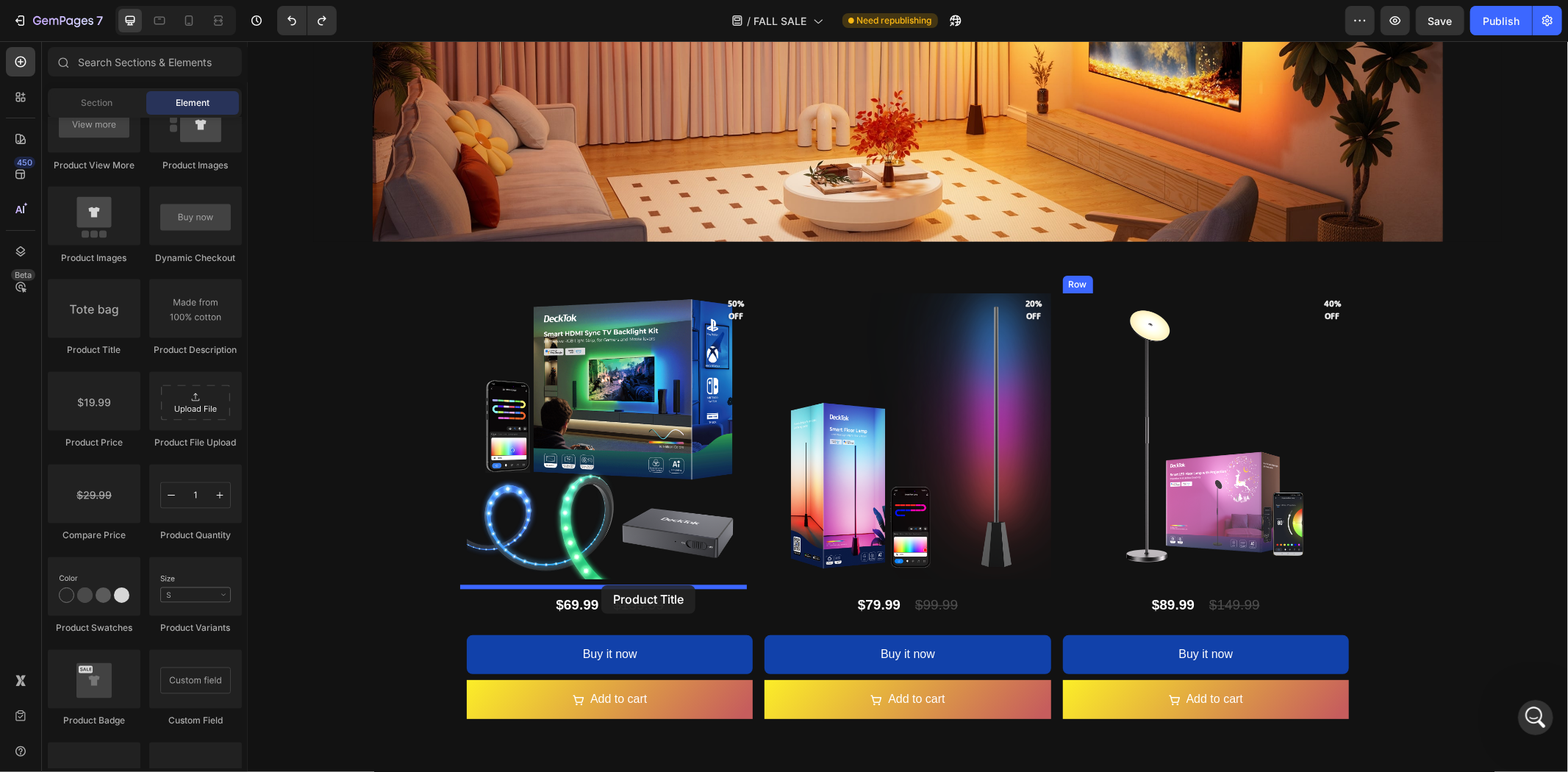
drag, startPoint x: 350, startPoint y: 343, endPoint x: 601, endPoint y: 585, distance: 348.7
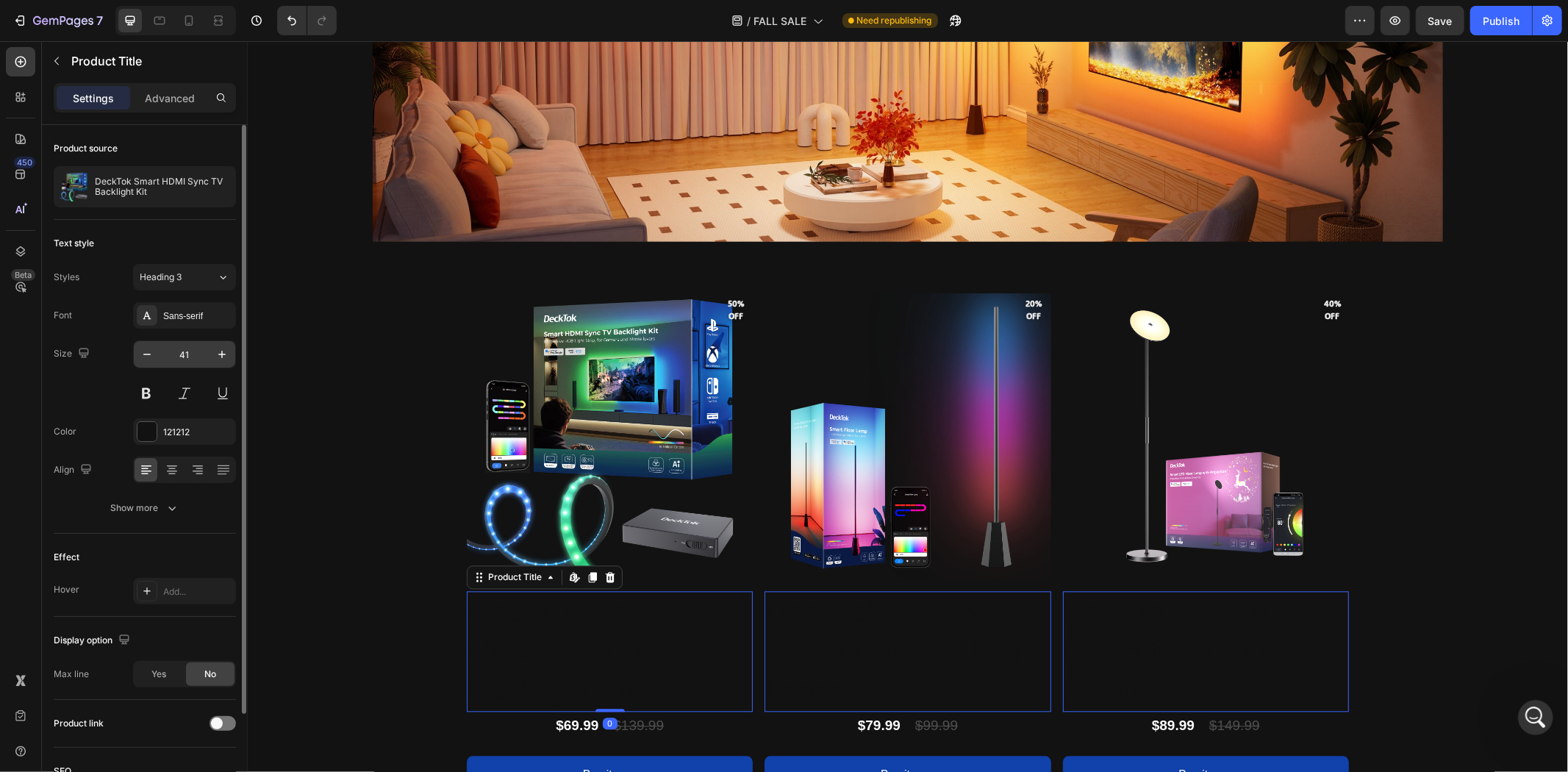
click at [193, 355] on input "41" at bounding box center [184, 354] width 48 height 26
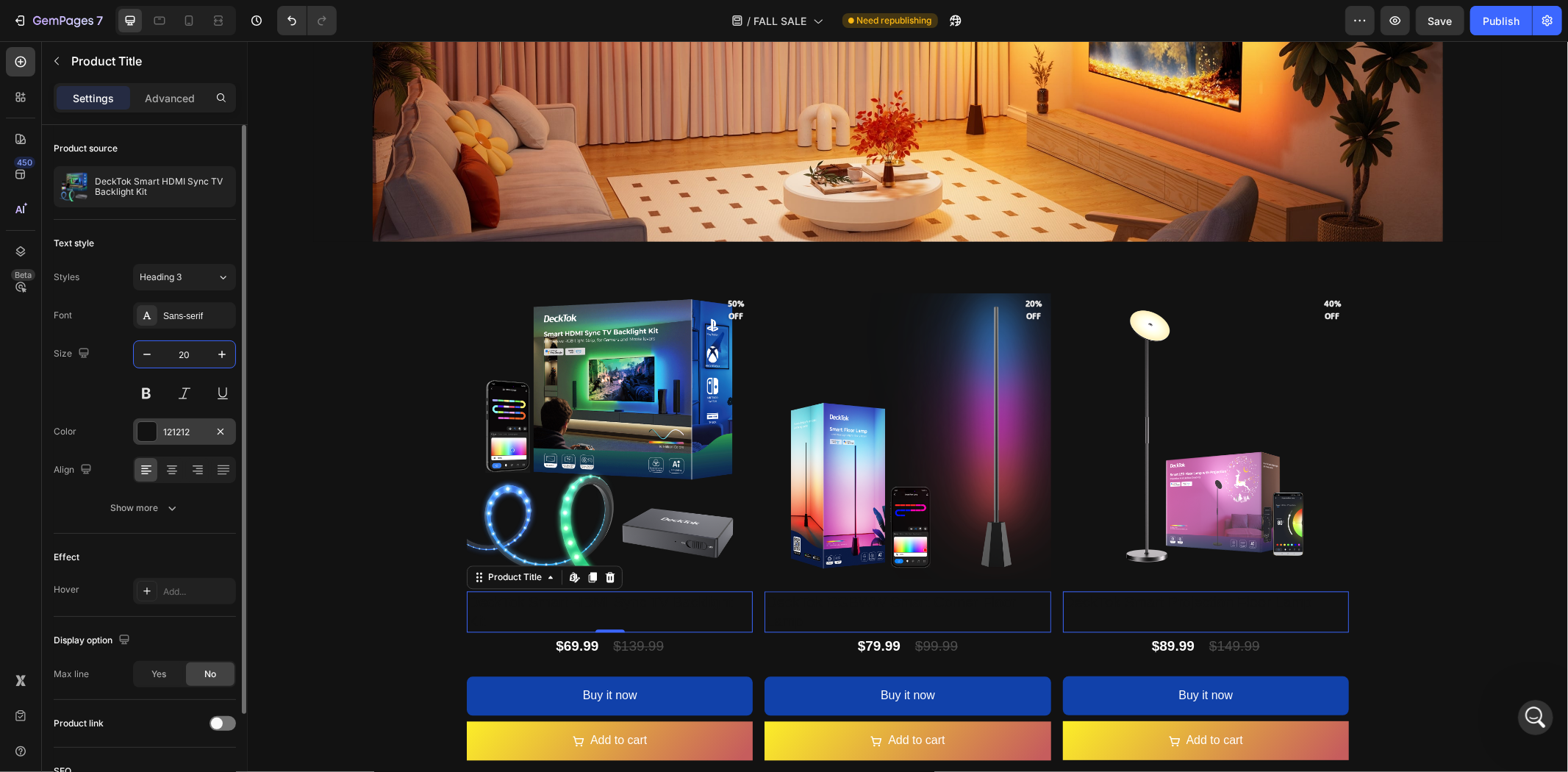
type input "20"
click at [170, 428] on div "121212" at bounding box center [185, 432] width 43 height 13
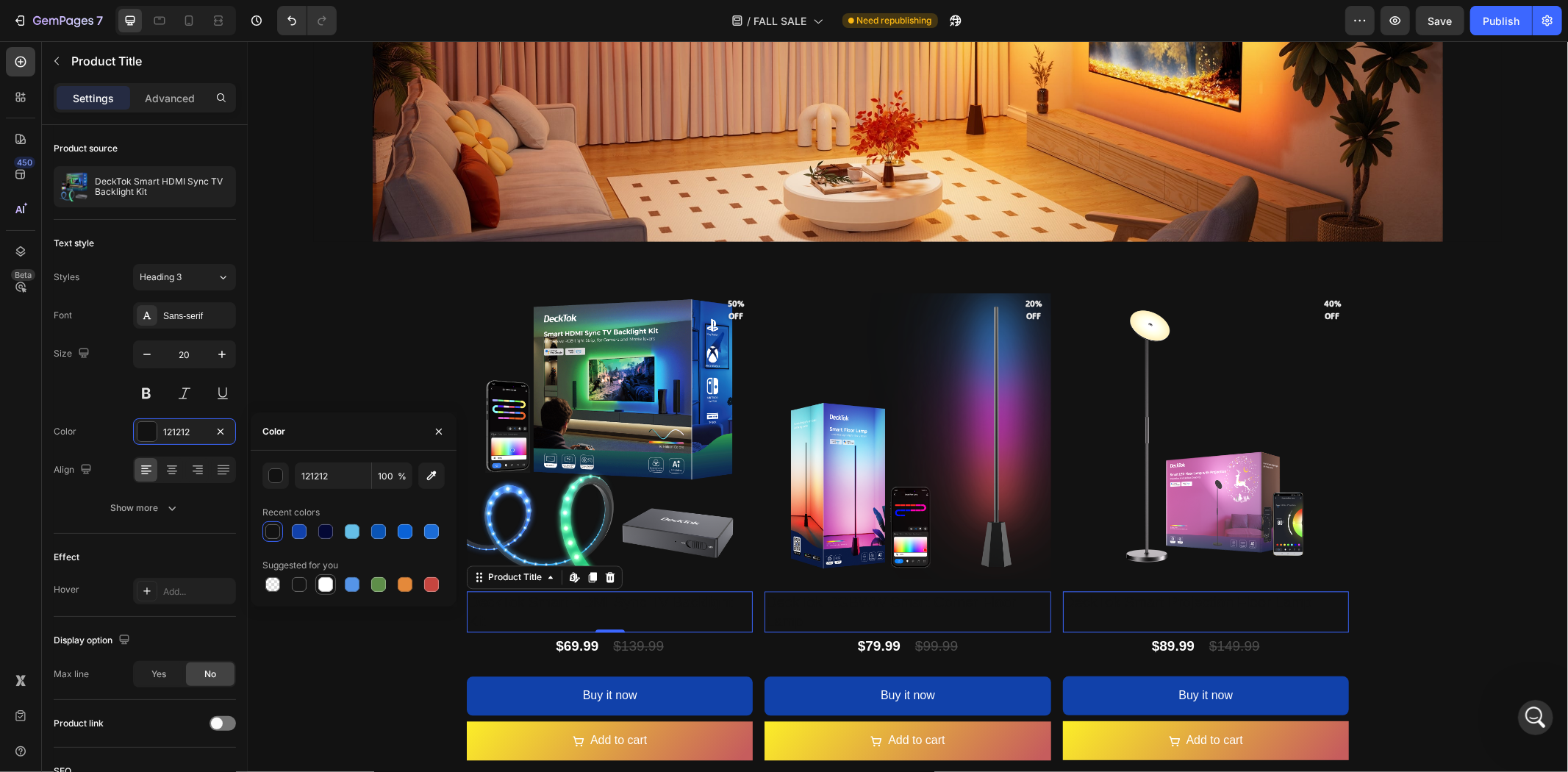
click at [323, 583] on div at bounding box center [325, 584] width 15 height 15
type input "FFFFFF"
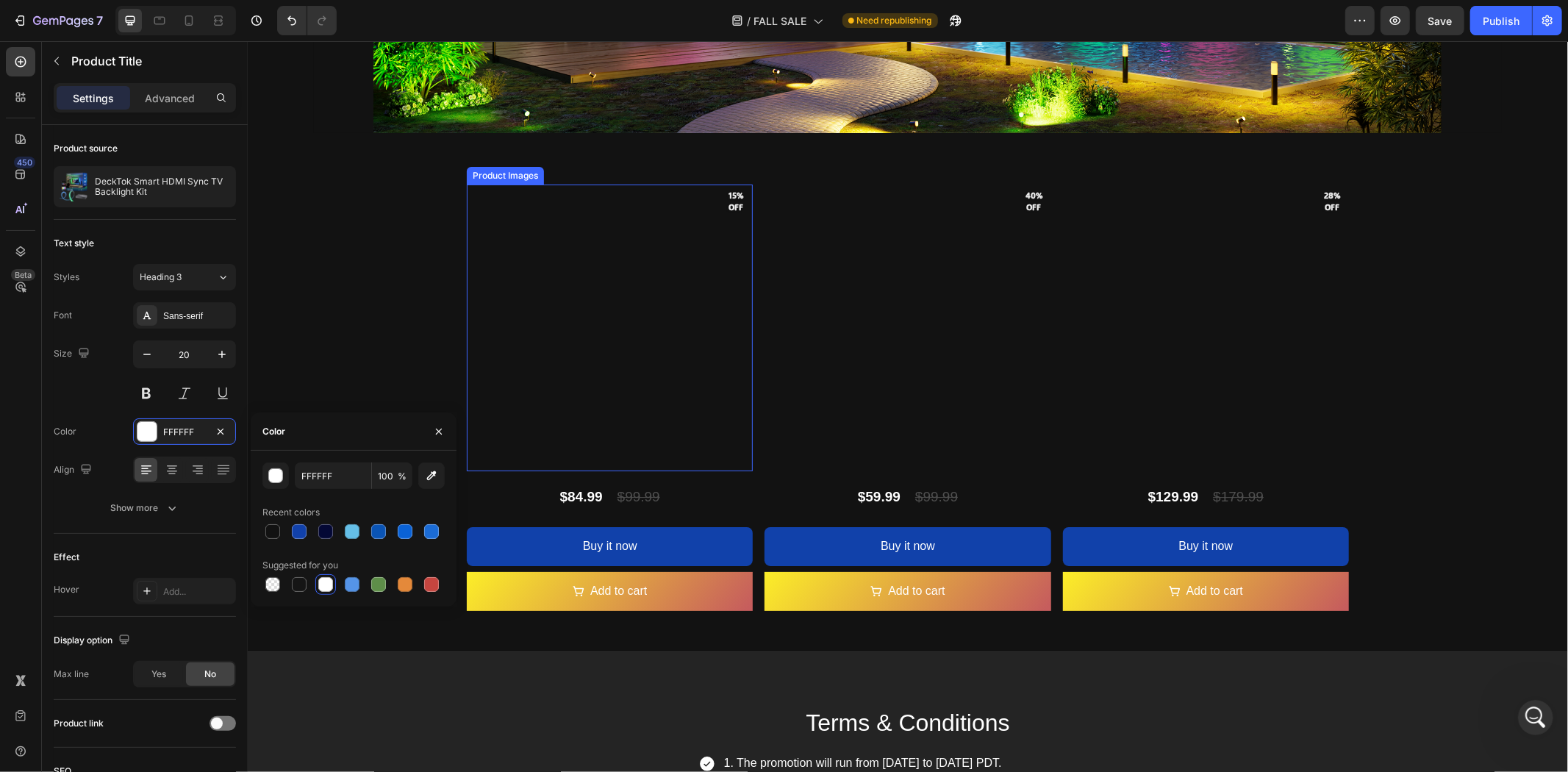
scroll to position [3717, 0]
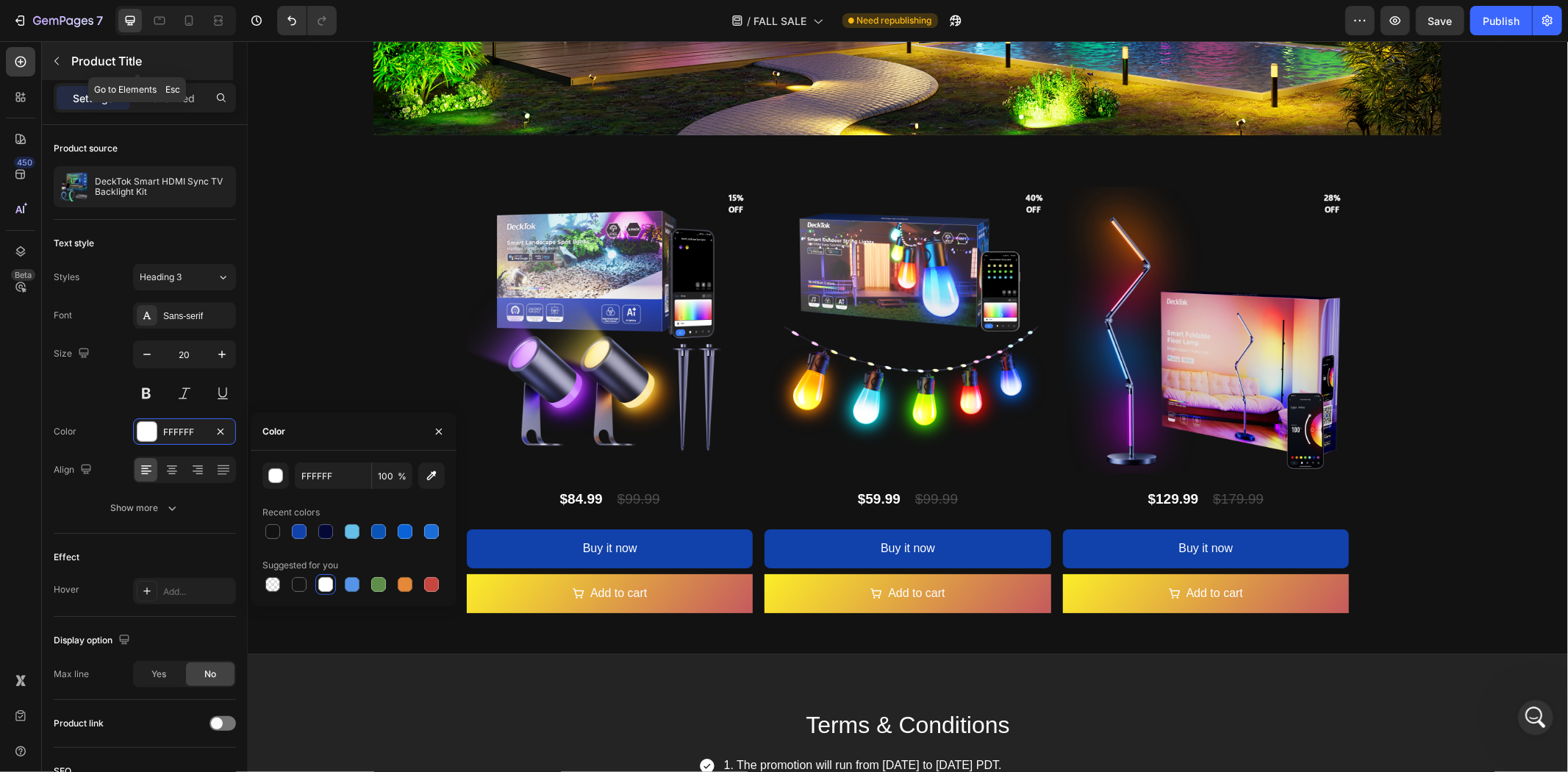
click at [56, 54] on button "button" at bounding box center [56, 61] width 24 height 24
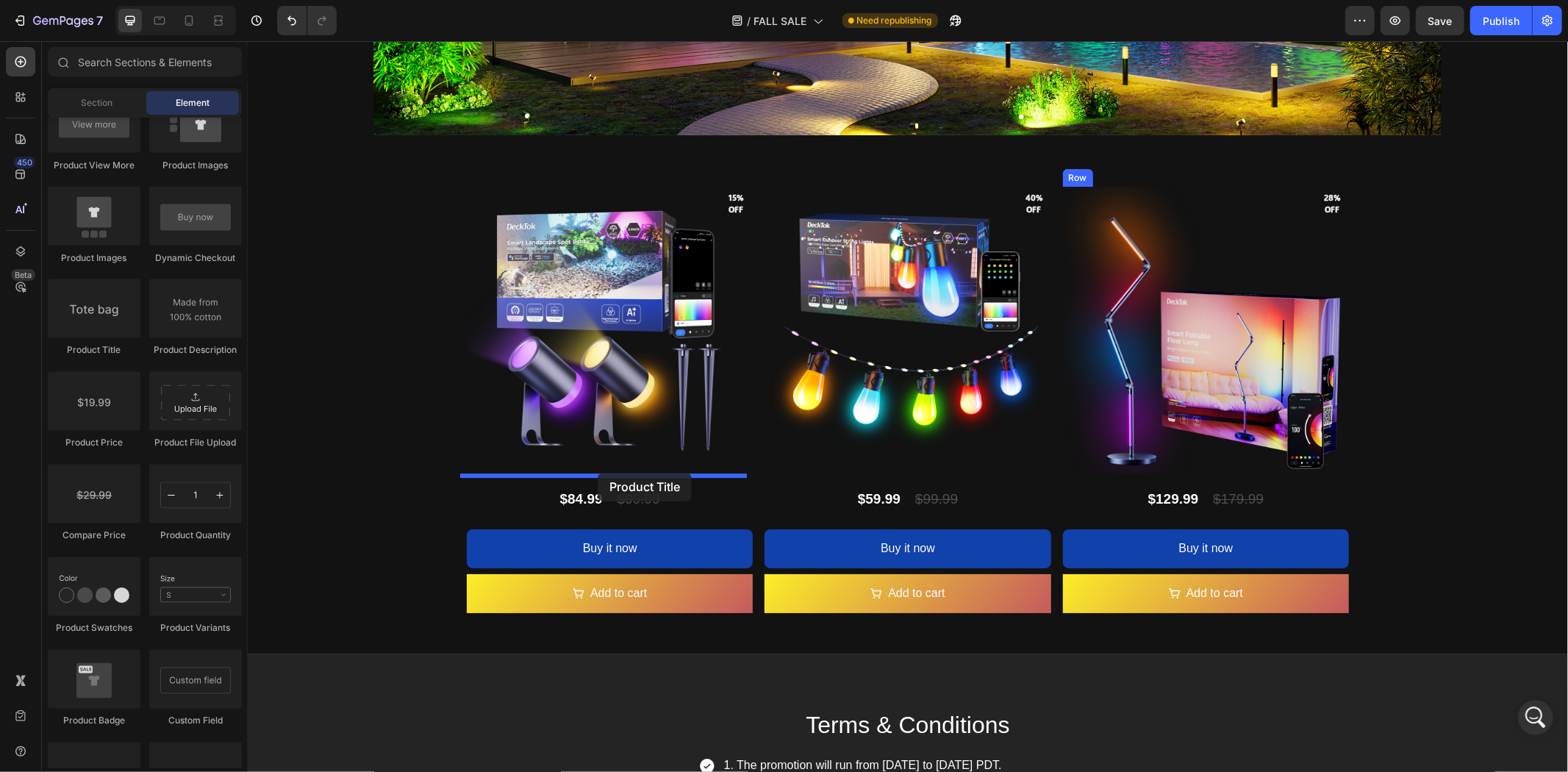
drag, startPoint x: 350, startPoint y: 364, endPoint x: 597, endPoint y: 472, distance: 269.6
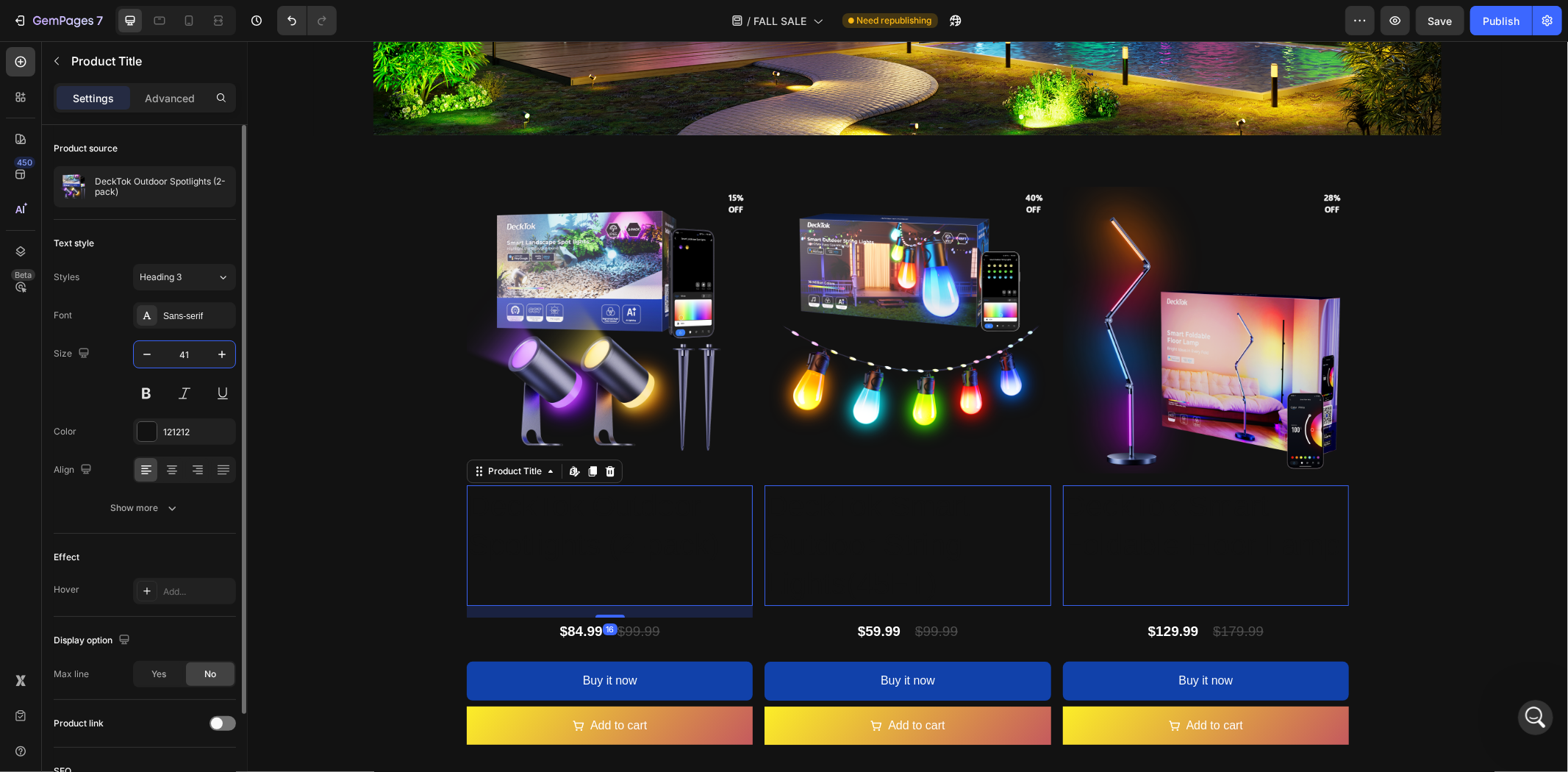
click at [200, 355] on input "41" at bounding box center [184, 354] width 48 height 26
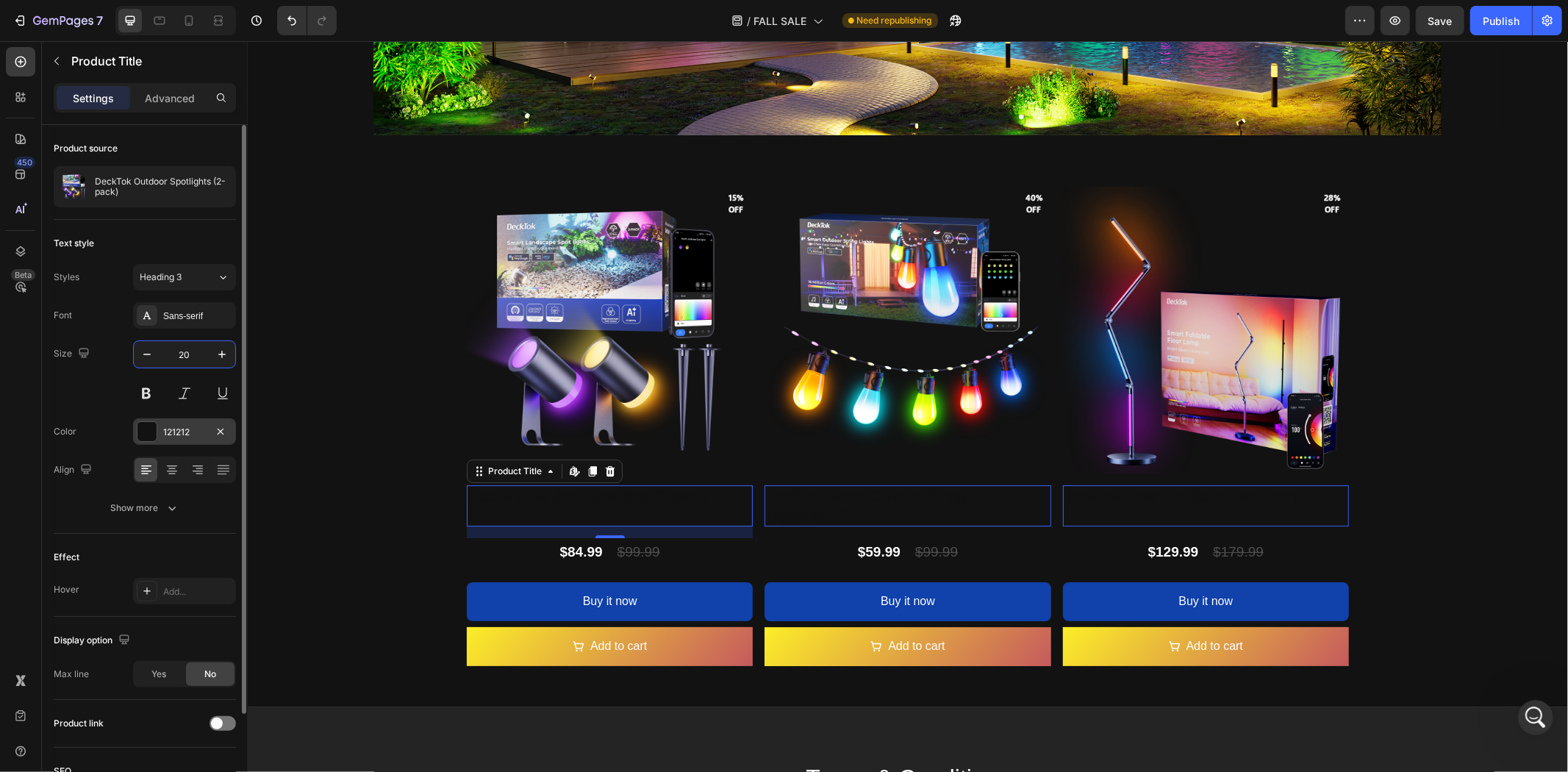
type input "20"
click at [184, 436] on div "121212" at bounding box center [185, 432] width 43 height 13
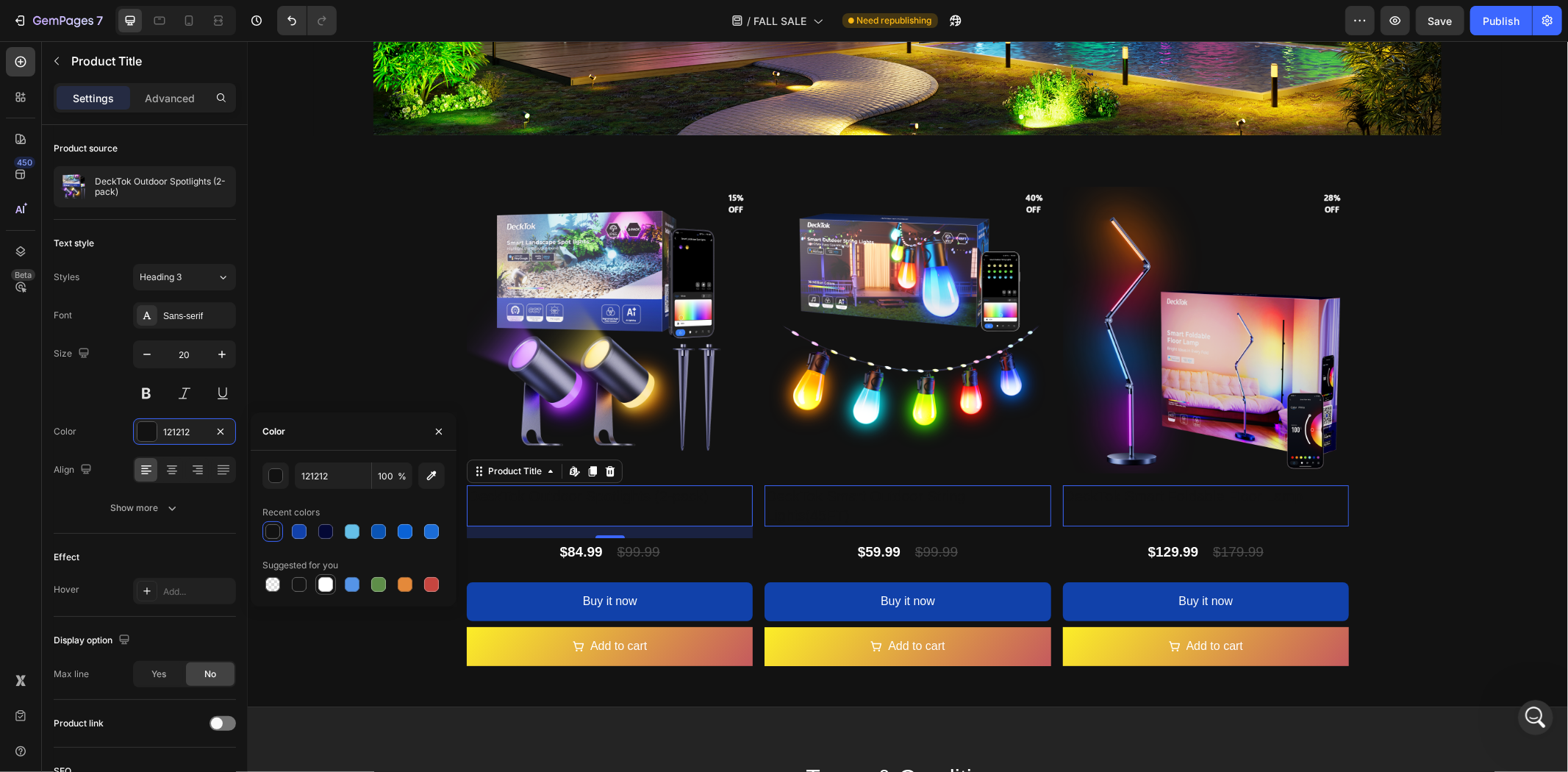
click at [322, 586] on div at bounding box center [325, 584] width 15 height 15
type input "FFFFFF"
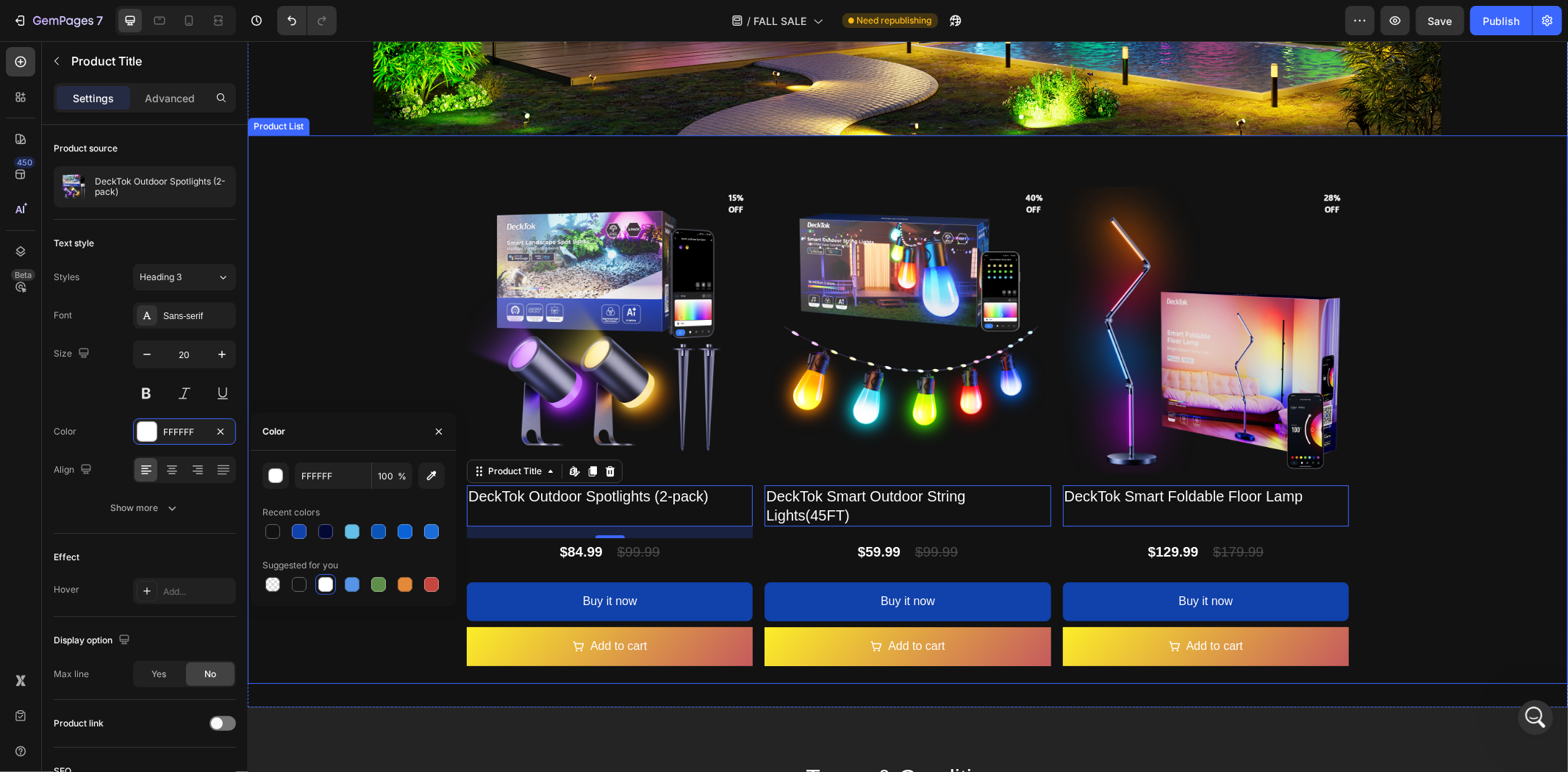
click at [1448, 554] on div "Product Images DeckTok Outdoor Spotlights (2-pack) Product Title Edit content i…" at bounding box center [907, 408] width 1320 height 548
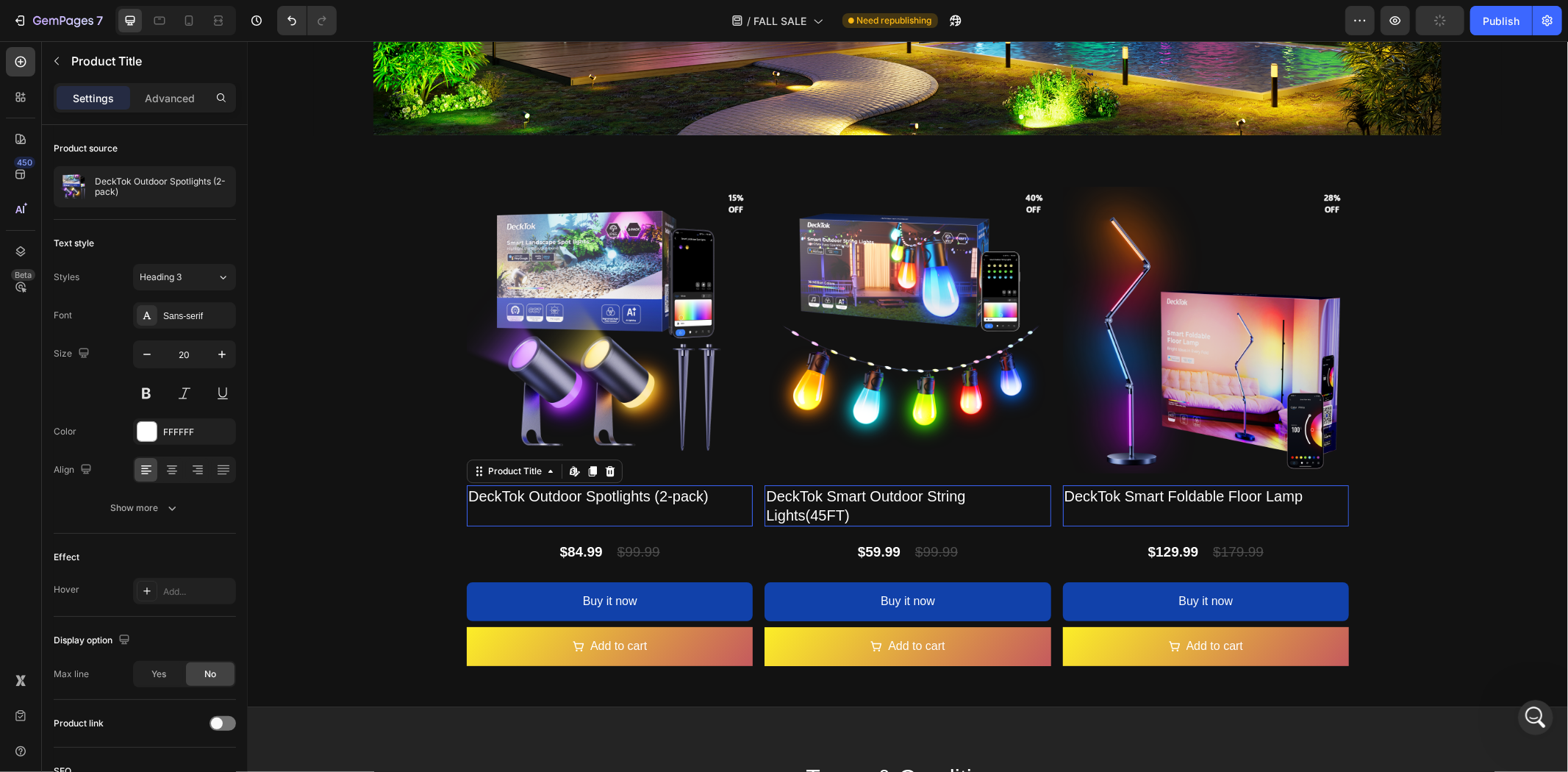
click at [629, 499] on div "DeckTok Outdoor Spotlights (2-pack) Product Title Edit content in Shopify 0" at bounding box center [609, 505] width 286 height 41
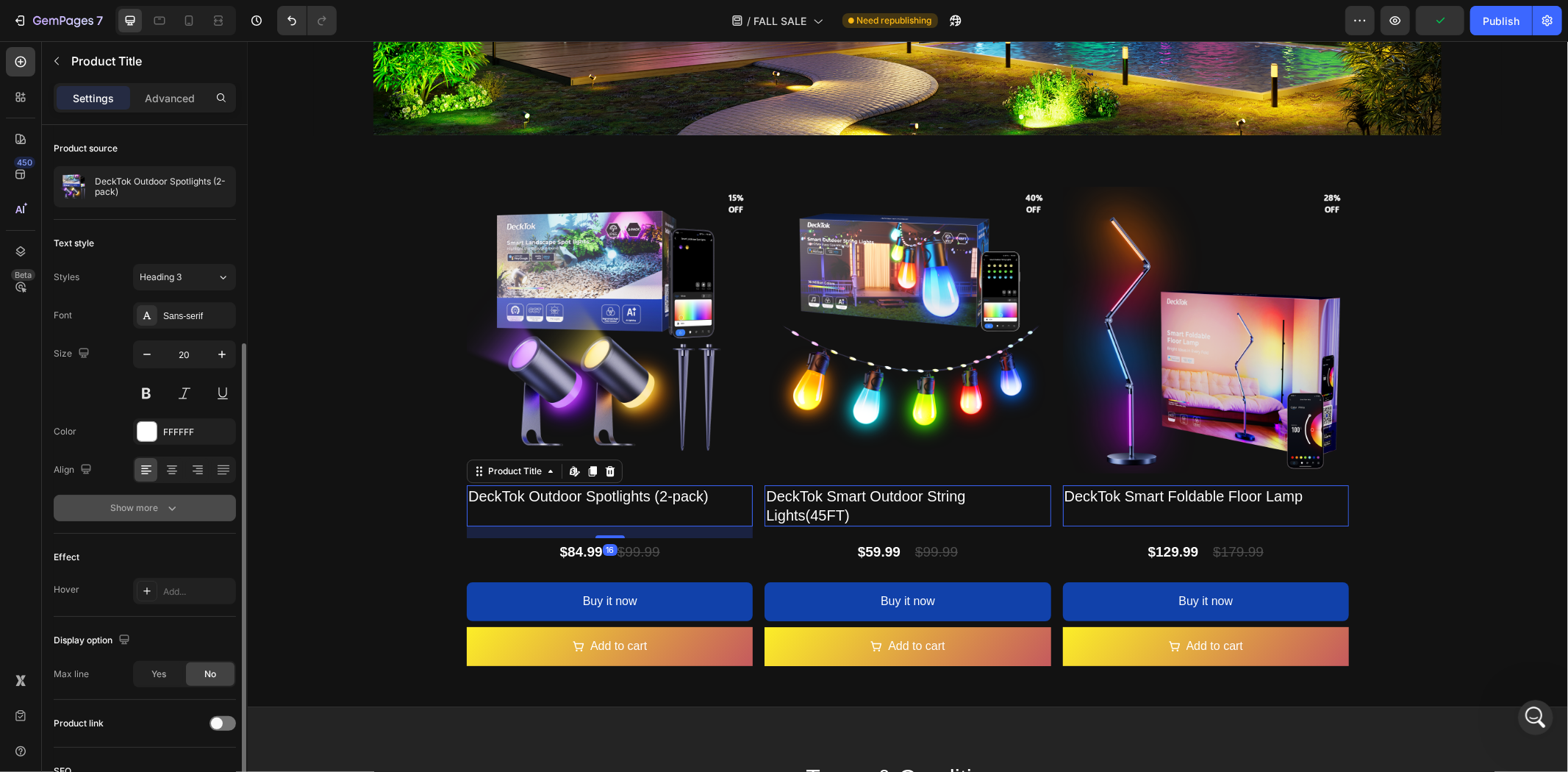
scroll to position [117, 0]
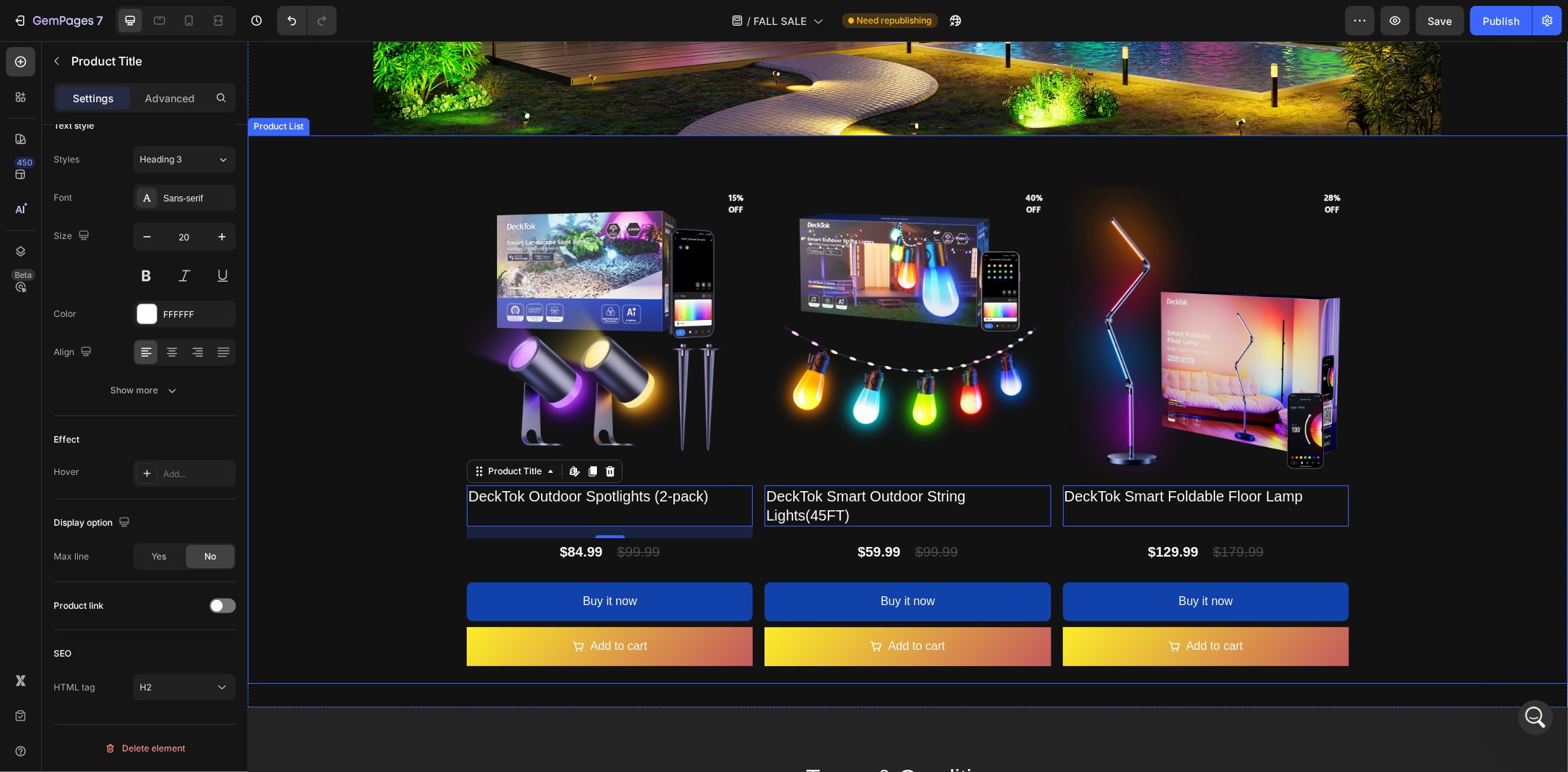
click at [1527, 373] on div "Product Images DeckTok Outdoor Spotlights (2-pack) Product Title Edit content i…" at bounding box center [907, 408] width 1320 height 548
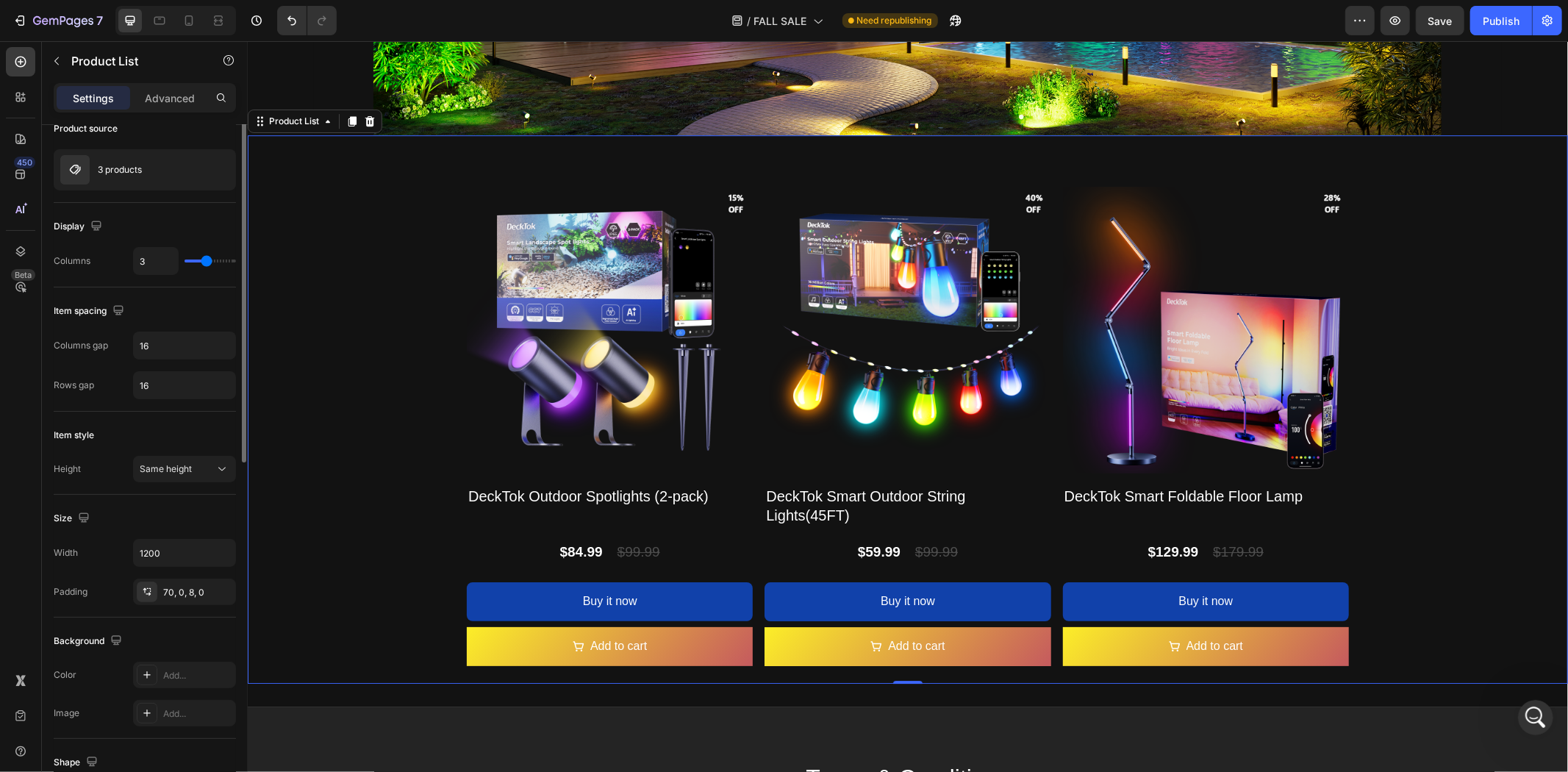
scroll to position [0, 0]
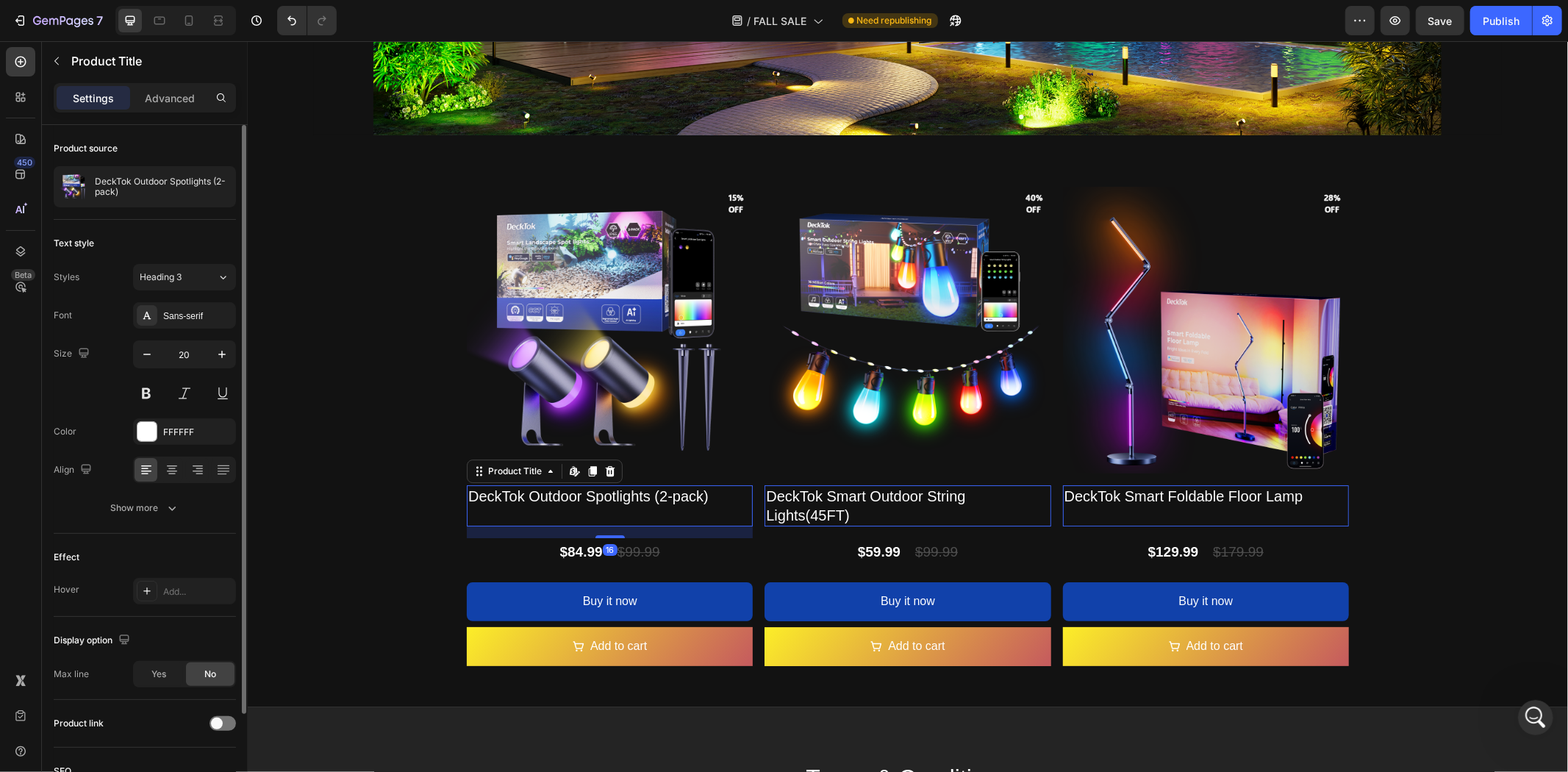
click at [673, 500] on div "DeckTok Outdoor Spotlights (2-pack) Product Title Edit content in Shopify 16" at bounding box center [609, 505] width 286 height 41
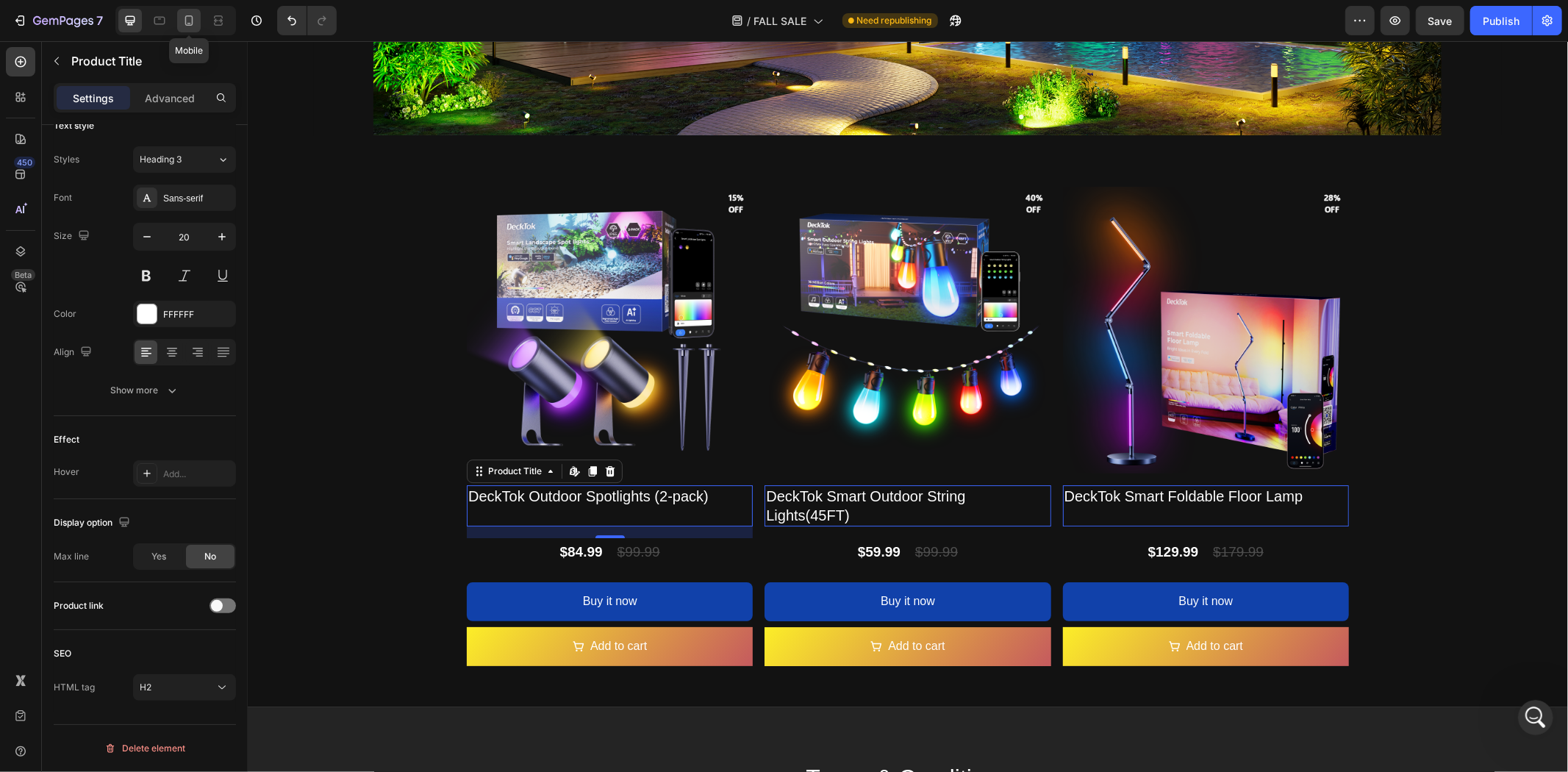
click at [183, 24] on icon at bounding box center [189, 20] width 15 height 15
type input "36"
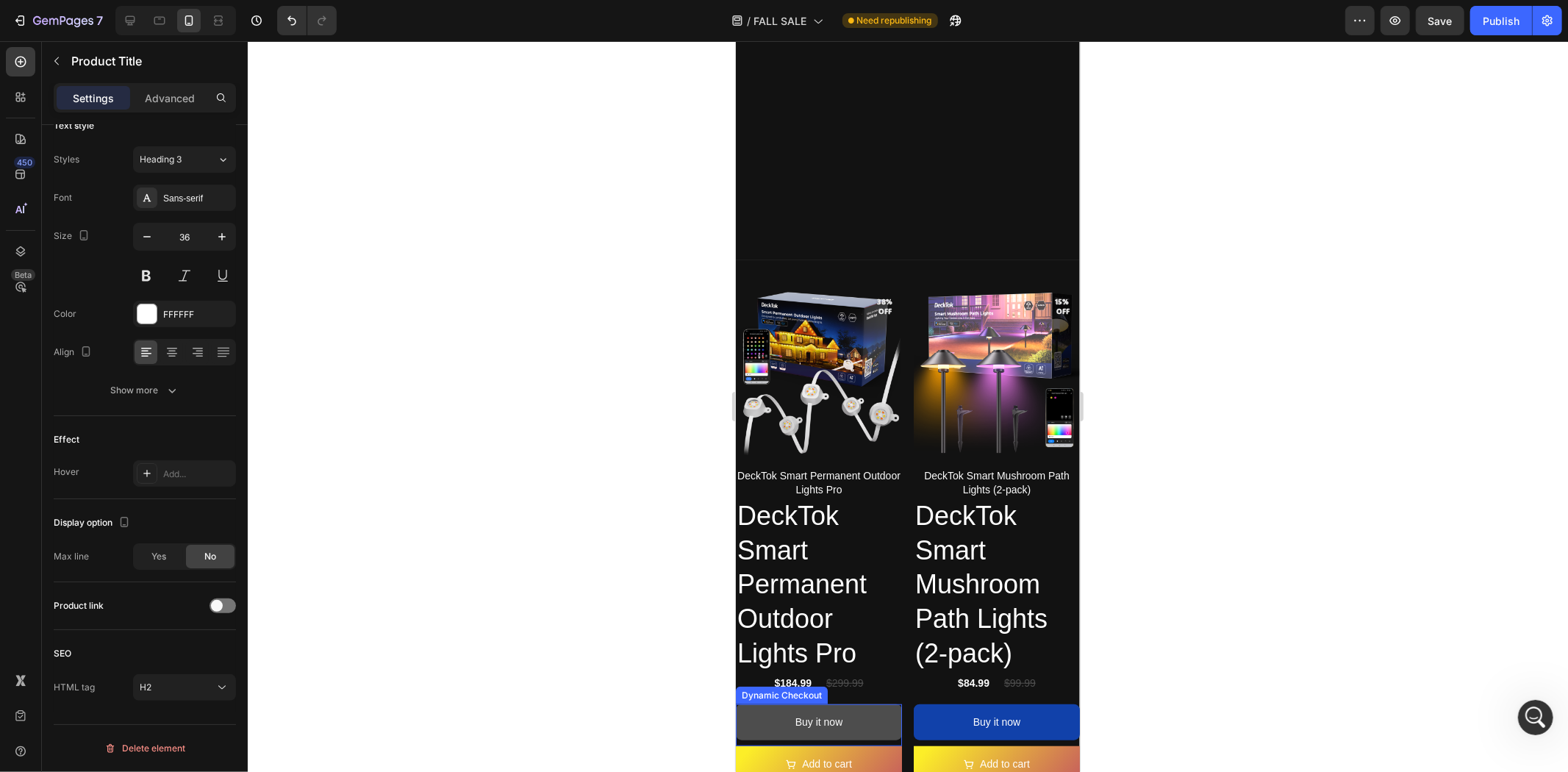
scroll to position [954, 0]
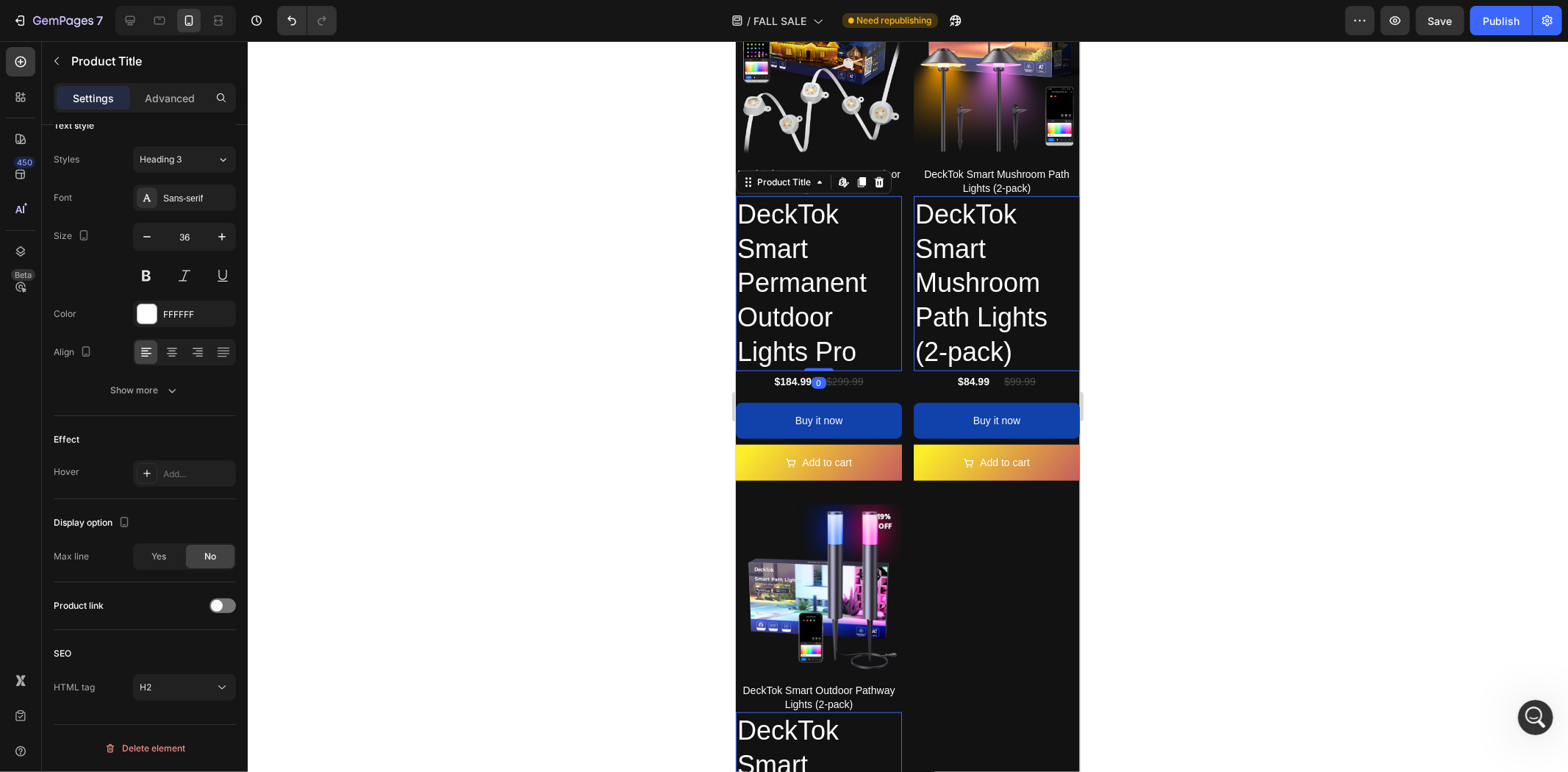
click at [829, 283] on h2 "DeckTok Smart Permanent Outdoor Lights Pro" at bounding box center [818, 283] width 166 height 175
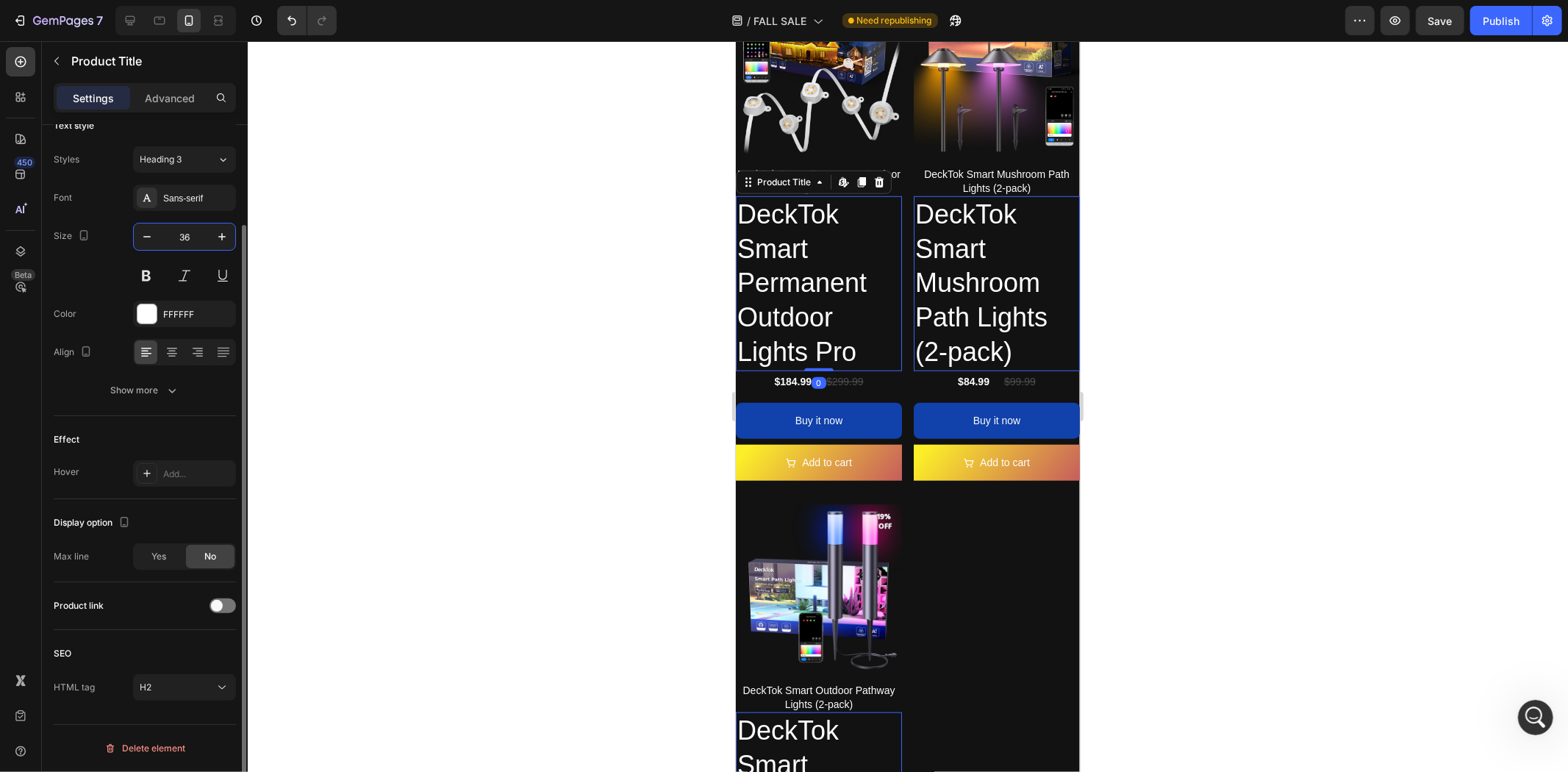
click at [193, 239] on input "36" at bounding box center [184, 236] width 48 height 26
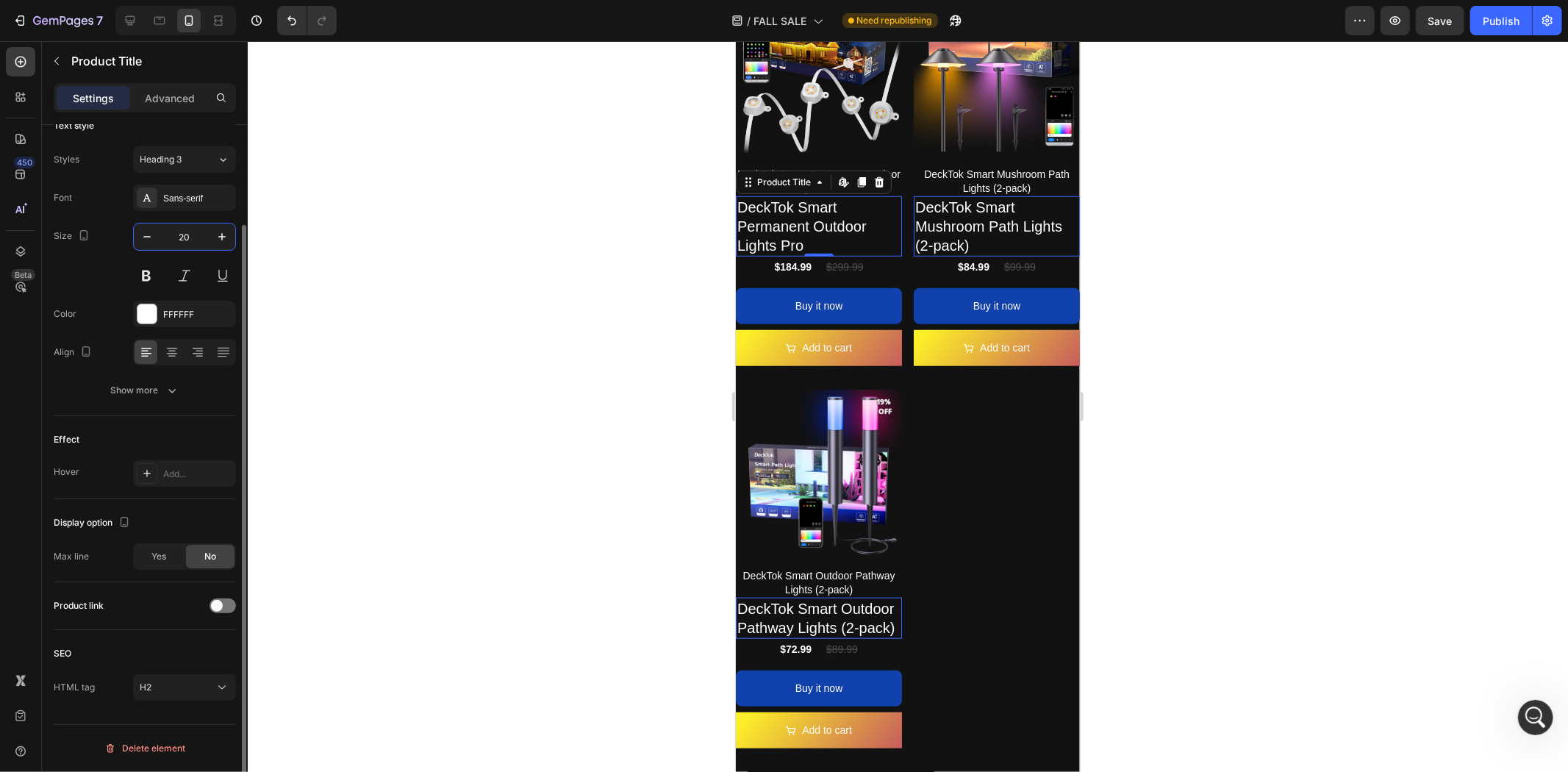
drag, startPoint x: 195, startPoint y: 239, endPoint x: 171, endPoint y: 239, distance: 24.0
click at [171, 239] on input "20" at bounding box center [184, 236] width 48 height 26
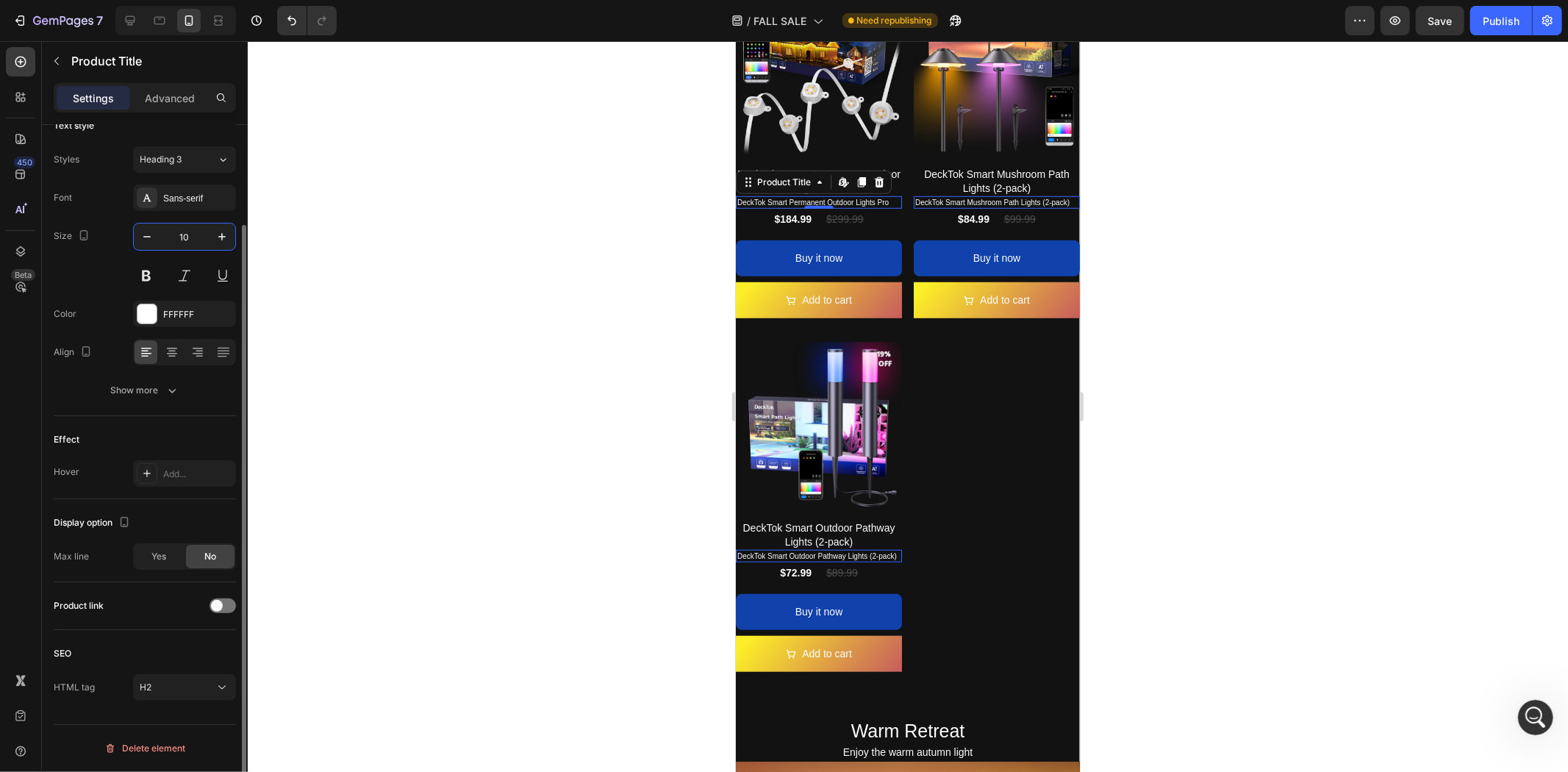
drag, startPoint x: 193, startPoint y: 236, endPoint x: 169, endPoint y: 237, distance: 24.0
click at [169, 237] on input "10" at bounding box center [184, 236] width 48 height 26
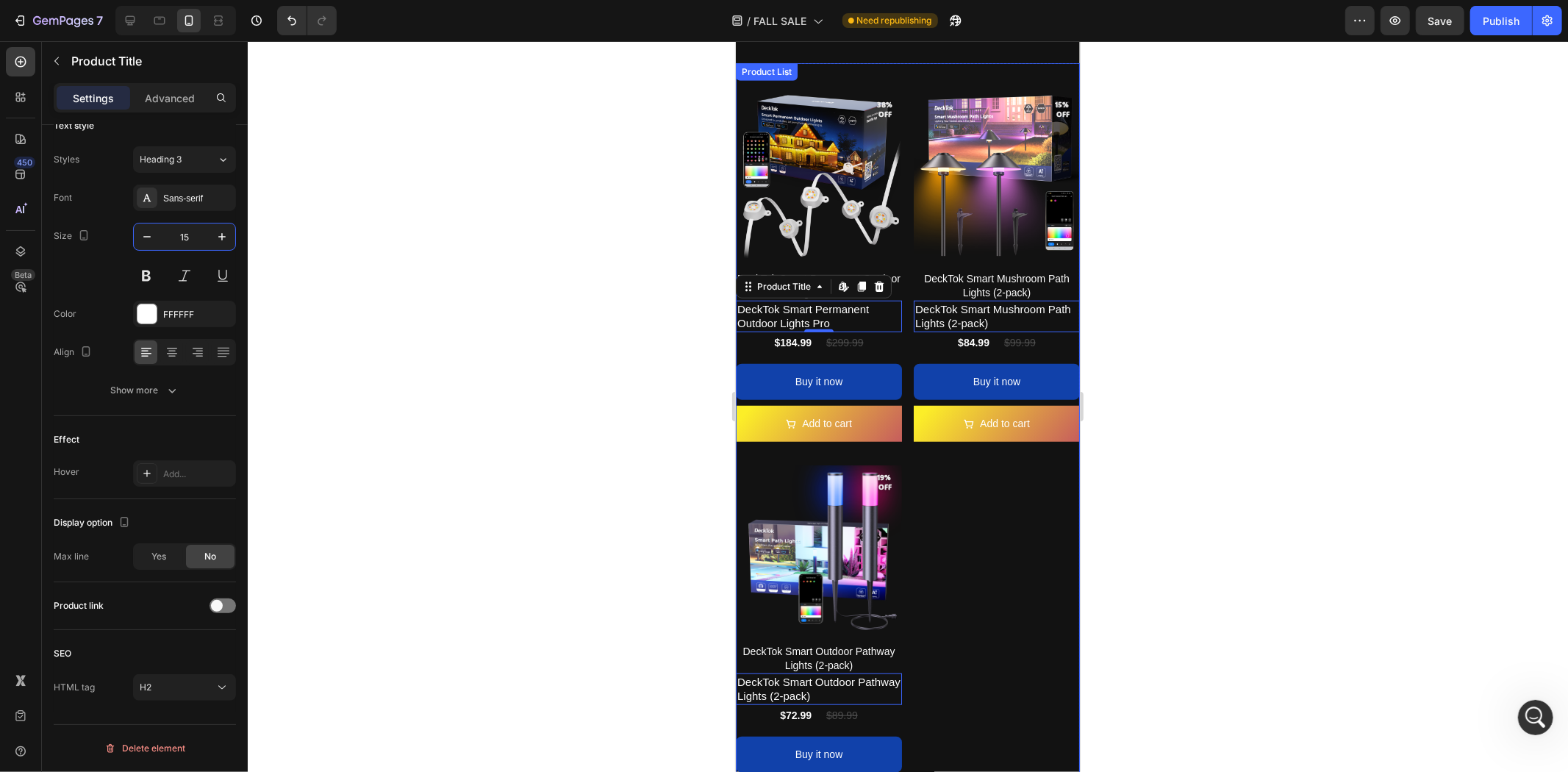
scroll to position [628, 0]
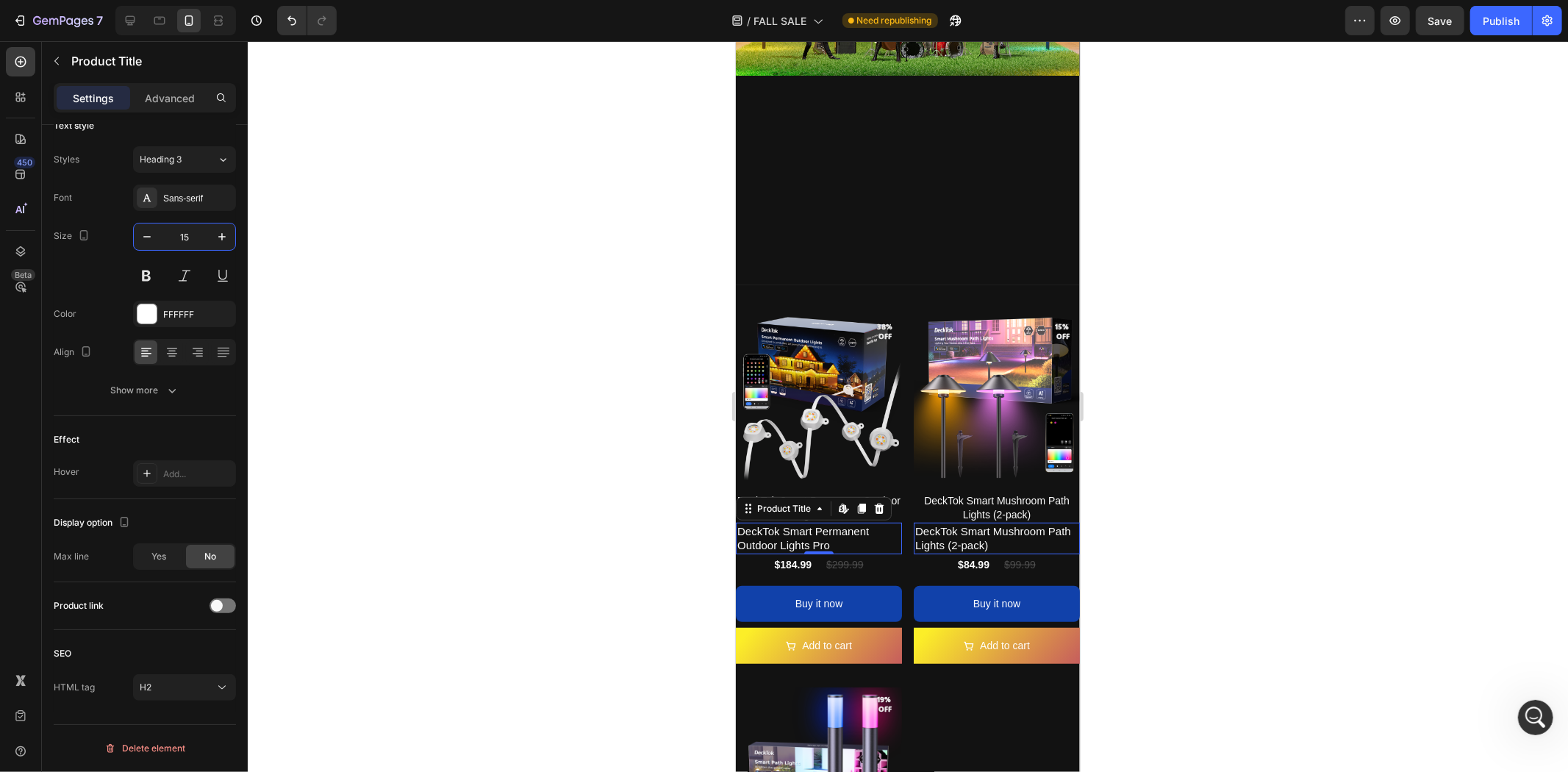
type input "15"
click at [1211, 457] on div at bounding box center [908, 407] width 1320 height 731
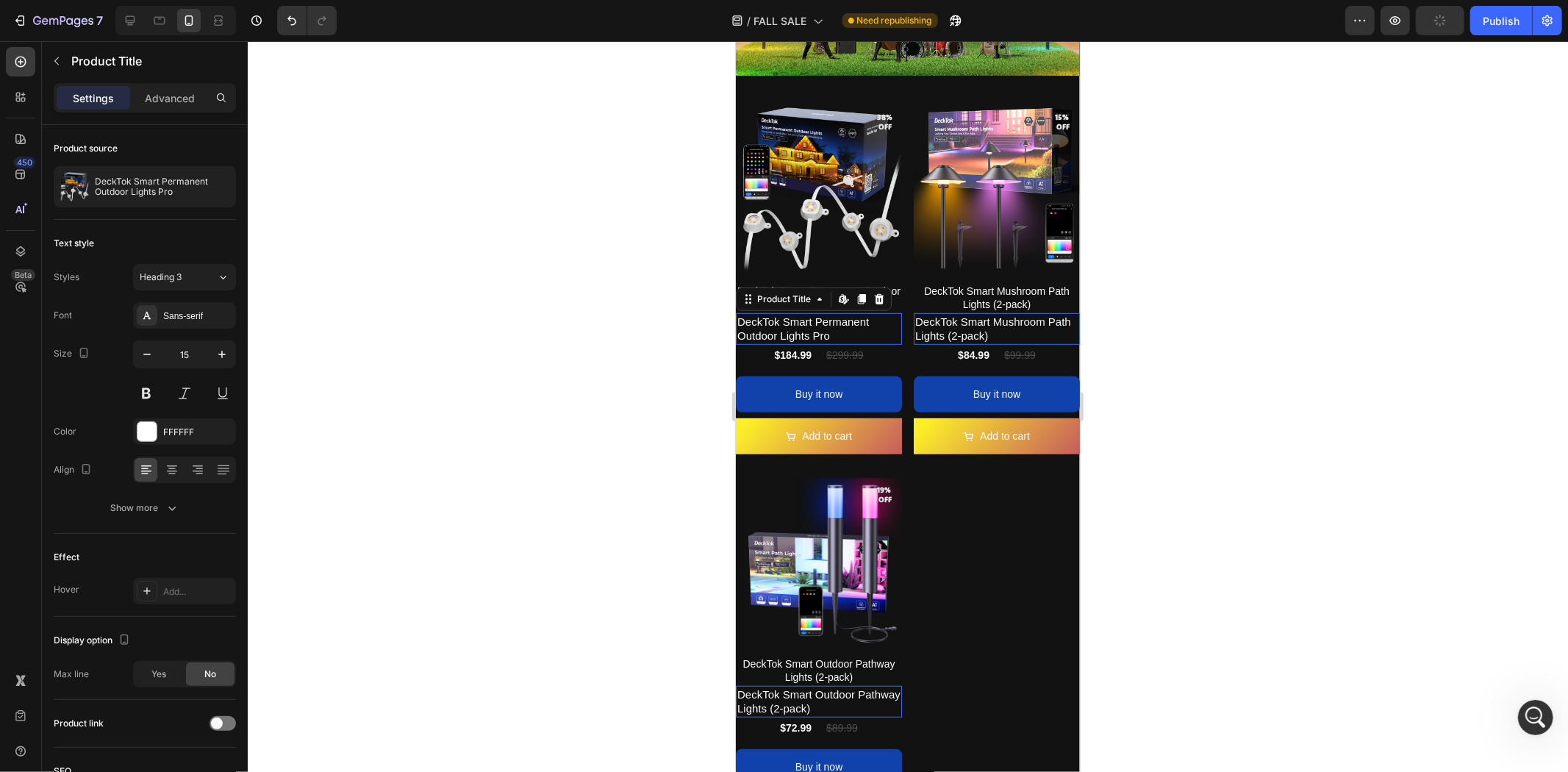
click at [790, 315] on h2 "DeckTok Smart Permanent Outdoor Lights Pro" at bounding box center [818, 328] width 166 height 31
click at [878, 292] on icon at bounding box center [879, 297] width 9 height 10
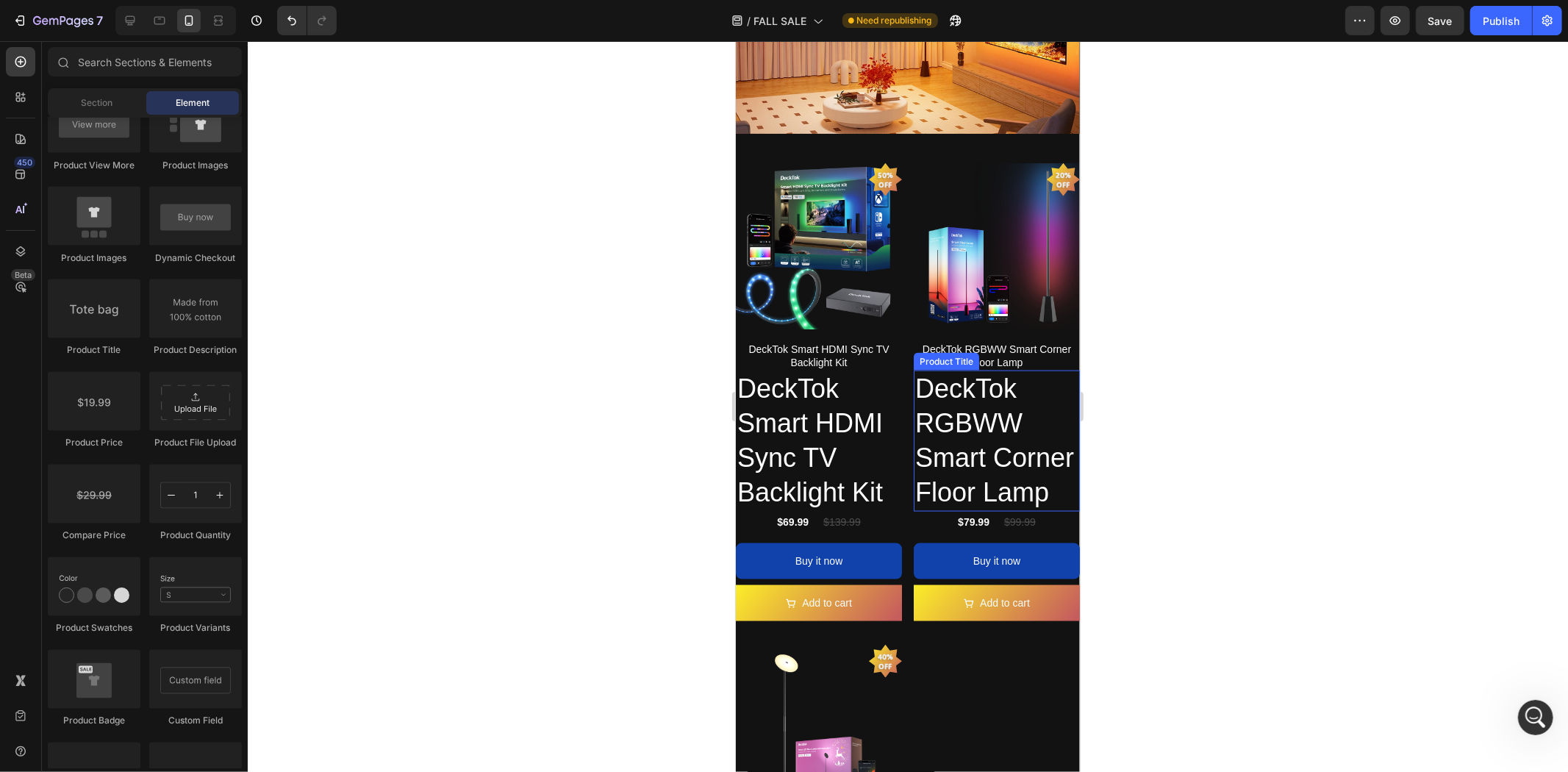
scroll to position [1608, 0]
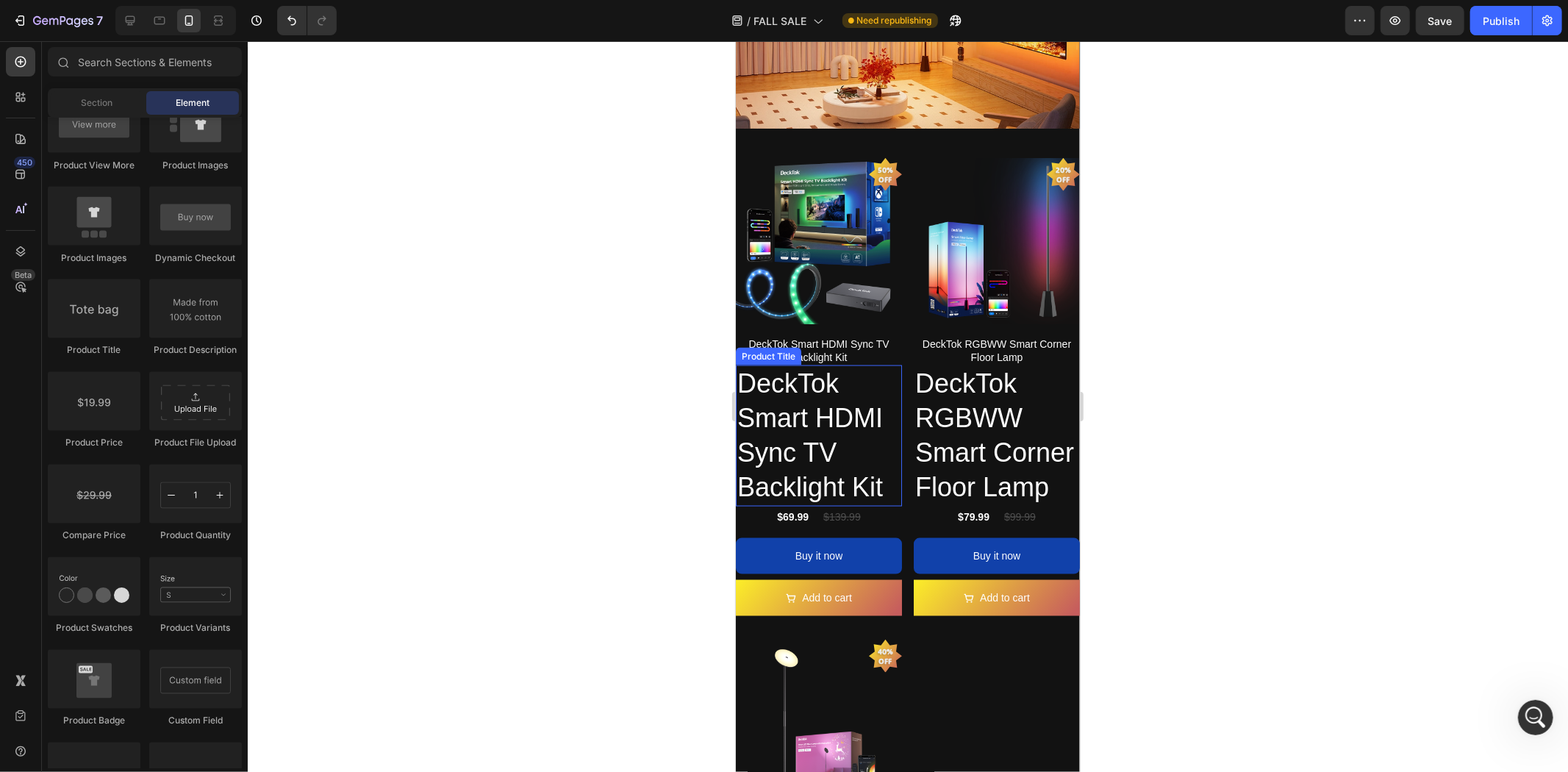
click at [821, 464] on h2 "DeckTok Smart HDMI Sync TV Backlight Kit" at bounding box center [818, 434] width 166 height 140
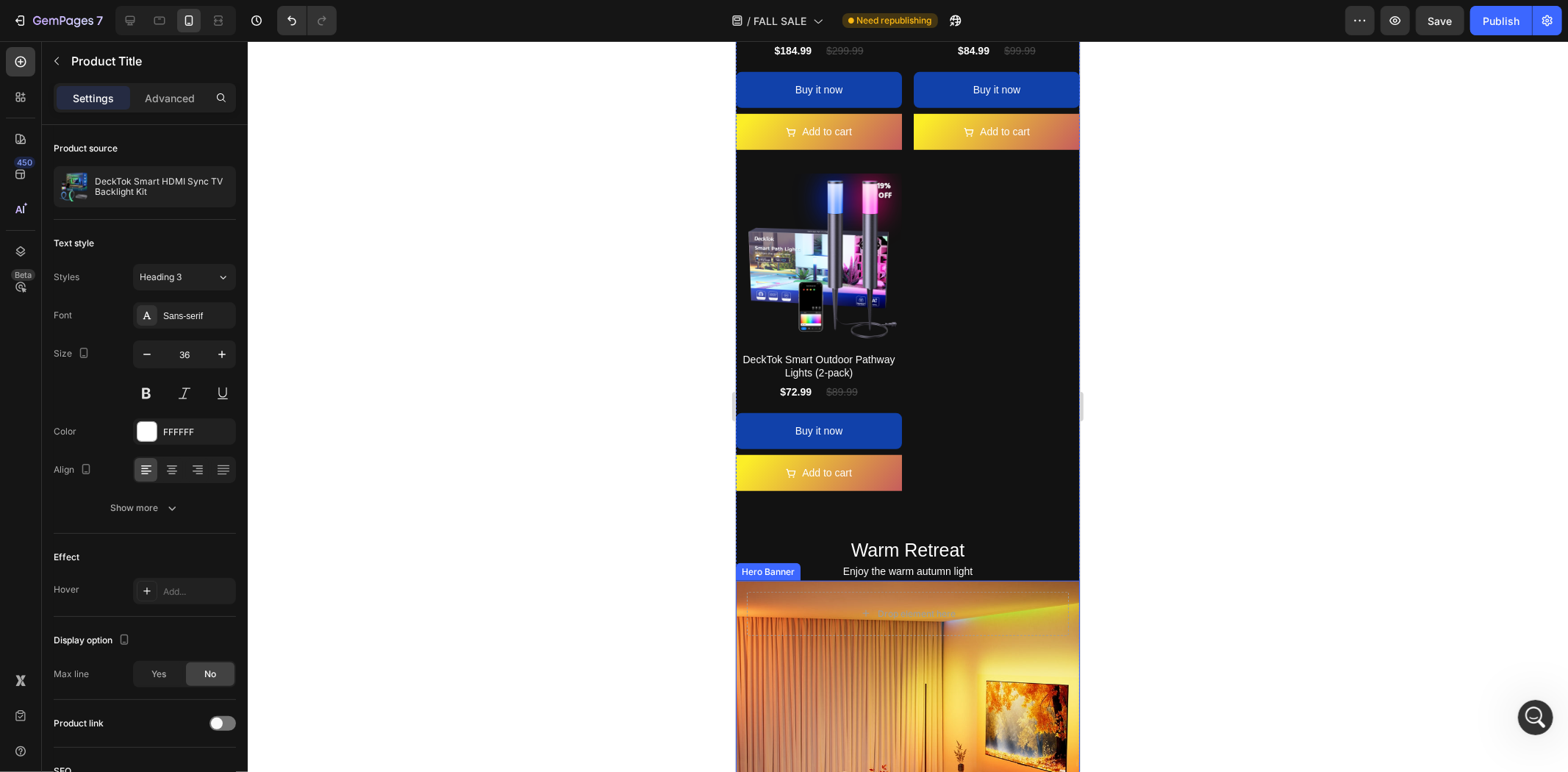
scroll to position [709, 0]
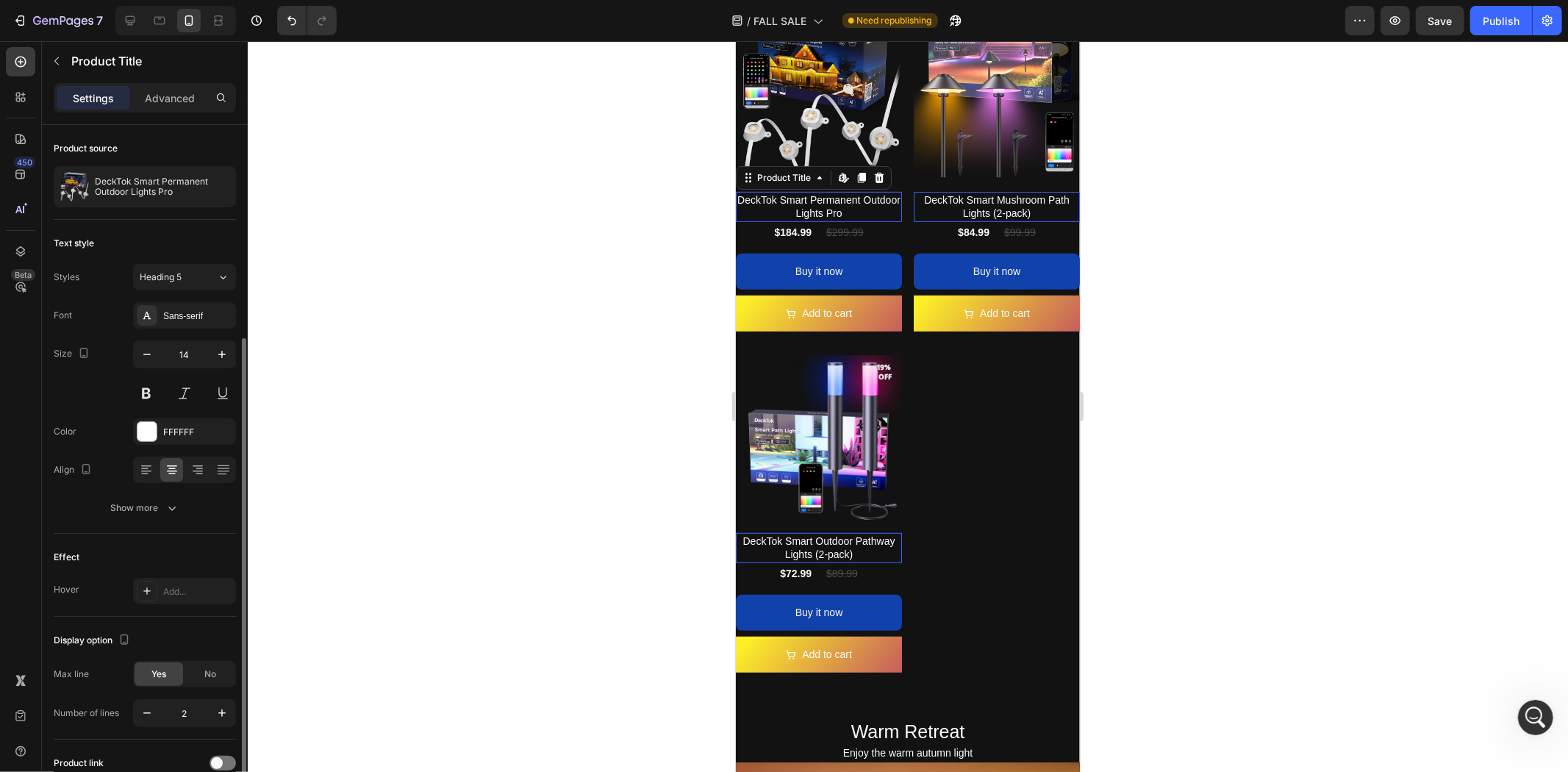
click at [810, 193] on h2 "DeckTok Smart Permanent Outdoor Lights Pro" at bounding box center [818, 206] width 166 height 29
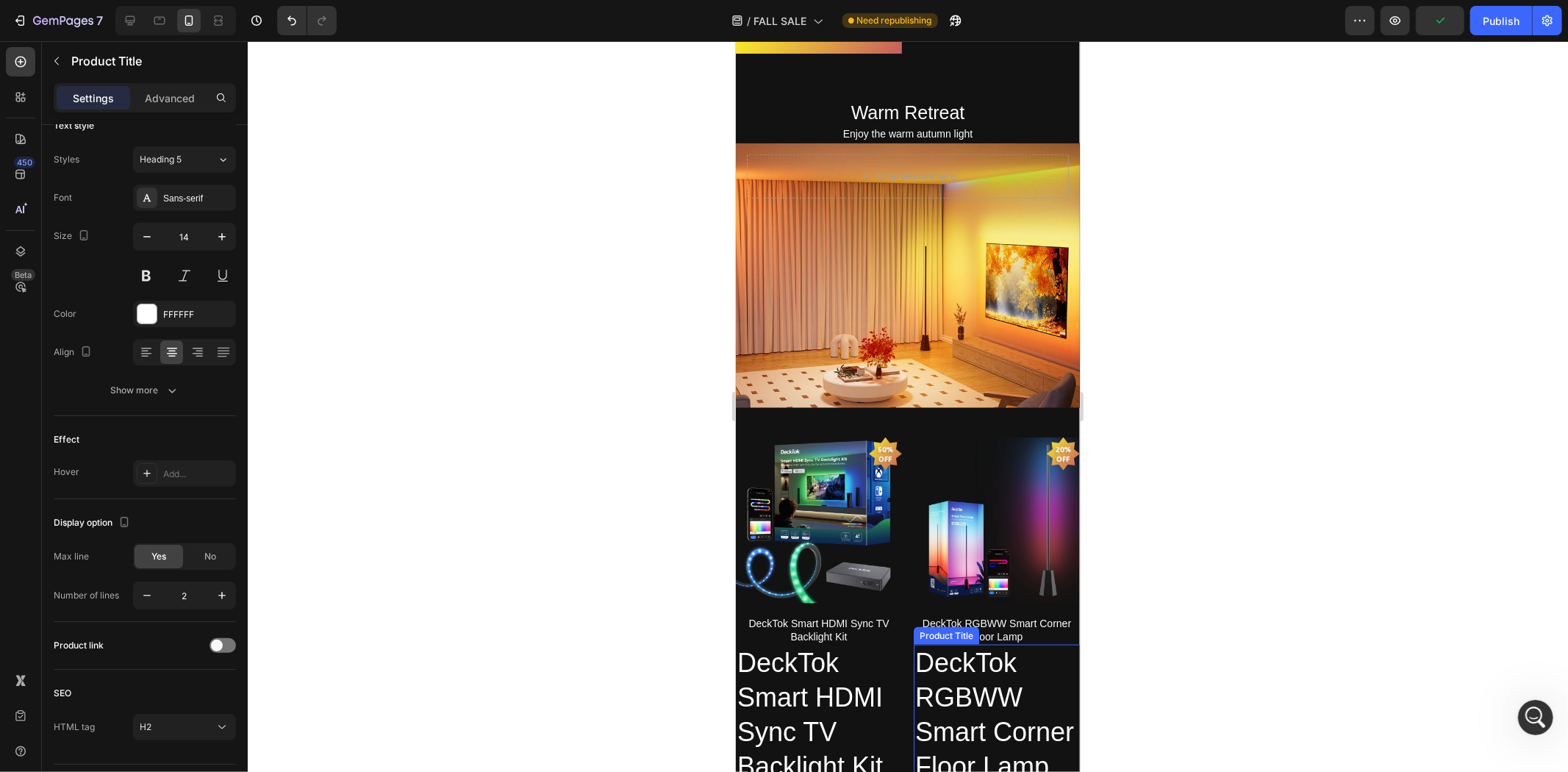
scroll to position [1526, 0]
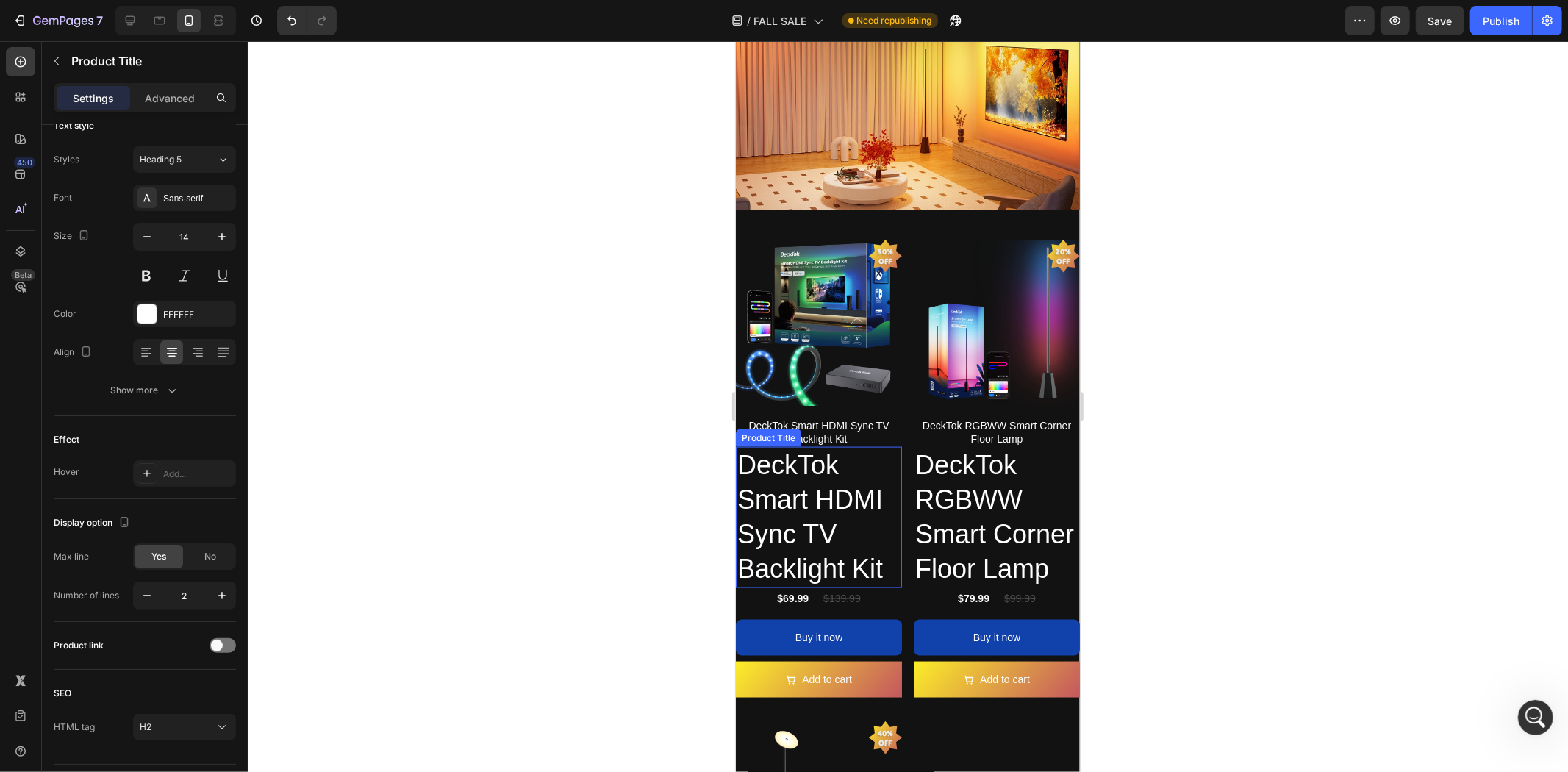
click at [831, 498] on h2 "DeckTok Smart HDMI Sync TV Backlight Kit" at bounding box center [818, 516] width 166 height 140
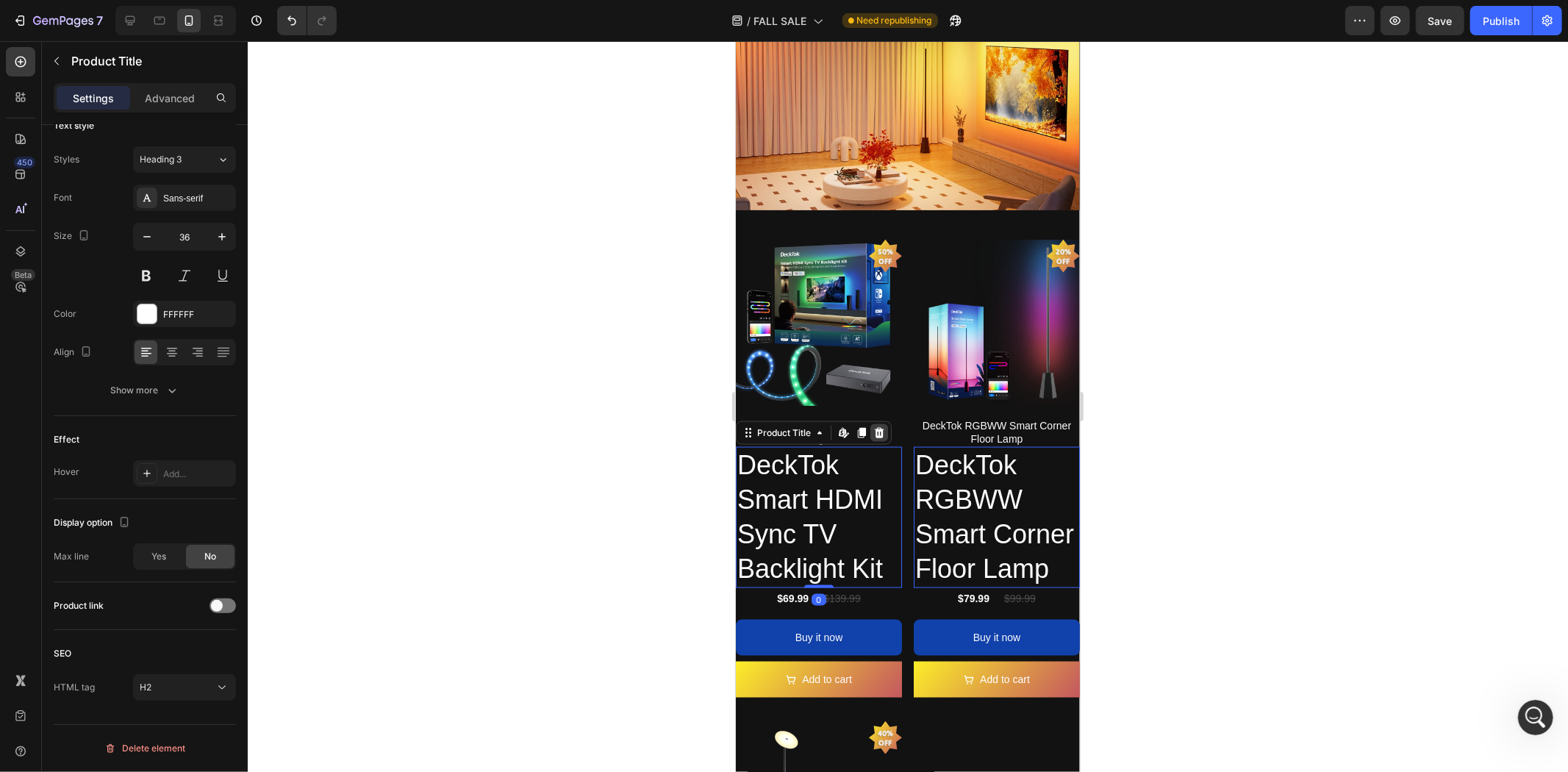
click at [876, 427] on icon at bounding box center [879, 432] width 9 height 10
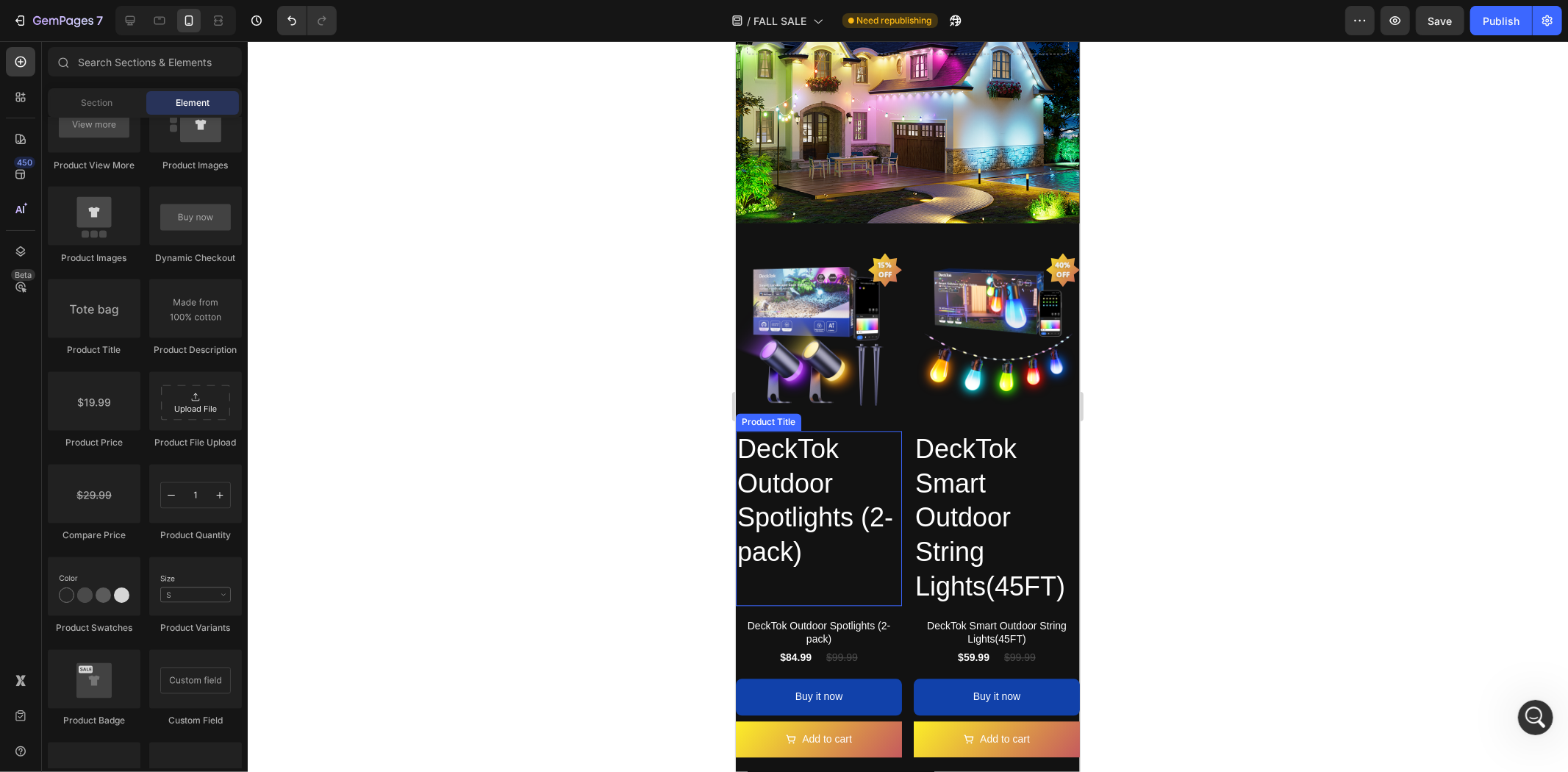
scroll to position [2588, 0]
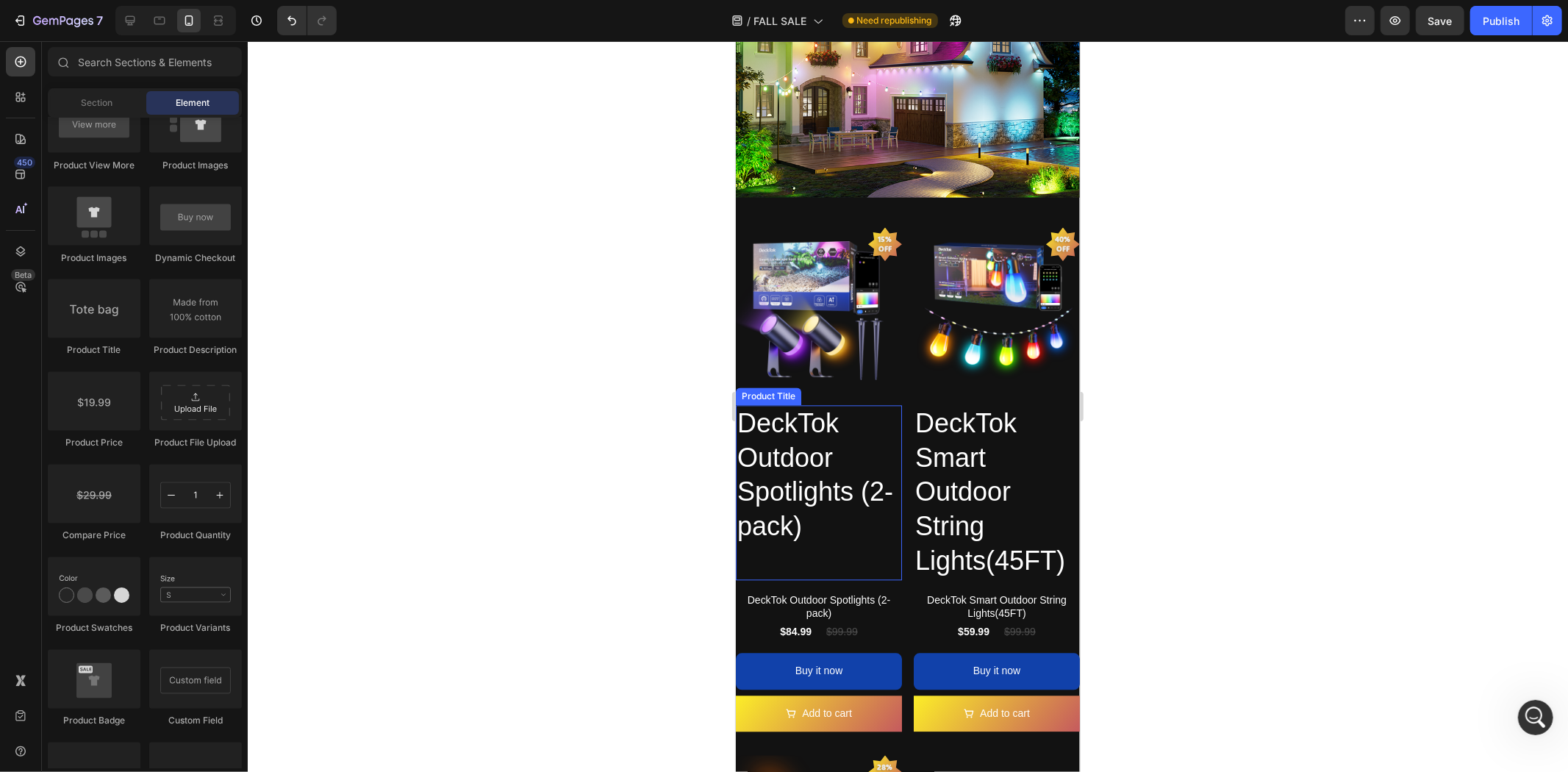
click at [801, 430] on h2 "DeckTok Outdoor Spotlights (2-pack)" at bounding box center [818, 474] width 166 height 140
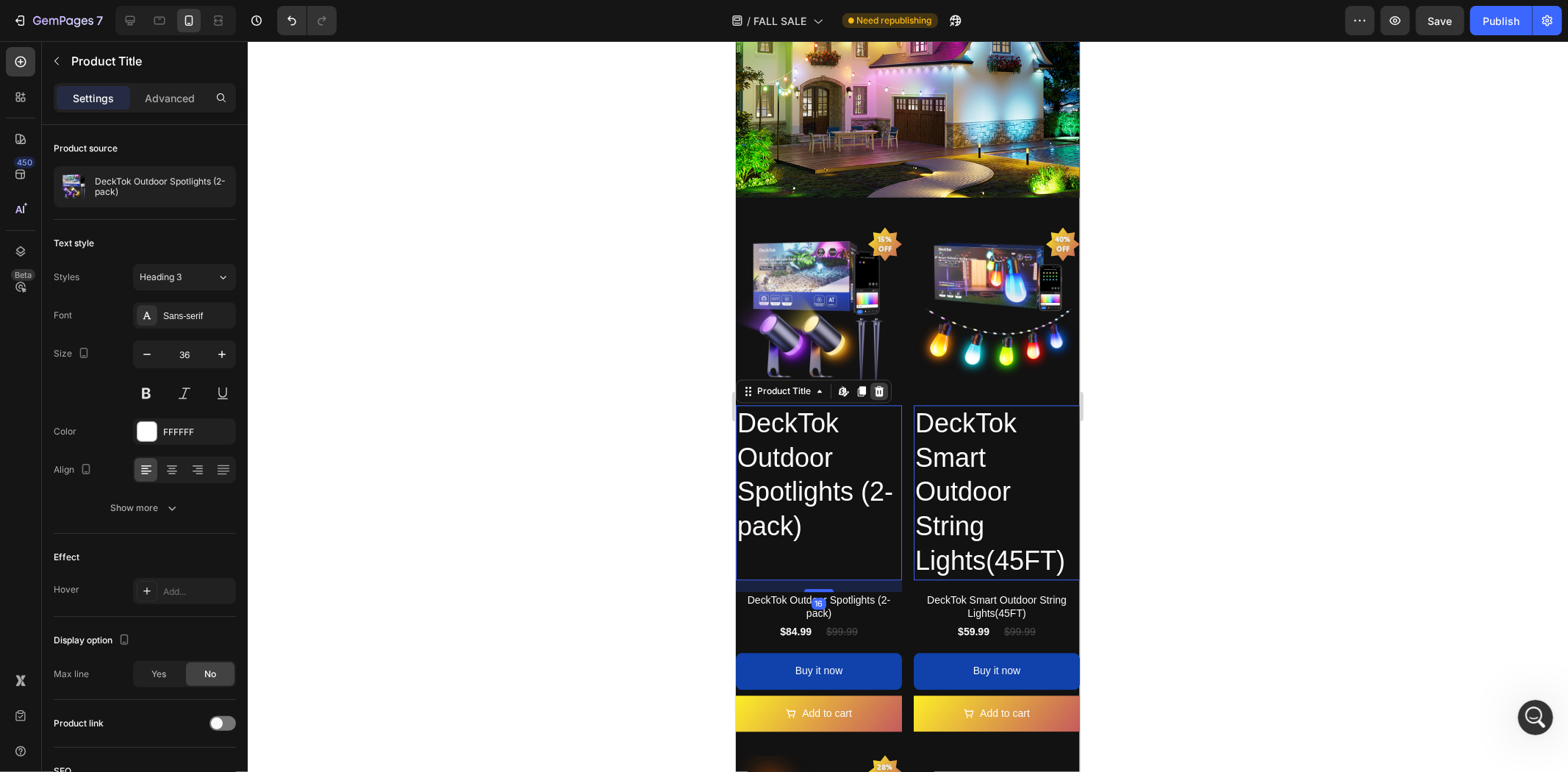
click at [878, 385] on icon at bounding box center [879, 390] width 9 height 10
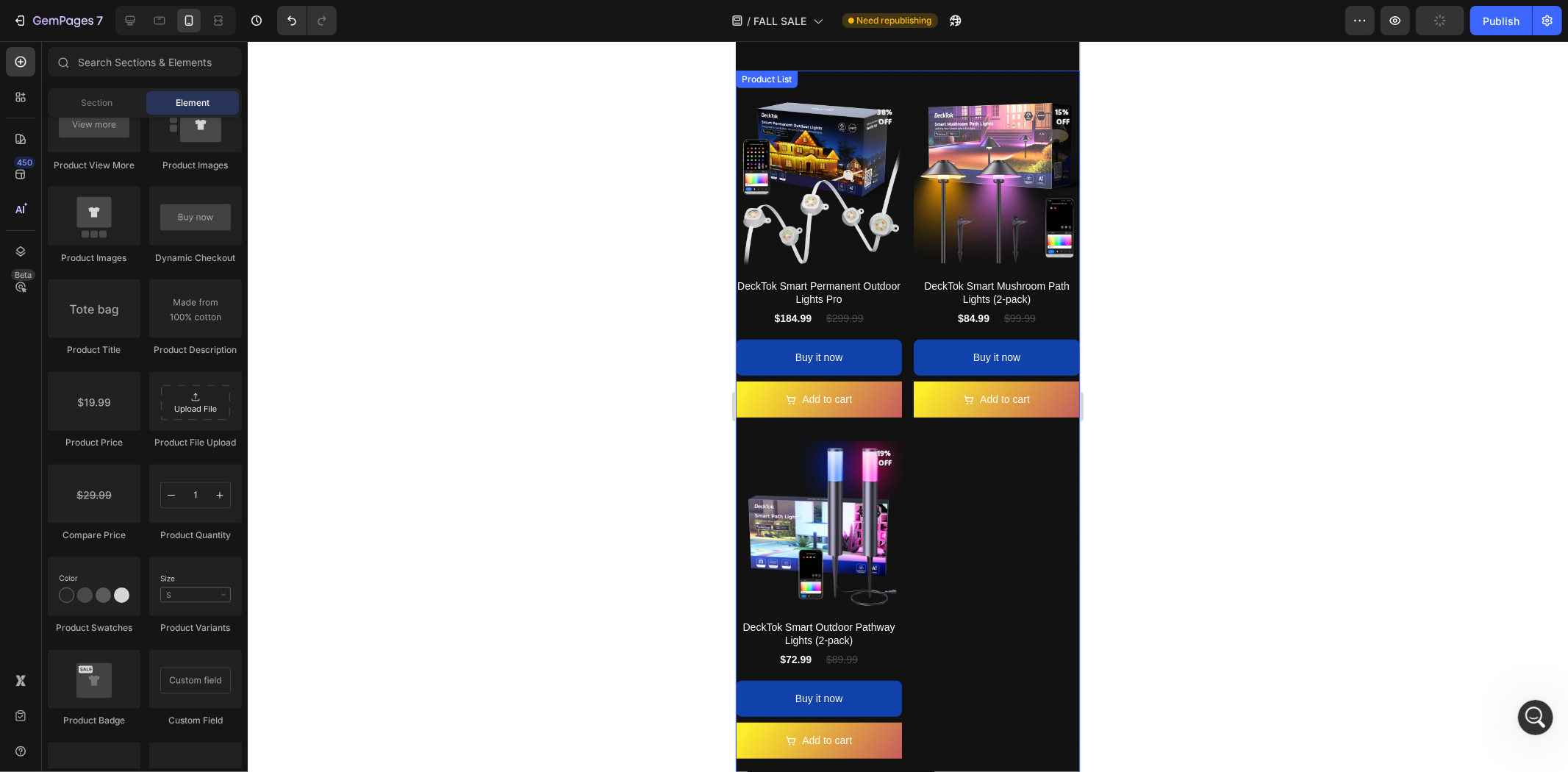
scroll to position [383, 0]
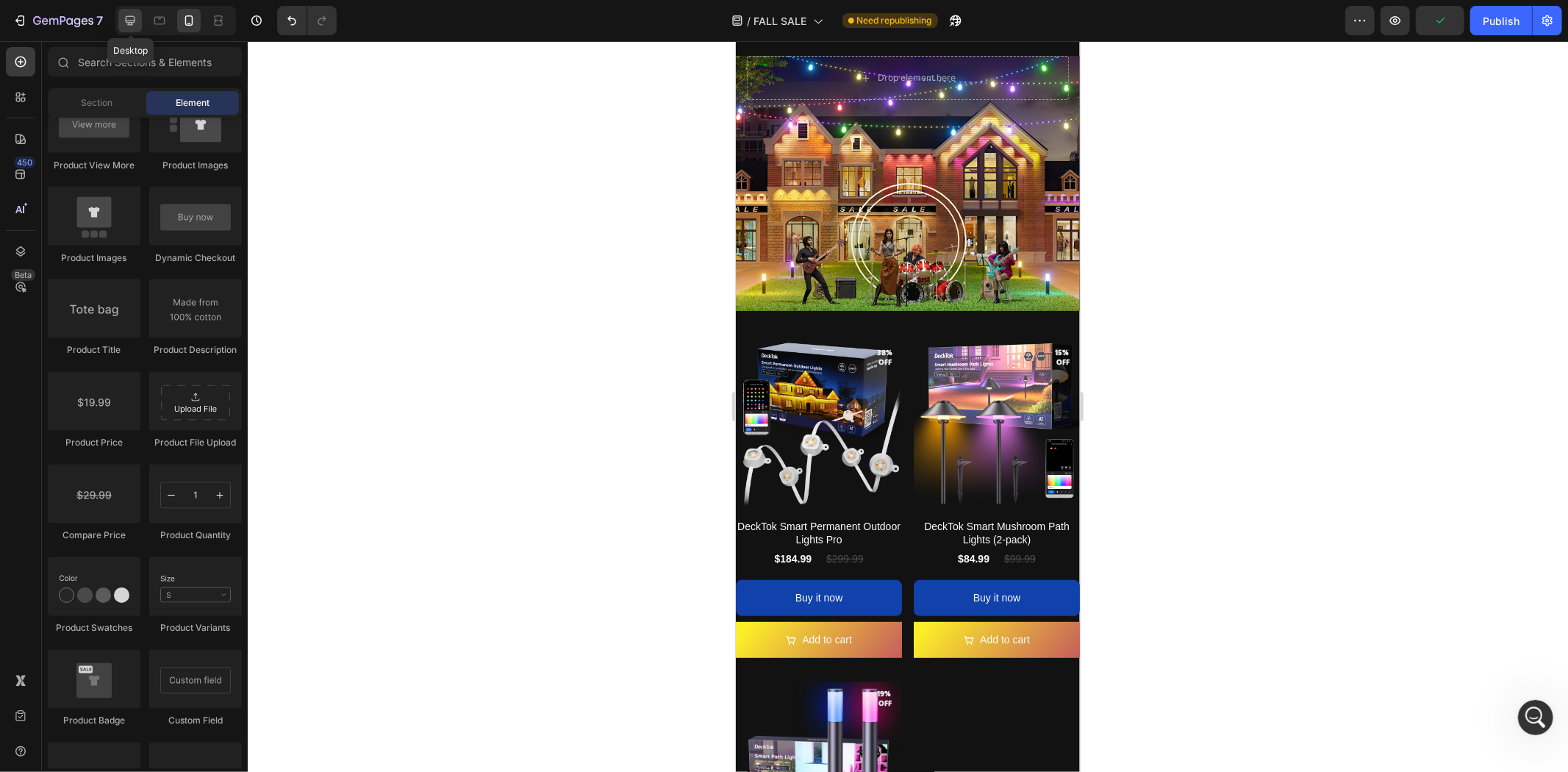
click at [127, 18] on icon at bounding box center [130, 20] width 15 height 15
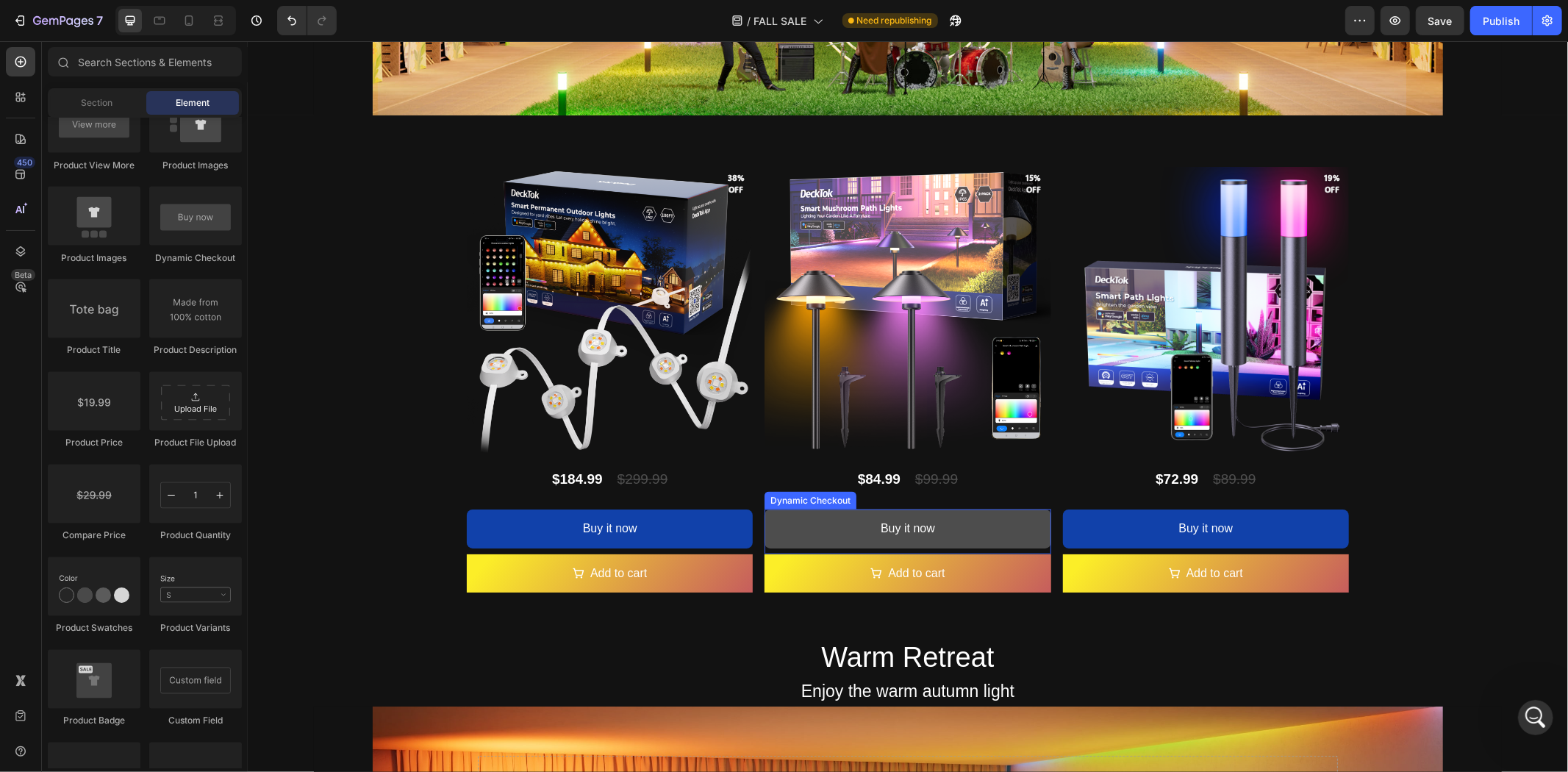
scroll to position [1526, 0]
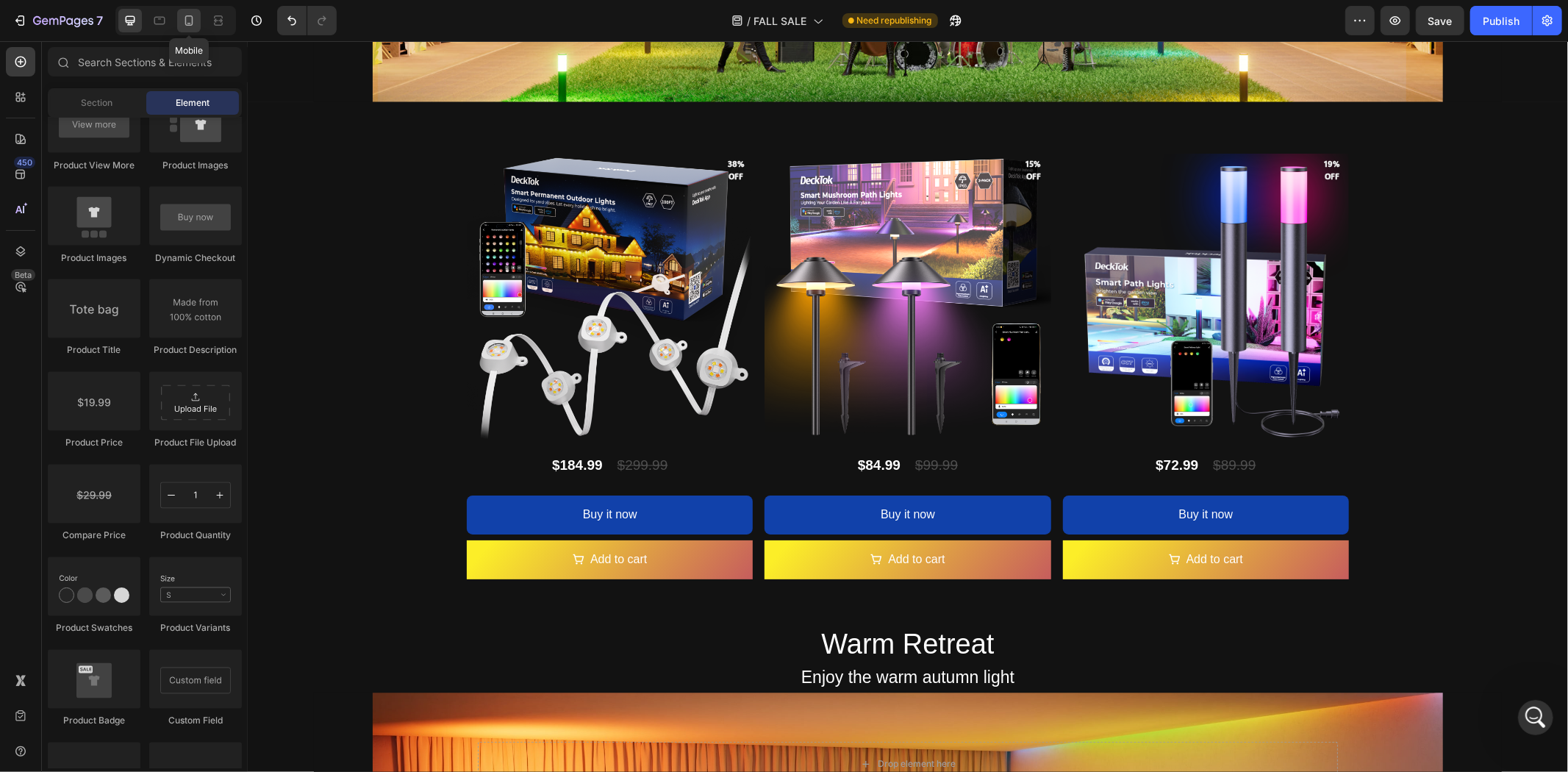
click at [187, 15] on icon at bounding box center [189, 20] width 8 height 10
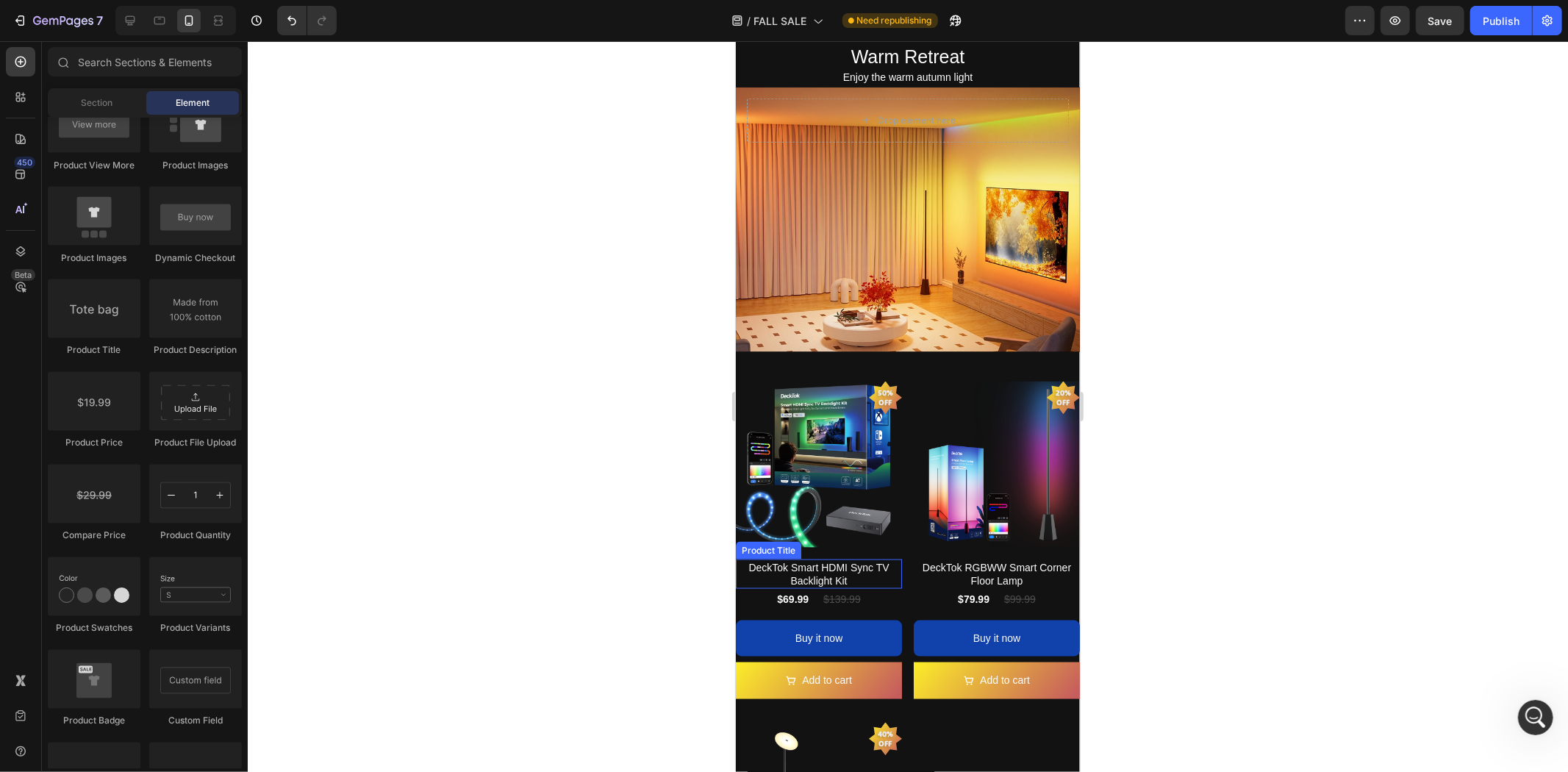
click at [821, 559] on h2 "DeckTok Smart HDMI Sync TV Backlight Kit" at bounding box center [818, 573] width 166 height 29
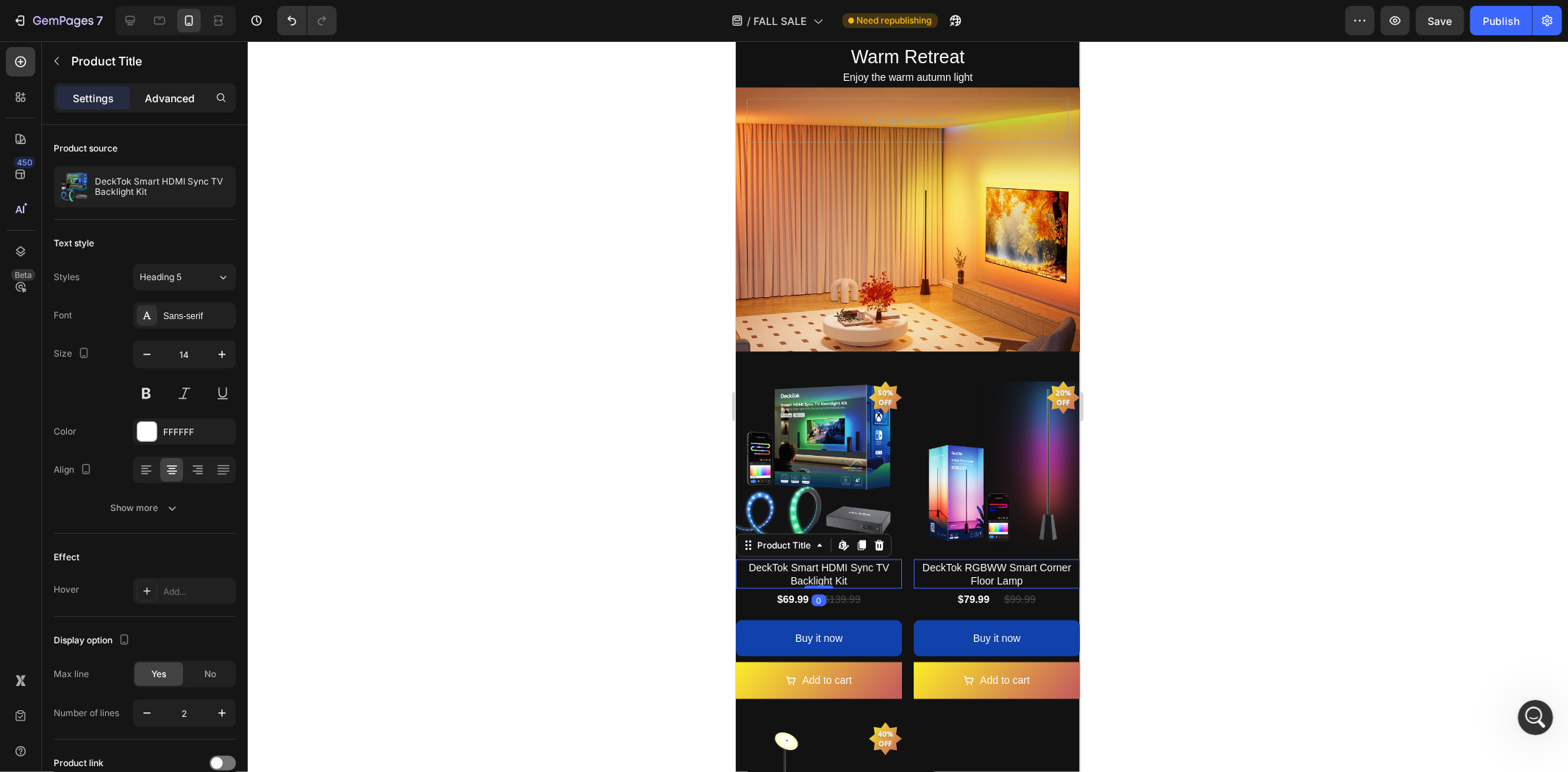
click at [142, 91] on div "Advanced" at bounding box center [170, 97] width 74 height 24
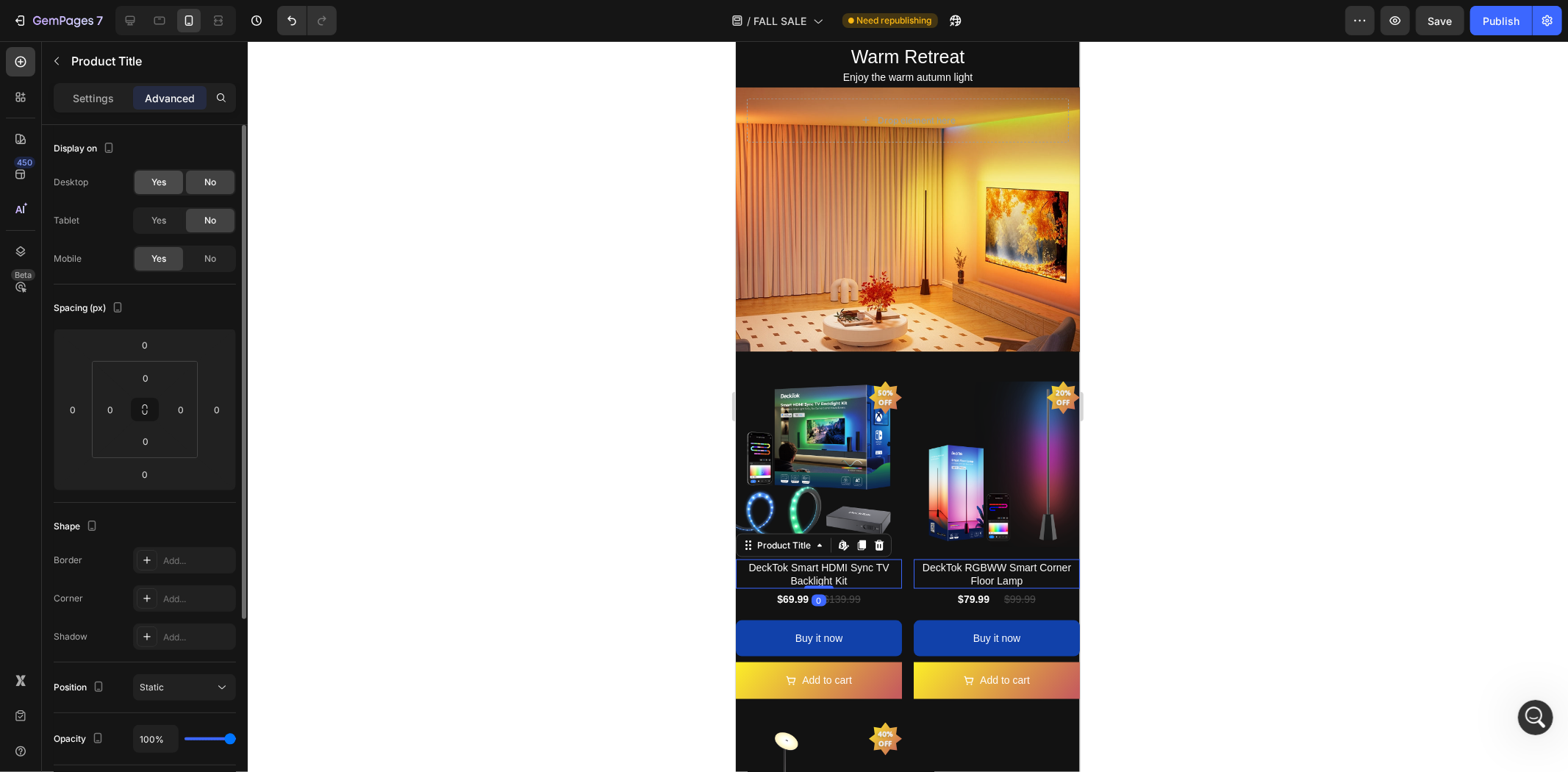
click at [157, 180] on span "Yes" at bounding box center [158, 182] width 15 height 13
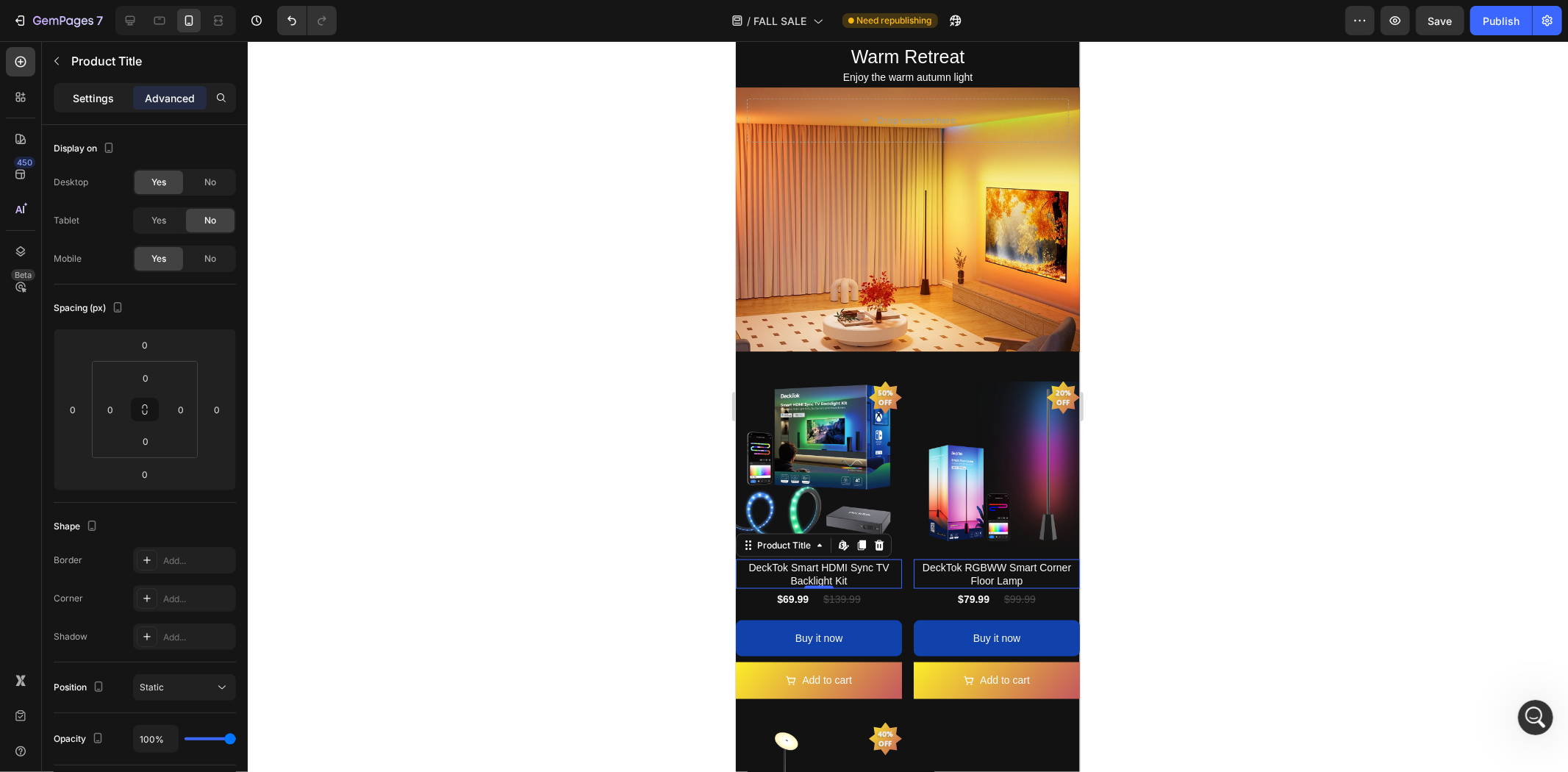
click at [84, 94] on p "Settings" at bounding box center [94, 98] width 41 height 15
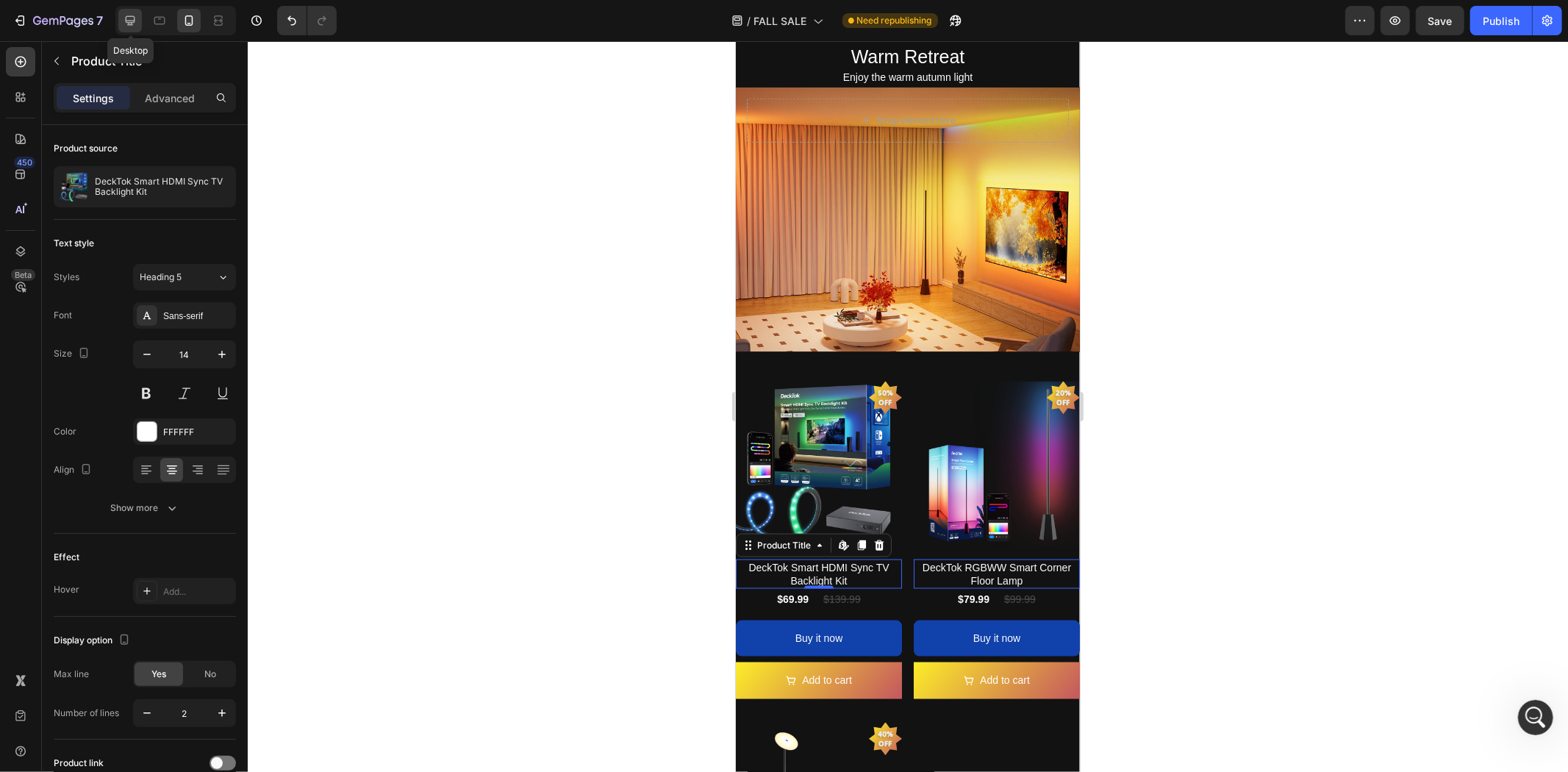
click at [128, 22] on icon at bounding box center [130, 21] width 9 height 9
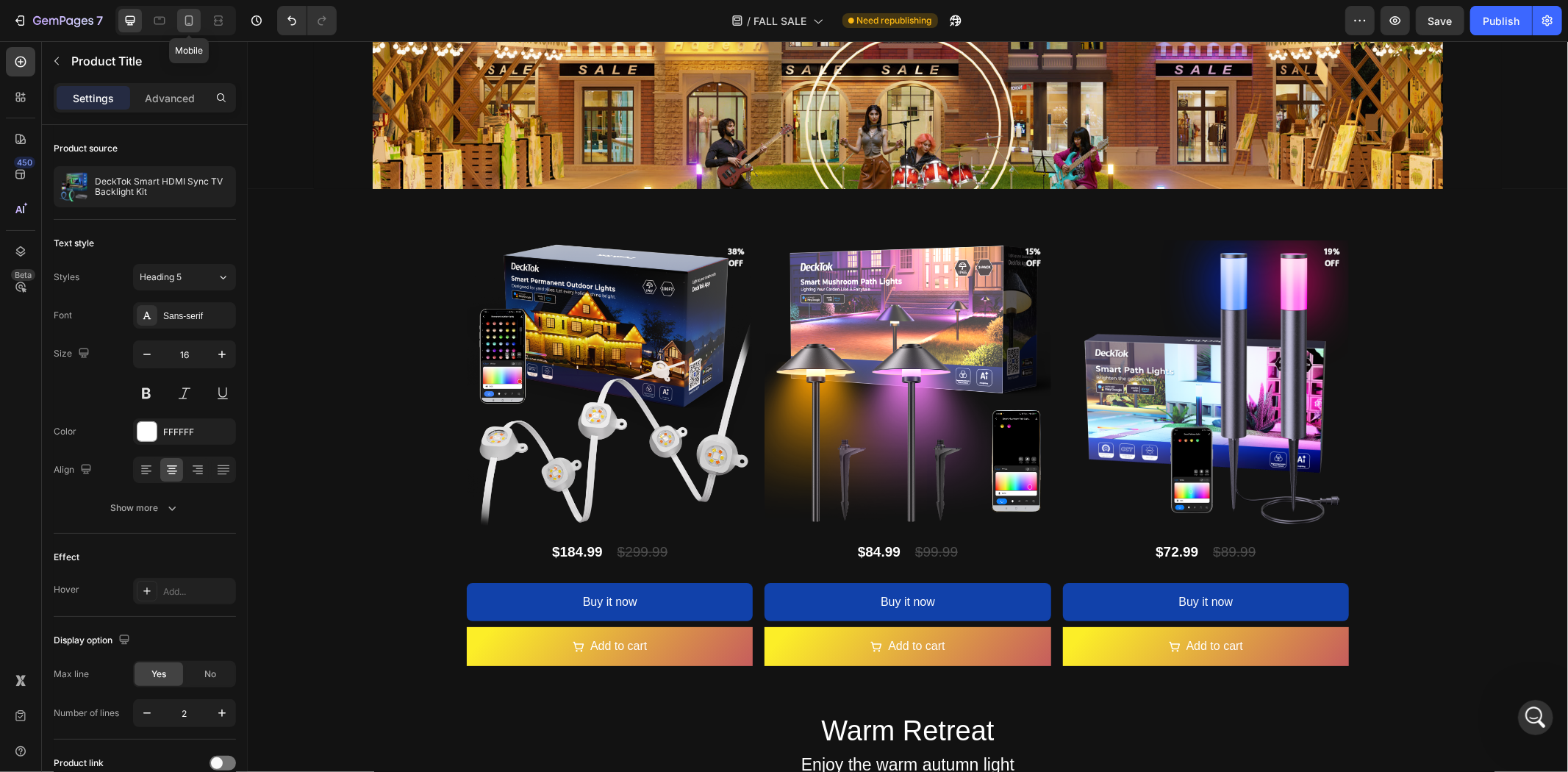
click at [186, 19] on icon at bounding box center [189, 20] width 8 height 10
type input "14"
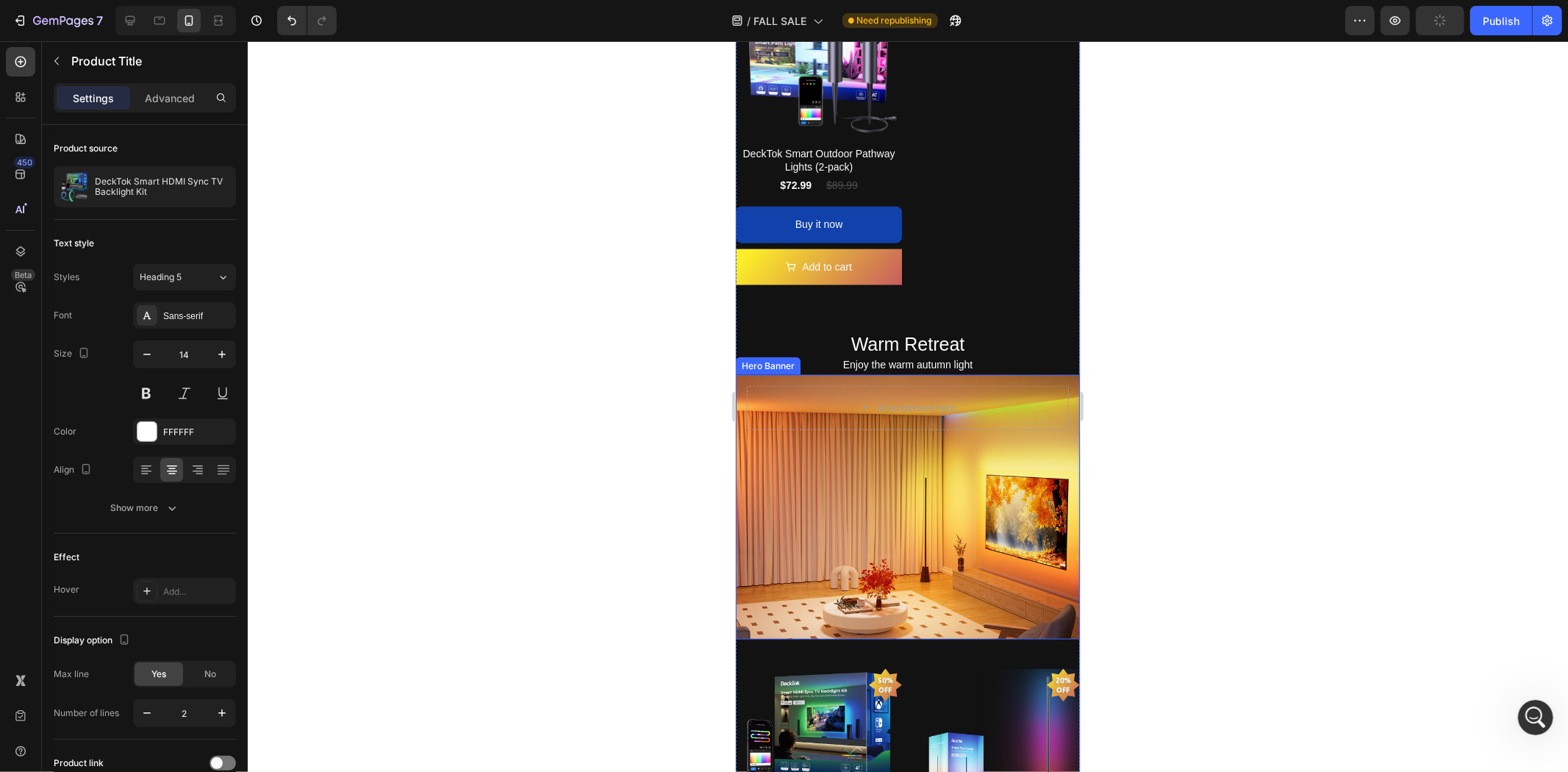
scroll to position [1071, 0]
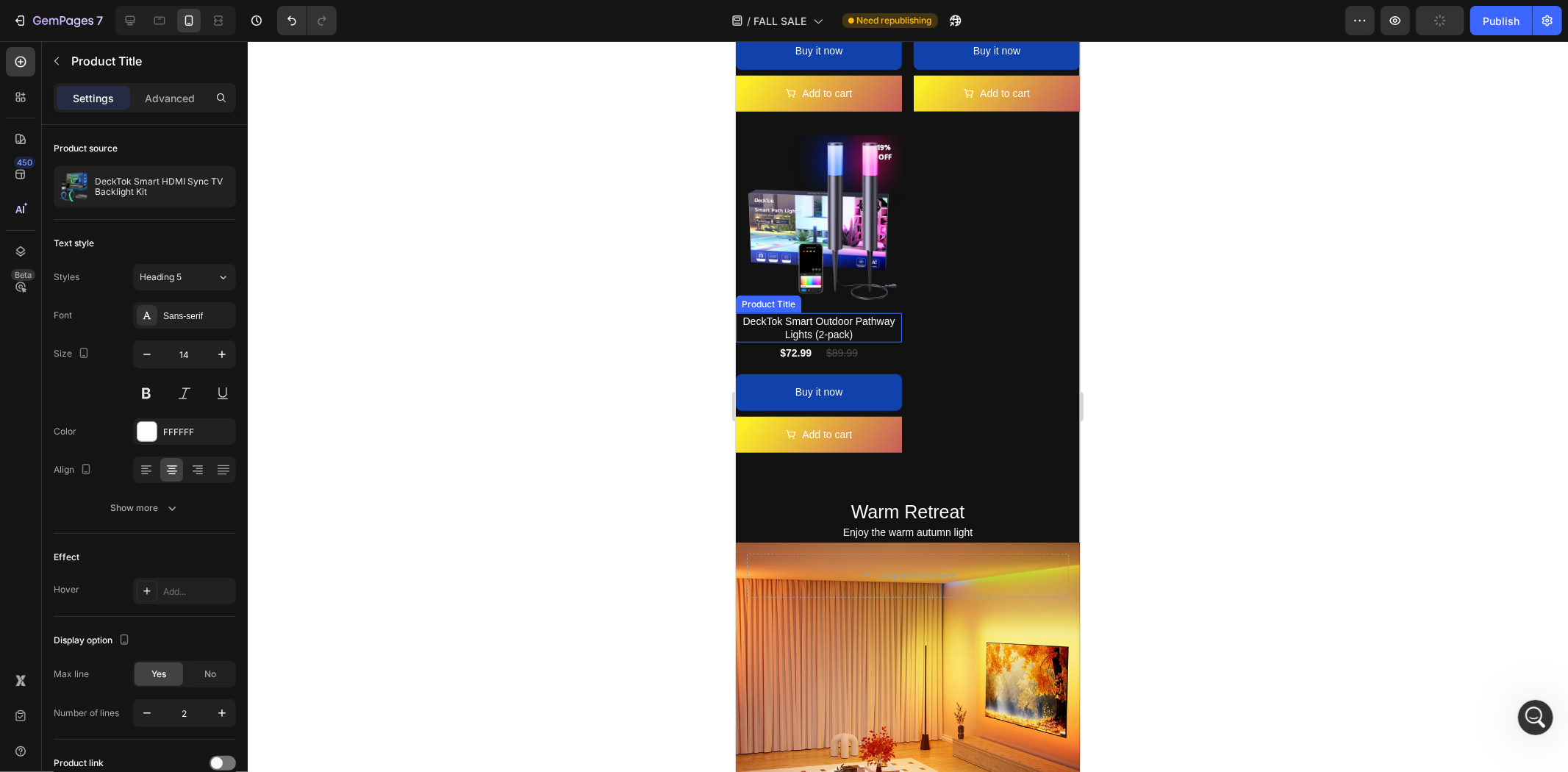
click at [837, 318] on h2 "DeckTok Smart Outdoor Pathway Lights (2-pack)" at bounding box center [818, 327] width 166 height 29
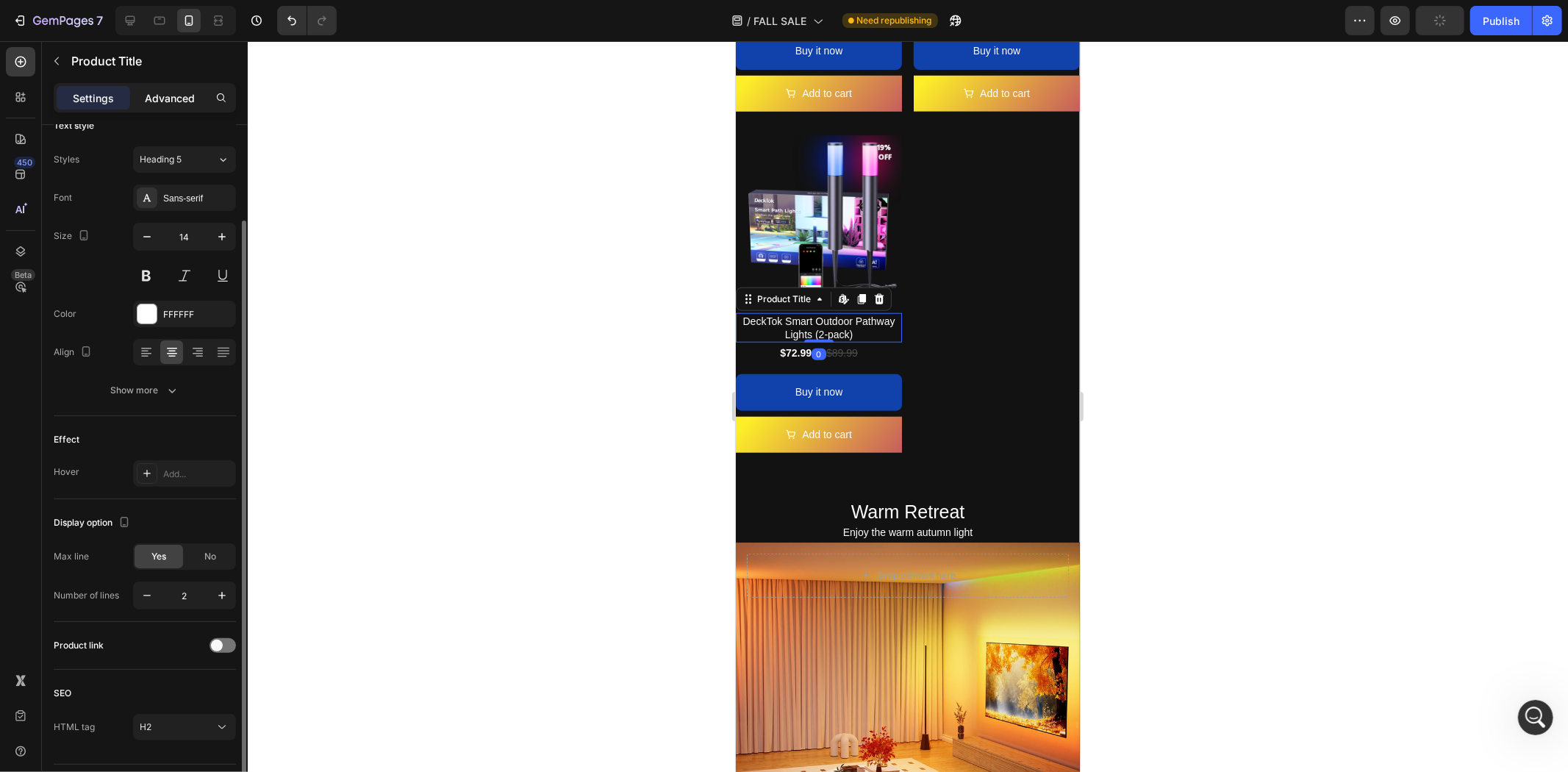
click at [173, 97] on p "Advanced" at bounding box center [170, 98] width 50 height 15
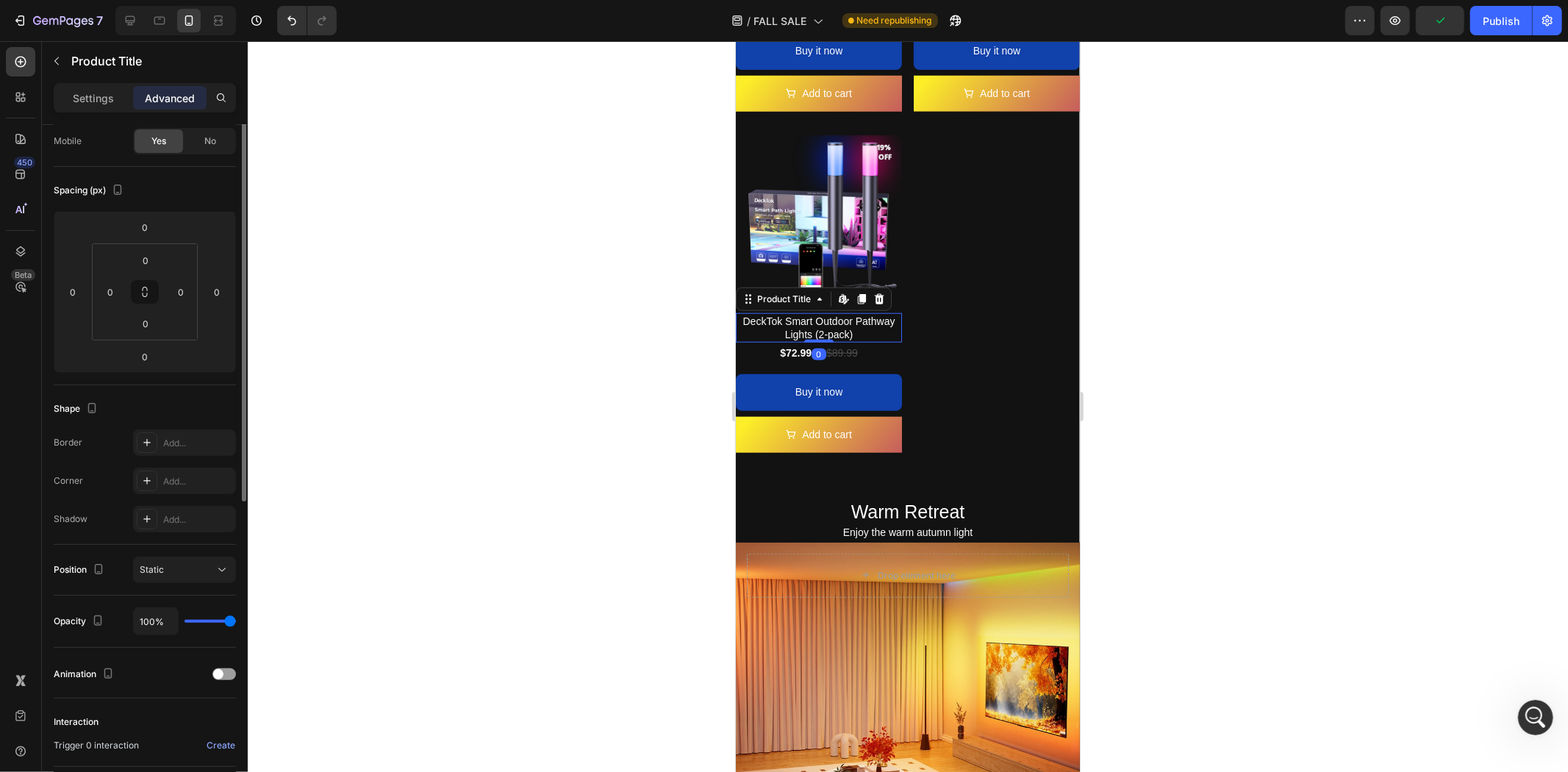
scroll to position [0, 0]
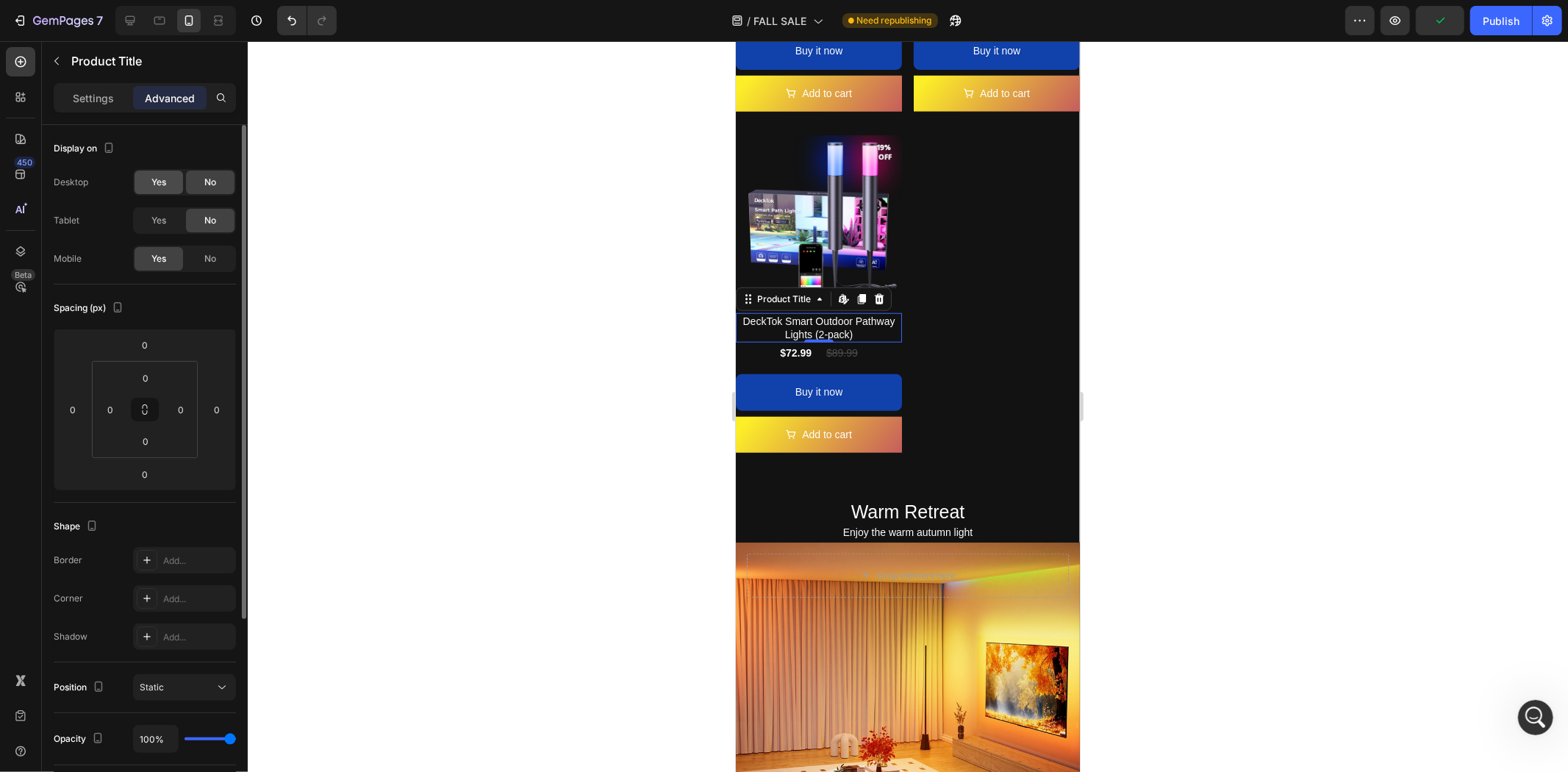
click at [164, 183] on span "Yes" at bounding box center [158, 182] width 15 height 13
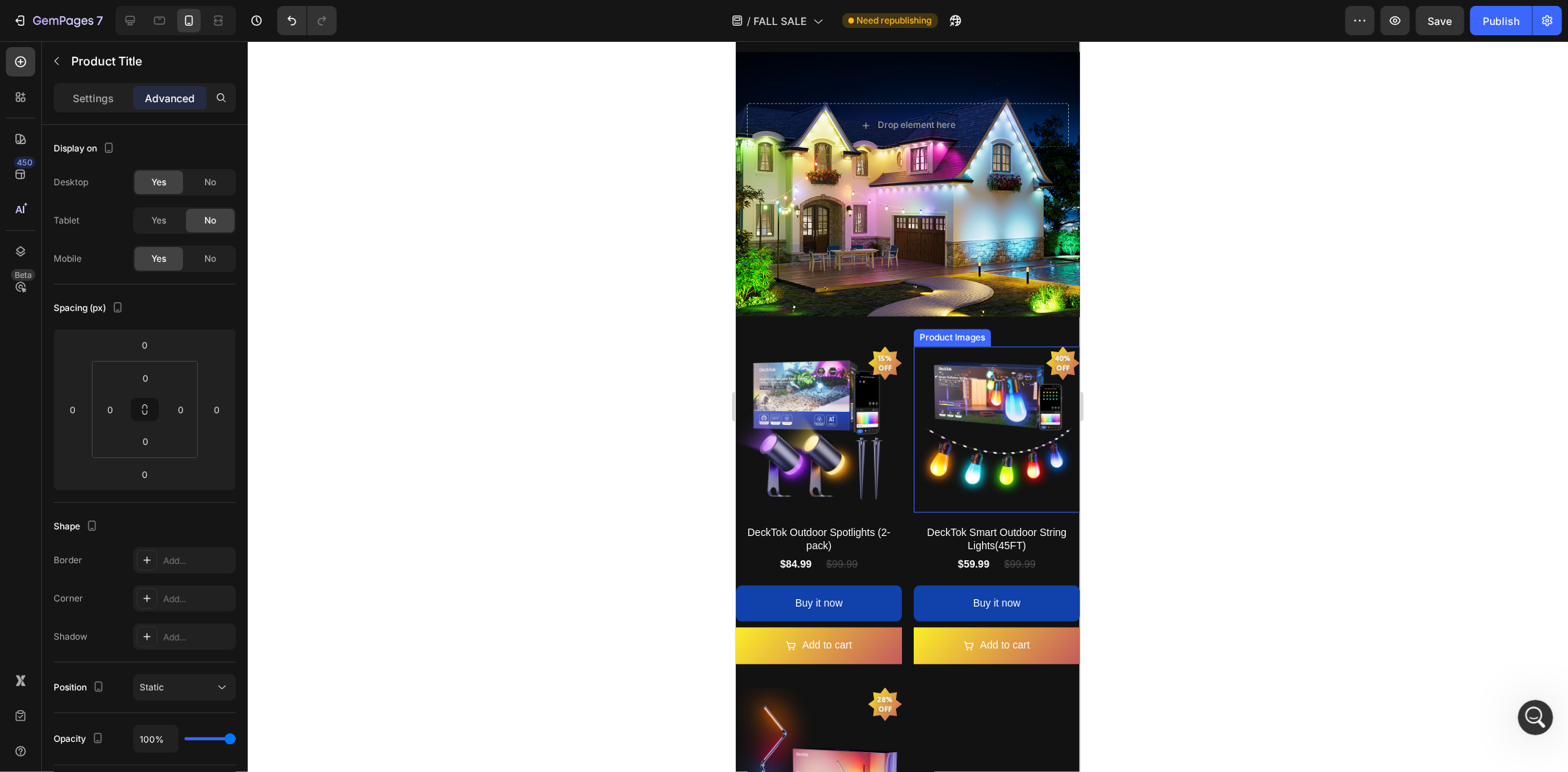
scroll to position [2858, 0]
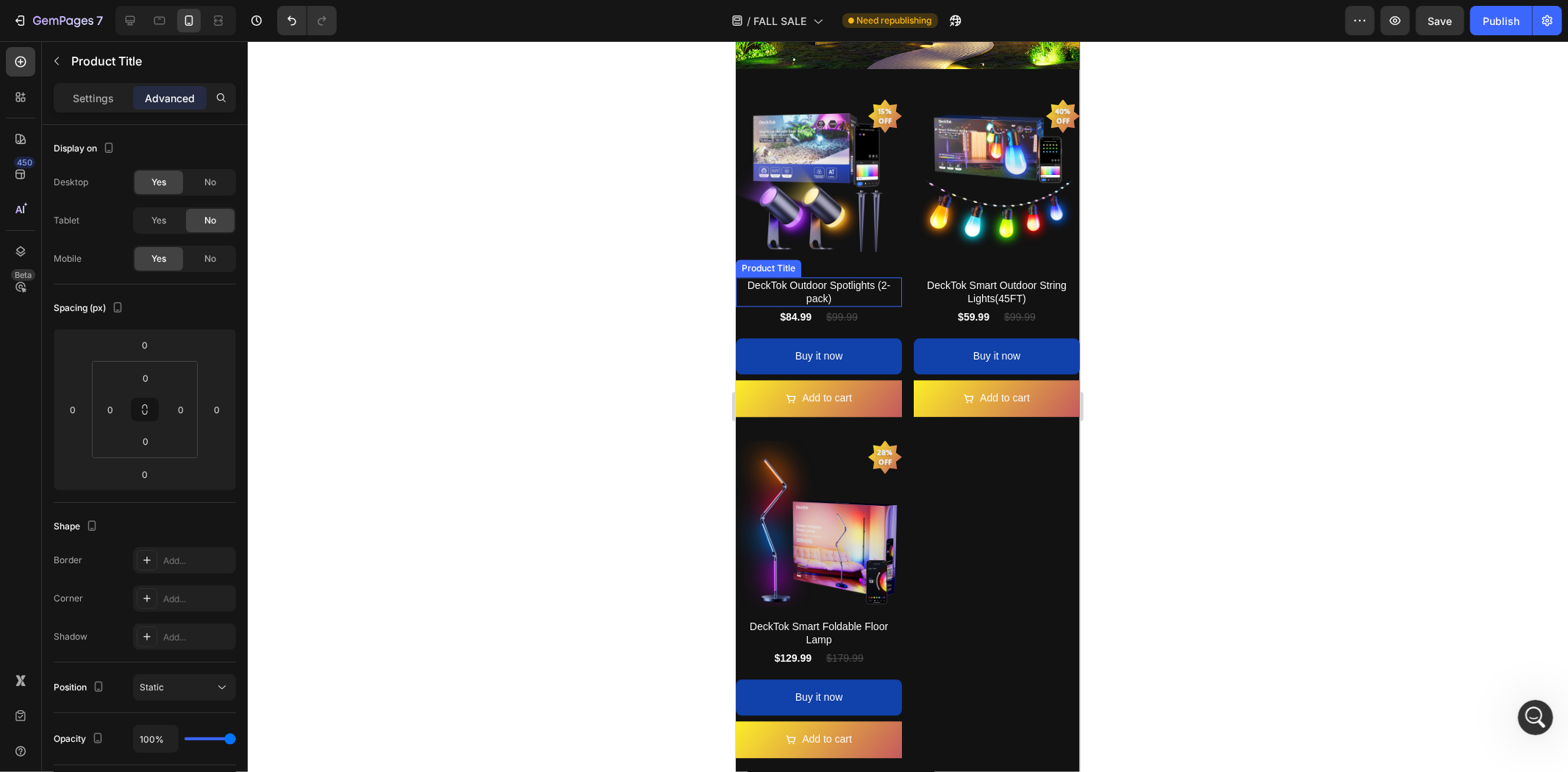
click at [789, 276] on h2 "DeckTok Outdoor Spotlights (2-pack)" at bounding box center [818, 291] width 166 height 29
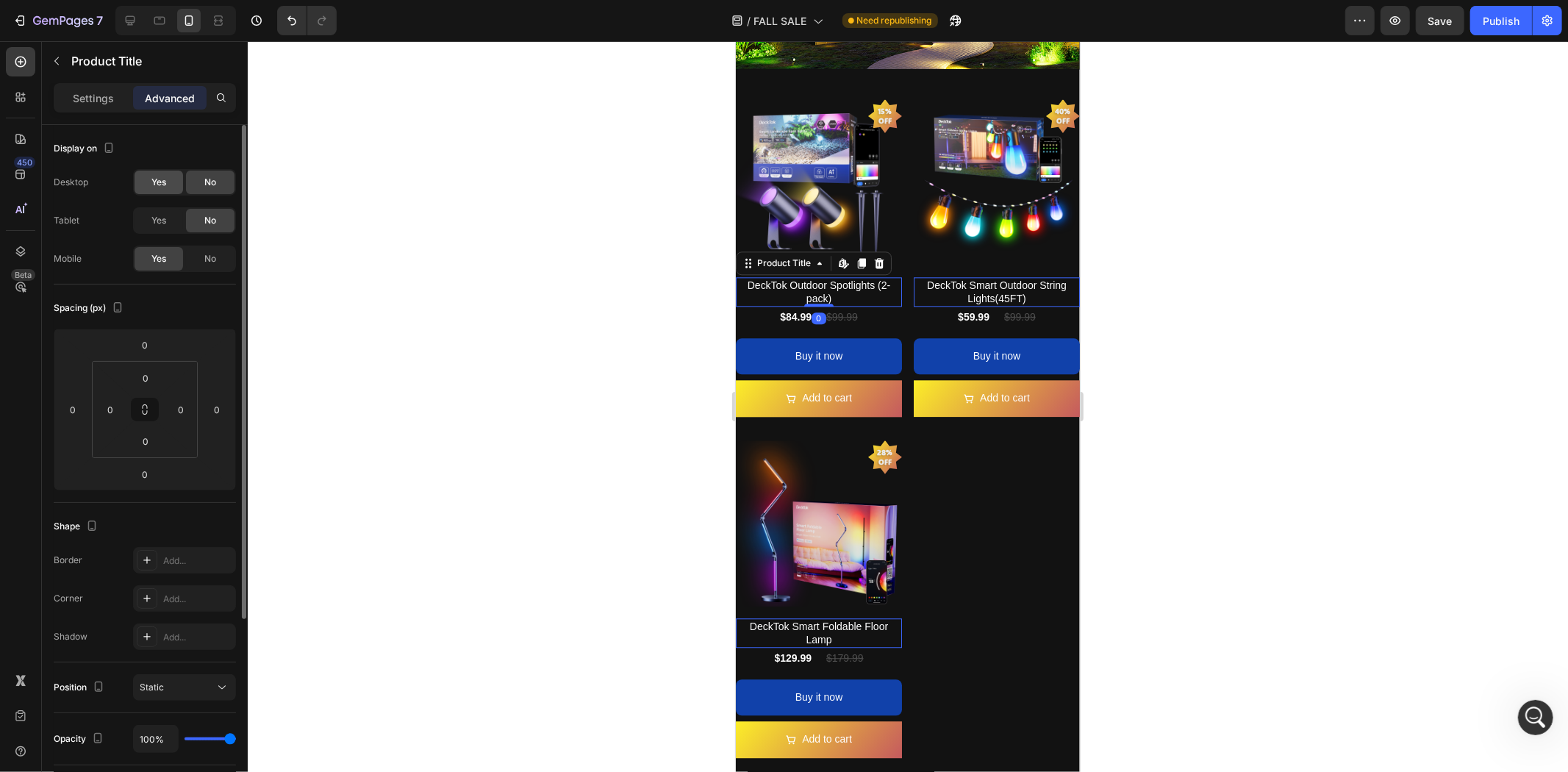
click at [145, 180] on div "Yes" at bounding box center [158, 182] width 48 height 24
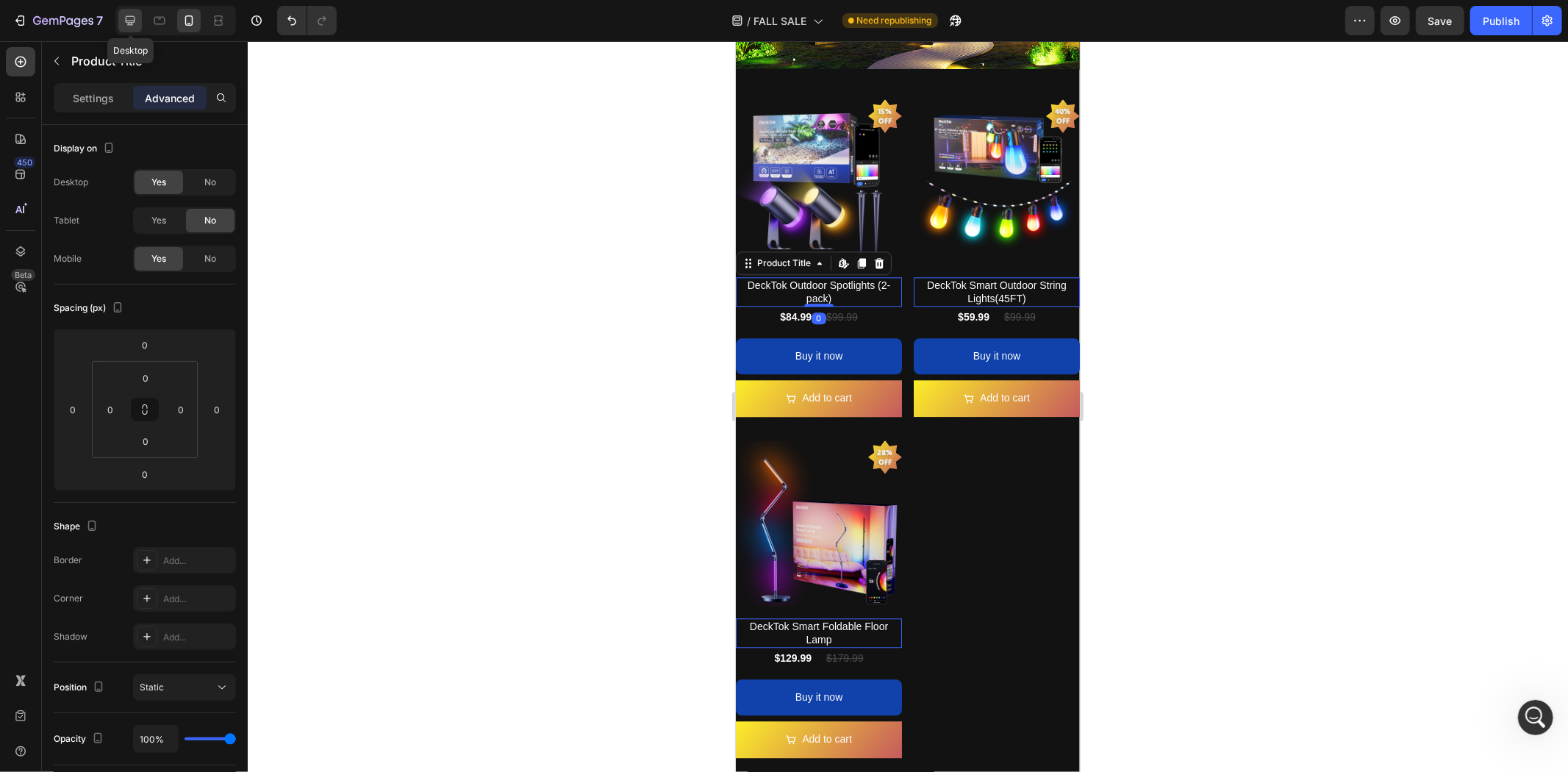
click at [129, 25] on icon at bounding box center [130, 21] width 9 height 9
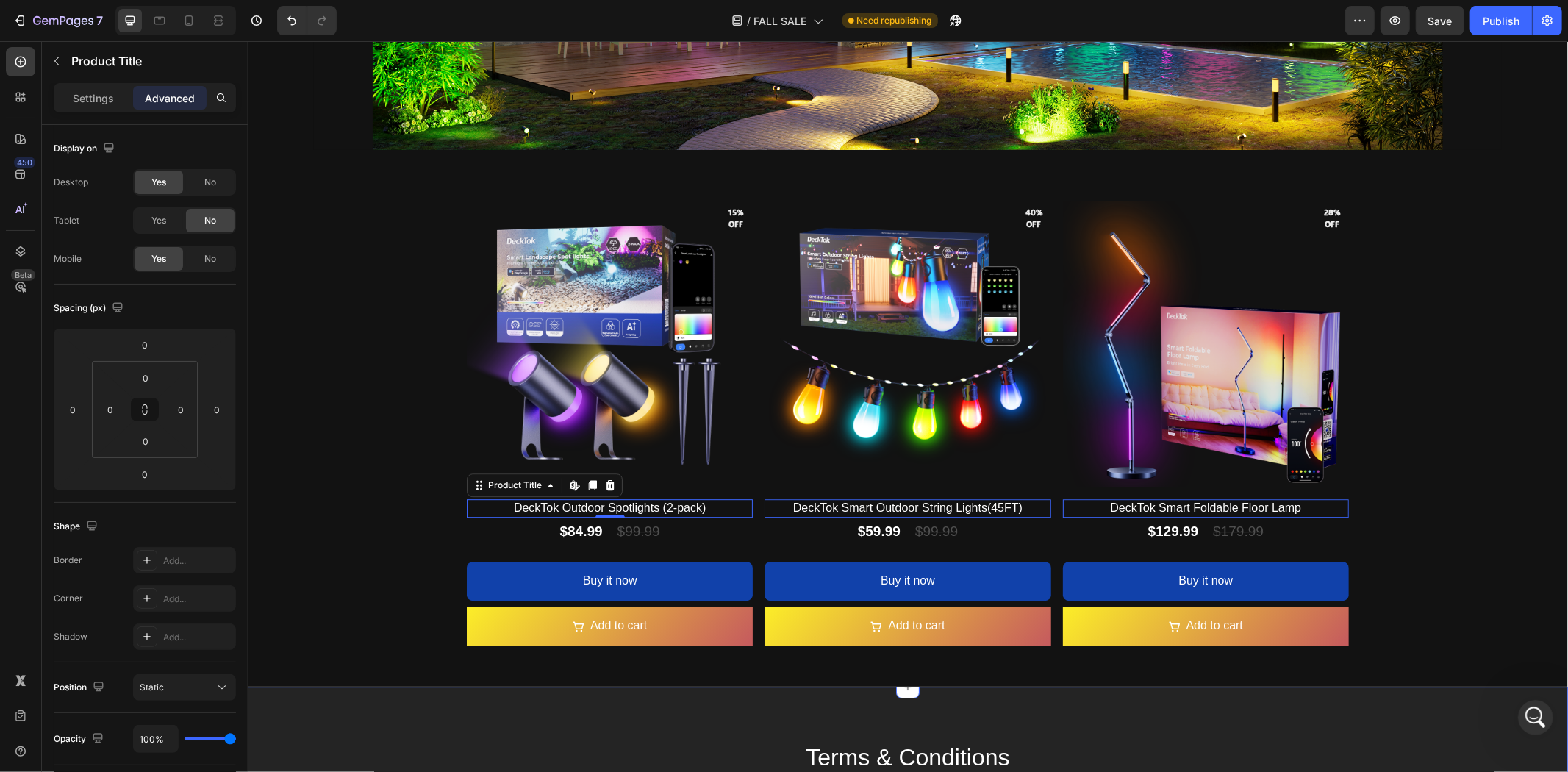
scroll to position [3411, 0]
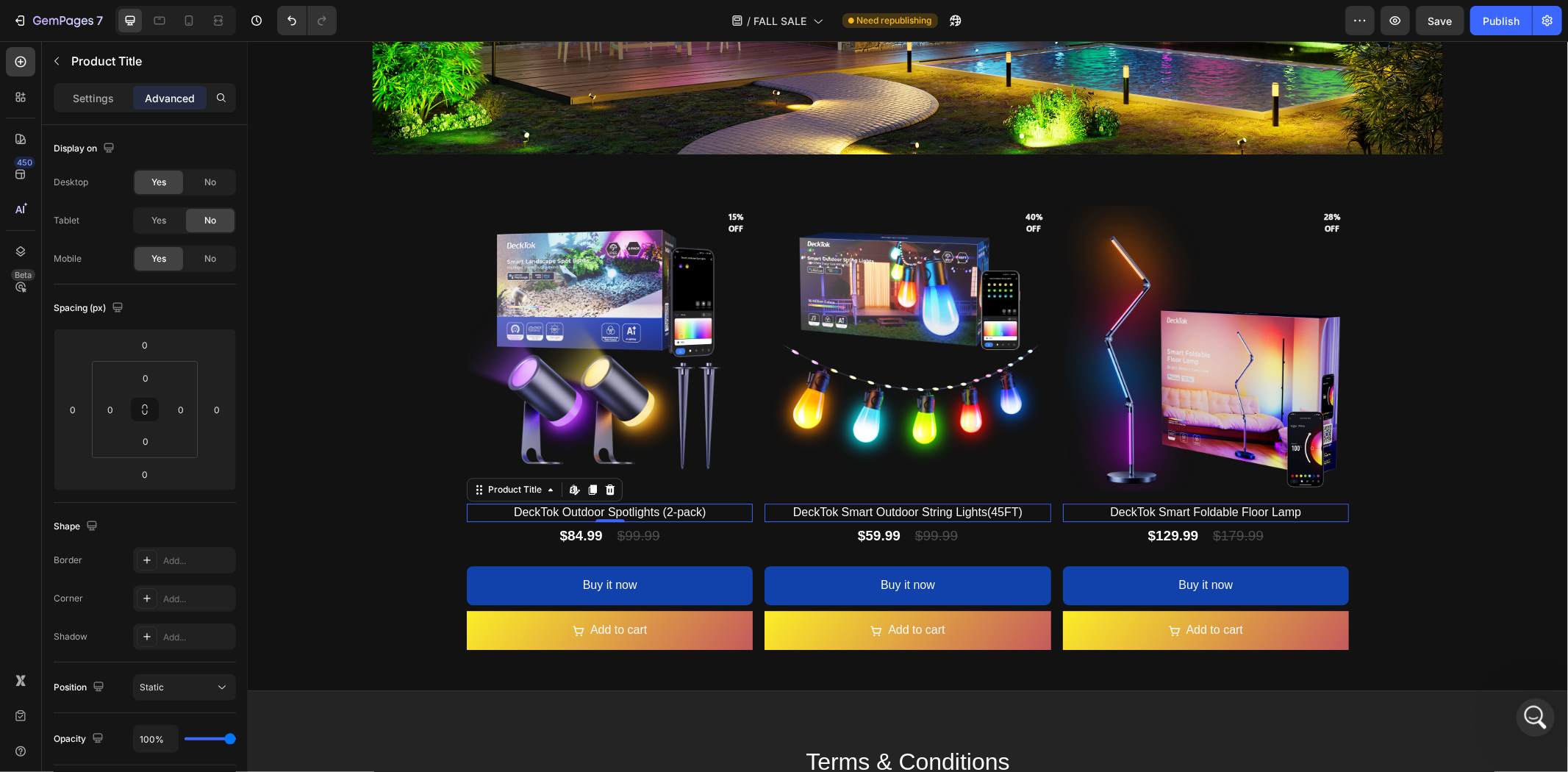
click at [1542, 703] on div "打开 Intercom Messenger" at bounding box center [1533, 714] width 48 height 48
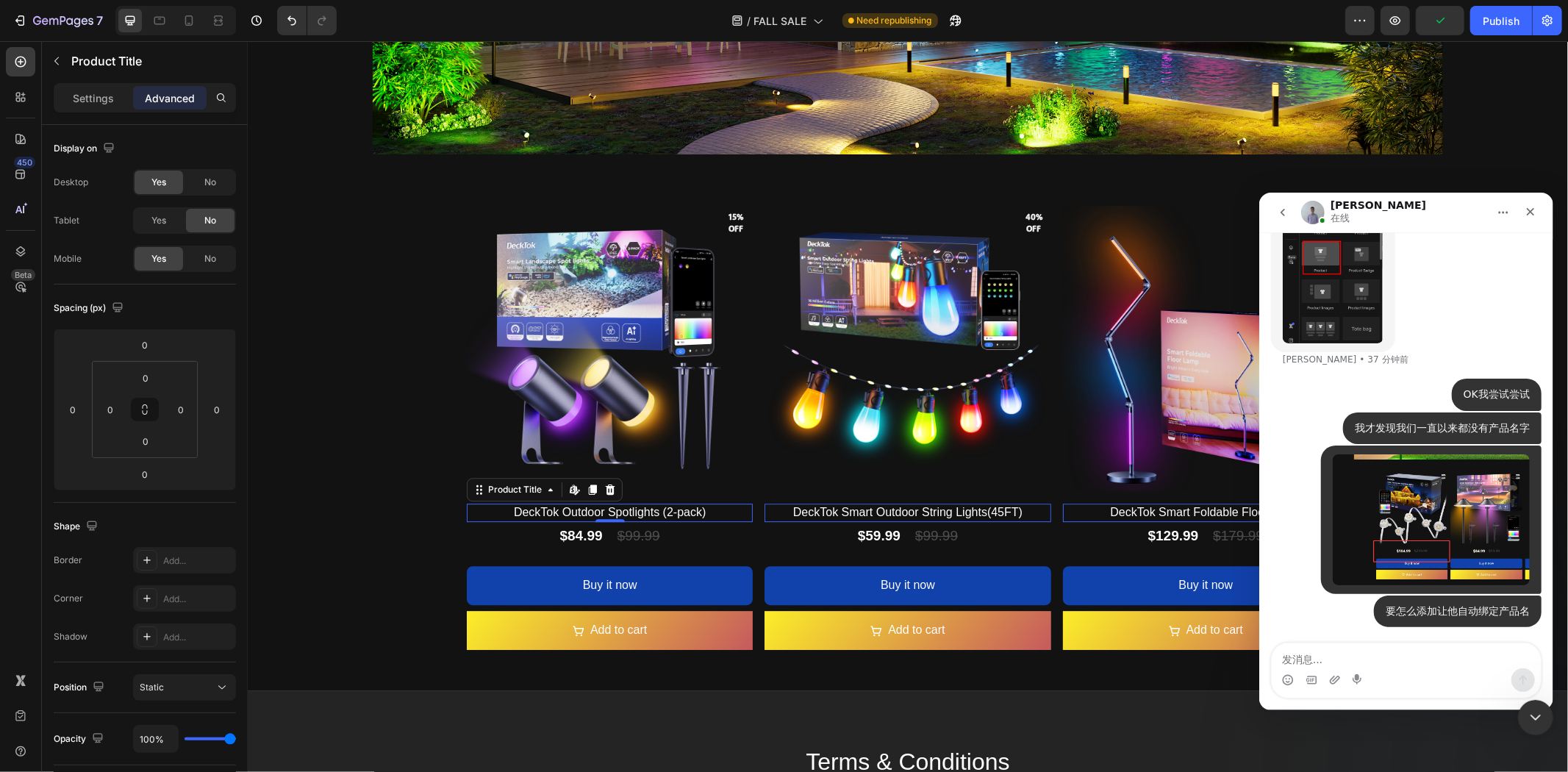
click at [1326, 650] on textarea "发消息..." at bounding box center [1405, 655] width 269 height 25
type textarea "我找到方法了"
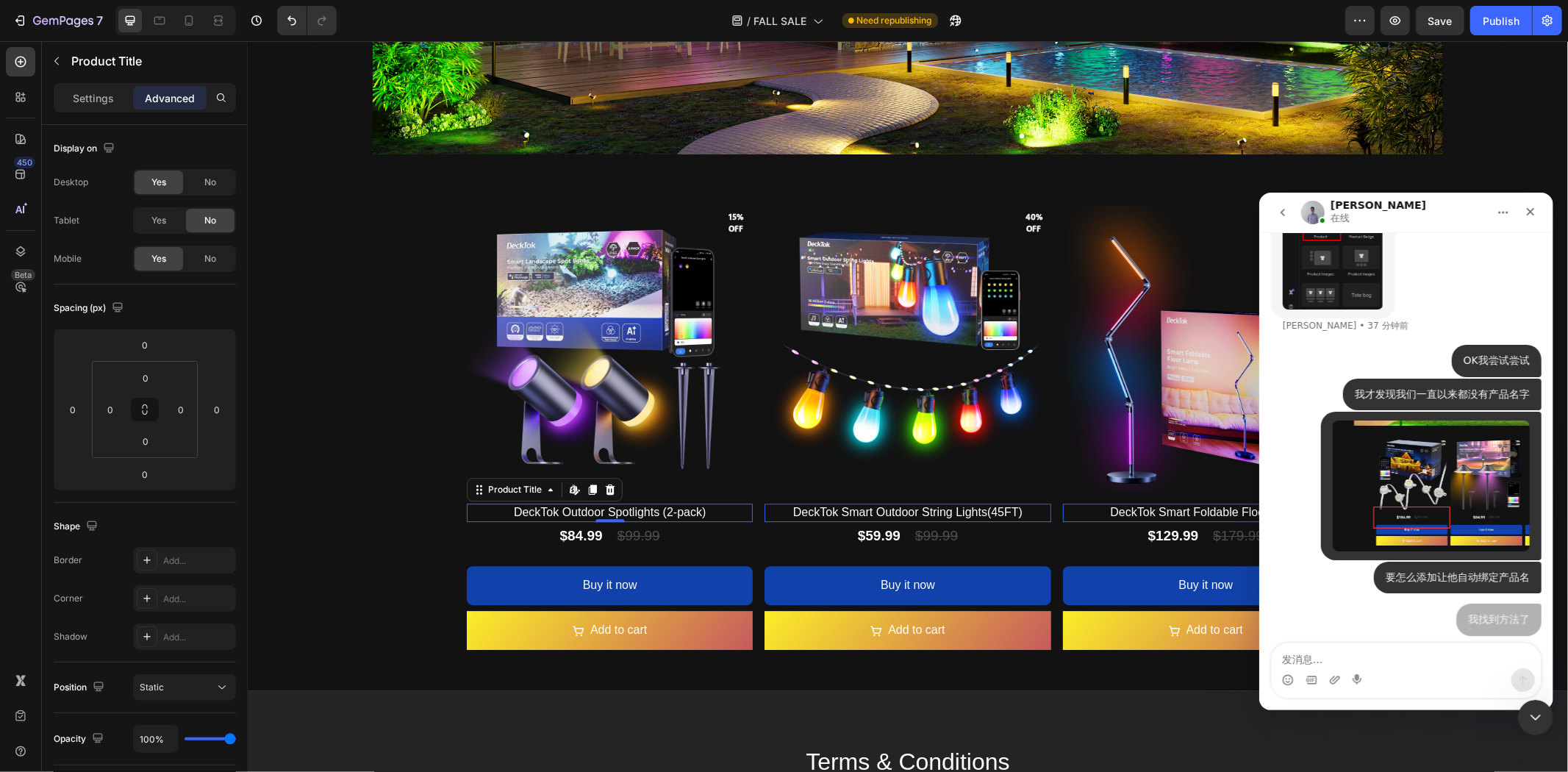
scroll to position [15148, 0]
click at [705, 534] on div "$84.99 Product Price Product Price $99.99 Product Price Product Price Row" at bounding box center [609, 537] width 286 height 32
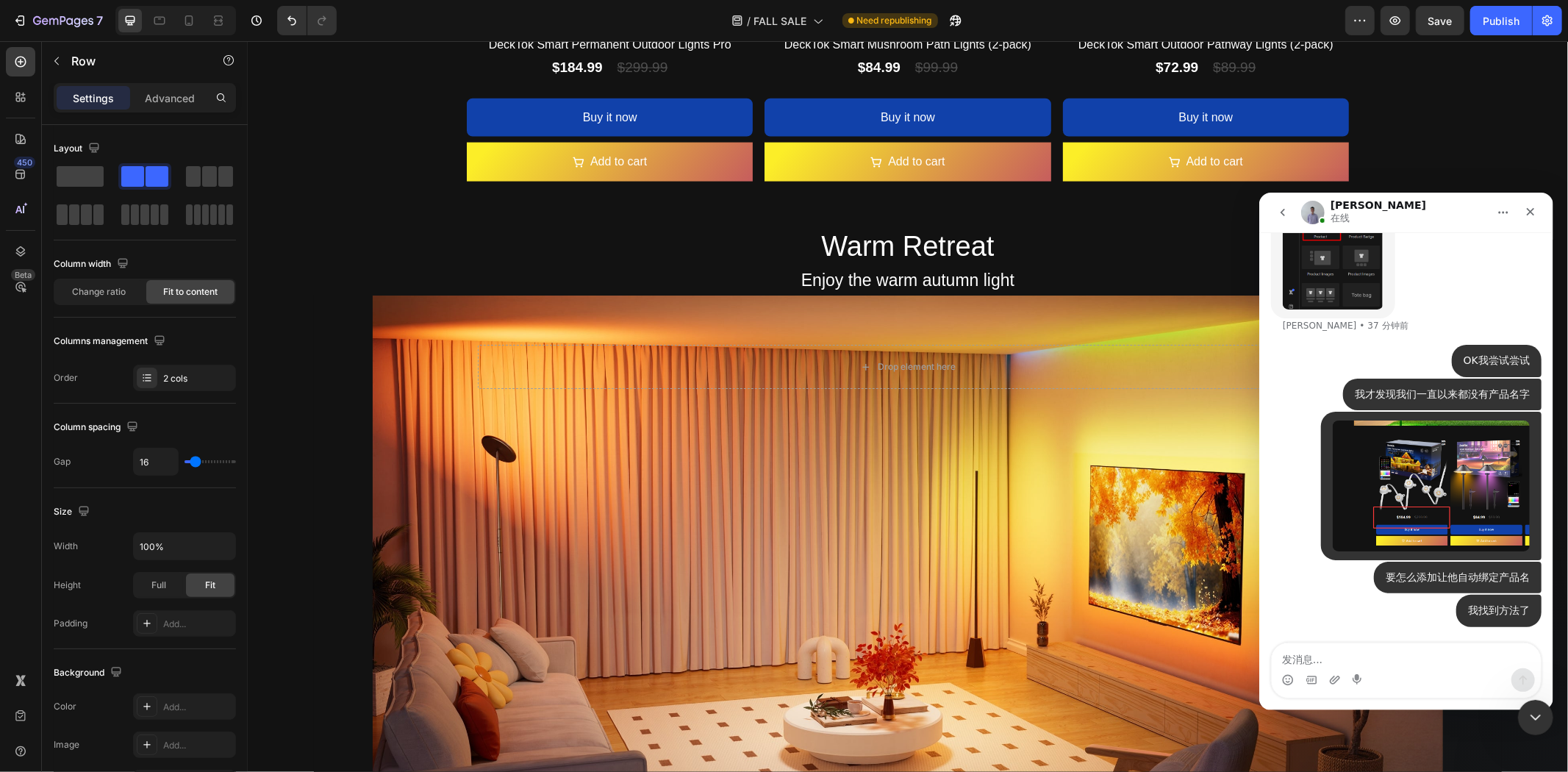
scroll to position [1123, 0]
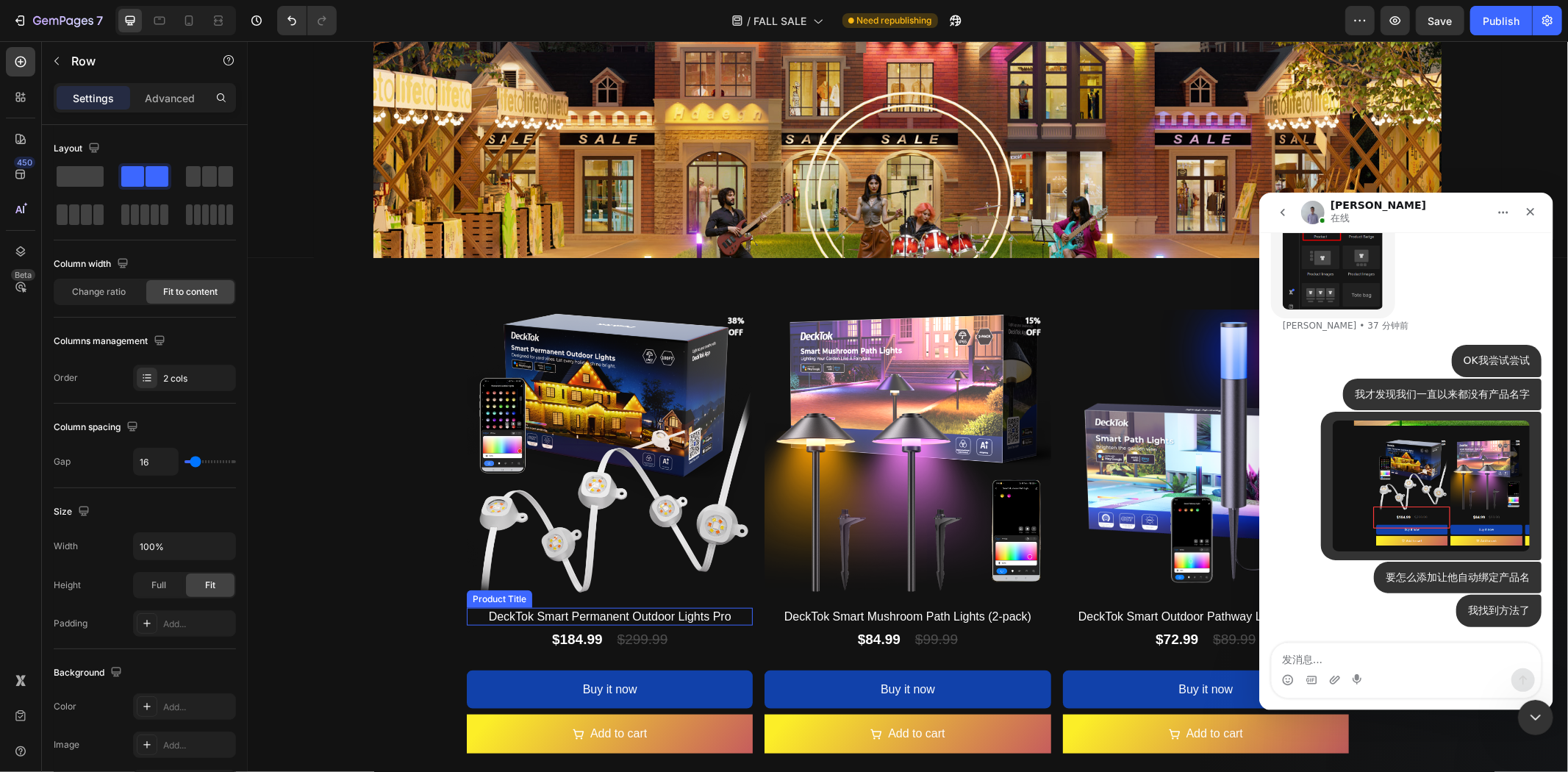
click at [629, 614] on h2 "DeckTok Smart Permanent Outdoor Lights Pro" at bounding box center [609, 616] width 286 height 18
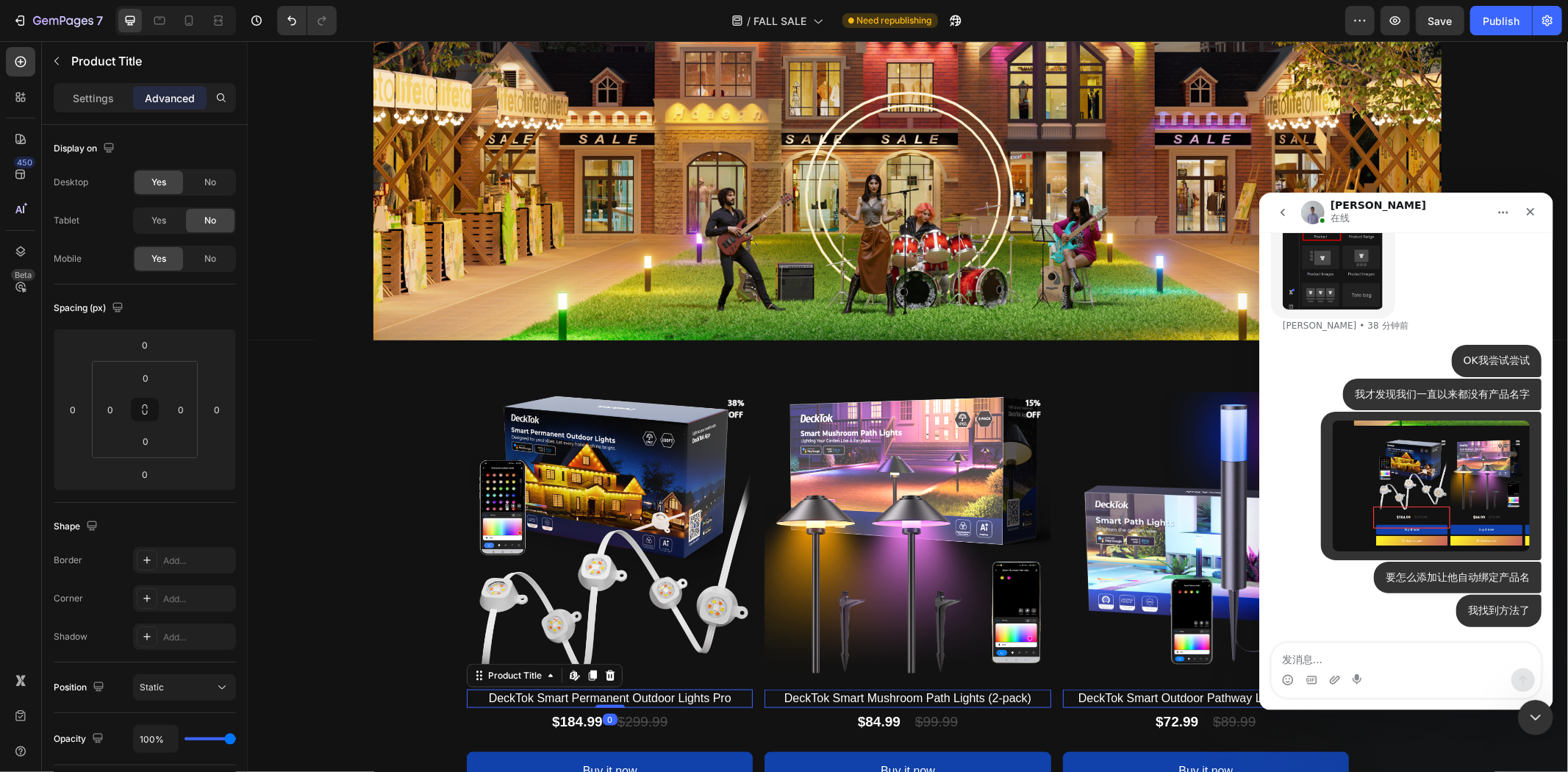
click at [89, 84] on div "Settings Advanced" at bounding box center [145, 97] width 183 height 29
click at [111, 99] on p "Settings" at bounding box center [94, 98] width 41 height 15
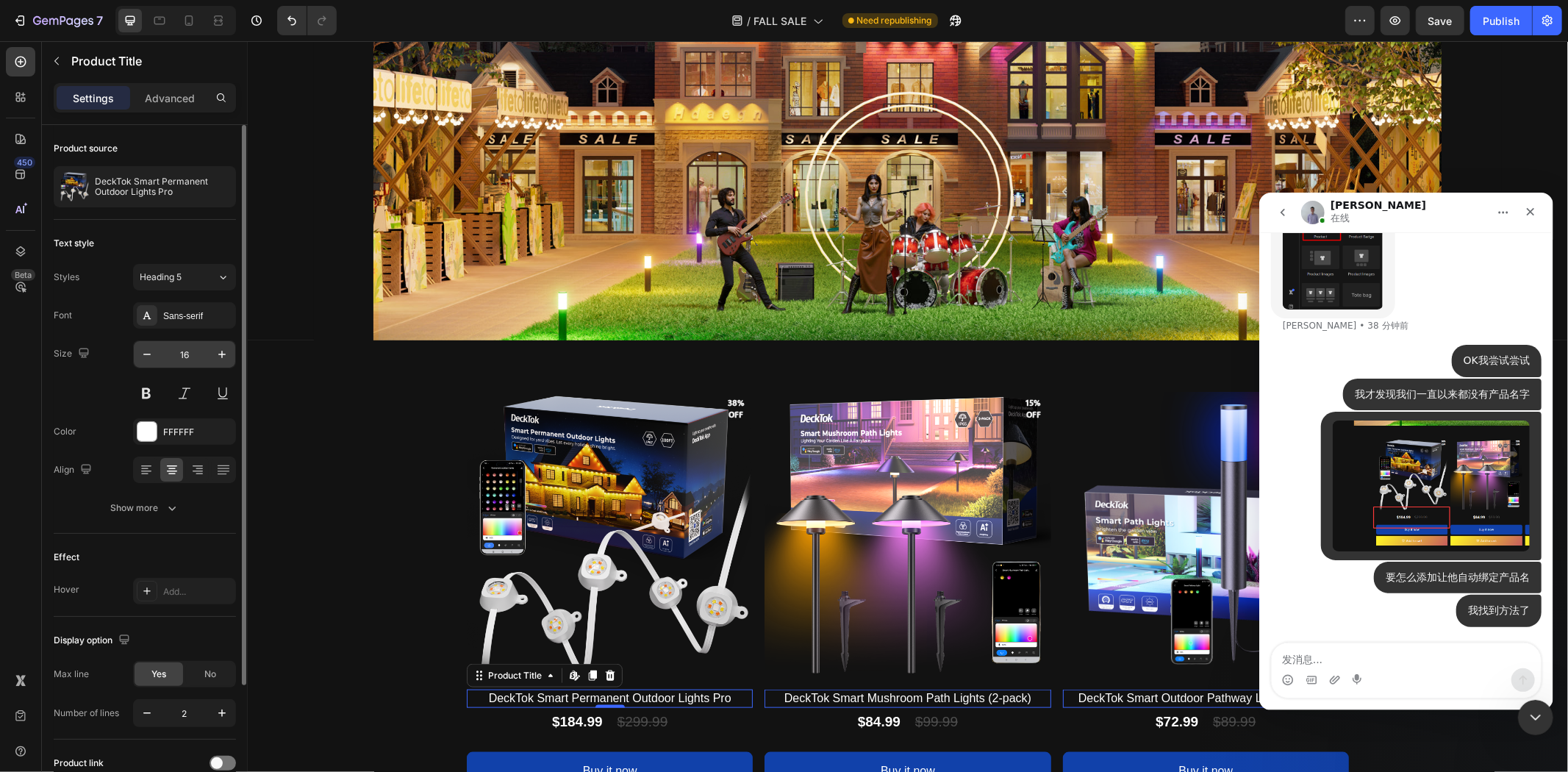
click at [193, 358] on input "16" at bounding box center [184, 354] width 48 height 26
type input "20"
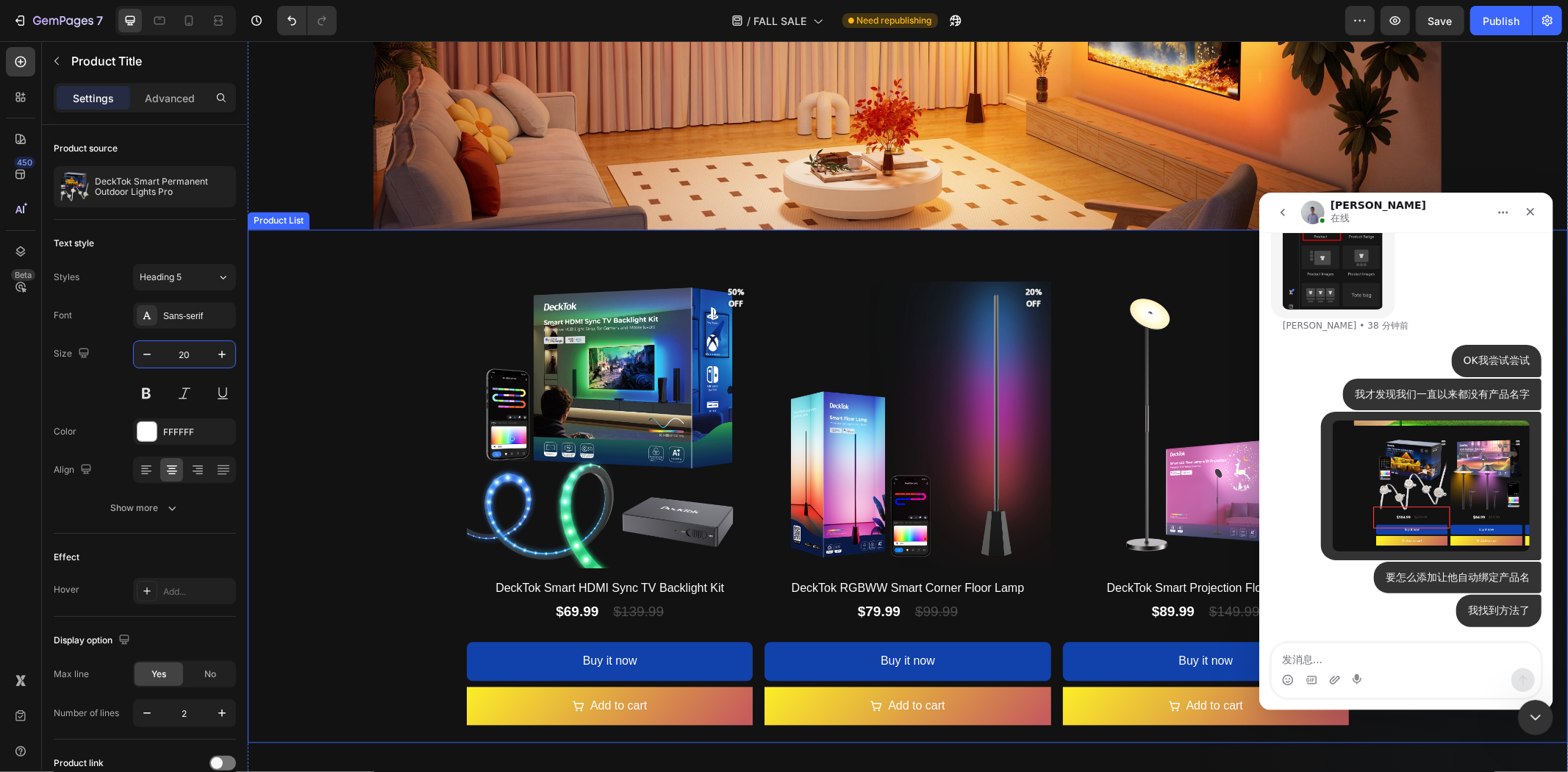
scroll to position [2512, 0]
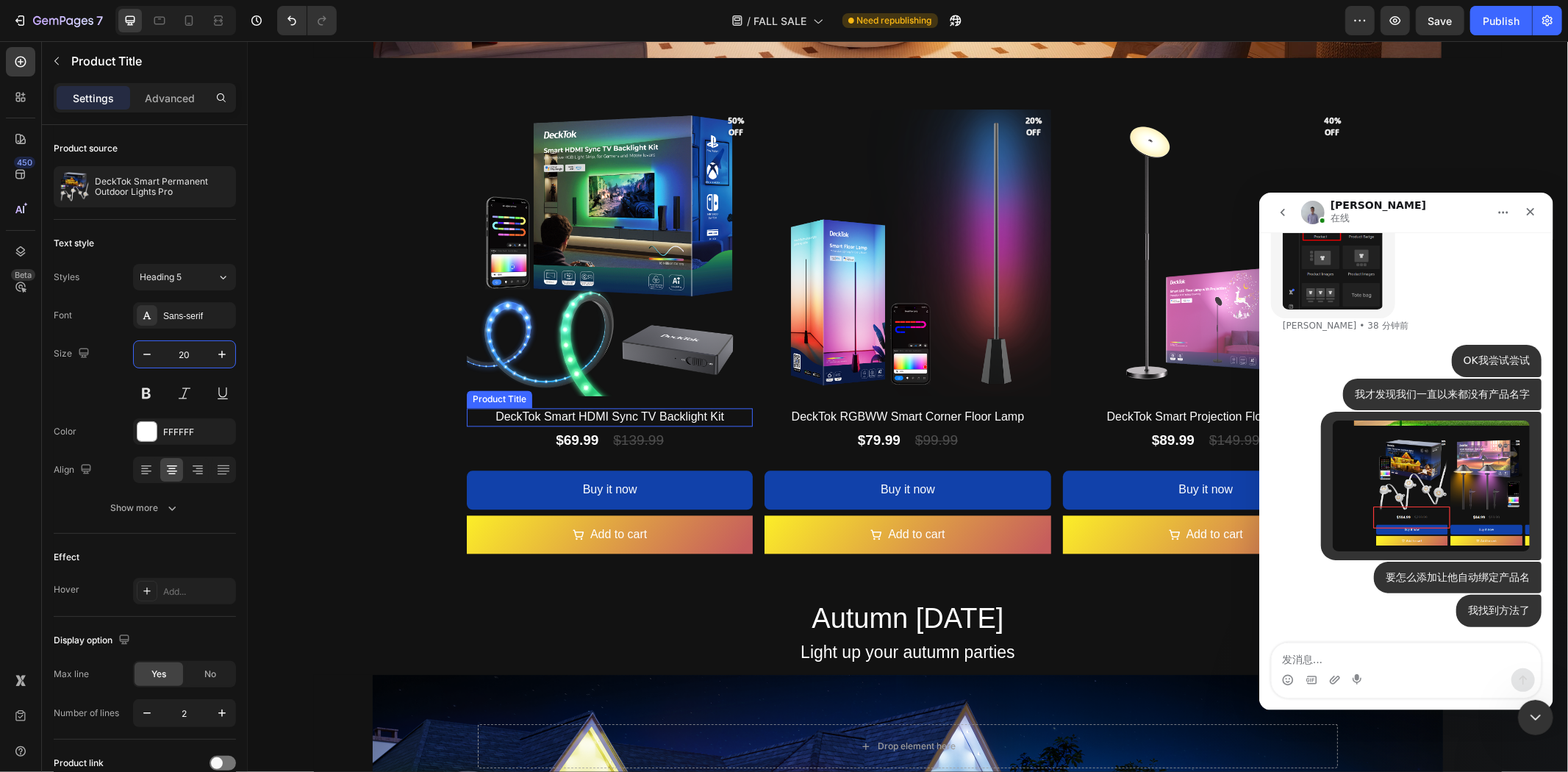
click at [609, 414] on h2 "DeckTok Smart HDMI Sync TV Backlight Kit" at bounding box center [609, 417] width 286 height 18
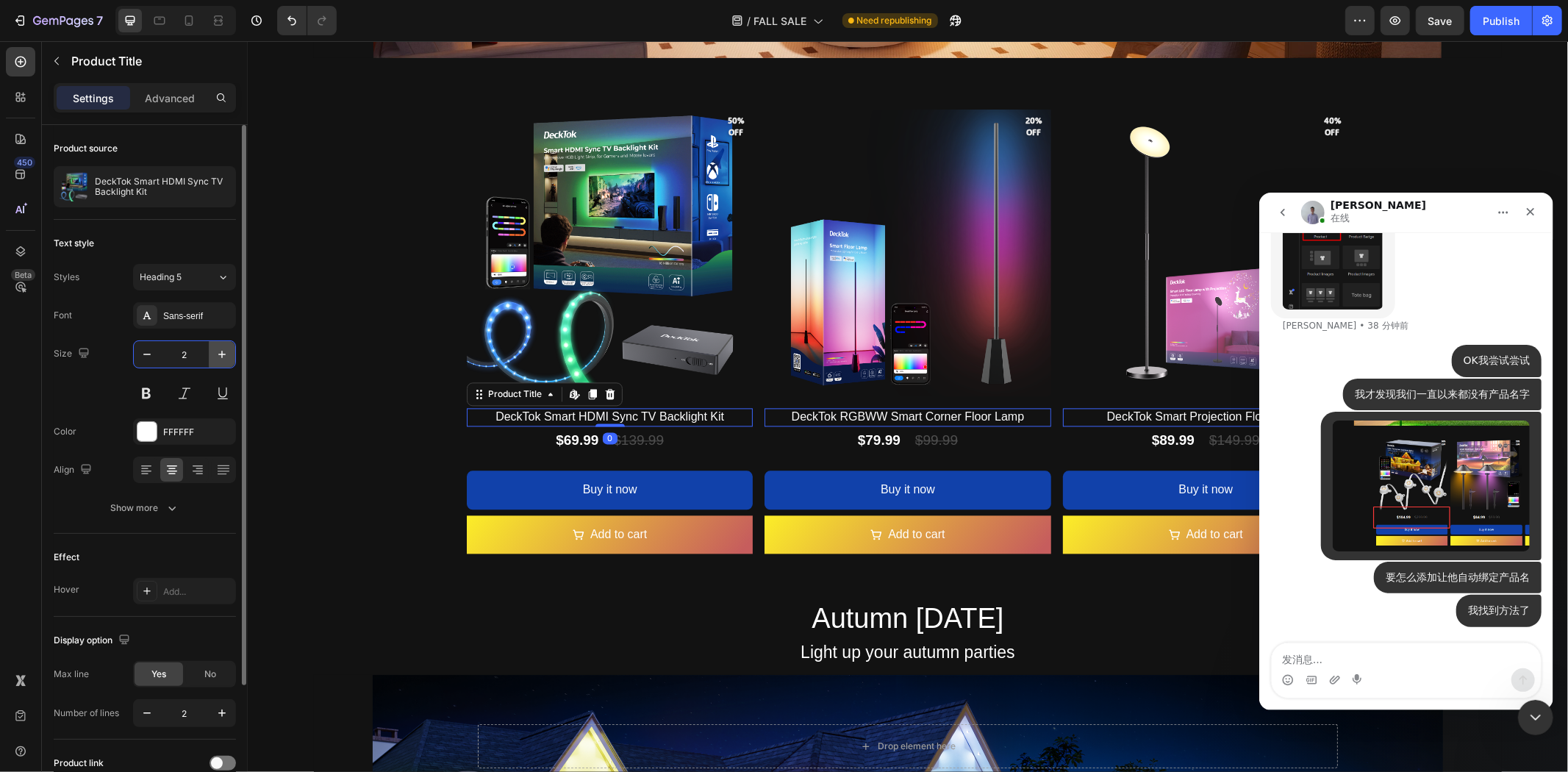
type input "20"
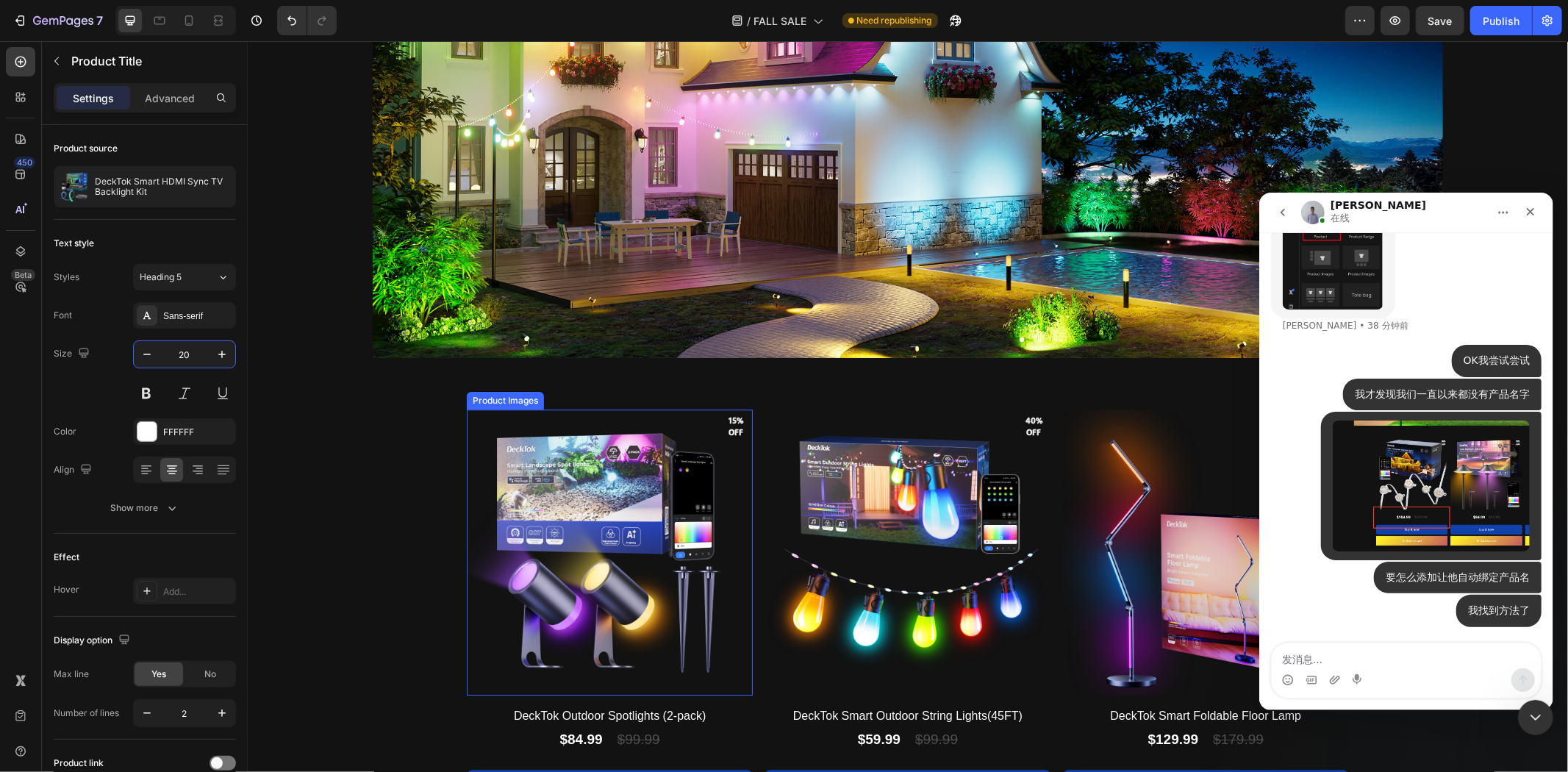
scroll to position [3492, 0]
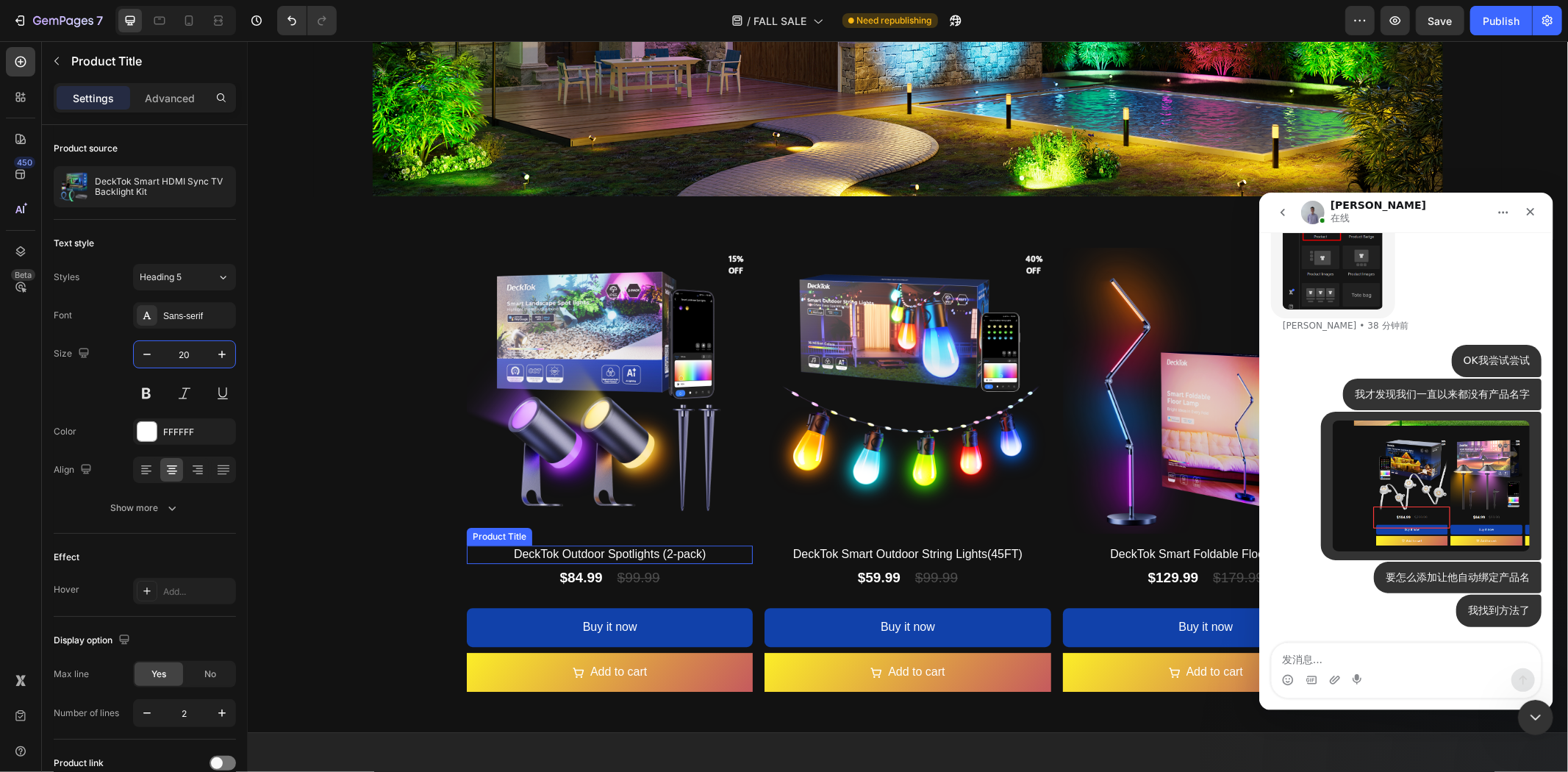
click at [604, 545] on h2 "DeckTok Outdoor Spotlights (2-pack)" at bounding box center [609, 554] width 286 height 18
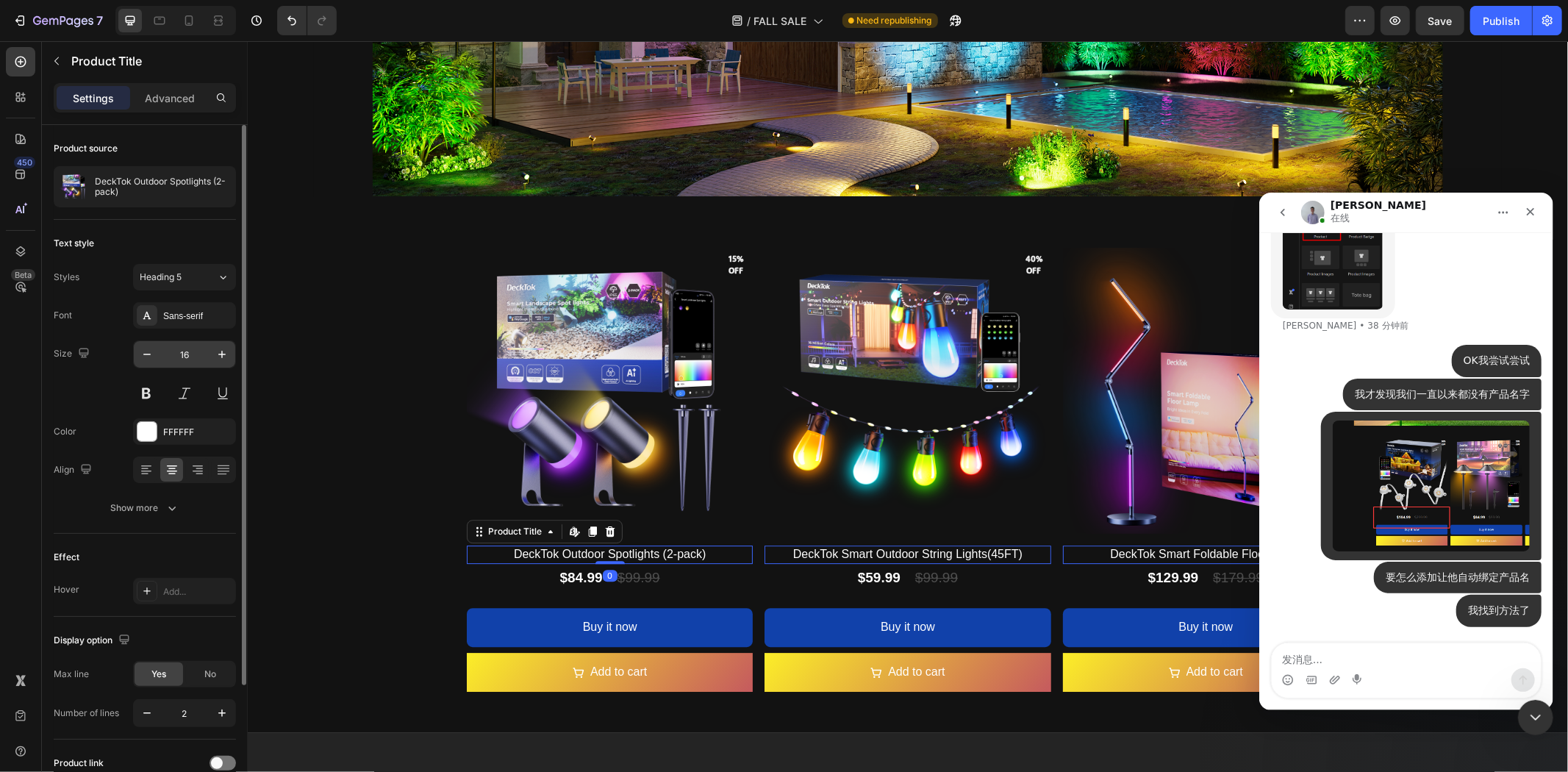
click at [196, 361] on input "16" at bounding box center [184, 354] width 48 height 26
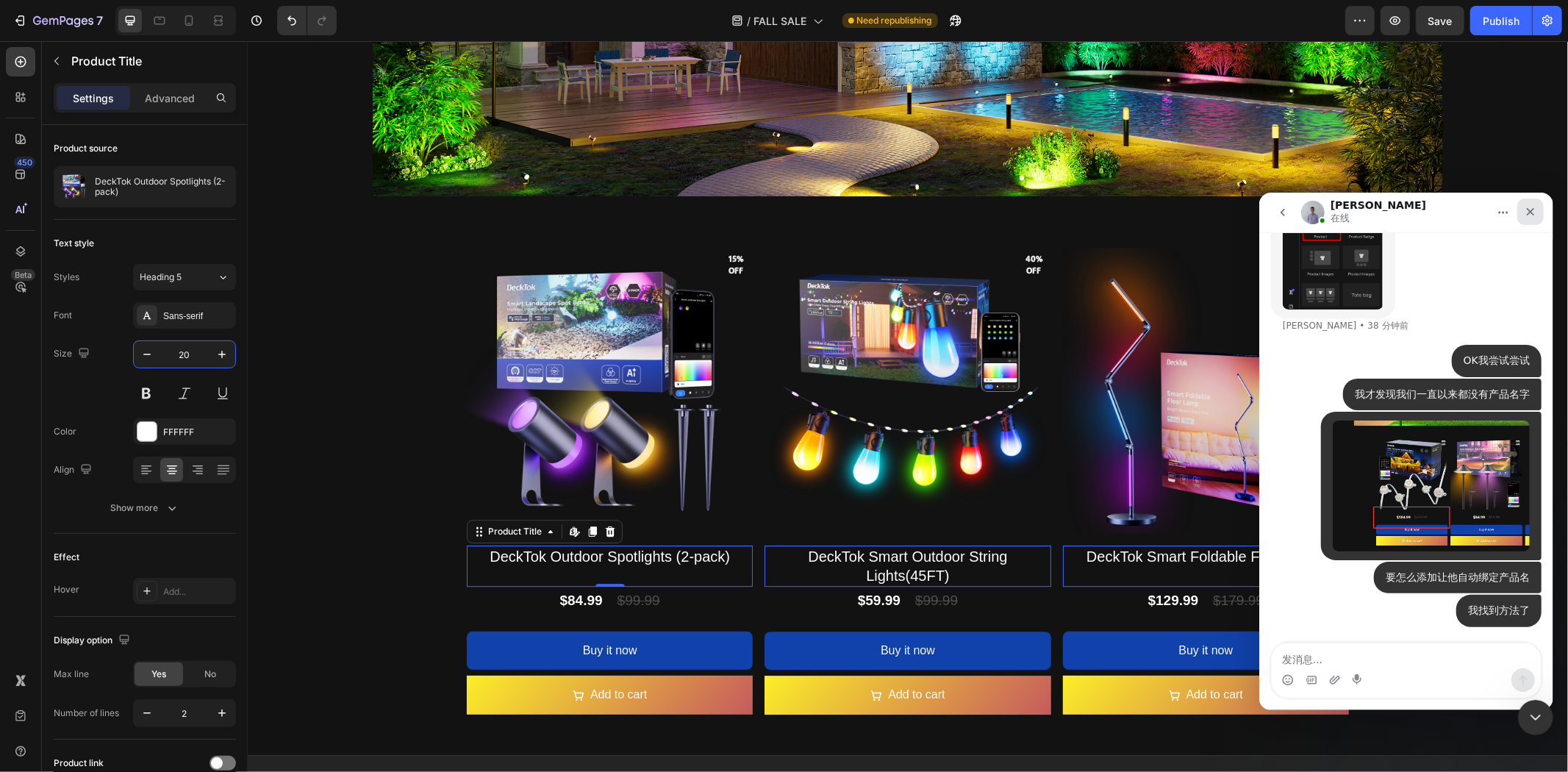
click at [1529, 216] on icon "关闭" at bounding box center [1530, 210] width 12 height 12
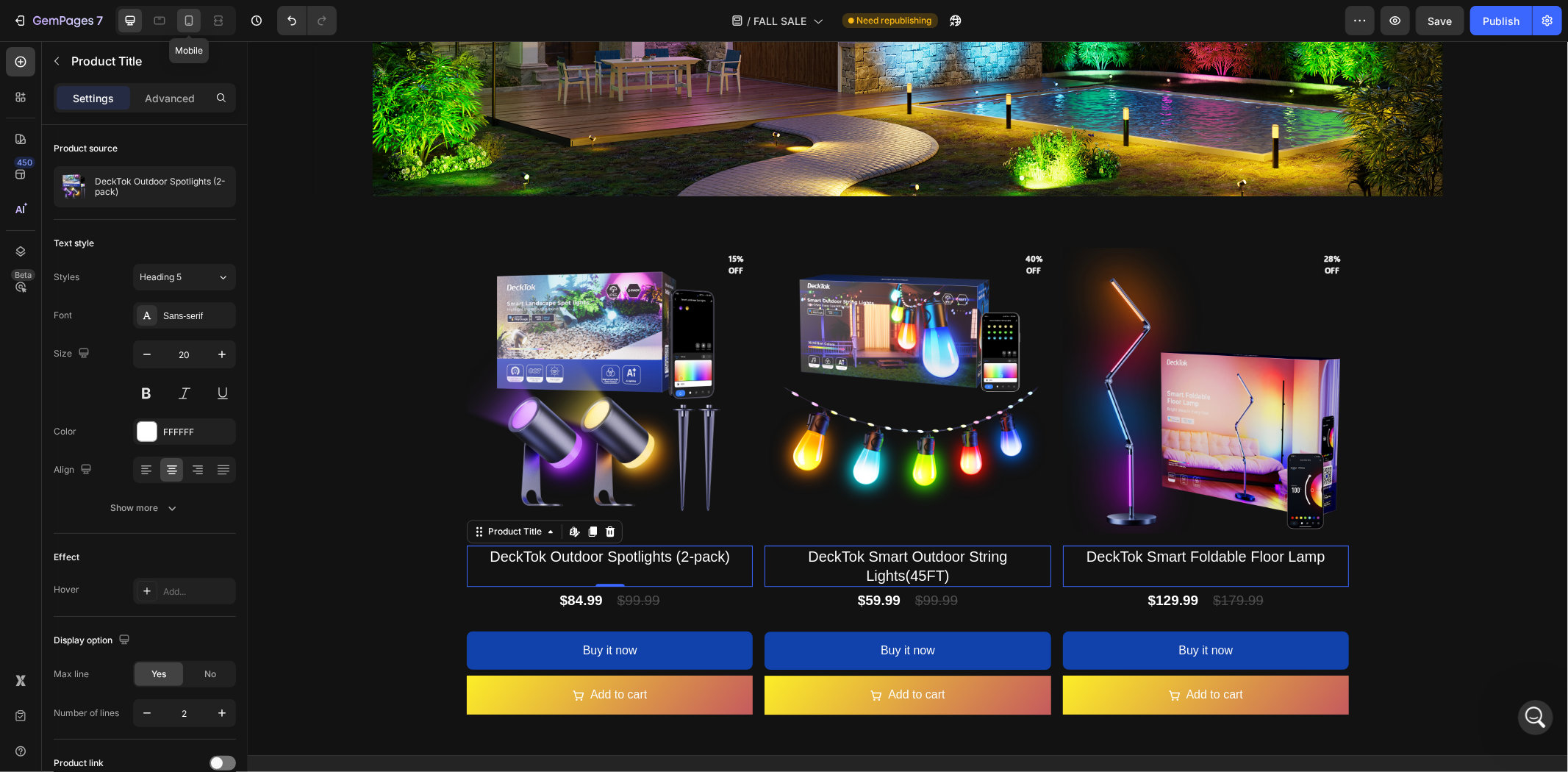
click at [195, 26] on icon at bounding box center [189, 20] width 15 height 15
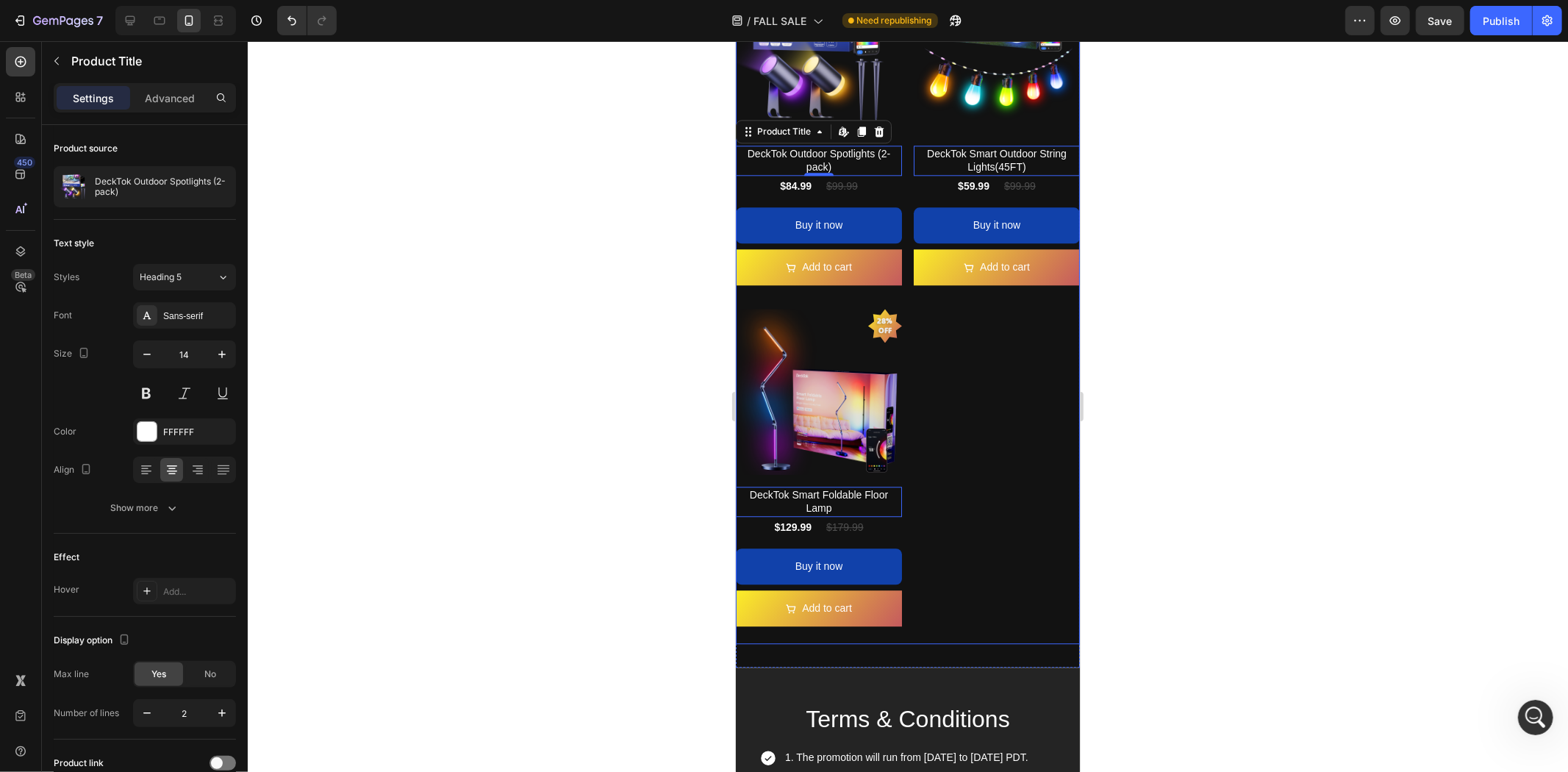
scroll to position [2985, 0]
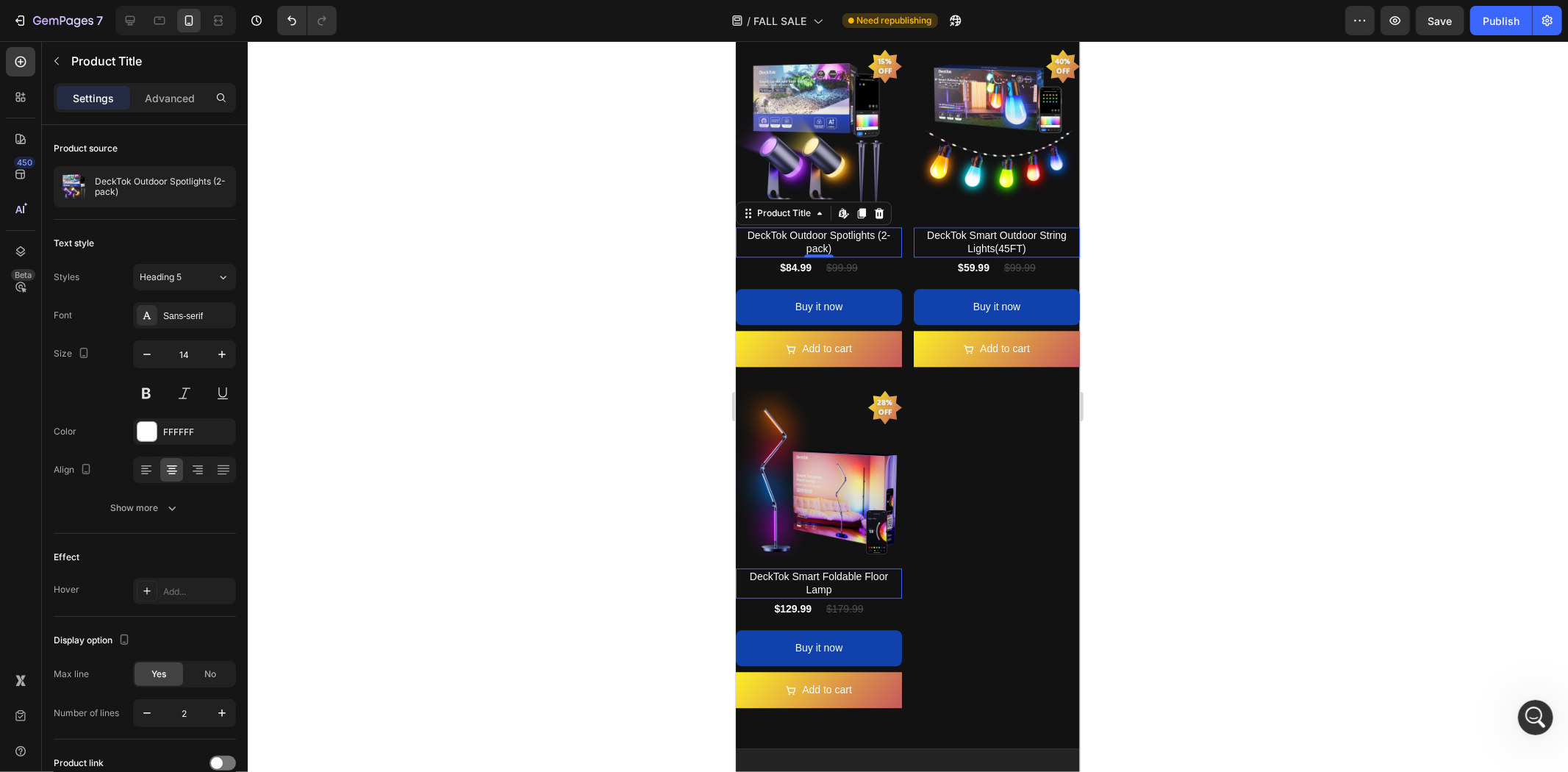
click at [847, 226] on h2 "DeckTok Outdoor Spotlights (2-pack)" at bounding box center [818, 241] width 166 height 29
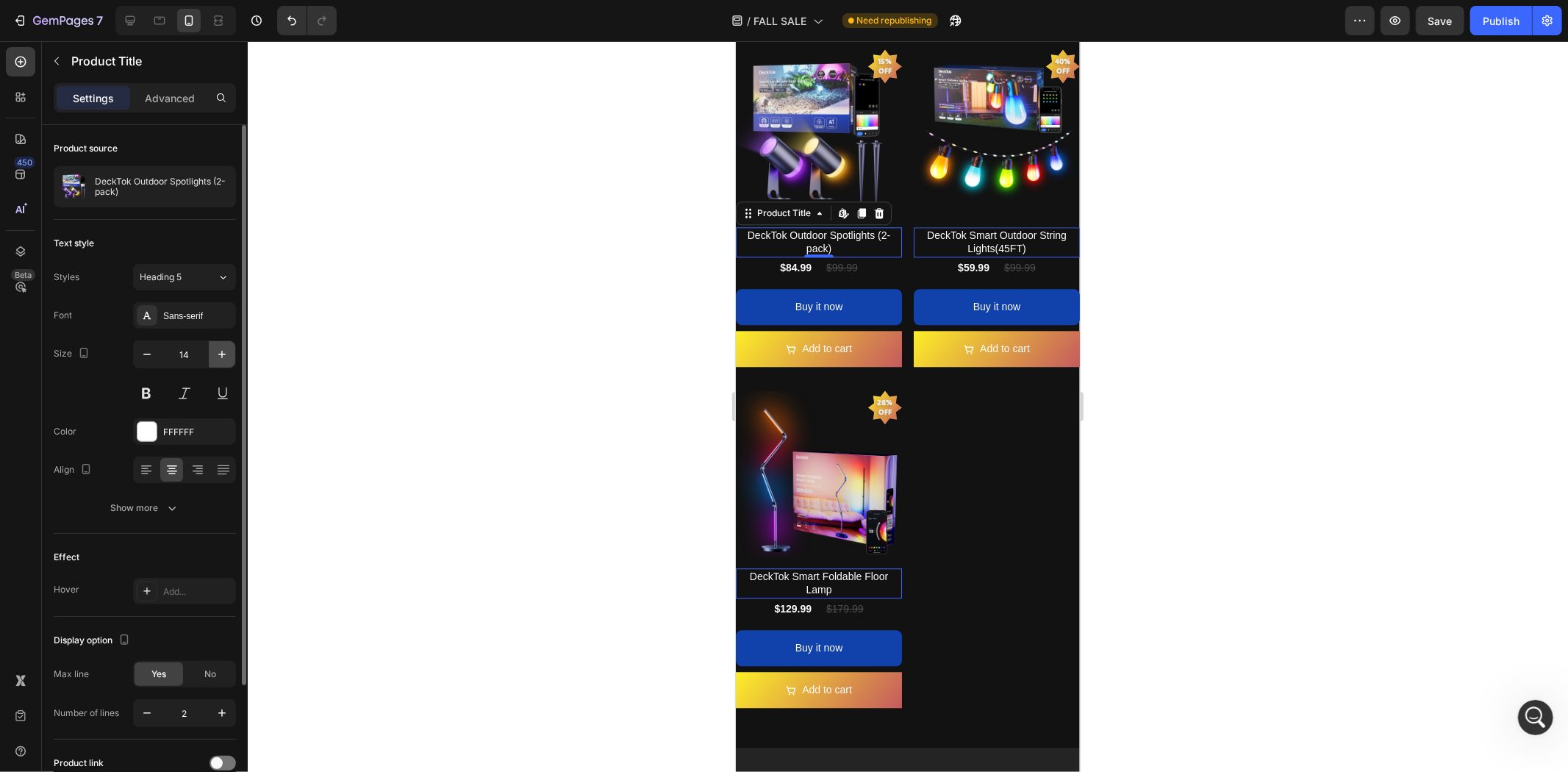
click at [219, 353] on icon "button" at bounding box center [222, 354] width 15 height 15
type input "15"
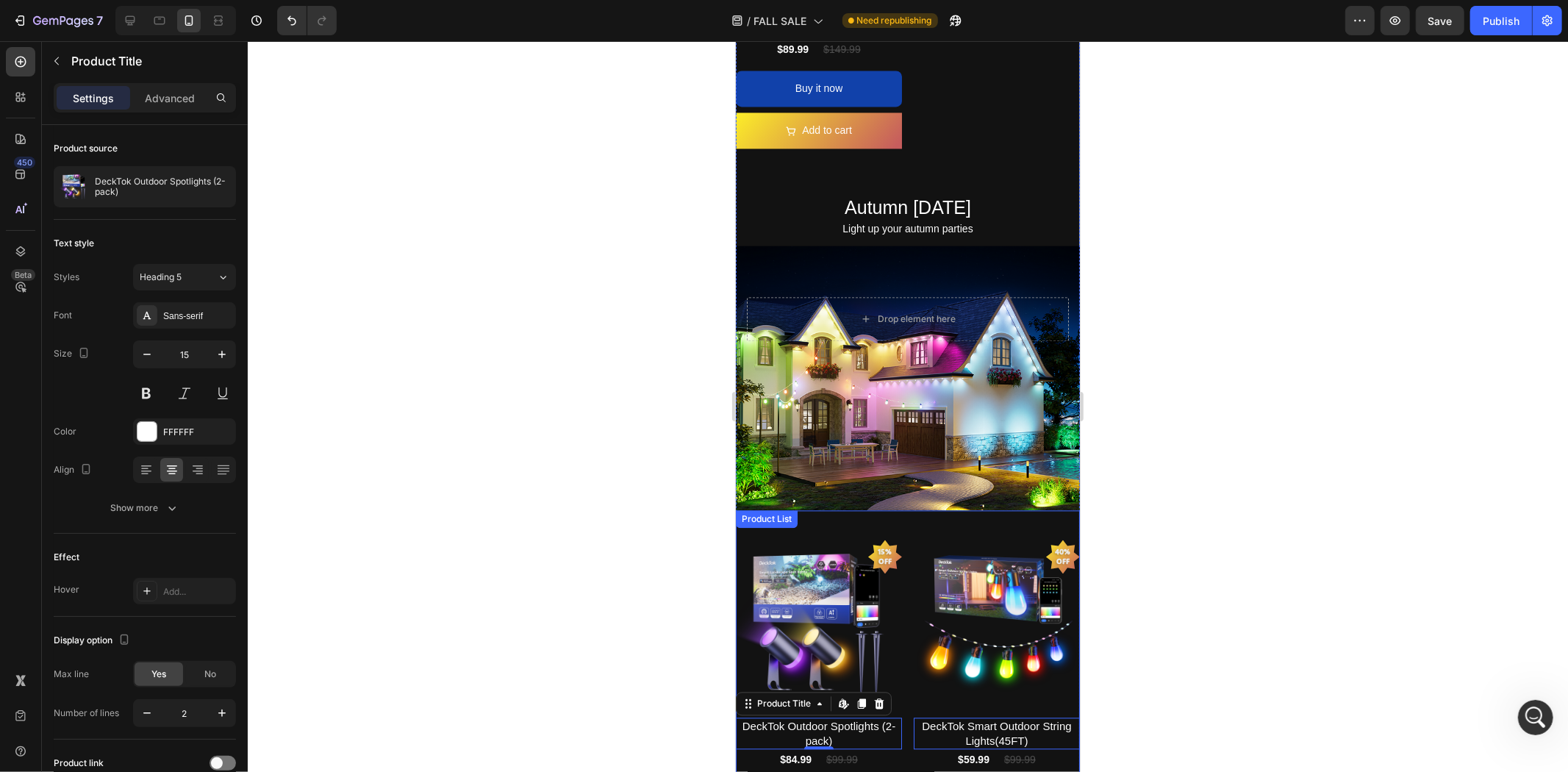
scroll to position [2004, 0]
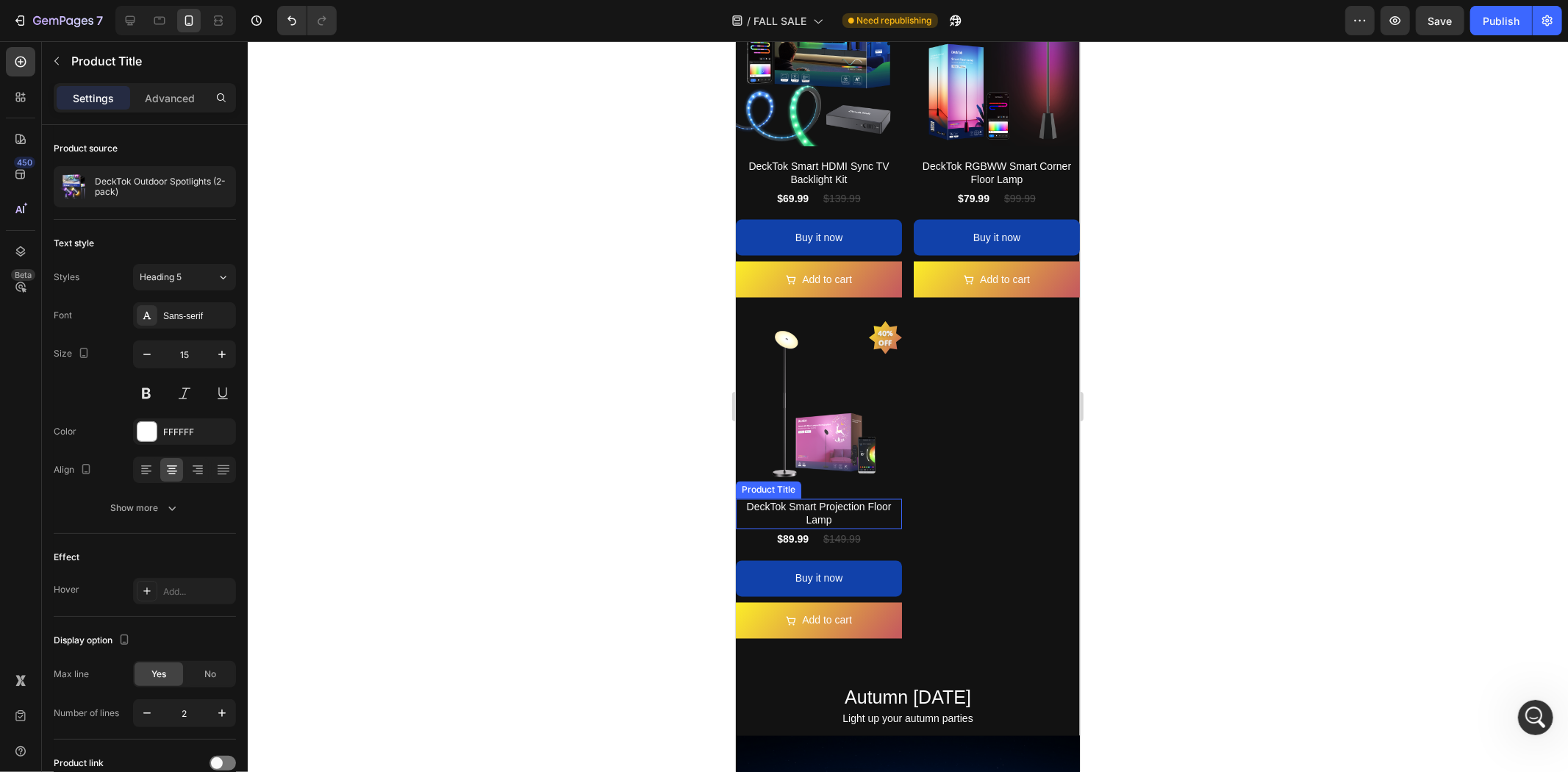
click at [850, 498] on h2 "DeckTok Smart Projection Floor Lamp" at bounding box center [818, 513] width 166 height 29
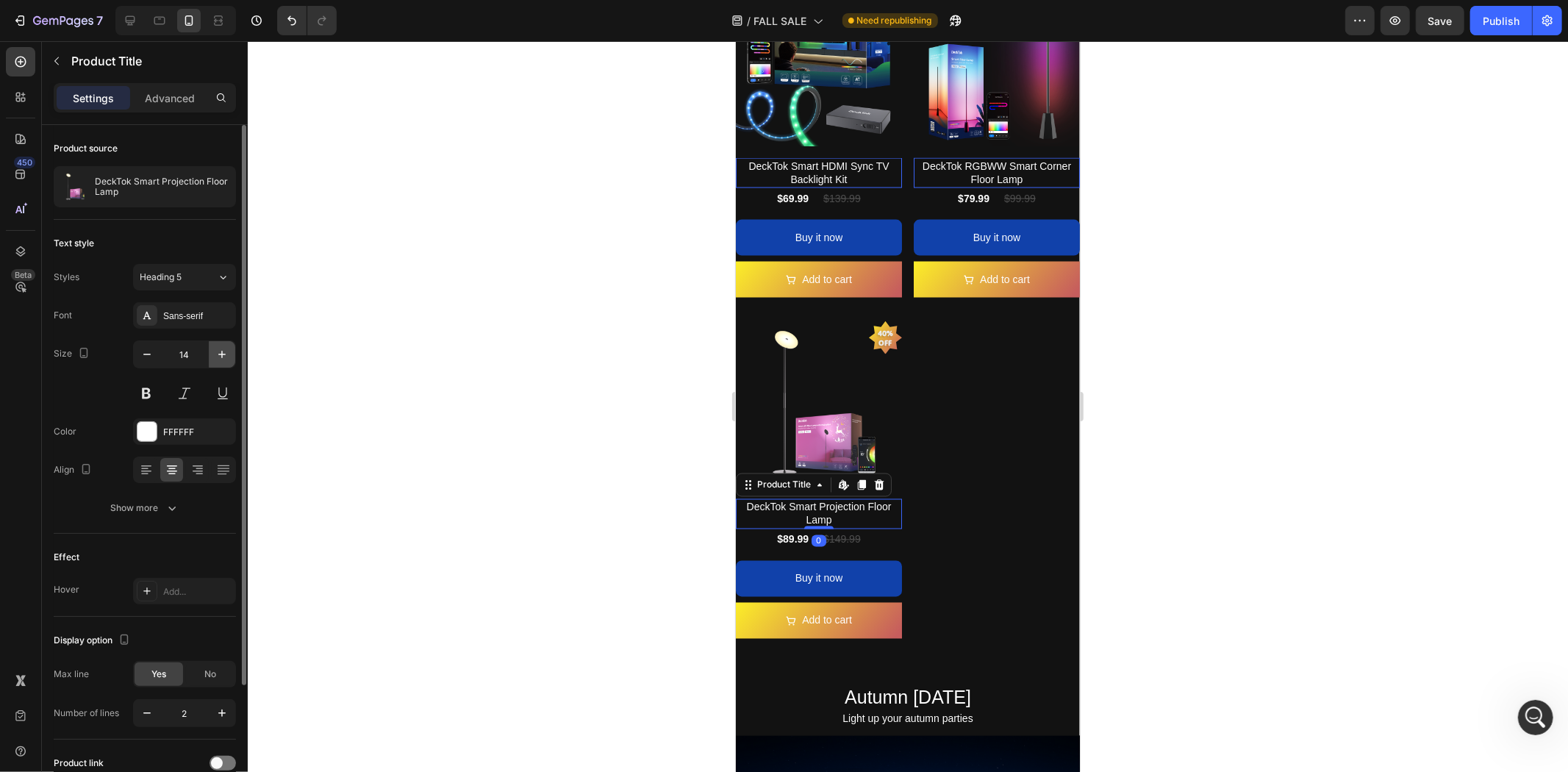
click at [217, 357] on icon "button" at bounding box center [222, 354] width 15 height 15
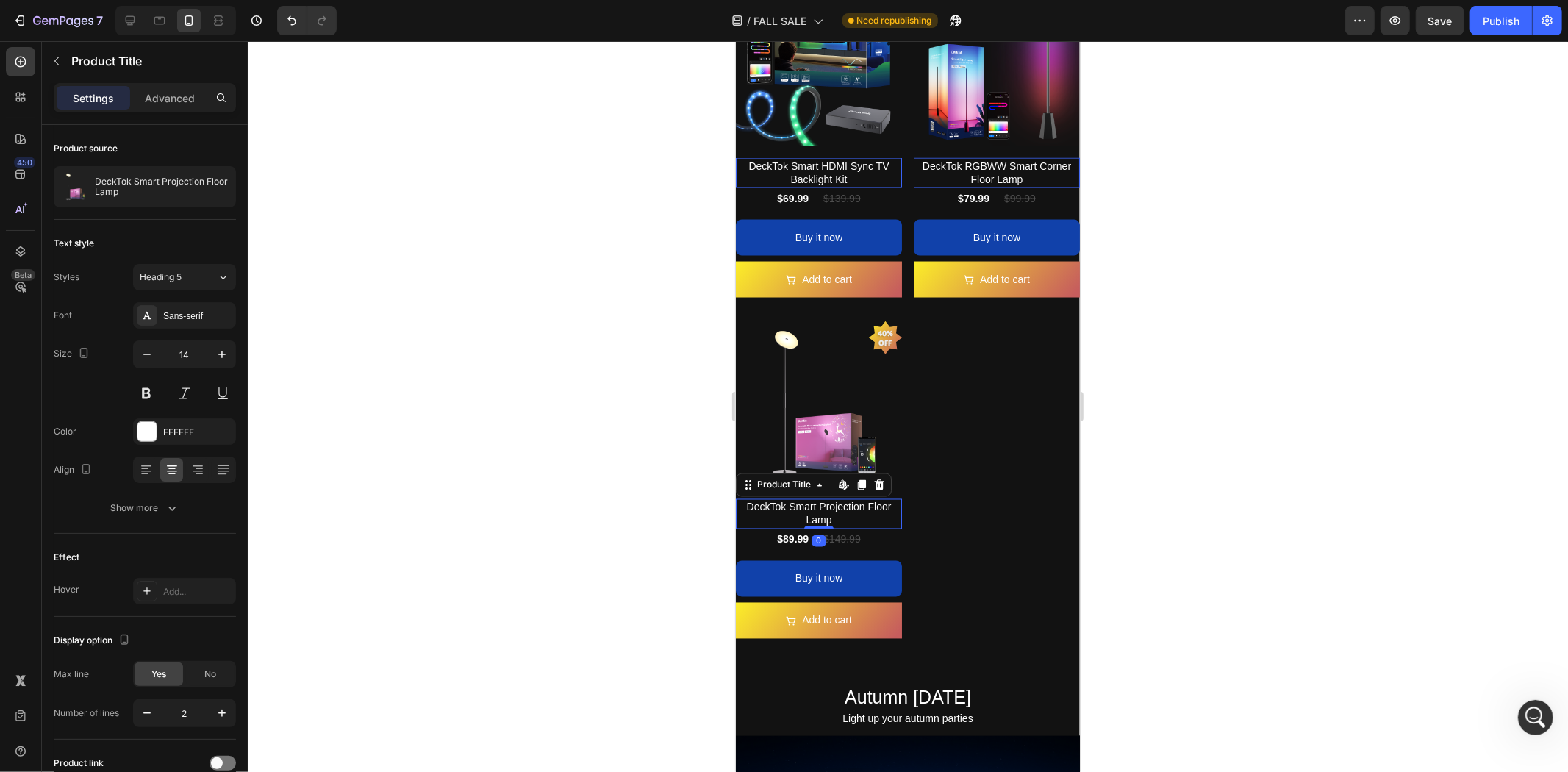
type input "15"
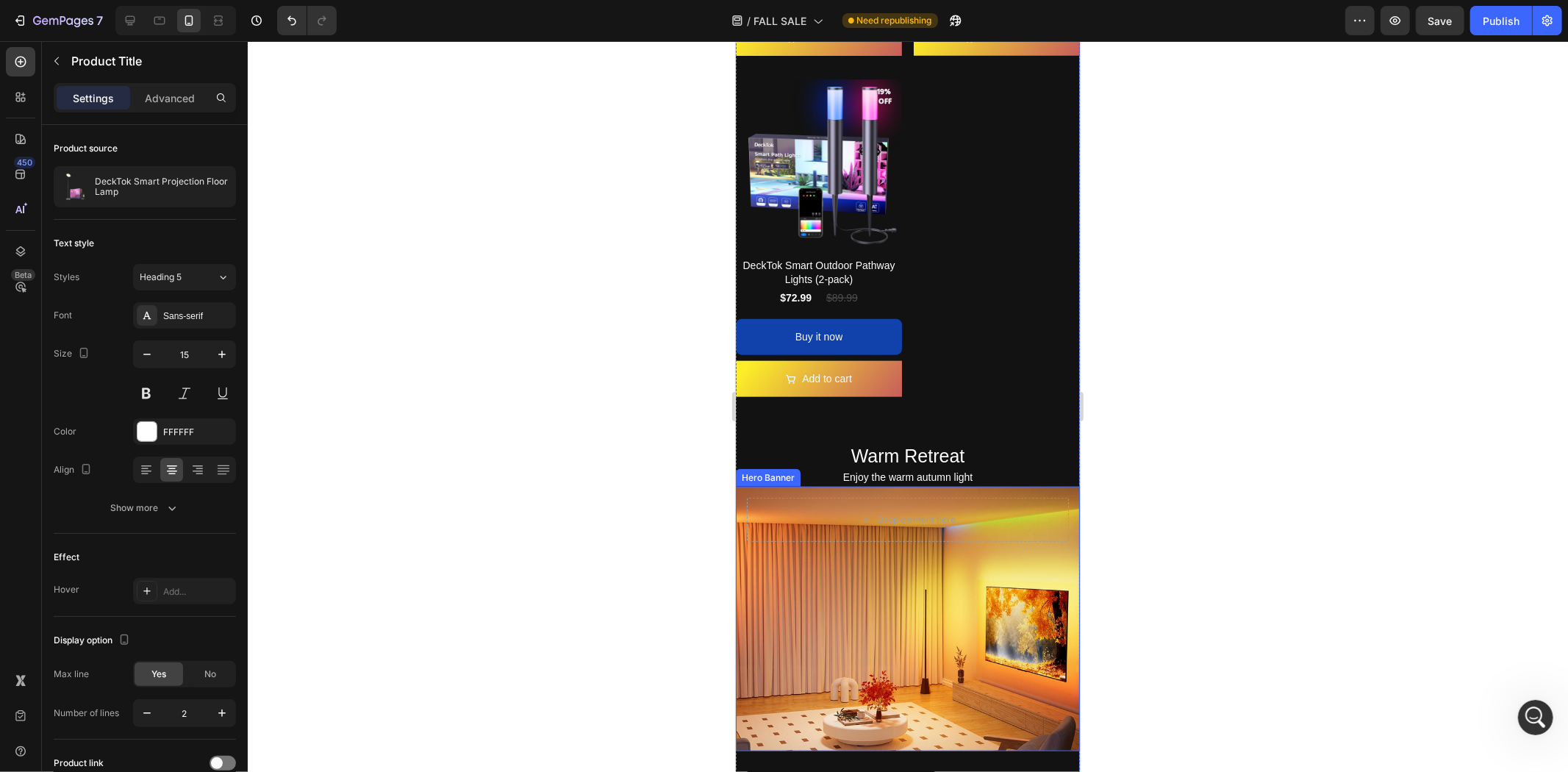
scroll to position [1024, 0]
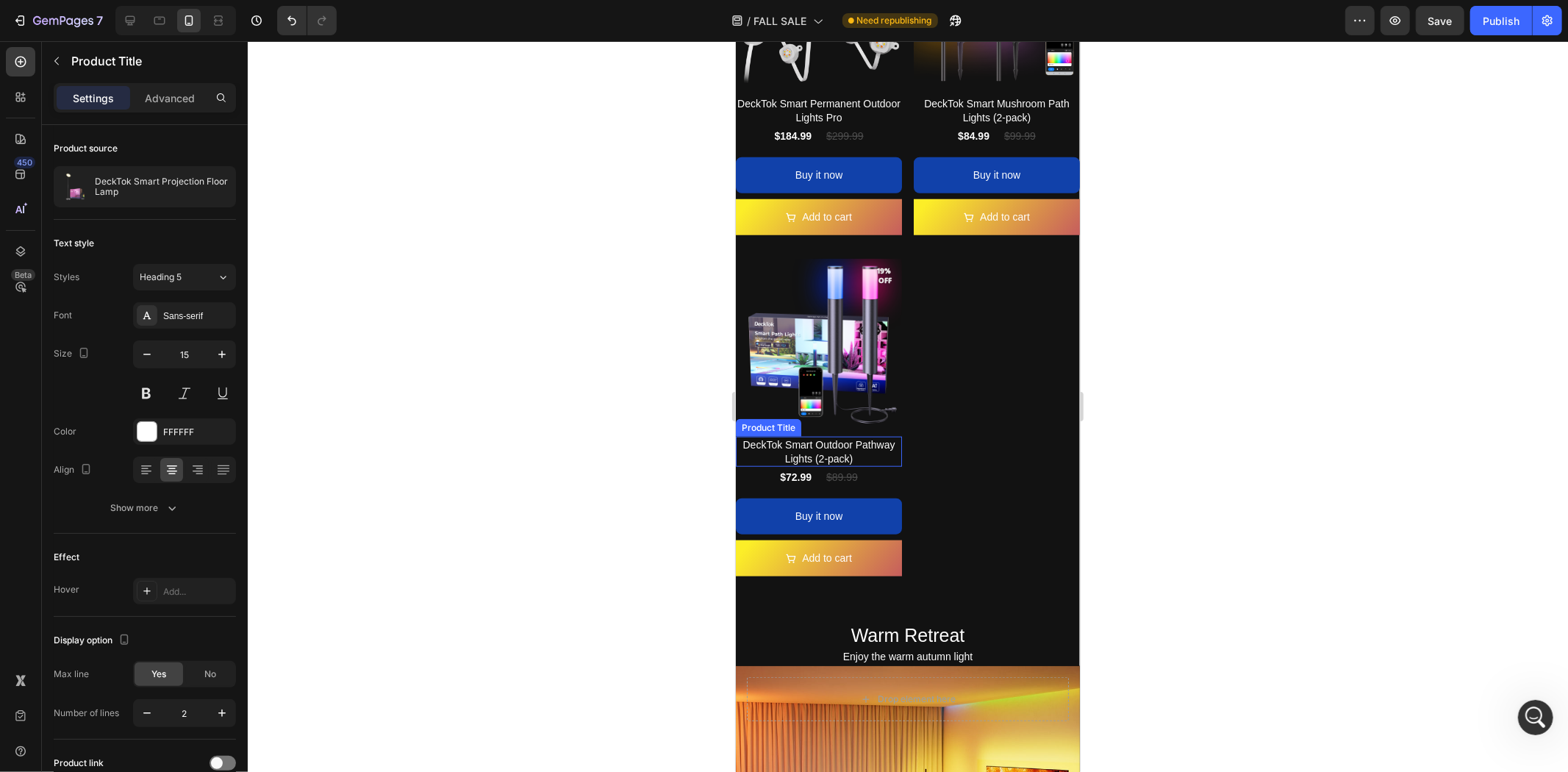
click at [801, 436] on h2 "DeckTok Smart Outdoor Pathway Lights (2-pack)" at bounding box center [818, 450] width 166 height 29
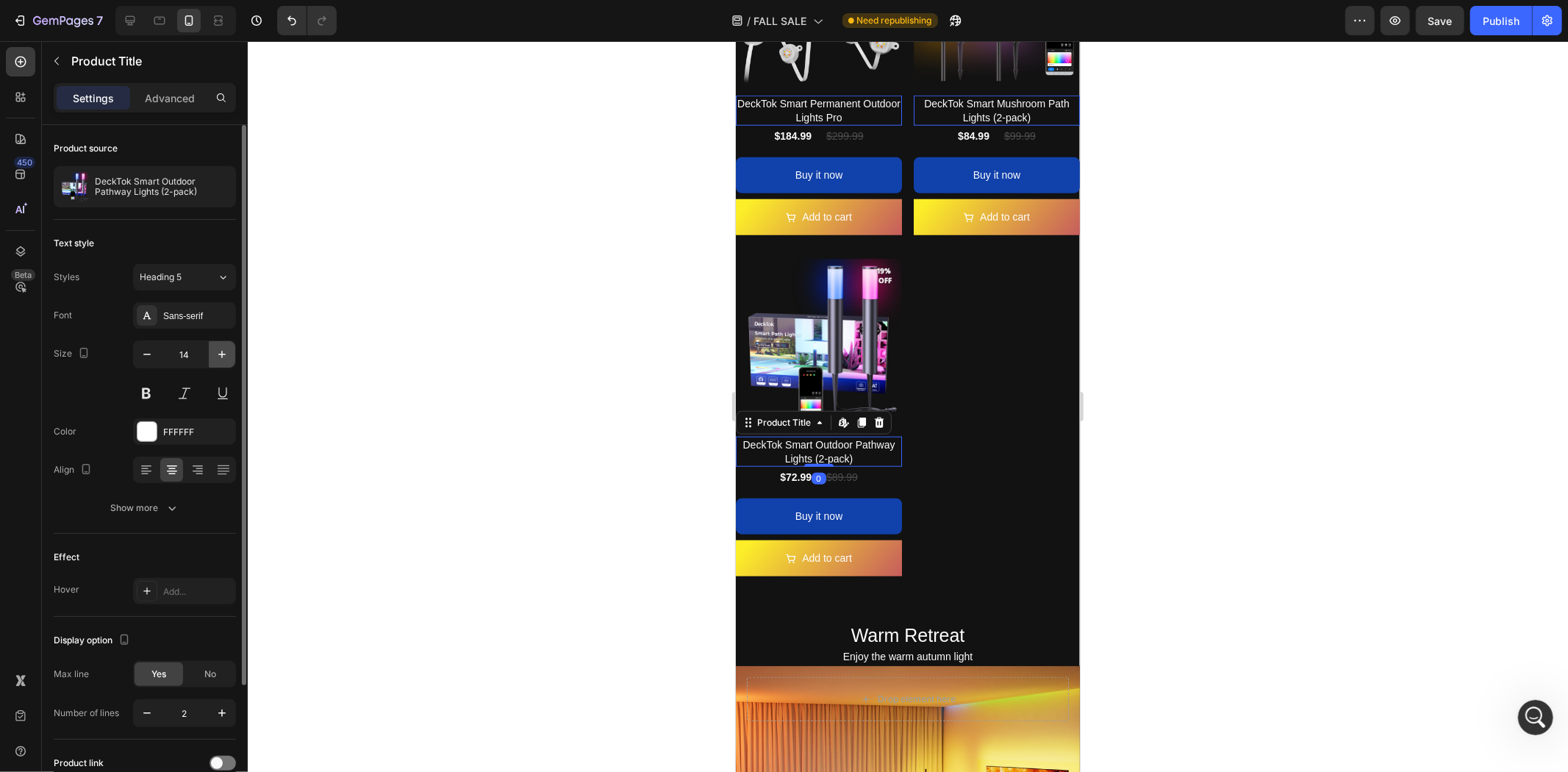
click at [223, 355] on icon "button" at bounding box center [222, 354] width 15 height 15
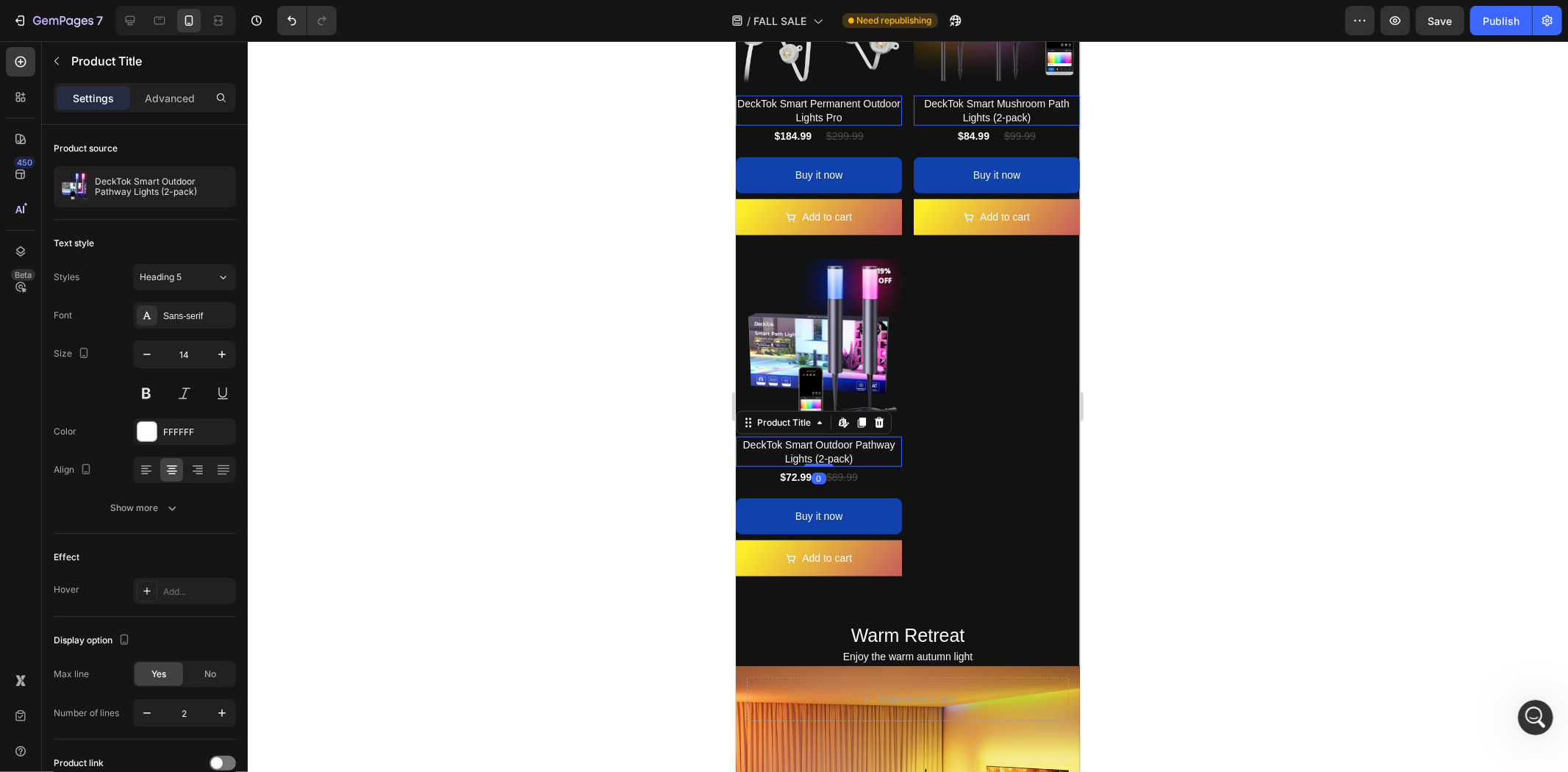
type input "15"
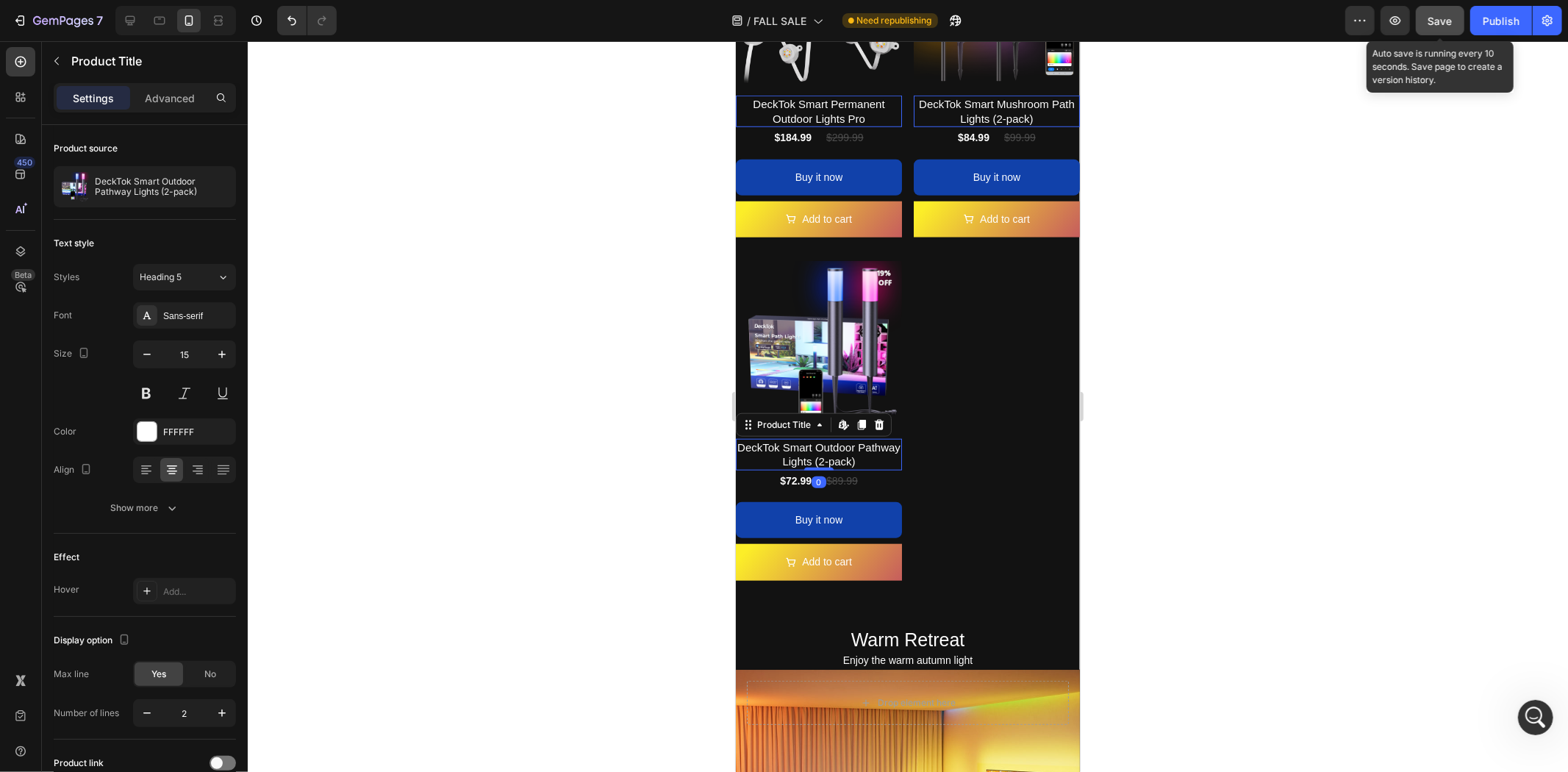
click at [1448, 23] on span "Save" at bounding box center [1441, 21] width 25 height 12
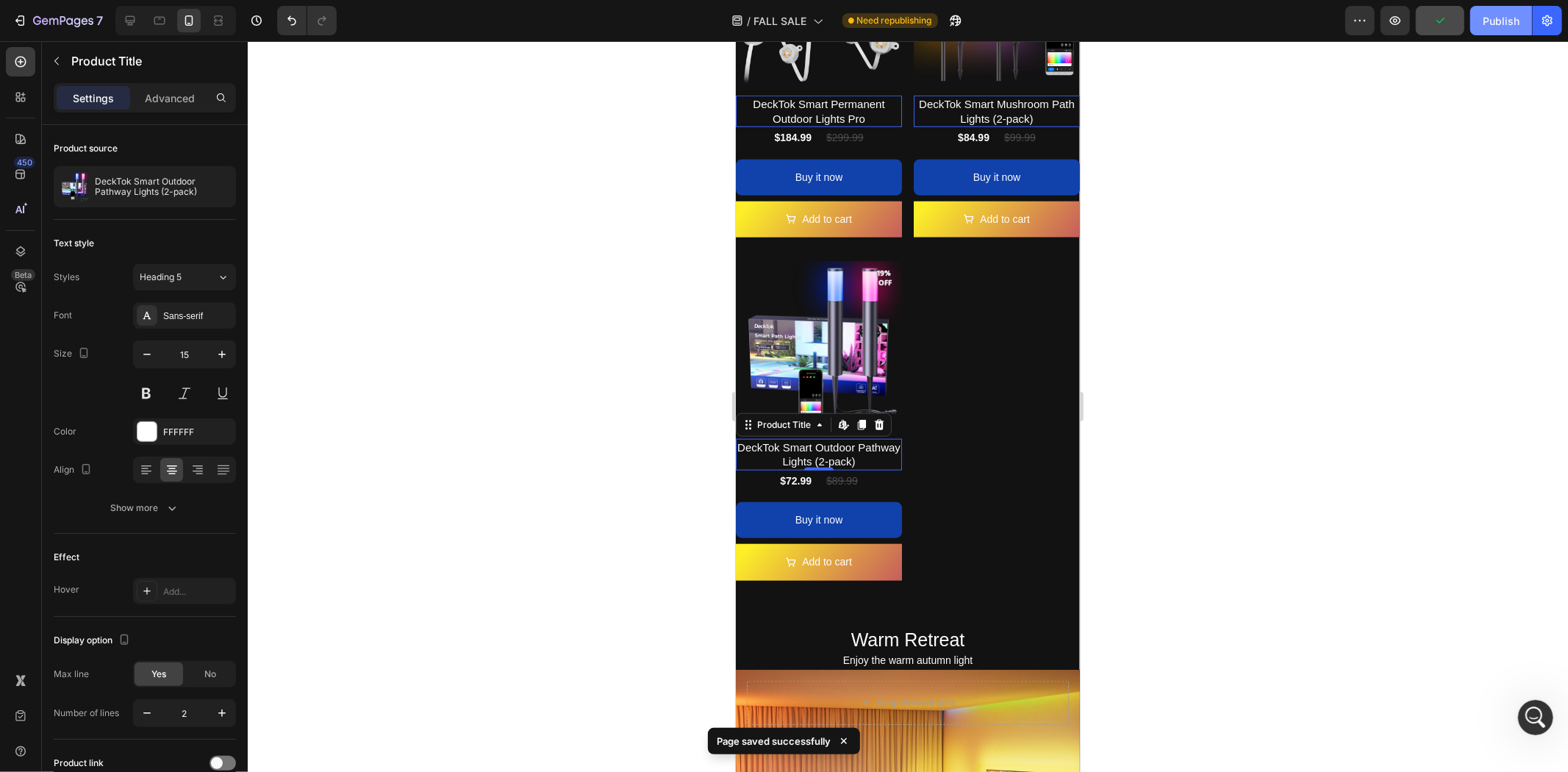
click at [1496, 19] on div "Publish" at bounding box center [1501, 21] width 37 height 15
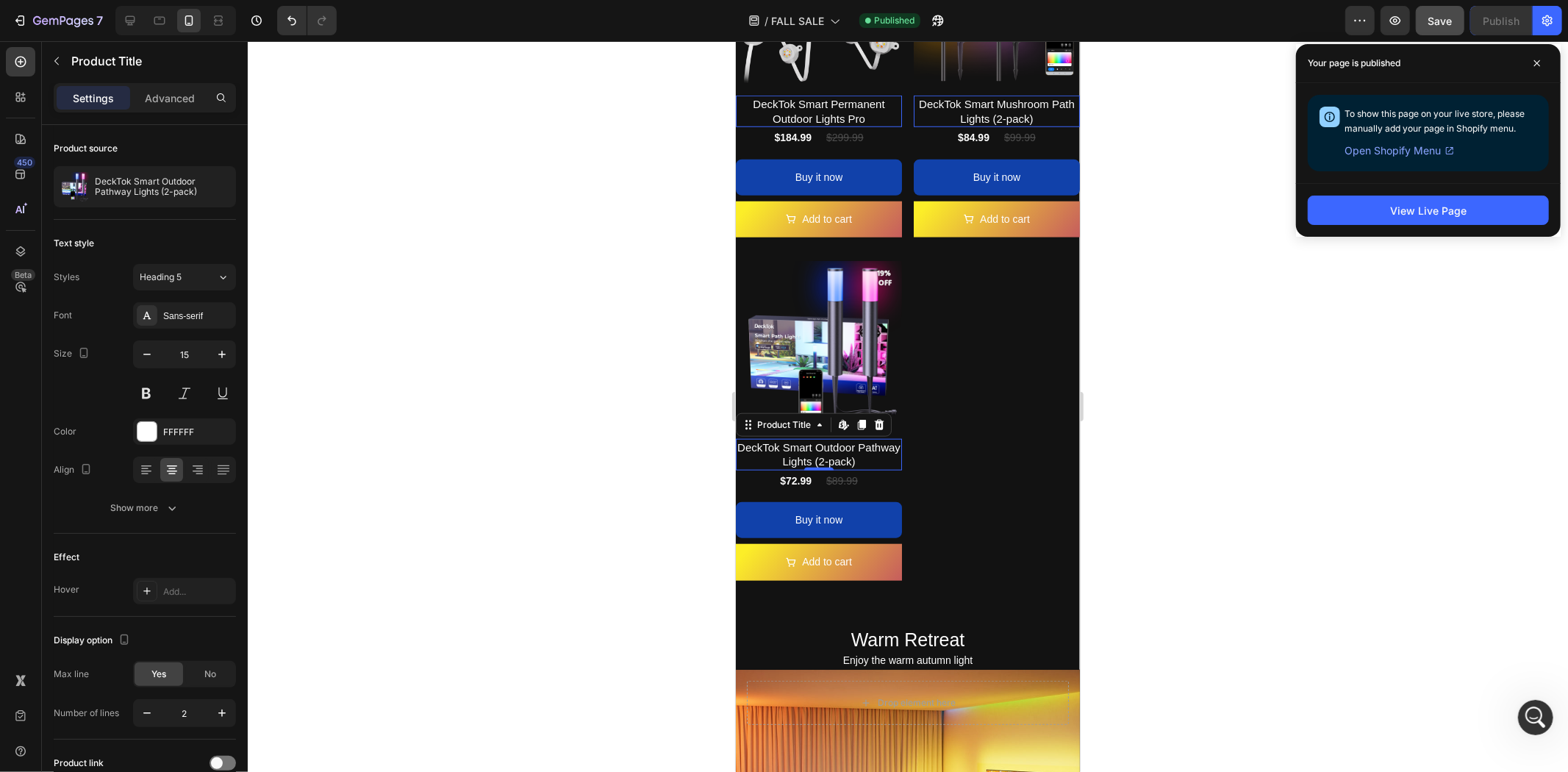
click at [1268, 553] on div at bounding box center [908, 407] width 1320 height 731
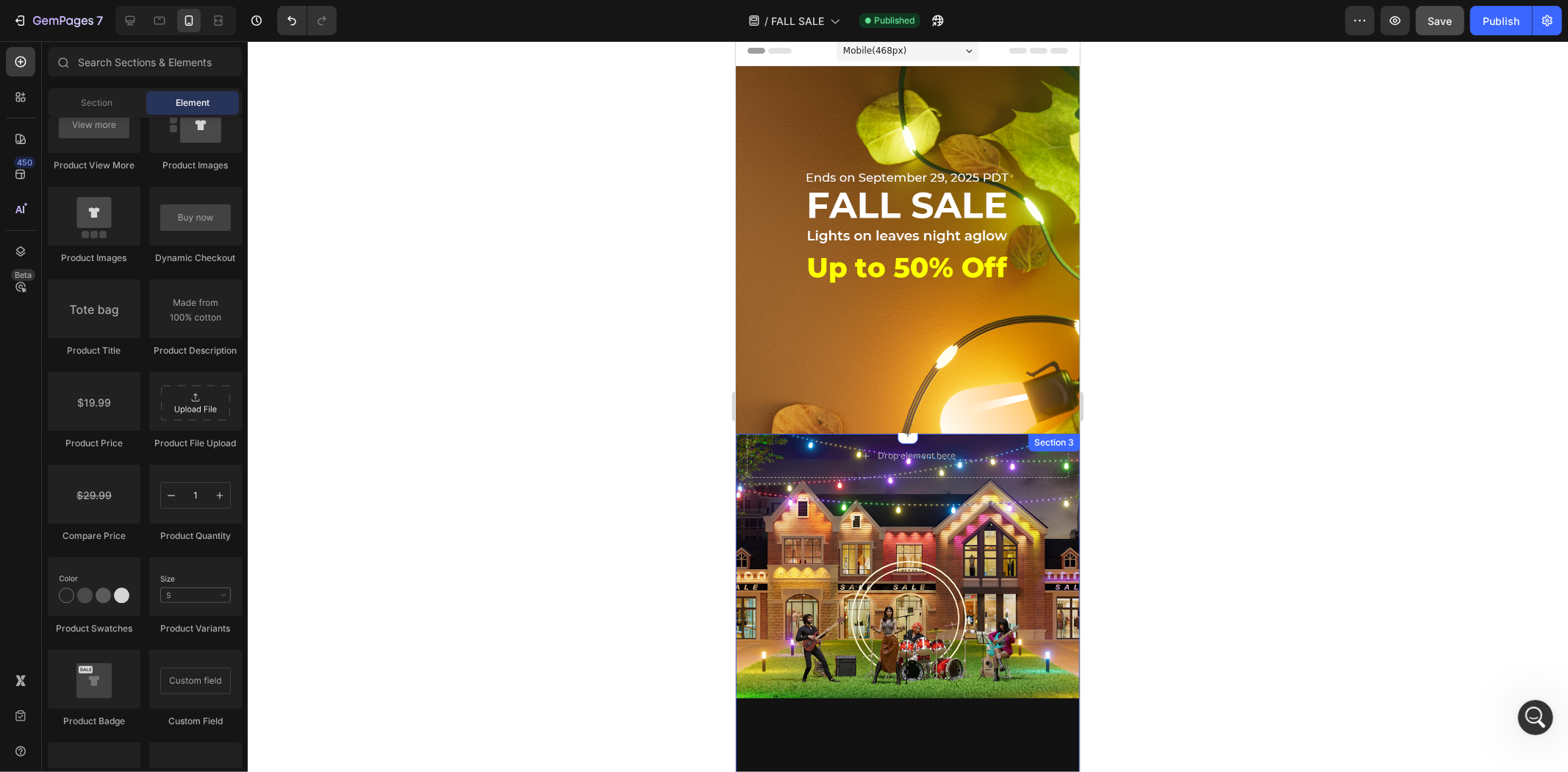
scroll to position [0, 0]
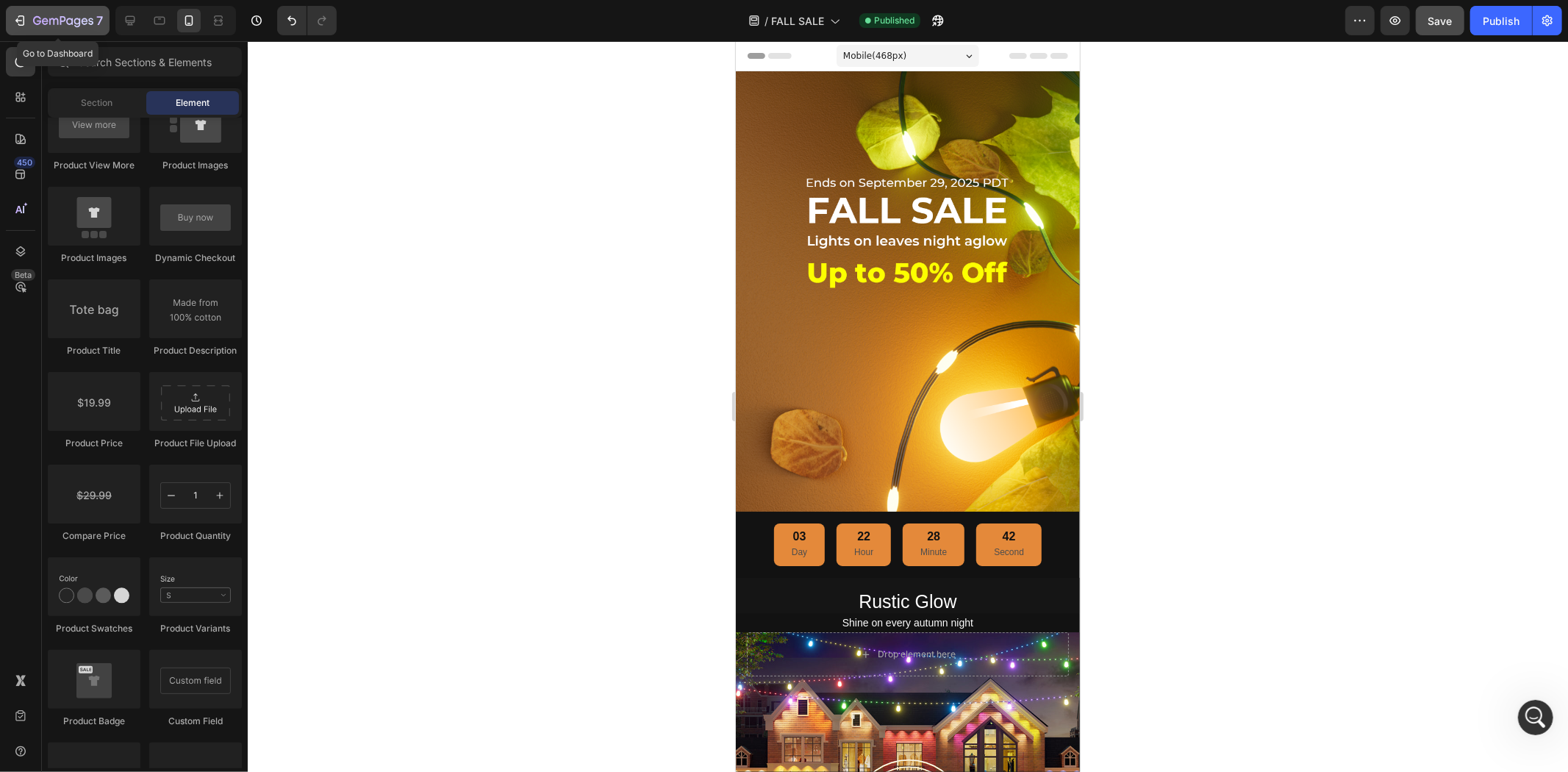
click at [9, 15] on button "7" at bounding box center [58, 21] width 104 height 29
